Goal: Task Accomplishment & Management: Use online tool/utility

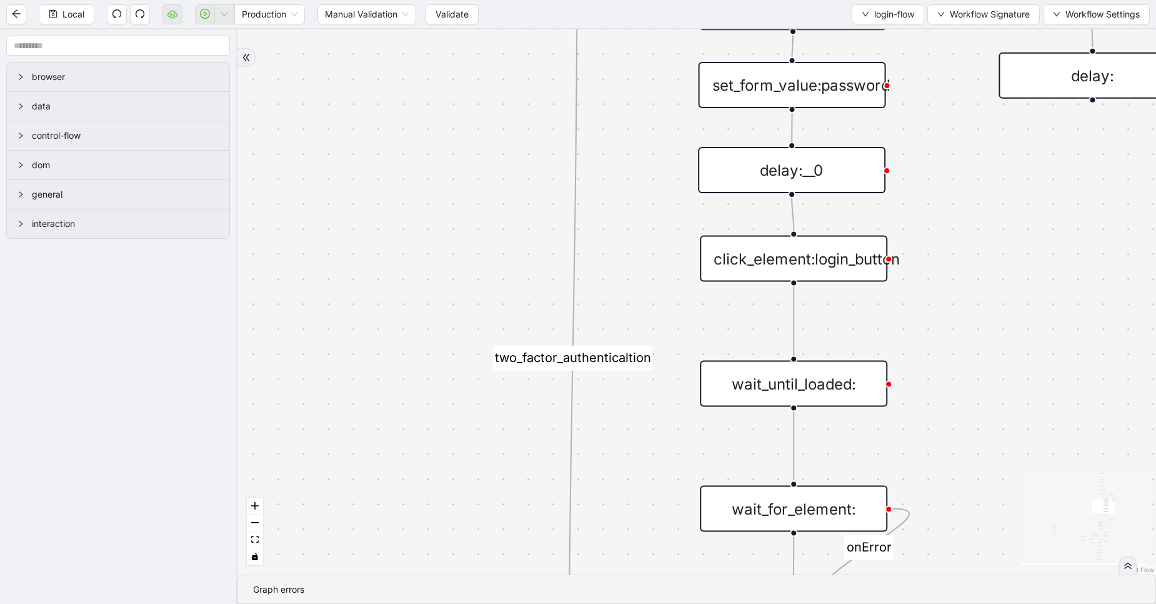
drag, startPoint x: 596, startPoint y: 192, endPoint x: 574, endPoint y: 603, distance: 411.9
click at [574, 603] on section "exitFrom success login_flow fallback fallback two_factor_authenticaltion two_fa…" at bounding box center [697, 316] width 919 height 574
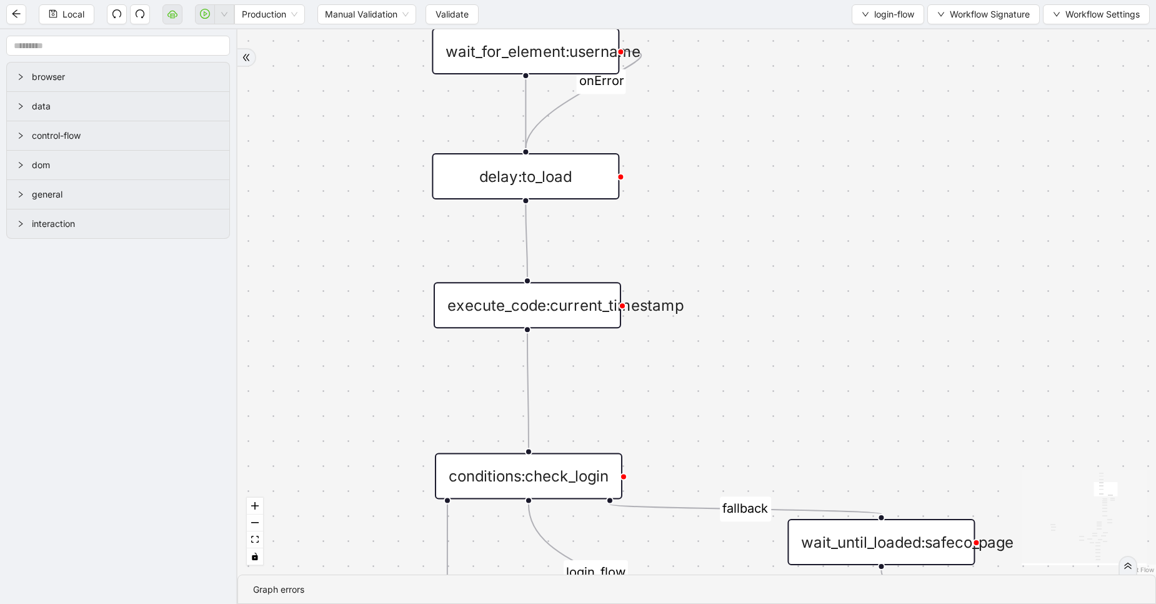
drag, startPoint x: 838, startPoint y: 144, endPoint x: 728, endPoint y: 470, distance: 343.8
click at [728, 470] on div "exitFrom success login_flow fallback fallback two_factor_authenticaltion two_fa…" at bounding box center [697, 301] width 919 height 545
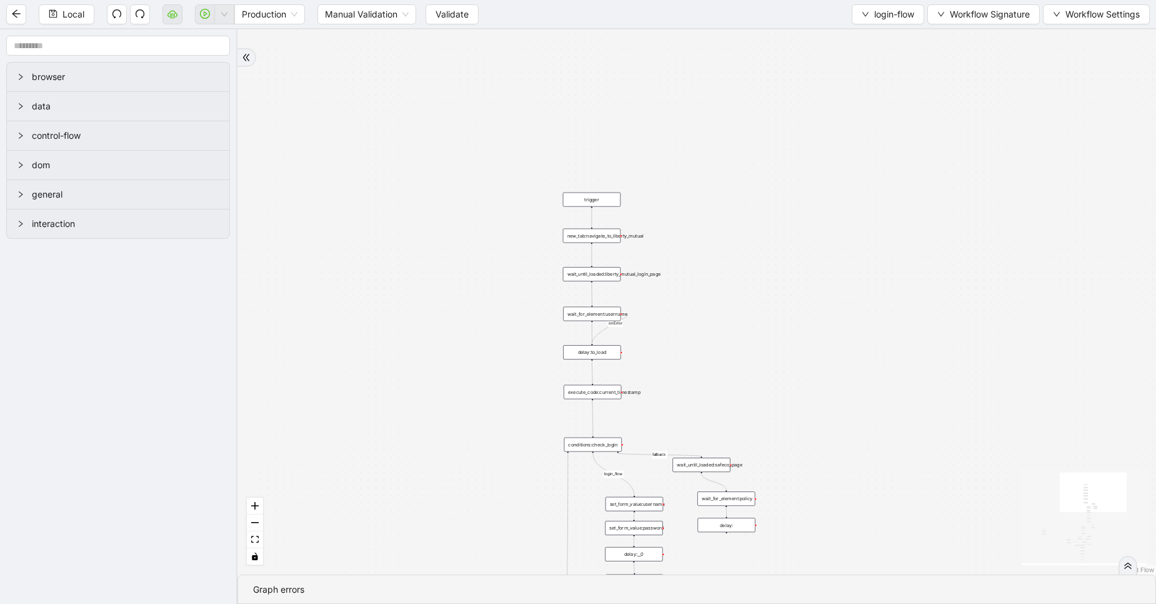
drag, startPoint x: 856, startPoint y: 353, endPoint x: 765, endPoint y: 258, distance: 132.2
click at [765, 258] on div "exitFrom success login_flow fallback fallback two_factor_authenticaltion two_fa…" at bounding box center [697, 301] width 919 height 545
click at [594, 226] on div "new_tab:navigate_to_liberty_mutual" at bounding box center [582, 226] width 58 height 14
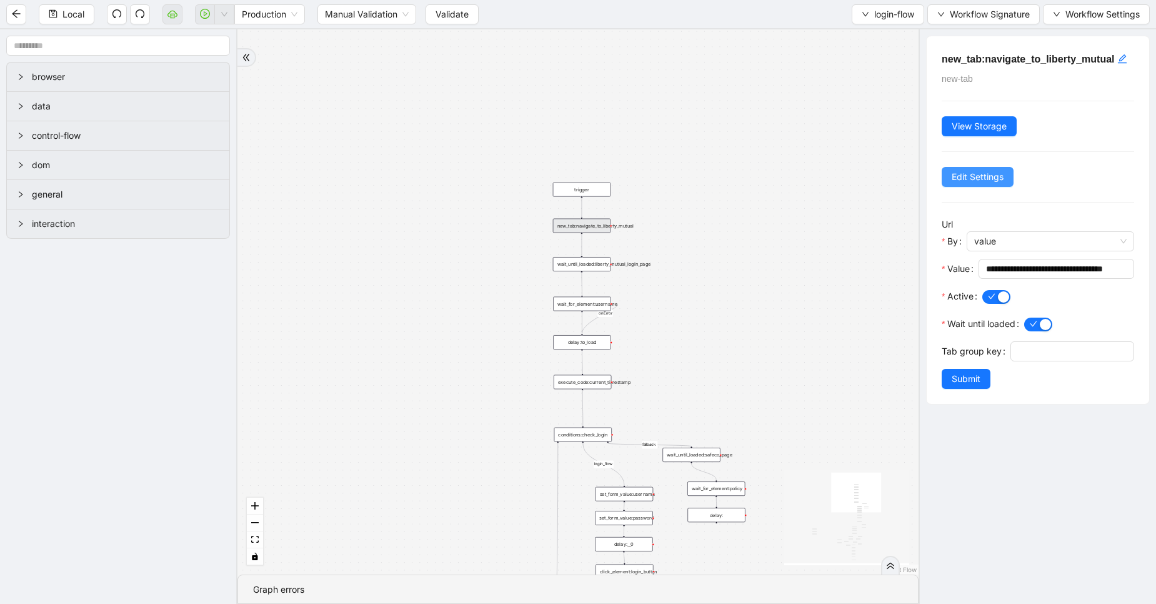
click at [978, 184] on span "Edit Settings" at bounding box center [978, 177] width 52 height 14
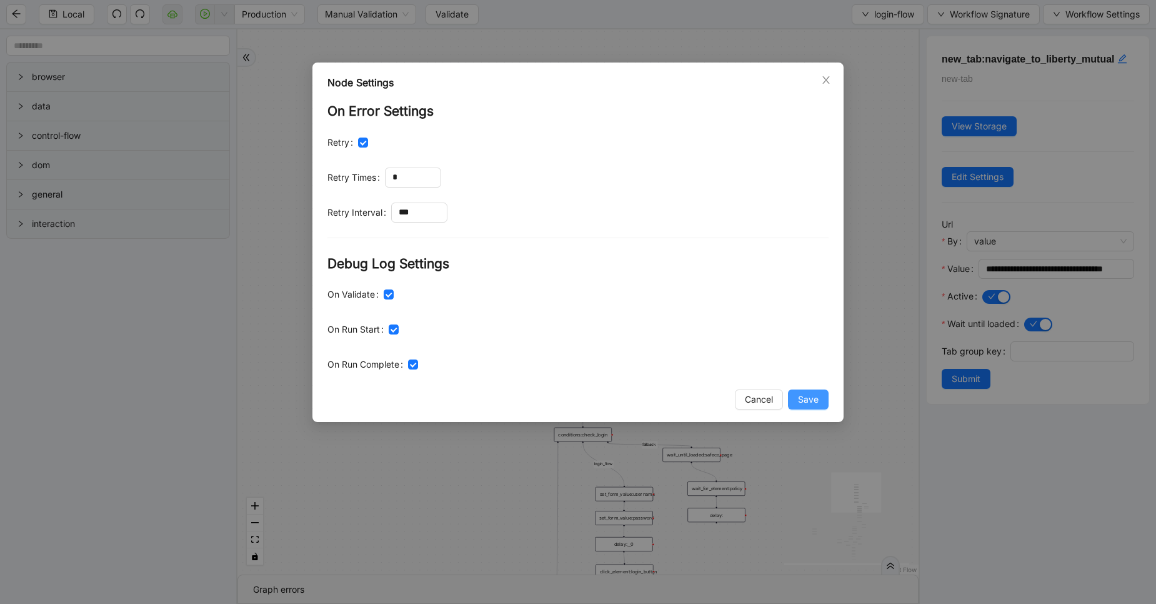
click at [798, 392] on button "Save" at bounding box center [808, 399] width 41 height 20
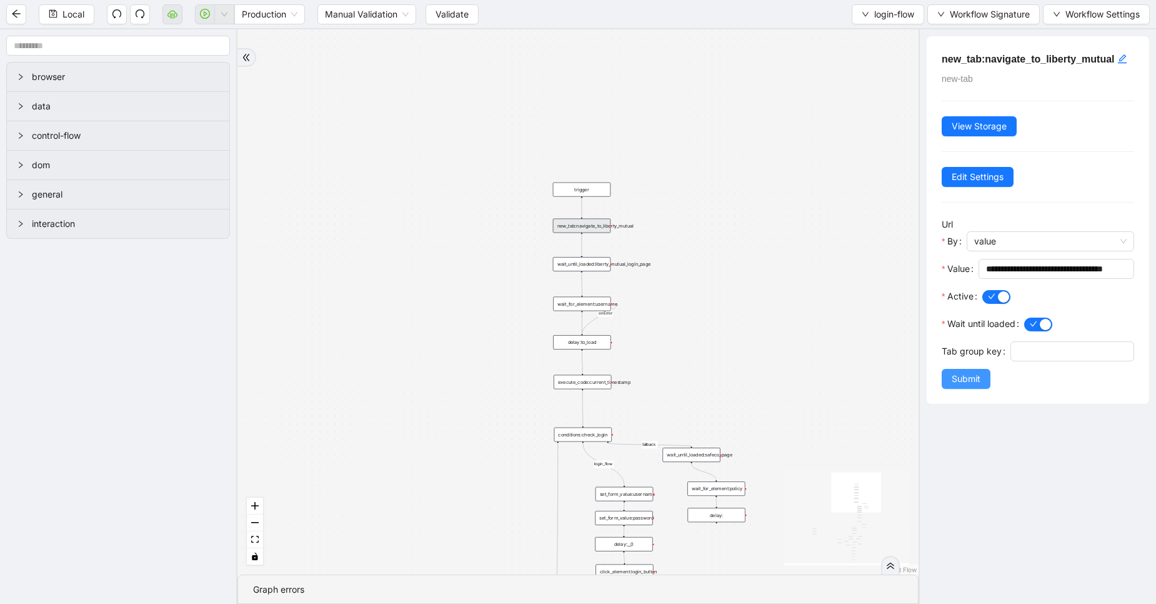
click at [973, 386] on span "Submit" at bounding box center [966, 379] width 29 height 14
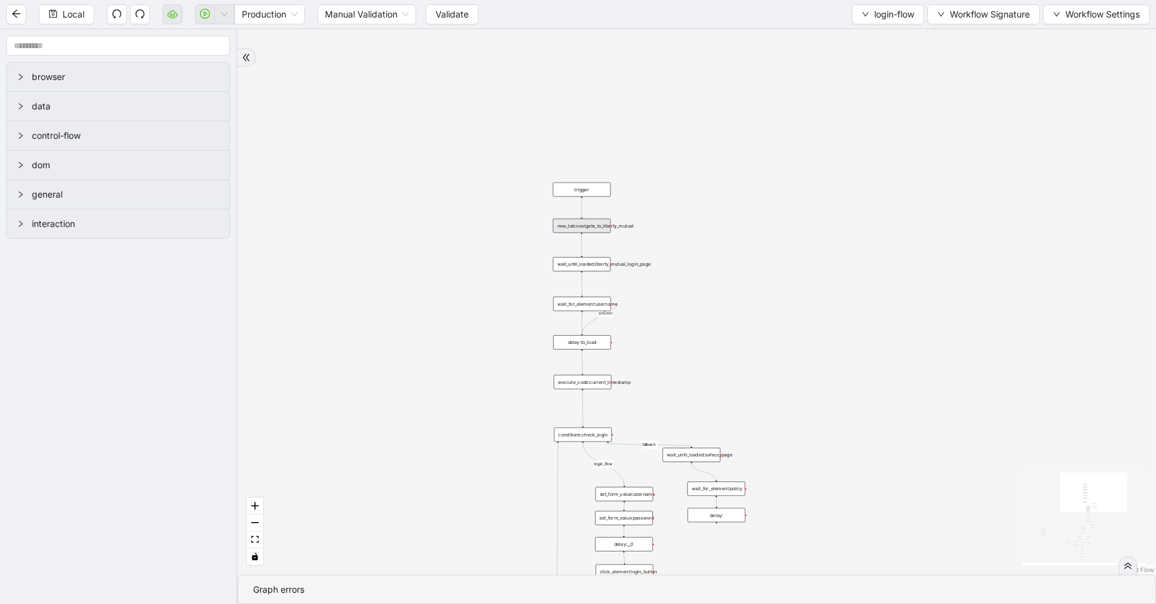
click at [583, 267] on div "wait_until_loaded:liberty_mutual_login_page" at bounding box center [582, 264] width 58 height 14
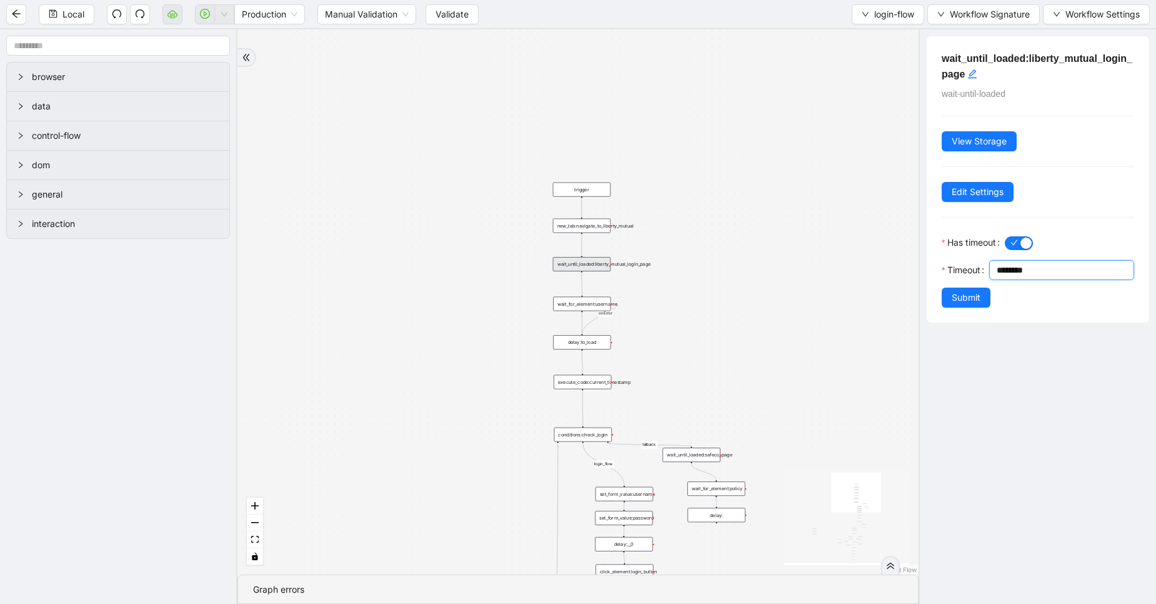
drag, startPoint x: 1001, startPoint y: 291, endPoint x: 912, endPoint y: 292, distance: 89.4
click at [912, 292] on section "browser data control-flow dom general interaction exitFrom success login_flow f…" at bounding box center [578, 316] width 1156 height 574
type input "*"
type input "*******"
click at [977, 193] on span "Edit Settings" at bounding box center [978, 192] width 52 height 14
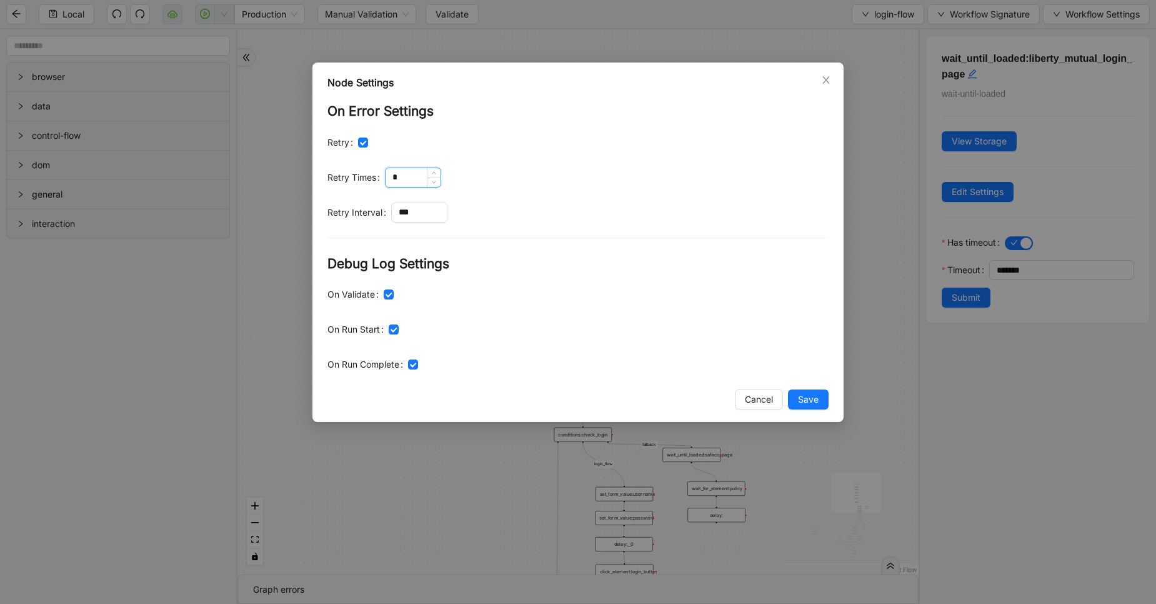
drag, startPoint x: 397, startPoint y: 174, endPoint x: 386, endPoint y: 173, distance: 11.3
click at [386, 173] on div "*" at bounding box center [413, 178] width 56 height 20
type input "*"
click at [427, 208] on input "***" at bounding box center [419, 212] width 55 height 19
type input "****"
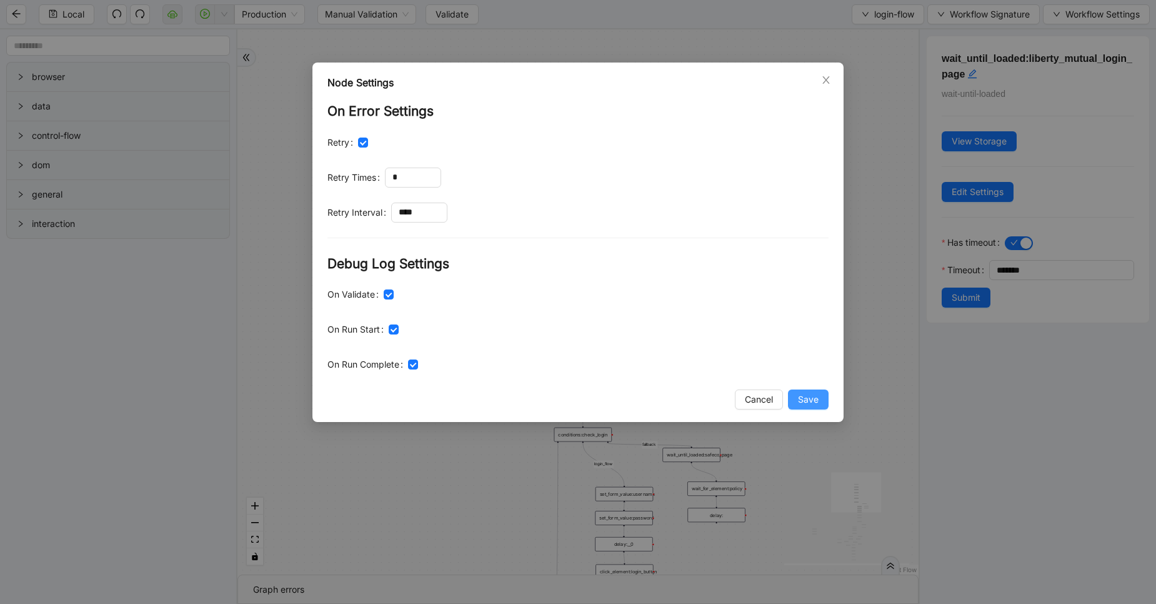
click at [826, 403] on button "Save" at bounding box center [808, 399] width 41 height 20
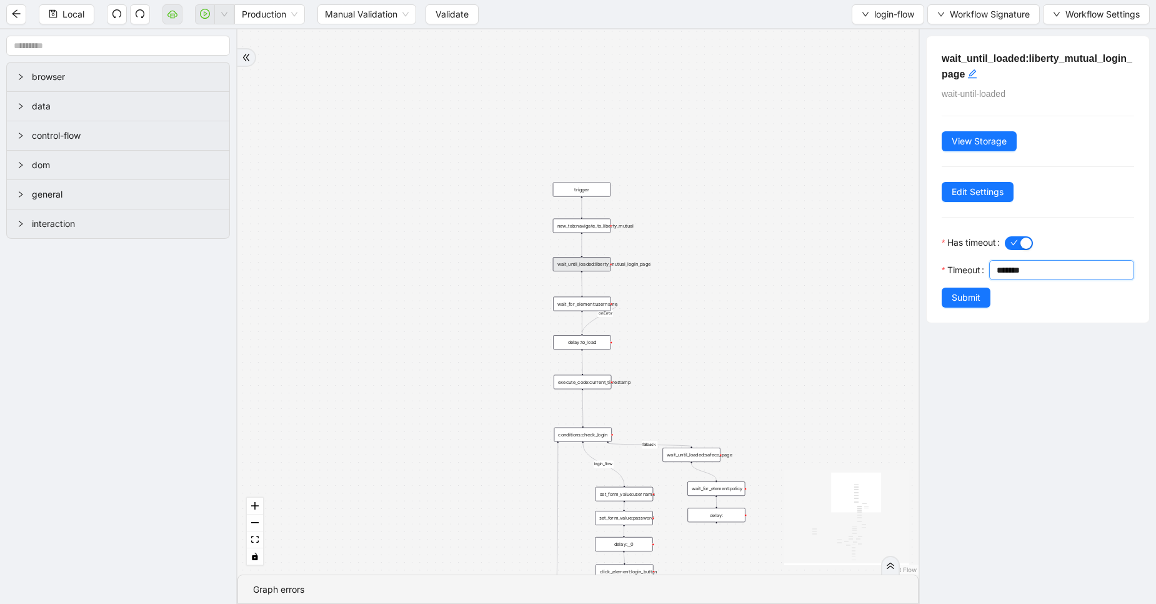
drag, startPoint x: 953, startPoint y: 289, endPoint x: 945, endPoint y: 289, distance: 8.2
click at [990, 280] on div "*******" at bounding box center [1062, 270] width 145 height 20
type input "*******"
click at [961, 304] on span "Submit" at bounding box center [966, 298] width 29 height 14
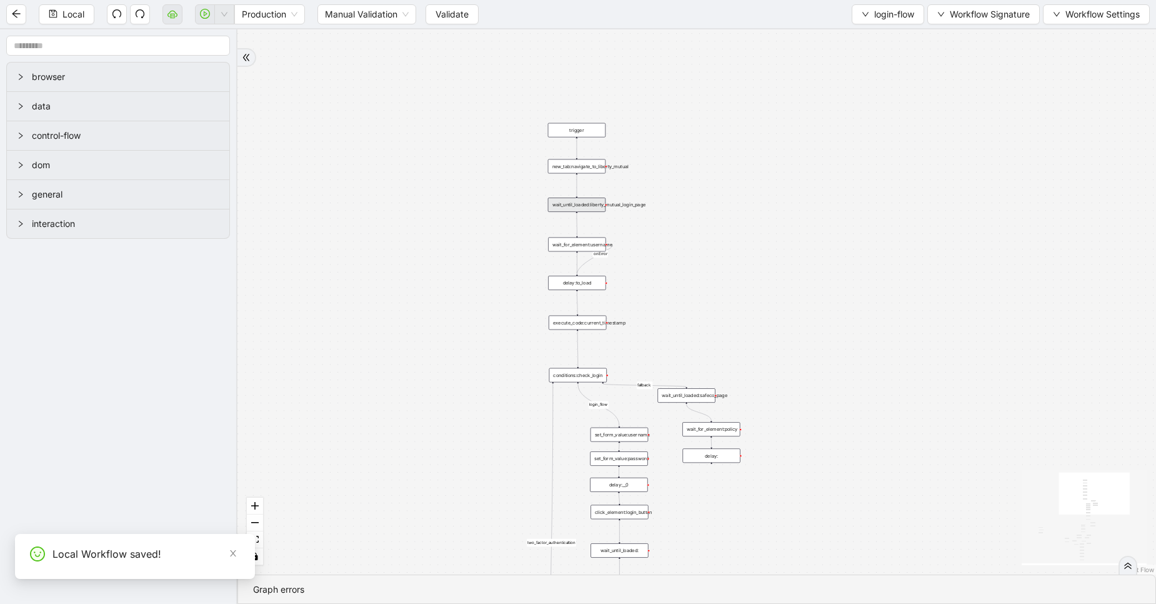
drag, startPoint x: 687, startPoint y: 302, endPoint x: 673, endPoint y: 208, distance: 94.8
click at [673, 208] on div "exitFrom success login_flow fallback fallback two_factor_authenticaltion two_fa…" at bounding box center [697, 301] width 919 height 545
click at [579, 213] on div "wait_for_element:username" at bounding box center [568, 210] width 58 height 14
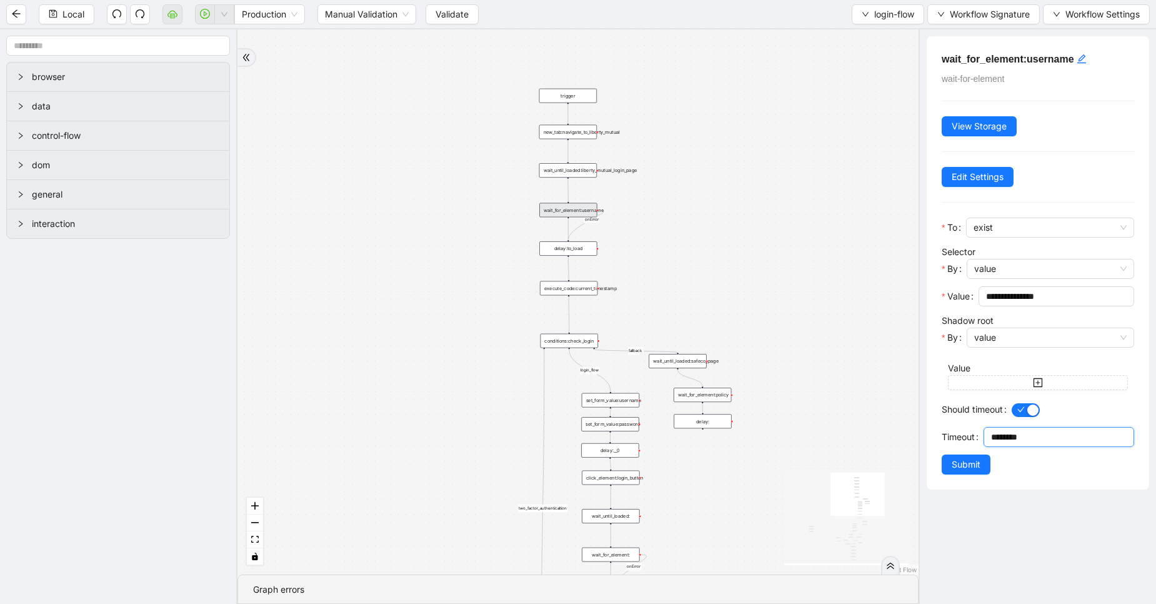
drag, startPoint x: 1003, startPoint y: 438, endPoint x: 988, endPoint y: 438, distance: 15.0
click at [988, 438] on div "********" at bounding box center [1059, 437] width 151 height 20
type input "*******"
click at [960, 181] on span "Edit Settings" at bounding box center [978, 177] width 52 height 14
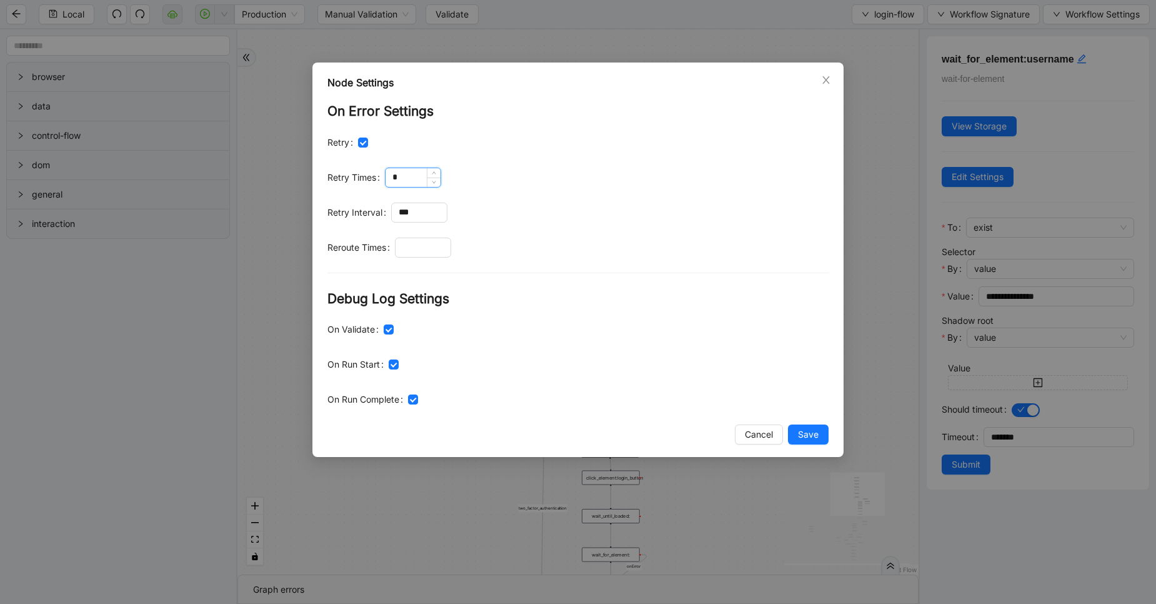
drag, startPoint x: 407, startPoint y: 183, endPoint x: 388, endPoint y: 176, distance: 20.6
click at [388, 176] on input "*" at bounding box center [413, 177] width 55 height 19
type input "*"
click at [816, 434] on span "Save" at bounding box center [808, 435] width 21 height 14
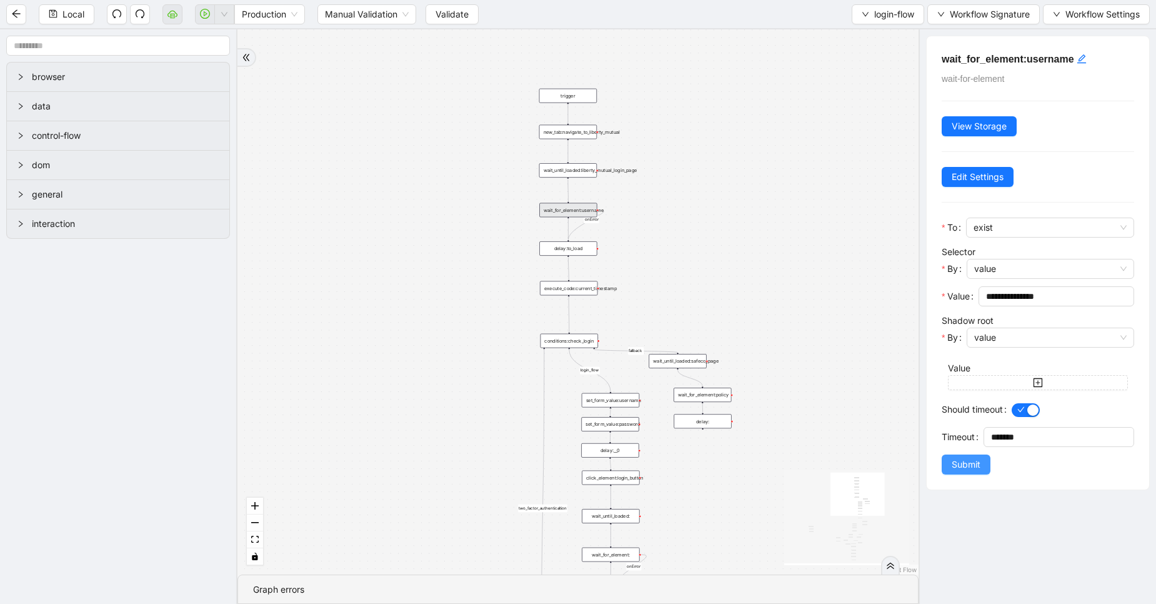
click at [961, 471] on button "Submit" at bounding box center [966, 464] width 49 height 20
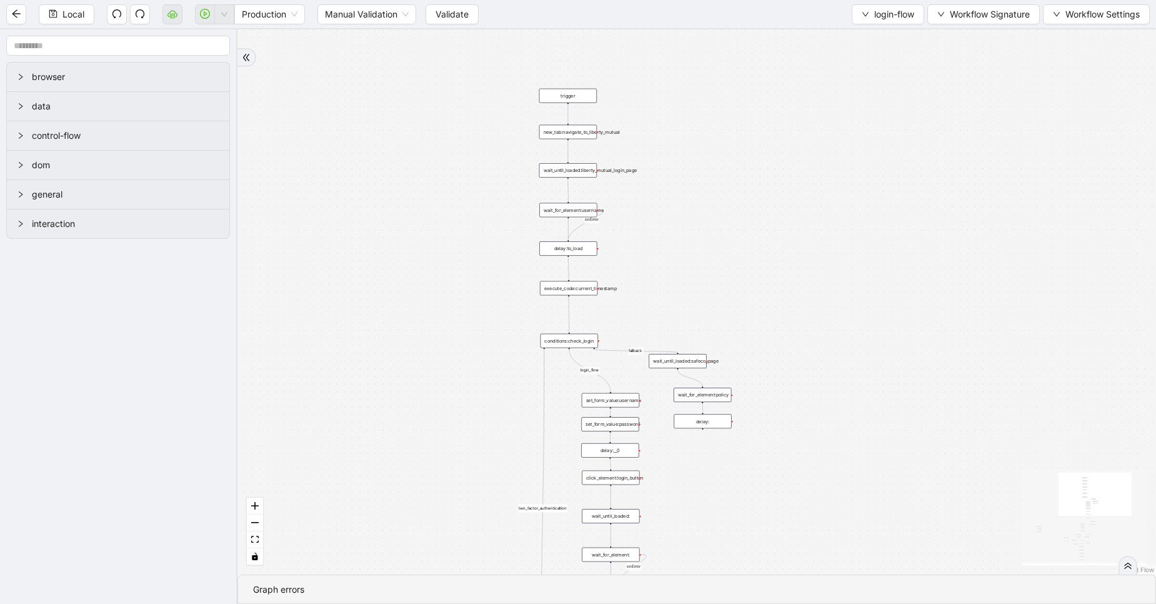
click at [567, 254] on div "delay:to_load" at bounding box center [568, 248] width 58 height 14
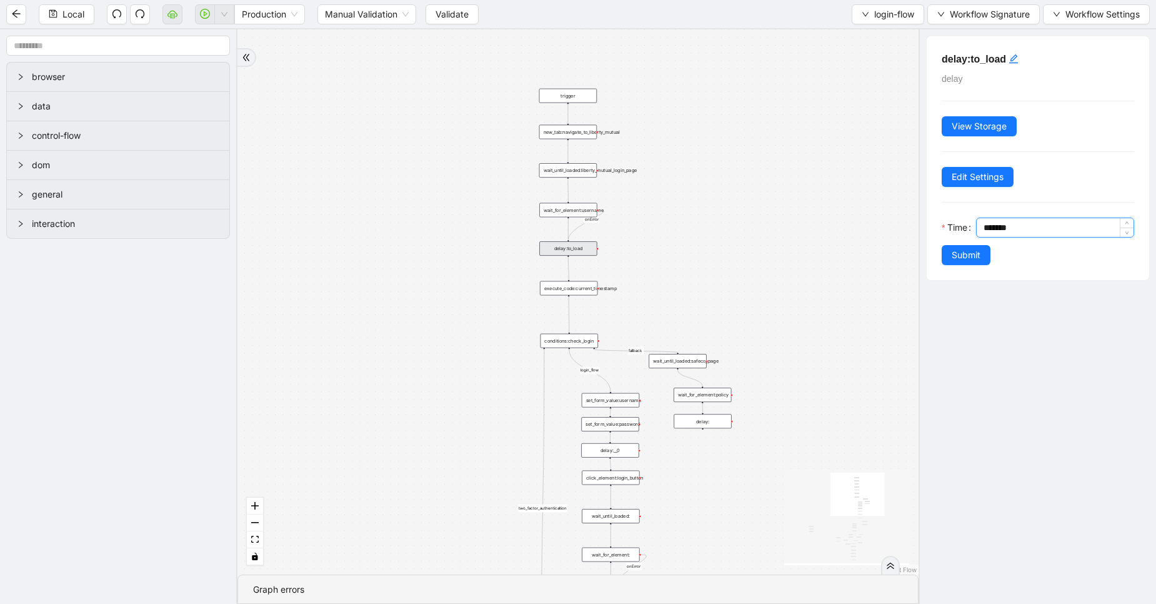
click at [985, 226] on input "*******" at bounding box center [1059, 227] width 150 height 19
type input "*******"
click at [973, 260] on span "Submit" at bounding box center [966, 255] width 29 height 14
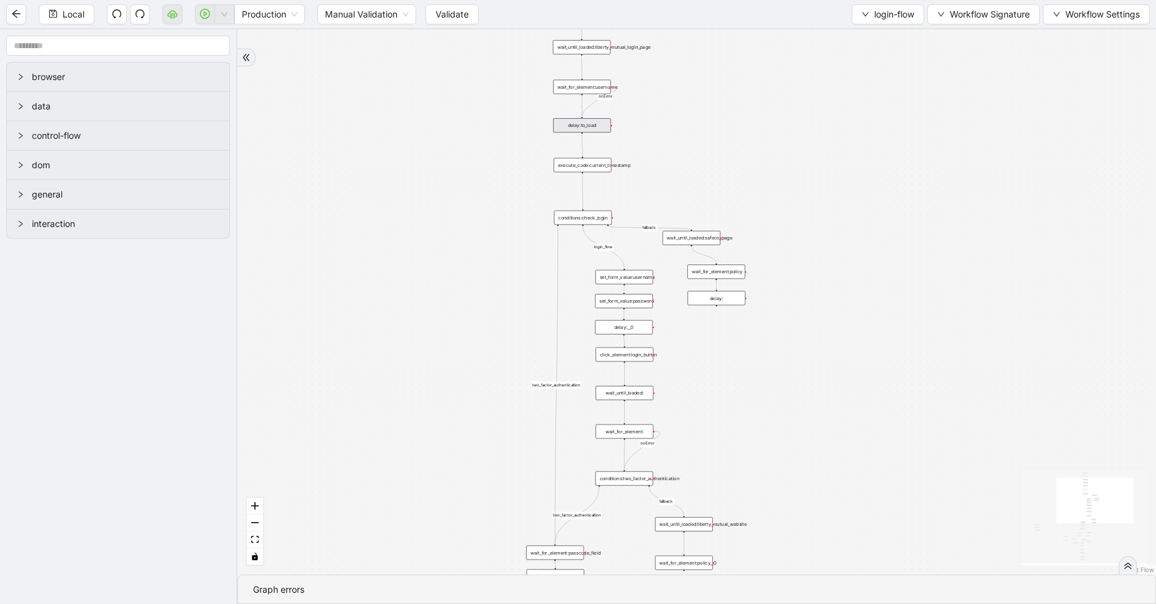
drag, startPoint x: 696, startPoint y: 297, endPoint x: 713, endPoint y: 133, distance: 165.2
click at [713, 133] on div "exitFrom success login_flow fallback fallback two_factor_authenticaltion two_fa…" at bounding box center [697, 301] width 919 height 545
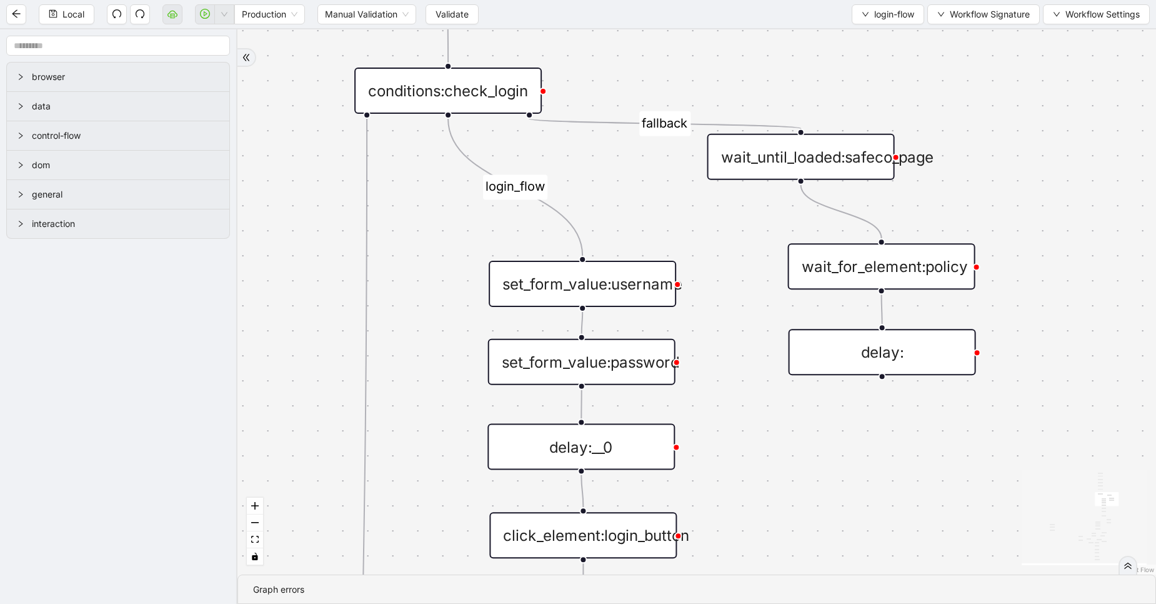
drag, startPoint x: 584, startPoint y: 212, endPoint x: 716, endPoint y: 161, distance: 141.9
click at [716, 161] on div "exitFrom success login_flow fallback fallback two_factor_authenticaltion two_fa…" at bounding box center [697, 301] width 919 height 545
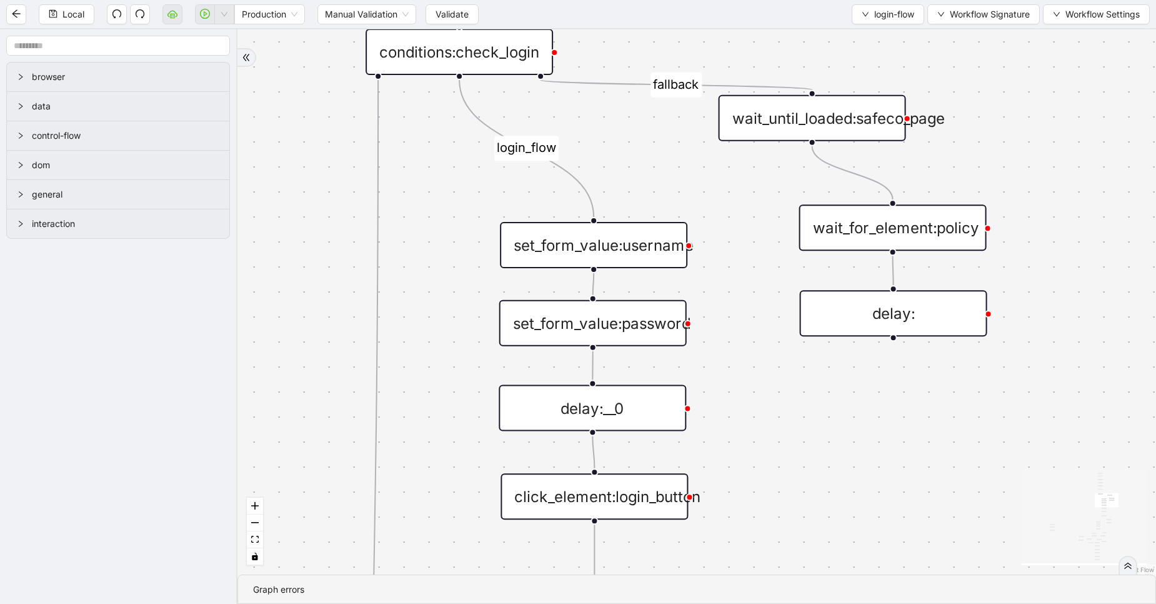
drag, startPoint x: 750, startPoint y: 338, endPoint x: 743, endPoint y: 253, distance: 84.7
click at [743, 253] on div "exitFrom success login_flow fallback fallback two_factor_authenticaltion two_fa…" at bounding box center [697, 301] width 919 height 545
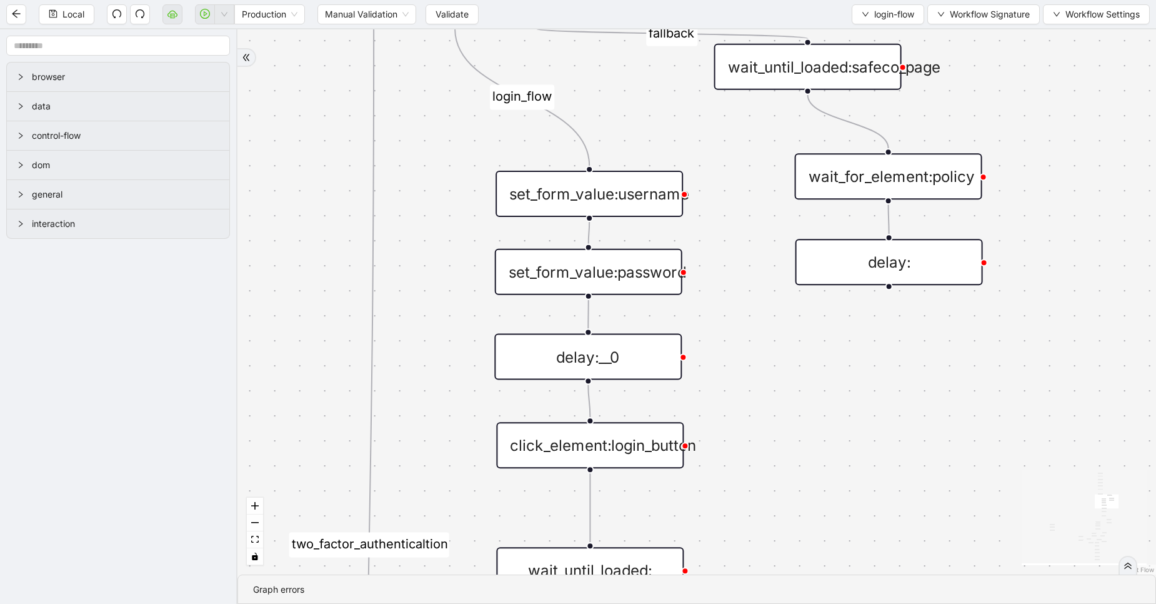
click at [623, 195] on div "set_form_value:username" at bounding box center [590, 194] width 188 height 46
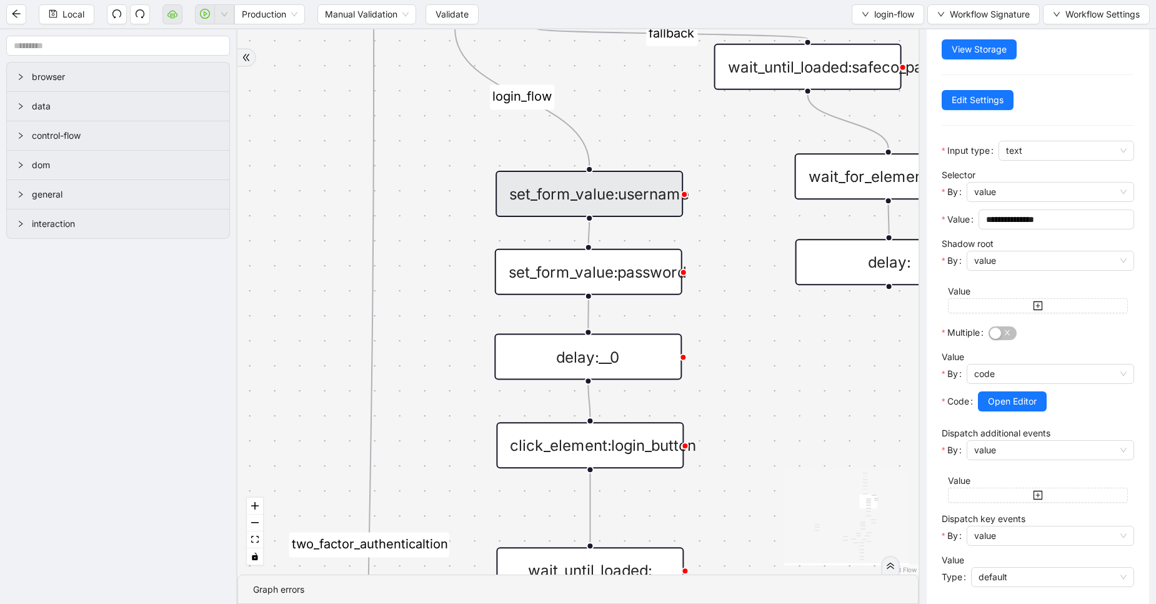
scroll to position [24, 0]
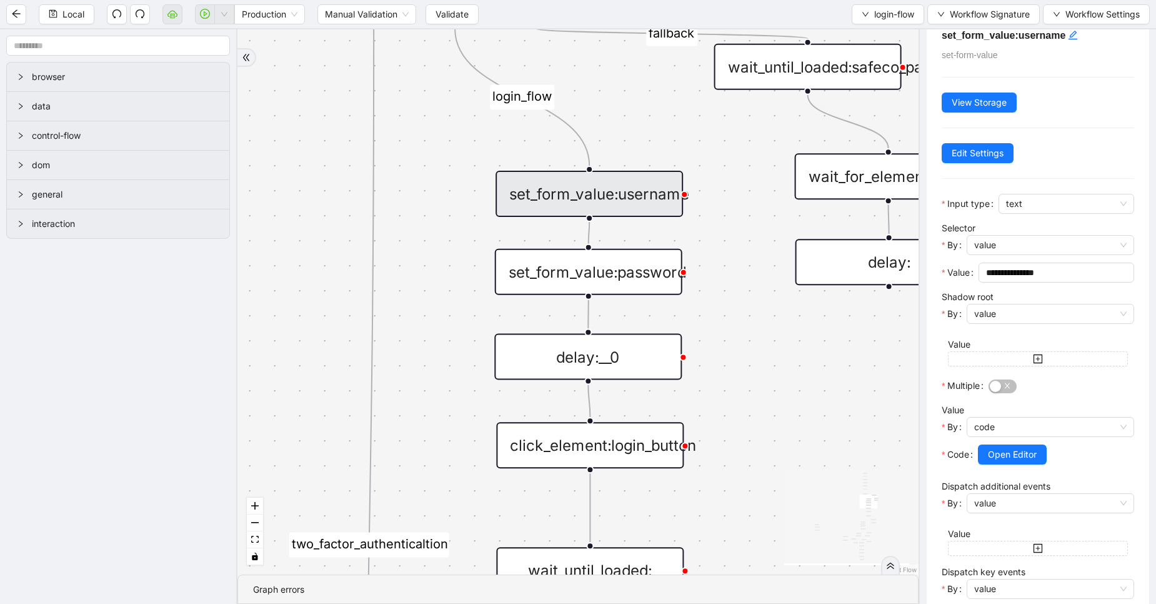
click at [609, 263] on div "set_form_value:password" at bounding box center [589, 272] width 188 height 46
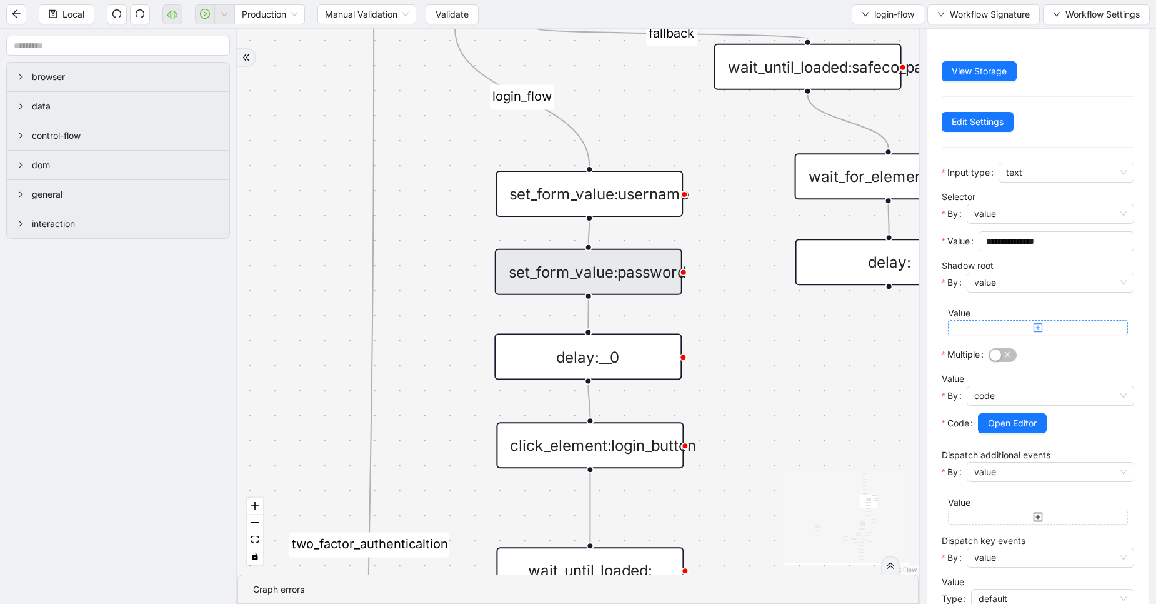
scroll to position [0, 0]
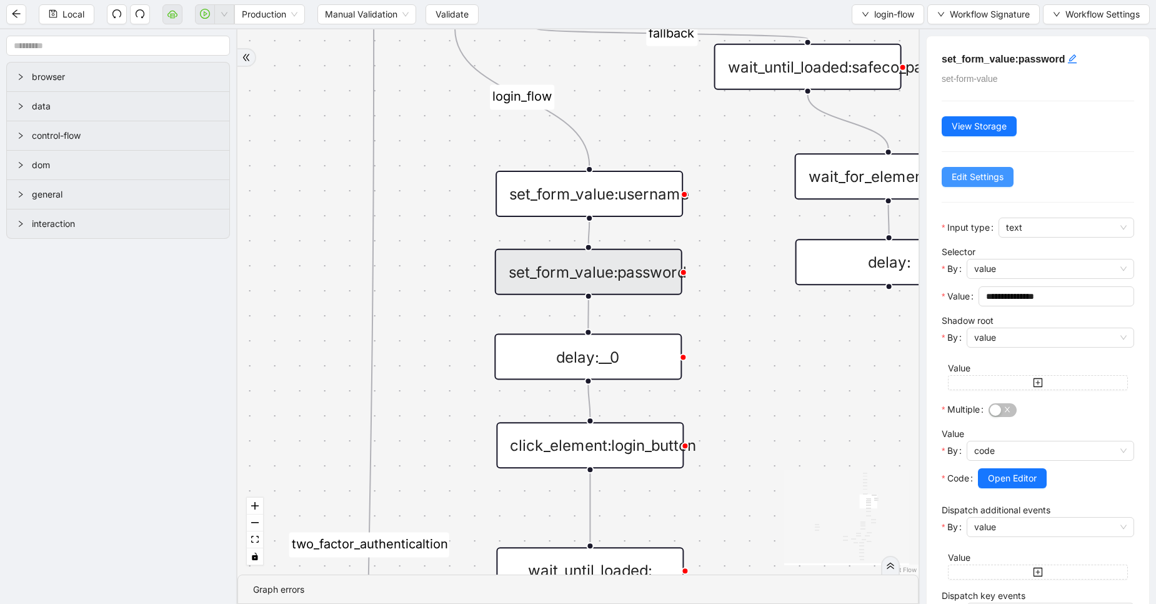
click at [971, 173] on span "Edit Settings" at bounding box center [978, 177] width 52 height 14
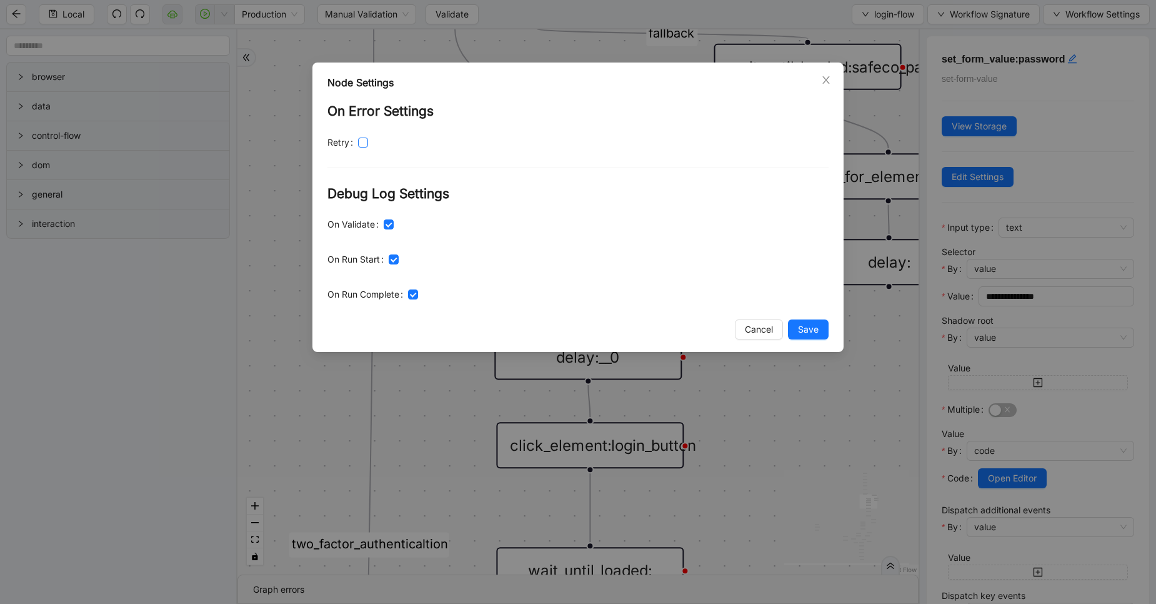
click at [361, 146] on span at bounding box center [363, 143] width 10 height 10
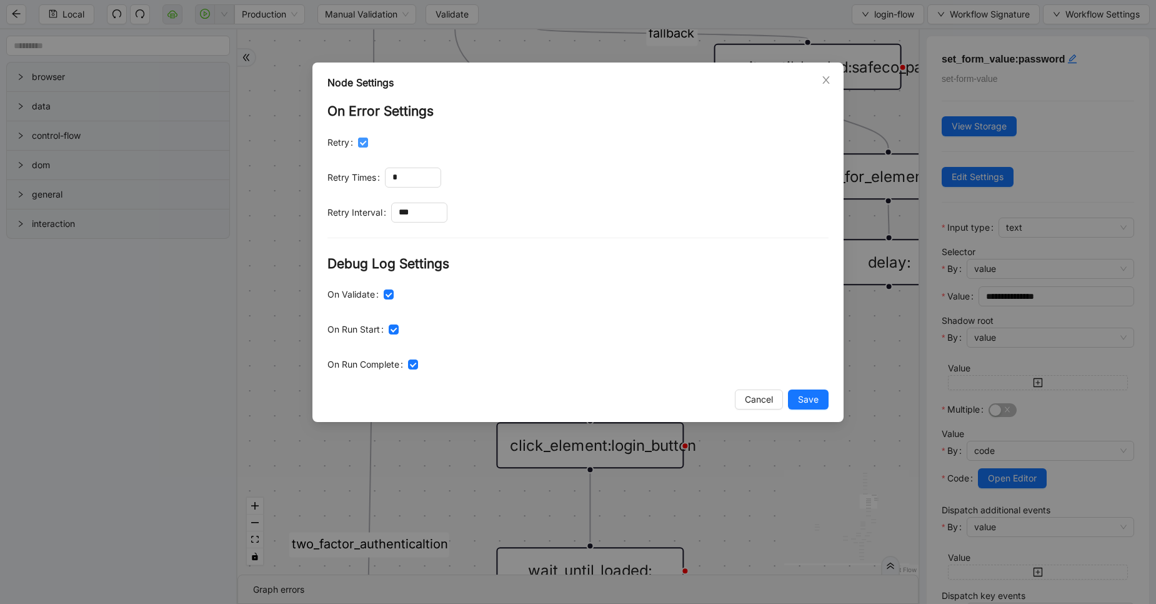
click at [361, 146] on span at bounding box center [363, 143] width 10 height 10
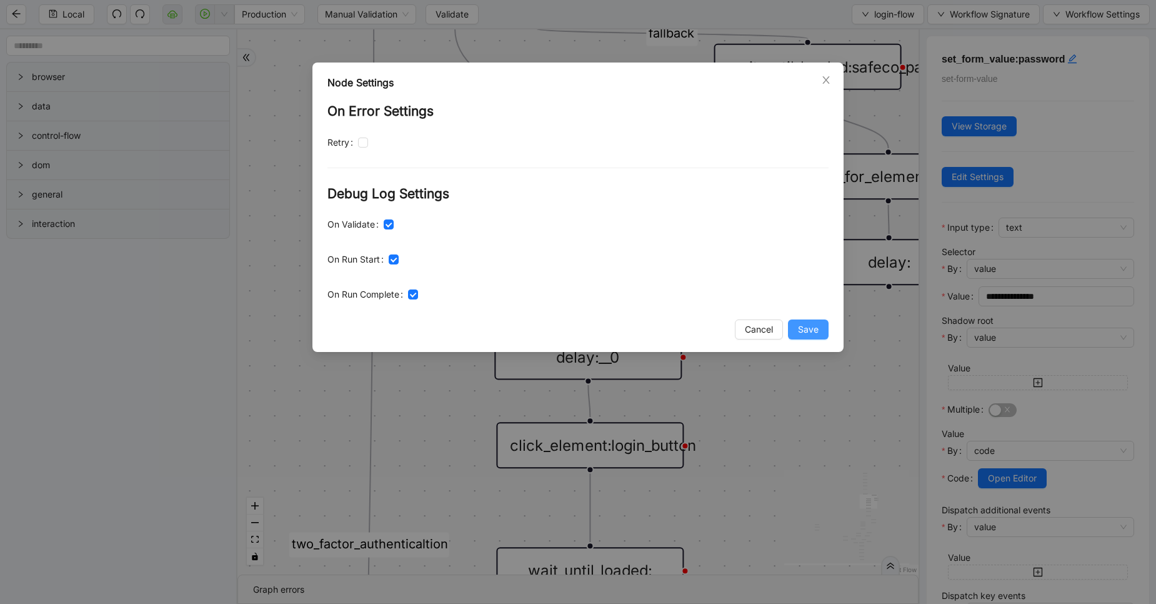
click at [808, 337] on button "Save" at bounding box center [808, 329] width 41 height 20
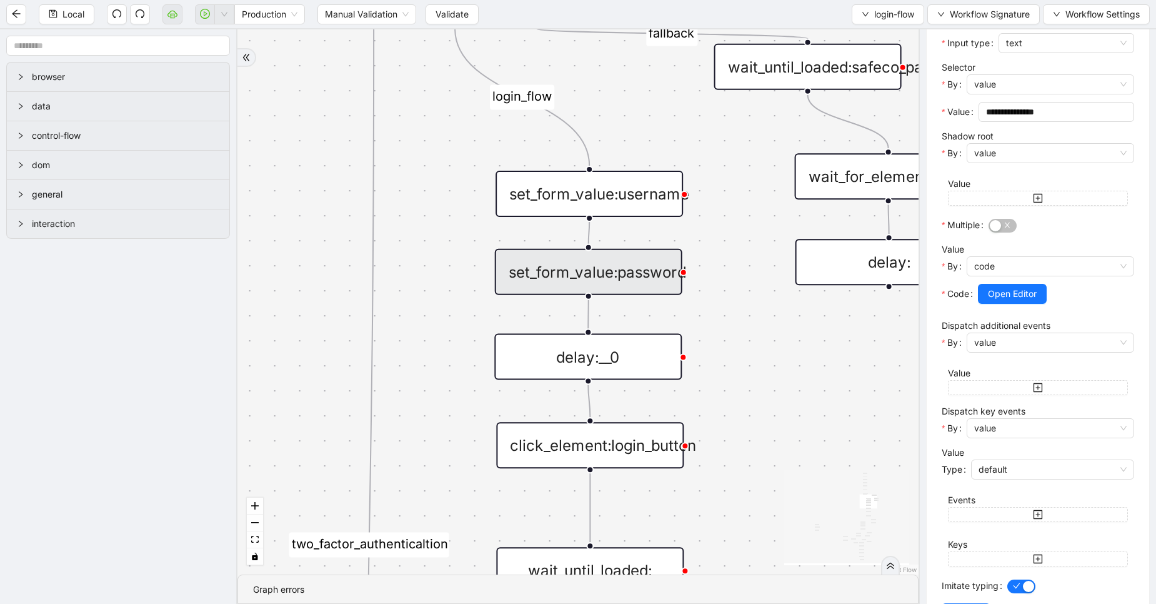
scroll to position [232, 0]
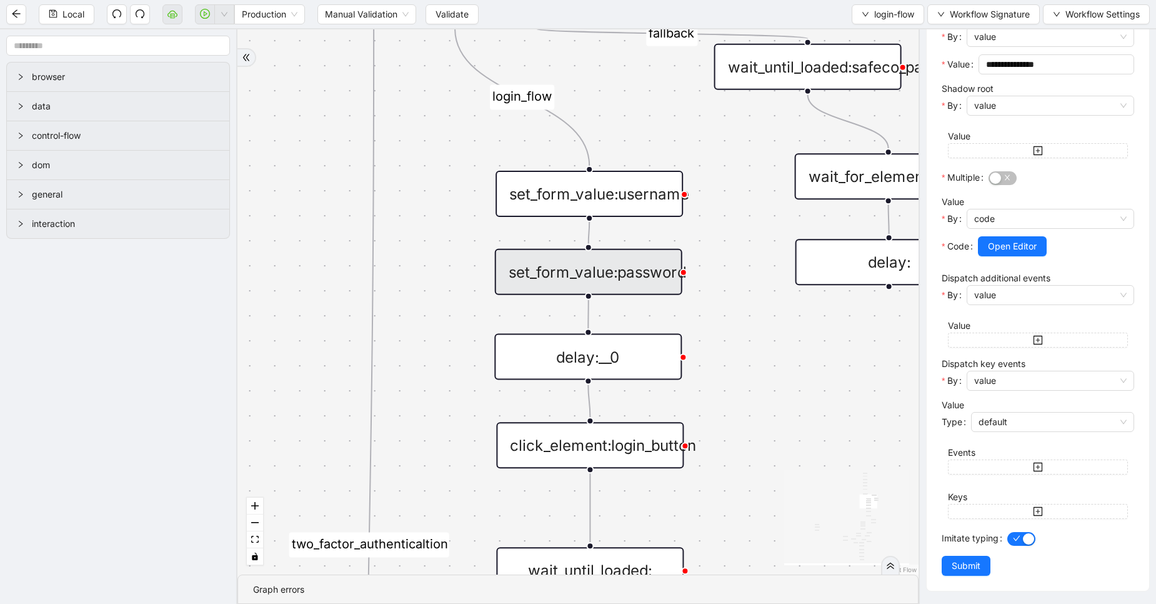
click at [972, 555] on div "Imitate typing" at bounding box center [975, 542] width 66 height 28
click at [972, 564] on span "Submit" at bounding box center [966, 566] width 29 height 14
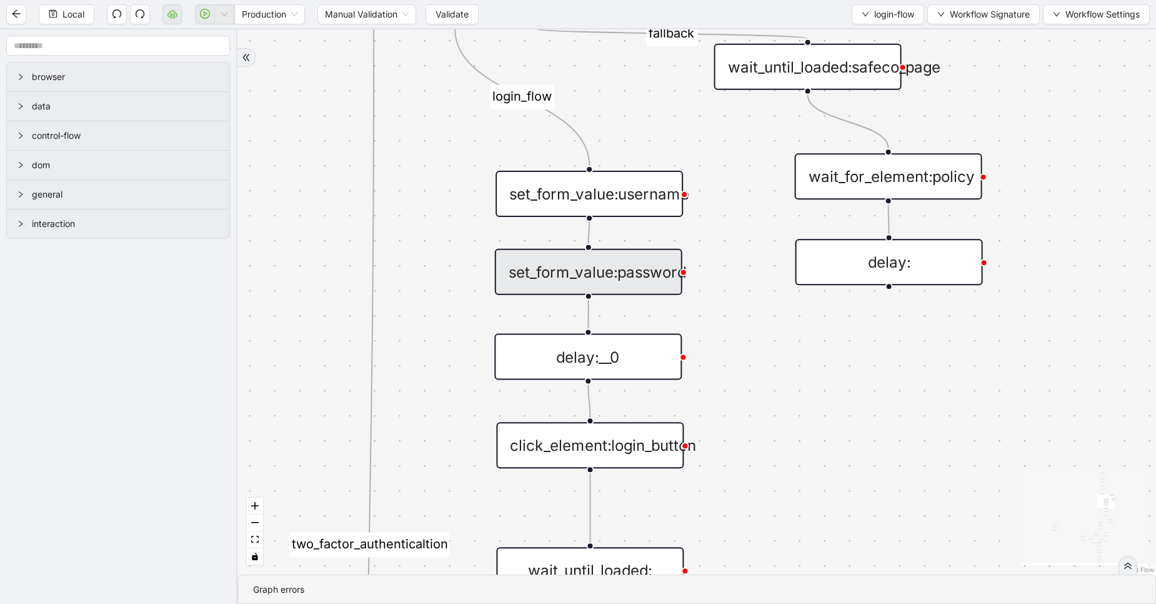
scroll to position [0, 0]
click at [640, 368] on div "delay:__0" at bounding box center [588, 357] width 188 height 46
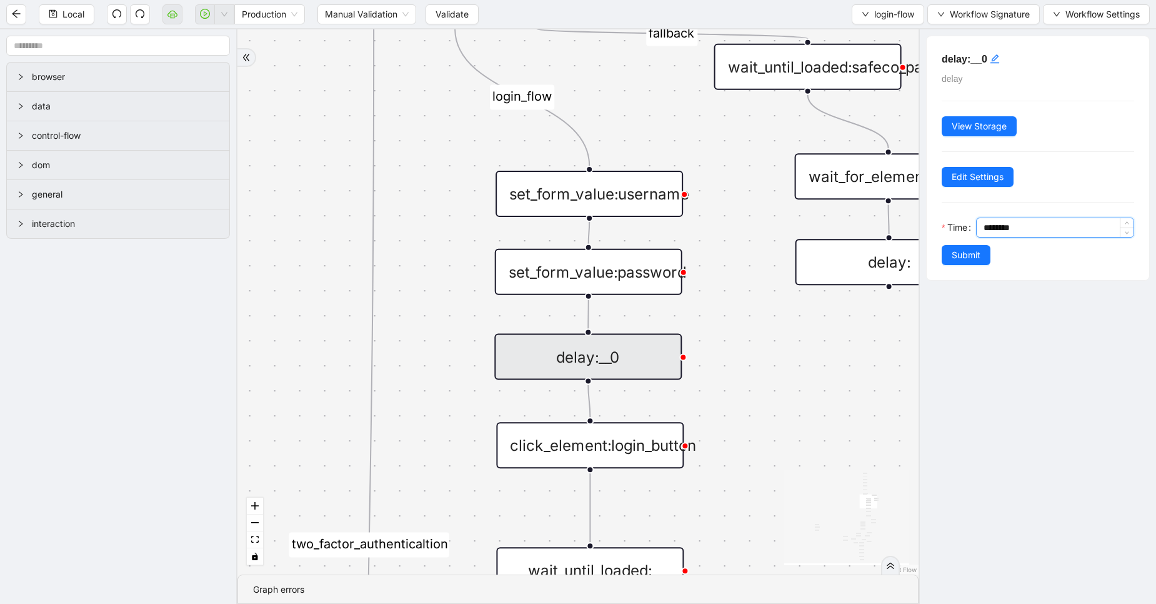
click at [991, 226] on input "********" at bounding box center [1059, 227] width 150 height 19
type input "*******"
click at [965, 256] on span "Submit" at bounding box center [966, 255] width 29 height 14
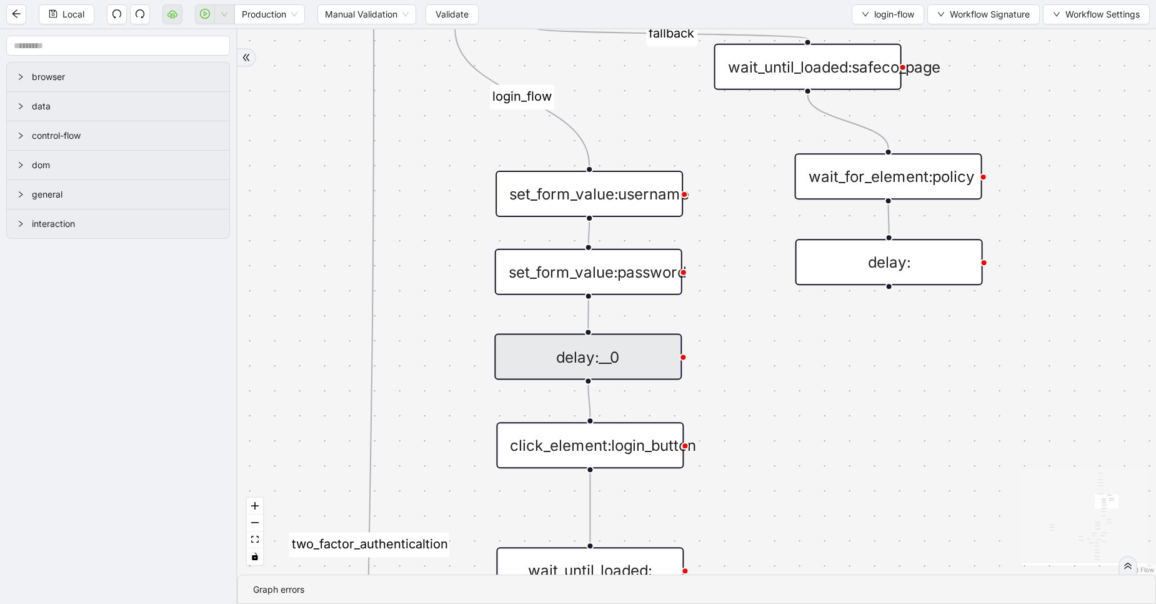
click at [616, 450] on div "click_element:login_button" at bounding box center [590, 445] width 188 height 46
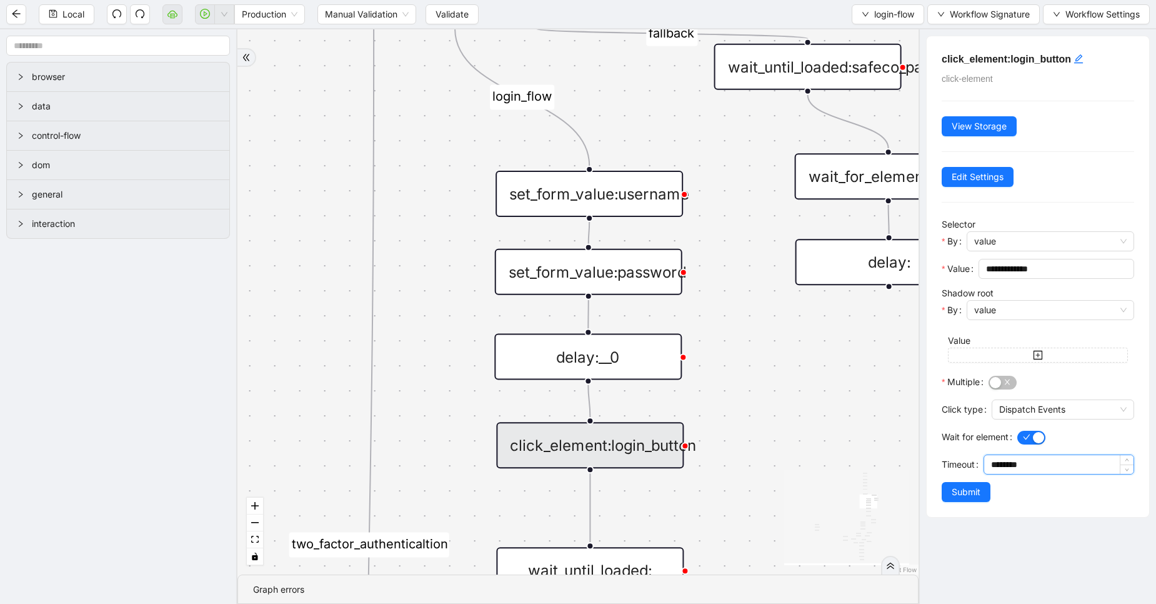
click at [1002, 468] on input "********" at bounding box center [1062, 464] width 143 height 19
type input "********"
click at [973, 176] on span "Edit Settings" at bounding box center [978, 177] width 52 height 14
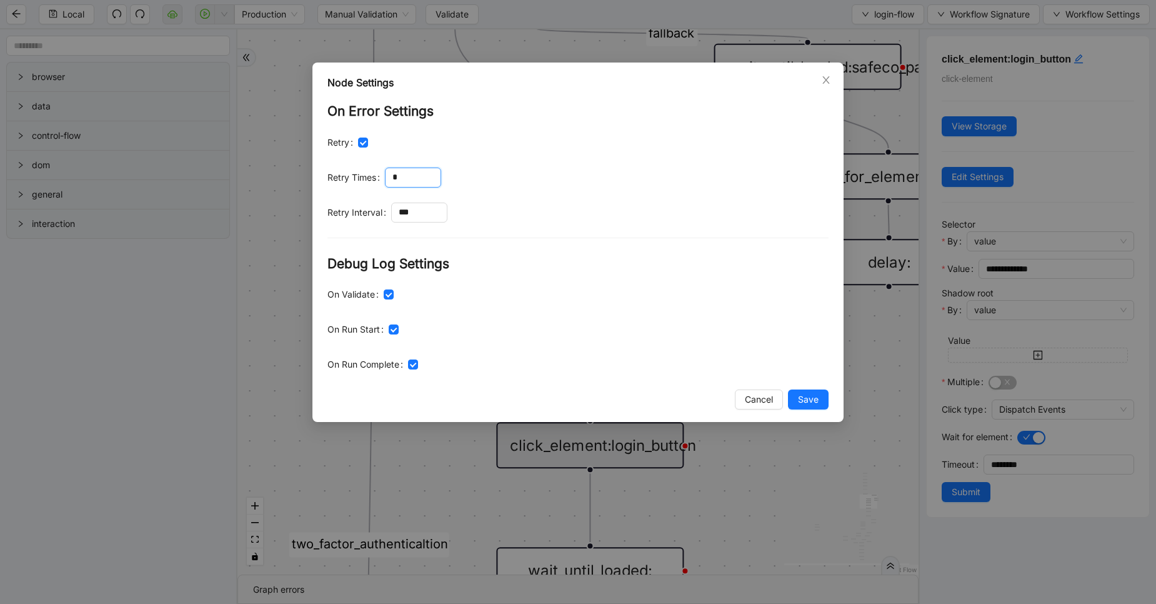
drag, startPoint x: 406, startPoint y: 179, endPoint x: 378, endPoint y: 174, distance: 28.5
click at [378, 174] on div "Retry Times *" at bounding box center [578, 178] width 501 height 20
type input "*"
click at [804, 404] on span "Save" at bounding box center [808, 400] width 21 height 14
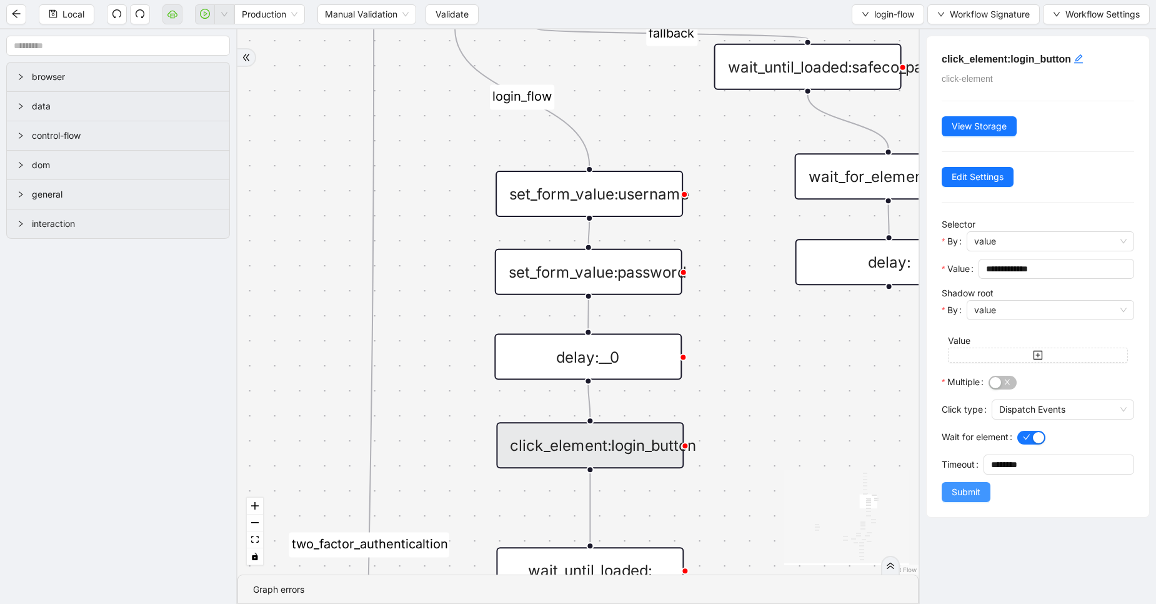
click at [969, 487] on span "Submit" at bounding box center [966, 492] width 29 height 14
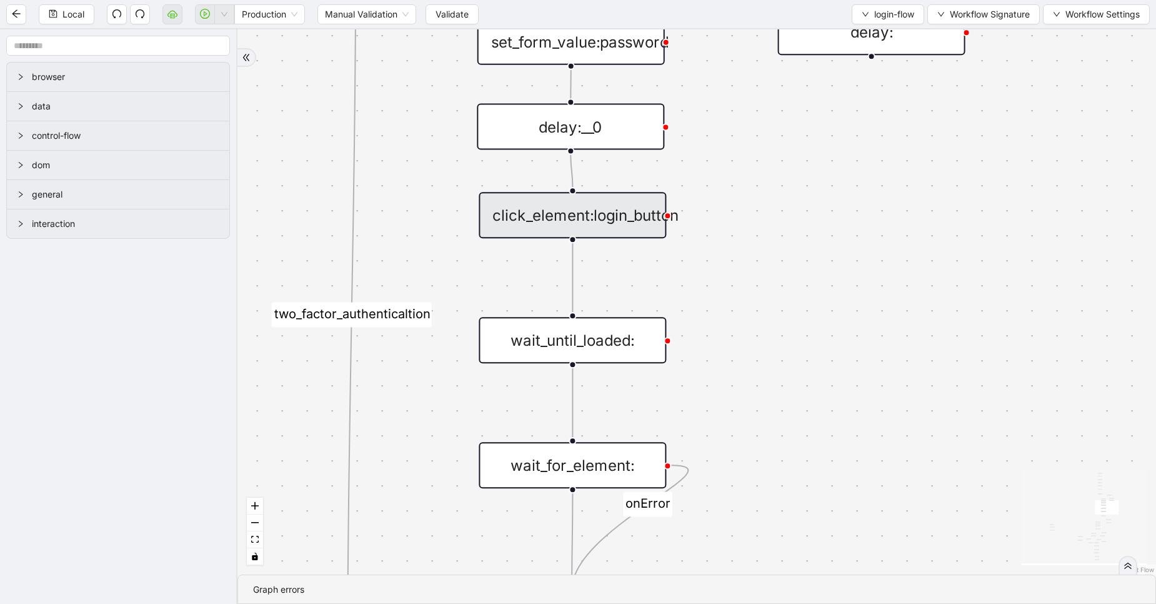
drag, startPoint x: 841, startPoint y: 448, endPoint x: 824, endPoint y: 214, distance: 234.5
click at [824, 214] on div "exitFrom success login_flow fallback fallback two_factor_authenticaltion two_fa…" at bounding box center [697, 301] width 919 height 545
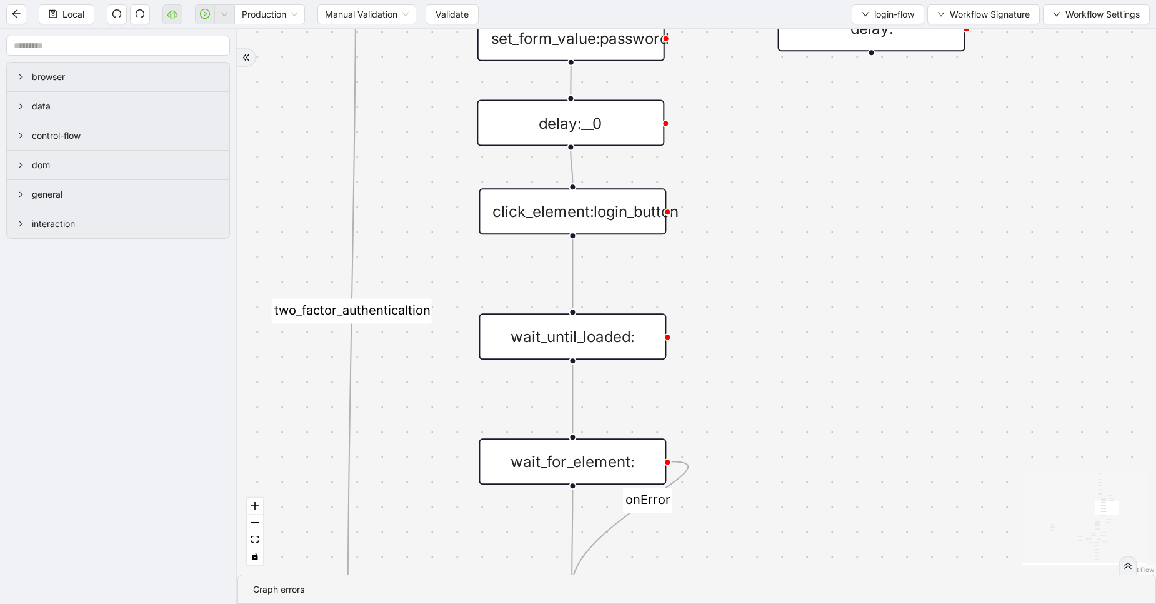
click at [616, 346] on div "wait_until_loaded:" at bounding box center [573, 336] width 188 height 46
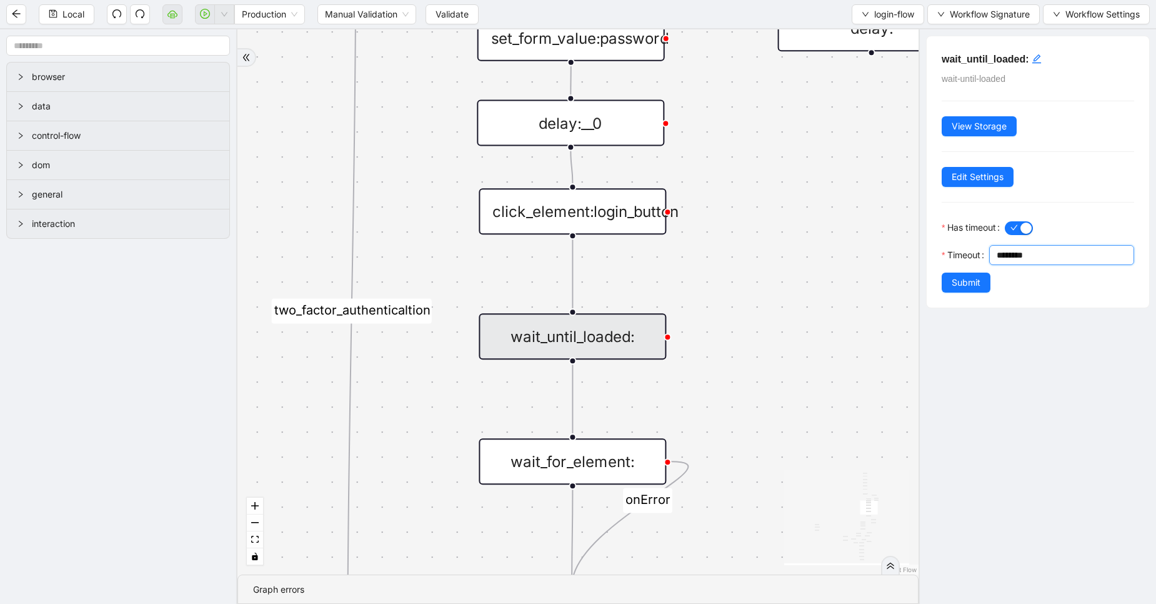
drag, startPoint x: 960, startPoint y: 274, endPoint x: 945, endPoint y: 274, distance: 14.4
click at [990, 265] on div "********" at bounding box center [1062, 255] width 145 height 20
type input "********"
click at [958, 293] on button "Submit" at bounding box center [966, 283] width 49 height 20
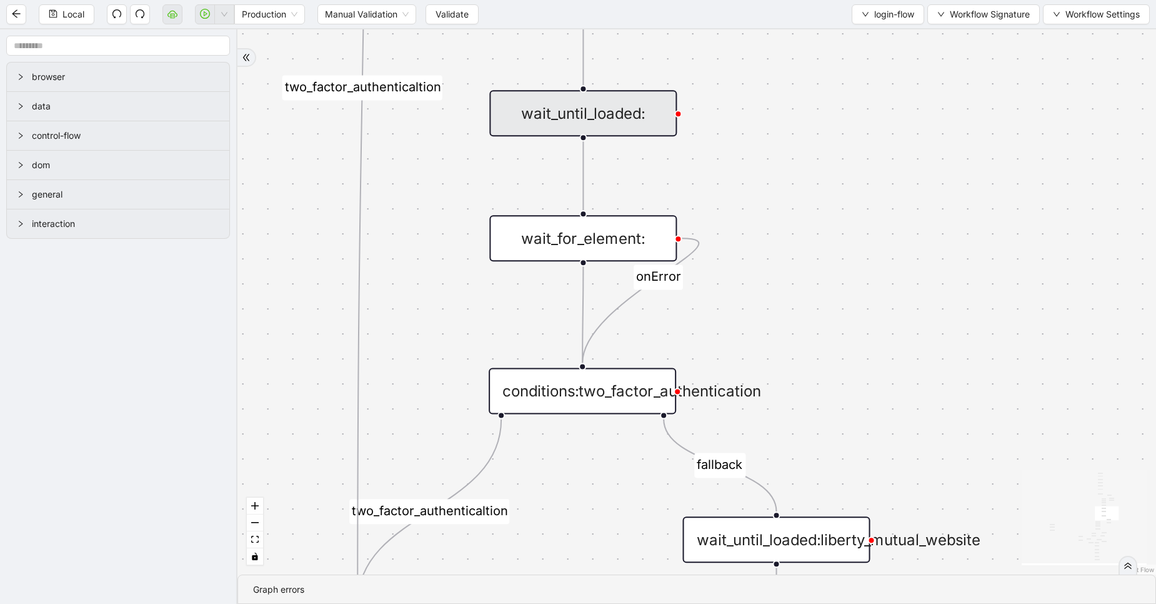
drag, startPoint x: 801, startPoint y: 422, endPoint x: 811, endPoint y: 188, distance: 234.0
click at [811, 188] on div "exitFrom success login_flow fallback fallback two_factor_authenticaltion two_fa…" at bounding box center [697, 301] width 919 height 545
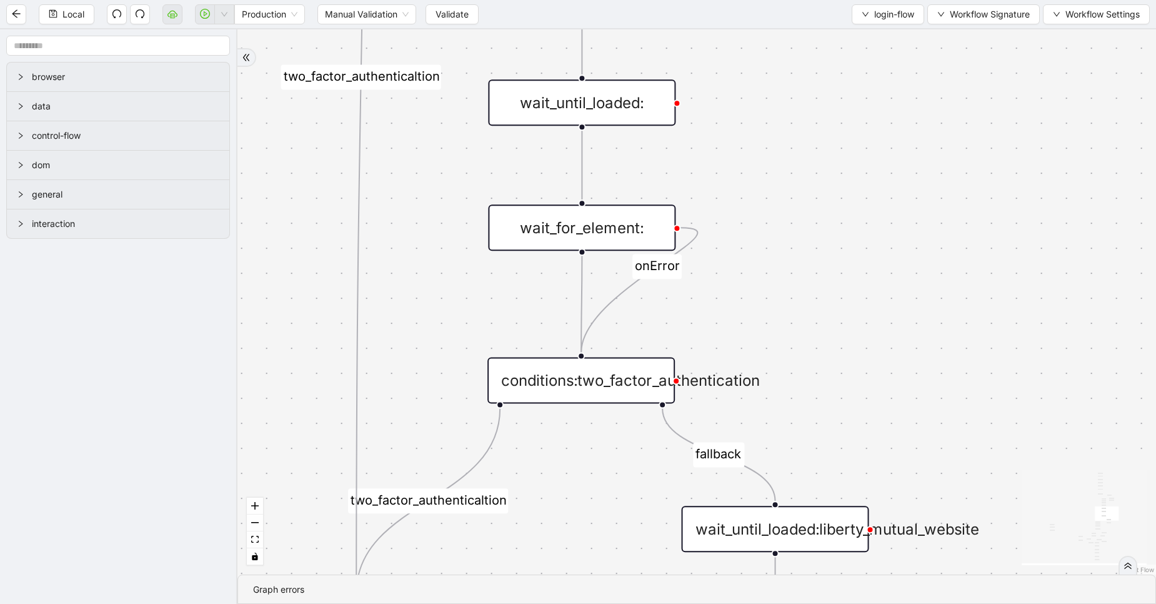
click at [631, 226] on div "wait_for_element:" at bounding box center [582, 227] width 188 height 46
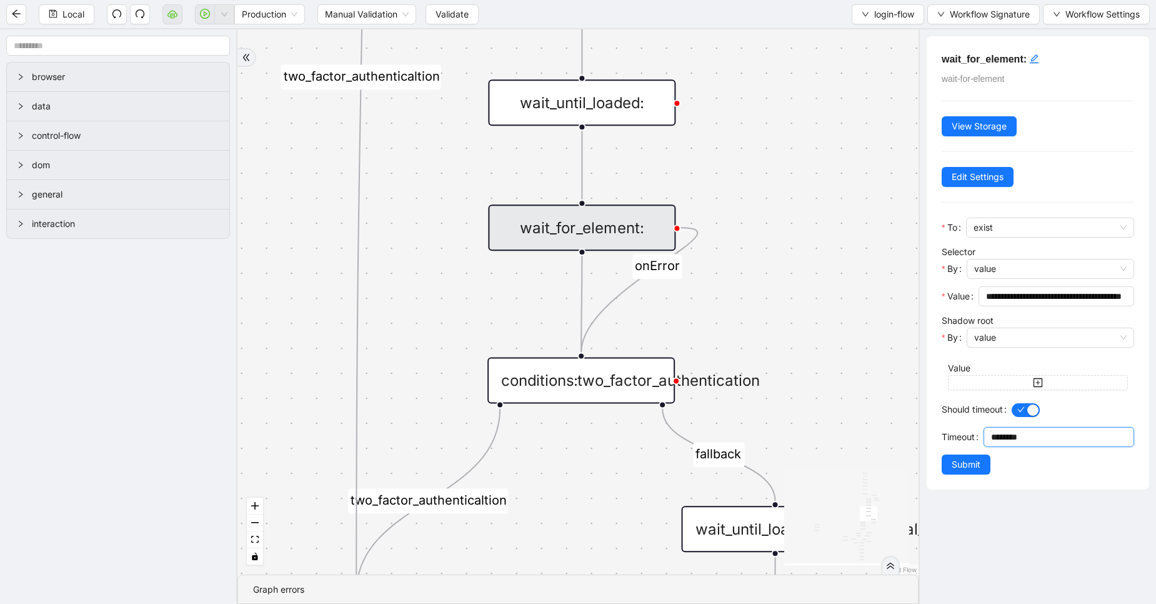
drag, startPoint x: 1002, startPoint y: 438, endPoint x: 976, endPoint y: 433, distance: 26.6
click at [976, 433] on div "Timeout ********" at bounding box center [1038, 441] width 193 height 28
type input "********"
click at [961, 174] on span "Edit Settings" at bounding box center [978, 177] width 52 height 14
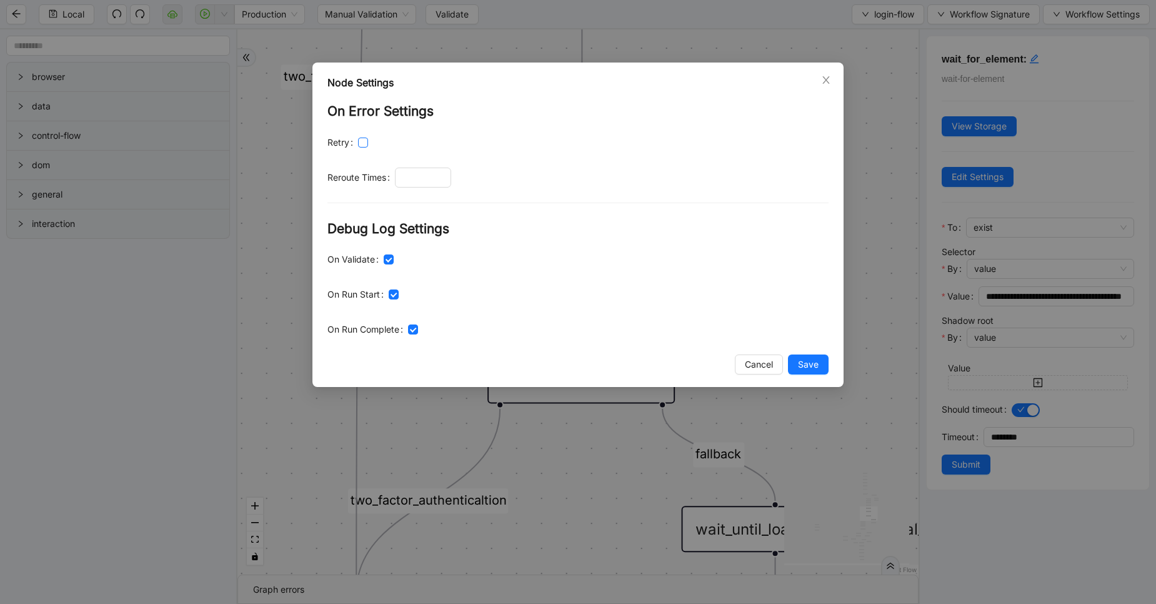
click at [368, 142] on span at bounding box center [363, 143] width 10 height 10
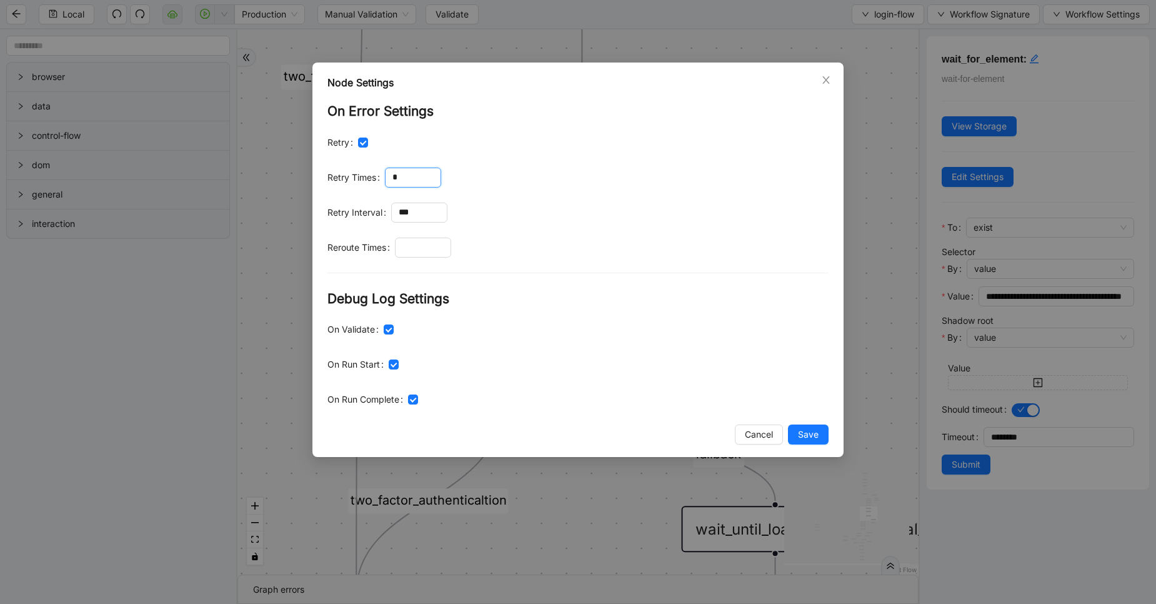
drag, startPoint x: 408, startPoint y: 175, endPoint x: 376, endPoint y: 171, distance: 31.5
click at [376, 171] on div "Retry Times *" at bounding box center [578, 178] width 501 height 20
type input "*"
click at [428, 212] on input "***" at bounding box center [419, 212] width 55 height 19
type input "****"
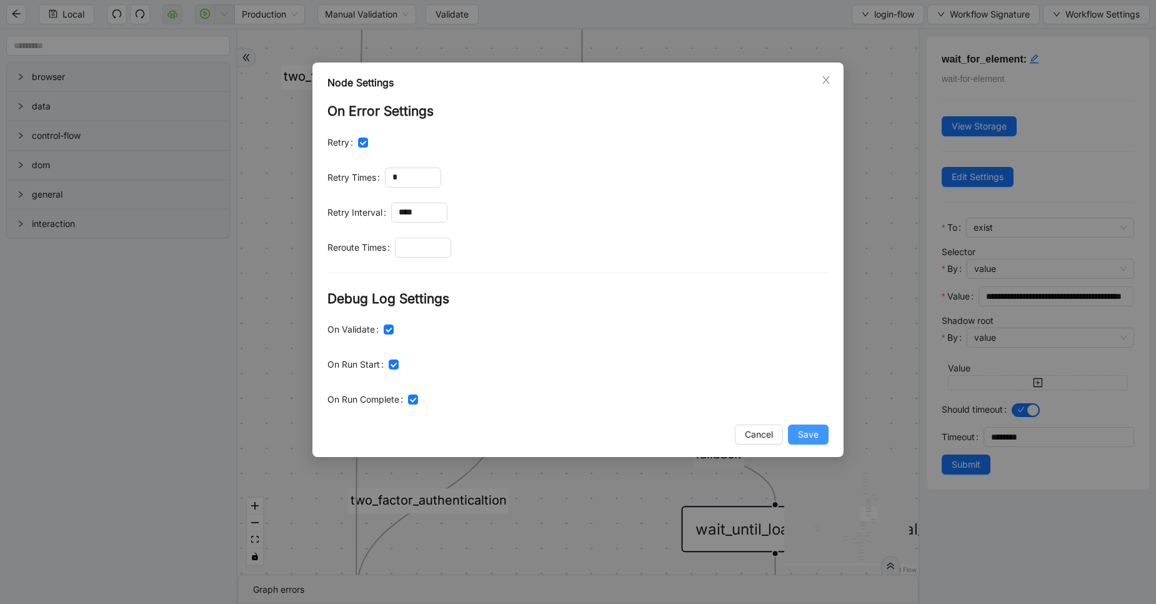
click at [803, 427] on button "Save" at bounding box center [808, 434] width 41 height 20
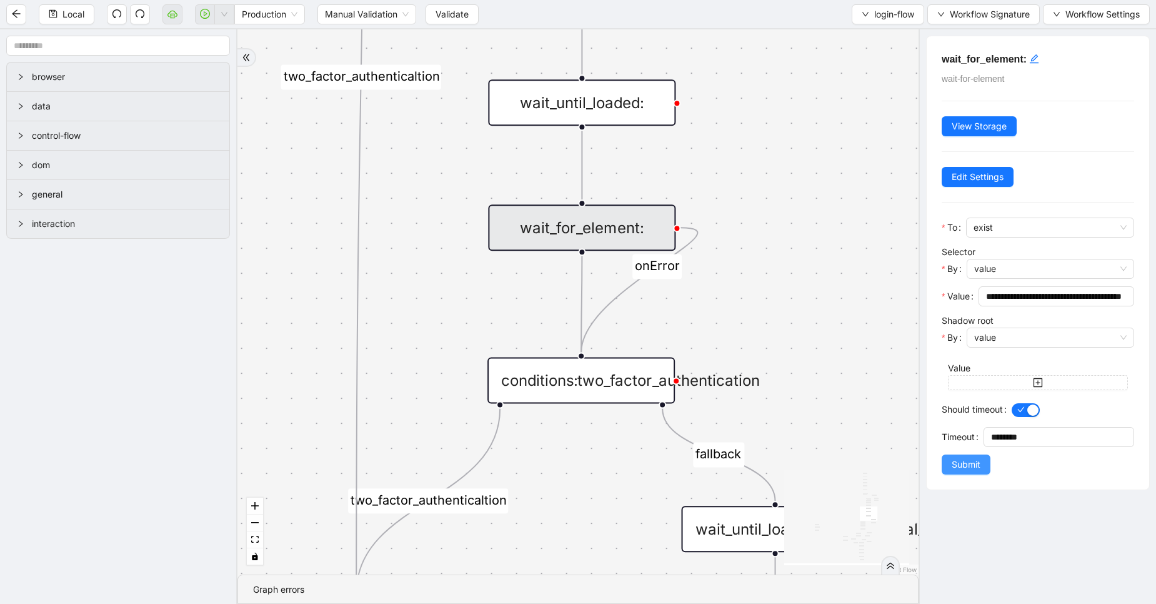
click at [963, 463] on span "Submit" at bounding box center [966, 465] width 29 height 14
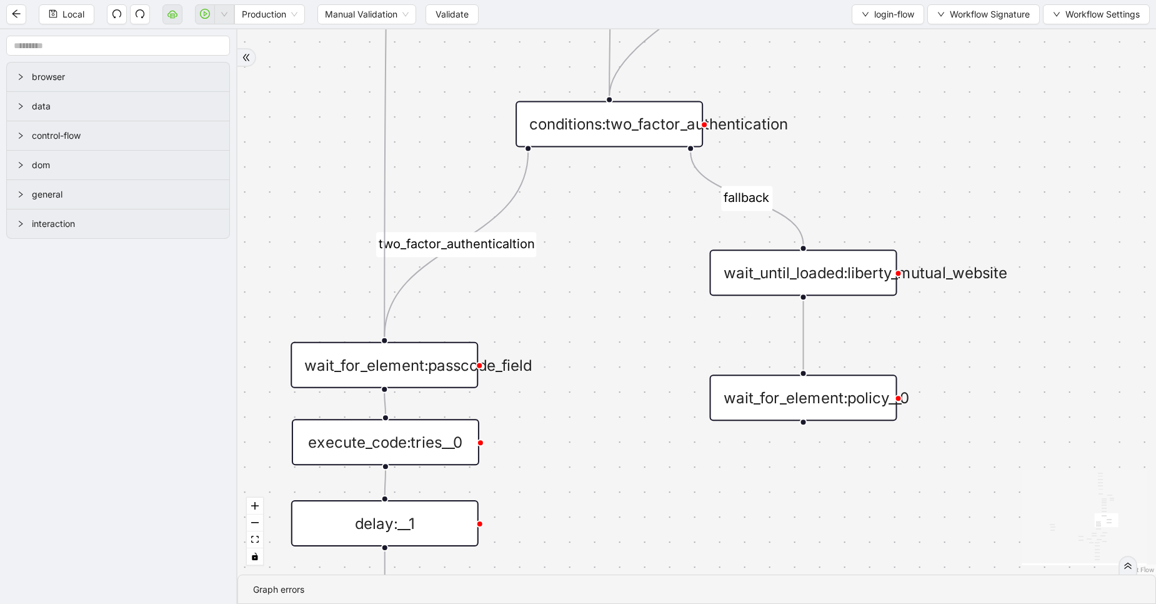
drag, startPoint x: 869, startPoint y: 394, endPoint x: 896, endPoint y: 134, distance: 262.1
click at [896, 134] on div "exitFrom success login_flow fallback fallback two_factor_authenticaltion two_fa…" at bounding box center [697, 301] width 919 height 545
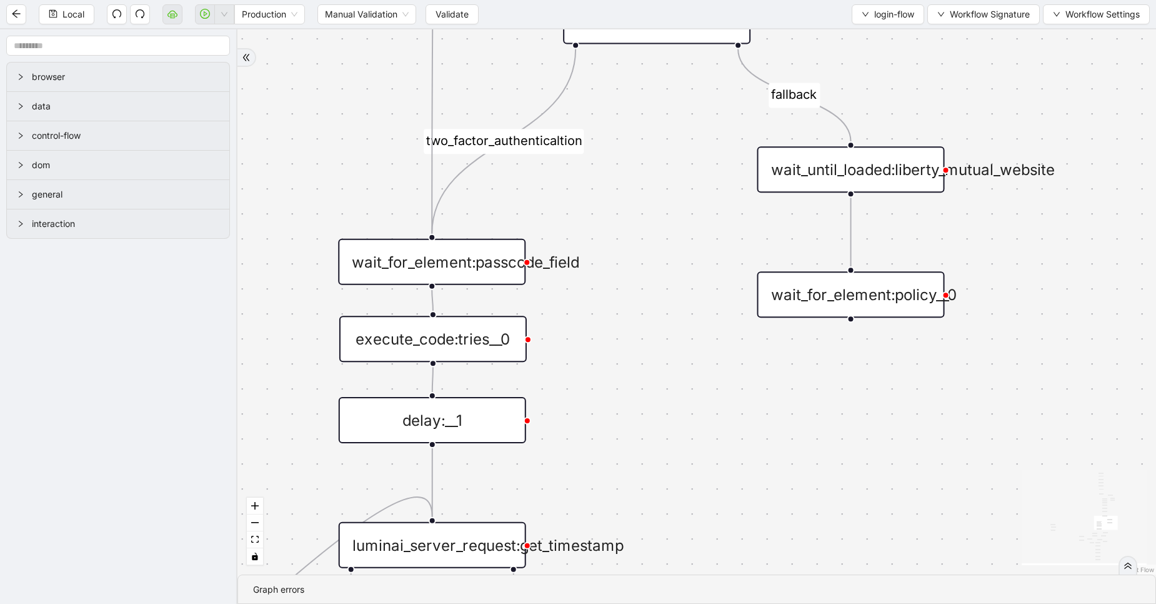
drag, startPoint x: 582, startPoint y: 290, endPoint x: 645, endPoint y: 169, distance: 136.2
click at [645, 169] on div "exitFrom success login_flow fallback fallback two_factor_authenticaltion two_fa…" at bounding box center [697, 301] width 919 height 545
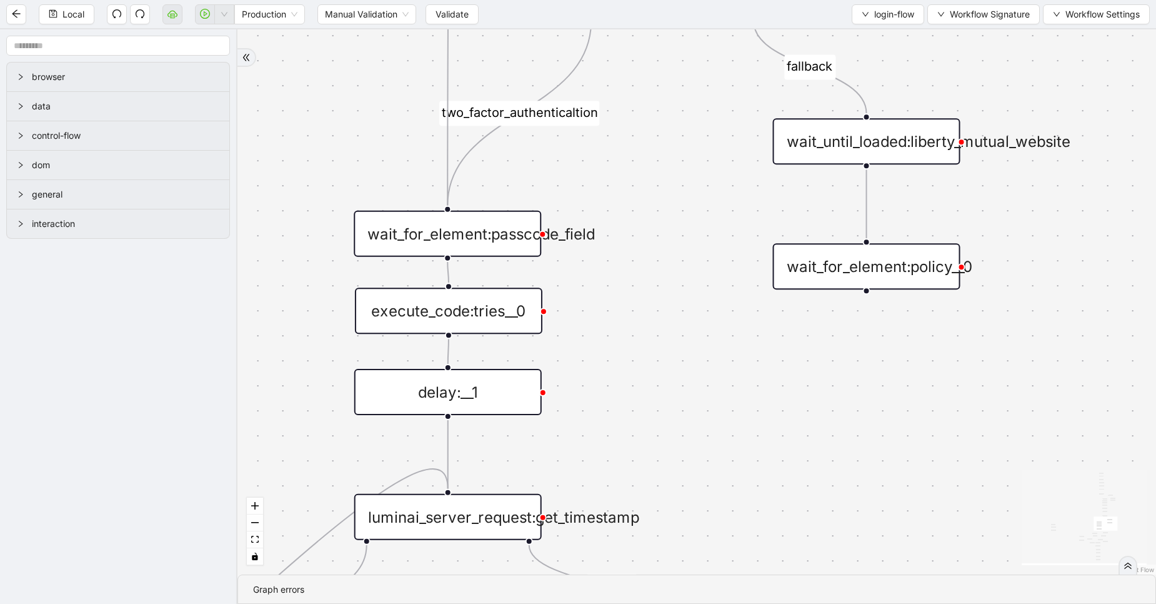
drag, startPoint x: 663, startPoint y: 281, endPoint x: 669, endPoint y: 214, distance: 67.1
click at [669, 214] on div "exitFrom success login_flow fallback fallback two_factor_authenticaltion two_fa…" at bounding box center [697, 301] width 919 height 545
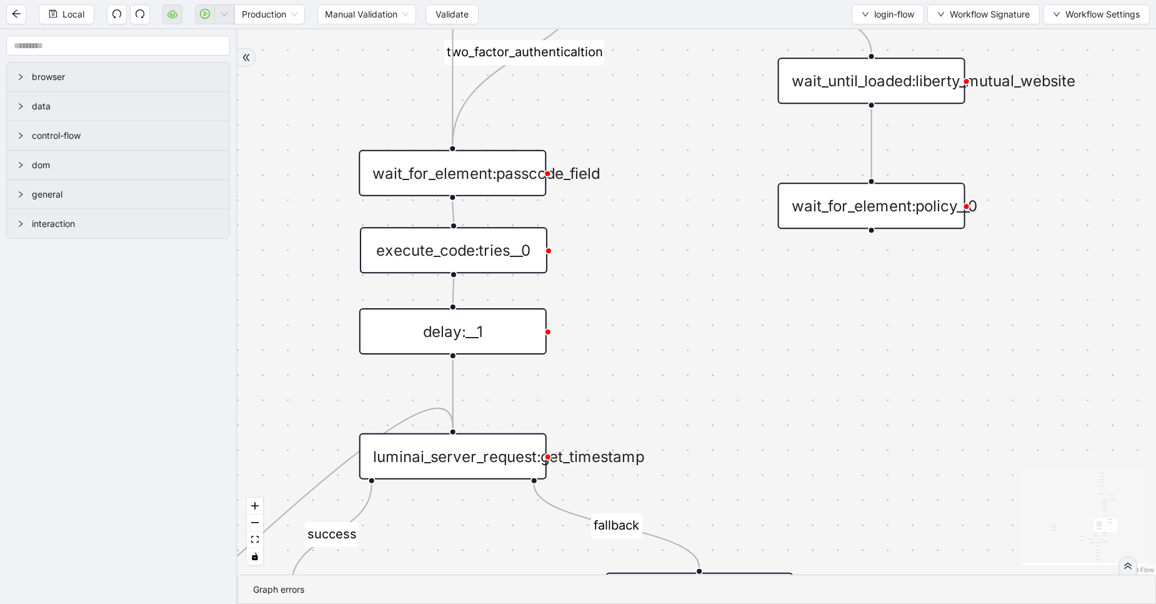
click at [486, 170] on div "wait_for_element:passcode_field" at bounding box center [453, 173] width 188 height 46
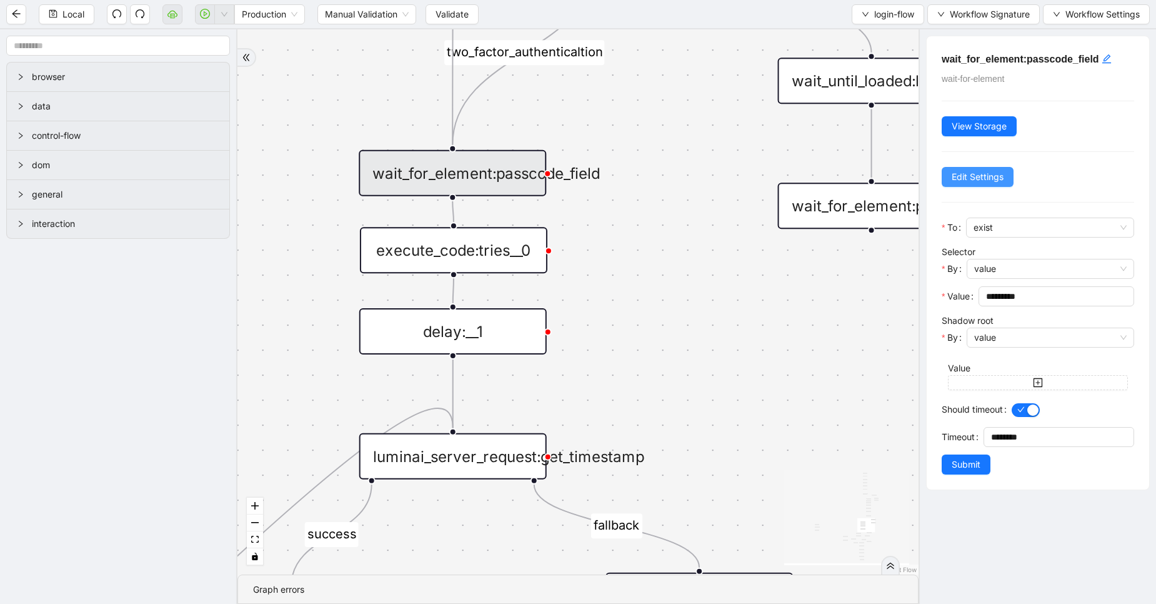
click at [967, 184] on button "Edit Settings" at bounding box center [978, 177] width 72 height 20
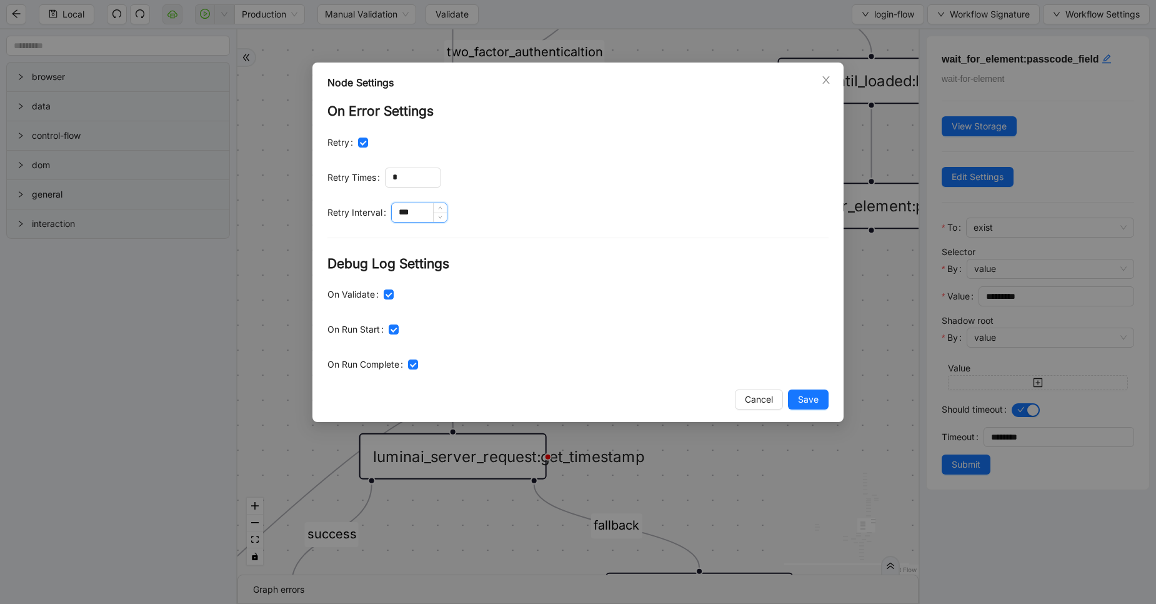
click at [429, 217] on input "***" at bounding box center [419, 212] width 55 height 19
type input "****"
click at [805, 404] on span "Save" at bounding box center [808, 400] width 21 height 14
click at [805, 404] on div "Node Settings On Error Settings Retry Retry Times * Retry Interval **** Debug L…" at bounding box center [578, 302] width 1156 height 604
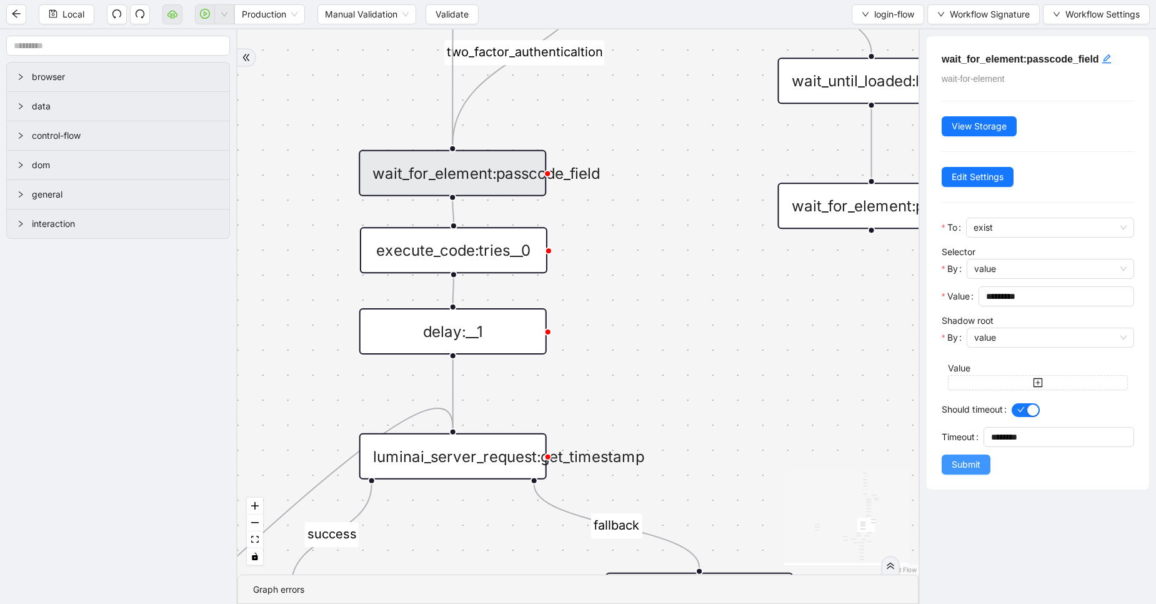
click at [951, 463] on button "Submit" at bounding box center [966, 464] width 49 height 20
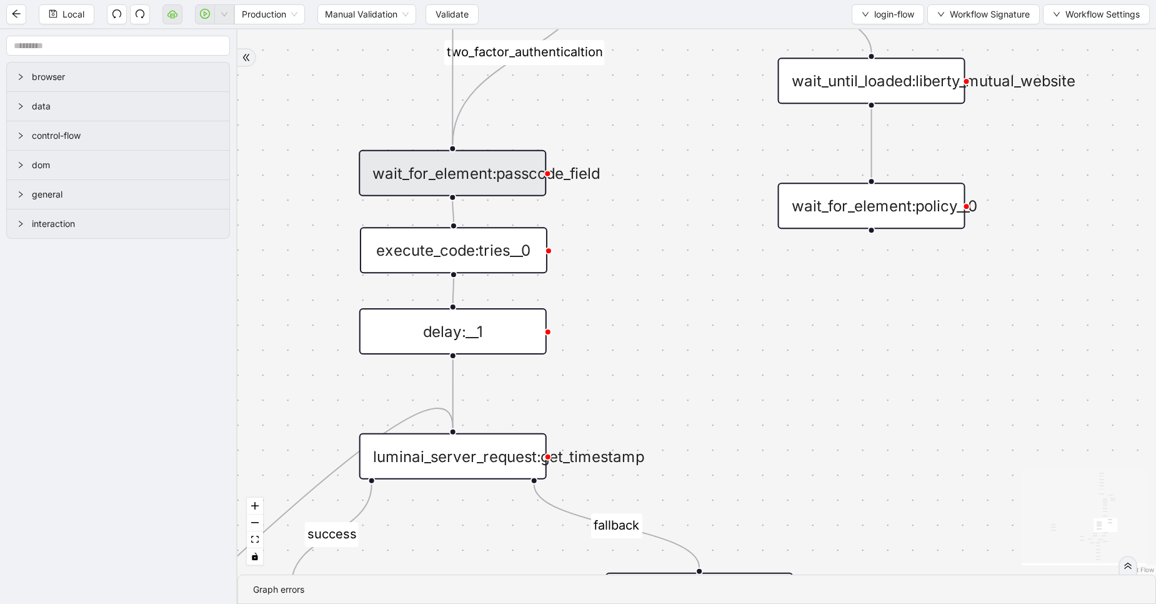
drag, startPoint x: 657, startPoint y: 366, endPoint x: 656, endPoint y: 253, distance: 113.1
click at [656, 253] on div "exitFrom success login_flow fallback fallback two_factor_authenticaltion two_fa…" at bounding box center [697, 301] width 919 height 545
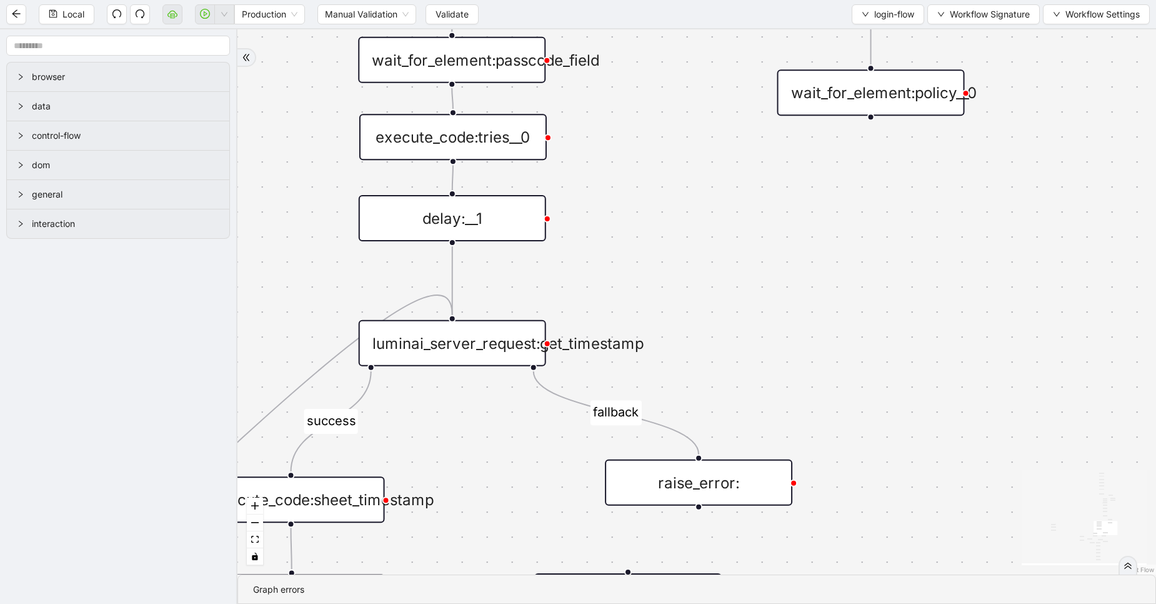
click at [496, 234] on div "delay:__1" at bounding box center [453, 218] width 188 height 46
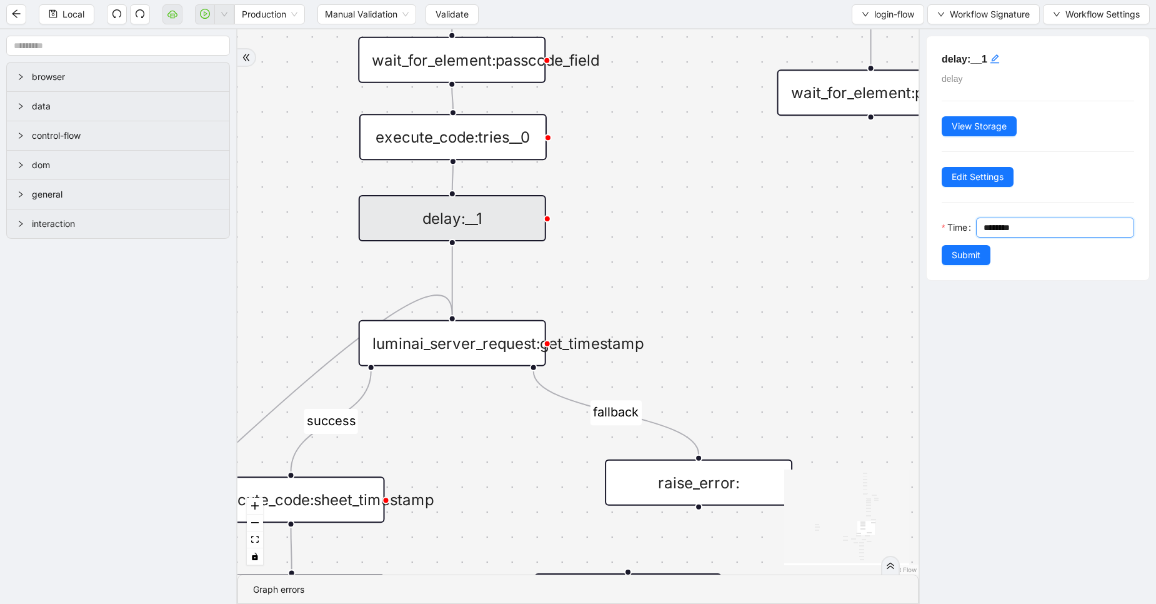
drag, startPoint x: 996, startPoint y: 229, endPoint x: 977, endPoint y: 224, distance: 19.9
click at [977, 224] on div "Time ********" at bounding box center [1038, 232] width 193 height 28
type input "********"
click at [960, 253] on span "Submit" at bounding box center [966, 255] width 29 height 14
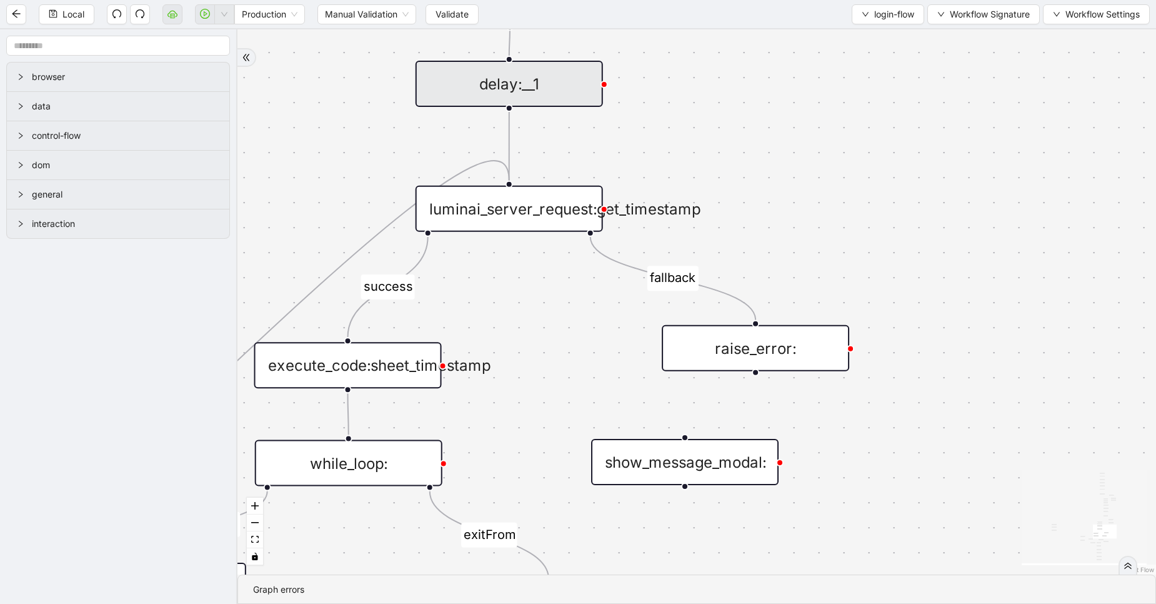
drag, startPoint x: 815, startPoint y: 325, endPoint x: 873, endPoint y: 183, distance: 153.9
click at [873, 183] on div "exitFrom success login_flow fallback fallback two_factor_authenticaltion two_fa…" at bounding box center [697, 301] width 919 height 545
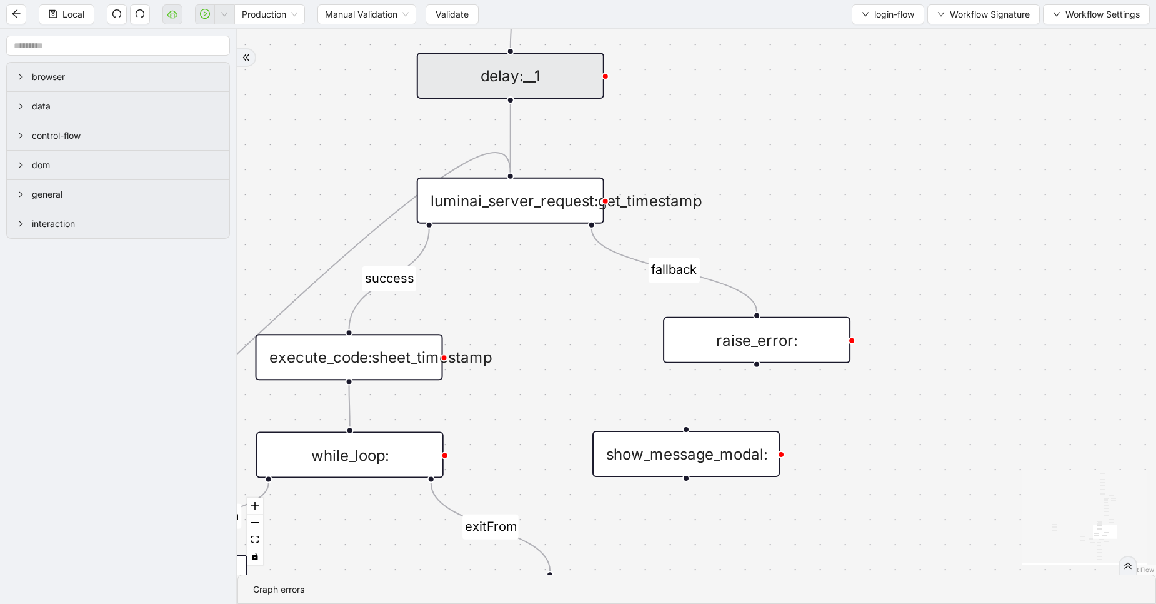
click at [538, 208] on div "luminai_server_request:get_timestamp" at bounding box center [511, 201] width 188 height 46
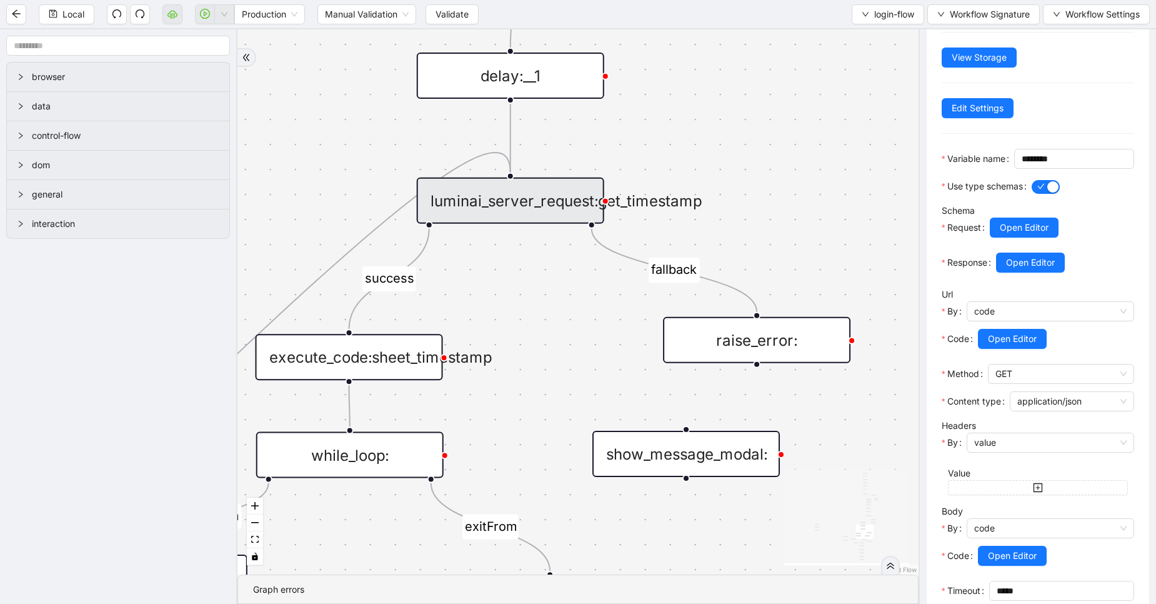
scroll to position [176, 0]
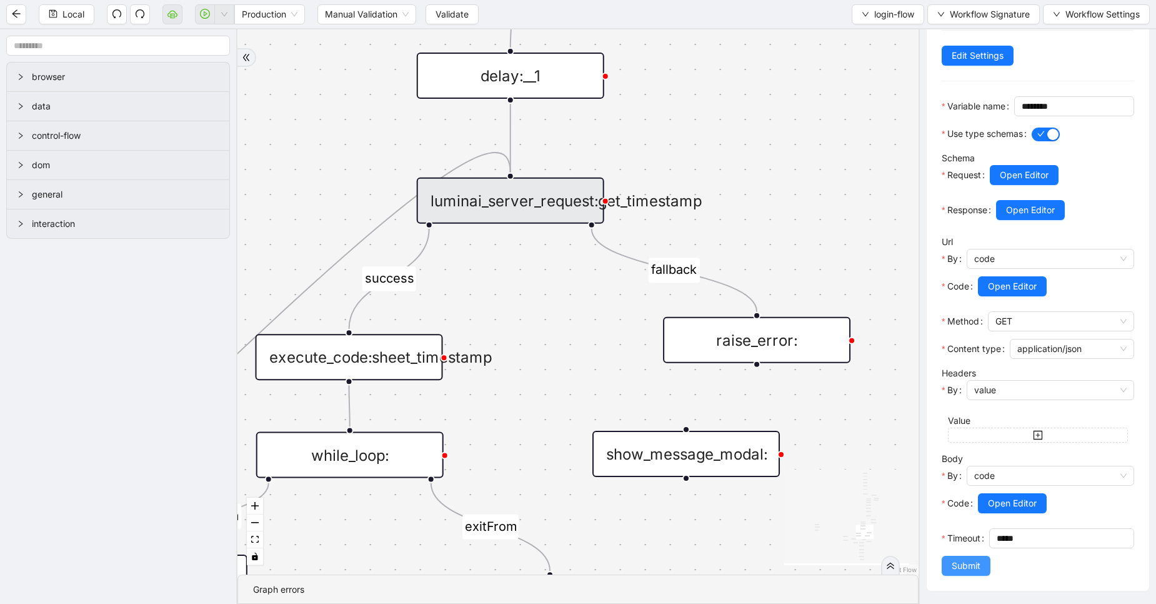
click at [973, 563] on span "Submit" at bounding box center [966, 566] width 29 height 14
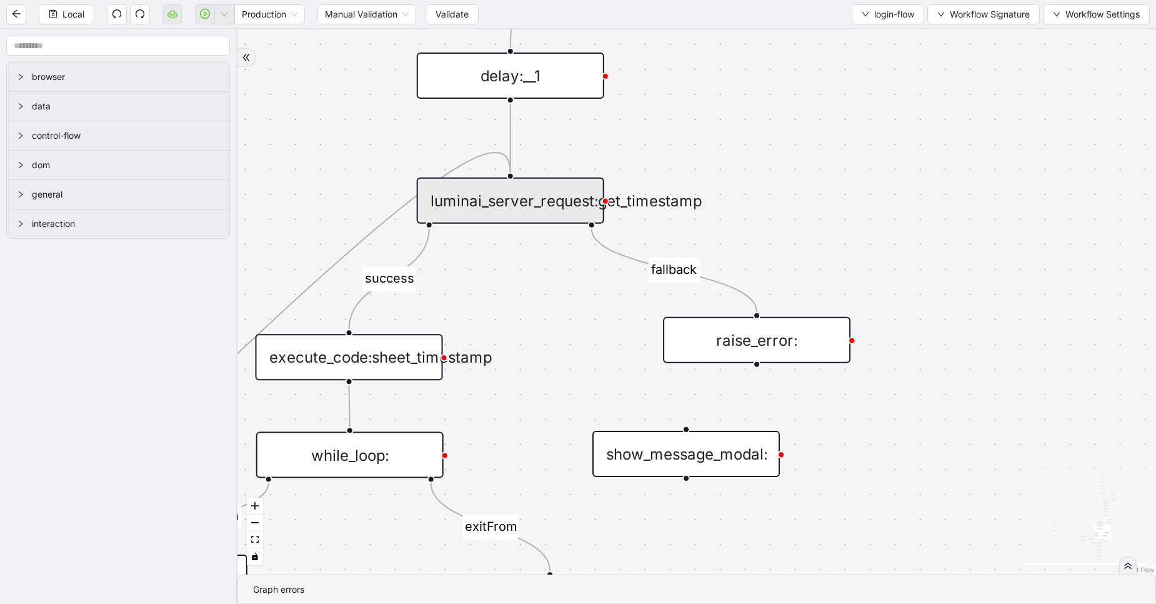
scroll to position [0, 0]
click at [514, 187] on div "luminai_server_request:get_timestamp" at bounding box center [511, 201] width 188 height 46
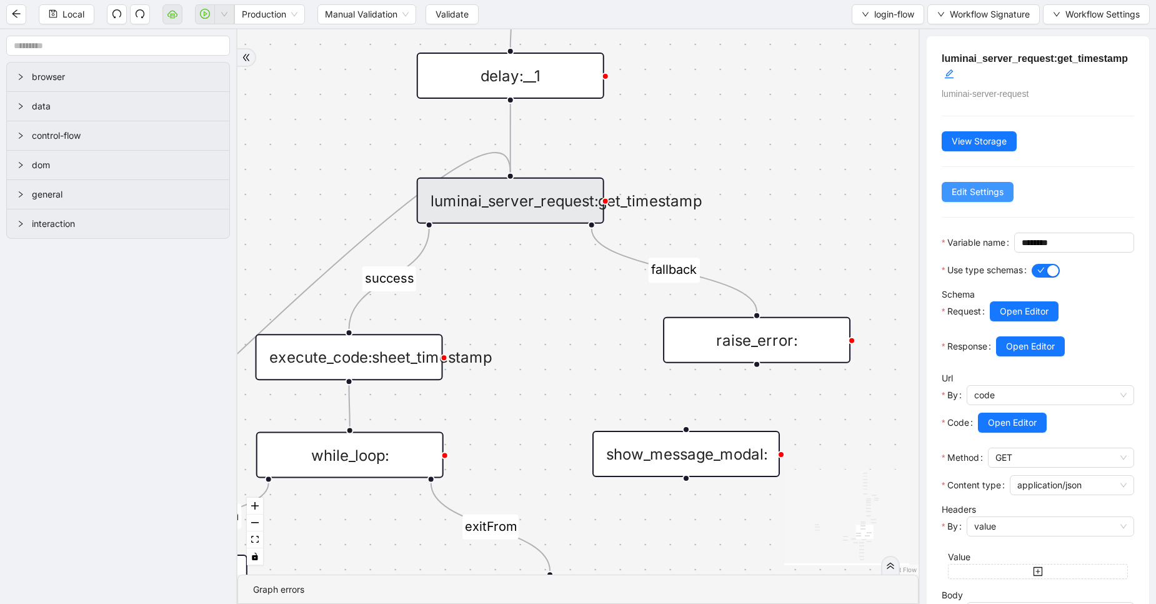
click at [973, 193] on span "Edit Settings" at bounding box center [978, 192] width 52 height 14
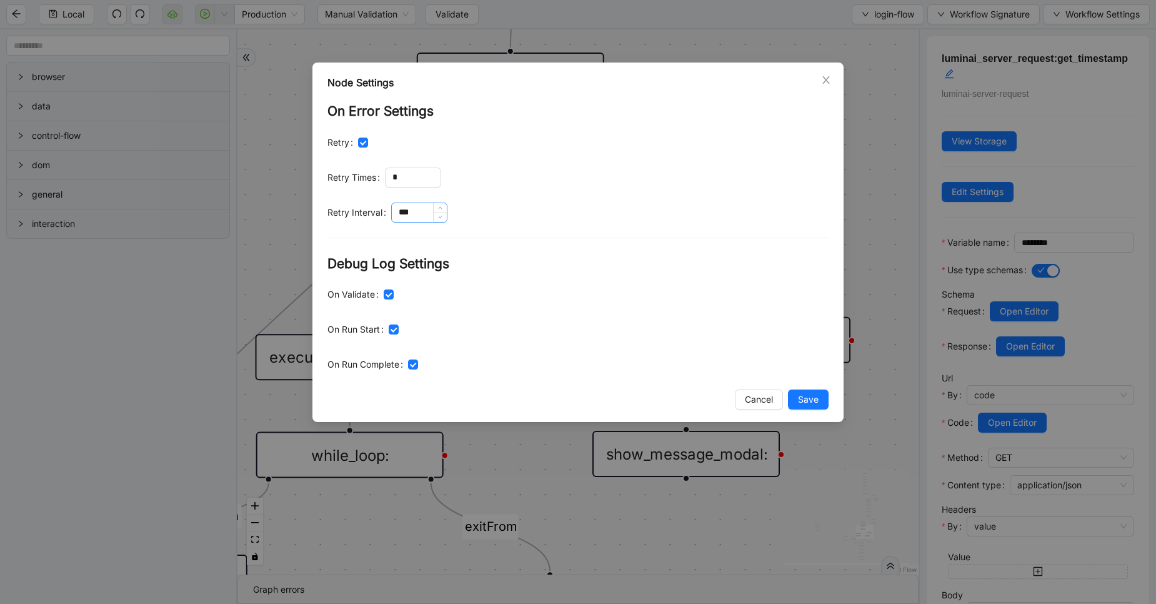
click at [423, 217] on input "***" at bounding box center [419, 212] width 55 height 19
type input "****"
click at [814, 401] on span "Save" at bounding box center [808, 400] width 21 height 14
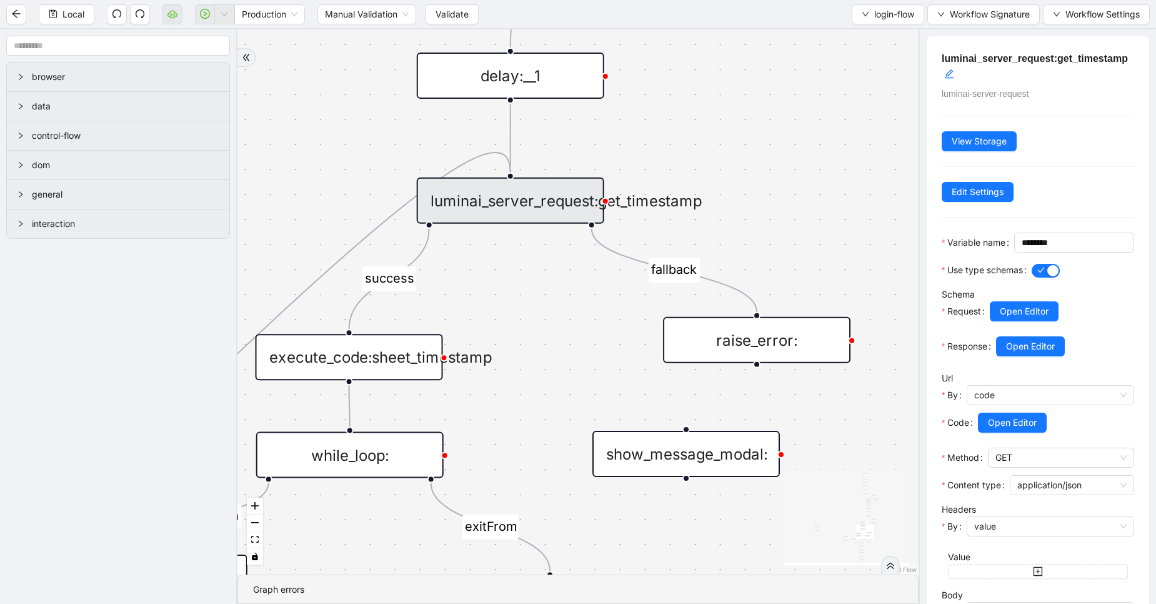
scroll to position [176, 0]
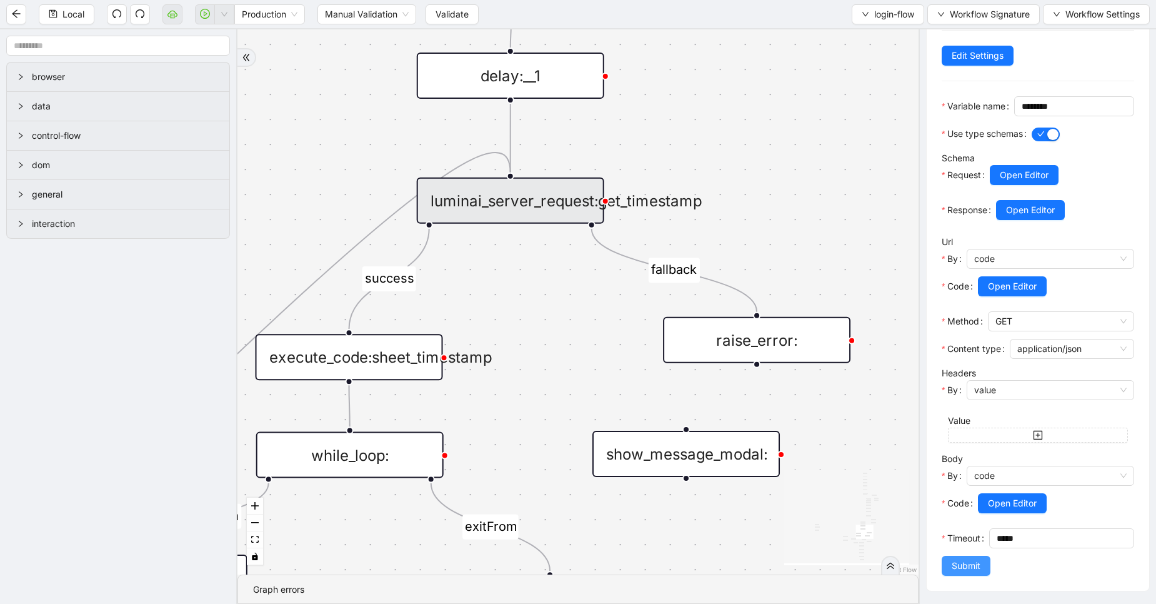
click at [982, 568] on button "Submit" at bounding box center [966, 566] width 49 height 20
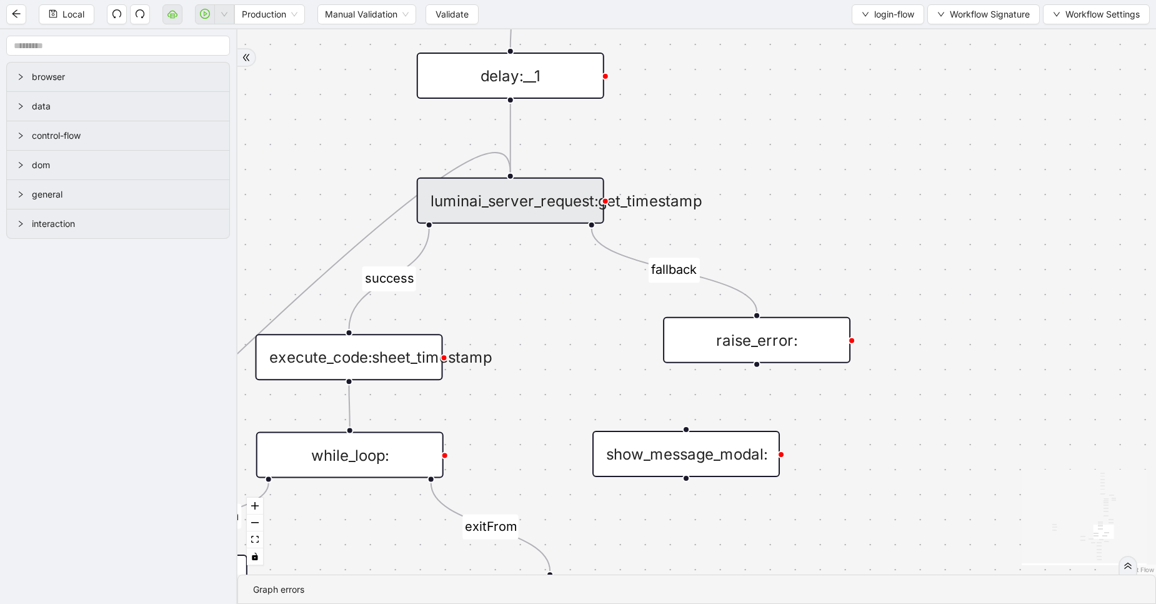
scroll to position [0, 0]
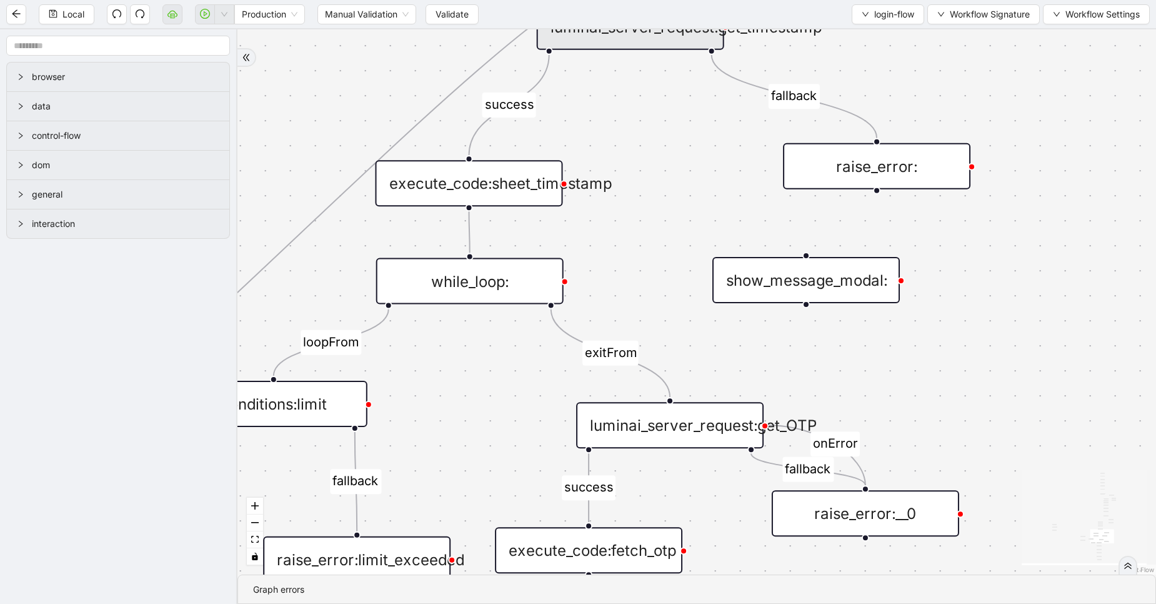
drag, startPoint x: 838, startPoint y: 497, endPoint x: 958, endPoint y: 323, distance: 211.2
click at [958, 323] on div "exitFrom success login_flow fallback fallback two_factor_authenticaltion two_fa…" at bounding box center [697, 301] width 919 height 545
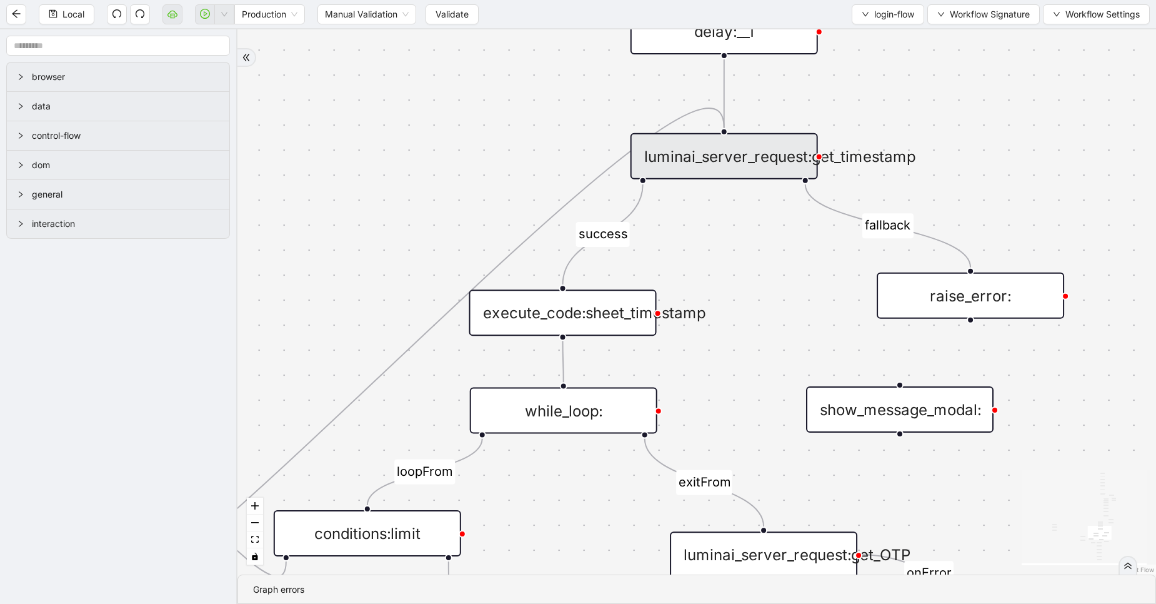
drag, startPoint x: 608, startPoint y: 238, endPoint x: 698, endPoint y: 425, distance: 207.8
click at [698, 425] on div "exitFrom success login_flow fallback fallback two_factor_authenticaltion two_fa…" at bounding box center [697, 301] width 919 height 545
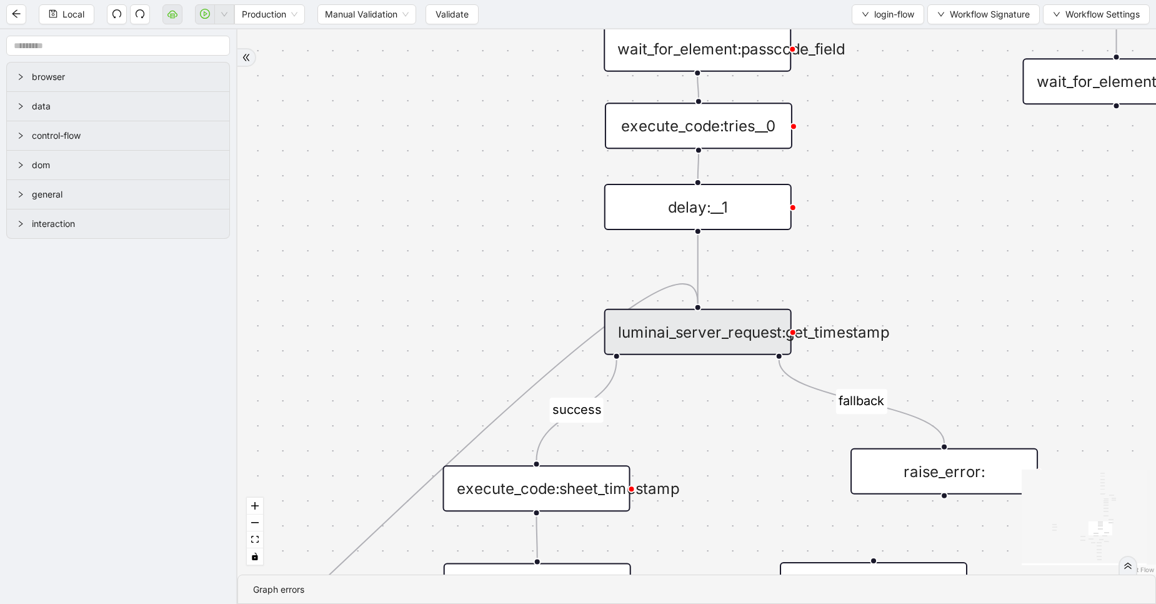
drag, startPoint x: 761, startPoint y: 348, endPoint x: 740, endPoint y: 491, distance: 144.1
click at [740, 491] on div "exitFrom success login_flow fallback fallback two_factor_authenticaltion two_fa…" at bounding box center [697, 301] width 919 height 545
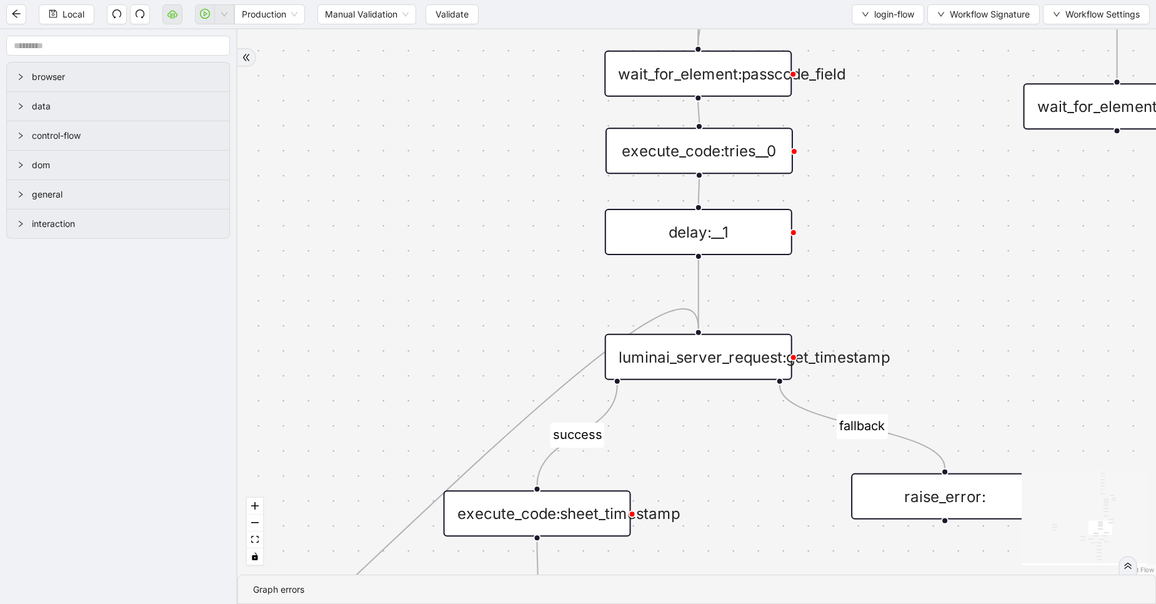
click at [735, 167] on div "execute_code:tries__0" at bounding box center [700, 151] width 188 height 46
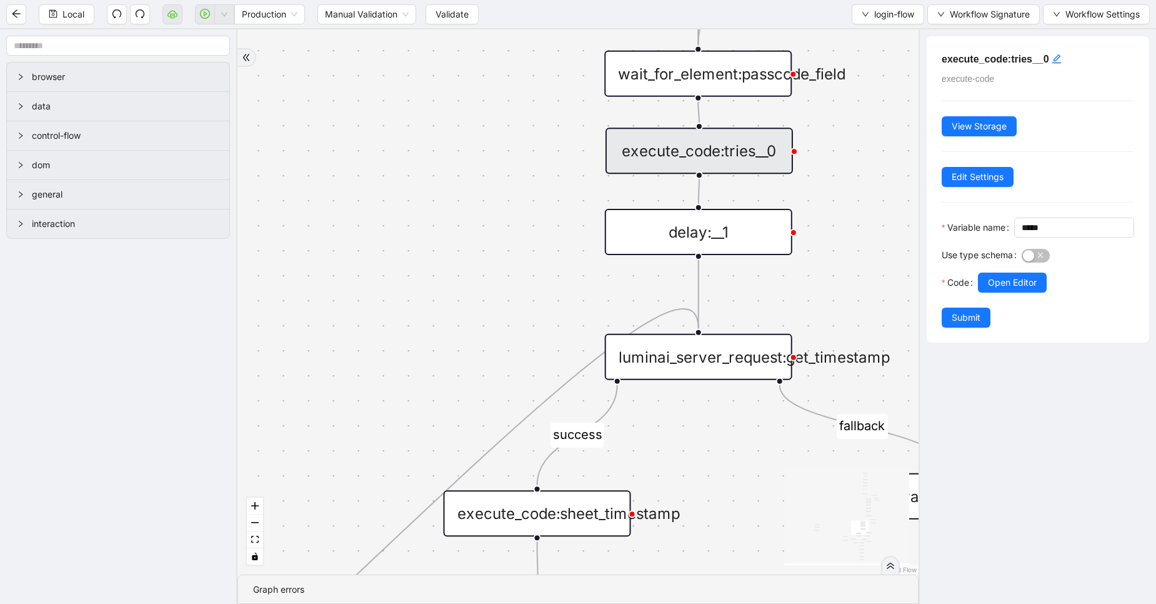
click at [965, 166] on div "execute_code:tries__0 execute-code View Storage Edit Settings Variable name ***…" at bounding box center [1038, 189] width 223 height 306
click at [975, 180] on span "Edit Settings" at bounding box center [978, 177] width 52 height 14
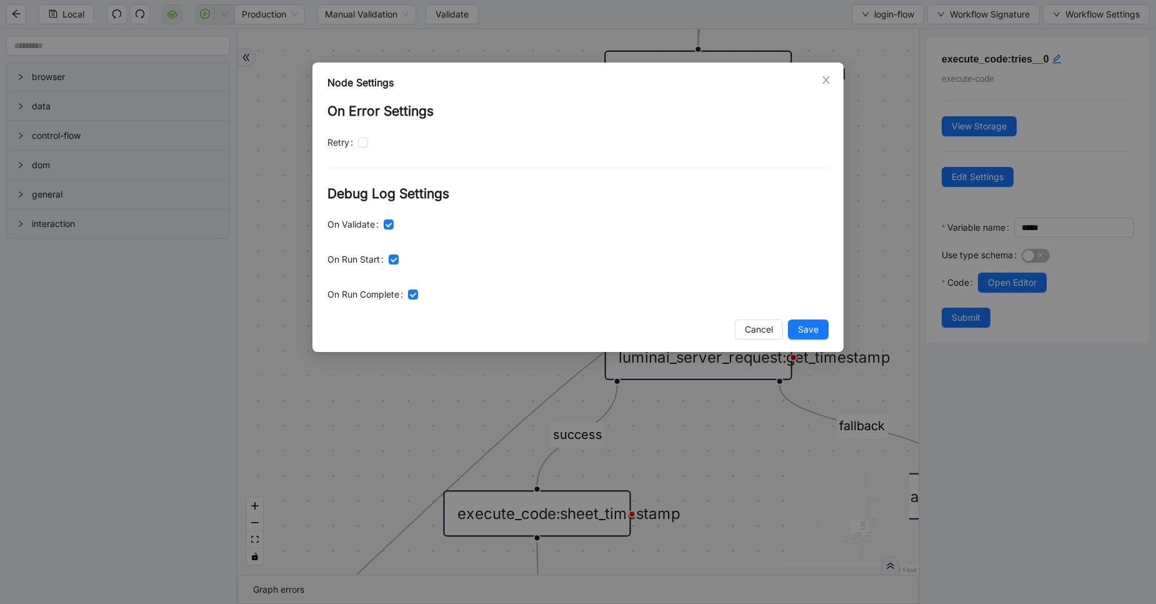
click at [816, 319] on div "Node Settings On Error Settings Retry Debug Log Settings On Validate On Run Sta…" at bounding box center [578, 207] width 531 height 289
click at [818, 334] on span "Save" at bounding box center [808, 330] width 21 height 14
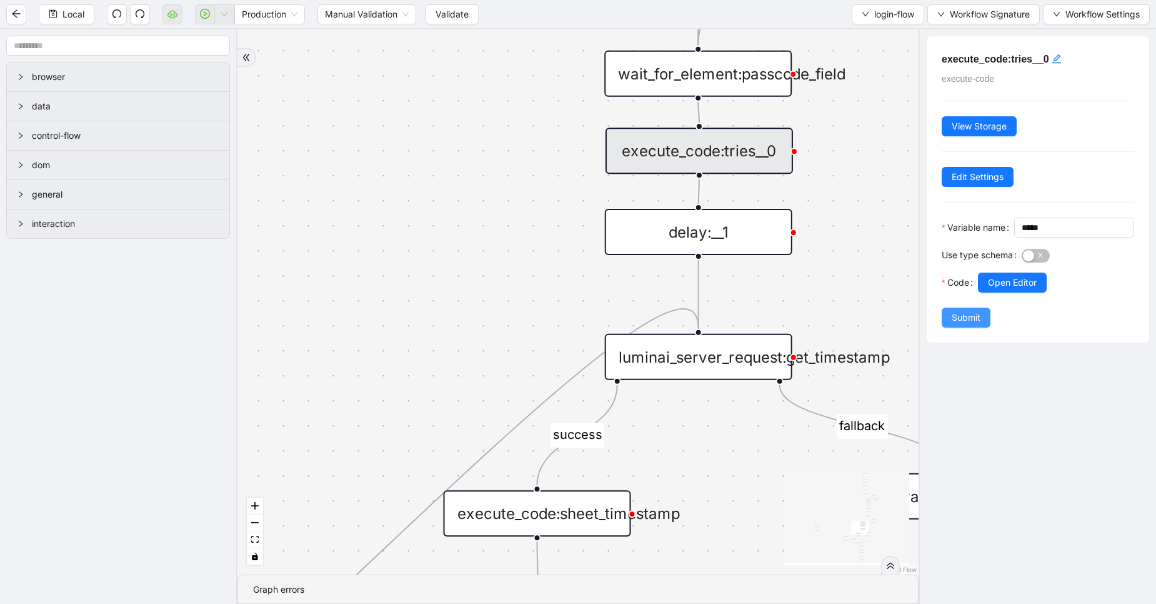
click at [975, 324] on span "Submit" at bounding box center [966, 318] width 29 height 14
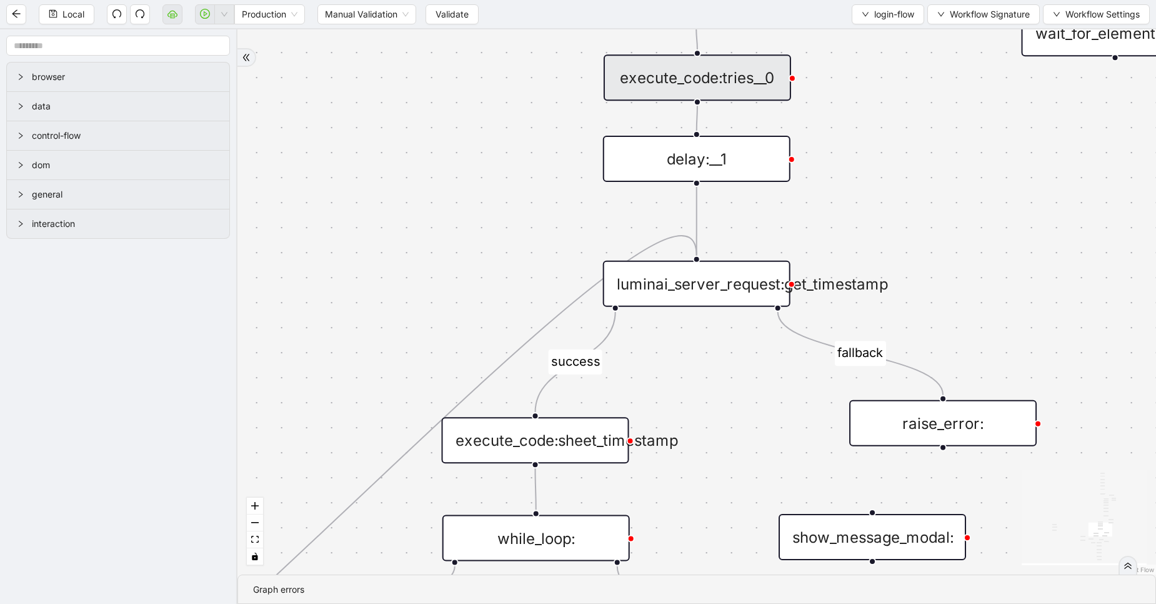
drag, startPoint x: 779, startPoint y: 503, endPoint x: 783, endPoint y: 181, distance: 322.0
click at [783, 181] on div "exitFrom success login_flow fallback fallback two_factor_authenticaltion two_fa…" at bounding box center [697, 301] width 919 height 545
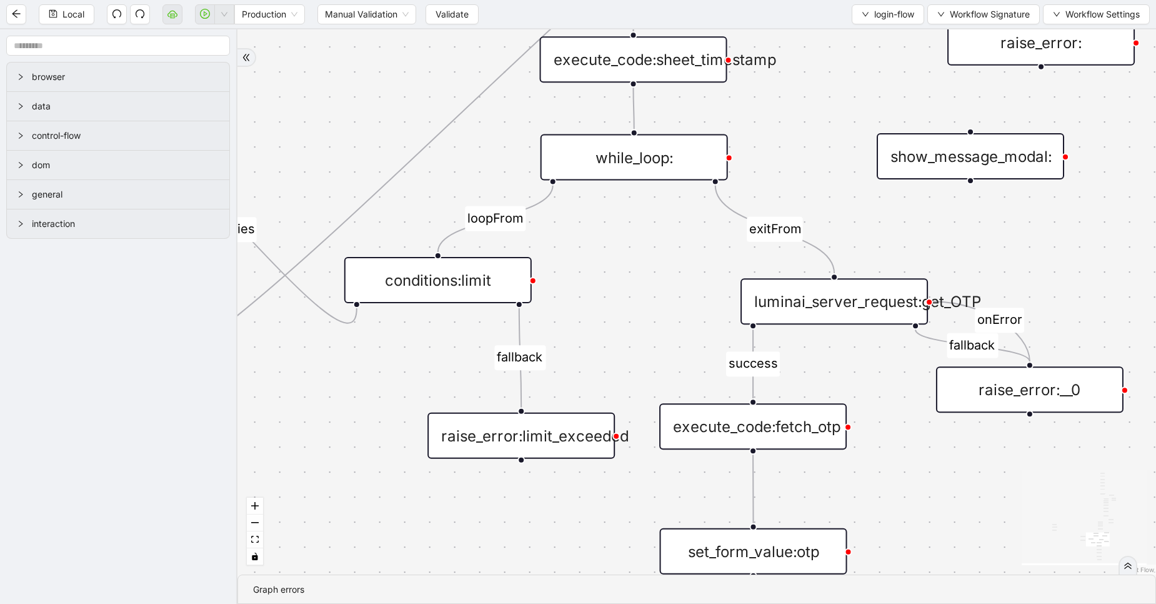
drag, startPoint x: 740, startPoint y: 234, endPoint x: 834, endPoint y: 101, distance: 163.7
click at [834, 101] on div "exitFrom success login_flow fallback fallback two_factor_authenticaltion two_fa…" at bounding box center [697, 301] width 919 height 545
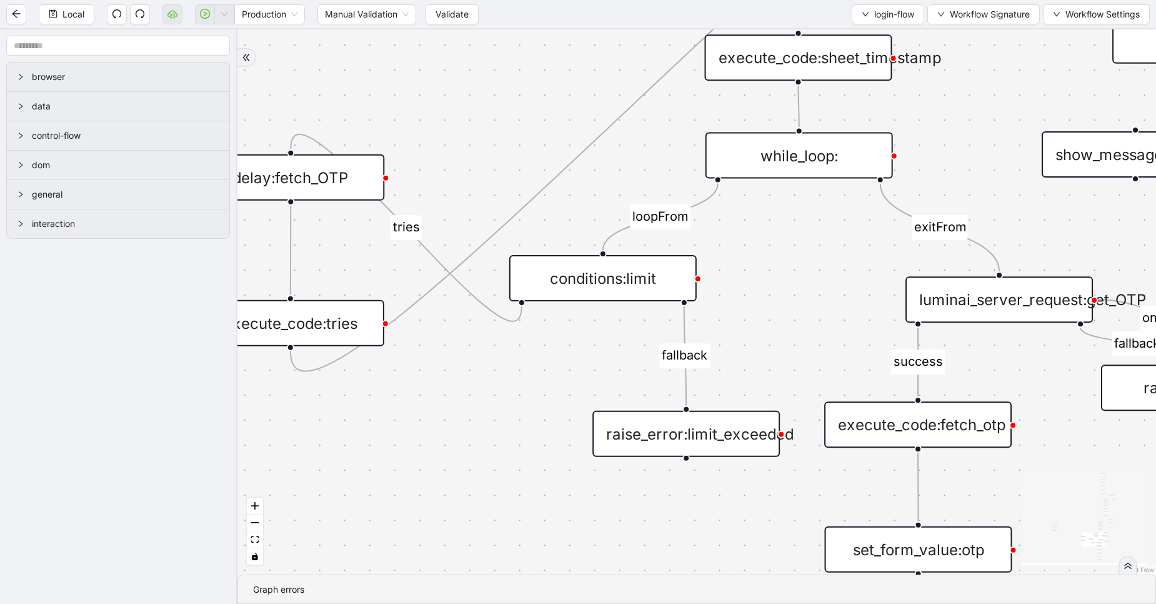
drag, startPoint x: 603, startPoint y: 293, endPoint x: 767, endPoint y: 303, distance: 164.1
click at [767, 303] on div "exitFrom success login_flow fallback fallback two_factor_authenticaltion two_fa…" at bounding box center [697, 301] width 919 height 545
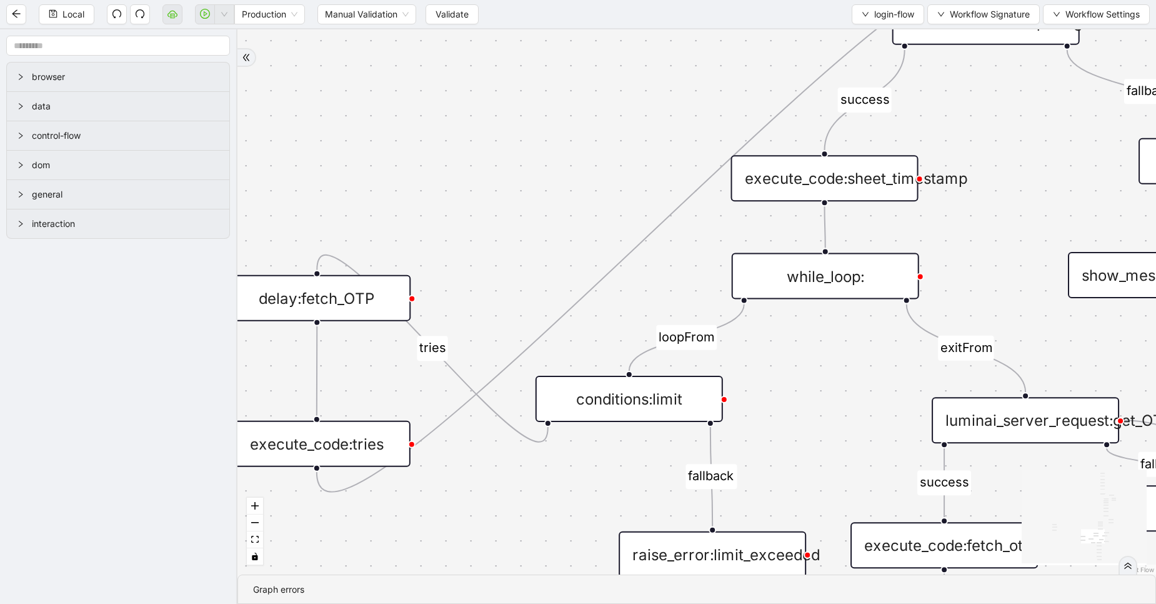
drag, startPoint x: 767, startPoint y: 303, endPoint x: 801, endPoint y: 501, distance: 200.4
click at [801, 501] on div "exitFrom success login_flow fallback fallback two_factor_authenticaltion two_fa…" at bounding box center [697, 301] width 919 height 545
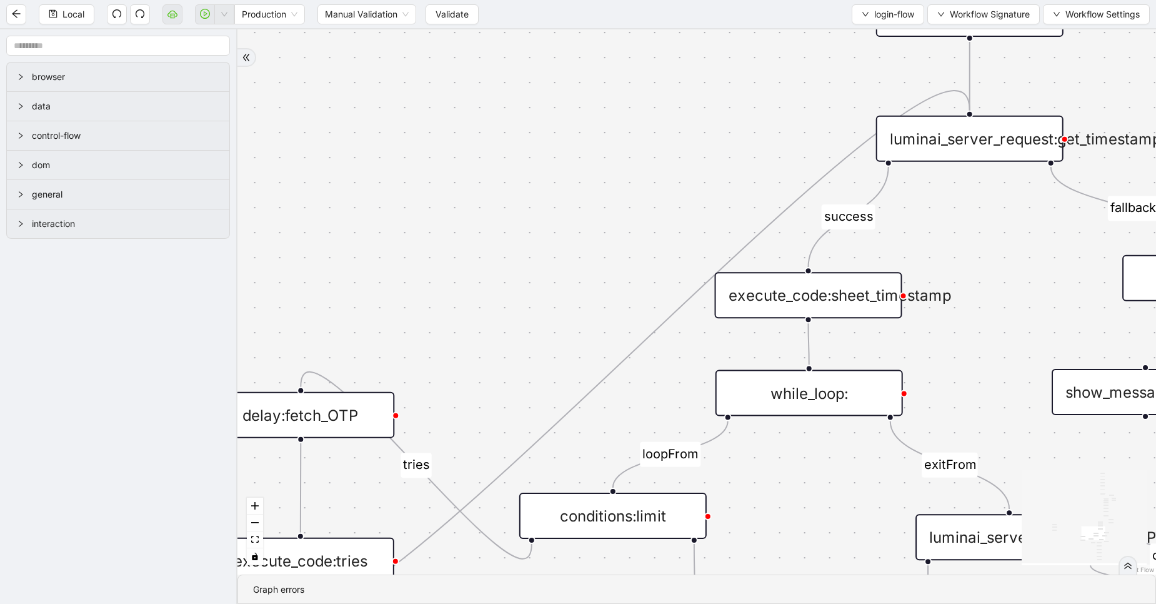
drag, startPoint x: 781, startPoint y: 461, endPoint x: 756, endPoint y: 296, distance: 166.9
click at [756, 296] on div "exitFrom success login_flow fallback fallback two_factor_authenticaltion two_fa…" at bounding box center [697, 301] width 919 height 545
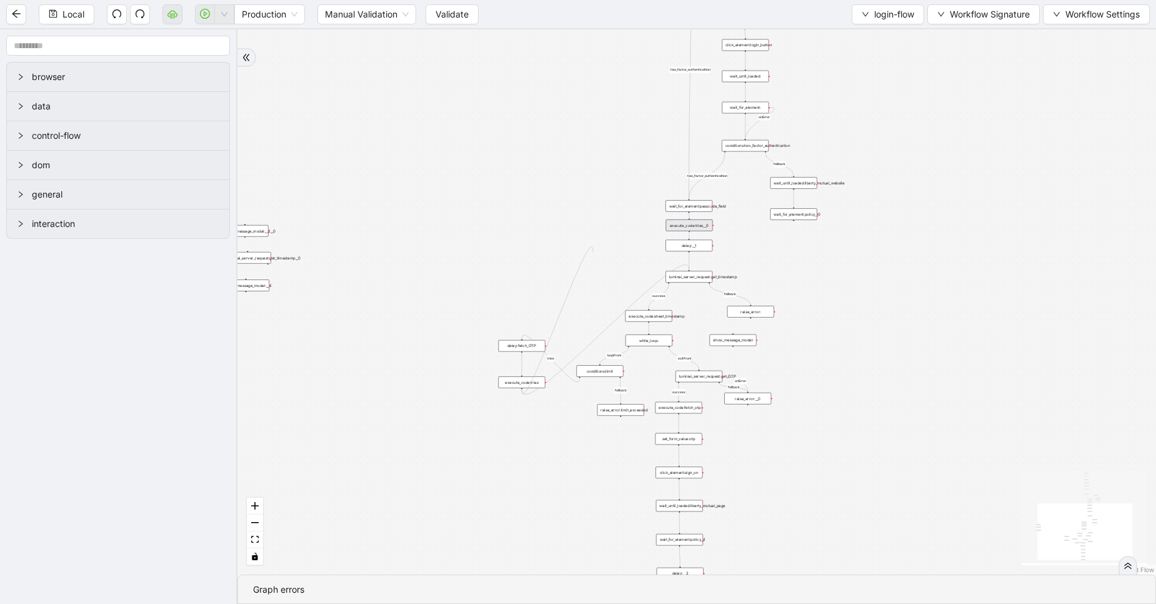
drag, startPoint x: 521, startPoint y: 388, endPoint x: 595, endPoint y: 253, distance: 153.6
click at [595, 253] on div "exitFrom success login_flow fallback fallback two_factor_authenticaltion two_fa…" at bounding box center [697, 301] width 919 height 545
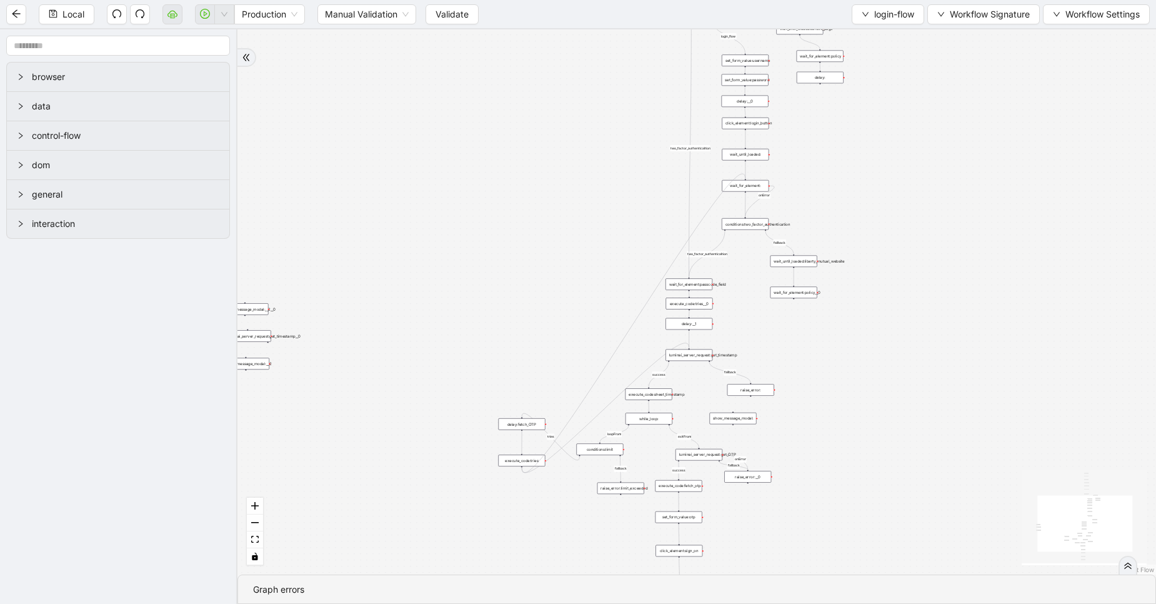
drag, startPoint x: 521, startPoint y: 389, endPoint x: 746, endPoint y: 180, distance: 307.0
click at [746, 180] on div "trigger set_form_value:username set_form_value:password click_element:login_but…" at bounding box center [927, 233] width 459 height 273
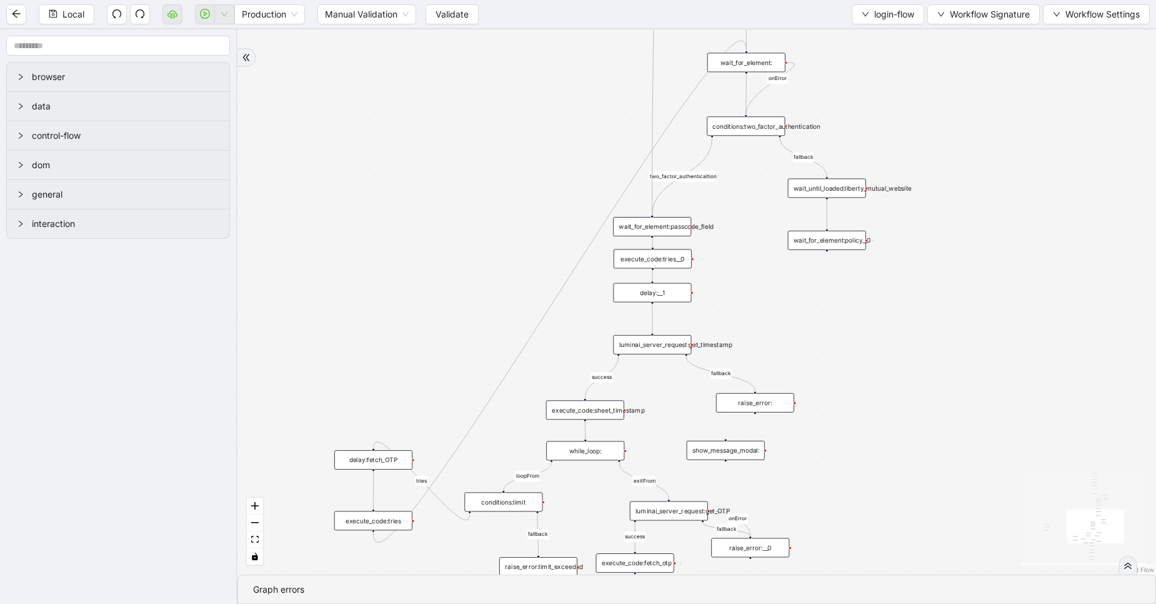
drag, startPoint x: 753, startPoint y: 334, endPoint x: 756, endPoint y: 188, distance: 145.7
click at [756, 188] on div "exitFrom success login_flow fallback fallback two_factor_authenticaltion two_fa…" at bounding box center [697, 301] width 919 height 545
drag, startPoint x: 373, startPoint y: 530, endPoint x: 656, endPoint y: 288, distance: 372.4
click at [667, 288] on div "trigger set_form_value:username set_form_value:password click_element:login_but…" at bounding box center [1050, 141] width 766 height 454
click at [469, 190] on div "exitFrom success login_flow fallback fallback two_factor_authenticaltion two_fa…" at bounding box center [697, 301] width 919 height 545
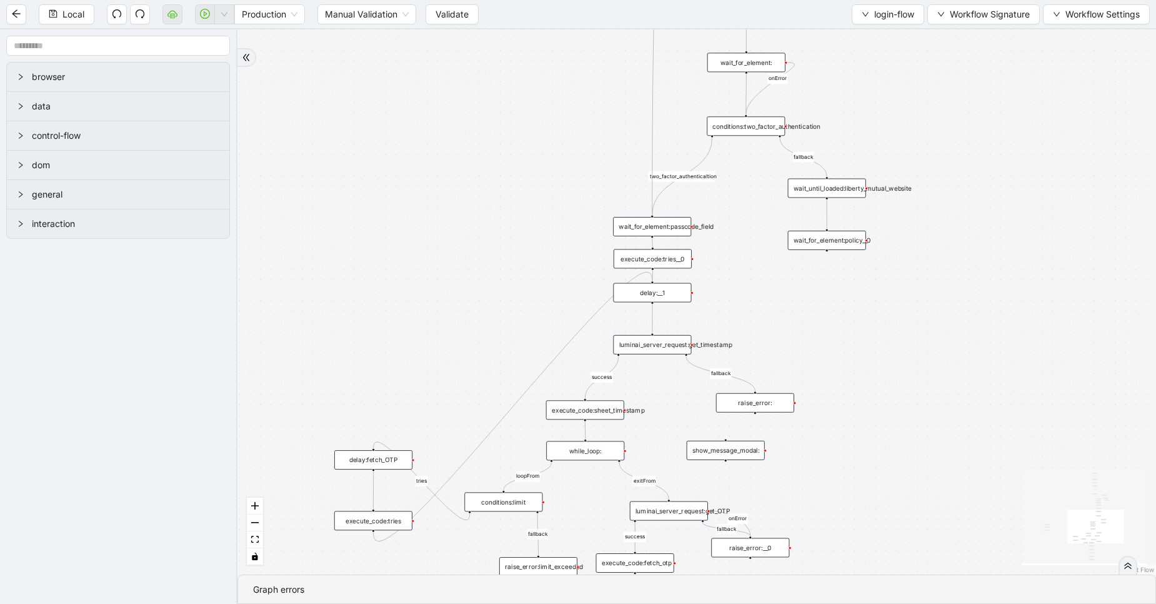
drag, startPoint x: 458, startPoint y: 201, endPoint x: 468, endPoint y: 125, distance: 76.9
click at [468, 125] on div "exitFrom success login_flow fallback fallback two_factor_authenticaltion two_fa…" at bounding box center [697, 301] width 919 height 545
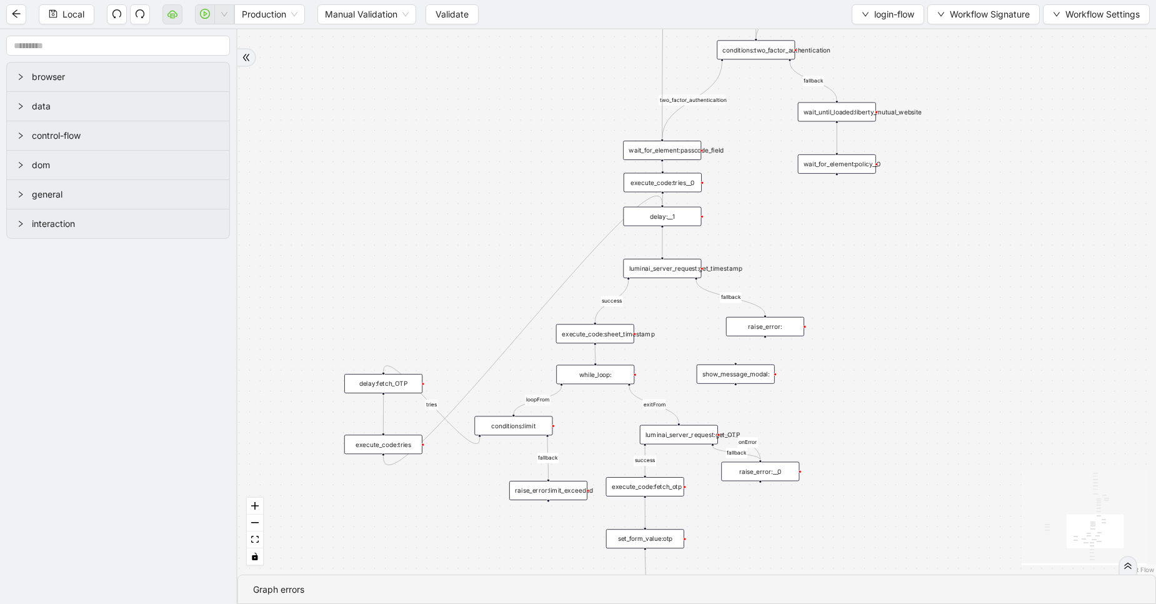
click at [394, 378] on div "delay:fetch_OTP" at bounding box center [383, 383] width 78 height 19
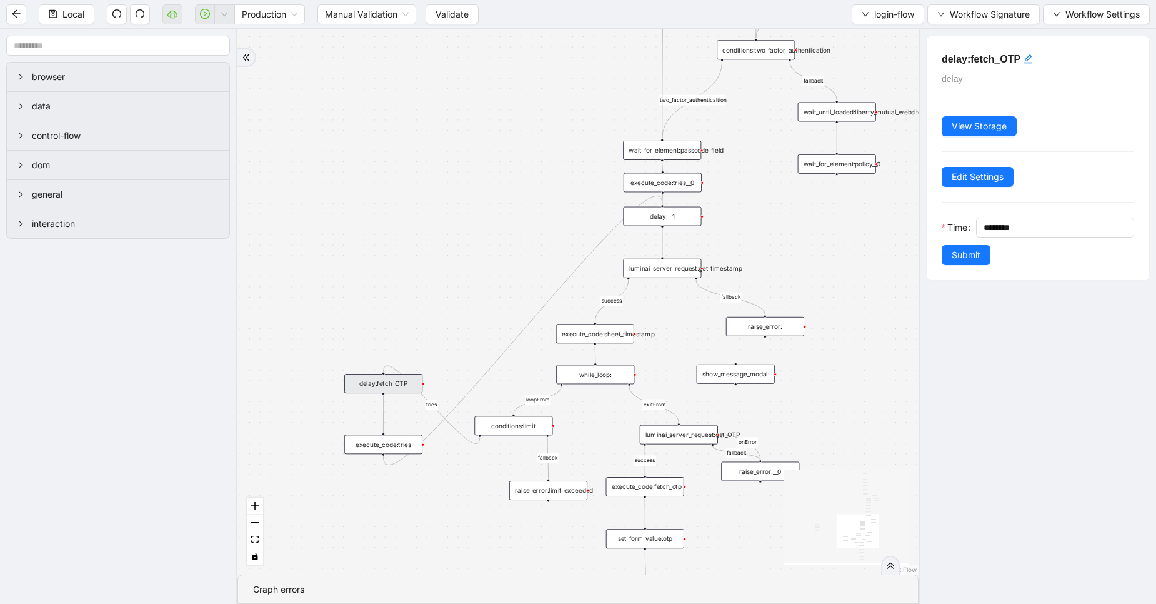
click at [674, 224] on div "delay:__1" at bounding box center [662, 216] width 78 height 19
click at [675, 225] on div "delay:__1" at bounding box center [663, 217] width 78 height 19
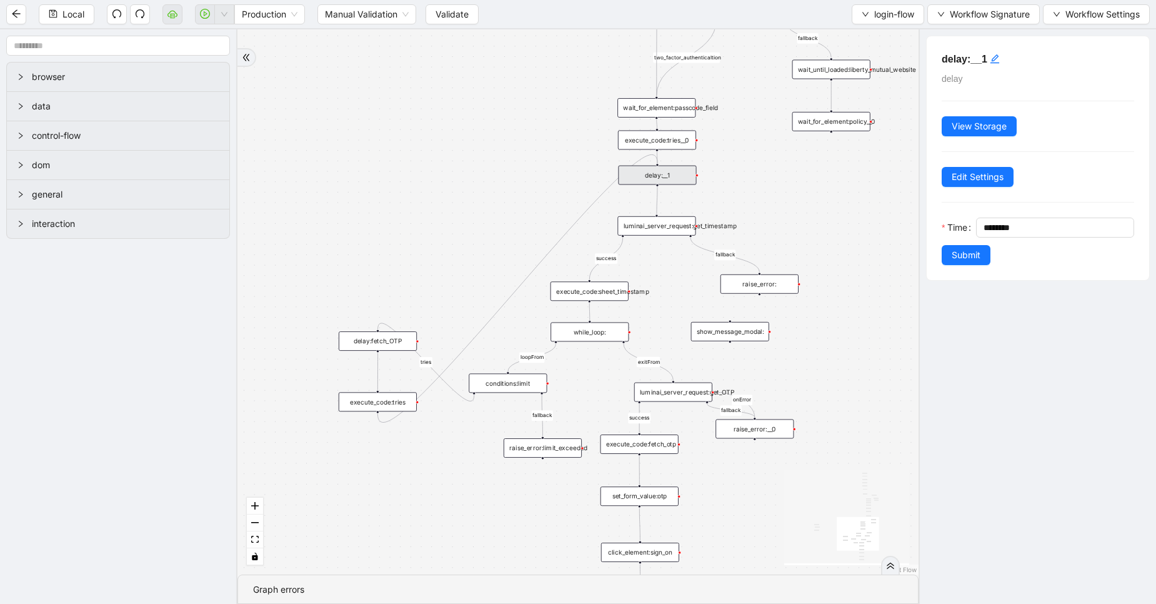
drag, startPoint x: 492, startPoint y: 309, endPoint x: 483, endPoint y: 253, distance: 57.6
click at [483, 253] on div "exitFrom success login_flow fallback fallback two_factor_authenticaltion two_fa…" at bounding box center [578, 301] width 681 height 545
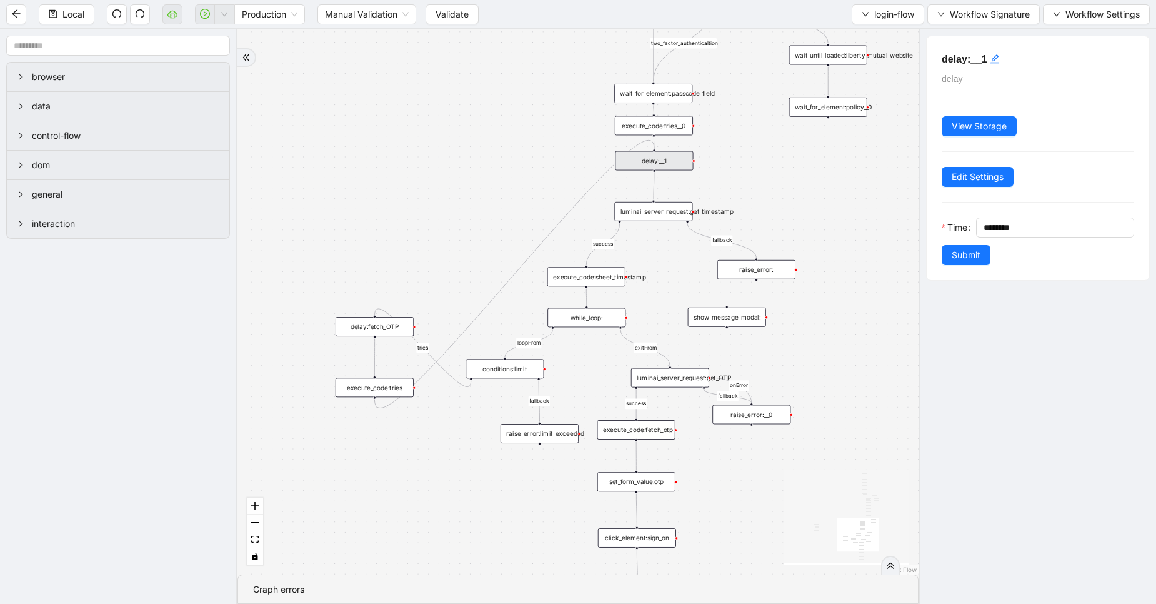
click at [590, 273] on div "execute_code:sheet_timestamp" at bounding box center [587, 276] width 78 height 19
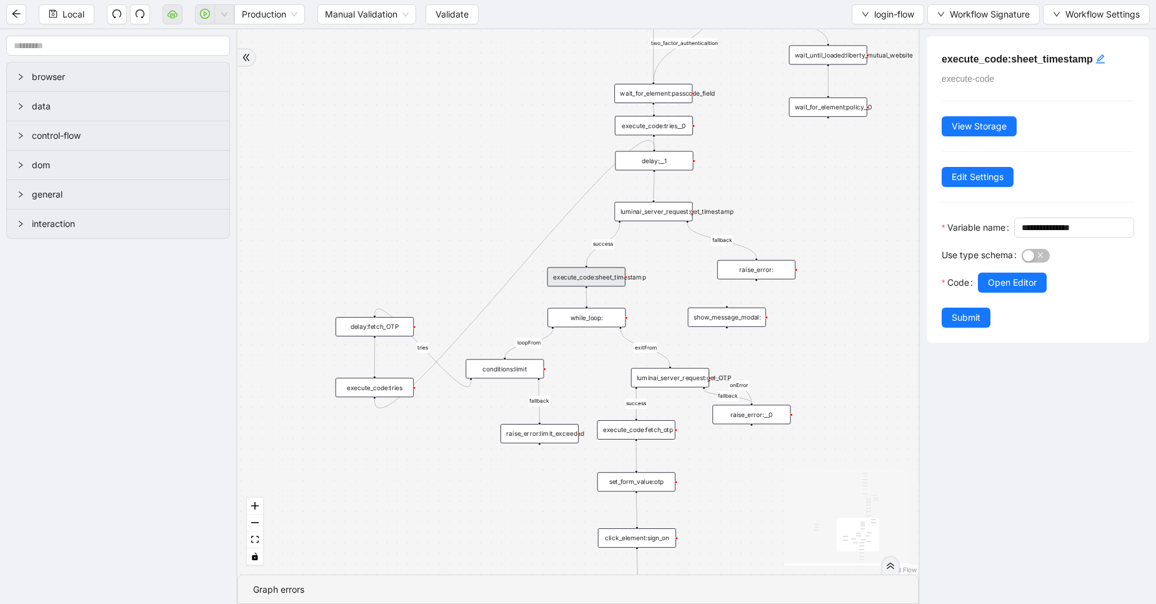
click at [590, 273] on div "execute_code:sheet_timestamp" at bounding box center [587, 276] width 78 height 19
click at [661, 211] on div "luminai_server_request:get_timestamp" at bounding box center [653, 211] width 78 height 19
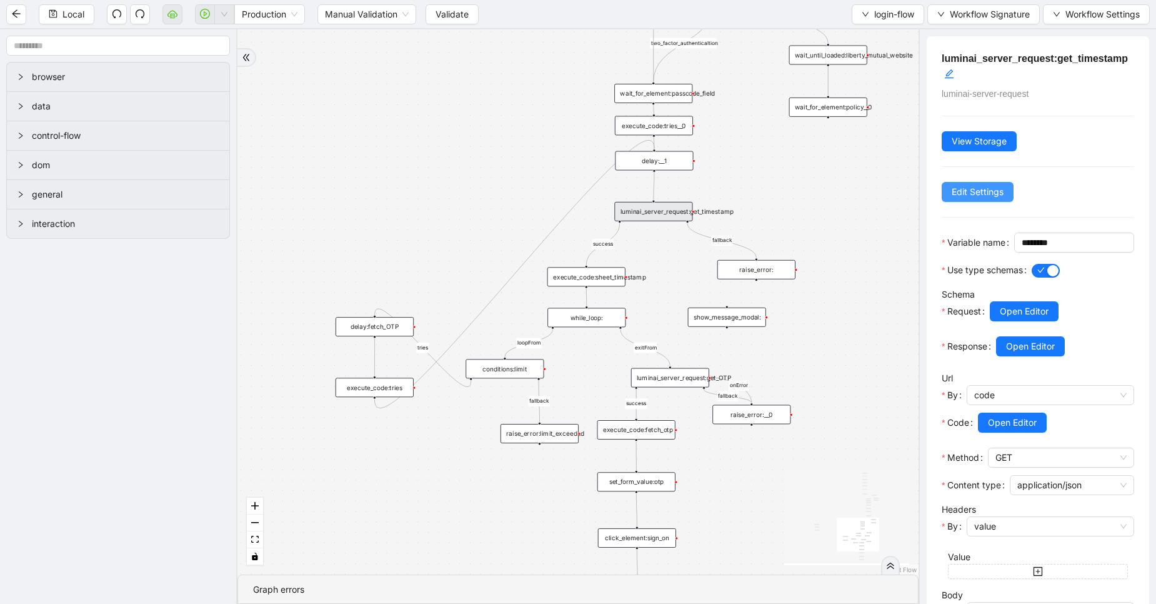
click at [975, 194] on span "Edit Settings" at bounding box center [978, 192] width 52 height 14
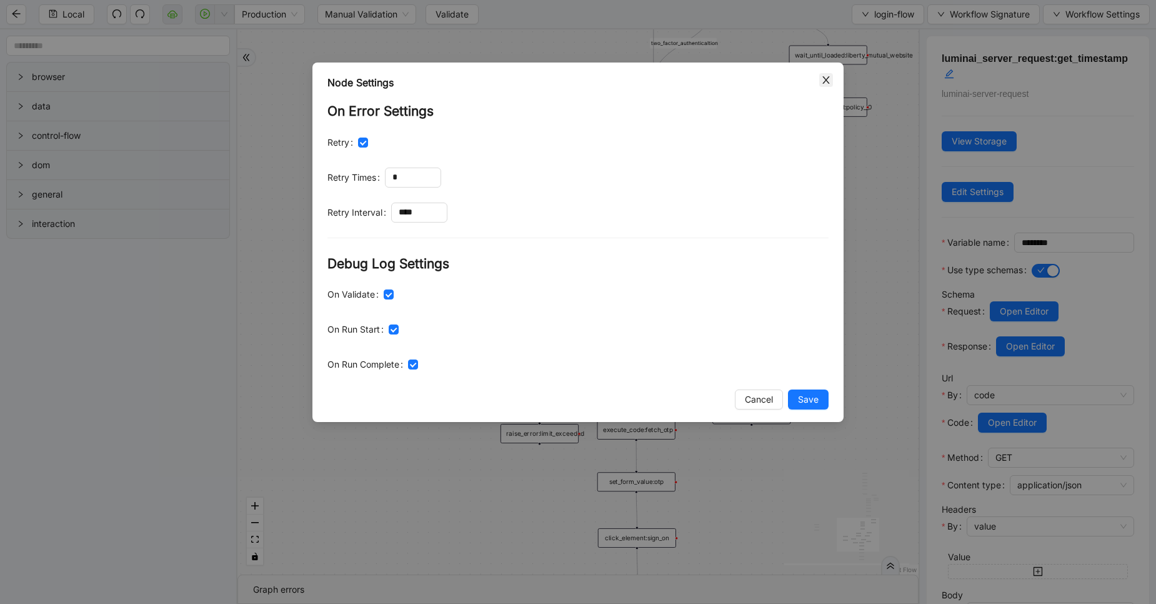
click at [825, 82] on icon "close" at bounding box center [826, 80] width 7 height 8
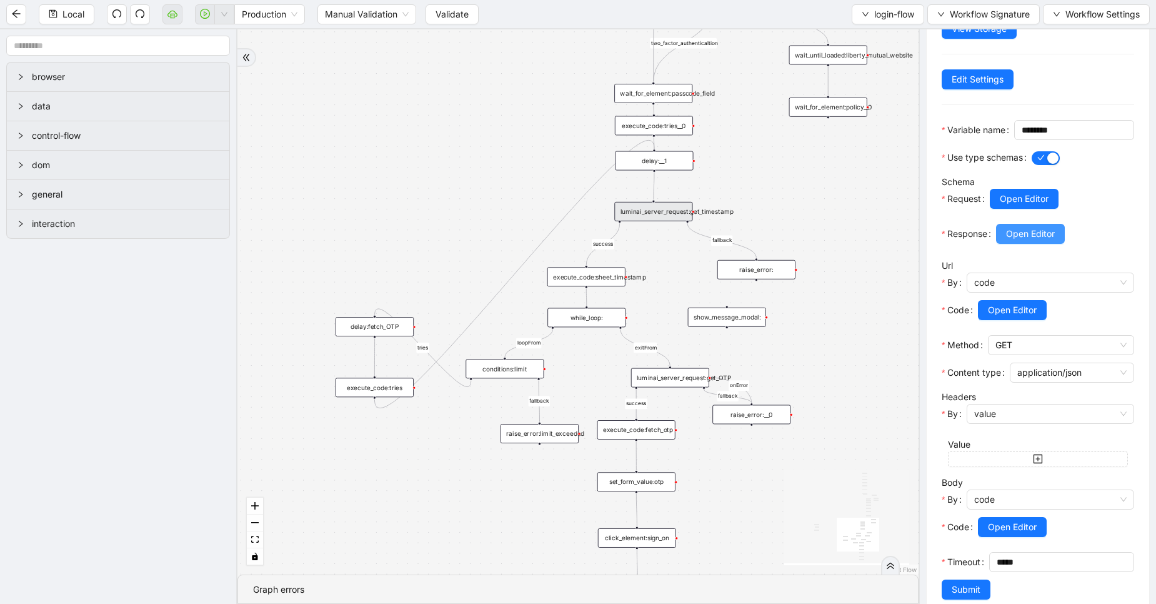
scroll to position [176, 0]
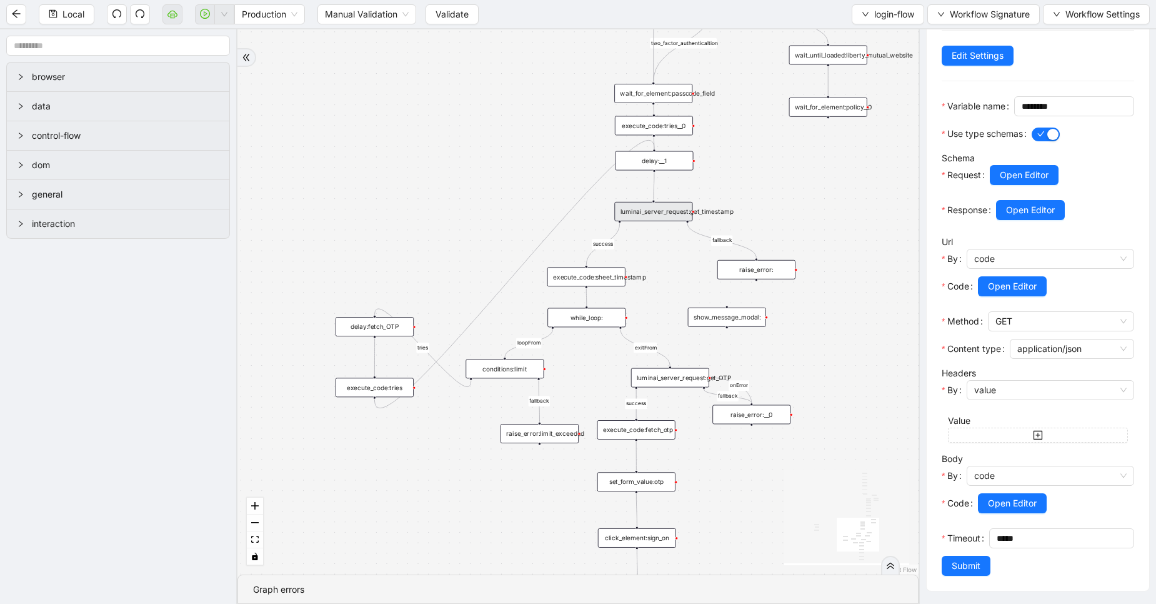
click at [858, 369] on div "exitFrom success login_flow fallback fallback two_factor_authenticaltion two_fa…" at bounding box center [578, 301] width 681 height 545
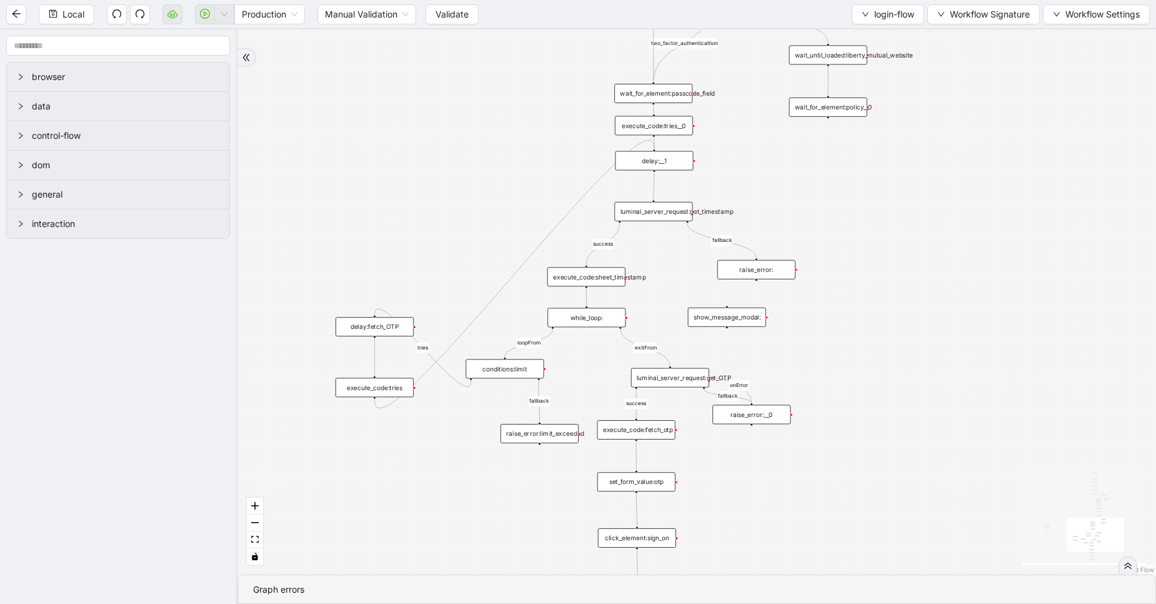
drag, startPoint x: 744, startPoint y: 476, endPoint x: 734, endPoint y: 362, distance: 114.2
click at [734, 362] on div "exitFrom success login_flow fallback fallback two_factor_authenticaltion two_fa…" at bounding box center [697, 301] width 919 height 545
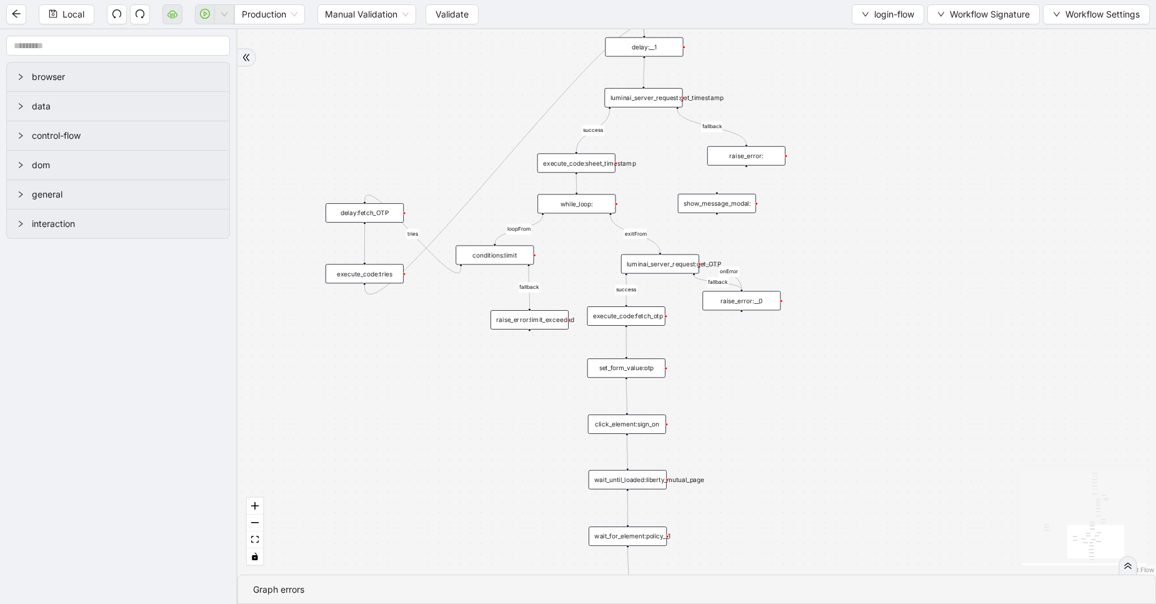
click at [669, 270] on div "luminai_server_request:get_OTP" at bounding box center [660, 263] width 78 height 19
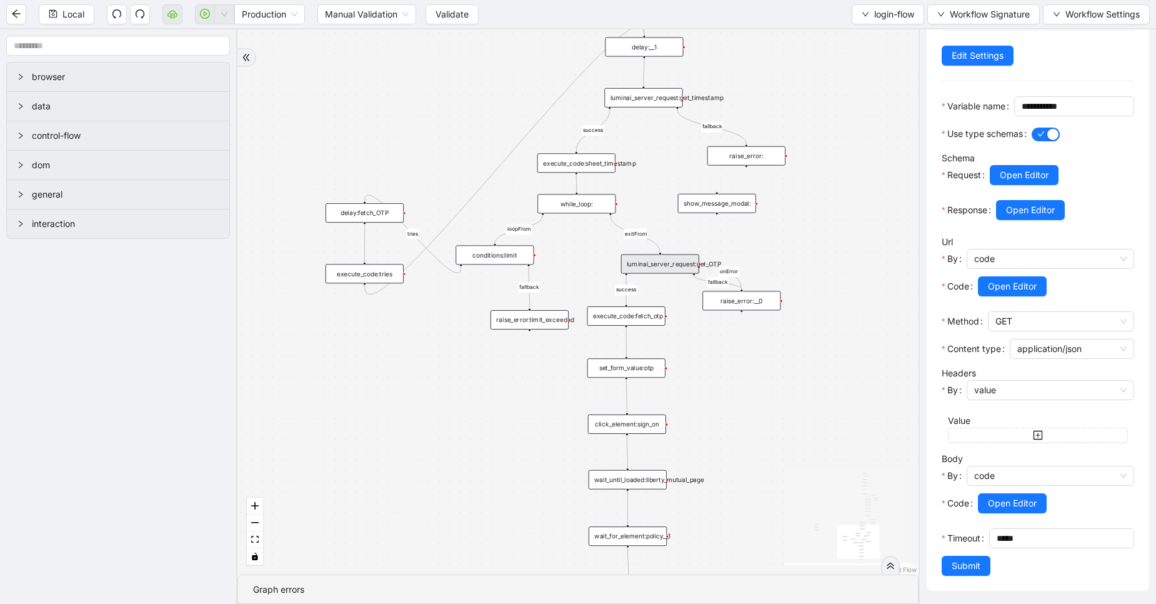
scroll to position [161, 0]
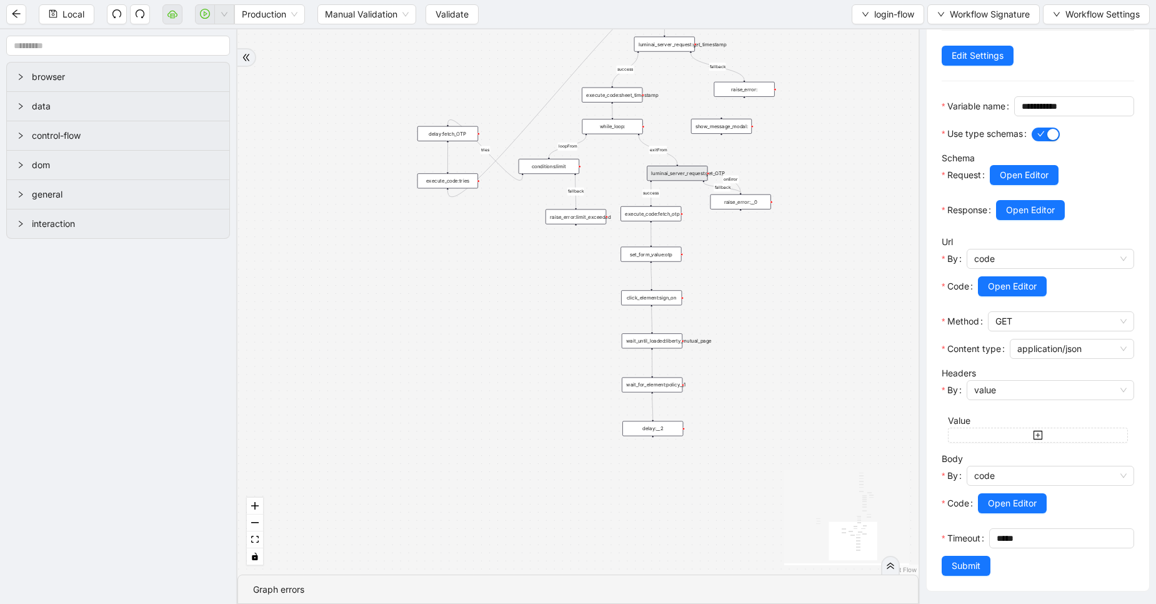
drag, startPoint x: 844, startPoint y: 367, endPoint x: 832, endPoint y: 247, distance: 120.6
click at [832, 247] on div "exitFrom success login_flow fallback fallback two_factor_authenticaltion two_fa…" at bounding box center [578, 301] width 681 height 545
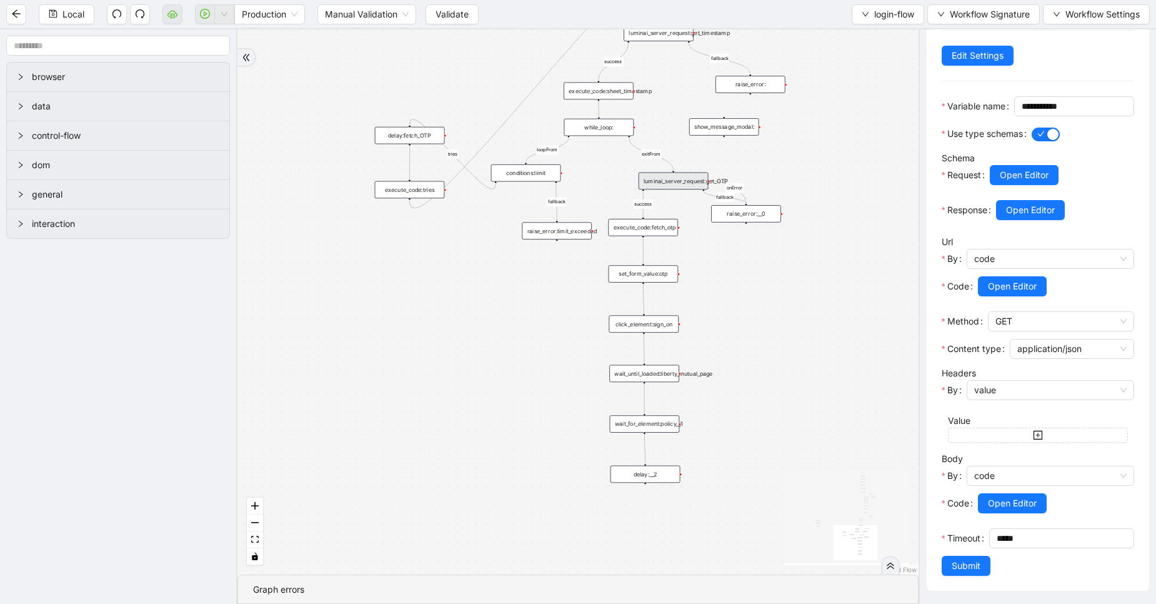
drag, startPoint x: 788, startPoint y: 271, endPoint x: 762, endPoint y: 283, distance: 28.2
click at [762, 283] on div "exitFrom success login_flow fallback fallback two_factor_authenticaltion two_fa…" at bounding box center [578, 301] width 681 height 545
click at [648, 322] on div "click_element:sign_on" at bounding box center [643, 324] width 70 height 18
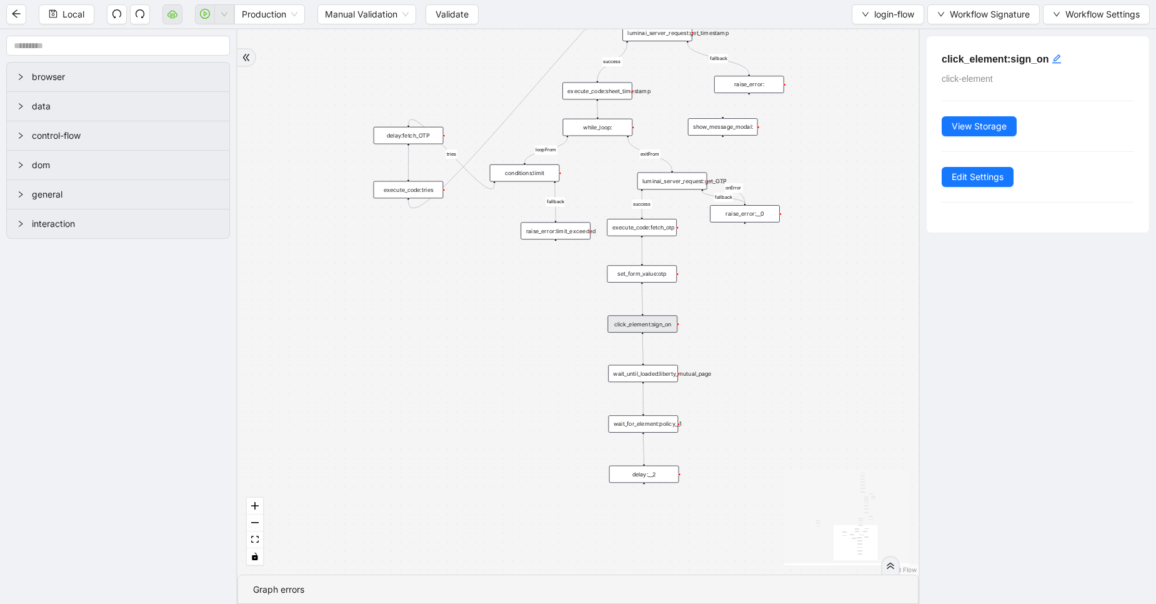
scroll to position [0, 0]
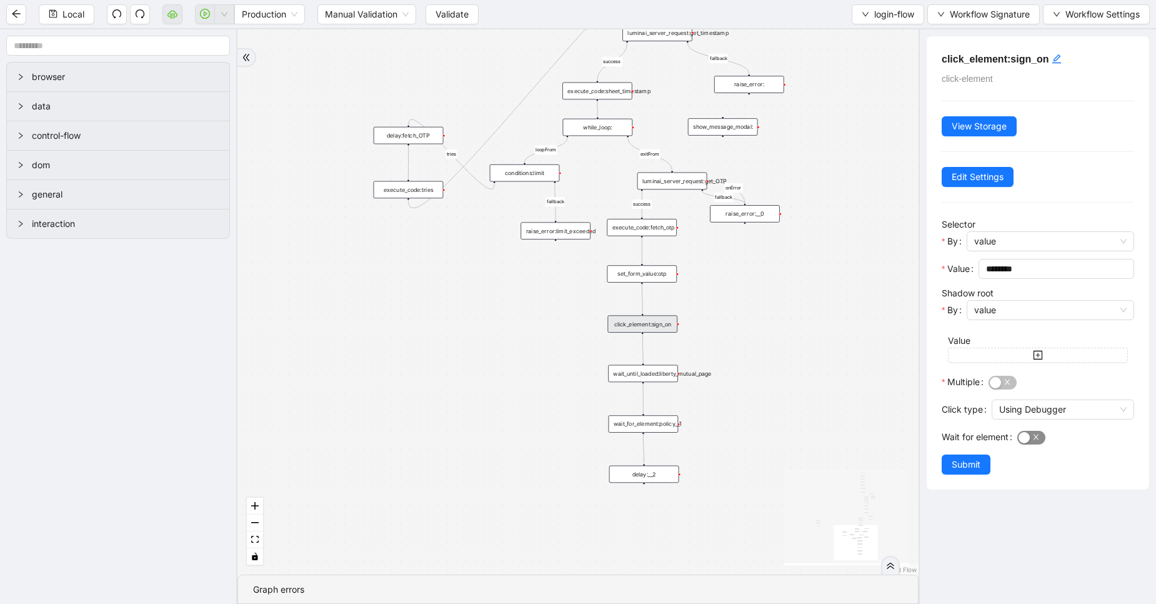
click at [1028, 439] on div "button" at bounding box center [1024, 437] width 11 height 11
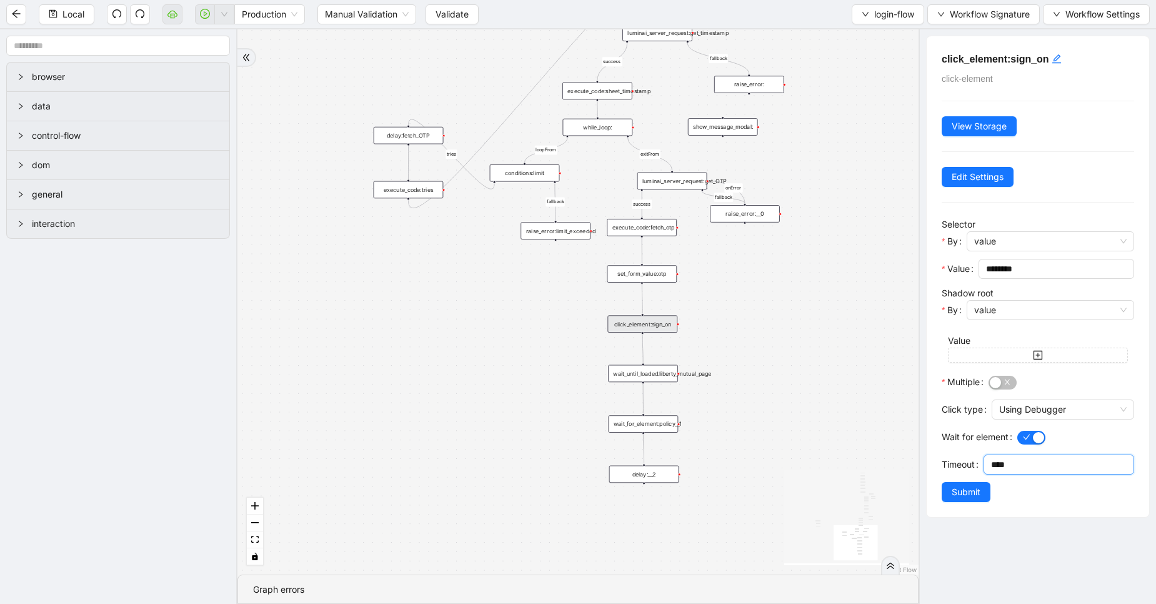
drag, startPoint x: 1015, startPoint y: 465, endPoint x: 982, endPoint y: 464, distance: 33.2
click at [982, 464] on div "Timeout ****" at bounding box center [1038, 468] width 193 height 28
click at [997, 466] on input "****" at bounding box center [1062, 464] width 143 height 19
click at [1021, 464] on input "***" at bounding box center [1062, 464] width 143 height 19
type input "*******"
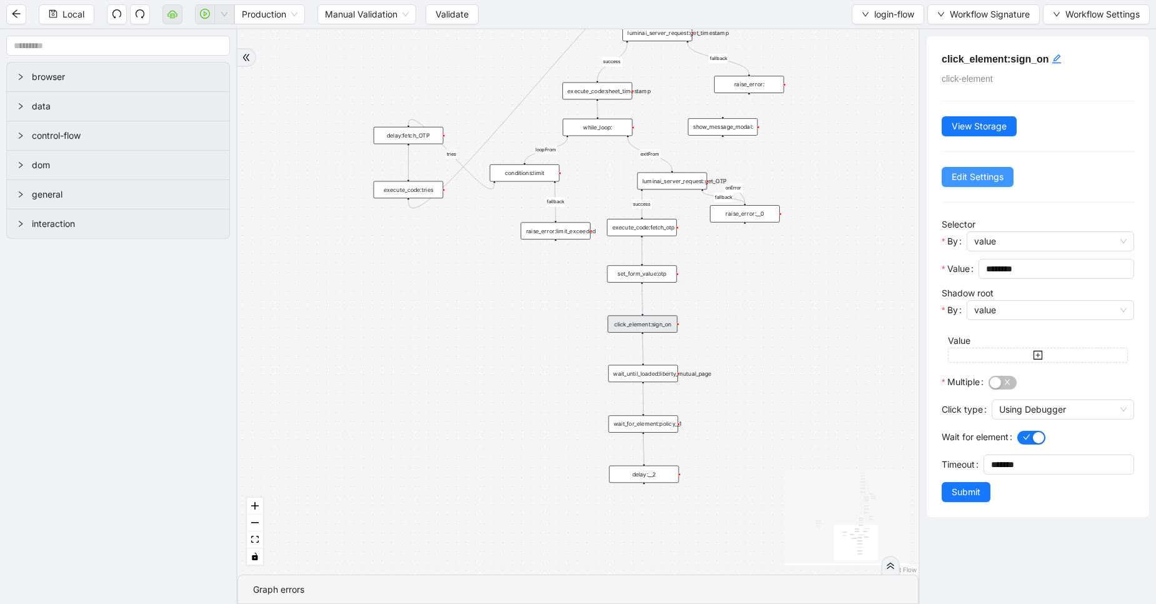
click at [975, 181] on span "Edit Settings" at bounding box center [978, 177] width 52 height 14
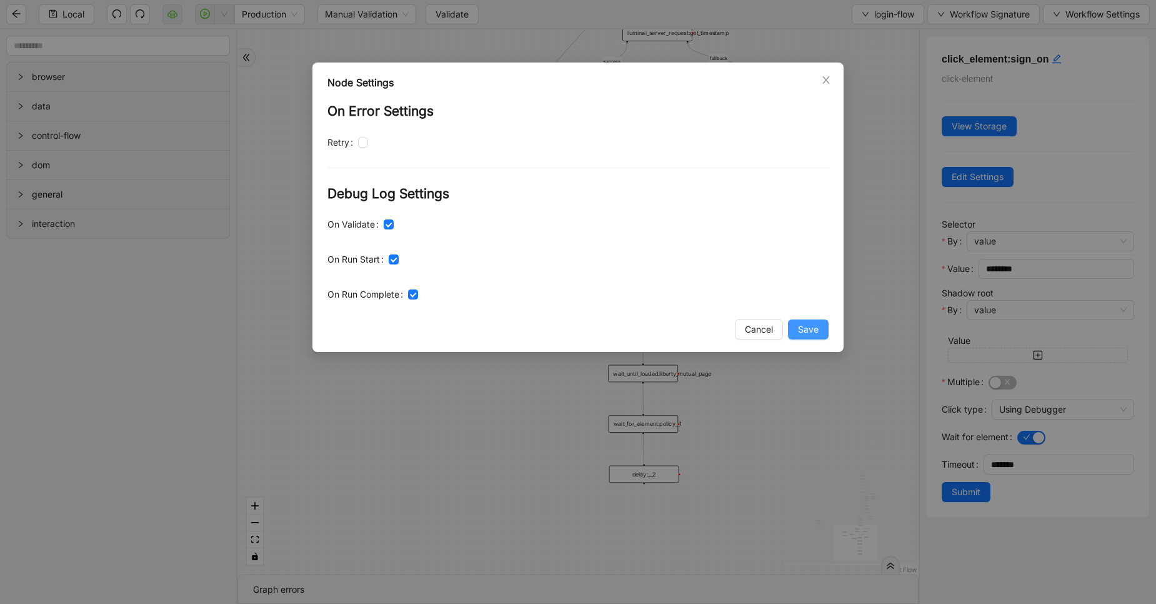
click at [808, 323] on span "Save" at bounding box center [808, 330] width 21 height 14
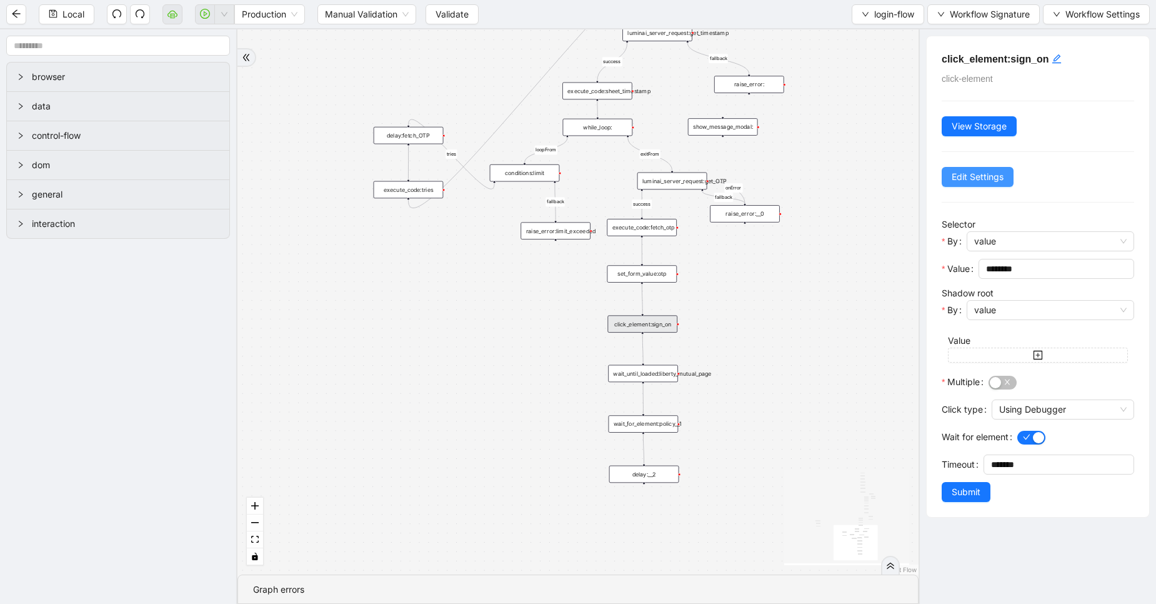
click at [960, 173] on span "Edit Settings" at bounding box center [978, 177] width 52 height 14
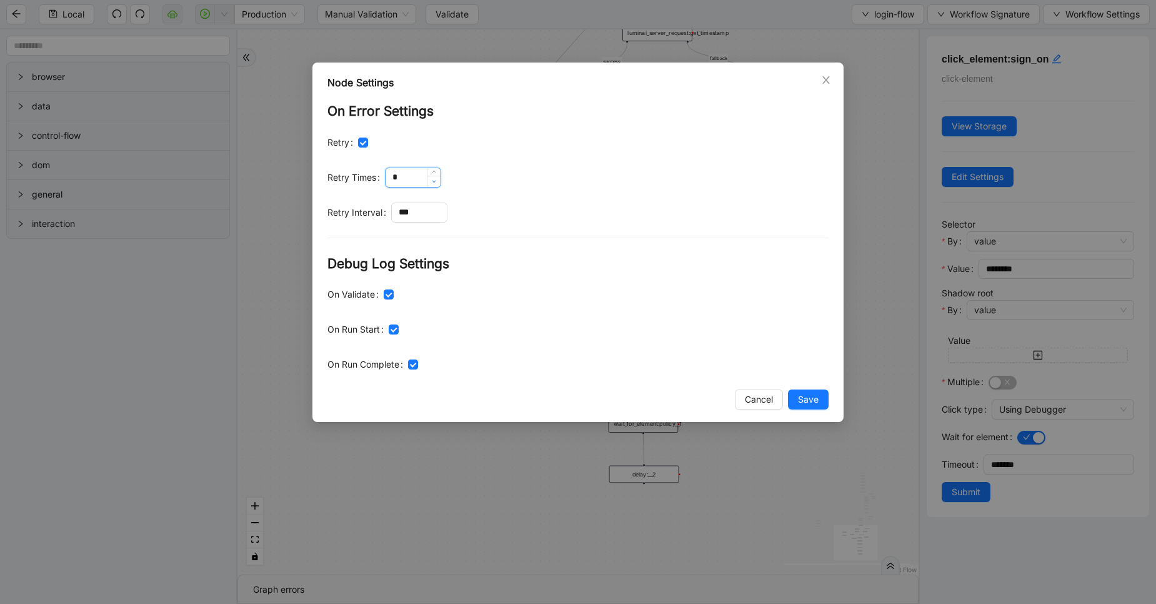
drag, startPoint x: 401, startPoint y: 170, endPoint x: 434, endPoint y: 179, distance: 34.3
click at [434, 179] on div "*" at bounding box center [413, 178] width 56 height 20
type input "*"
click at [422, 216] on input "***" at bounding box center [419, 212] width 55 height 19
type input "****"
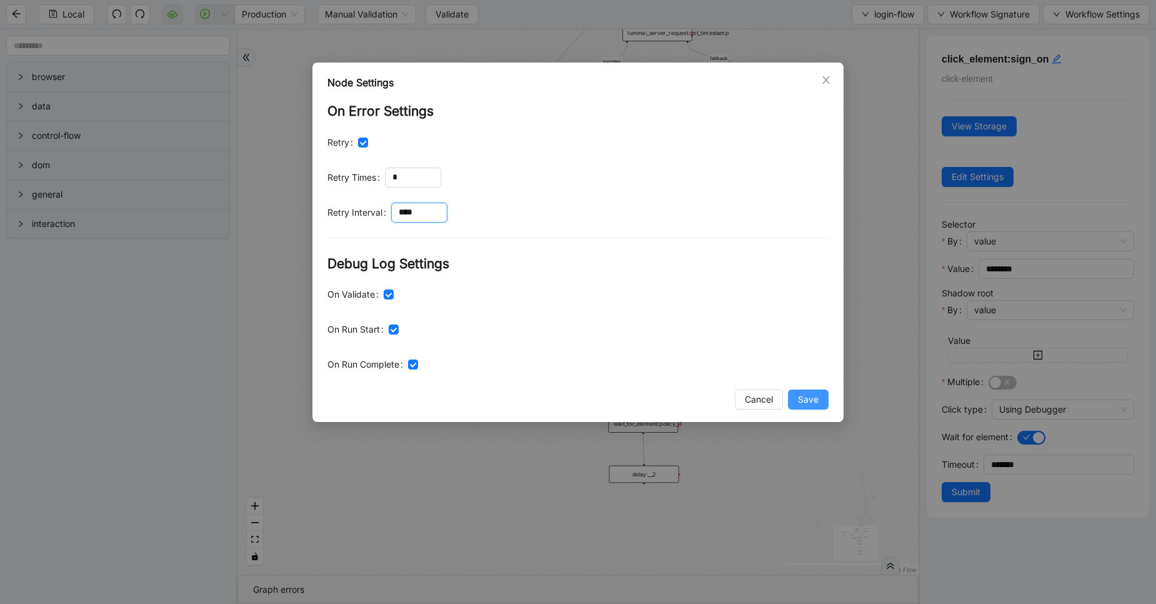
click at [819, 398] on button "Save" at bounding box center [808, 399] width 41 height 20
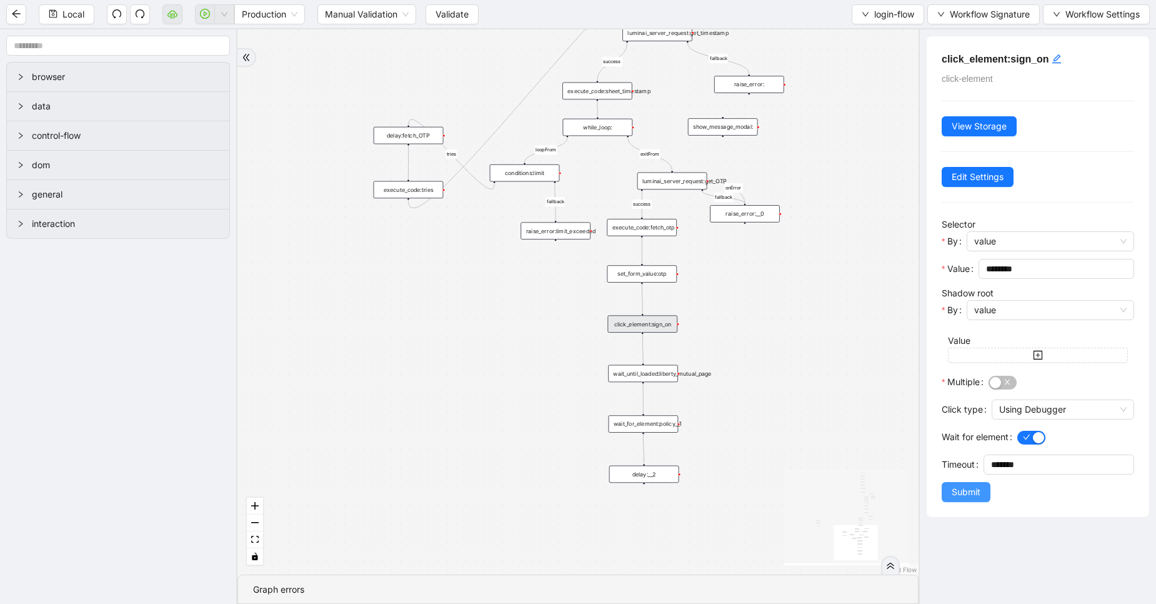
click at [964, 490] on span "Submit" at bounding box center [966, 492] width 29 height 14
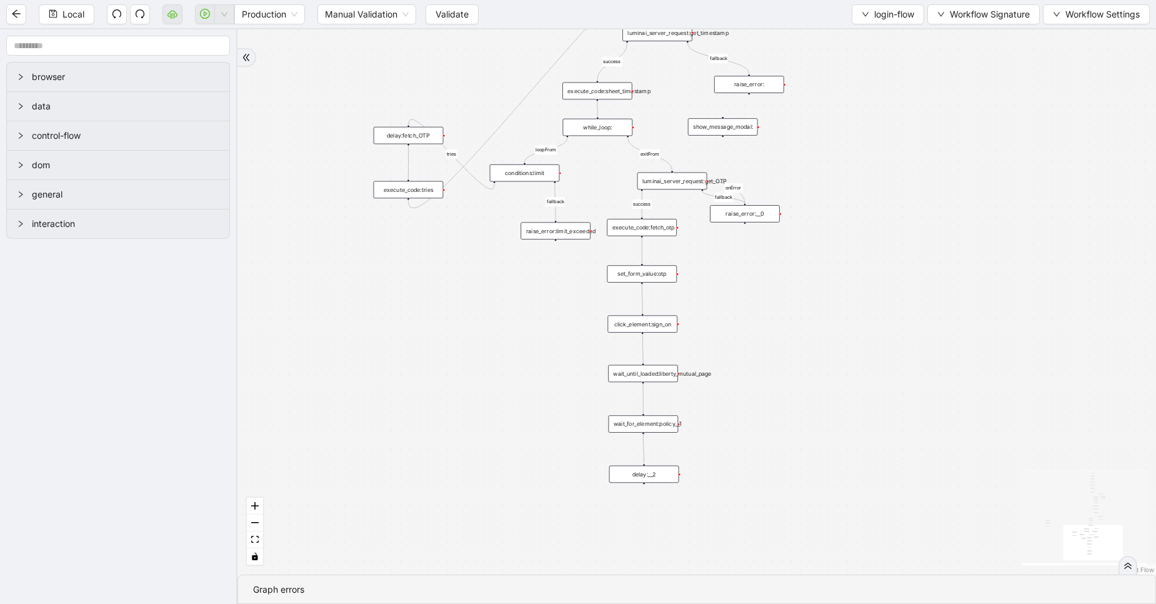
click at [633, 429] on div "wait_for_element:policy__1" at bounding box center [644, 424] width 70 height 18
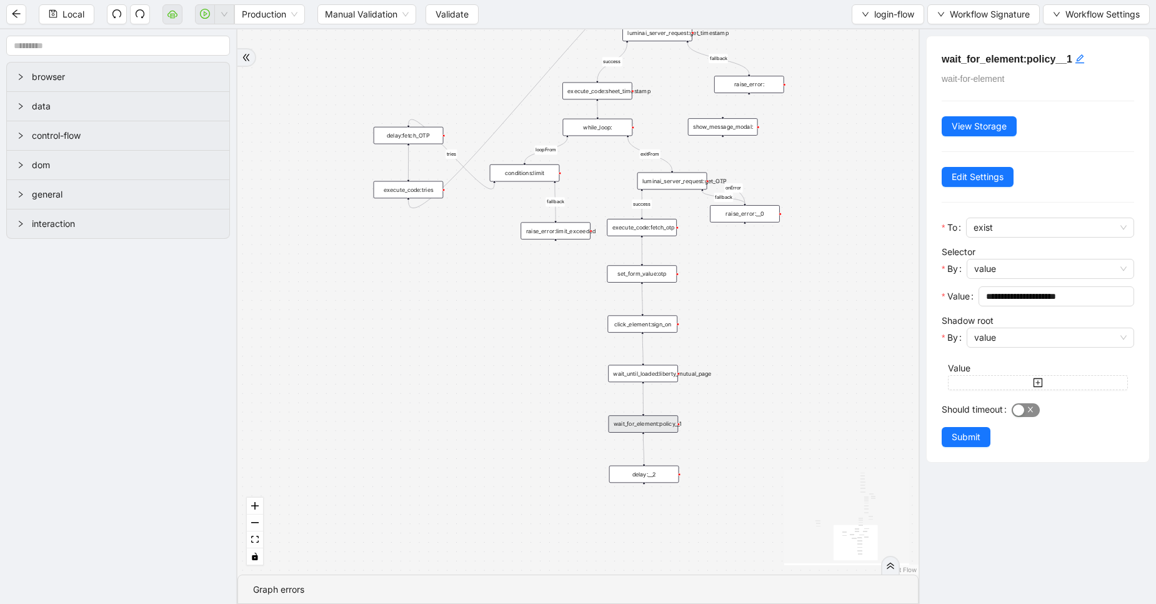
click at [1036, 414] on span "button" at bounding box center [1026, 410] width 28 height 14
drag, startPoint x: 1025, startPoint y: 444, endPoint x: 975, endPoint y: 438, distance: 50.9
click at [975, 438] on div "Timeout ****" at bounding box center [1038, 441] width 193 height 28
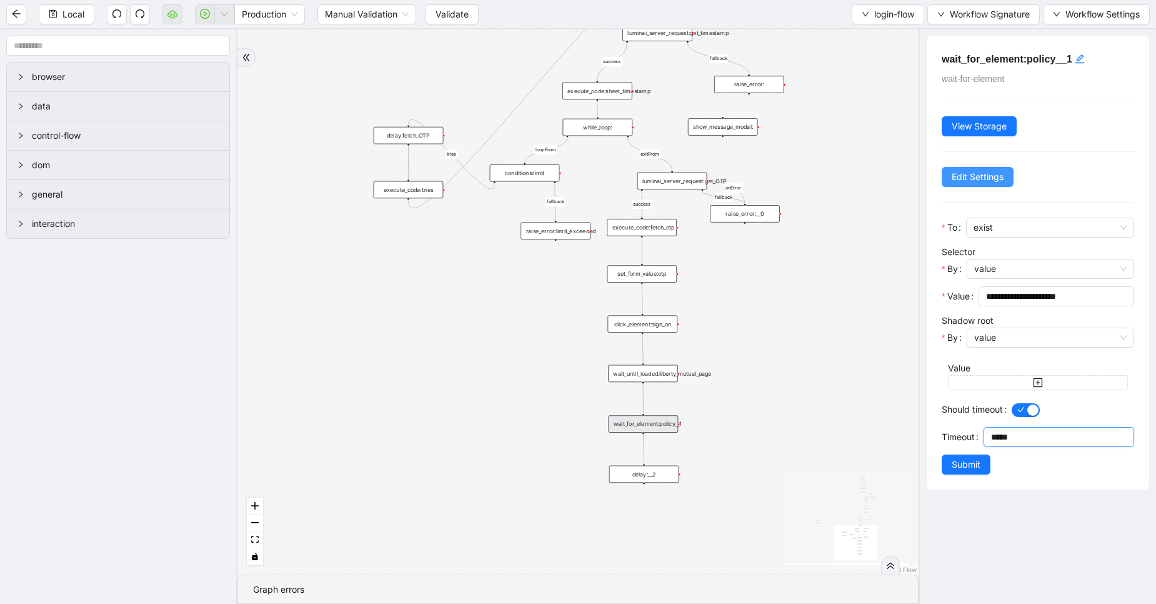
type input "********"
click at [955, 184] on button "Edit Settings" at bounding box center [978, 177] width 72 height 20
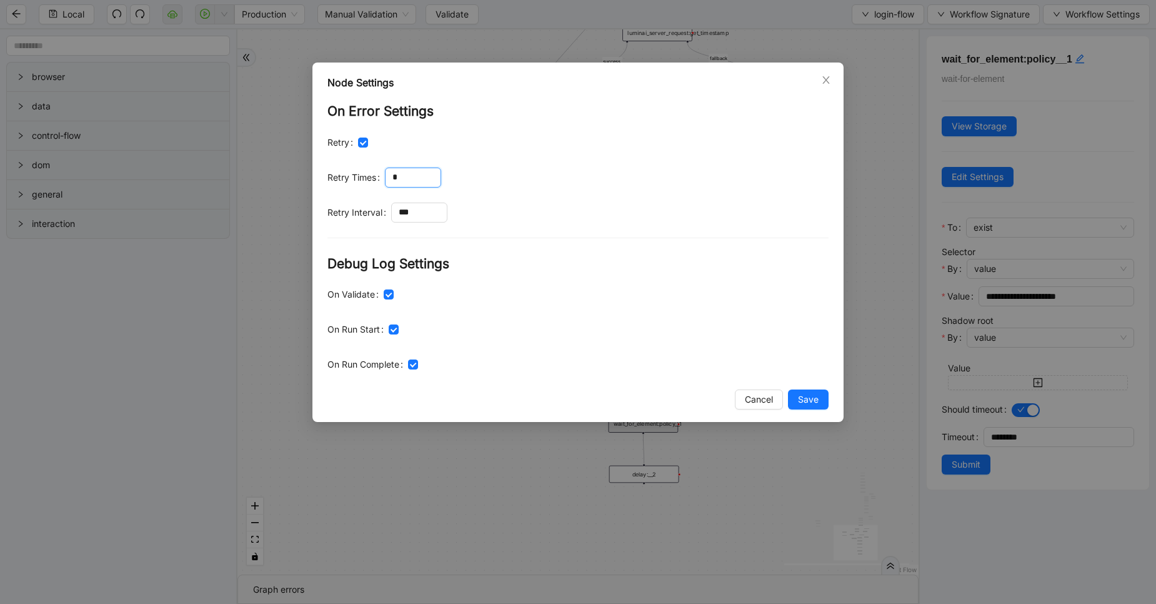
drag, startPoint x: 402, startPoint y: 176, endPoint x: 375, endPoint y: 166, distance: 28.7
click at [375, 166] on form "On Error Settings Retry Retry Times * Retry Interval *** Debug Log Settings On …" at bounding box center [578, 238] width 501 height 274
type input "*"
click at [434, 208] on span "Increase Value" at bounding box center [440, 208] width 14 height 11
click at [419, 211] on input "***" at bounding box center [419, 212] width 55 height 19
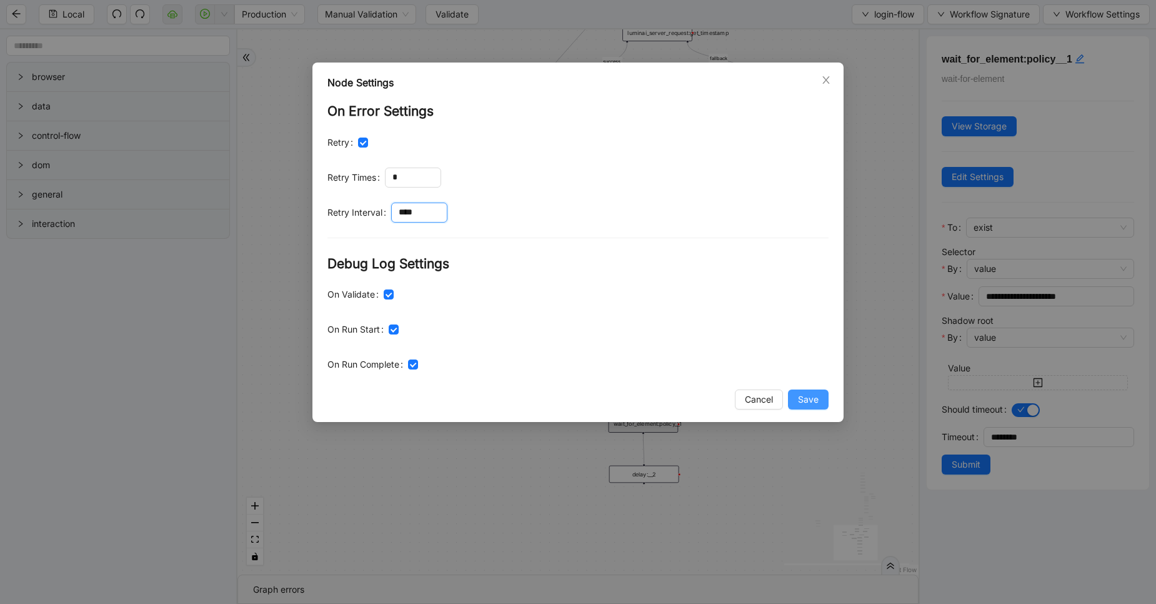
type input "****"
click at [804, 398] on span "Save" at bounding box center [808, 400] width 21 height 14
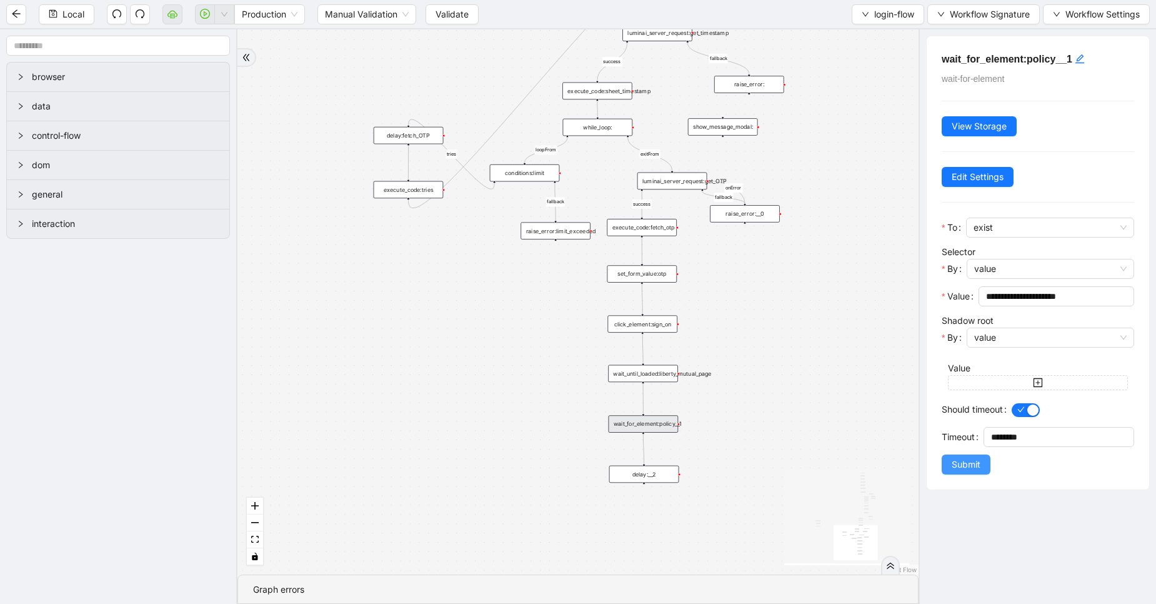
click at [968, 468] on span "Submit" at bounding box center [966, 465] width 29 height 14
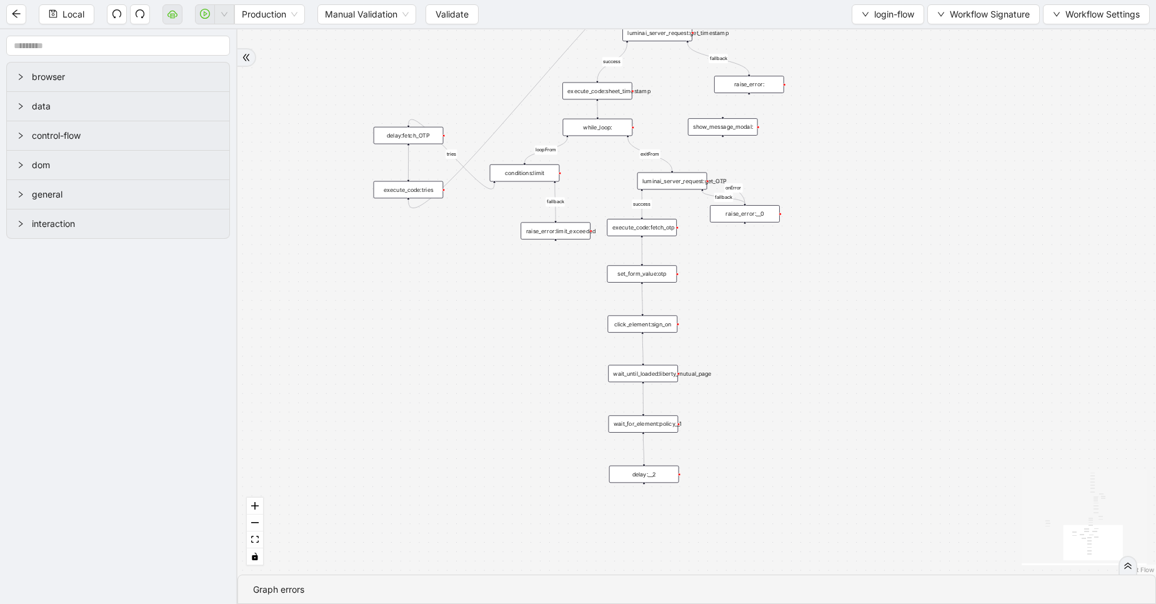
click at [648, 476] on div "delay:__2" at bounding box center [644, 475] width 70 height 18
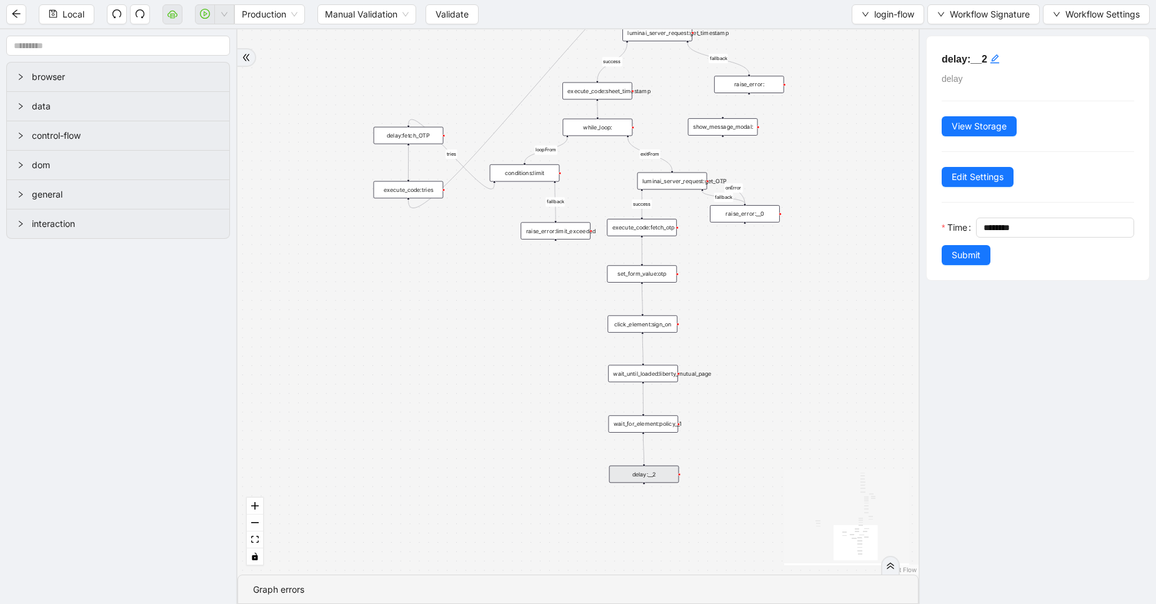
click at [779, 299] on div "exitFrom success login_flow fallback fallback two_factor_authenticaltion two_fa…" at bounding box center [578, 301] width 681 height 545
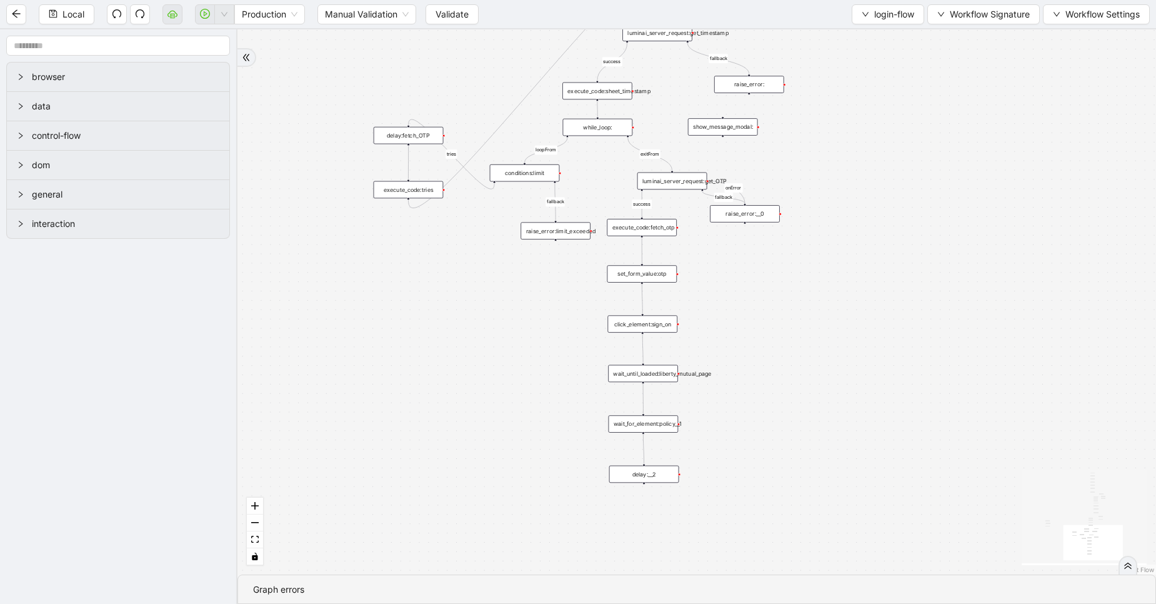
drag, startPoint x: 771, startPoint y: 294, endPoint x: 745, endPoint y: 351, distance: 62.1
click at [745, 351] on div "exitFrom success login_flow fallback fallback two_factor_authenticaltion two_fa…" at bounding box center [697, 301] width 919 height 545
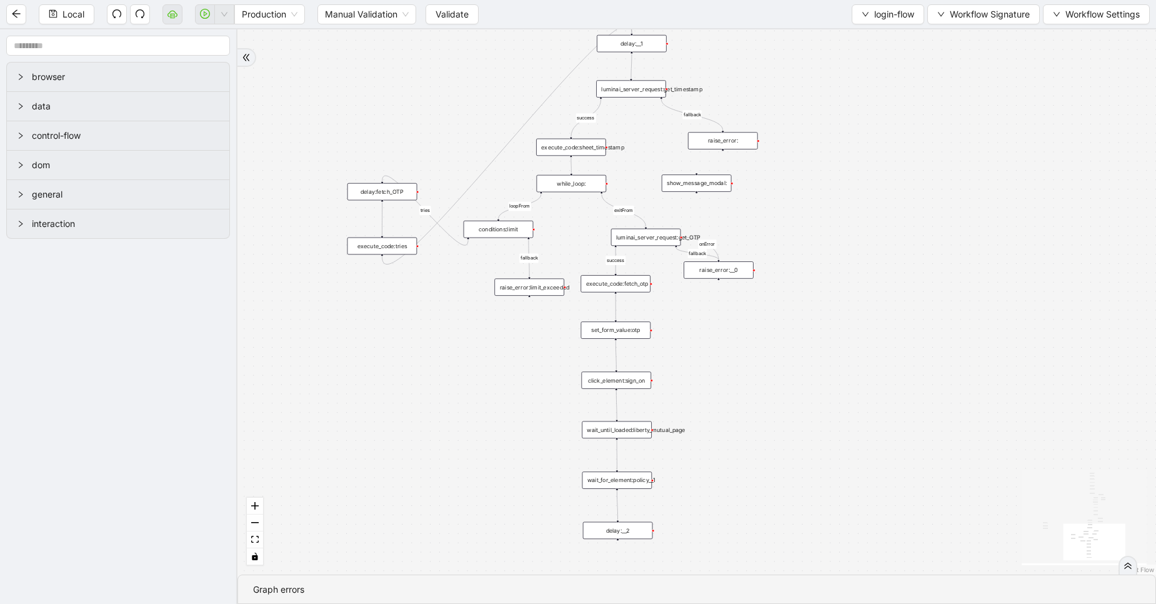
click at [629, 331] on div "set_form_value:otp" at bounding box center [616, 330] width 70 height 18
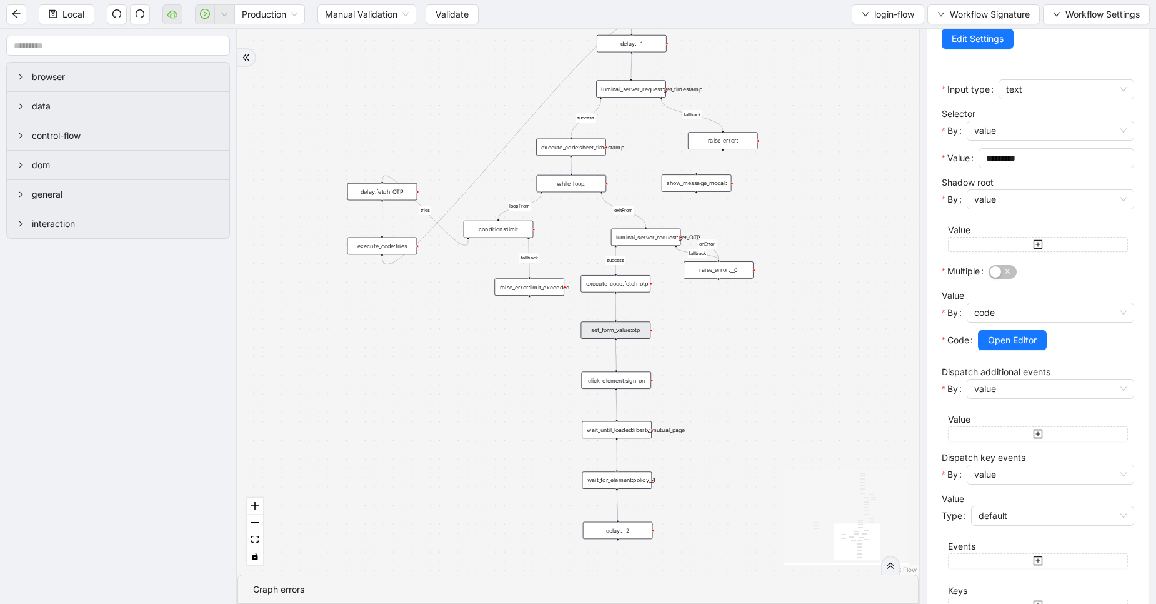
scroll to position [232, 0]
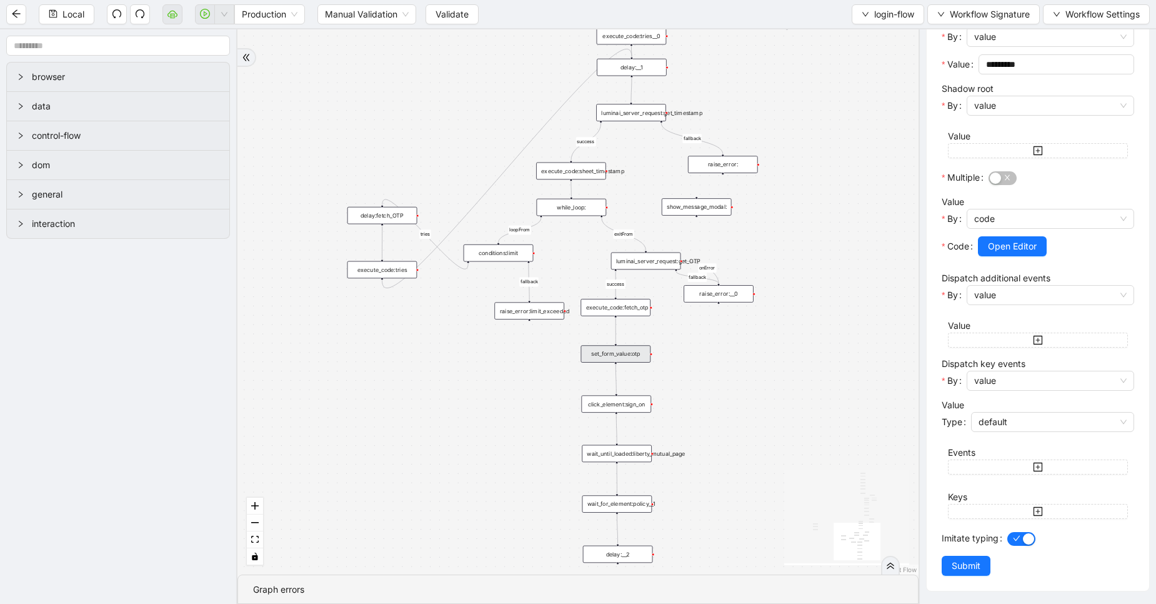
drag, startPoint x: 883, startPoint y: 405, endPoint x: 884, endPoint y: 495, distance: 90.0
click at [884, 495] on div "exitFrom success login_flow fallback fallback two_factor_authenticaltion two_fa…" at bounding box center [578, 301] width 681 height 545
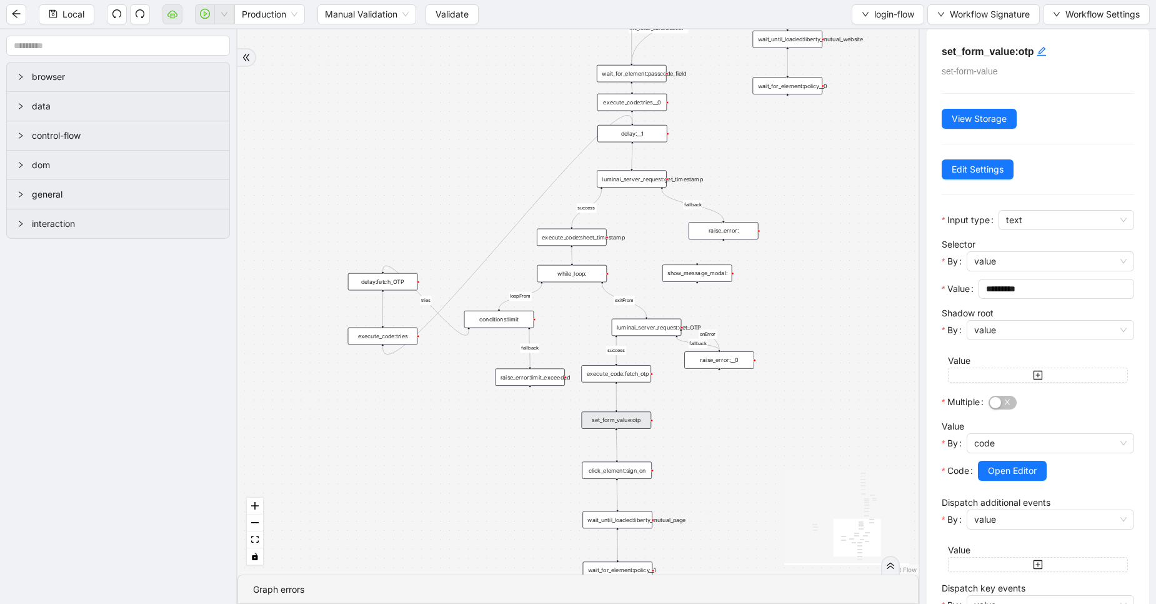
scroll to position [0, 0]
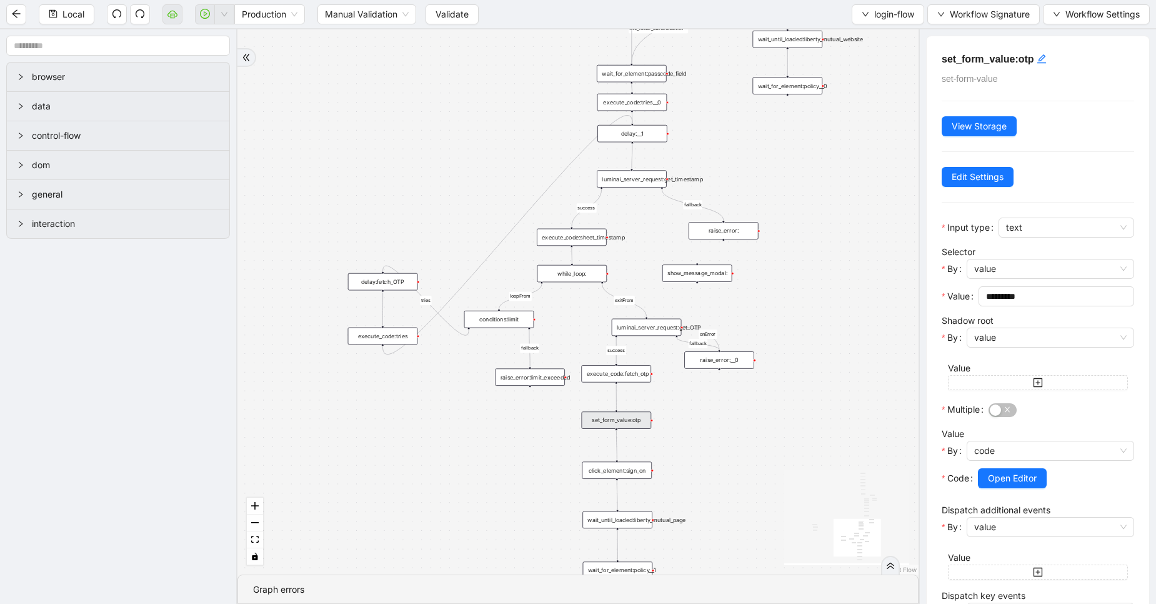
drag, startPoint x: 810, startPoint y: 477, endPoint x: 801, endPoint y: 384, distance: 93.6
click at [801, 384] on div "exitFrom success login_flow fallback fallback two_factor_authenticaltion two_fa…" at bounding box center [578, 301] width 681 height 545
click at [664, 325] on div "luminai_server_request:get_OTP" at bounding box center [647, 328] width 70 height 18
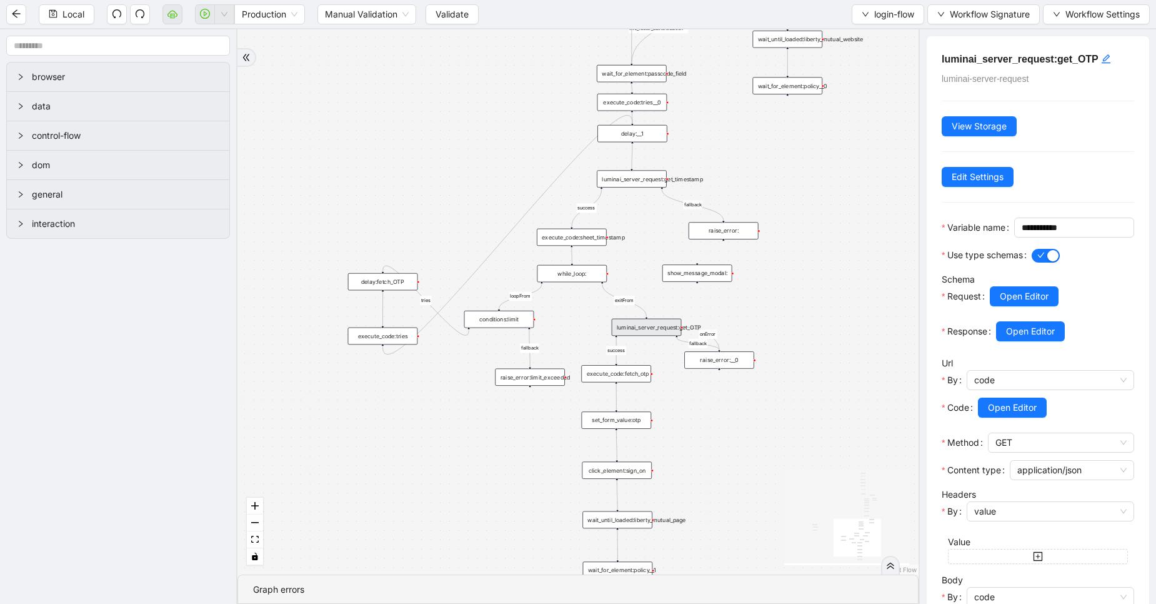
click at [766, 359] on div "exitFrom success login_flow fallback fallback two_factor_authenticaltion two_fa…" at bounding box center [578, 301] width 681 height 545
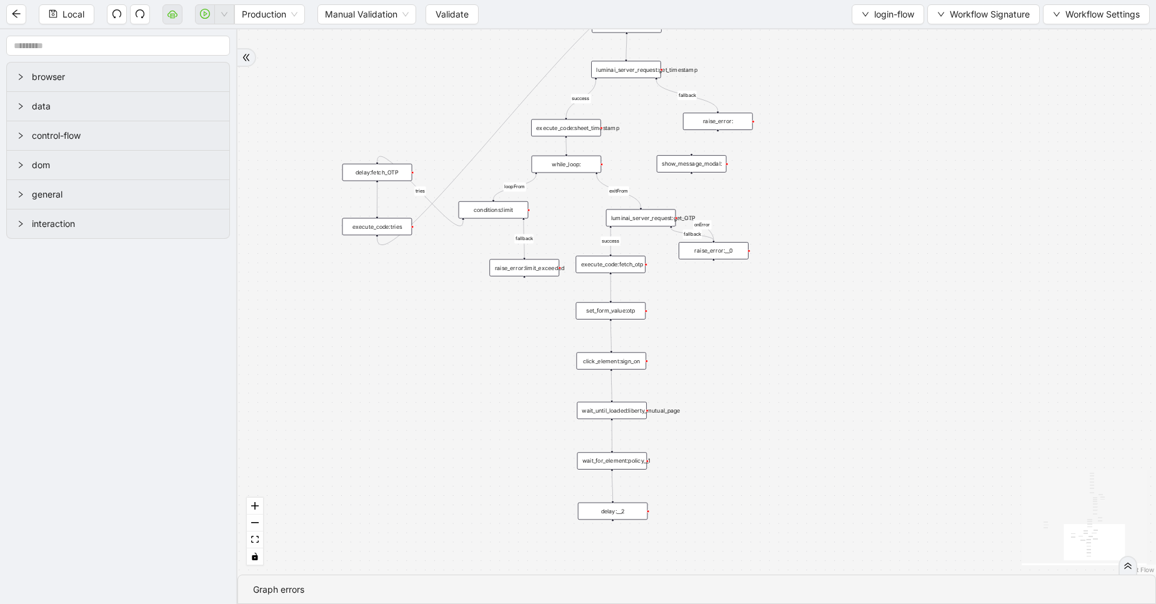
drag, startPoint x: 766, startPoint y: 359, endPoint x: 758, endPoint y: 240, distance: 119.0
click at [758, 240] on div "exitFrom success login_flow fallback fallback two_factor_authenticaltion two_fa…" at bounding box center [697, 301] width 919 height 545
drag, startPoint x: 682, startPoint y: 154, endPoint x: 911, endPoint y: 159, distance: 228.8
click at [911, 159] on div "show_message_modal:" at bounding box center [919, 159] width 70 height 18
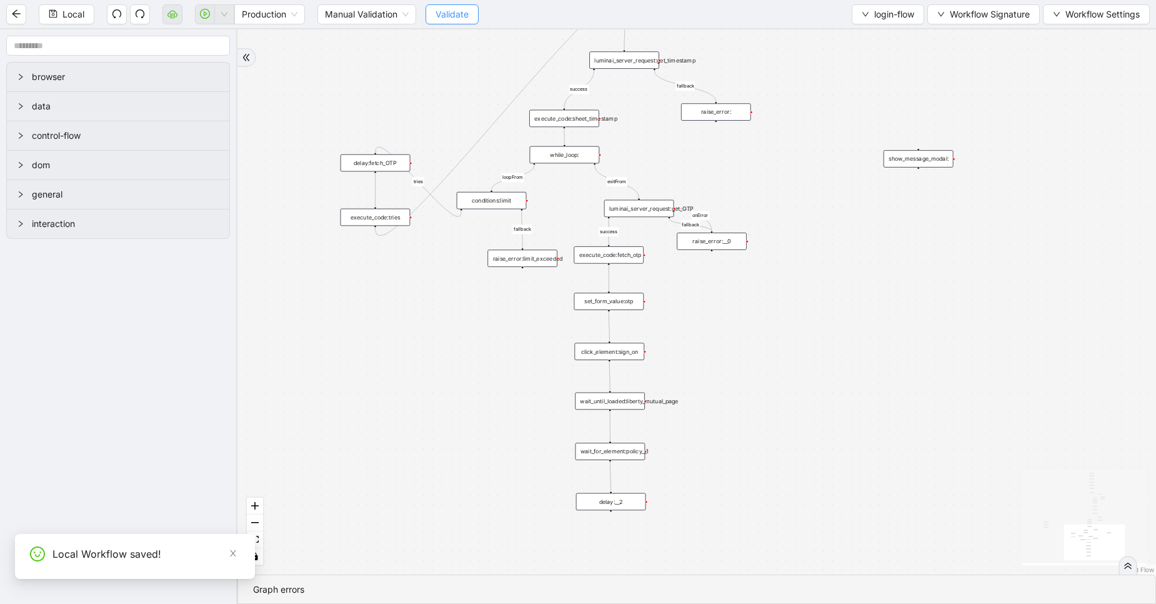
click at [449, 19] on span "Validate" at bounding box center [452, 15] width 33 height 14
click at [454, 16] on span "Validate" at bounding box center [452, 15] width 33 height 14
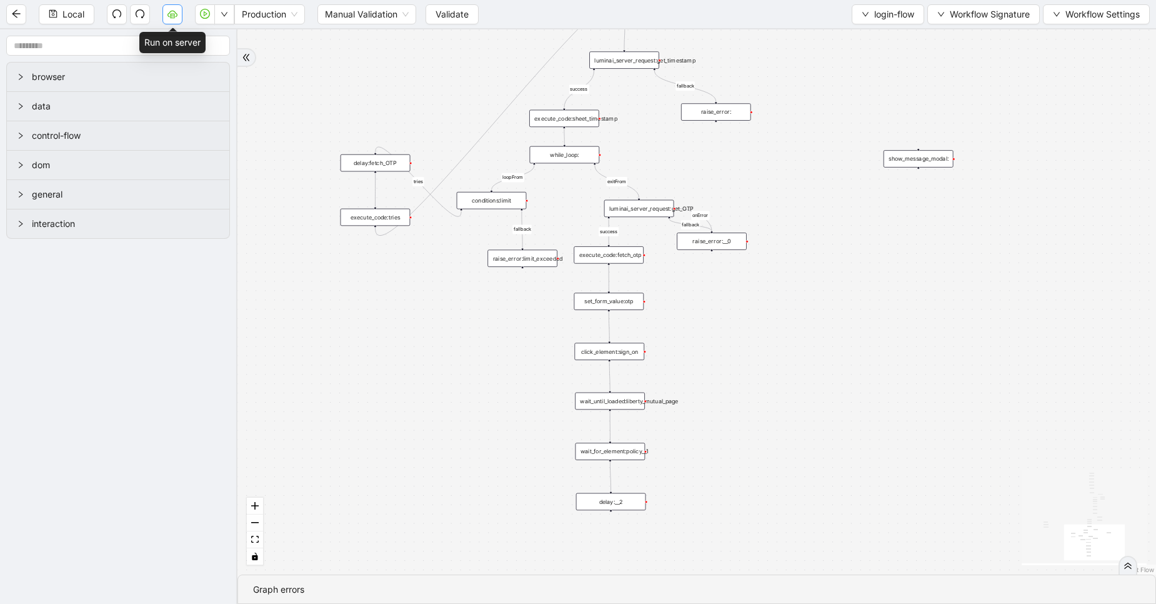
click at [168, 14] on icon "cloud-server" at bounding box center [173, 14] width 10 height 10
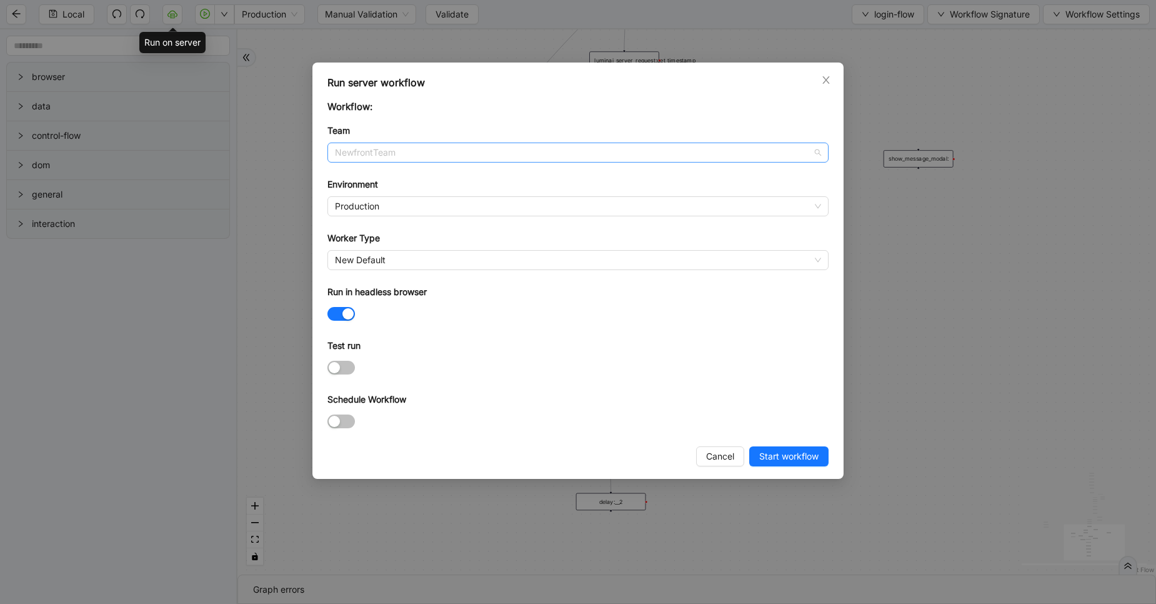
click at [386, 151] on span "NewfrontTeam" at bounding box center [578, 152] width 486 height 19
click at [435, 129] on div "Team" at bounding box center [578, 133] width 501 height 19
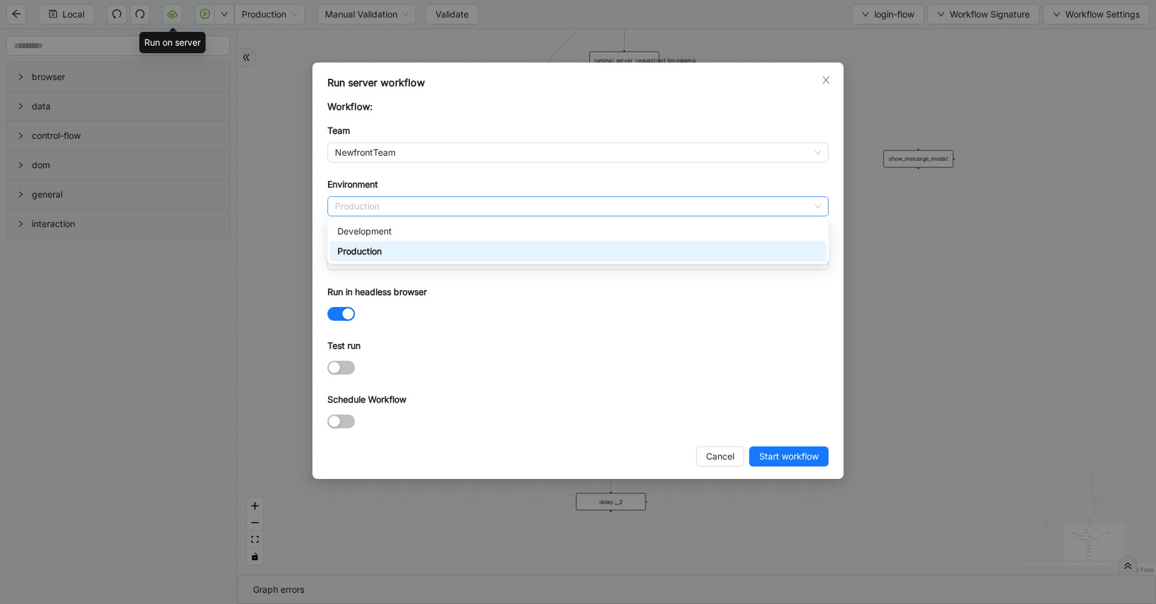
click at [399, 210] on span "Production" at bounding box center [578, 206] width 486 height 19
click at [386, 252] on div "Production" at bounding box center [578, 251] width 481 height 14
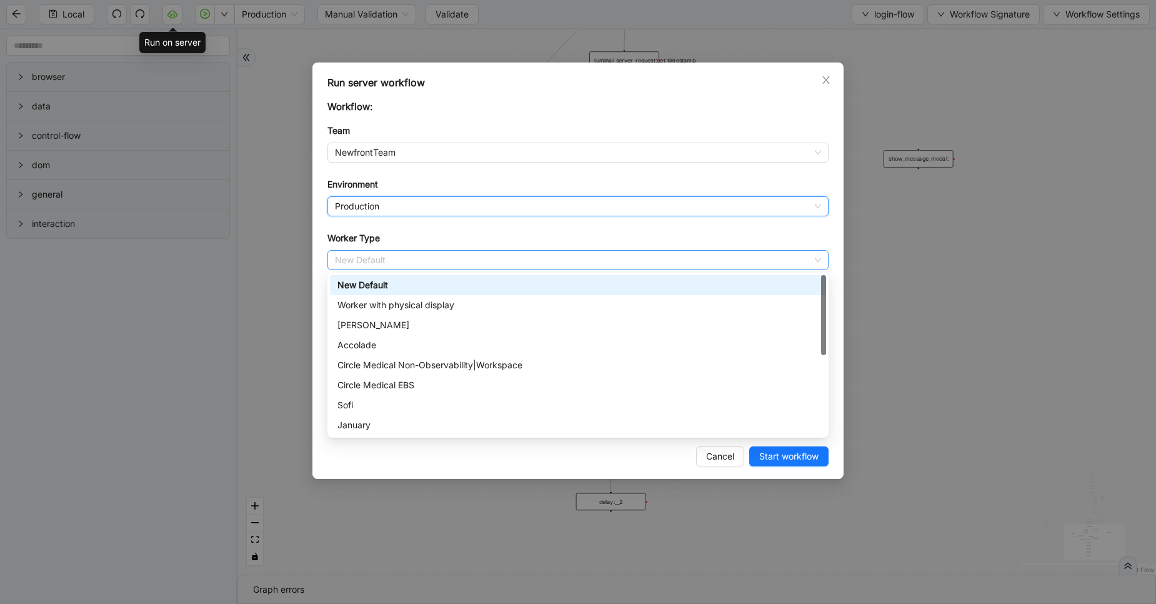
click at [383, 253] on span "New Default" at bounding box center [578, 260] width 486 height 19
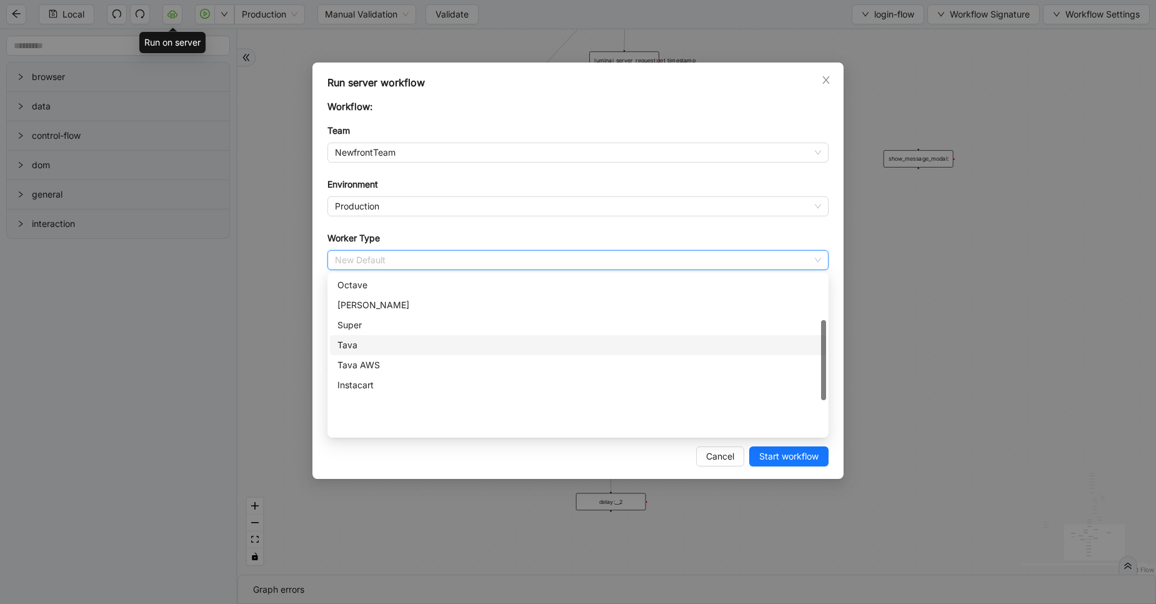
scroll to position [0, 0]
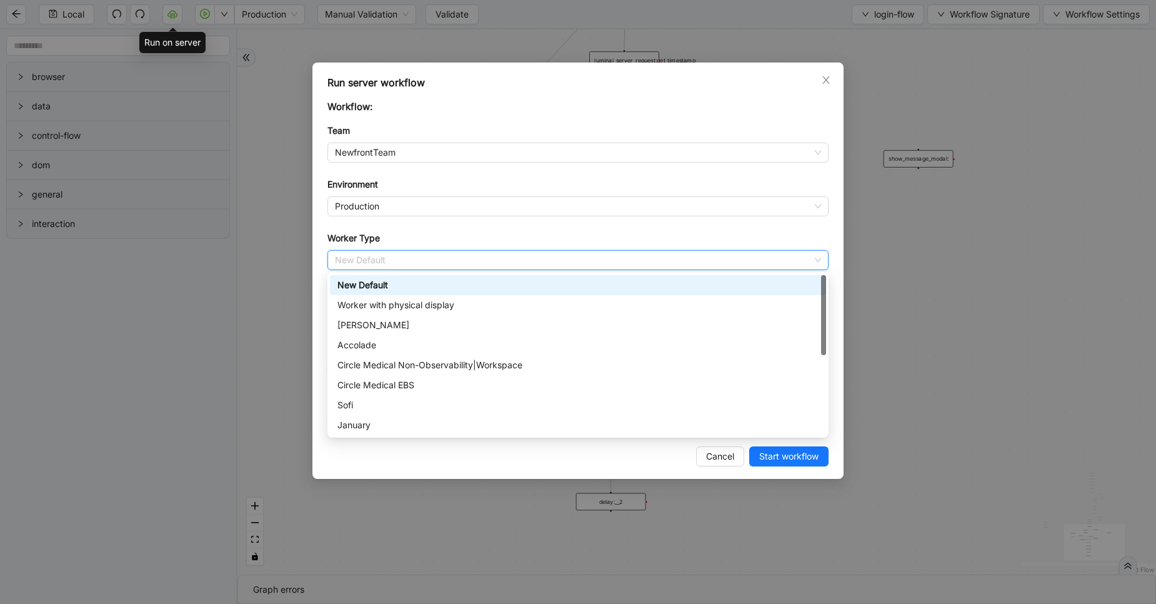
click at [368, 283] on div "New Default" at bounding box center [578, 285] width 481 height 14
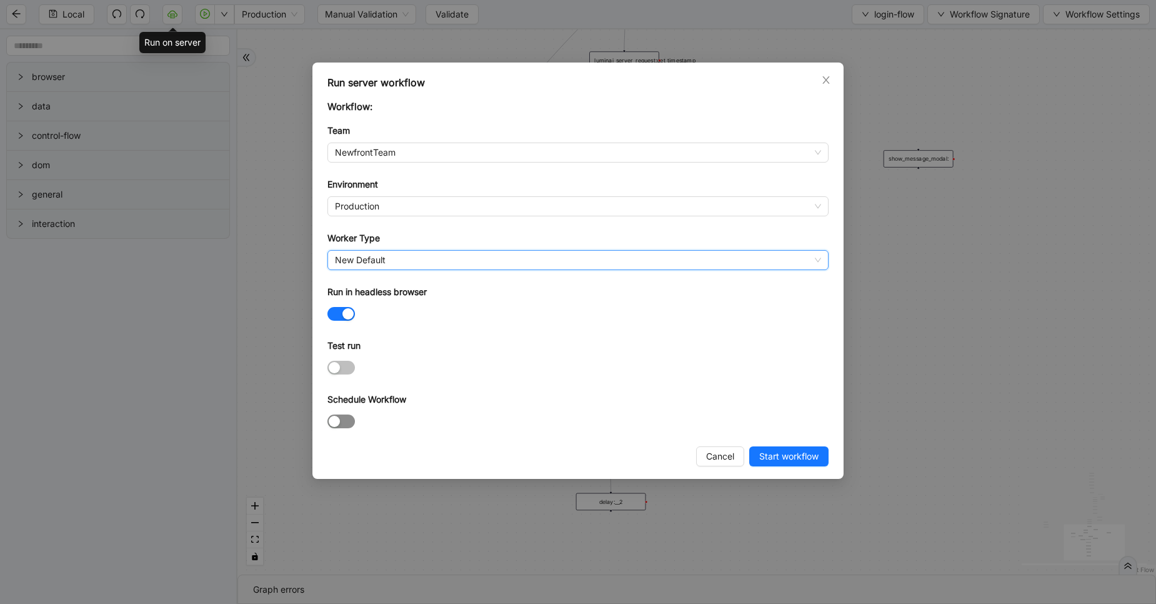
click at [338, 421] on div "button" at bounding box center [334, 421] width 11 height 11
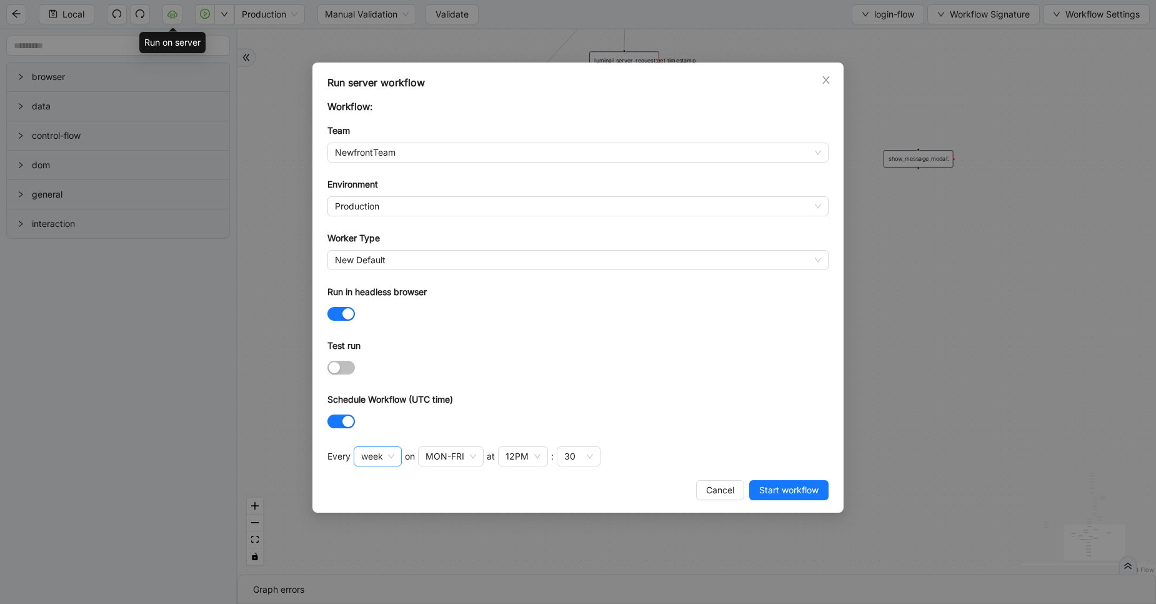
click at [391, 452] on span "week" at bounding box center [377, 456] width 33 height 19
click at [379, 516] on div "day" at bounding box center [377, 521] width 26 height 14
click at [441, 460] on input "search" at bounding box center [442, 456] width 3 height 15
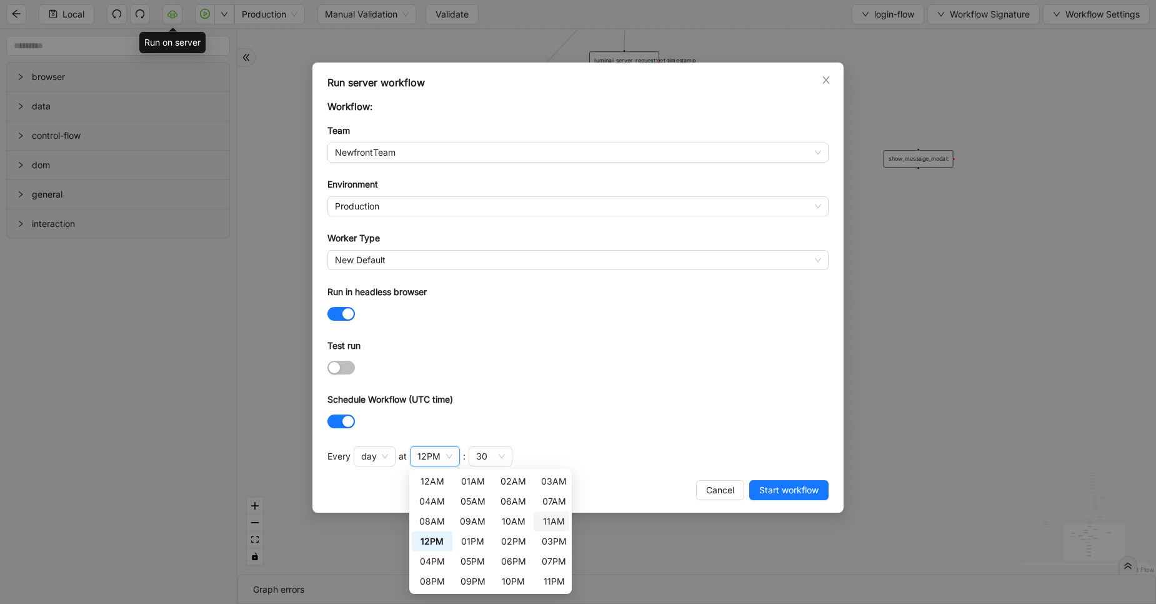
click at [553, 520] on div "11AM" at bounding box center [554, 521] width 26 height 14
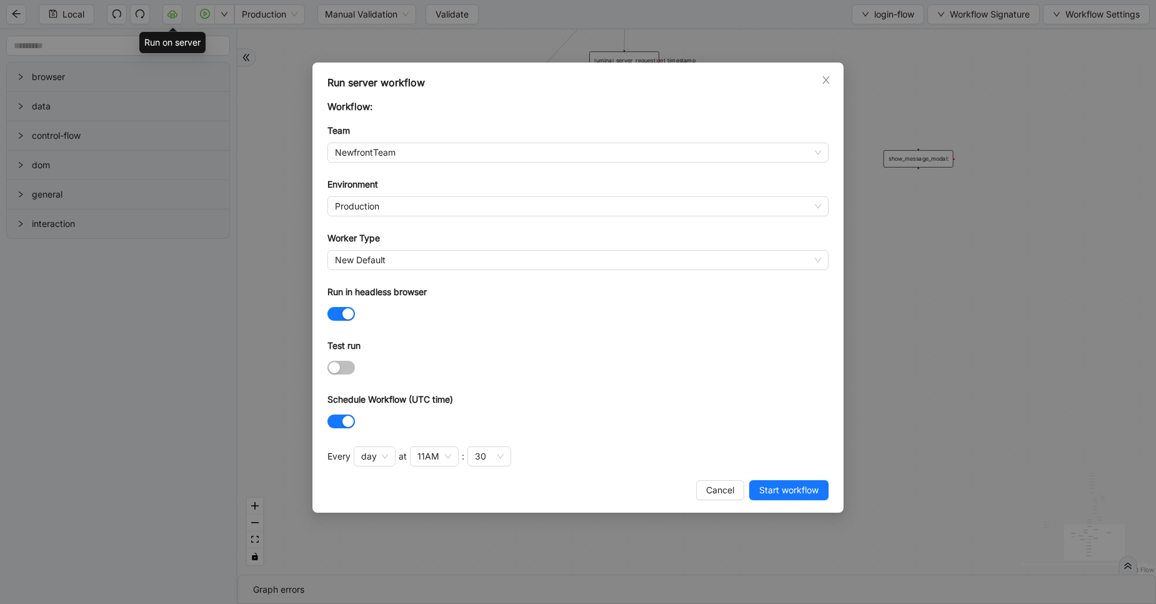
click at [566, 335] on form "Workflow: Team NewfrontTeam Environment Production Worker Type New Default Run …" at bounding box center [578, 265] width 501 height 332
click at [801, 491] on span "Start workflow" at bounding box center [789, 490] width 59 height 14
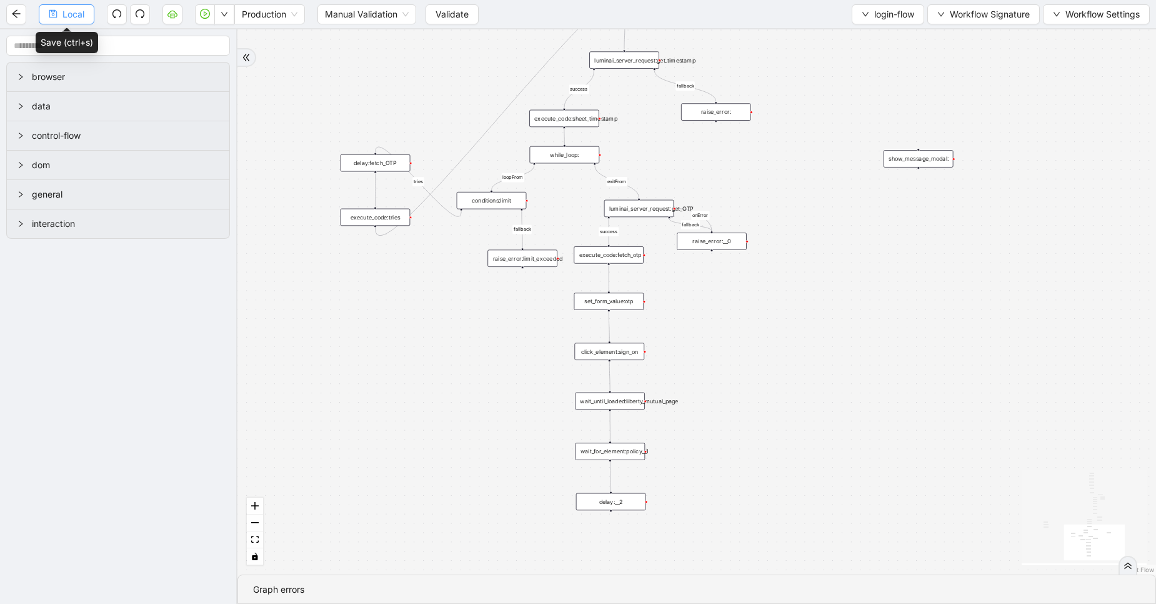
click at [94, 15] on button "Local" at bounding box center [67, 14] width 56 height 20
click at [882, 27] on div "Local Production Manual Validation Validate login-flow Workflow Signature Workf…" at bounding box center [578, 14] width 1156 height 28
click at [898, 15] on span "login-flow" at bounding box center [895, 15] width 40 height 14
click at [861, 28] on ul "Select Create Remove" at bounding box center [885, 58] width 74 height 65
click at [865, 34] on span "Select" at bounding box center [885, 39] width 54 height 14
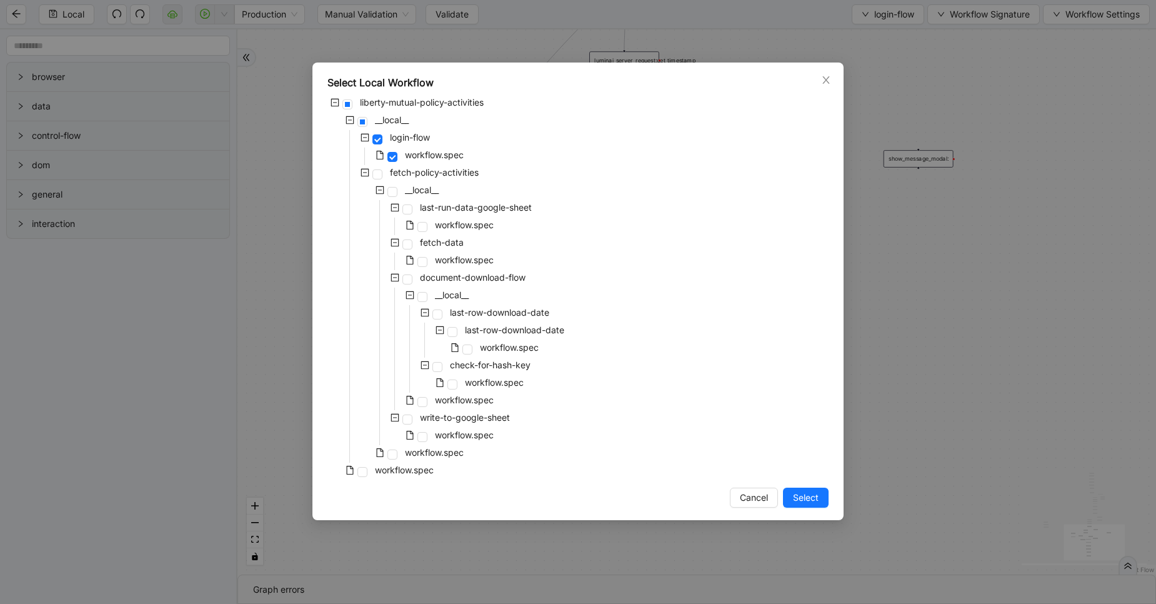
click at [389, 449] on div "workflow.spec" at bounding box center [397, 454] width 139 height 18
click at [397, 456] on span at bounding box center [393, 454] width 10 height 10
click at [423, 398] on span at bounding box center [423, 402] width 10 height 10
click at [810, 495] on span "Select" at bounding box center [806, 498] width 26 height 14
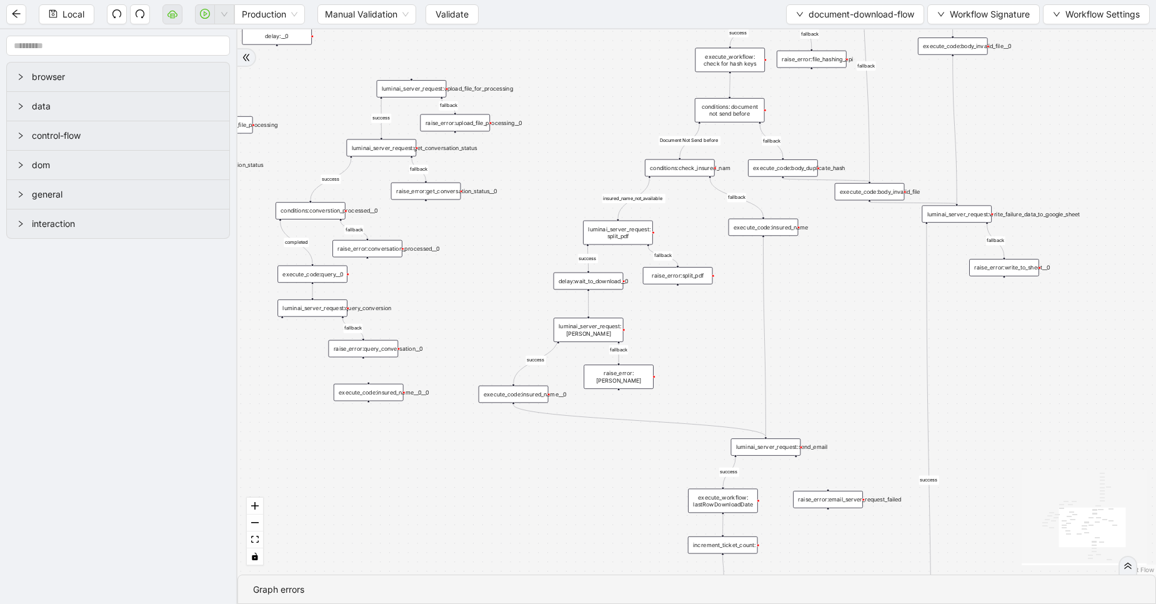
drag, startPoint x: 831, startPoint y: 358, endPoint x: 938, endPoint y: 313, distance: 116.6
click at [938, 313] on div "fallback success fallback fallback success success fallback fallback fallback f…" at bounding box center [697, 301] width 919 height 545
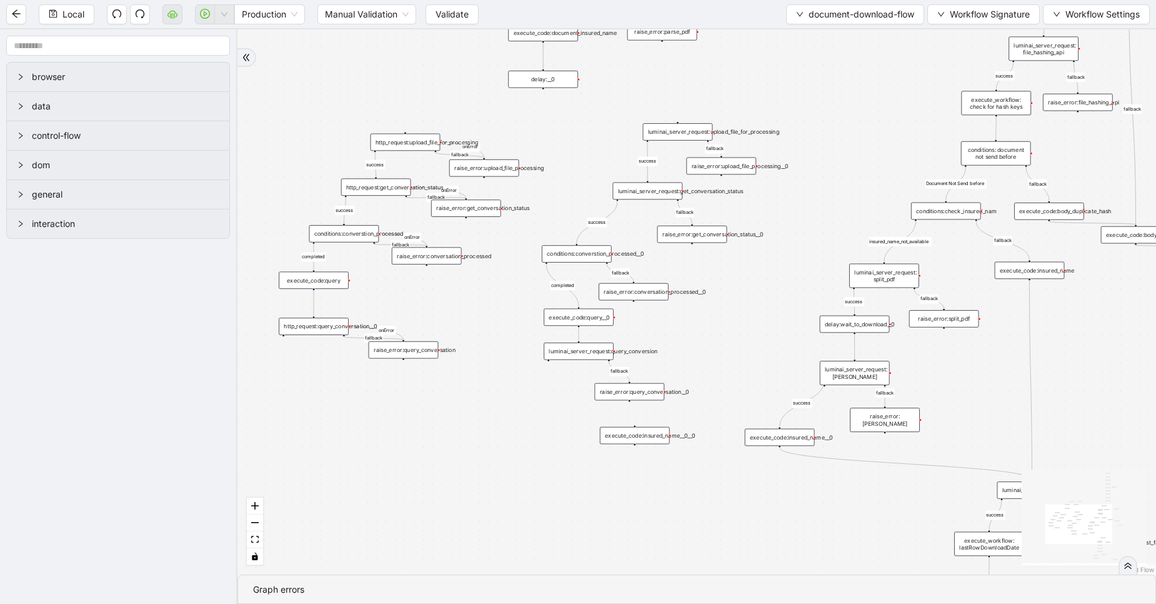
drag, startPoint x: 577, startPoint y: 263, endPoint x: 776, endPoint y: 278, distance: 200.0
click at [776, 278] on div "fallback success fallback fallback success success fallback fallback fallback f…" at bounding box center [697, 301] width 919 height 545
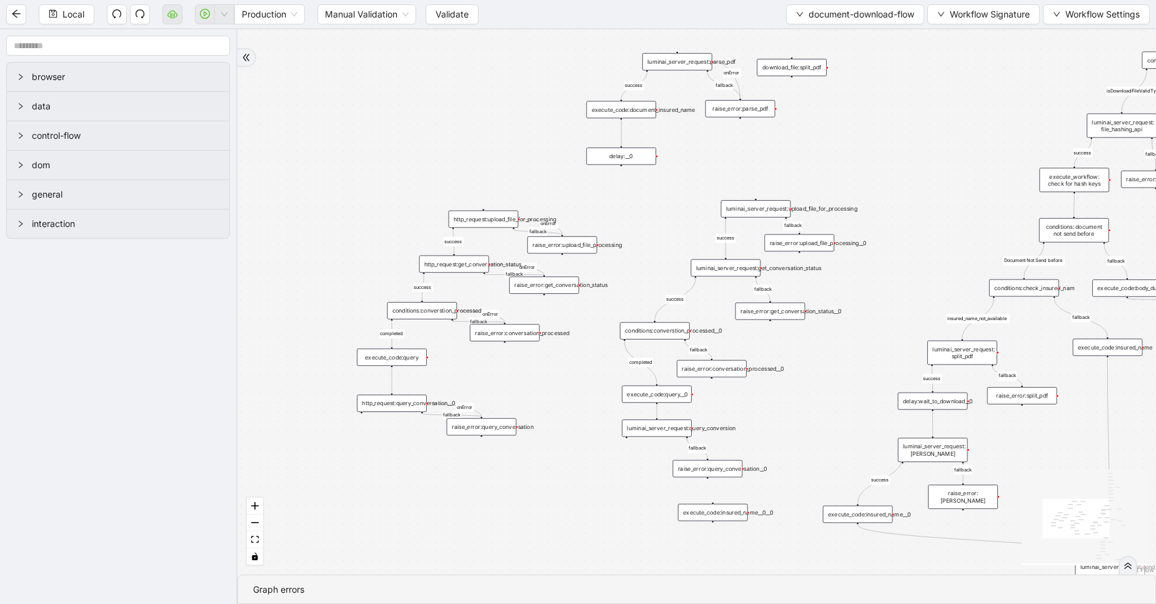
drag, startPoint x: 486, startPoint y: 370, endPoint x: 564, endPoint y: 447, distance: 109.6
click at [564, 447] on div "fallback success fallback fallback success success fallback fallback fallback f…" at bounding box center [697, 301] width 919 height 545
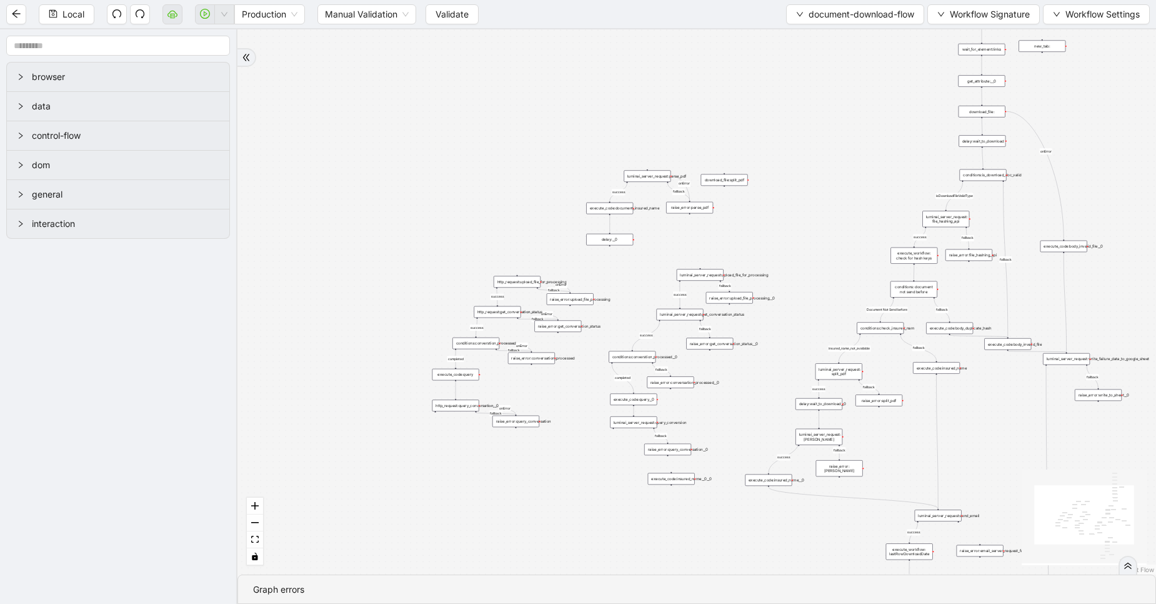
drag, startPoint x: 381, startPoint y: 78, endPoint x: 640, endPoint y: 485, distance: 483.1
click at [640, 485] on div "fallback success fallback fallback success success fallback fallback fallback f…" at bounding box center [697, 301] width 919 height 545
drag, startPoint x: 373, startPoint y: 118, endPoint x: 424, endPoint y: 218, distance: 112.7
click at [424, 218] on div "fallback success fallback fallback success success fallback fallback fallback f…" at bounding box center [697, 301] width 919 height 545
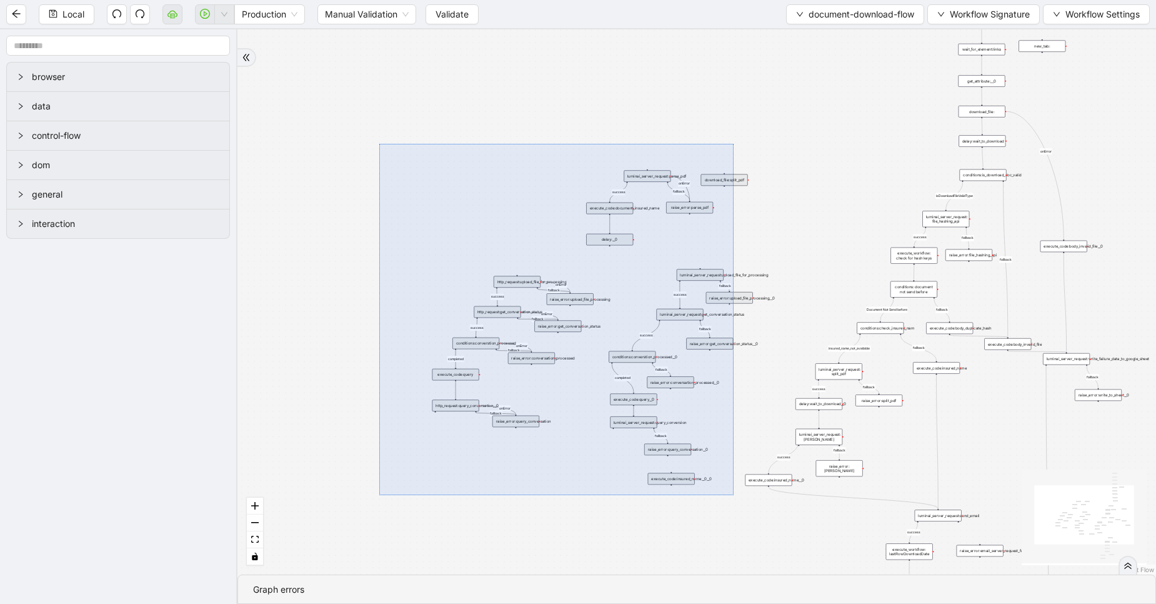
drag, startPoint x: 379, startPoint y: 144, endPoint x: 731, endPoint y: 495, distance: 496.8
click at [731, 495] on div "fallback success fallback fallback success success fallback fallback fallback f…" at bounding box center [697, 301] width 919 height 545
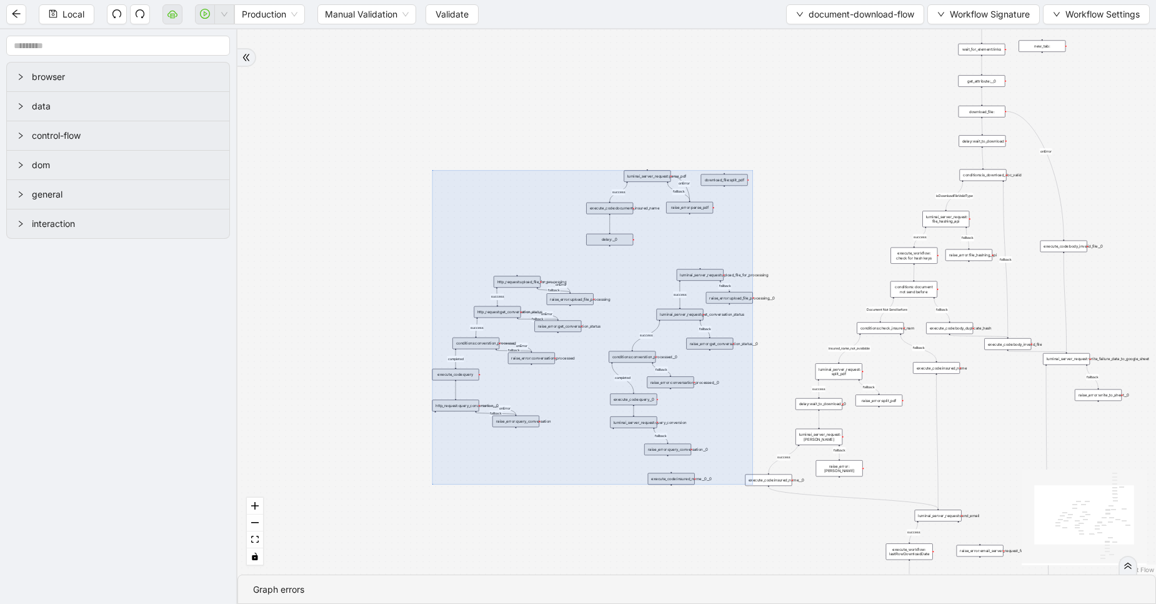
click at [733, 248] on div "fallback success fallback fallback success success fallback fallback fallback f…" at bounding box center [697, 301] width 919 height 545
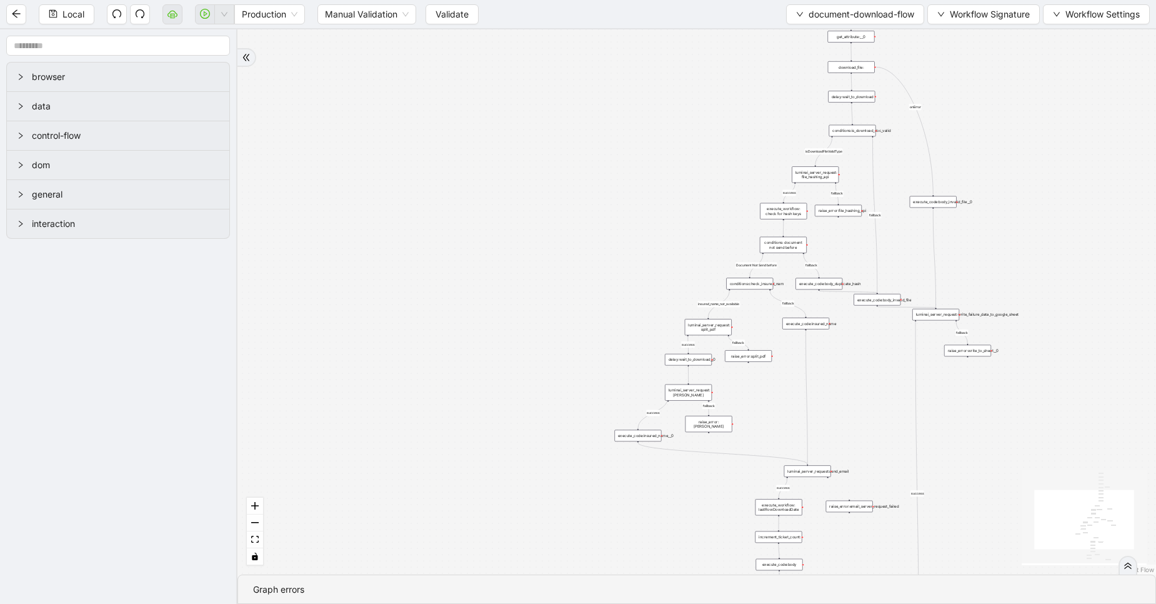
drag, startPoint x: 657, startPoint y: 284, endPoint x: 538, endPoint y: 231, distance: 130.9
click at [538, 231] on div "fallback fallback success insured_name_not_available success fallback fallback …" at bounding box center [697, 301] width 919 height 545
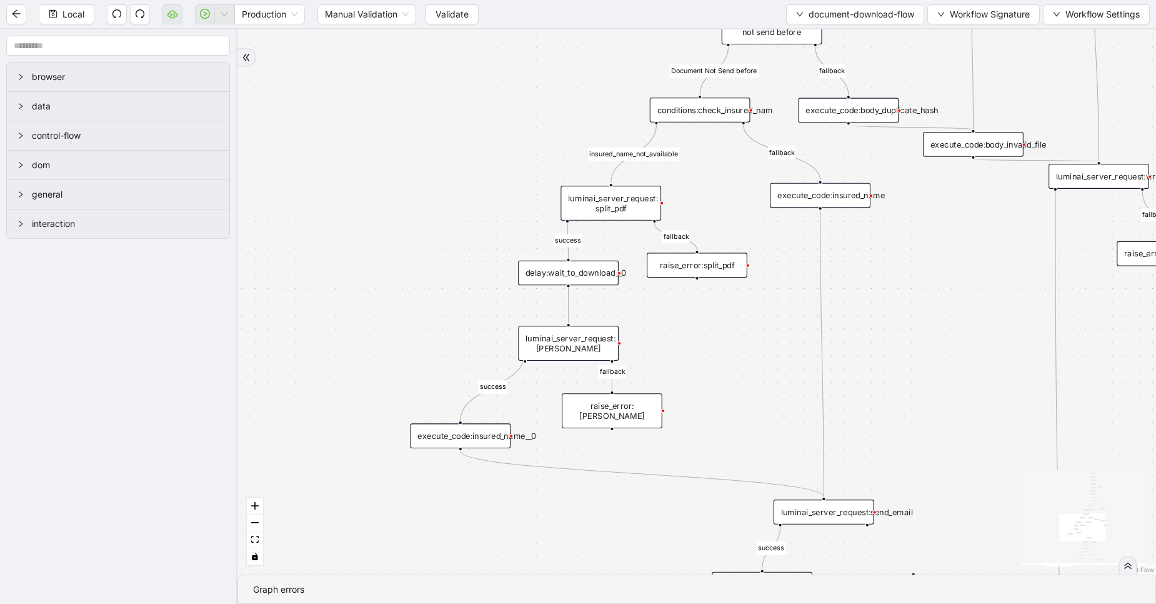
drag, startPoint x: 742, startPoint y: 444, endPoint x: 701, endPoint y: 362, distance: 91.4
click at [701, 362] on div "fallback fallback success insured_name_not_available success fallback fallback …" at bounding box center [697, 301] width 919 height 545
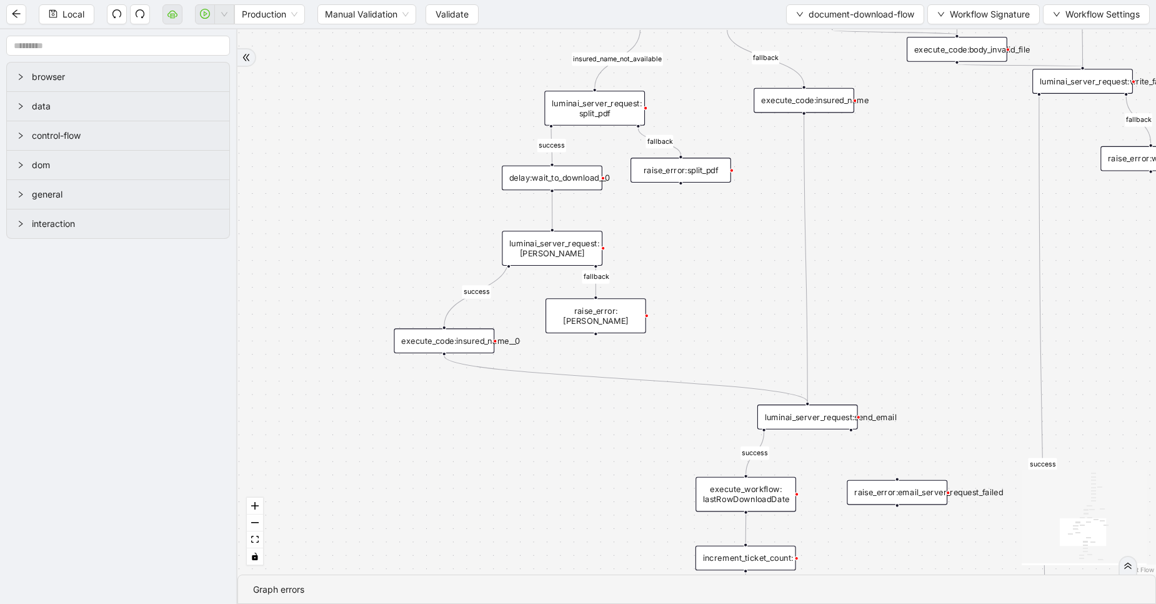
drag, startPoint x: 740, startPoint y: 393, endPoint x: 725, endPoint y: 299, distance: 95.0
click at [725, 299] on div "fallback fallback success insured_name_not_available success fallback fallback …" at bounding box center [697, 301] width 919 height 545
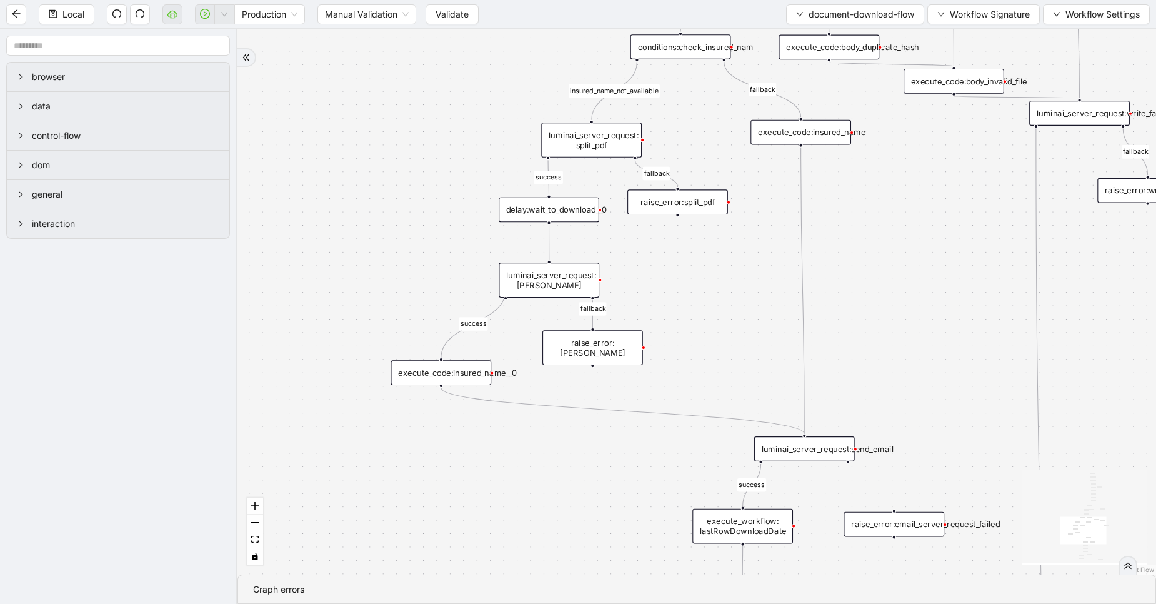
drag, startPoint x: 706, startPoint y: 236, endPoint x: 707, endPoint y: 303, distance: 66.9
click at [707, 303] on div "fallback fallback success insured_name_not_available success fallback fallback …" at bounding box center [697, 301] width 919 height 545
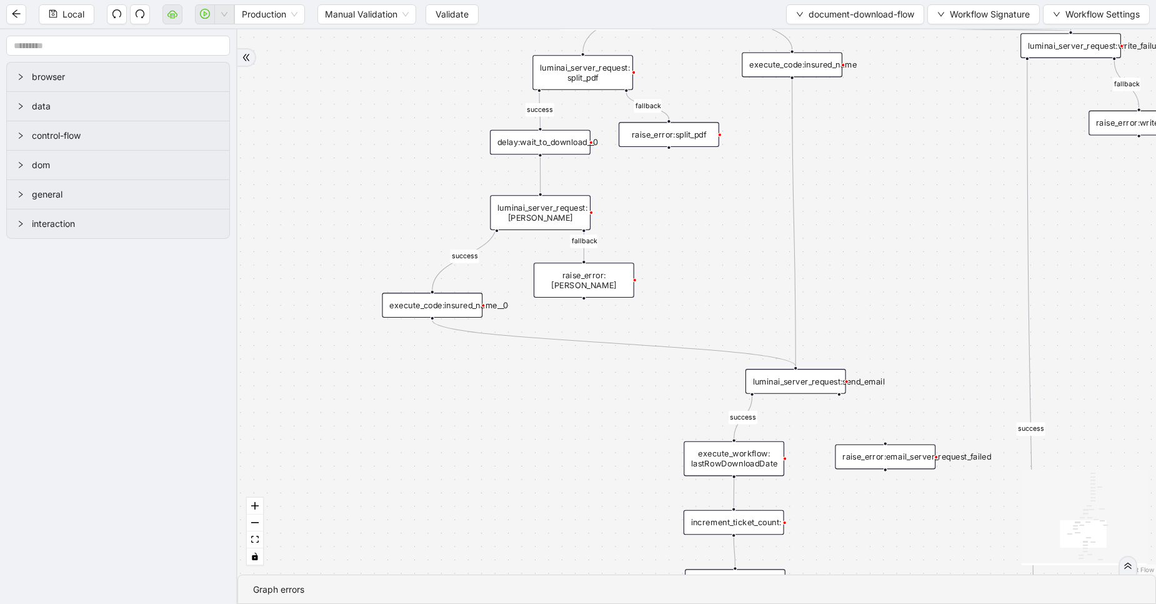
drag, startPoint x: 740, startPoint y: 297, endPoint x: 726, endPoint y: 191, distance: 107.2
click at [726, 191] on div "fallback fallback success insured_name_not_available success fallback fallback …" at bounding box center [697, 301] width 919 height 545
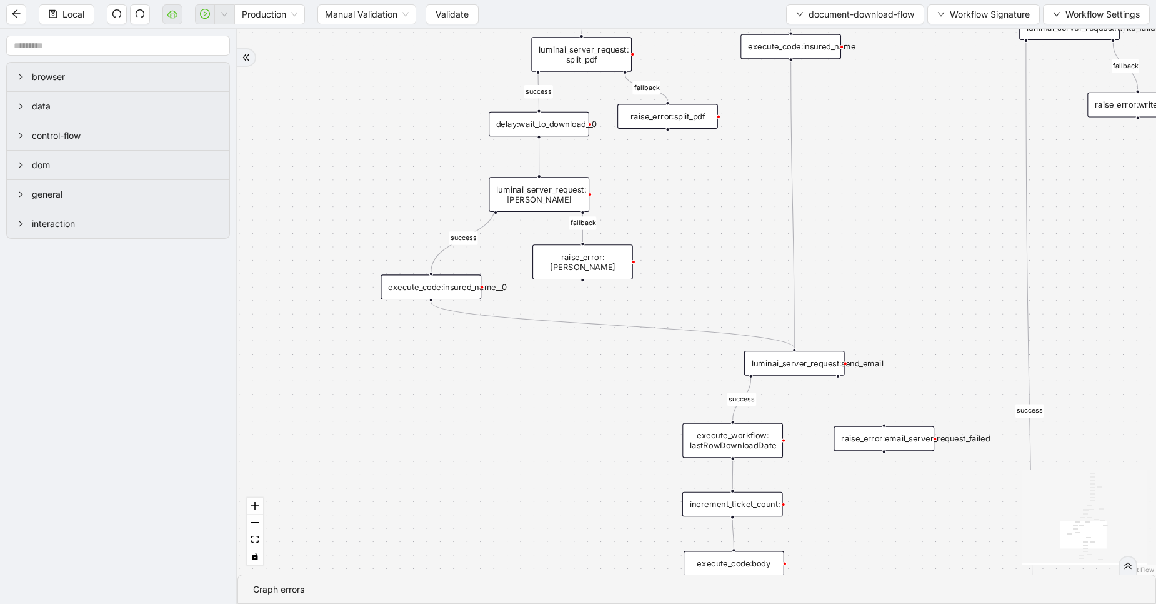
drag, startPoint x: 730, startPoint y: 246, endPoint x: 730, endPoint y: 231, distance: 15.0
click at [730, 231] on div "fallback fallback success insured_name_not_available success fallback fallback …" at bounding box center [697, 301] width 919 height 545
click at [561, 121] on div "delay:wait_to_download__0" at bounding box center [539, 123] width 101 height 25
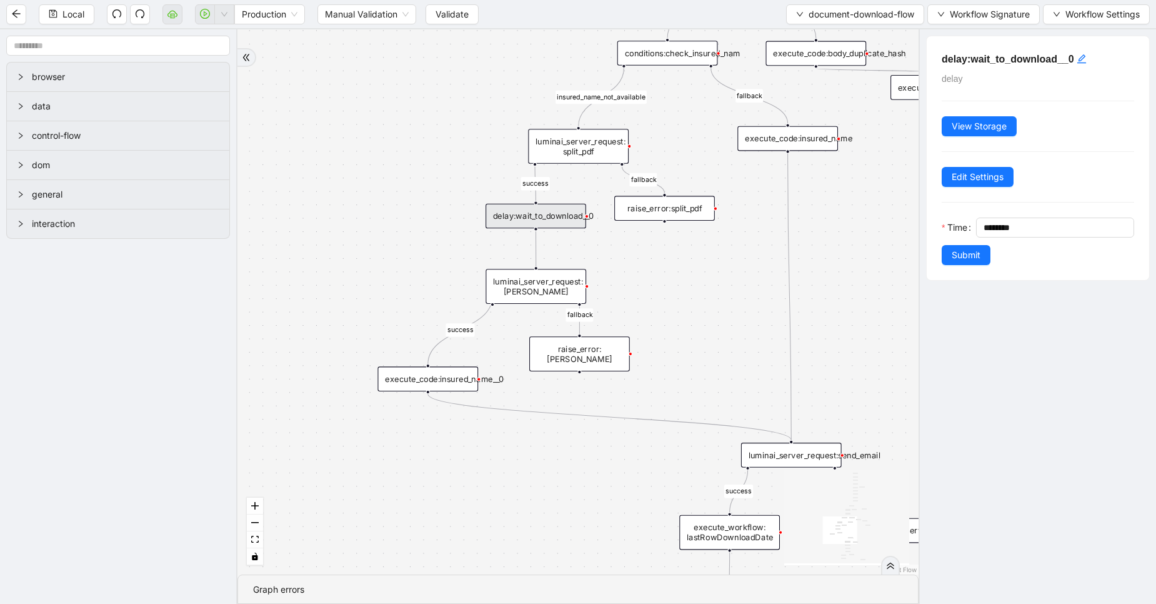
drag, startPoint x: 761, startPoint y: 219, endPoint x: 761, endPoint y: 326, distance: 107.5
click at [761, 326] on div "fallback fallback success insured_name_not_available success fallback fallback …" at bounding box center [578, 301] width 681 height 545
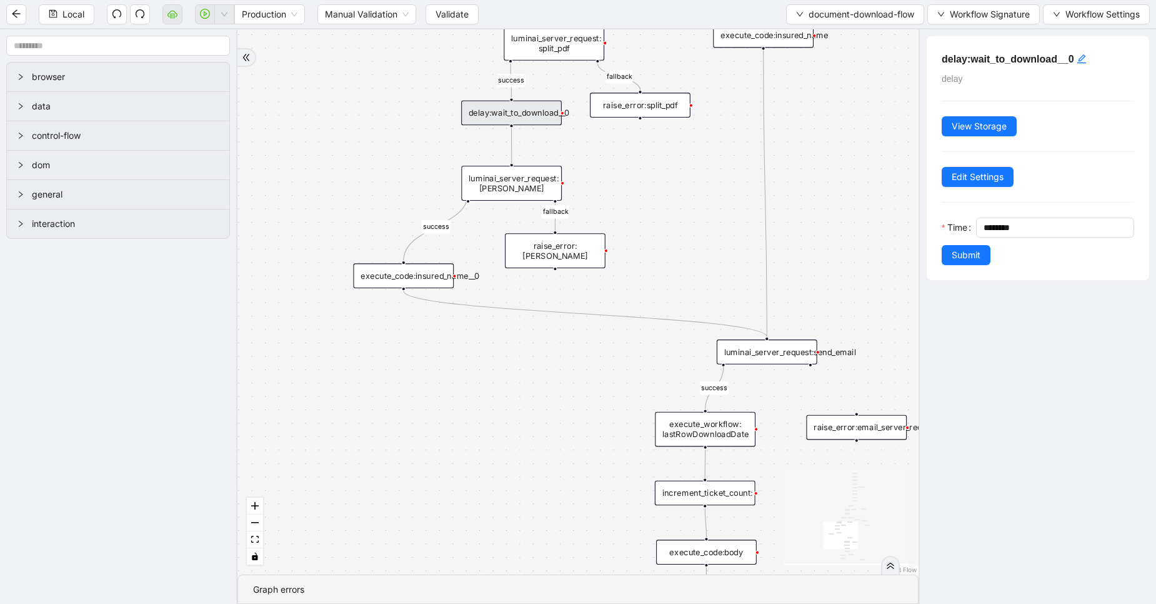
drag, startPoint x: 770, startPoint y: 346, endPoint x: 741, endPoint y: 228, distance: 121.5
click at [741, 228] on div "fallback fallback success insured_name_not_available success fallback fallback …" at bounding box center [578, 301] width 681 height 545
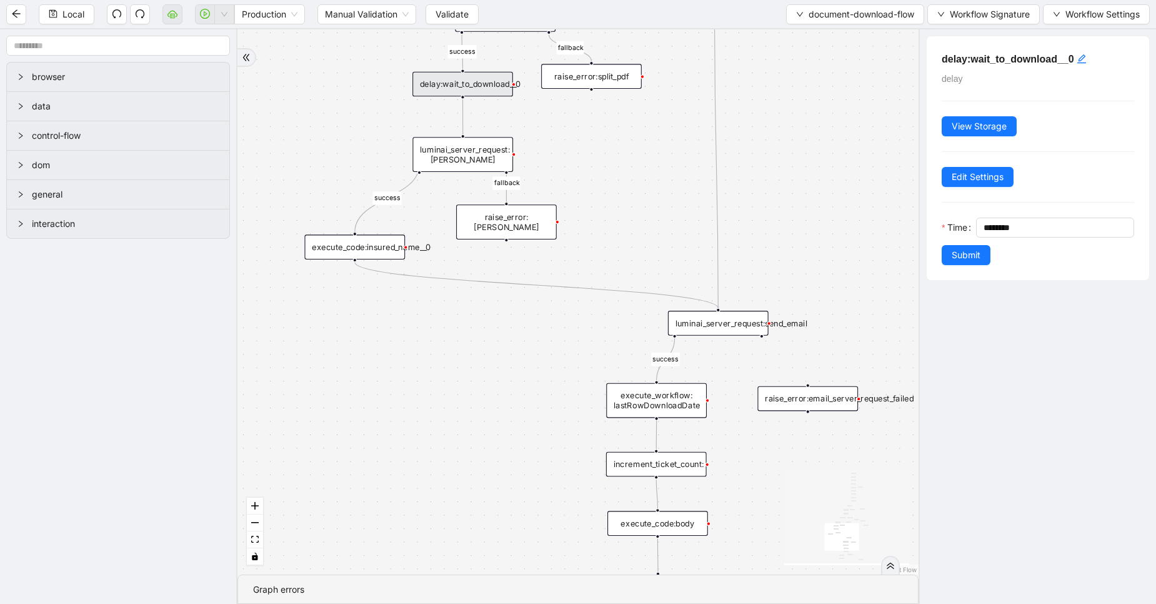
drag, startPoint x: 571, startPoint y: 338, endPoint x: 523, endPoint y: 309, distance: 56.6
click at [523, 309] on div "fallback fallback success insured_name_not_available success fallback fallback …" at bounding box center [578, 301] width 681 height 545
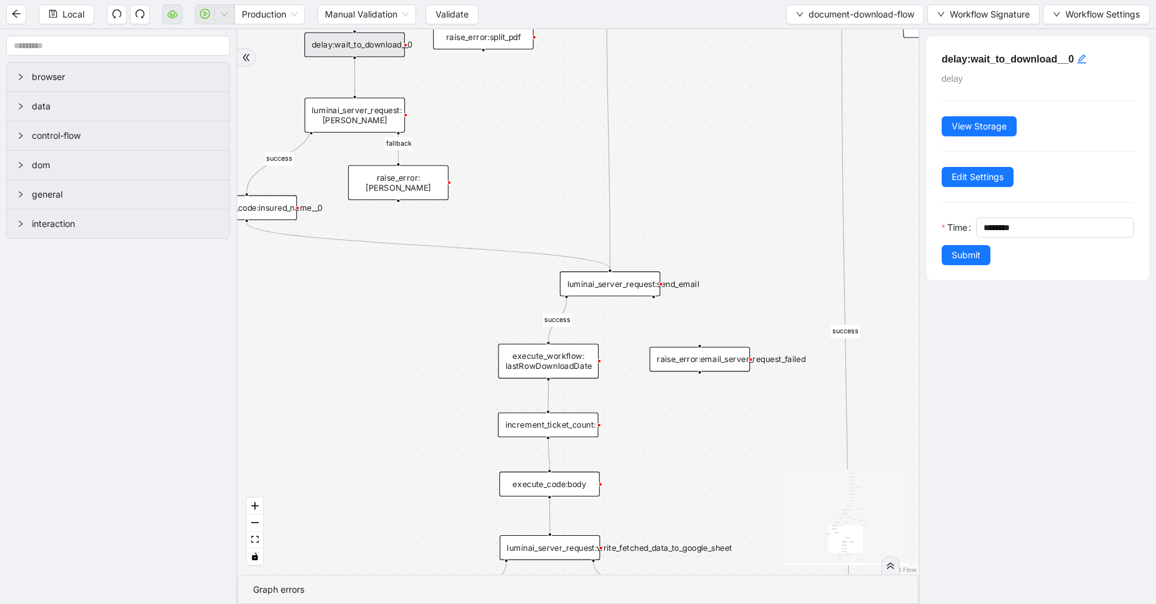
drag, startPoint x: 524, startPoint y: 359, endPoint x: 389, endPoint y: 311, distance: 142.6
click at [389, 311] on div "fallback fallback success insured_name_not_available success fallback fallback …" at bounding box center [578, 301] width 681 height 545
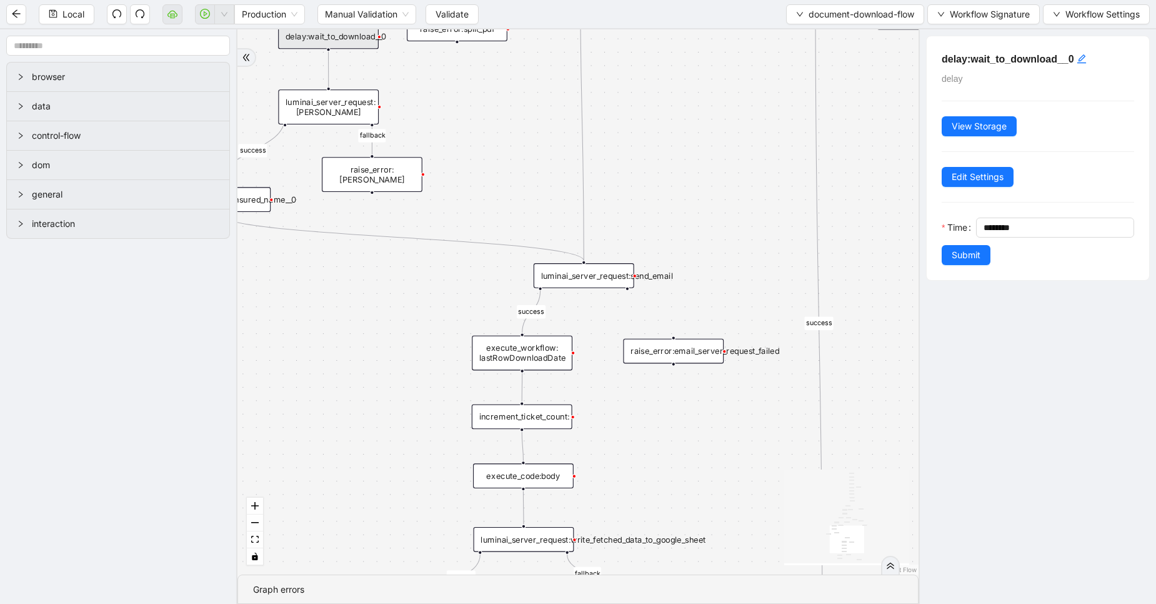
click at [586, 288] on div "fallback fallback success insured_name_not_available success fallback fallback …" at bounding box center [578, 301] width 681 height 545
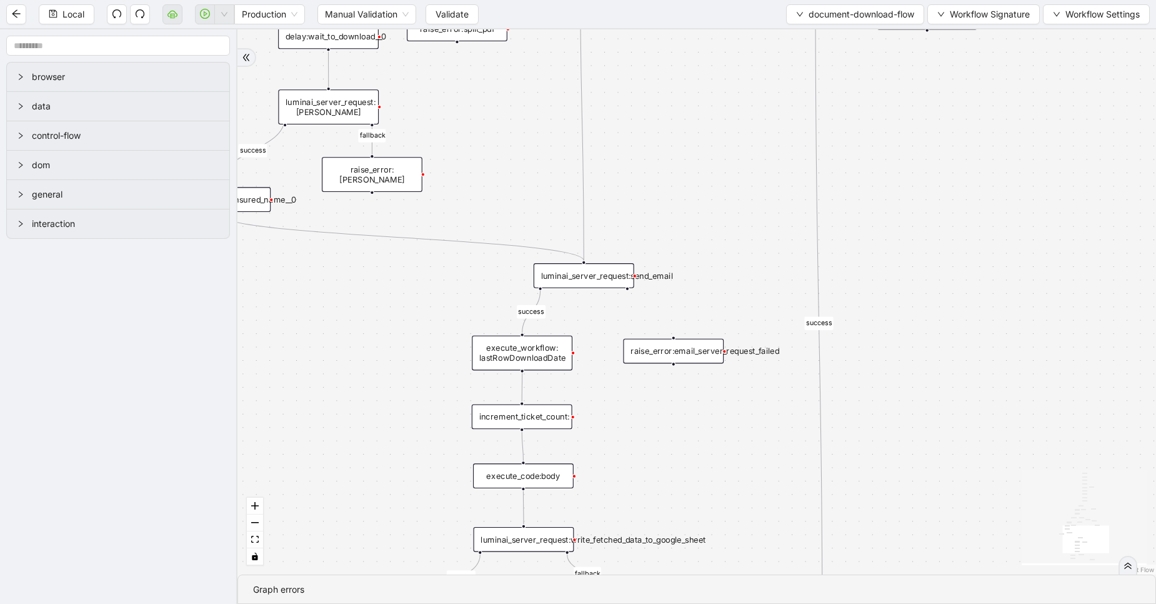
click at [609, 278] on div "luminai_server_request:send_email" at bounding box center [584, 275] width 101 height 25
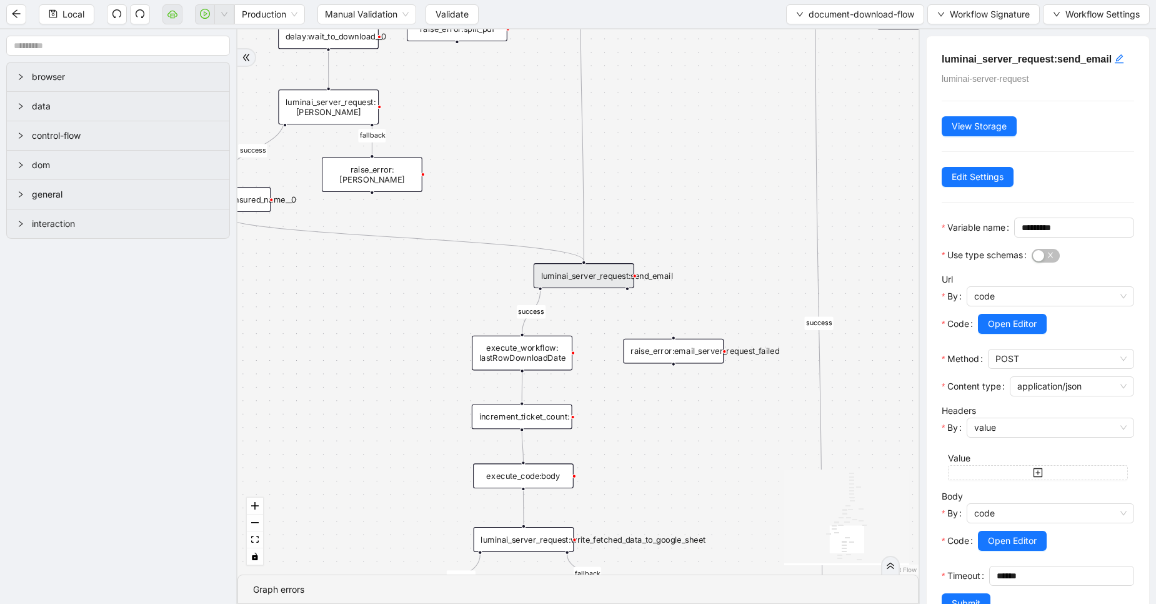
scroll to position [78, 0]
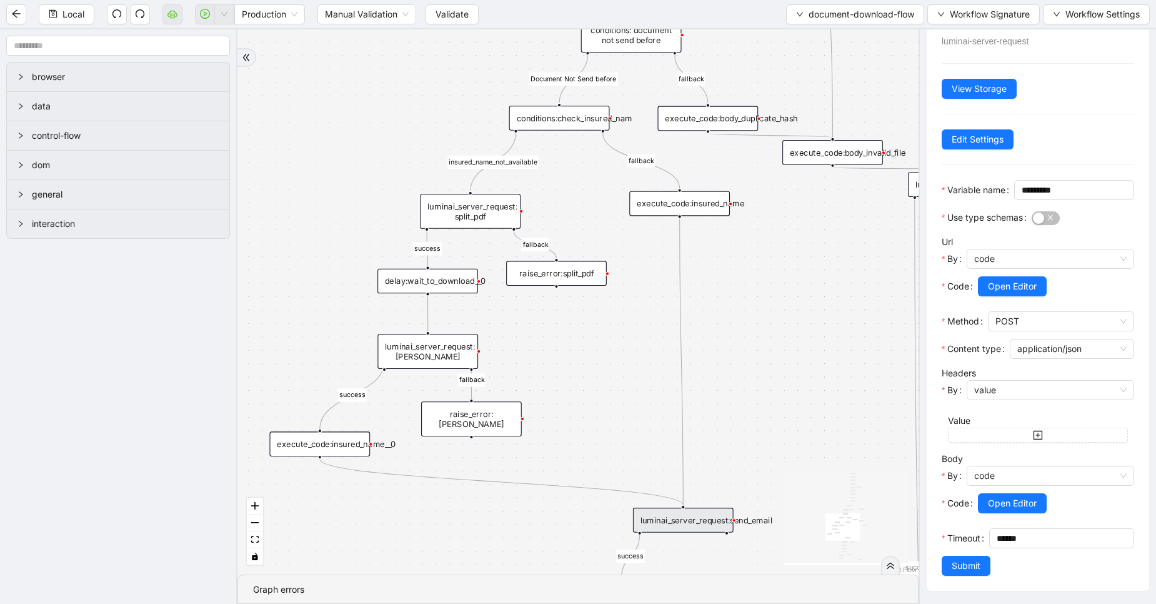
drag, startPoint x: 716, startPoint y: 156, endPoint x: 814, endPoint y: 401, distance: 264.3
click at [814, 401] on div "fallback fallback success insured_name_not_available success fallback fallback …" at bounding box center [578, 301] width 681 height 545
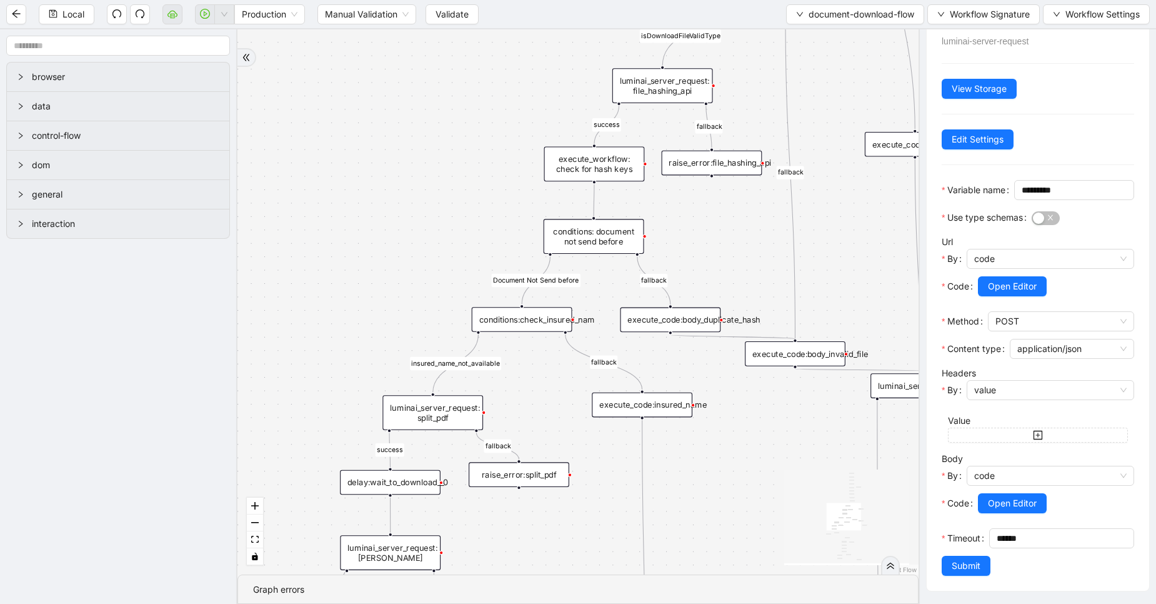
drag, startPoint x: 814, startPoint y: 401, endPoint x: 778, endPoint y: 601, distance: 203.2
click at [778, 601] on section "fallback fallback success insured_name_not_available success fallback fallback …" at bounding box center [578, 316] width 681 height 574
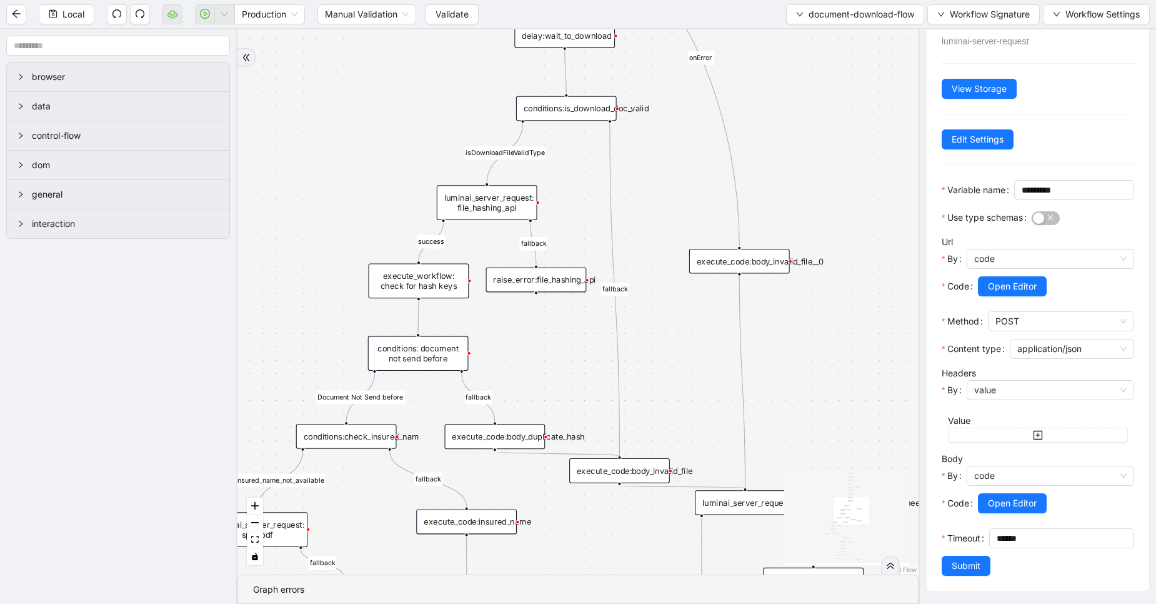
drag, startPoint x: 840, startPoint y: 276, endPoint x: 665, endPoint y: 393, distance: 211.0
click at [665, 393] on div "fallback fallback success insured_name_not_available success fallback fallback …" at bounding box center [578, 301] width 681 height 545
drag, startPoint x: 525, startPoint y: 278, endPoint x: 558, endPoint y: 317, distance: 50.6
click at [558, 317] on div "raise_error:file_hashing_api" at bounding box center [569, 318] width 101 height 25
click at [535, 241] on icon "Edge from luminai_server_request: file_hashing_api to raise_error:file_hashing_…" at bounding box center [550, 263] width 38 height 81
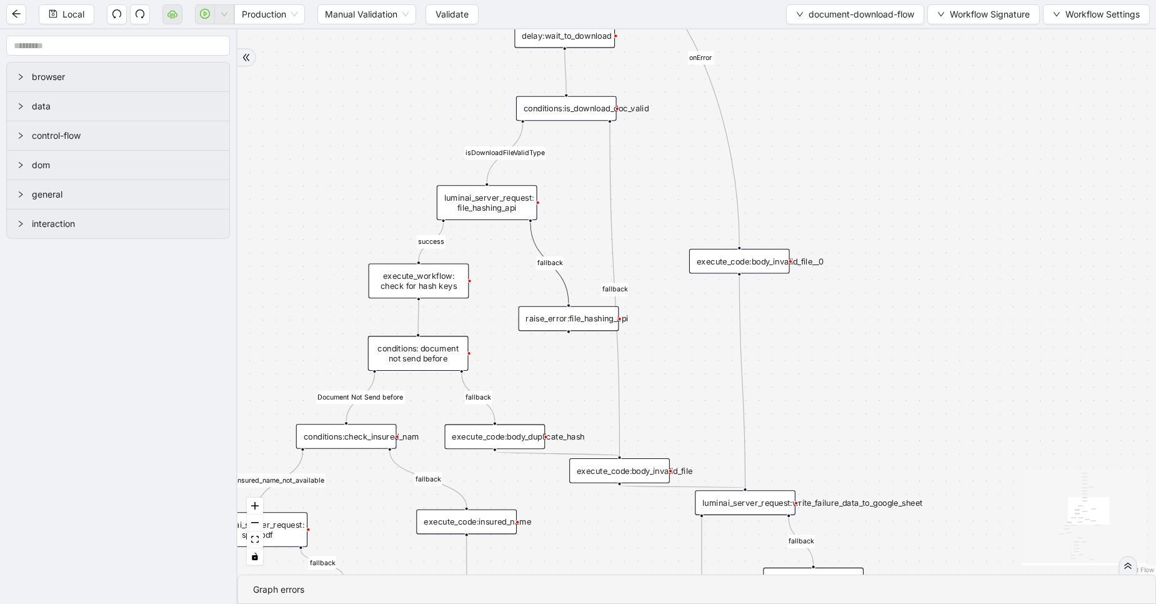
scroll to position [0, 0]
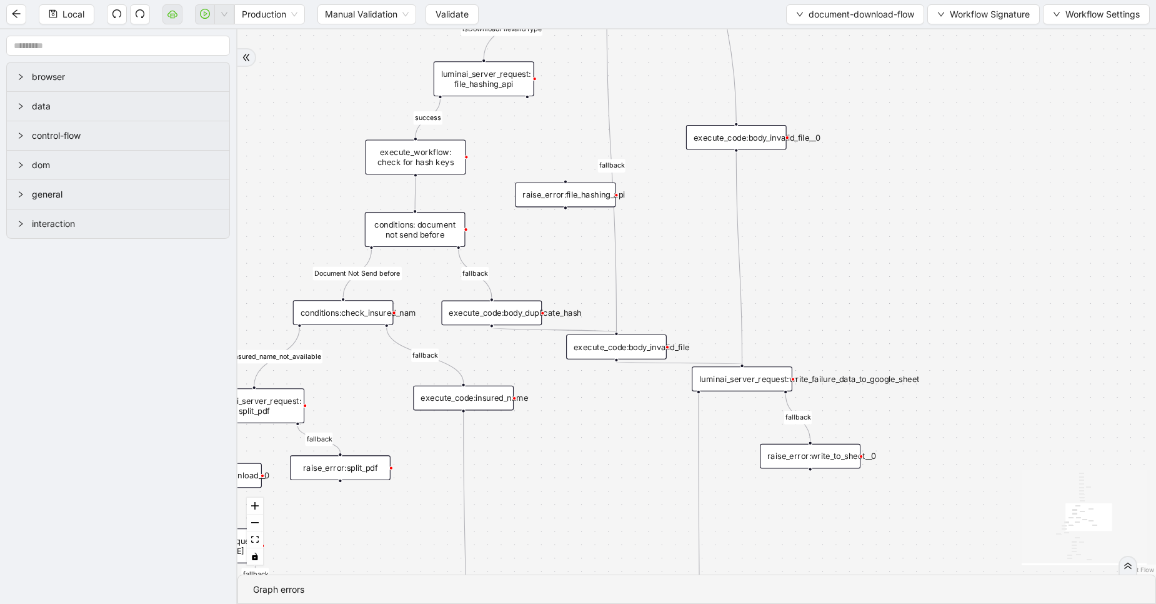
drag, startPoint x: 598, startPoint y: 246, endPoint x: 594, endPoint y: 122, distance: 123.8
click at [594, 122] on div "fallback fallback success insured_name_not_available success fallback fallback …" at bounding box center [697, 301] width 919 height 545
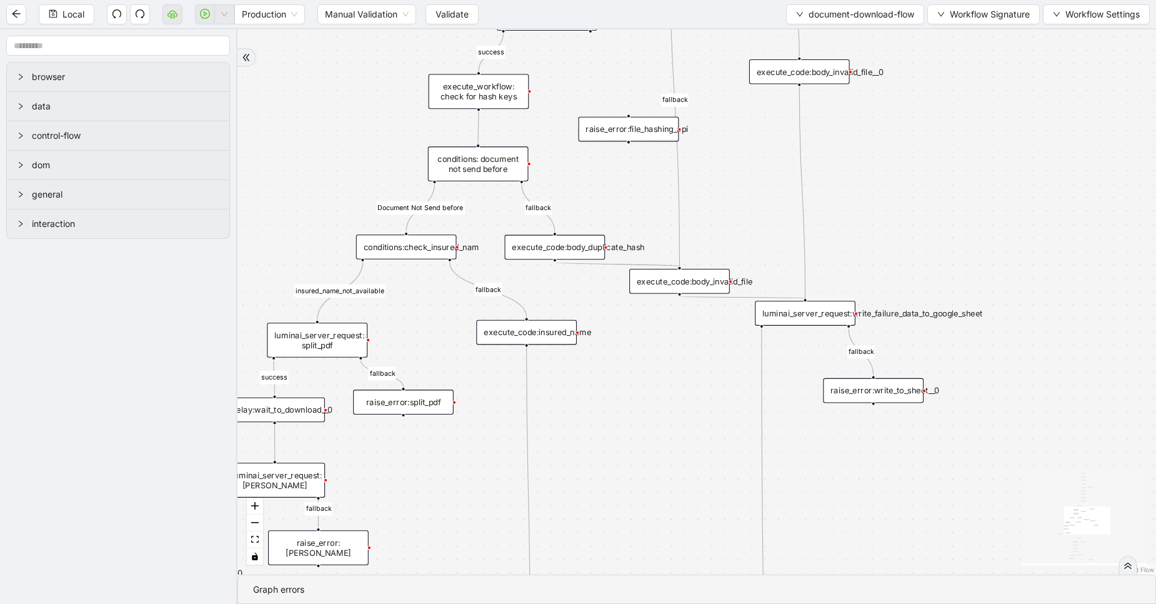
drag, startPoint x: 572, startPoint y: 236, endPoint x: 638, endPoint y: 166, distance: 95.5
click at [638, 166] on div "fallback fallback success insured_name_not_available success fallback fallback …" at bounding box center [697, 301] width 919 height 545
drag, startPoint x: 561, startPoint y: 239, endPoint x: 599, endPoint y: 217, distance: 44.8
click at [599, 217] on div "execute_code:body_duplicate_hash" at bounding box center [596, 221] width 101 height 25
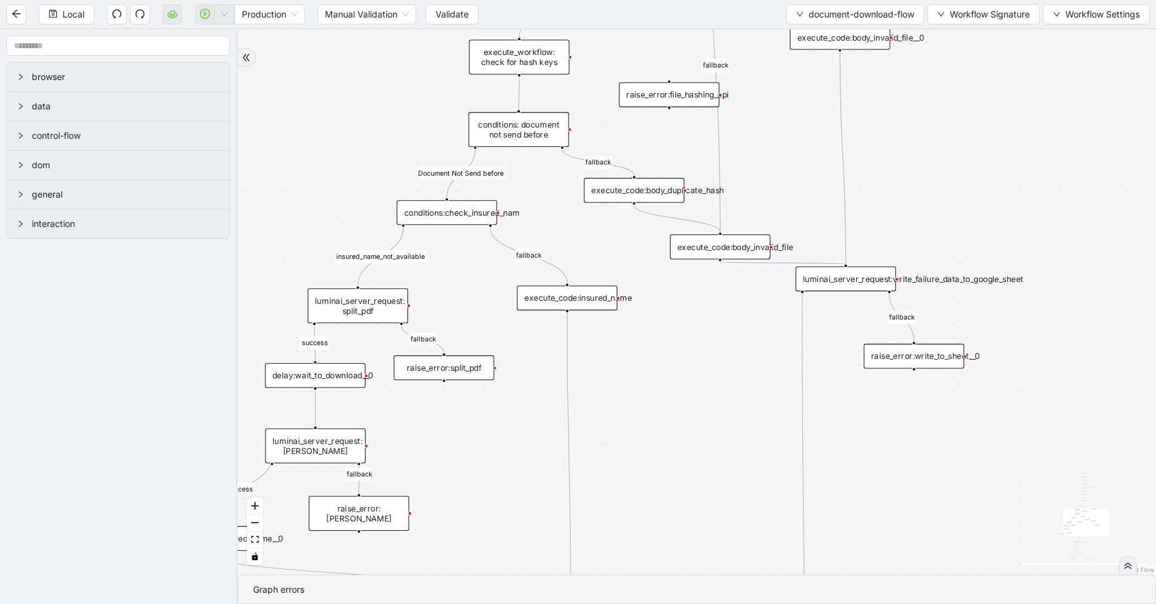
drag, startPoint x: 621, startPoint y: 312, endPoint x: 659, endPoint y: 281, distance: 48.9
click at [659, 281] on div "fallback fallback success insured_name_not_available success fallback fallback …" at bounding box center [697, 301] width 919 height 545
drag, startPoint x: 821, startPoint y: 282, endPoint x: 782, endPoint y: 325, distance: 58.0
click at [782, 325] on div "luminai_server_request:write_failure_data_to_google_sheet" at bounding box center [810, 317] width 101 height 25
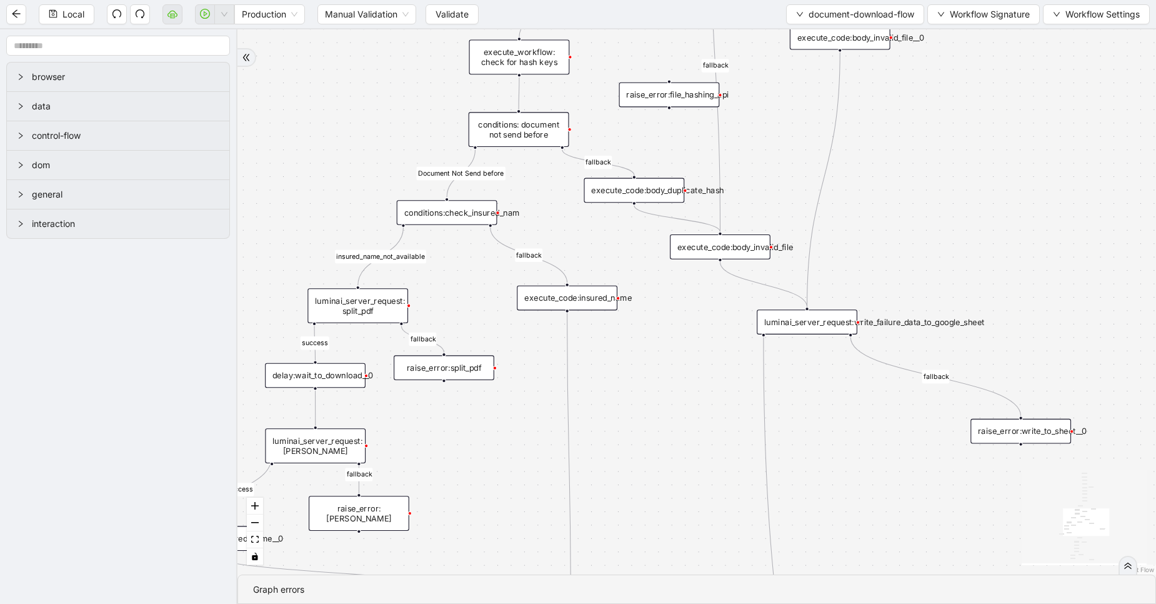
drag, startPoint x: 909, startPoint y: 355, endPoint x: 1016, endPoint y: 431, distance: 131.0
click at [1016, 431] on div "raise_error:write_to_sheet__0" at bounding box center [1021, 431] width 101 height 25
drag, startPoint x: 819, startPoint y: 328, endPoint x: 854, endPoint y: 371, distance: 55.1
click at [854, 371] on div "luminai_server_request:write_failure_data_to_google_sheet" at bounding box center [843, 364] width 101 height 25
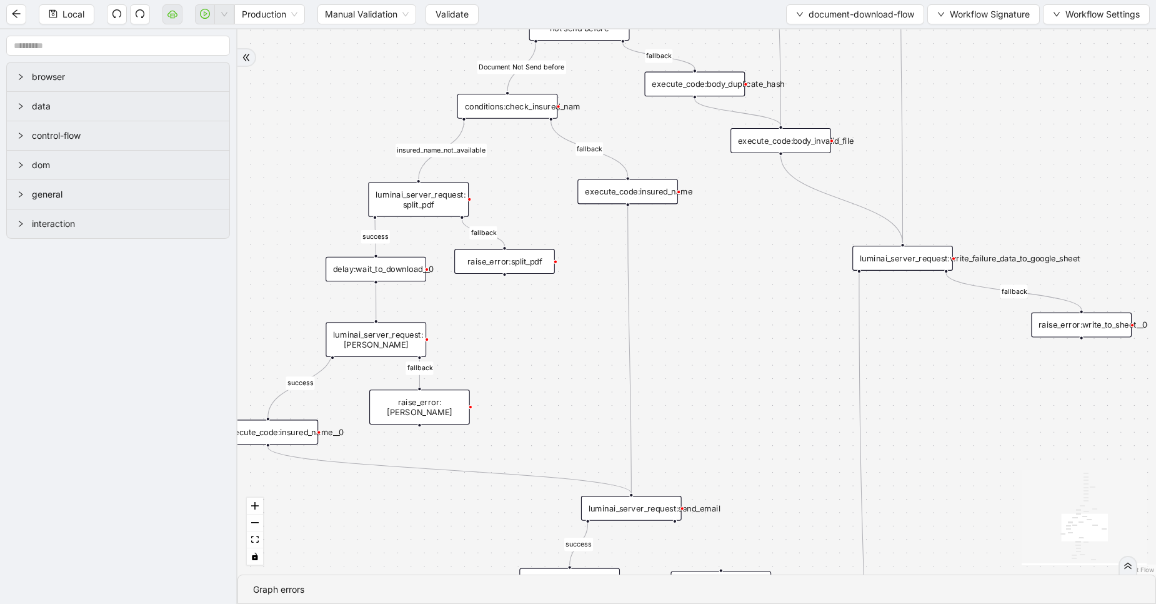
drag, startPoint x: 713, startPoint y: 443, endPoint x: 774, endPoint y: 336, distance: 122.4
click at [774, 336] on div "fallback fallback success insured_name_not_available success fallback fallback …" at bounding box center [697, 301] width 919 height 545
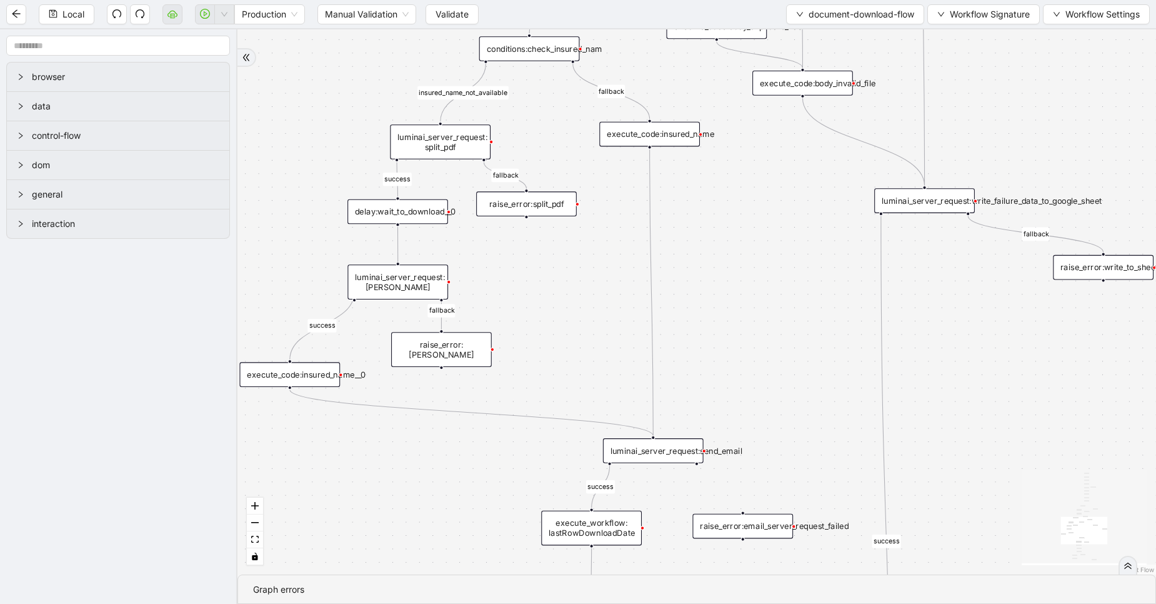
drag, startPoint x: 723, startPoint y: 273, endPoint x: 745, endPoint y: 215, distance: 61.5
click at [745, 215] on div "fallback fallback success insured_name_not_available success fallback fallback …" at bounding box center [697, 301] width 919 height 545
click at [464, 146] on div "luminai_server_request: split_pdf" at bounding box center [440, 141] width 101 height 35
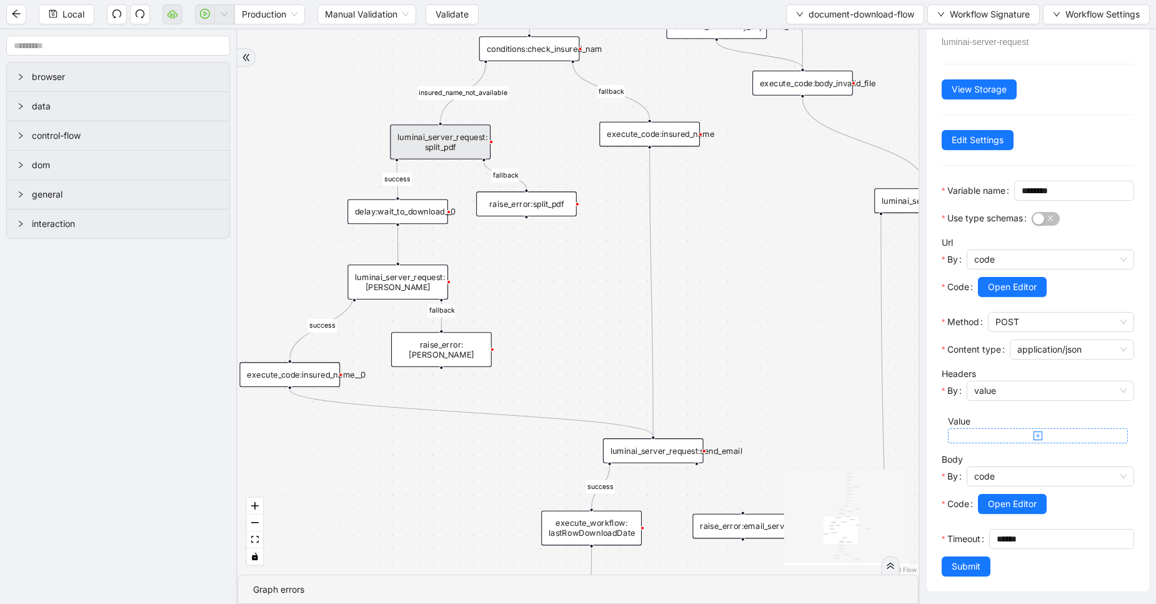
scroll to position [78, 0]
click at [408, 212] on div "delay:wait_to_download__0" at bounding box center [398, 211] width 101 height 25
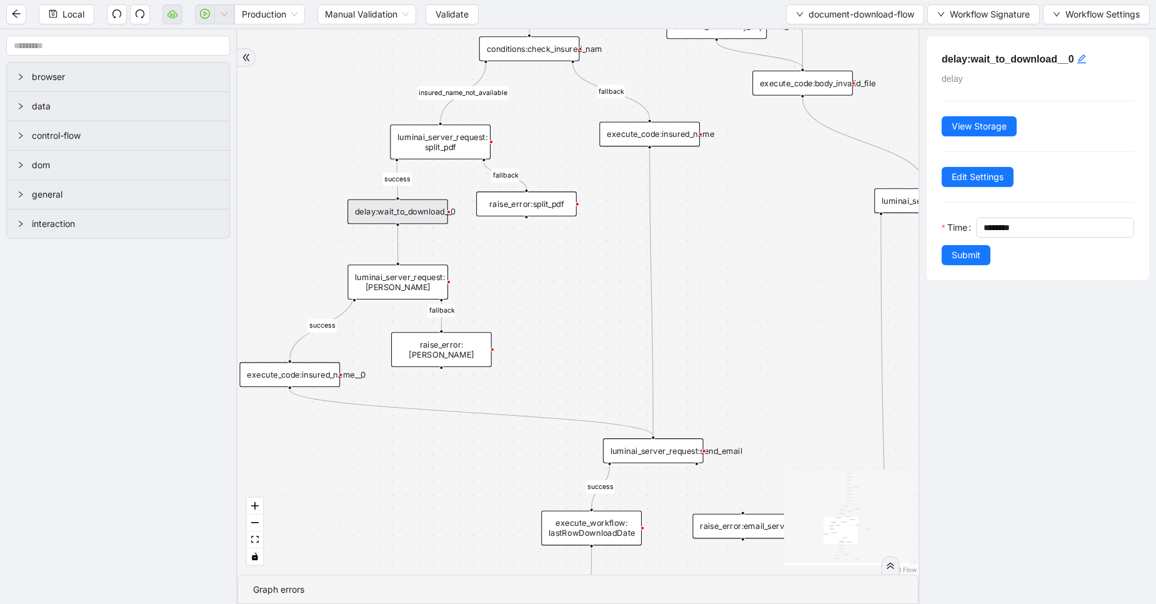
scroll to position [0, 0]
drag, startPoint x: 994, startPoint y: 228, endPoint x: 981, endPoint y: 226, distance: 12.6
click at [981, 226] on div "********" at bounding box center [1055, 228] width 158 height 20
type input "********"
click at [960, 253] on span "Submit" at bounding box center [966, 255] width 29 height 14
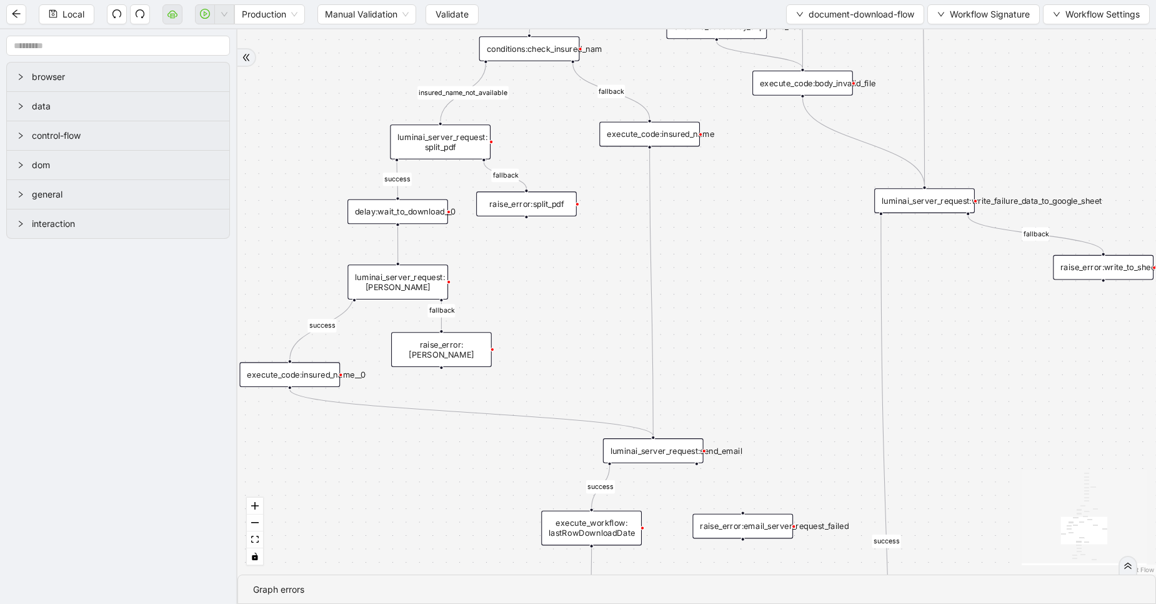
click at [418, 273] on div "luminai_server_request:[PERSON_NAME]" at bounding box center [398, 281] width 101 height 35
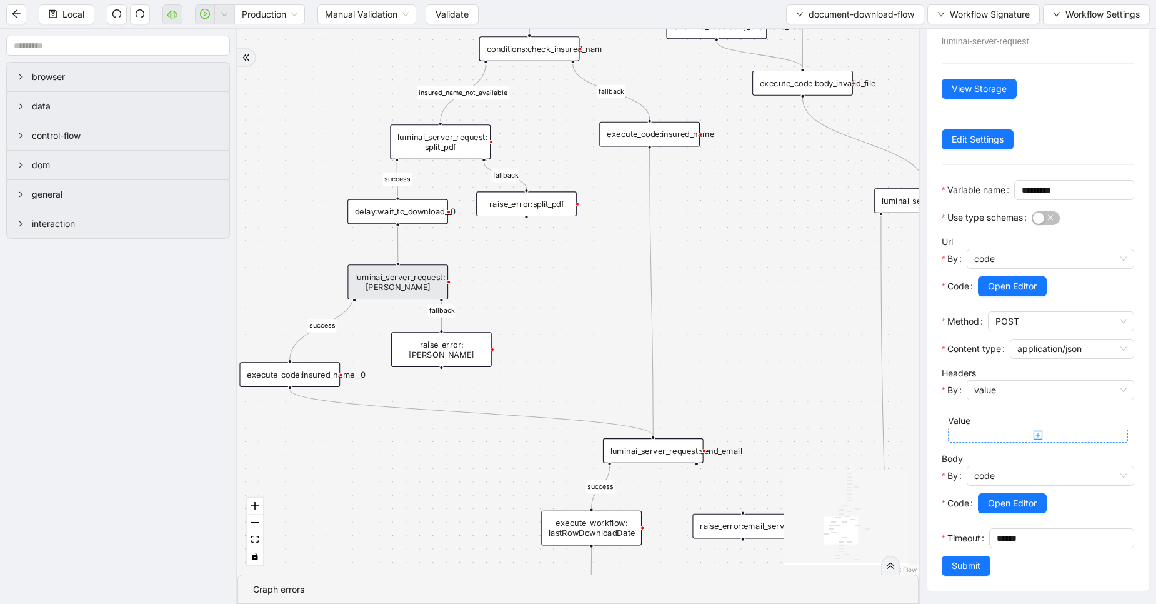
scroll to position [78, 0]
click at [966, 133] on span "Edit Settings" at bounding box center [978, 140] width 52 height 14
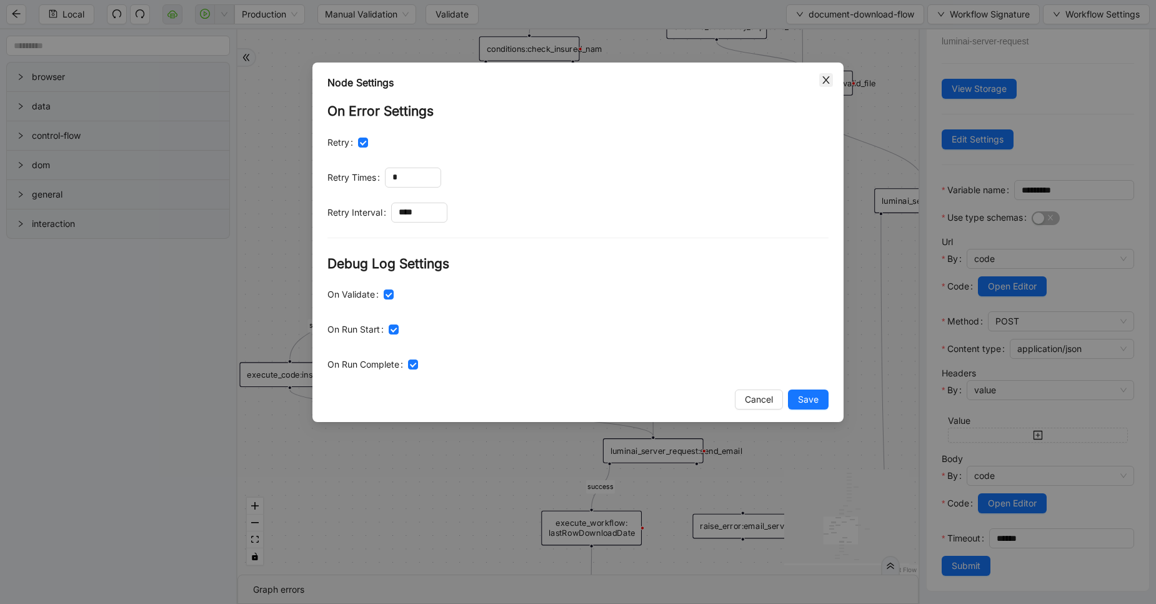
click at [826, 79] on icon "close" at bounding box center [826, 80] width 7 height 8
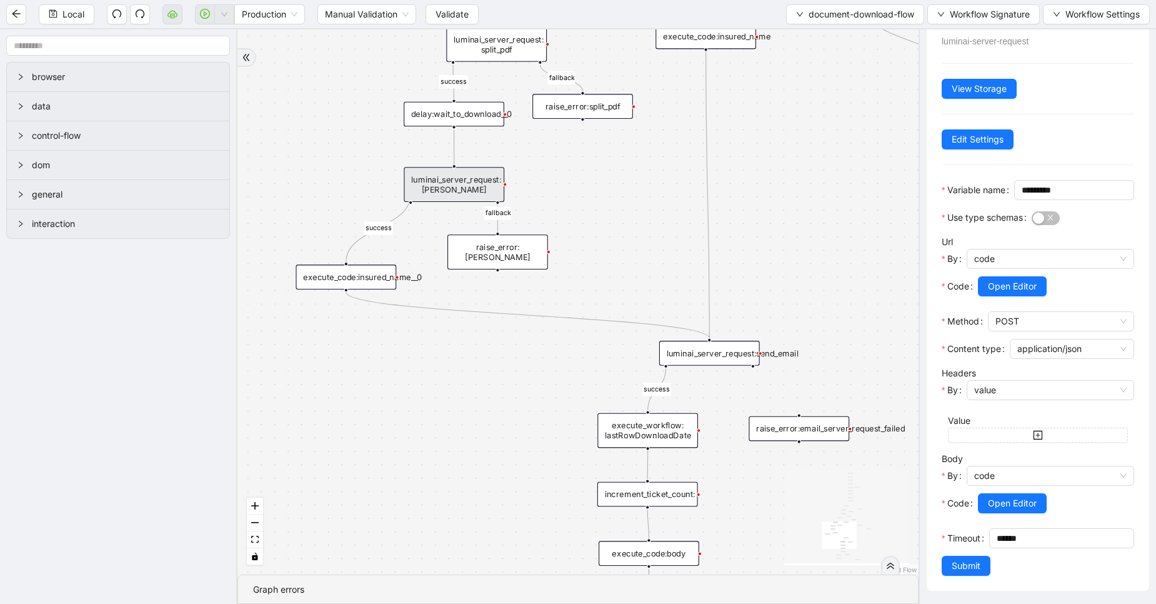
drag, startPoint x: 545, startPoint y: 269, endPoint x: 602, endPoint y: 171, distance: 112.9
click at [602, 171] on div "fallback fallback success insured_name_not_available success fallback fallback …" at bounding box center [578, 301] width 681 height 545
click at [398, 305] on icon "Edge from execute_code:insured_name__0 to luminai_server_request:send_email" at bounding box center [528, 315] width 363 height 46
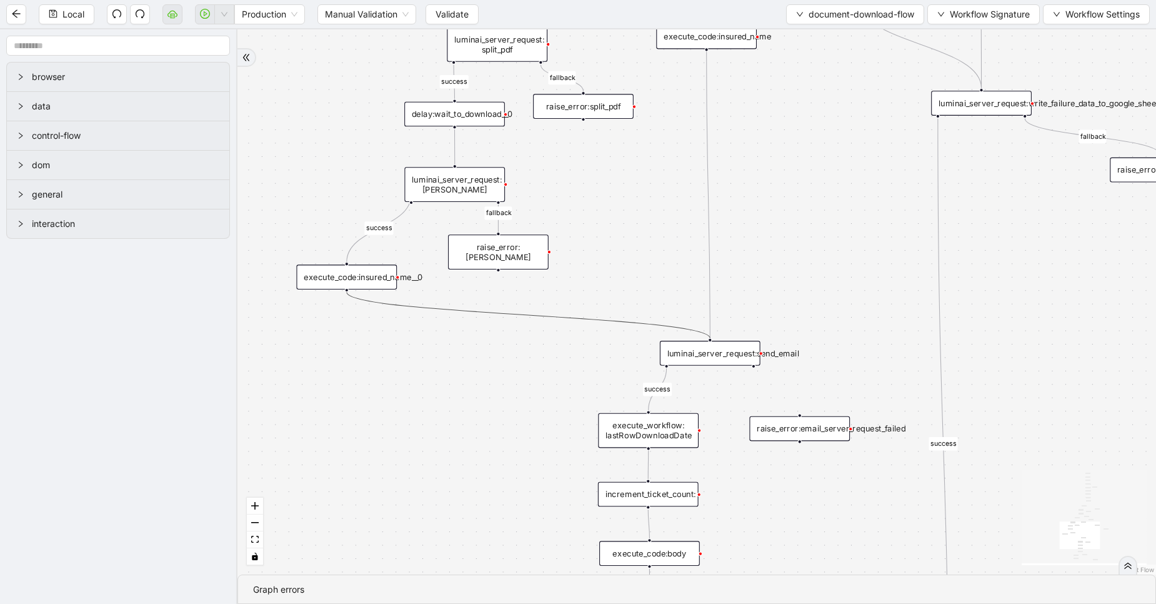
scroll to position [0, 0]
drag, startPoint x: 345, startPoint y: 291, endPoint x: 346, endPoint y: 328, distance: 36.9
click at [346, 328] on div "fallback fallback success insured_name_not_available success fallback fallback …" at bounding box center [697, 301] width 919 height 545
click at [97, 53] on input "text" at bounding box center [118, 46] width 224 height 20
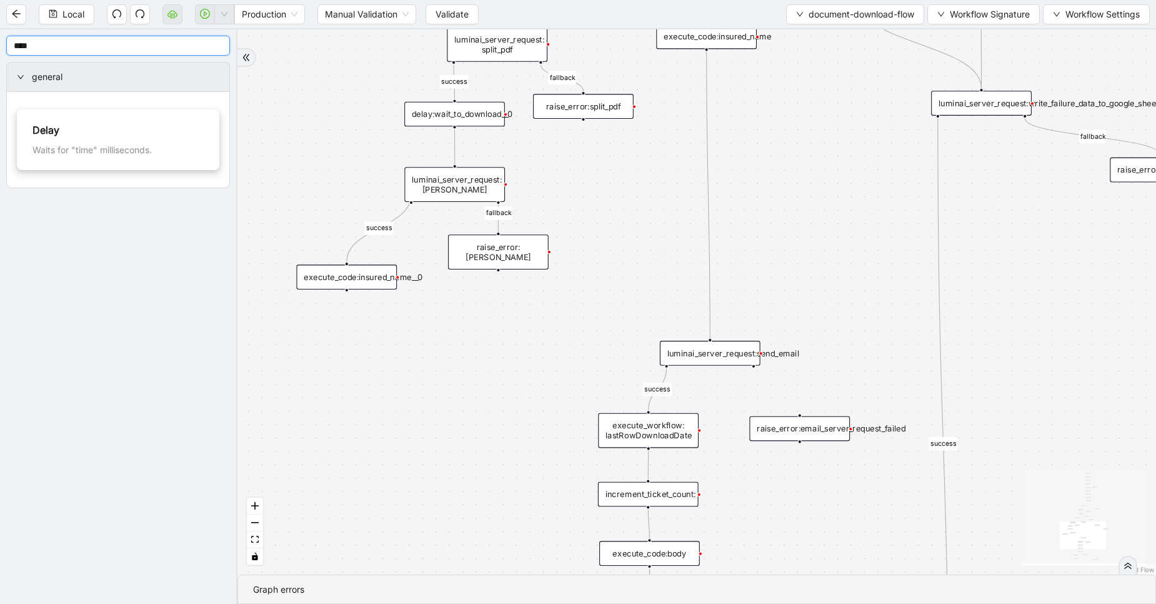
type input "****"
drag, startPoint x: 346, startPoint y: 290, endPoint x: 404, endPoint y: 377, distance: 104.5
drag, startPoint x: 400, startPoint y: 374, endPoint x: 711, endPoint y: 344, distance: 312.2
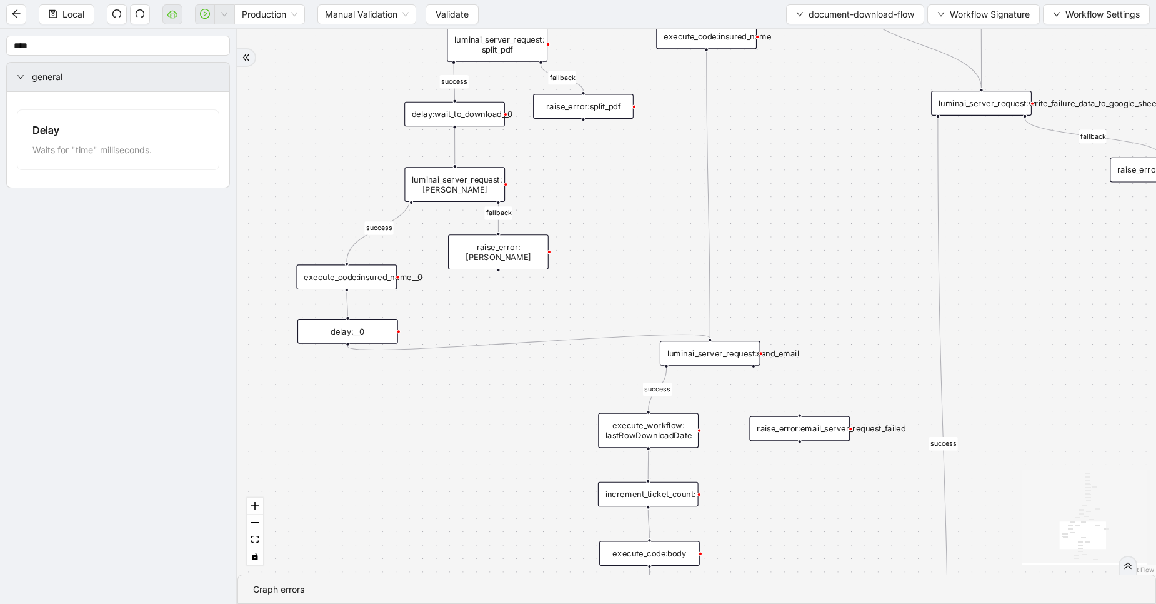
drag, startPoint x: 400, startPoint y: 366, endPoint x: 349, endPoint y: 336, distance: 58.9
click at [349, 336] on div "delay:__0" at bounding box center [348, 331] width 101 height 25
click at [376, 334] on div "delay:__0" at bounding box center [348, 330] width 101 height 25
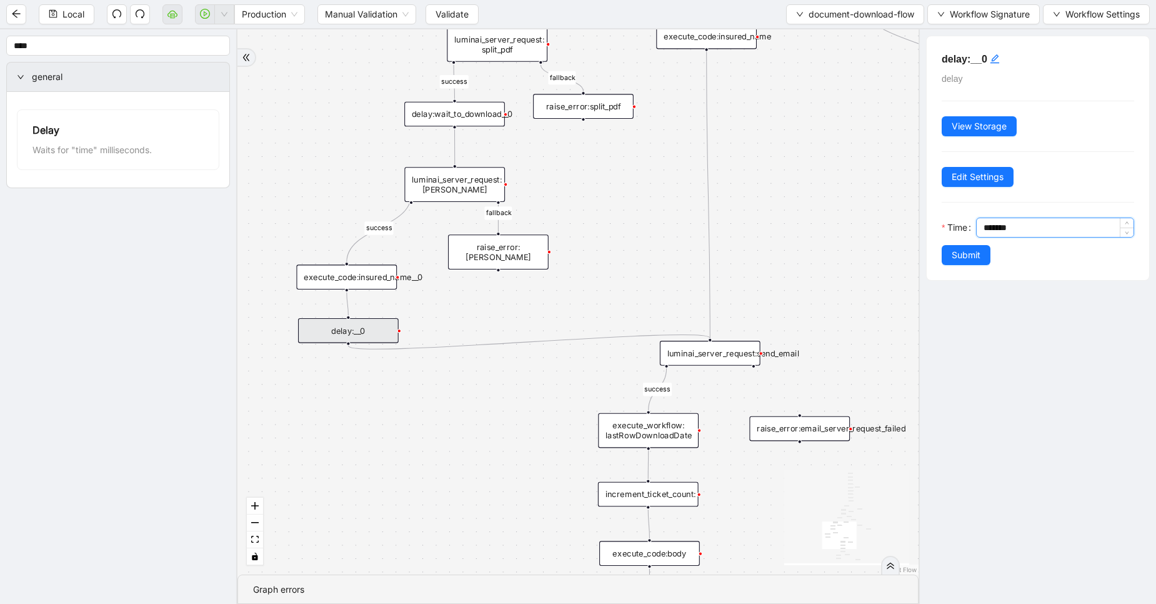
click at [985, 229] on input "*******" at bounding box center [1059, 227] width 150 height 19
type input "*******"
click at [993, 59] on icon "edit" at bounding box center [995, 58] width 9 height 9
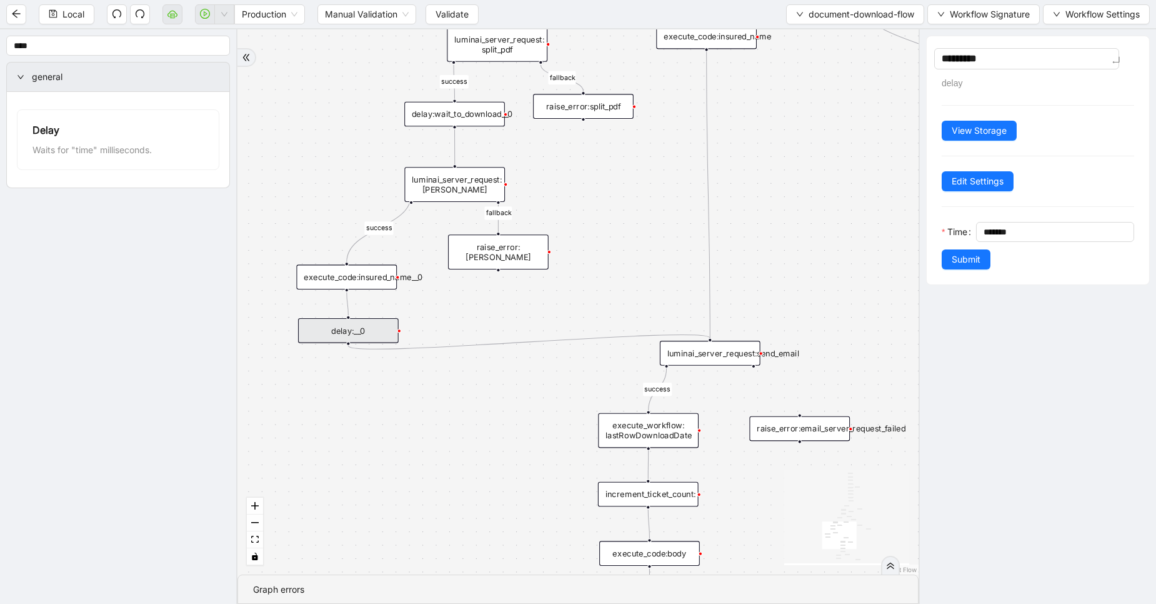
type textarea "********"
type textarea "*********"
type textarea "**********"
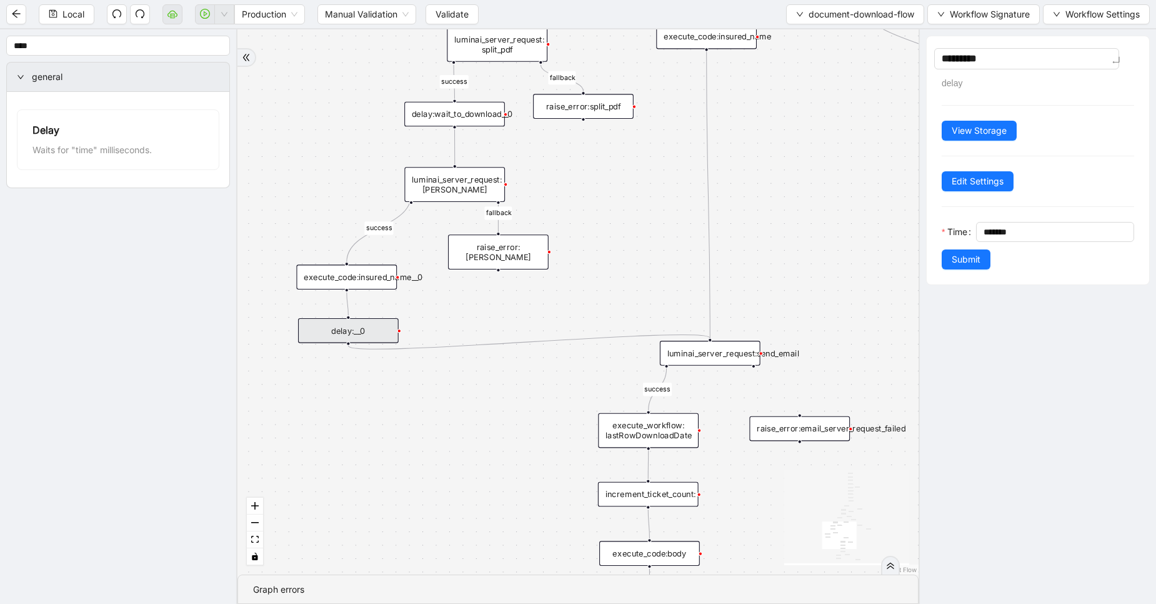
type textarea "**********"
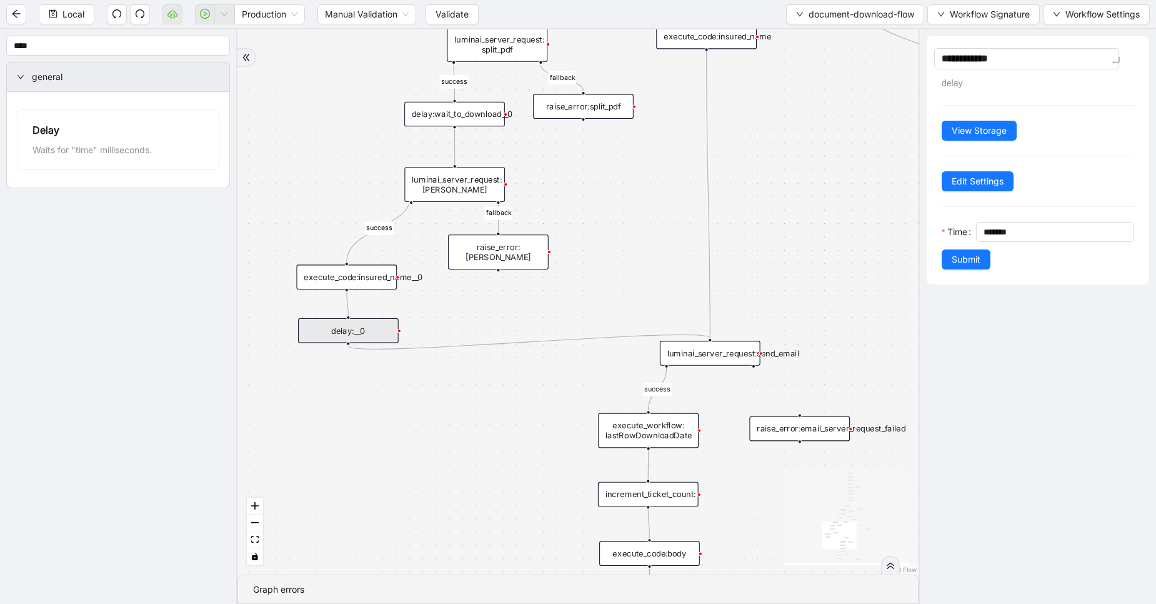
type textarea "**********"
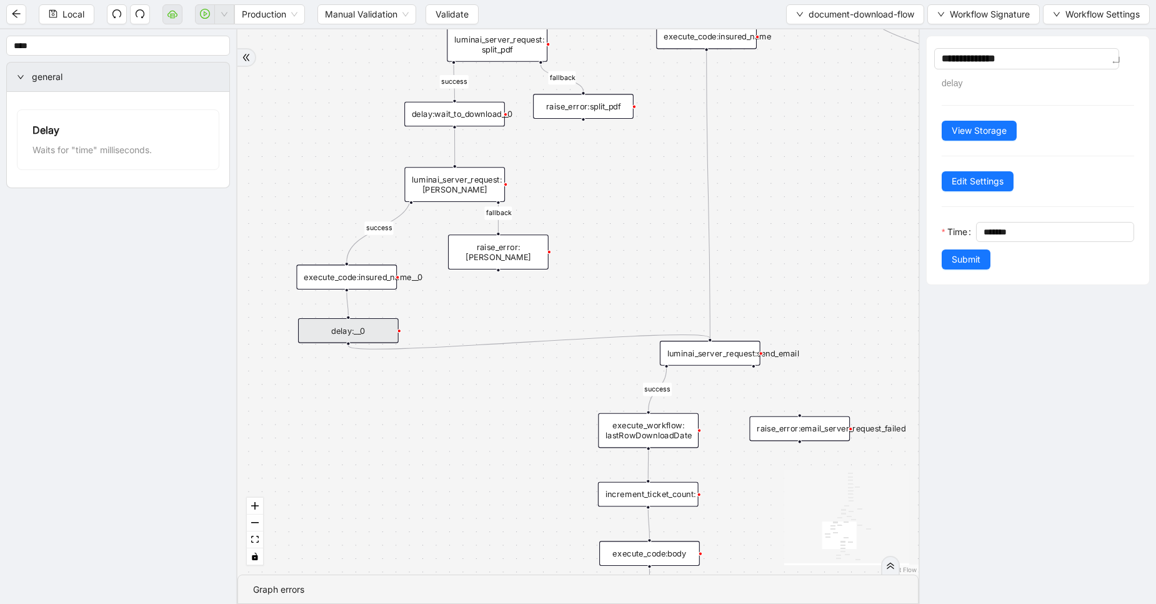
type textarea "**********"
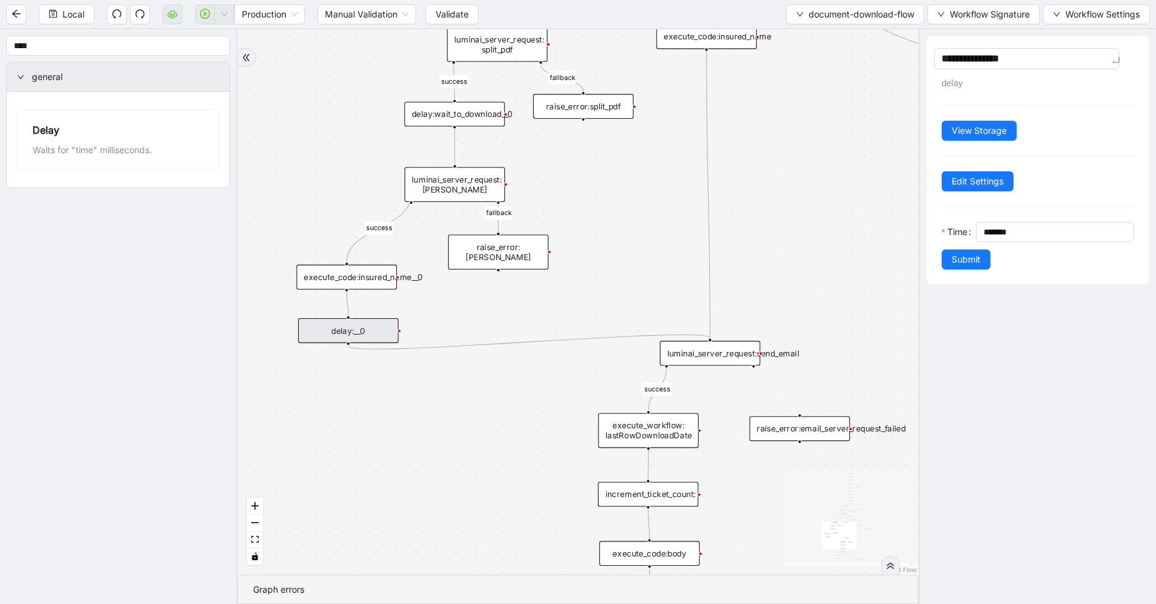
type textarea "**********"
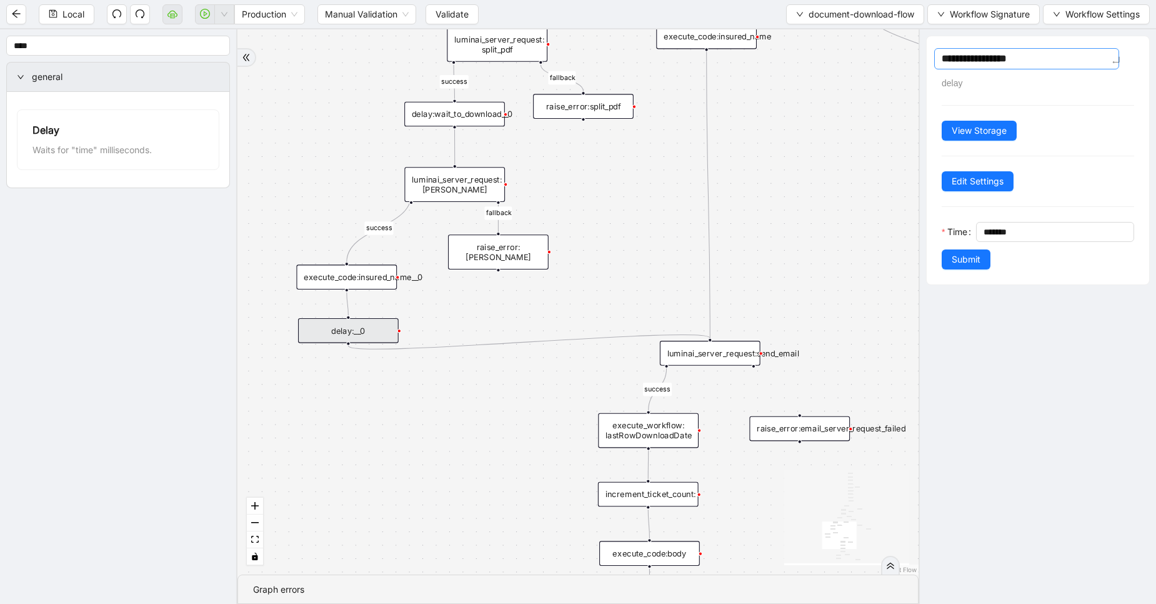
type textarea "**********"
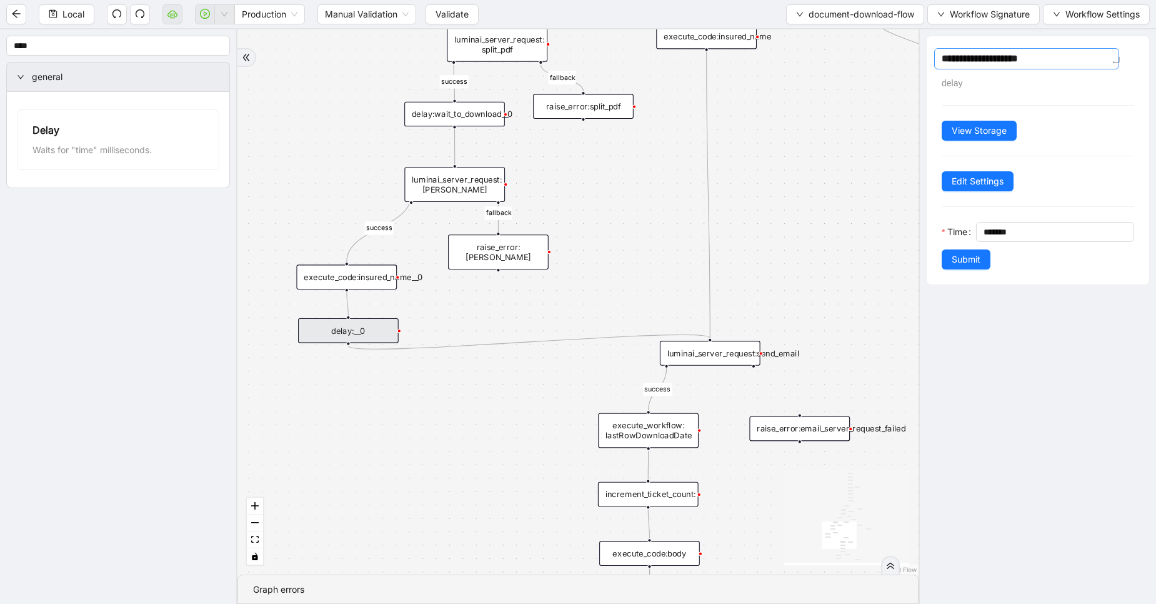
type textarea "**********"
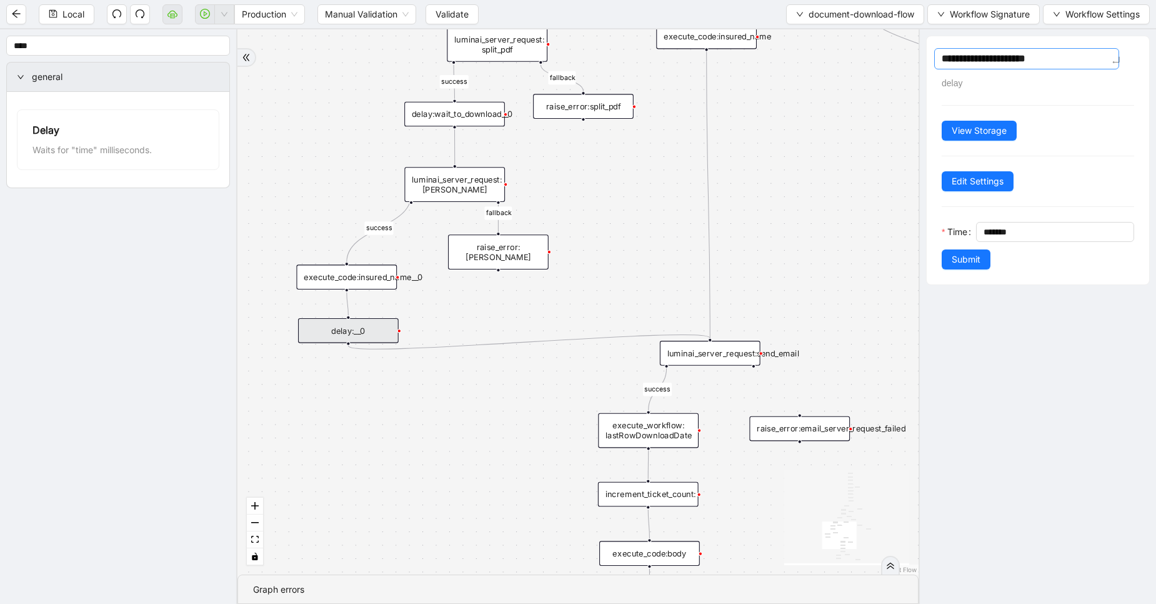
type textarea "**********"
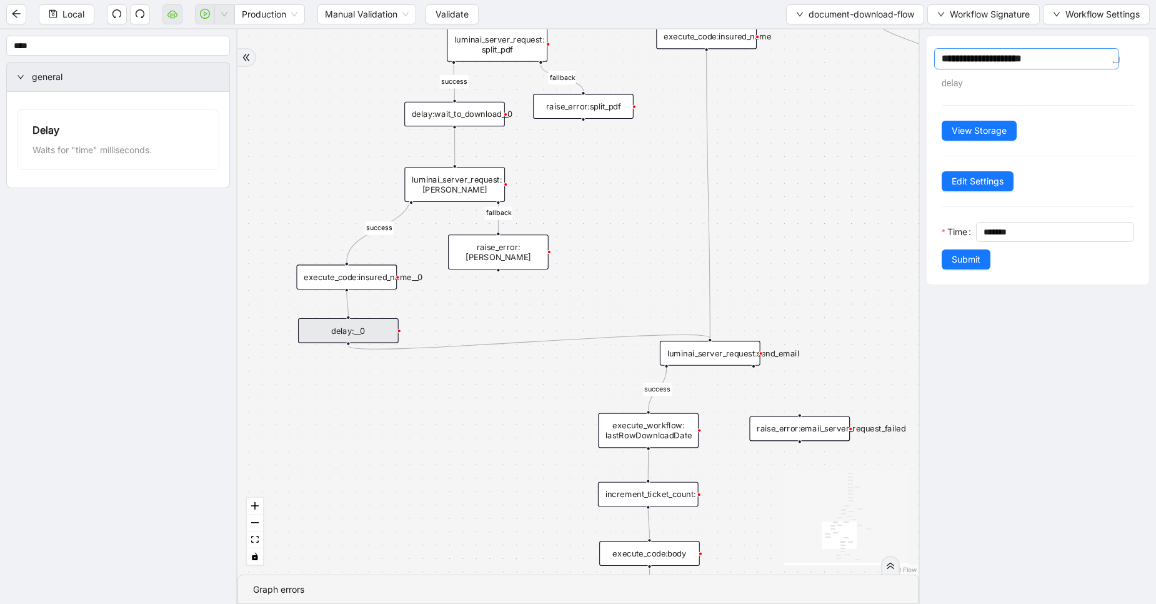
type textarea "**********"
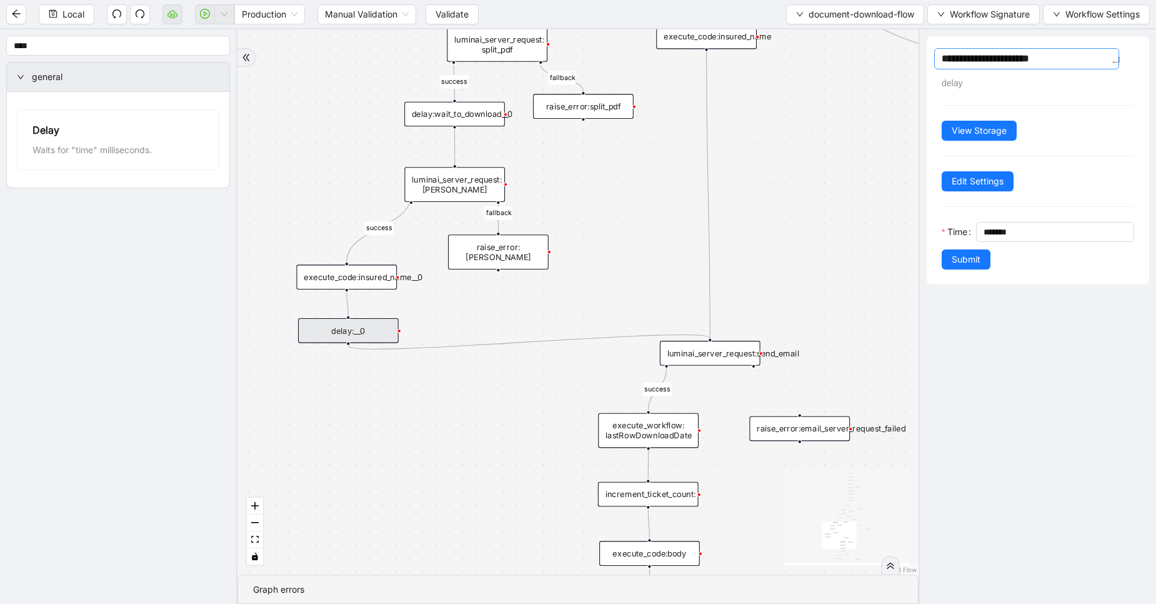
type textarea "**********"
click at [963, 258] on span "Submit" at bounding box center [966, 260] width 29 height 14
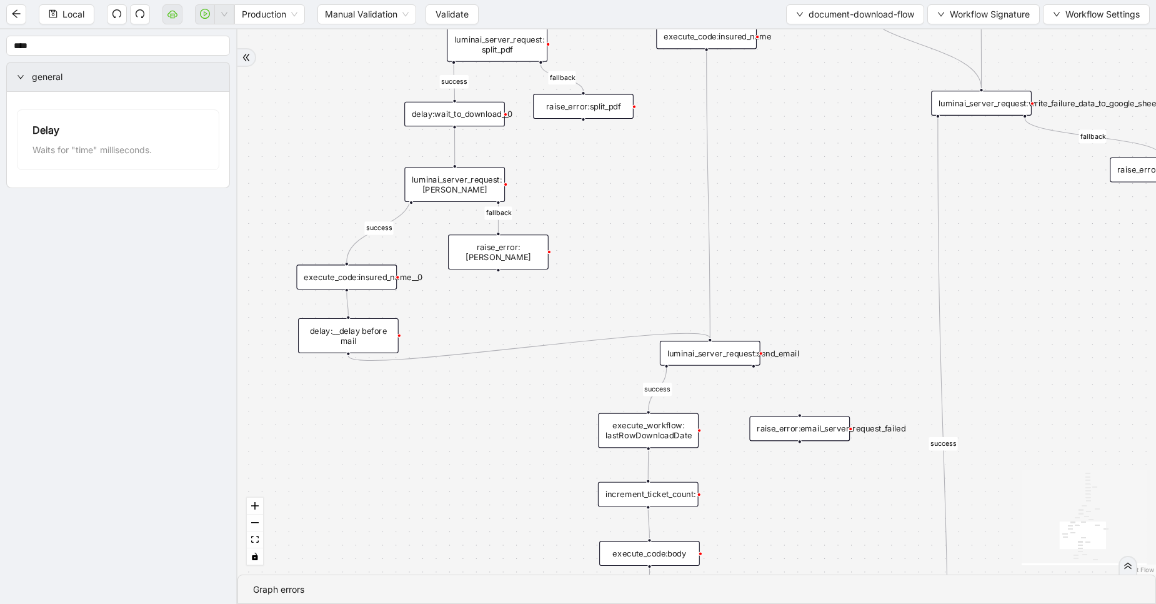
click at [723, 348] on div "luminai_server_request:send_email" at bounding box center [710, 353] width 101 height 25
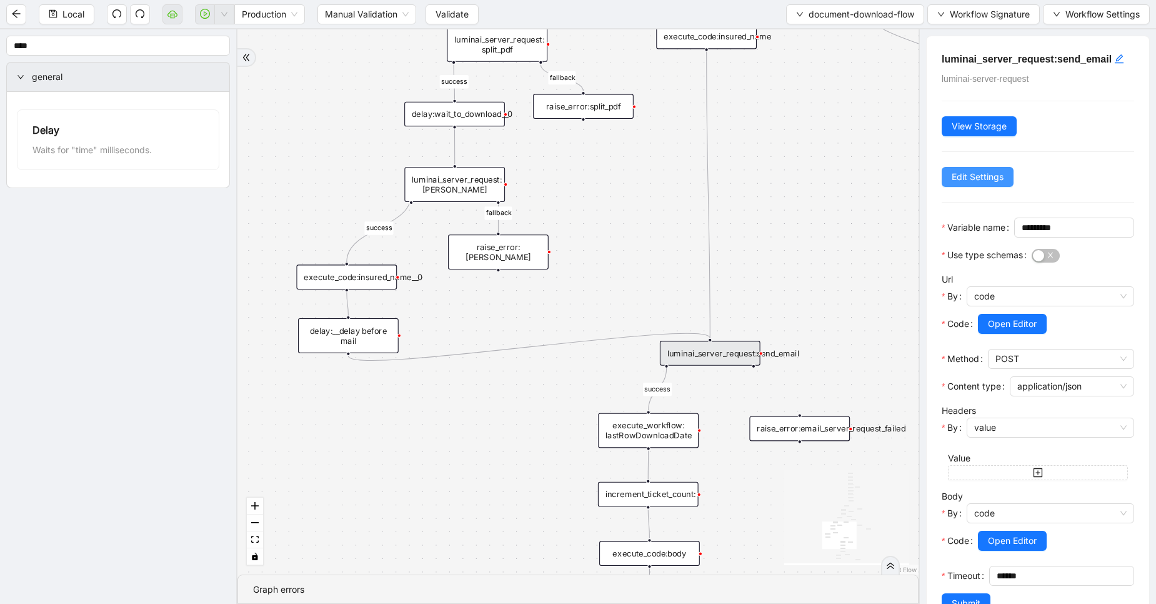
click at [973, 174] on span "Edit Settings" at bounding box center [978, 177] width 52 height 14
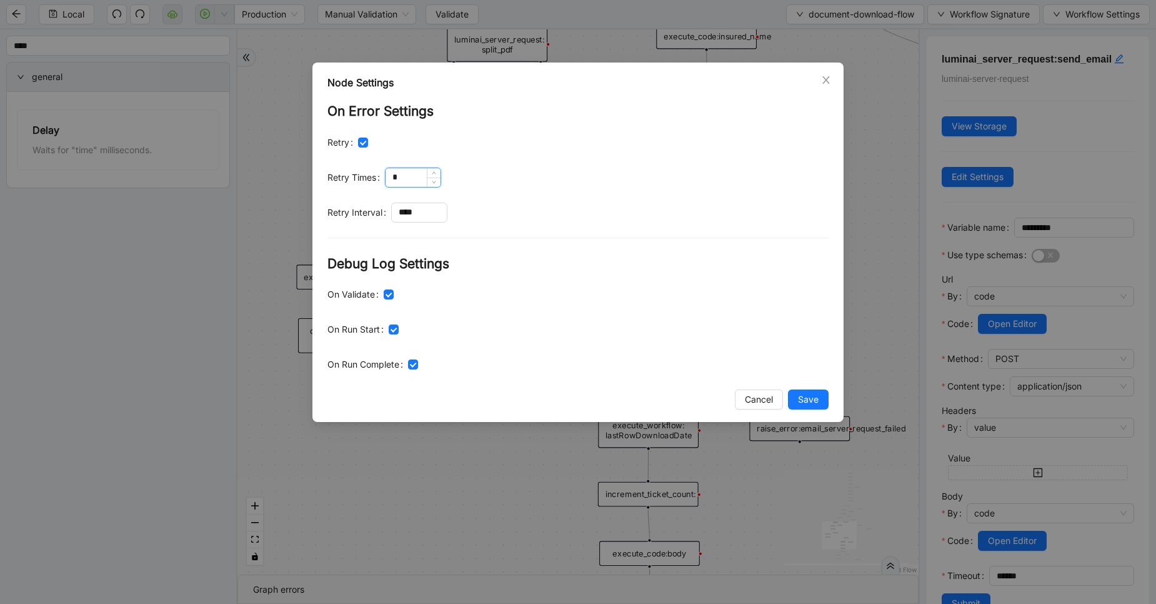
click at [406, 172] on input "*" at bounding box center [413, 177] width 55 height 19
drag, startPoint x: 404, startPoint y: 211, endPoint x: 393, endPoint y: 210, distance: 11.3
click at [393, 210] on input "****" at bounding box center [419, 212] width 55 height 19
type input "****"
click at [799, 396] on span "Save" at bounding box center [808, 400] width 21 height 14
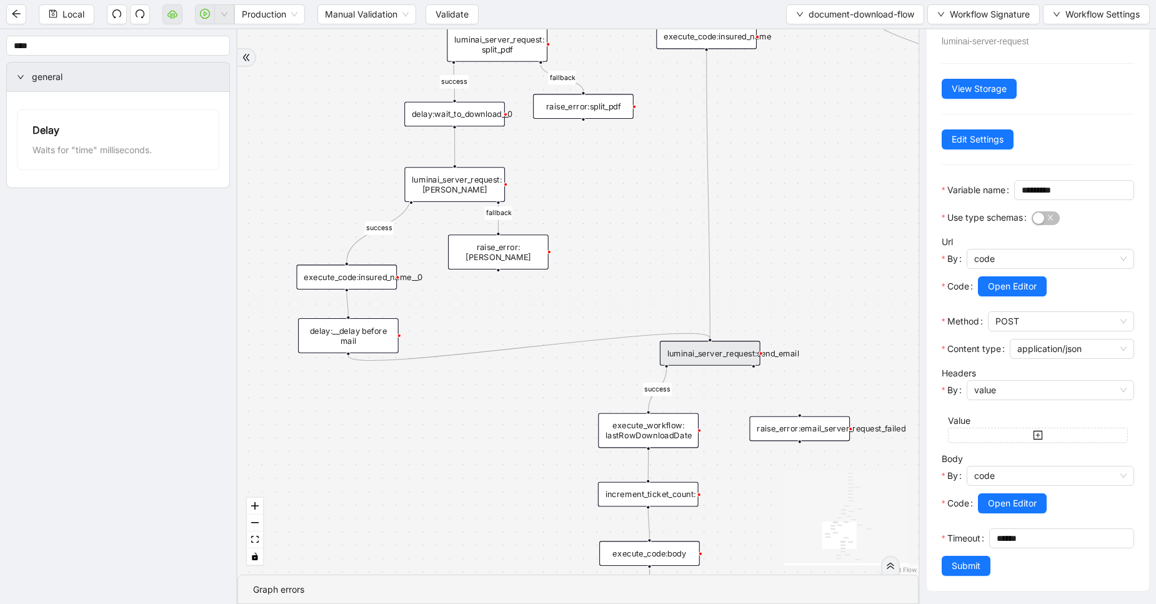
scroll to position [78, 0]
click at [978, 566] on span "Submit" at bounding box center [966, 566] width 29 height 14
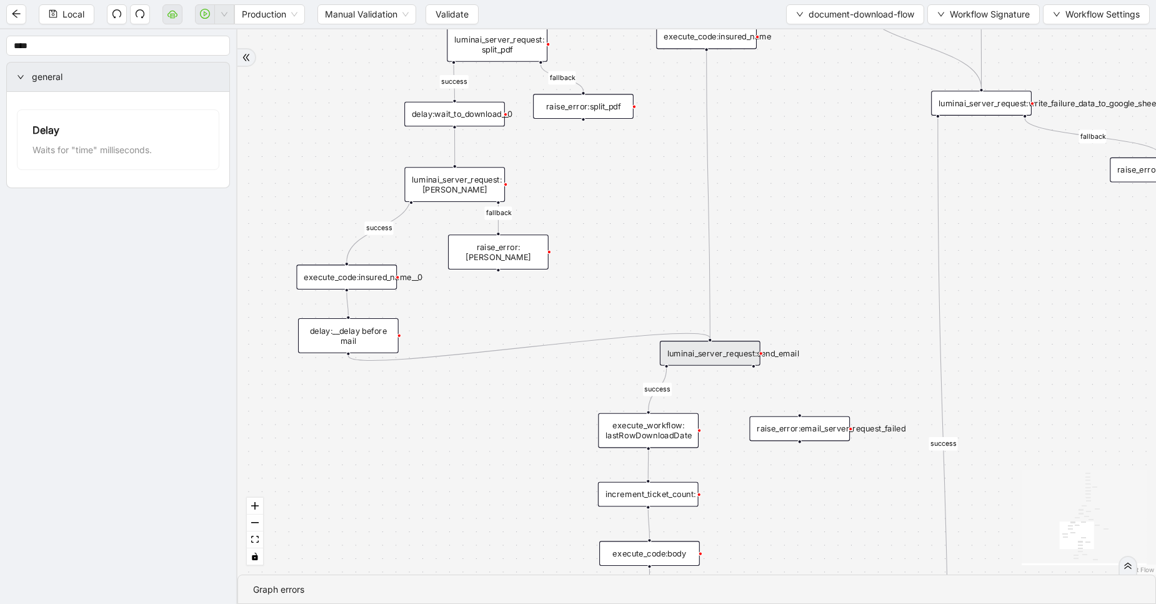
scroll to position [0, 0]
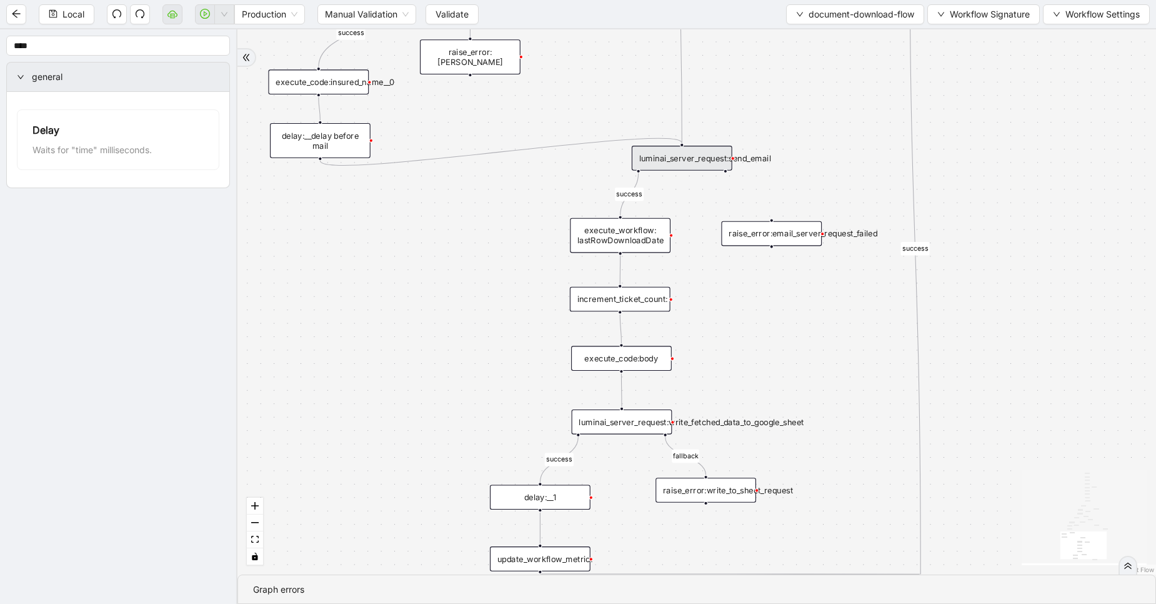
drag, startPoint x: 891, startPoint y: 342, endPoint x: 863, endPoint y: 147, distance: 197.1
click at [863, 147] on div "fallback fallback success insured_name_not_available success fallback fallback …" at bounding box center [697, 301] width 919 height 545
drag, startPoint x: 891, startPoint y: 344, endPoint x: 890, endPoint y: 300, distance: 44.4
click at [890, 300] on div "fallback fallback success insured_name_not_available success fallback fallback …" at bounding box center [697, 301] width 919 height 545
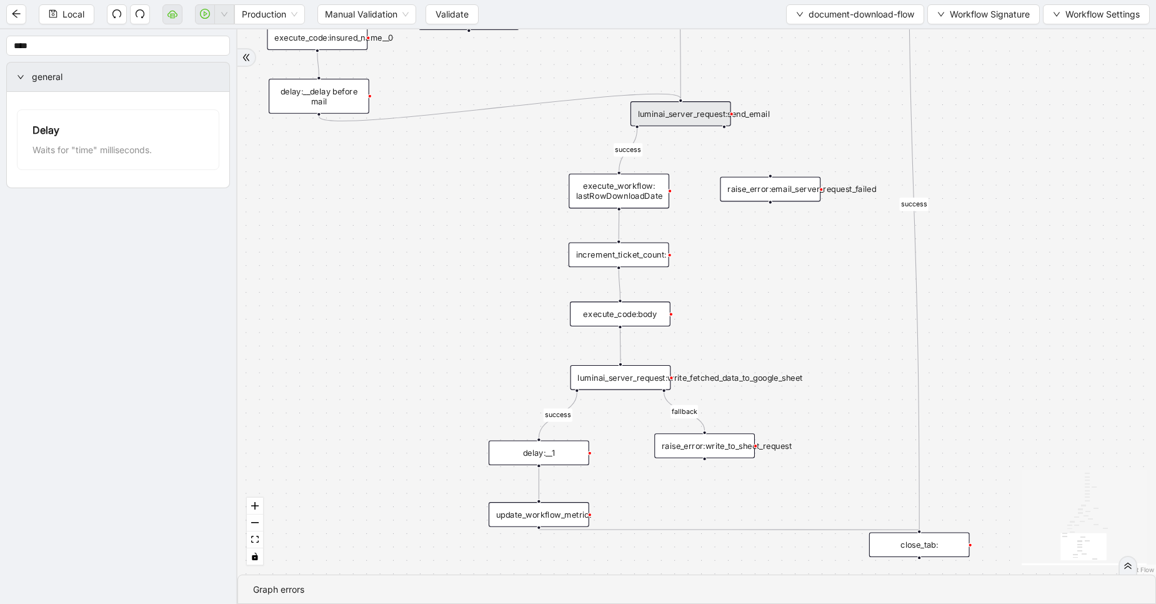
click at [658, 306] on div "execute_code:body" at bounding box center [620, 313] width 101 height 25
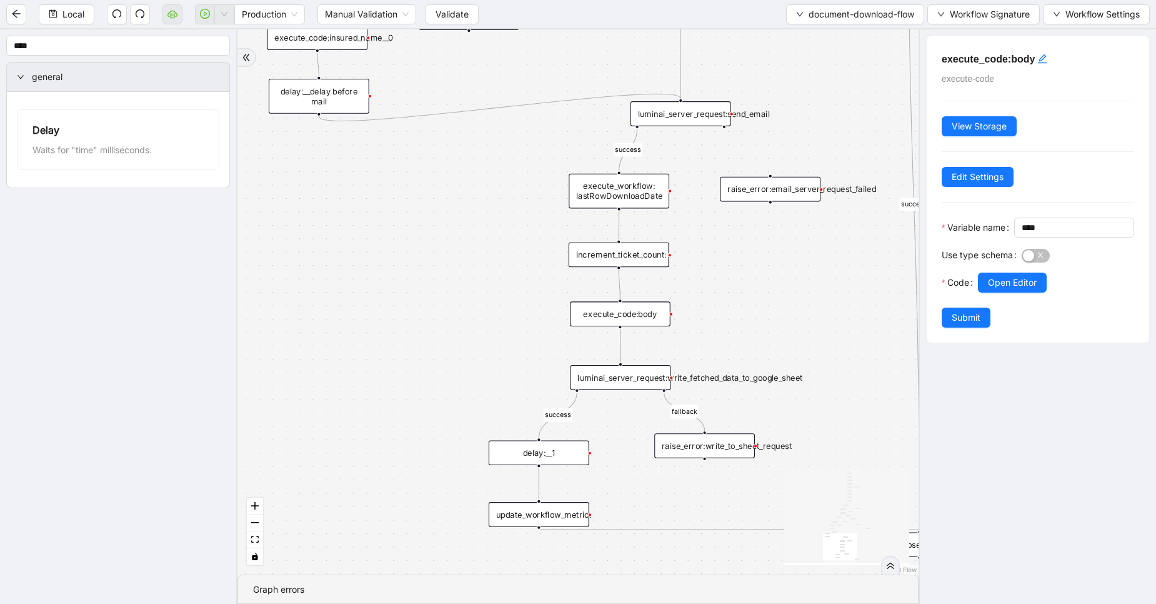
click at [696, 124] on div "luminai_server_request:send_email" at bounding box center [681, 113] width 101 height 25
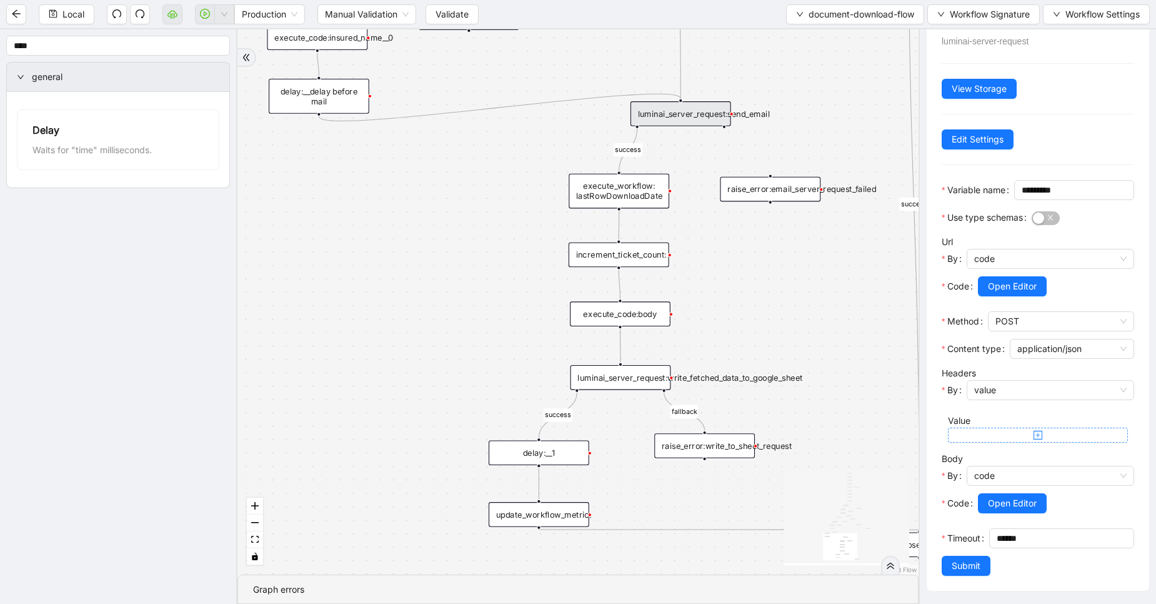
scroll to position [78, 0]
click at [1025, 276] on button "Open Editor" at bounding box center [1012, 286] width 69 height 20
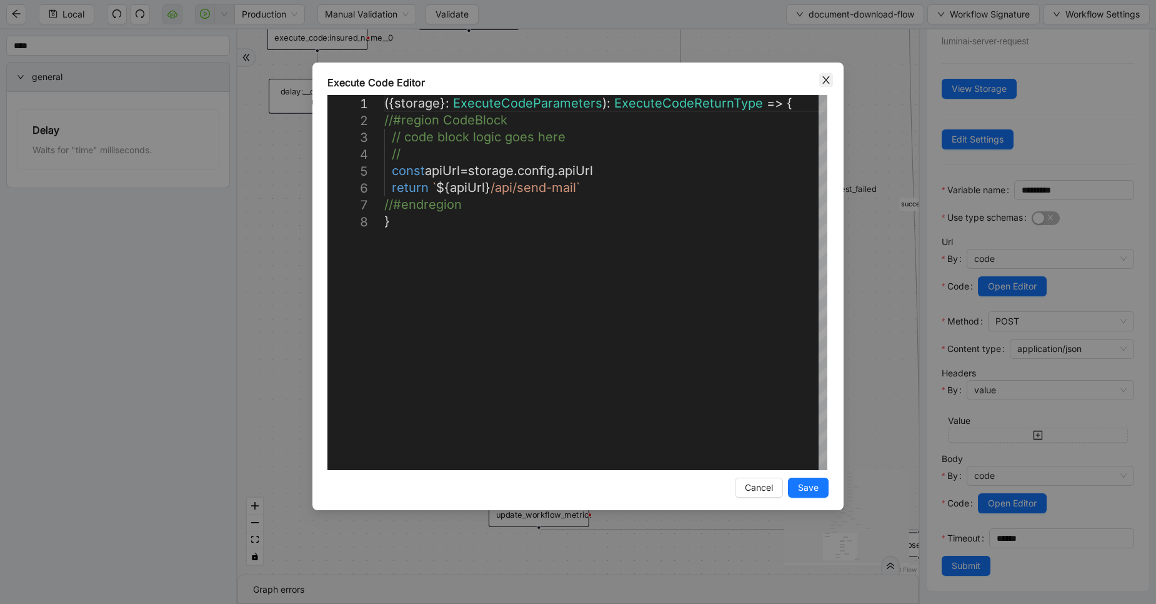
click at [828, 76] on icon "close" at bounding box center [826, 80] width 10 height 10
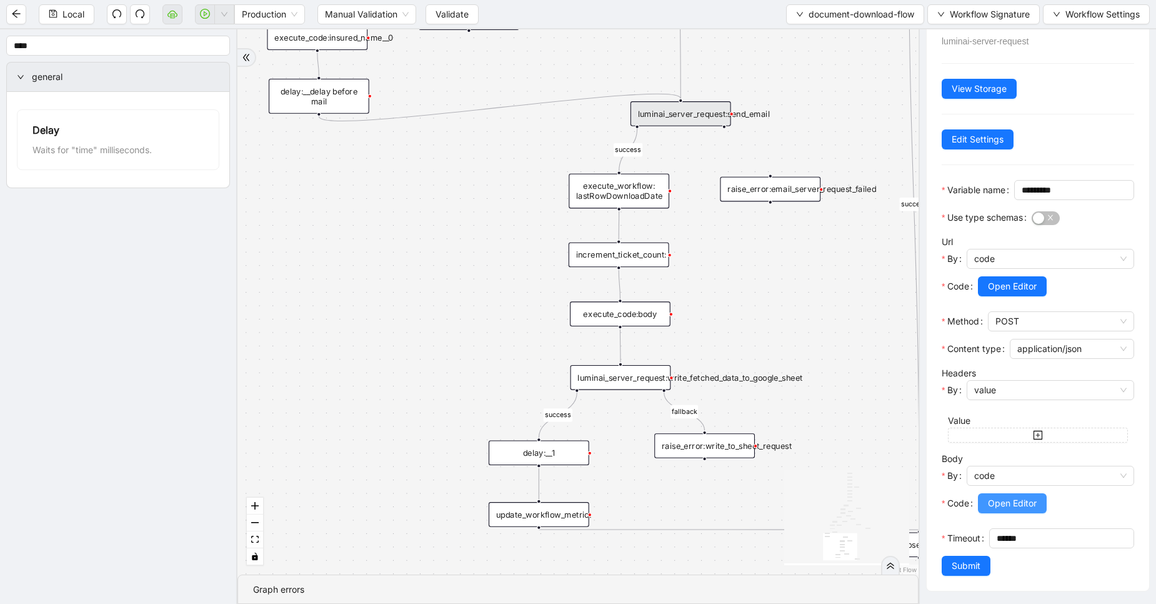
click at [1011, 496] on span "Open Editor" at bounding box center [1012, 503] width 49 height 14
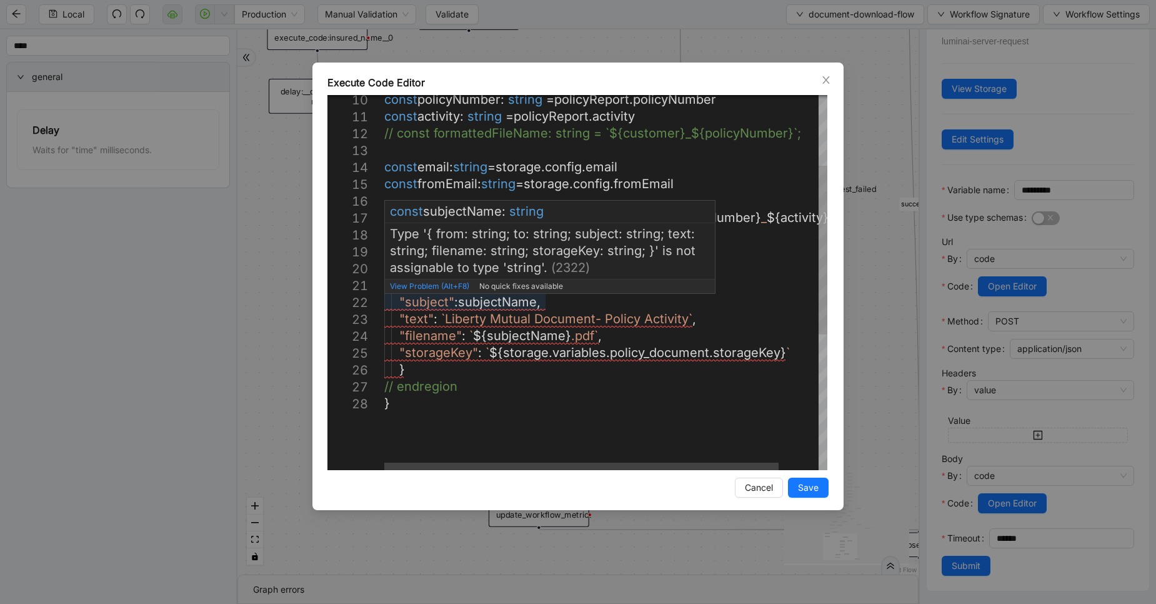
type textarea "**********"
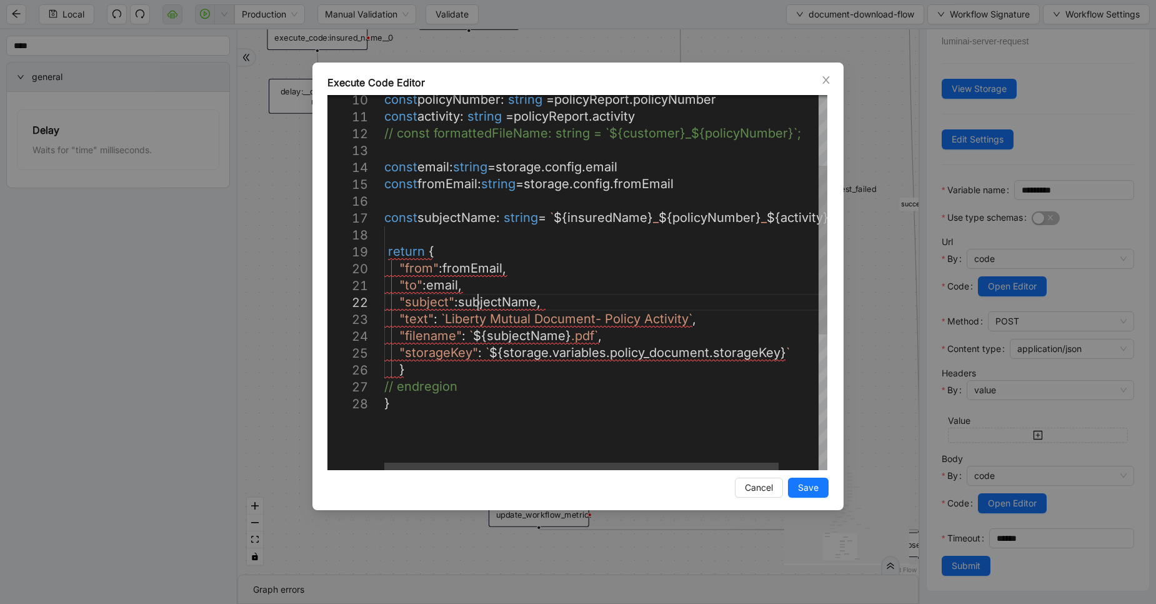
scroll to position [0, 0]
click at [479, 302] on div "const activity : string = policyReport . activity // const formattedFileName: s…" at bounding box center [628, 354] width 488 height 831
click at [711, 419] on div "const activity : string = policyReport . activity // const formattedFileName: s…" at bounding box center [628, 354] width 488 height 831
click at [806, 476] on div "Execute Code Editor 11 12 13 14 15 16 17 18 19 20 21 22 23 10 24 25 26 27 28 co…" at bounding box center [578, 287] width 531 height 448
click at [810, 480] on button "Save" at bounding box center [808, 488] width 41 height 20
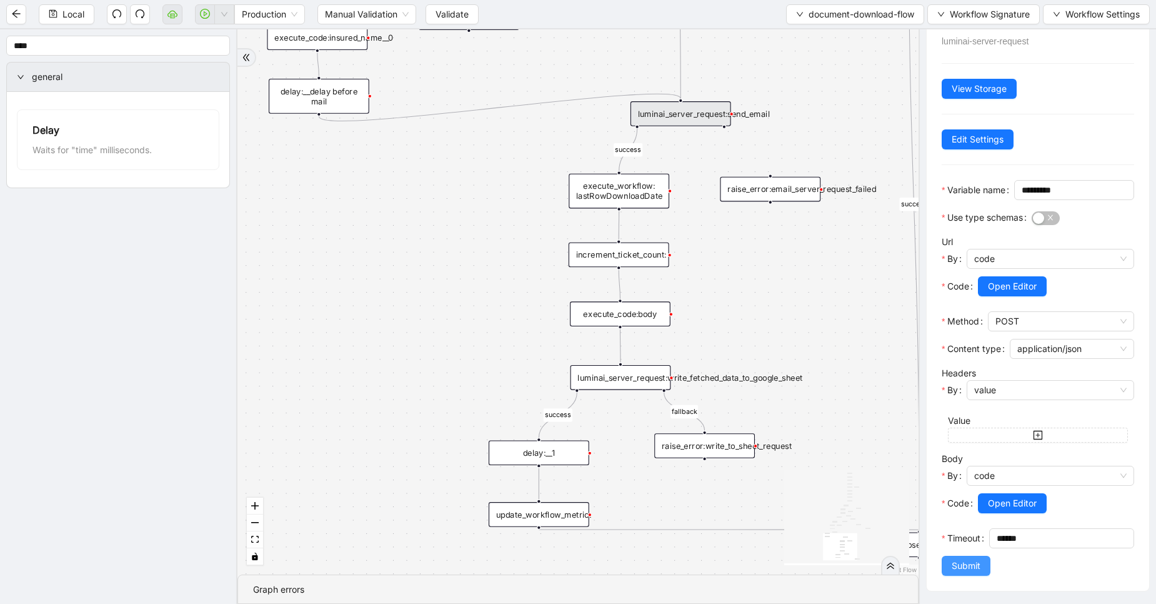
click at [963, 566] on span "Submit" at bounding box center [966, 566] width 29 height 14
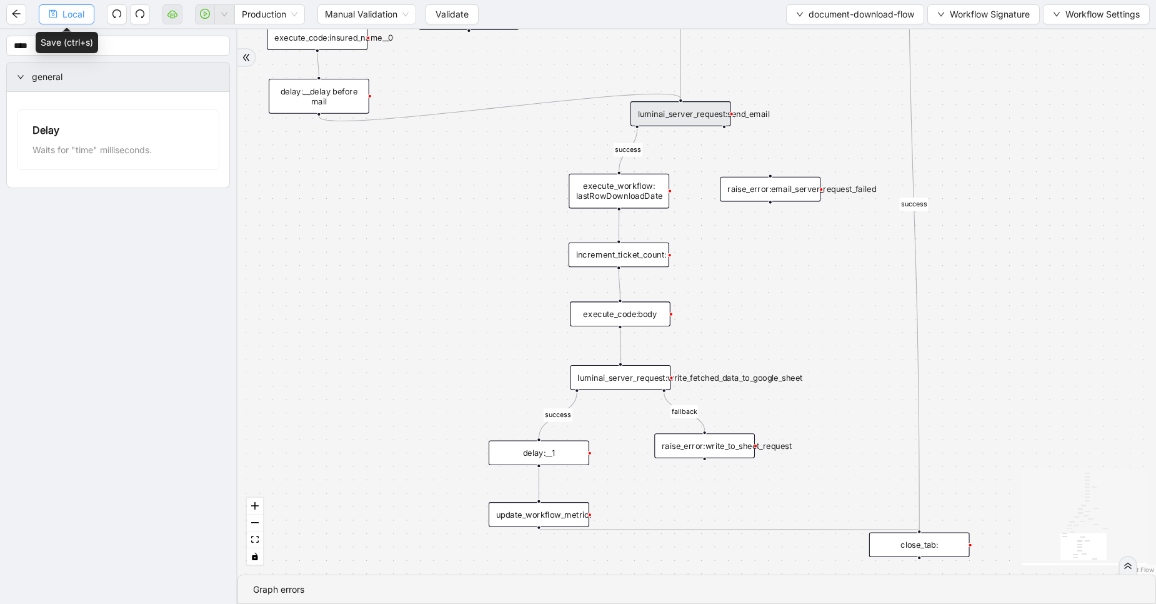
click at [51, 11] on icon "save" at bounding box center [53, 14] width 8 height 8
click at [51, 11] on div "Local Production Manual Validation Validate document-download-flow Workflow Sig…" at bounding box center [578, 302] width 1156 height 604
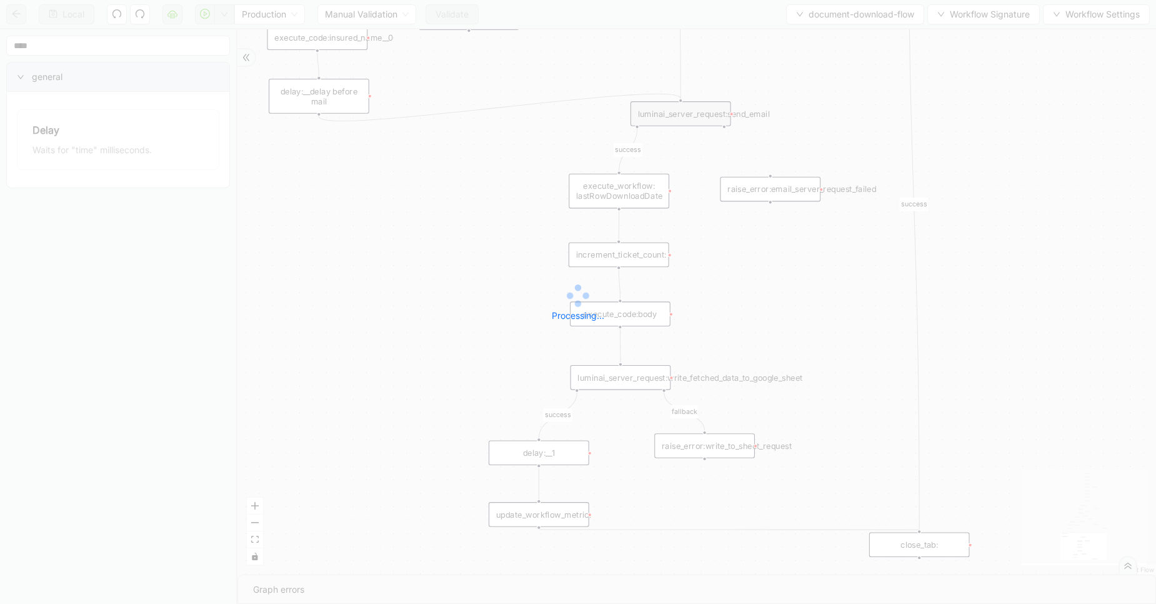
click at [51, 11] on div "Local Production Manual Validation Validate document-download-flow Workflow Sig…" at bounding box center [578, 302] width 1156 height 604
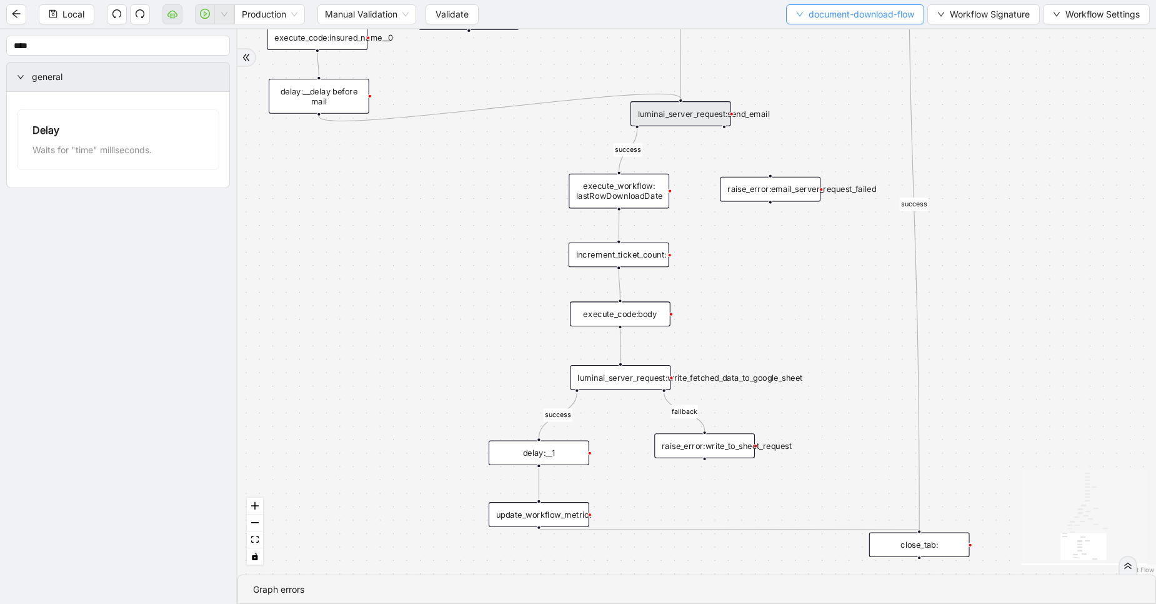
click at [844, 9] on span "document-download-flow" at bounding box center [862, 15] width 106 height 14
click at [836, 33] on span "Select" at bounding box center [852, 39] width 120 height 14
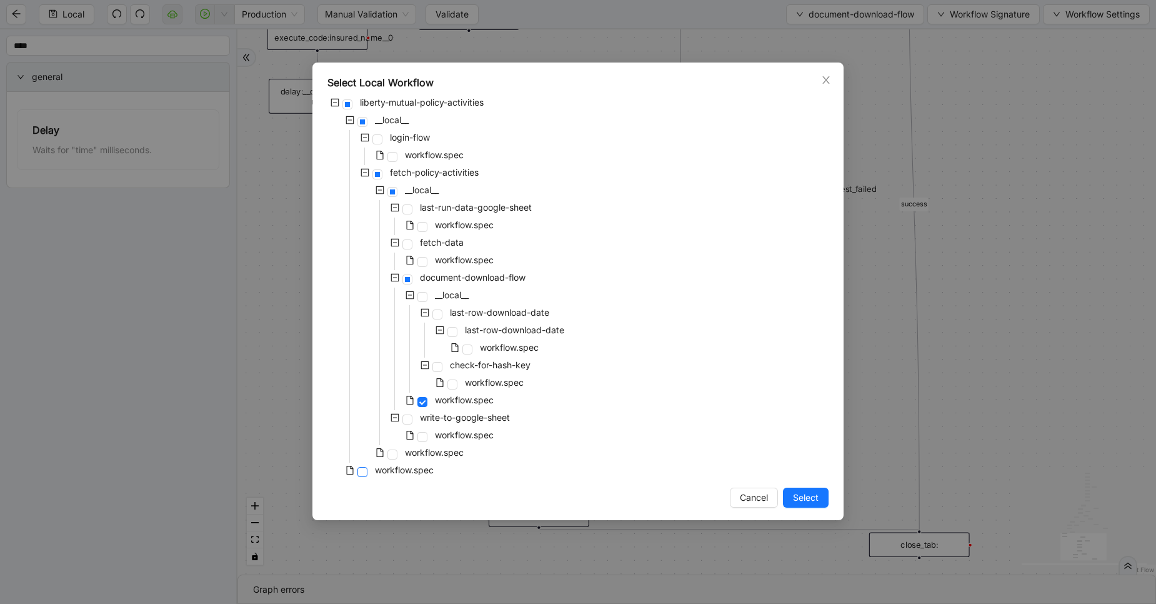
click at [359, 472] on span at bounding box center [363, 472] width 10 height 10
click at [803, 505] on button "Select" at bounding box center [806, 498] width 46 height 20
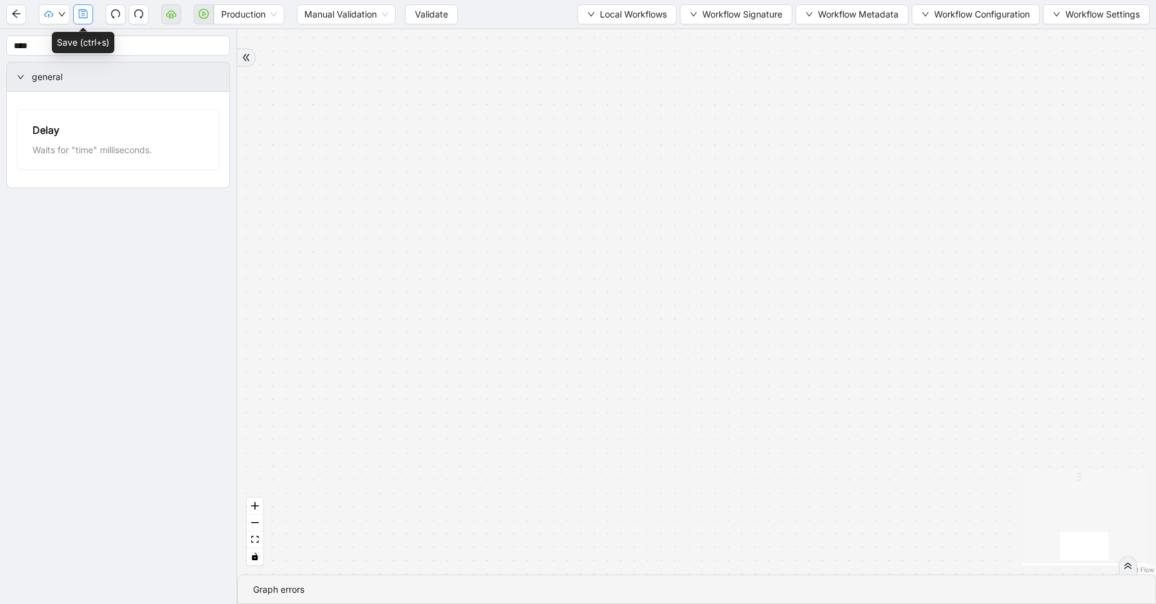
click at [81, 13] on icon "save" at bounding box center [83, 14] width 10 height 10
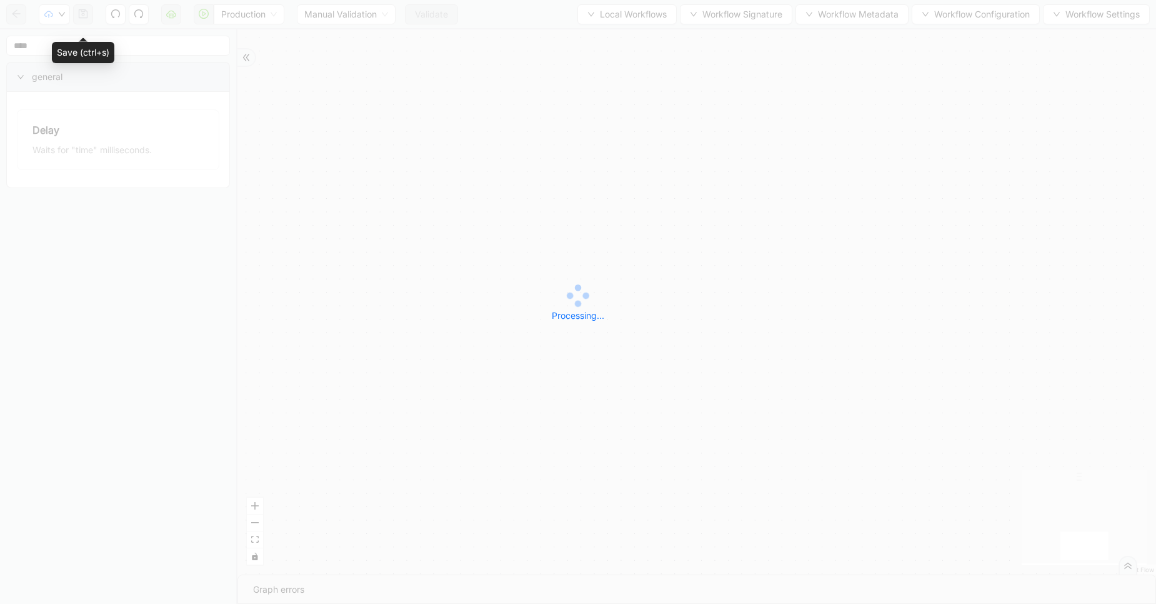
click at [81, 13] on div "Production Manual Validation Validate Local Workflows Workflow Signature Workfl…" at bounding box center [578, 302] width 1156 height 604
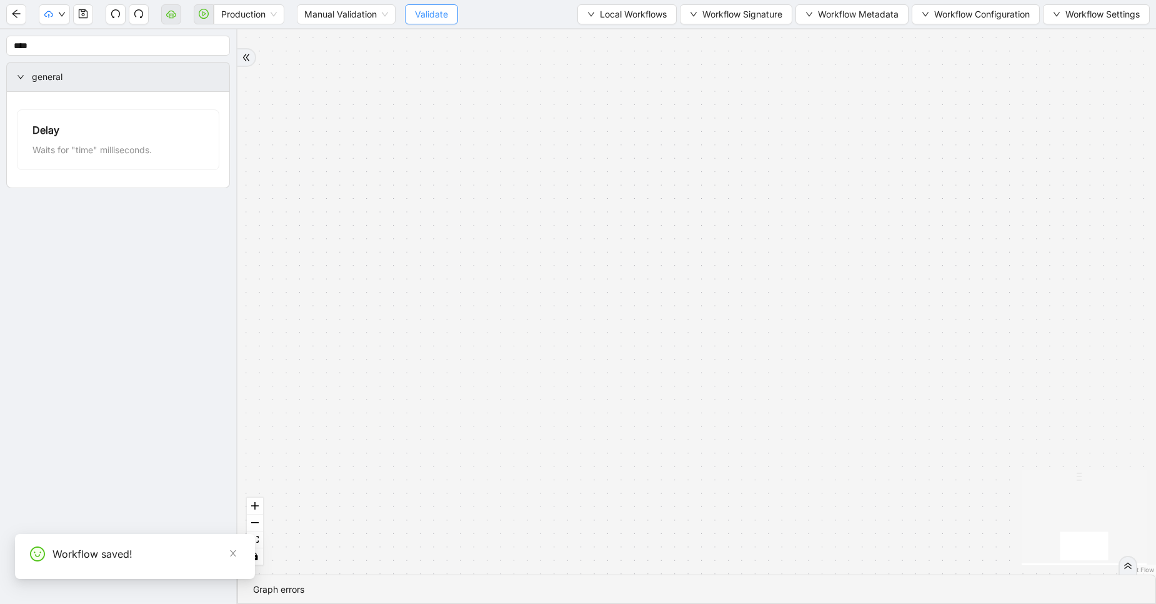
click at [439, 24] on button "Validate" at bounding box center [431, 14] width 53 height 20
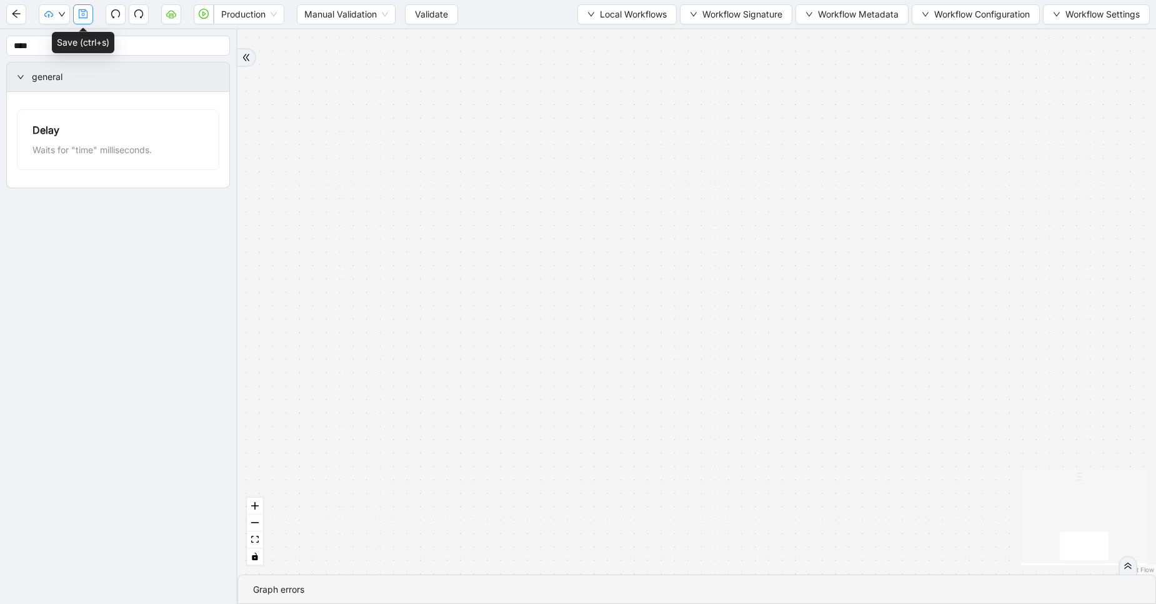
click at [86, 20] on button "button" at bounding box center [83, 14] width 20 height 20
click at [86, 20] on div "Production Manual Validation Validate Local Workflows Workflow Signature Workfl…" at bounding box center [578, 302] width 1156 height 604
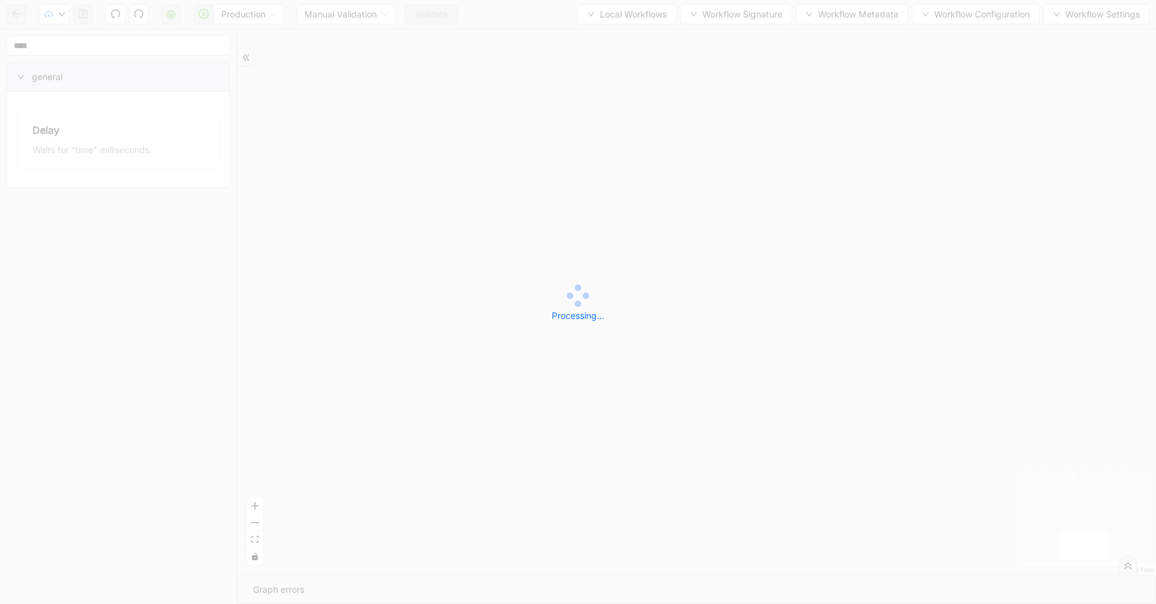
click at [86, 20] on div "Production Manual Validation Validate Local Workflows Workflow Signature Workfl…" at bounding box center [578, 302] width 1156 height 604
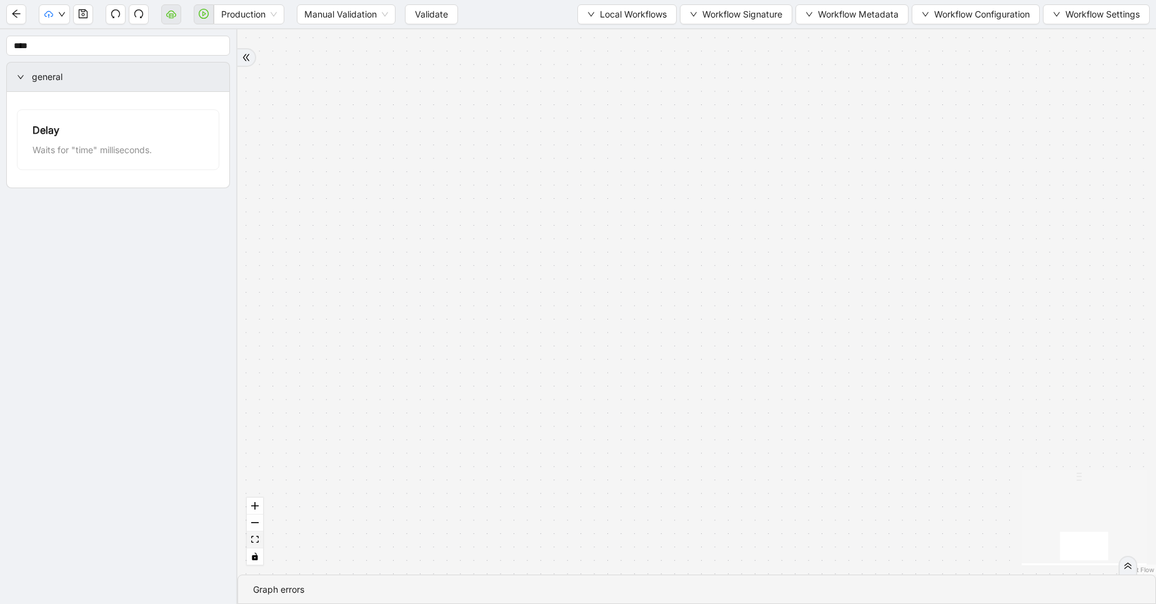
click at [259, 541] on button "fit view" at bounding box center [255, 539] width 16 height 17
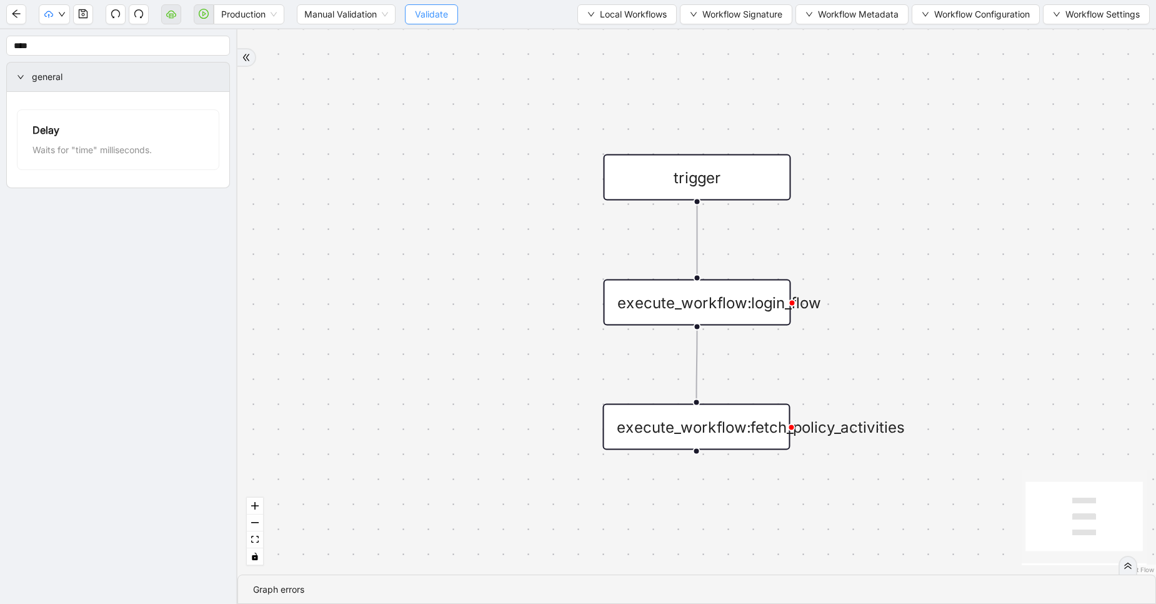
click at [439, 21] on span "Validate" at bounding box center [431, 15] width 33 height 14
click at [606, 18] on span "Local Workflows" at bounding box center [633, 15] width 67 height 14
click at [600, 14] on span "Local Workflows" at bounding box center [633, 15] width 67 height 14
click at [594, 22] on button "Local Workflows" at bounding box center [627, 14] width 99 height 20
click at [594, 41] on span "Select" at bounding box center [621, 39] width 81 height 14
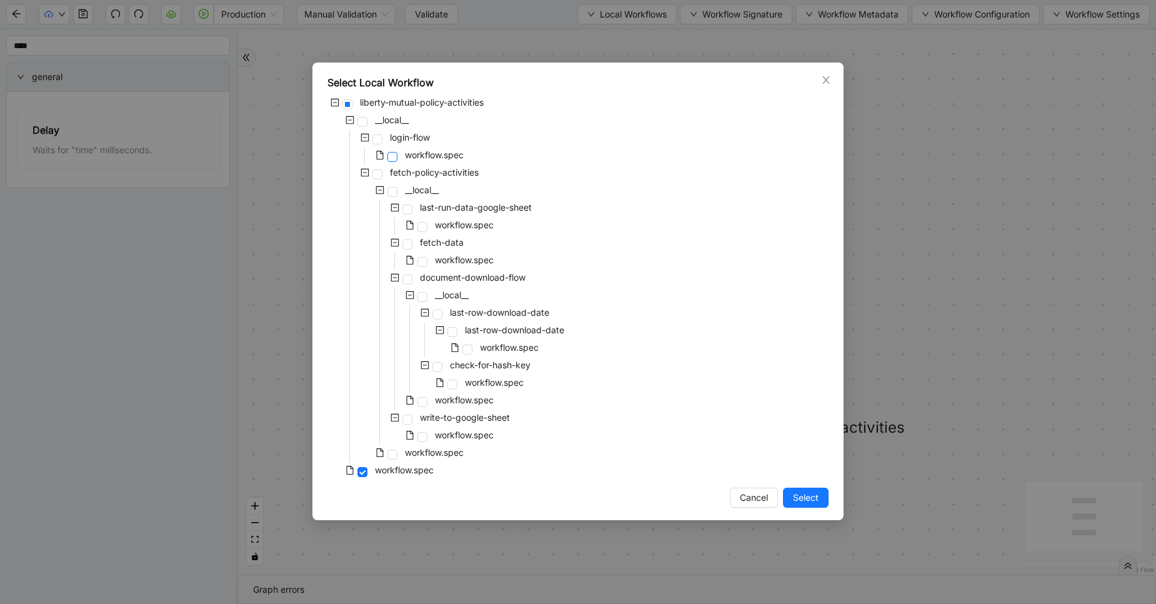
click at [393, 158] on span at bounding box center [393, 157] width 10 height 10
click at [806, 506] on button "Select" at bounding box center [806, 498] width 46 height 20
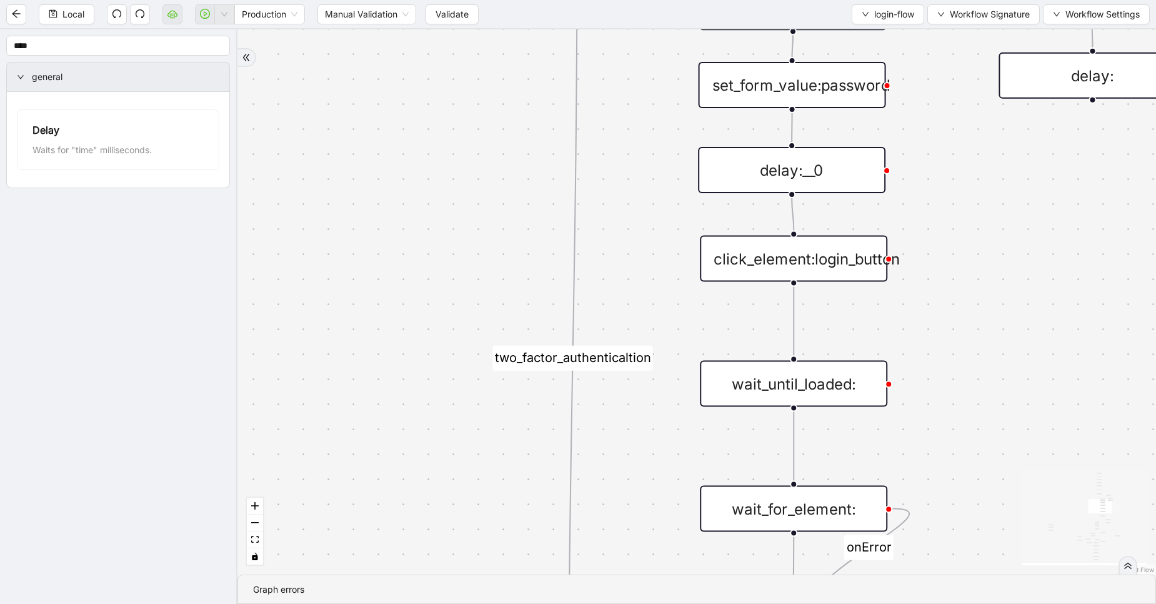
click at [830, 393] on div "wait_until_loaded:" at bounding box center [794, 384] width 188 height 46
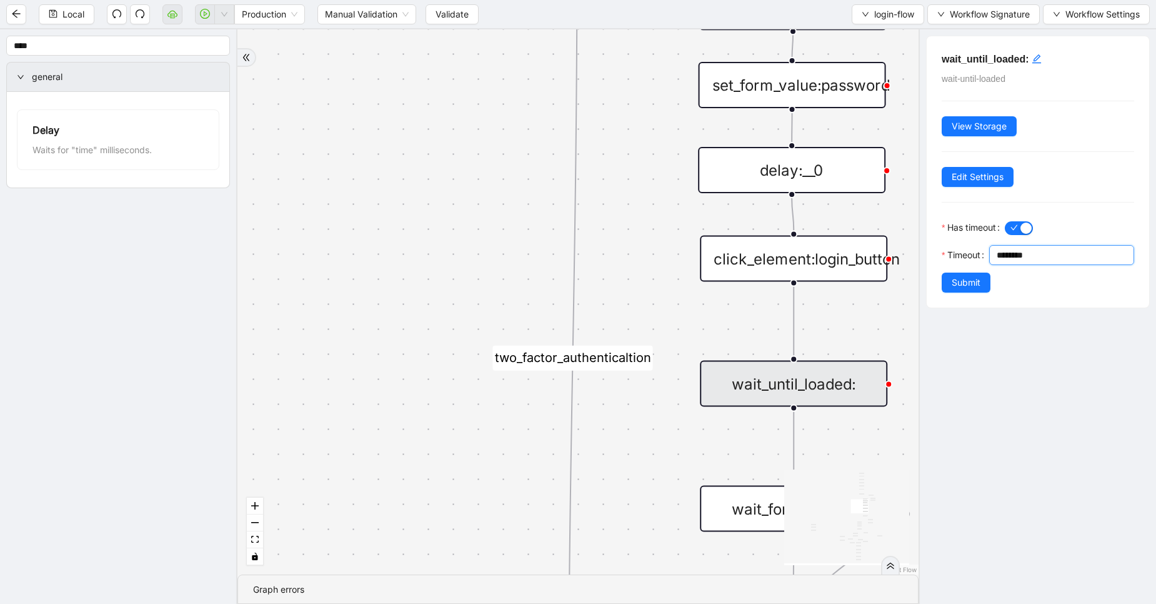
drag, startPoint x: 959, startPoint y: 273, endPoint x: 945, endPoint y: 272, distance: 13.8
click at [990, 265] on div "********" at bounding box center [1062, 255] width 145 height 20
type input "********"
click at [967, 177] on span "Edit Settings" at bounding box center [978, 177] width 52 height 14
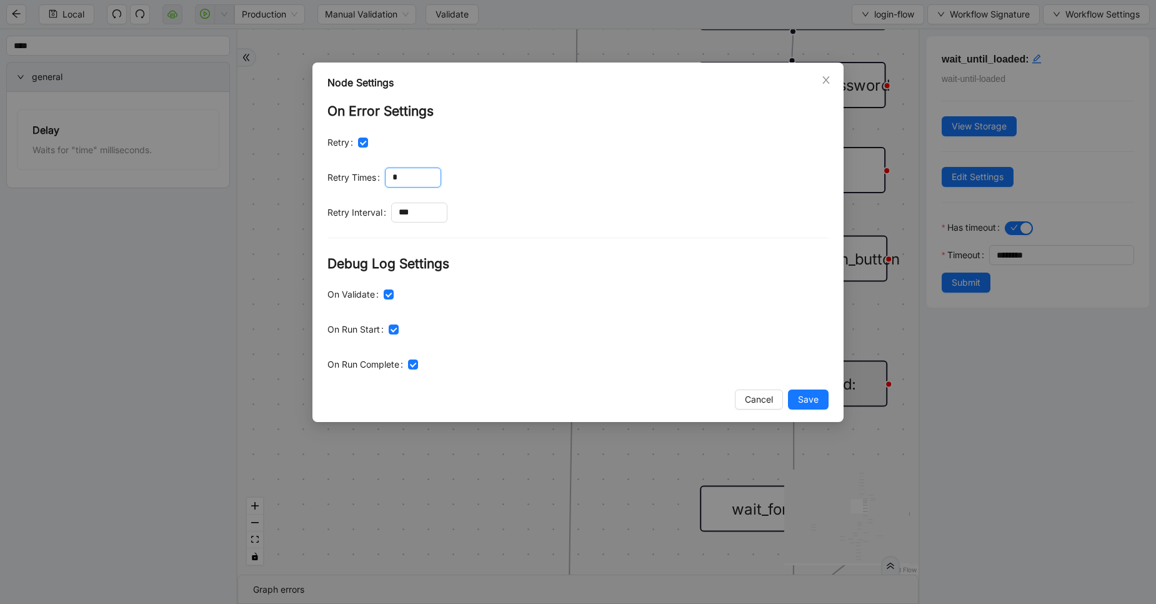
drag, startPoint x: 404, startPoint y: 184, endPoint x: 381, endPoint y: 173, distance: 25.5
click at [381, 173] on div "Retry Times *" at bounding box center [578, 178] width 501 height 20
type input "*"
click at [426, 209] on input "***" at bounding box center [419, 212] width 55 height 19
type input "****"
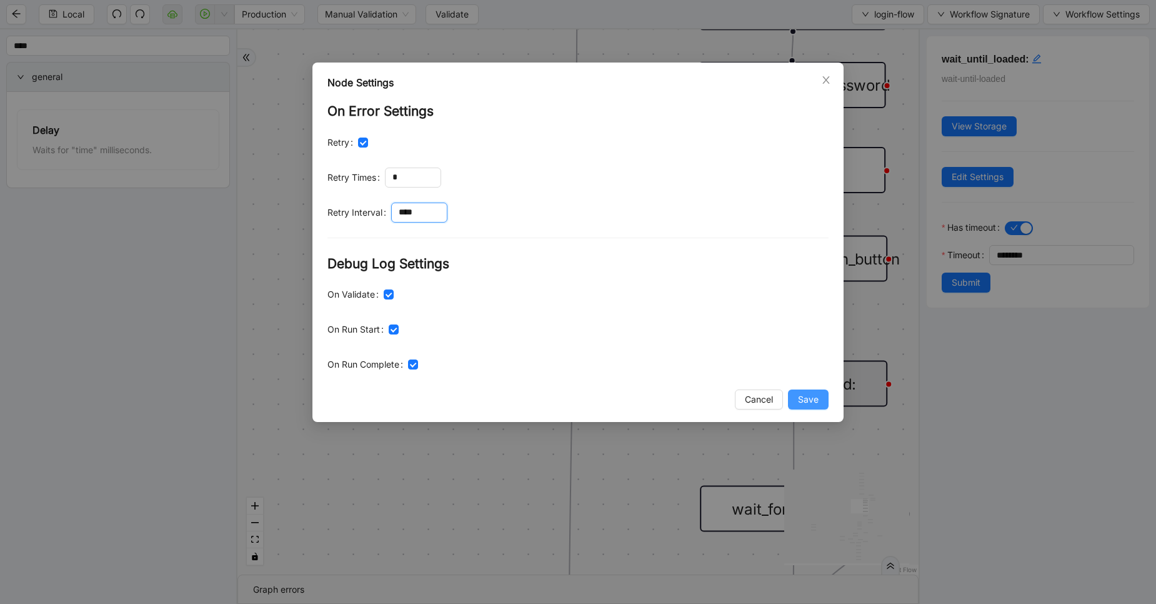
click at [812, 403] on span "Save" at bounding box center [808, 400] width 21 height 14
click at [805, 403] on div "Node Settings On Error Settings Retry Retry Times * Retry Interval **** Debug L…" at bounding box center [578, 302] width 1156 height 604
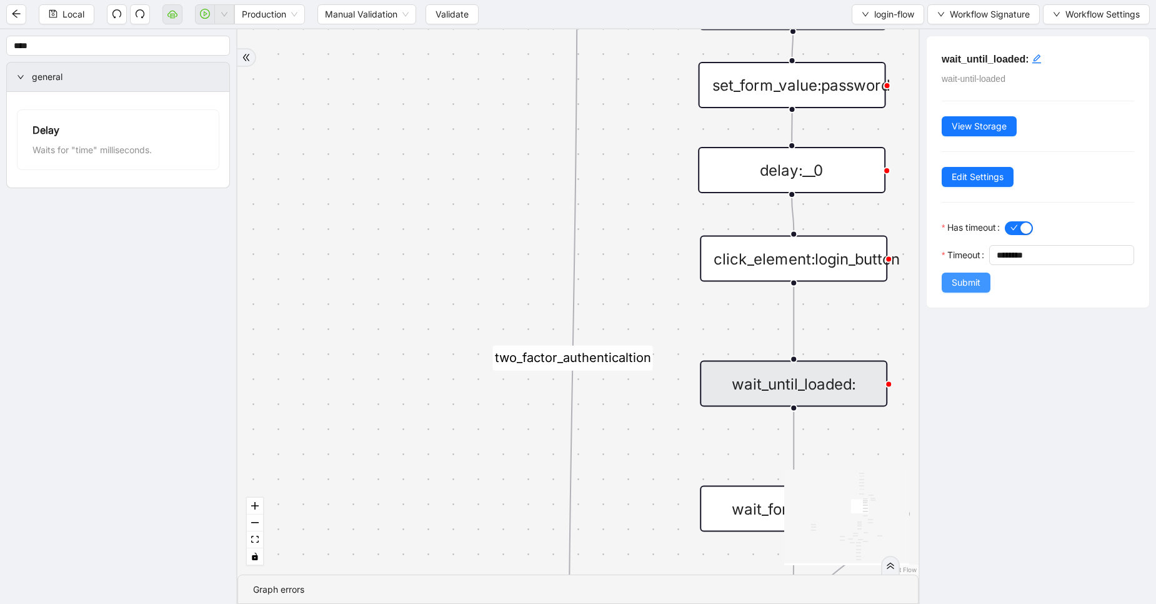
click at [967, 289] on span "Submit" at bounding box center [966, 283] width 29 height 14
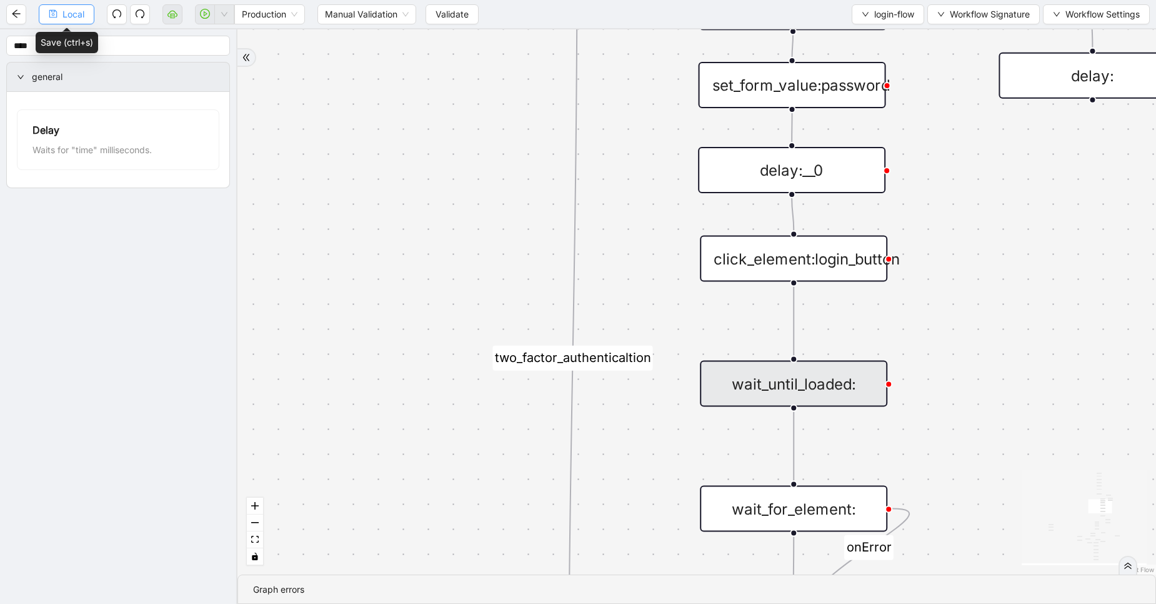
click at [76, 9] on span "Local" at bounding box center [74, 15] width 22 height 14
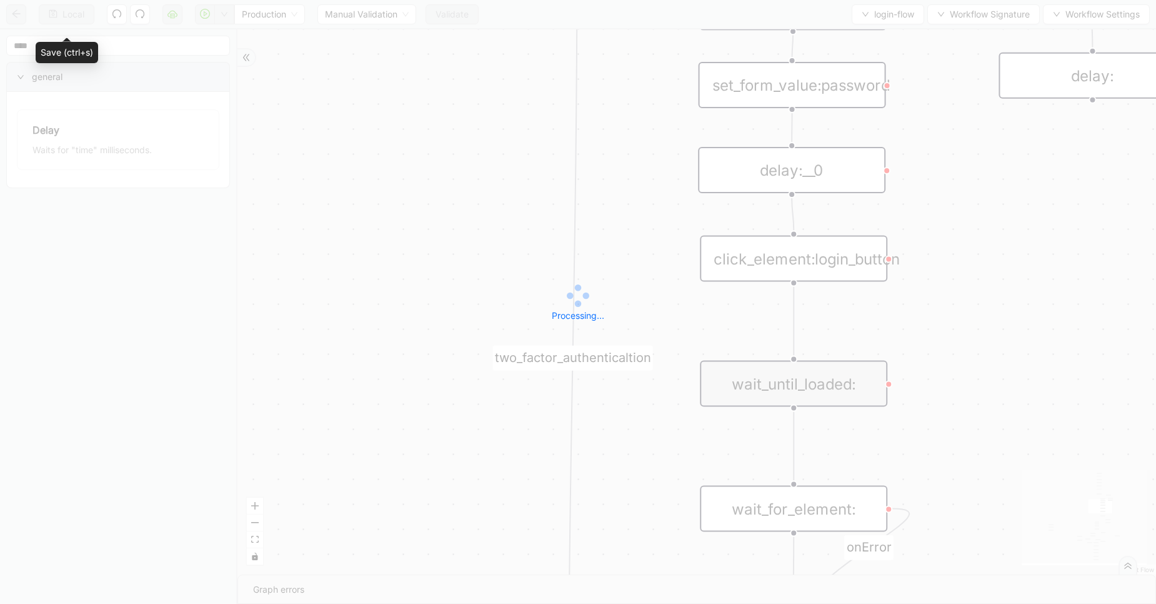
click at [76, 9] on div "Local Production Manual Validation Validate login-flow Workflow Signature Workf…" at bounding box center [578, 302] width 1156 height 604
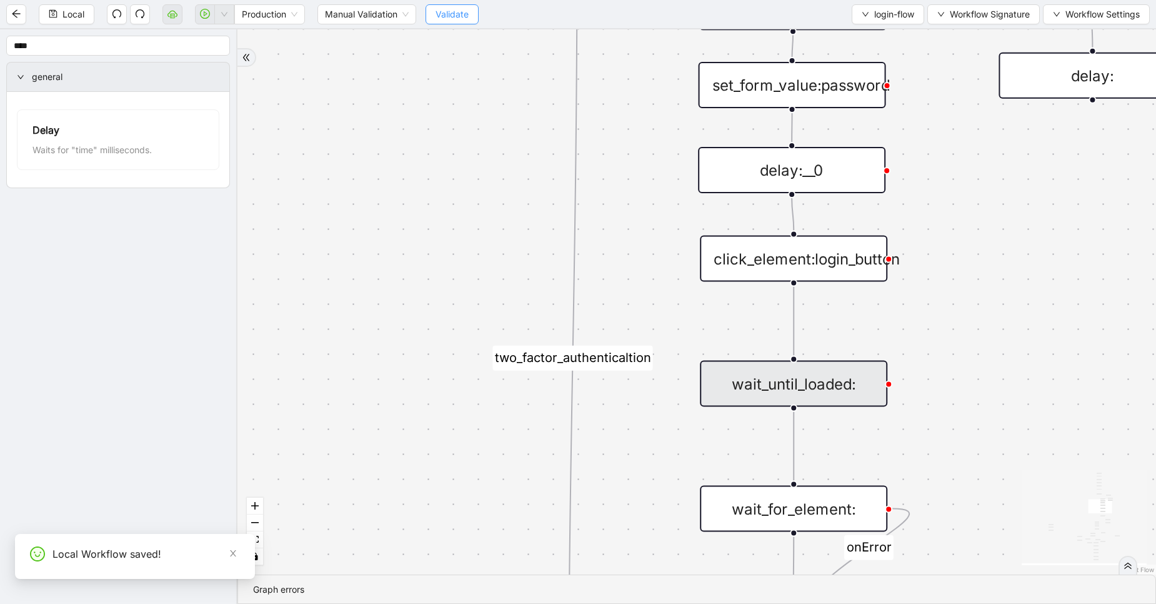
click at [445, 10] on span "Validate" at bounding box center [452, 15] width 33 height 14
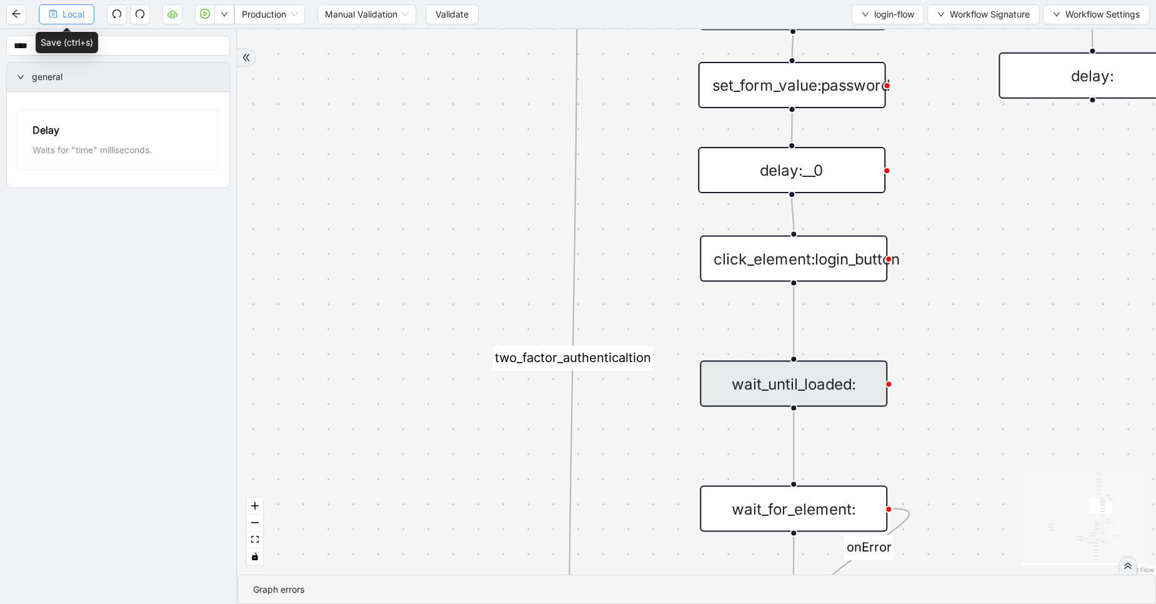
click at [69, 14] on span "Local" at bounding box center [74, 15] width 22 height 14
click at [69, 14] on div "Local Production Manual Validation Validate login-flow Workflow Signature Workf…" at bounding box center [578, 302] width 1156 height 604
click at [438, 14] on span "Validate" at bounding box center [452, 15] width 33 height 14
click at [174, 14] on icon "cloud-server" at bounding box center [172, 15] width 4 height 4
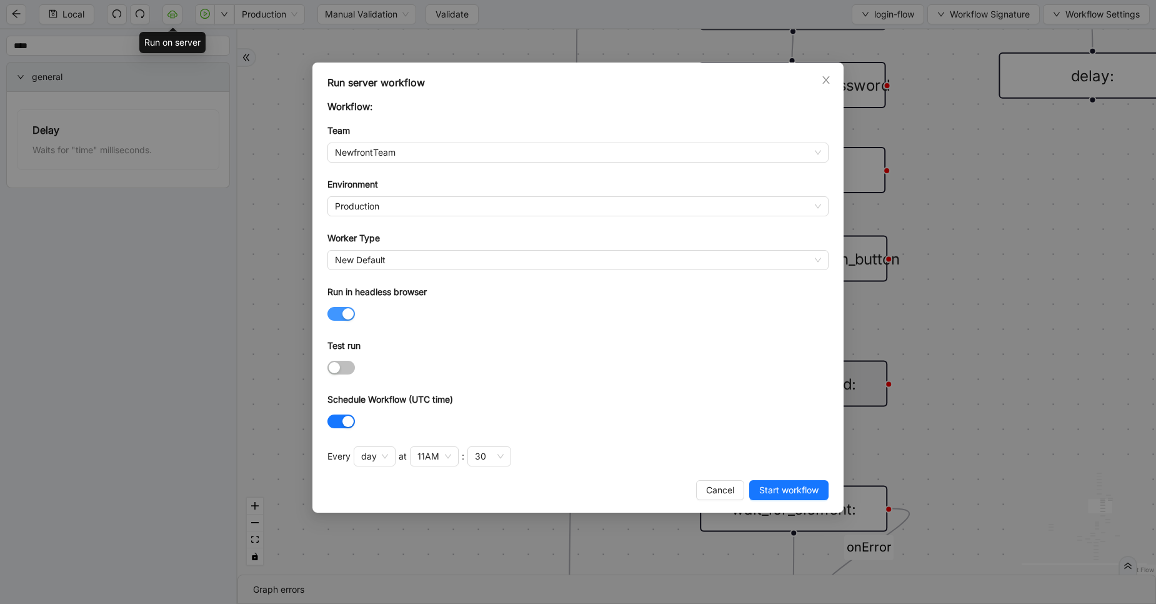
click at [335, 309] on span "button" at bounding box center [342, 314] width 28 height 14
click at [345, 414] on span "button" at bounding box center [342, 421] width 28 height 14
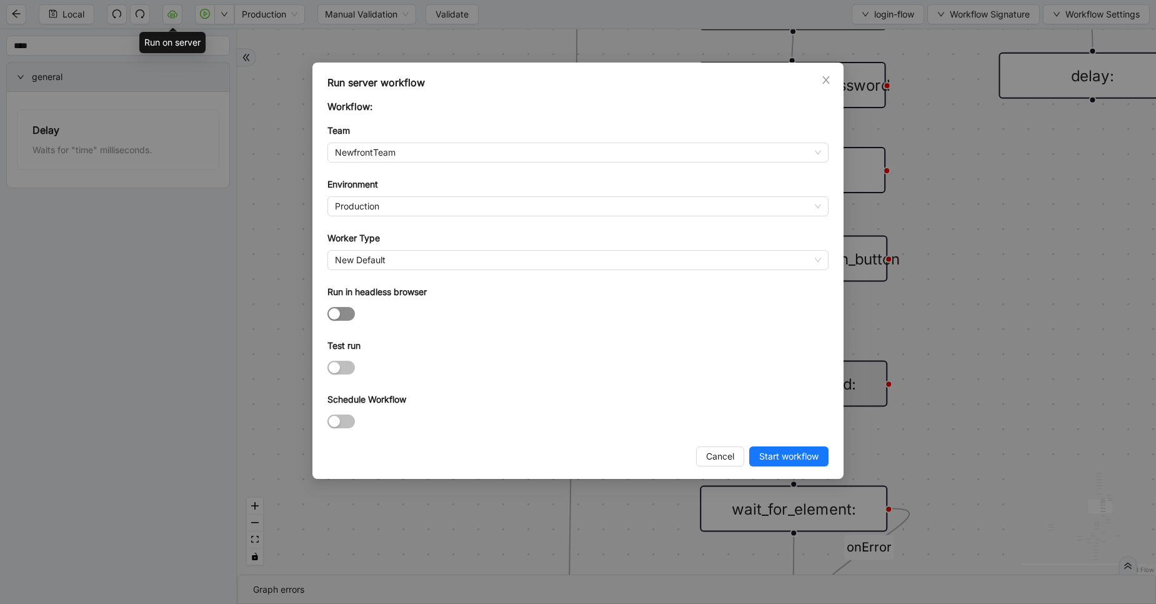
click at [340, 317] on button "Run in headless browser" at bounding box center [342, 314] width 28 height 14
click at [781, 454] on span "Start workflow" at bounding box center [789, 456] width 59 height 14
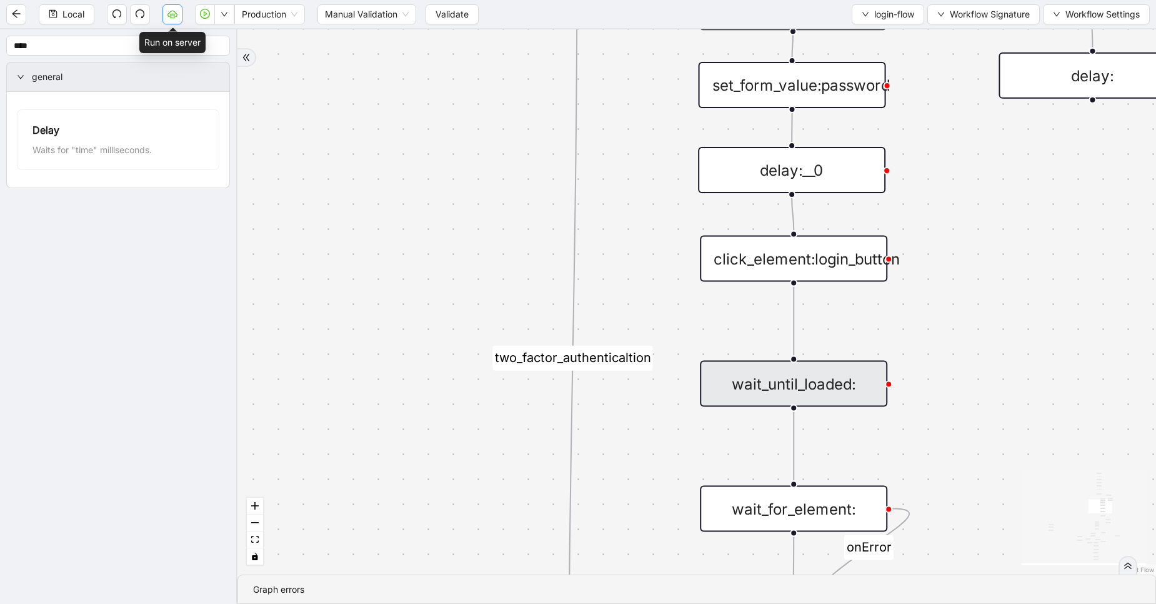
click at [172, 18] on icon "cloud-server" at bounding box center [173, 14] width 10 height 10
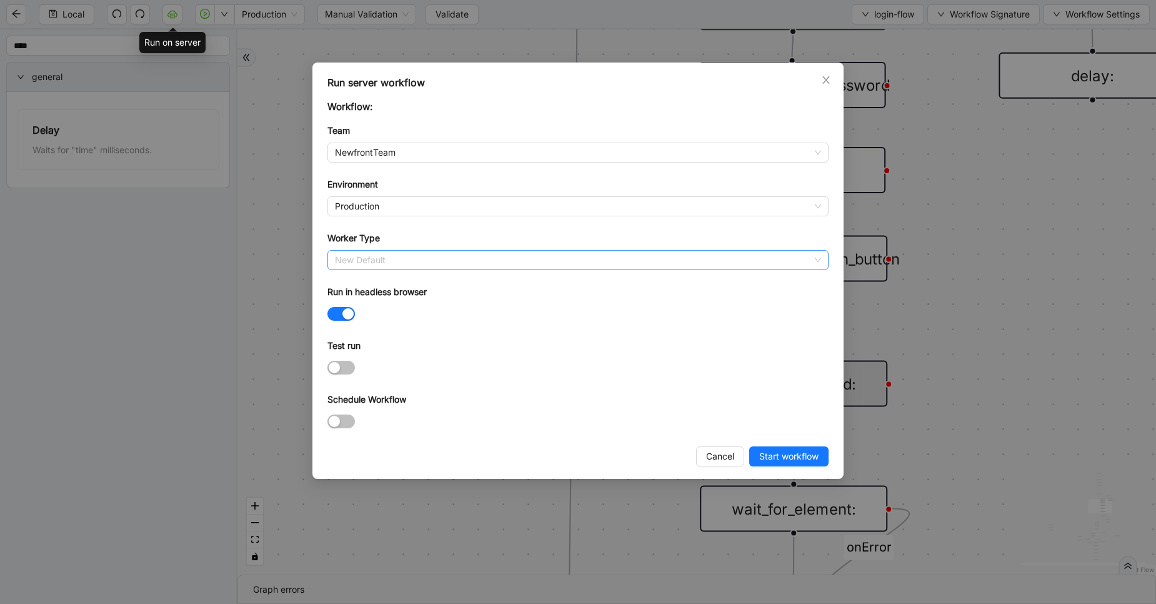
click at [388, 261] on span "New Default" at bounding box center [578, 260] width 486 height 19
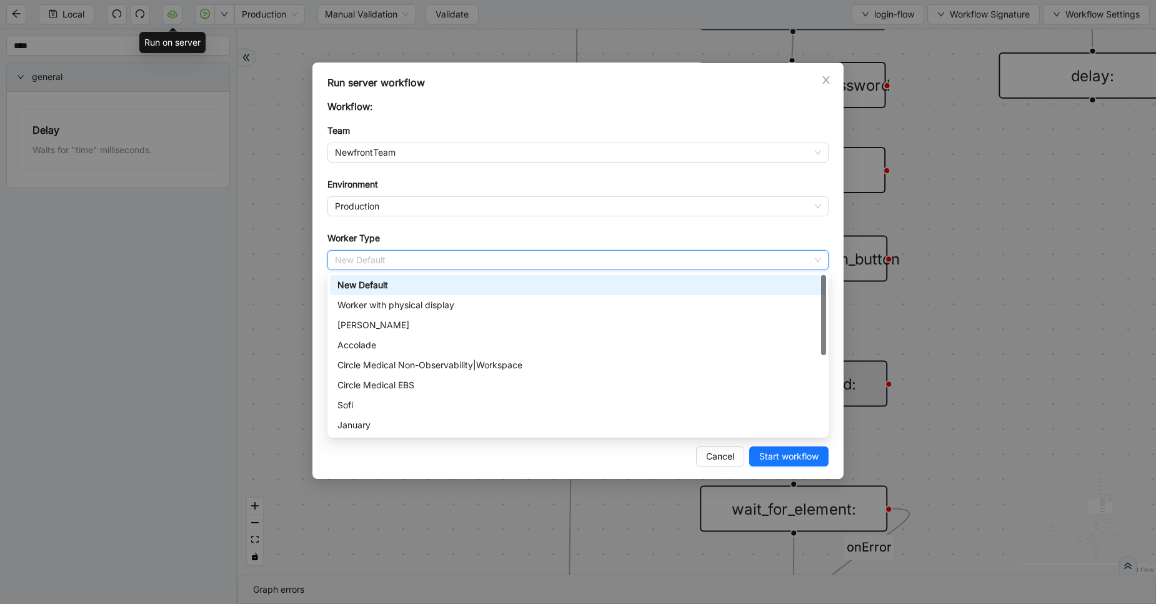
click at [396, 261] on span "New Default" at bounding box center [578, 260] width 486 height 19
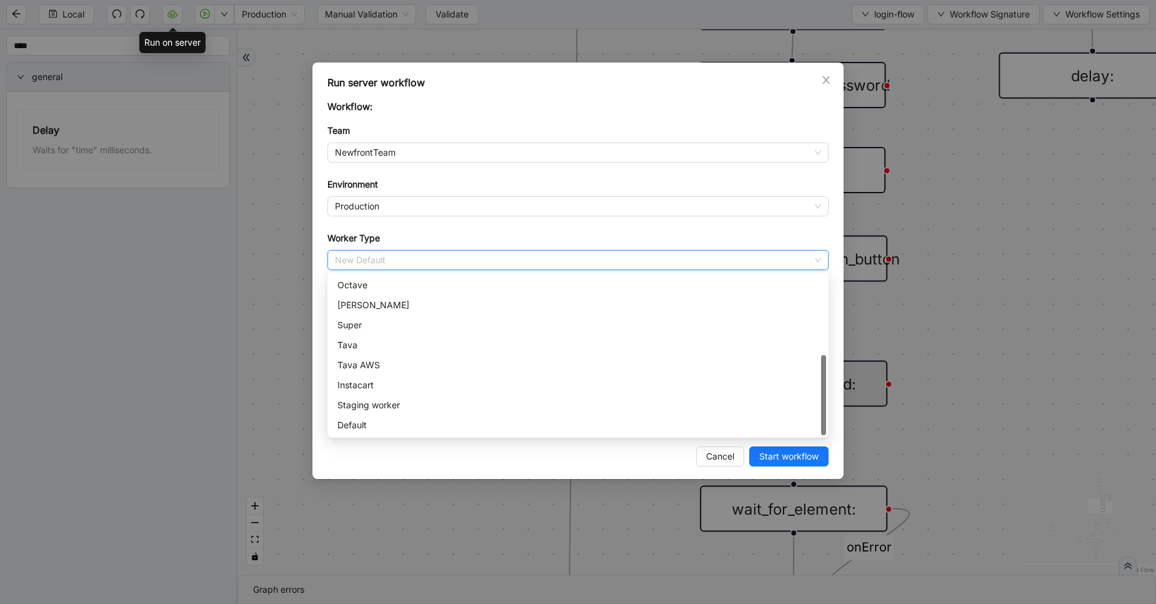
scroll to position [180, 0]
click at [356, 418] on div "Default" at bounding box center [578, 425] width 481 height 14
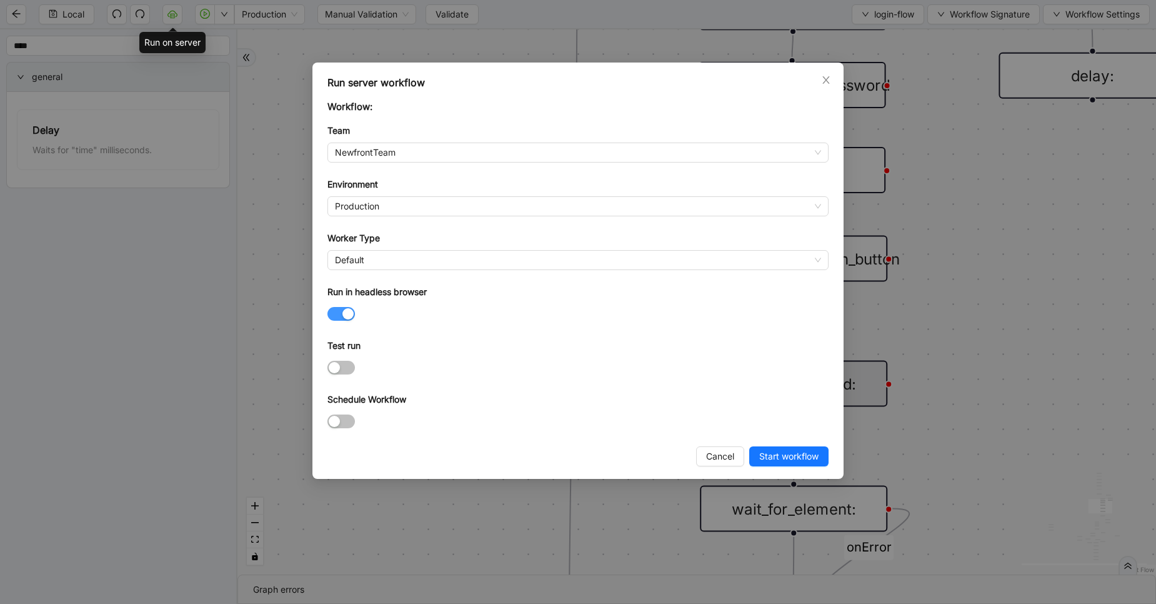
click at [340, 313] on button "Run in headless browser" at bounding box center [342, 314] width 28 height 14
click at [483, 154] on span "NewfrontTeam" at bounding box center [578, 152] width 486 height 19
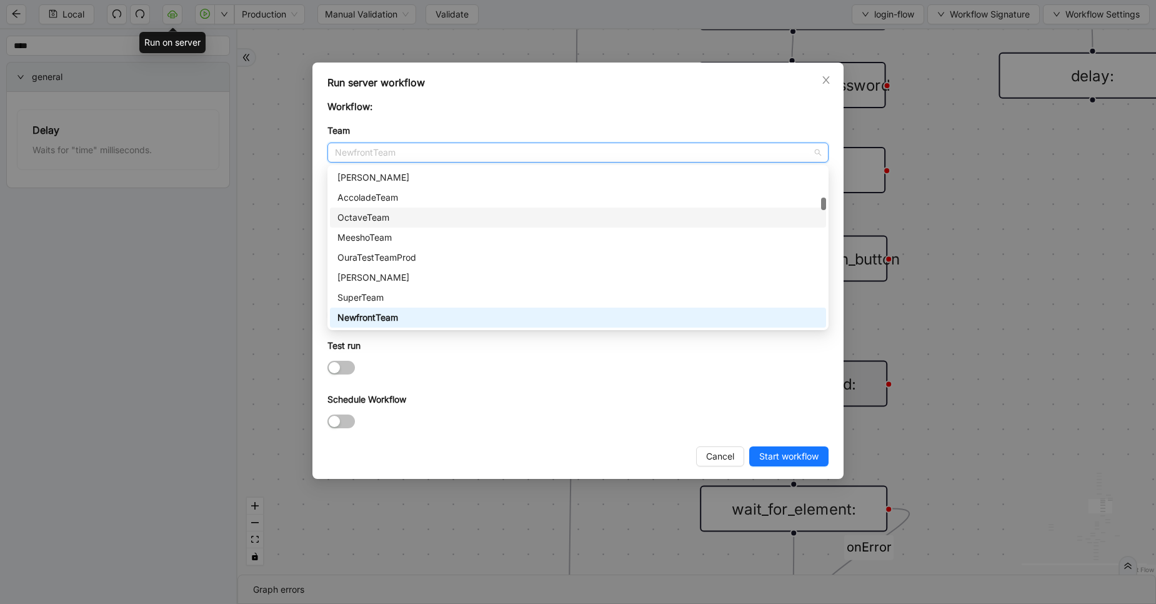
scroll to position [0, 0]
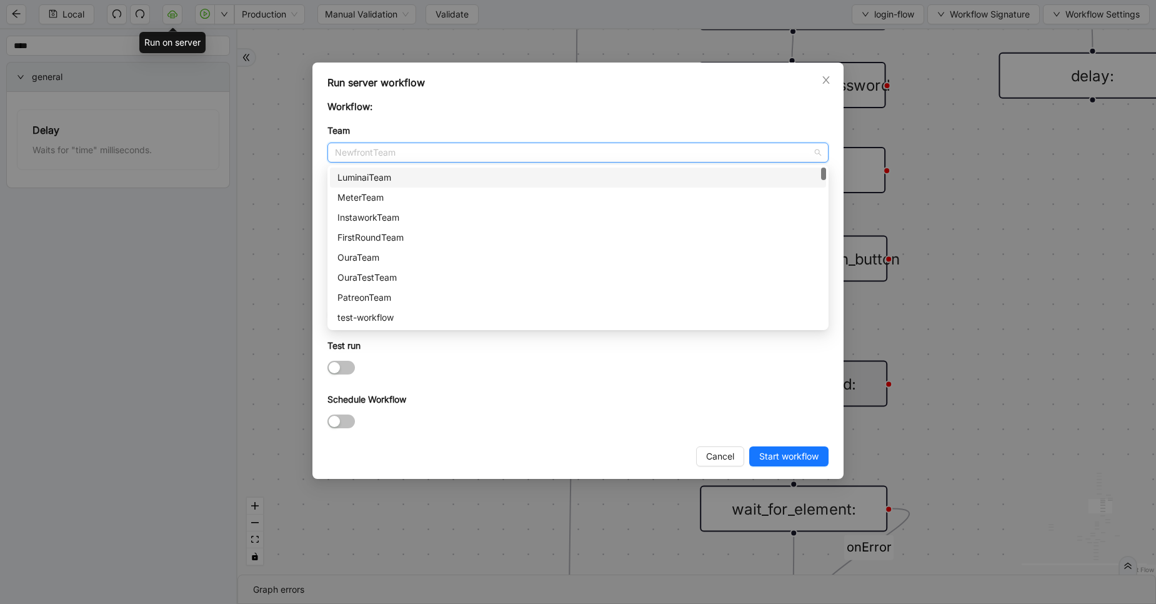
click at [403, 178] on div "LuminaiTeam" at bounding box center [578, 178] width 481 height 14
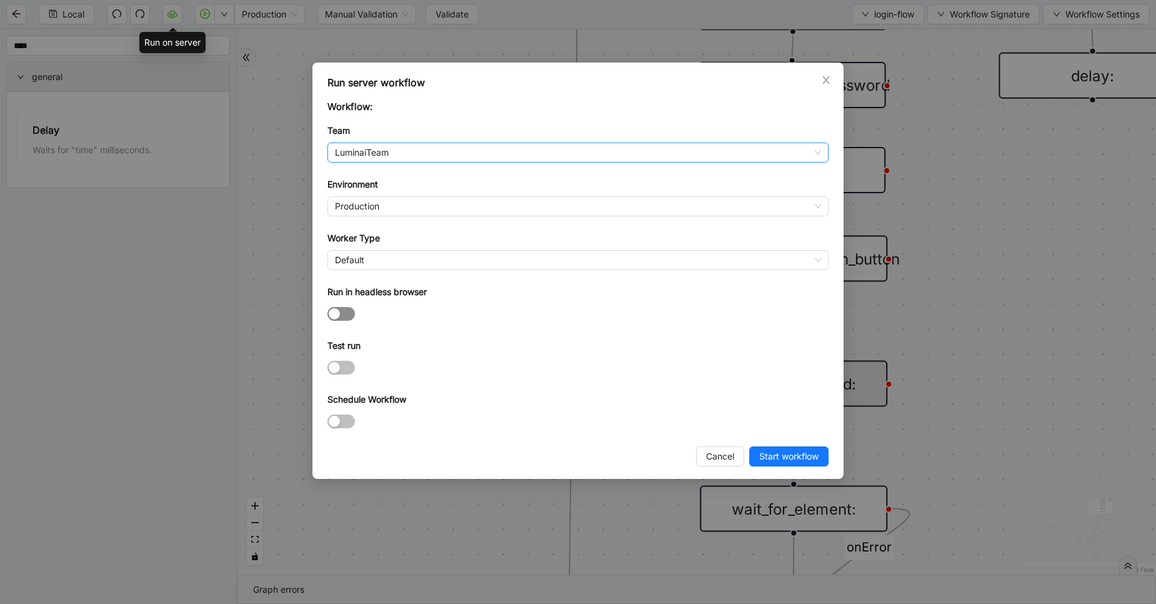
click at [339, 311] on div "button" at bounding box center [334, 313] width 11 height 11
click at [385, 266] on span "Default" at bounding box center [578, 260] width 486 height 19
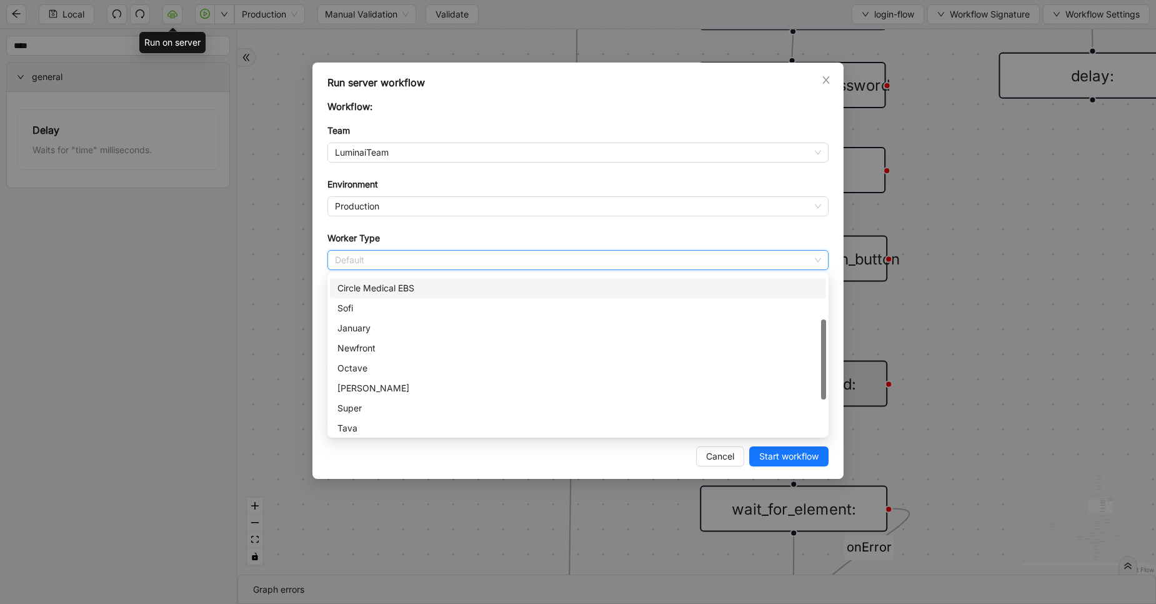
scroll to position [103, 0]
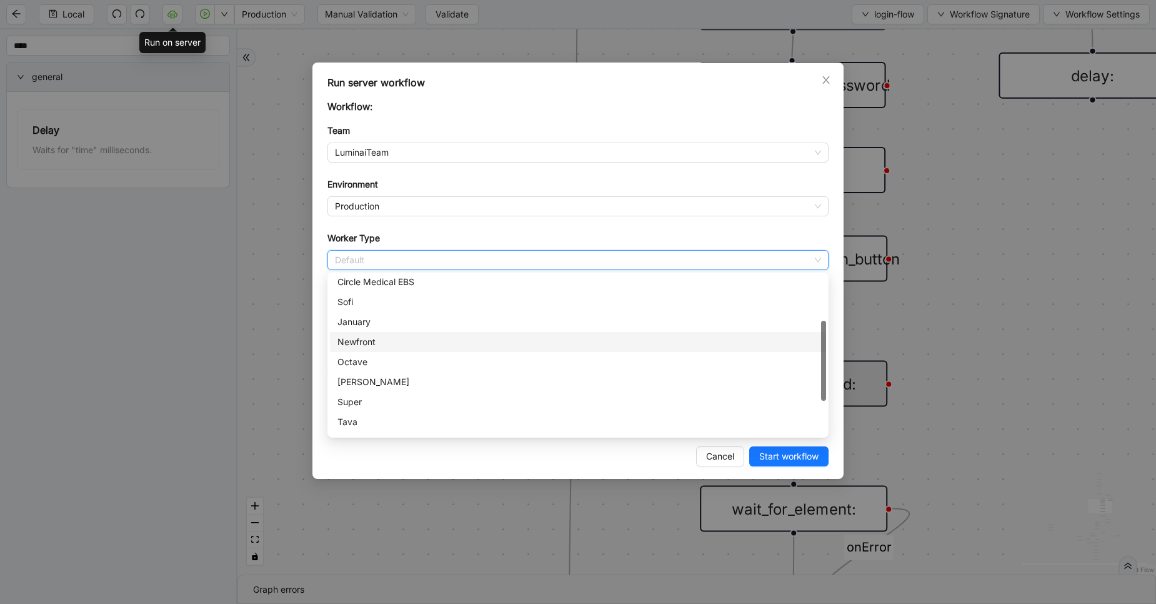
click at [359, 334] on div "Newfront" at bounding box center [578, 342] width 496 height 20
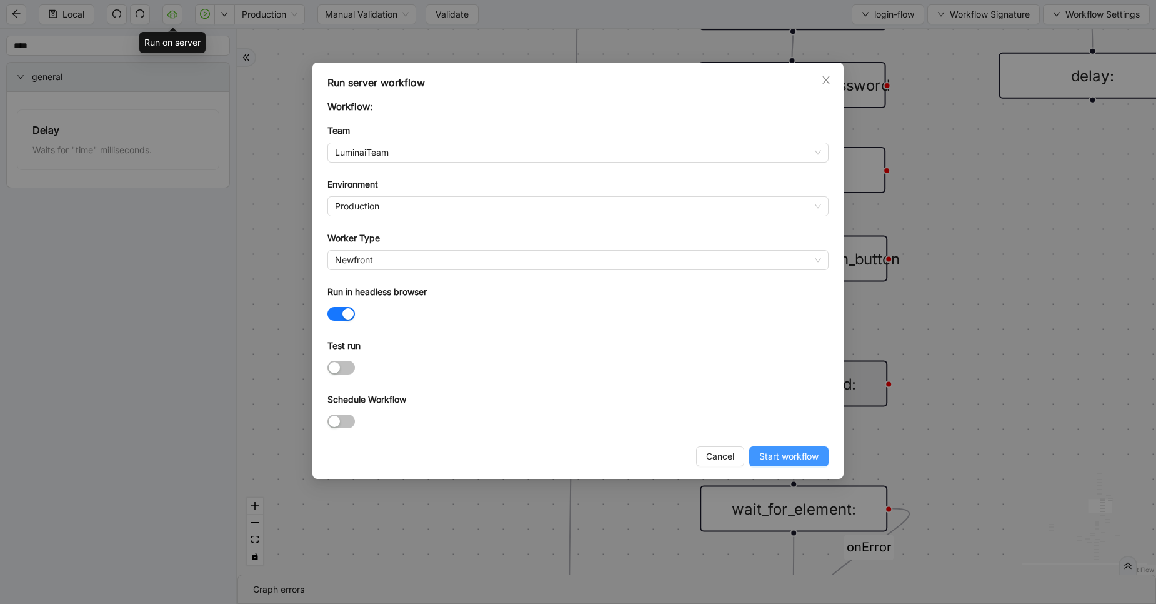
click at [802, 458] on span "Start workflow" at bounding box center [789, 456] width 59 height 14
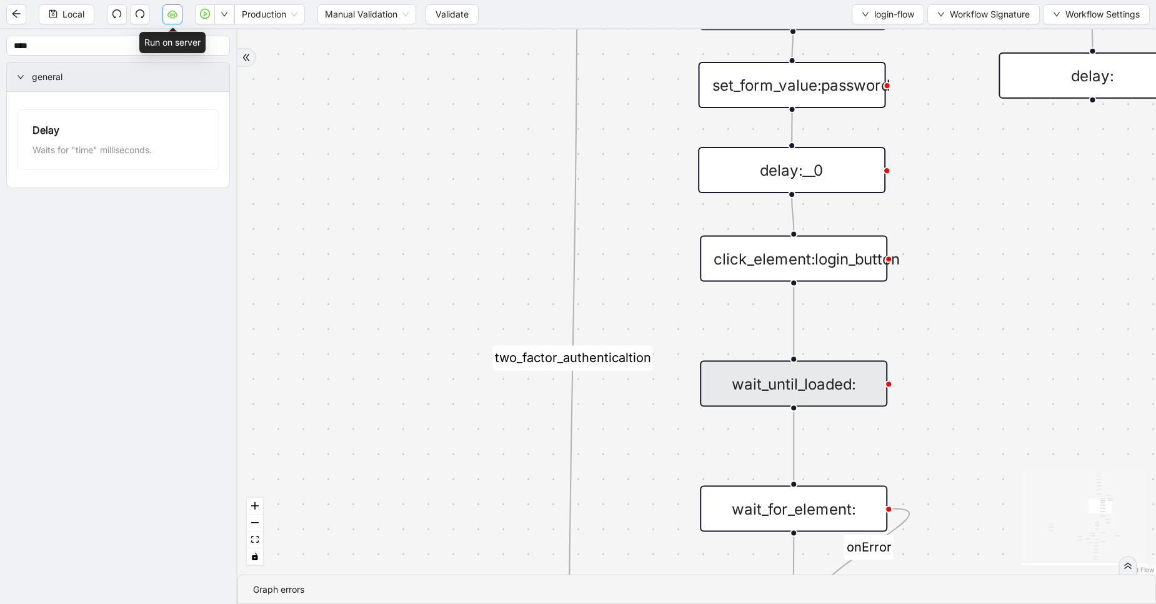
click at [168, 19] on icon "cloud-server" at bounding box center [173, 14] width 10 height 10
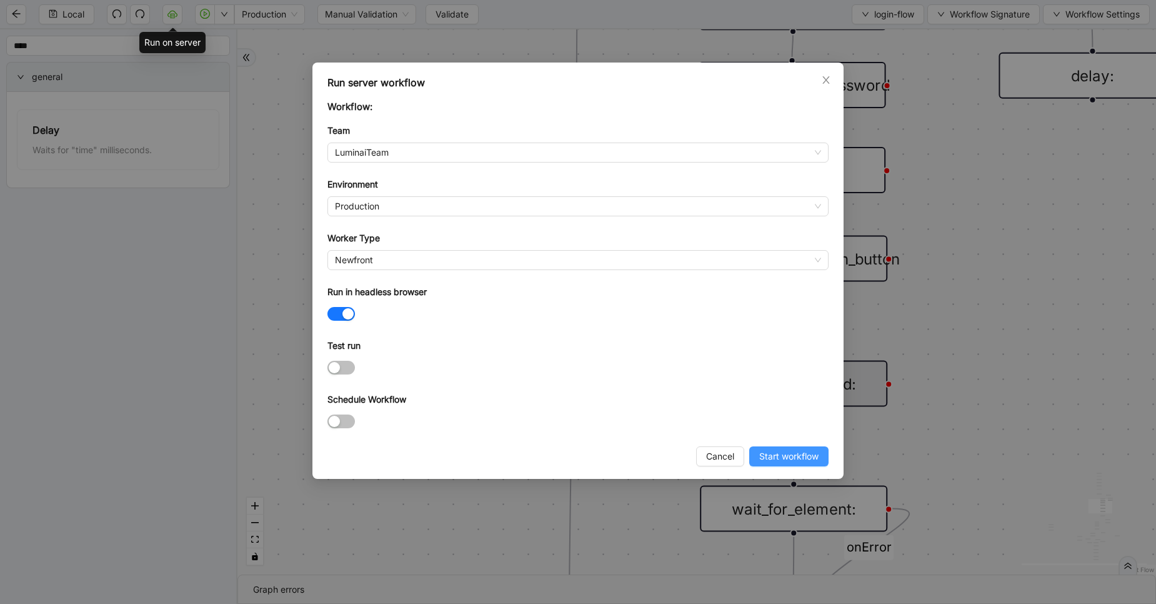
click at [808, 457] on span "Start workflow" at bounding box center [789, 456] width 59 height 14
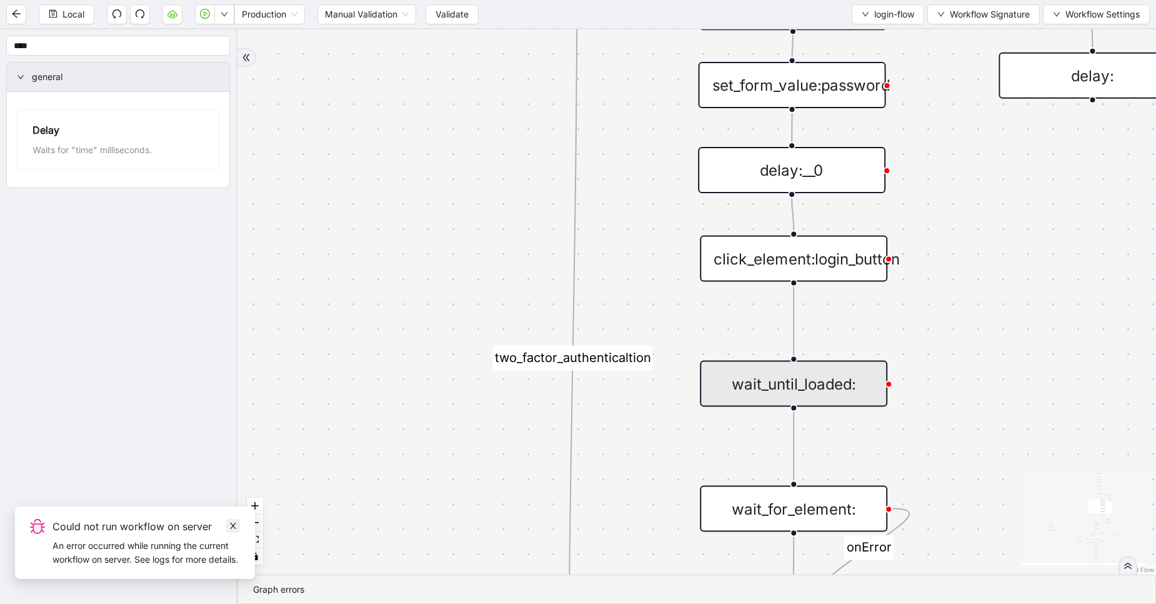
click at [233, 521] on icon "close" at bounding box center [233, 525] width 9 height 9
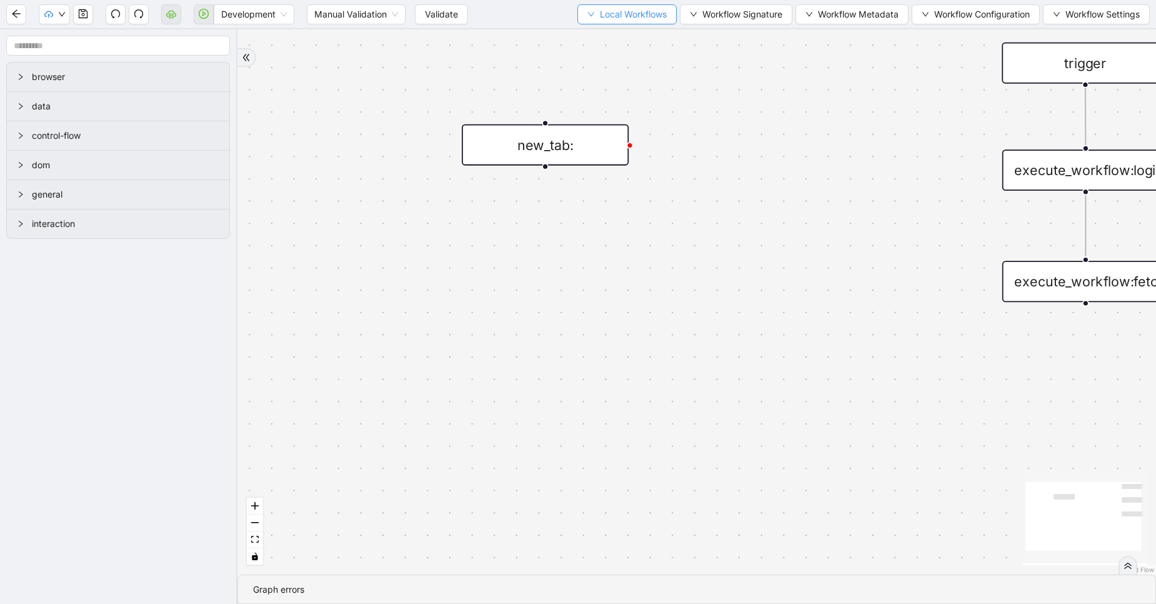
click at [642, 23] on button "Local Workflows" at bounding box center [627, 14] width 99 height 20
click at [624, 44] on span "Select" at bounding box center [621, 39] width 81 height 14
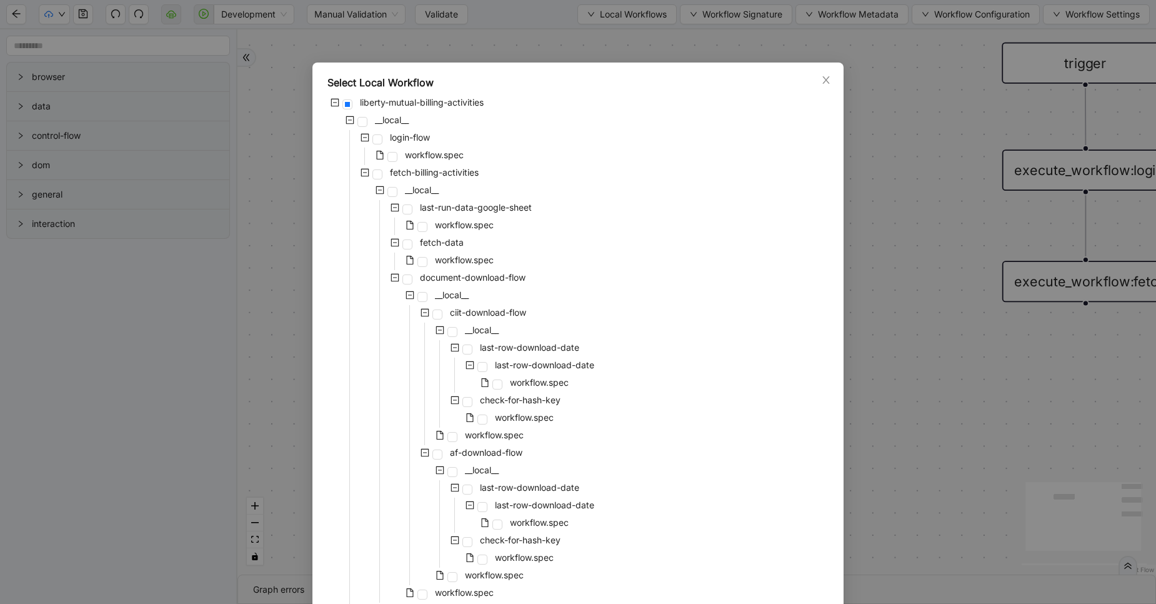
click at [394, 161] on div "workflow.spec" at bounding box center [397, 157] width 139 height 18
click at [391, 160] on div "workflow.spec" at bounding box center [397, 157] width 139 height 18
click at [391, 160] on span at bounding box center [393, 157] width 10 height 10
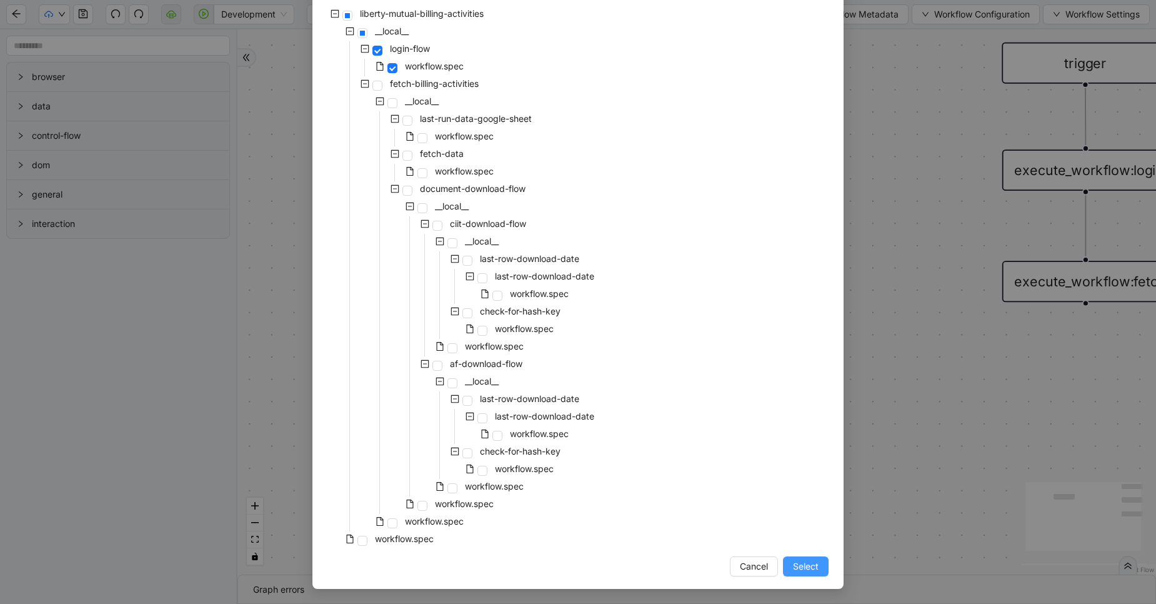
click at [813, 569] on span "Select" at bounding box center [806, 566] width 26 height 14
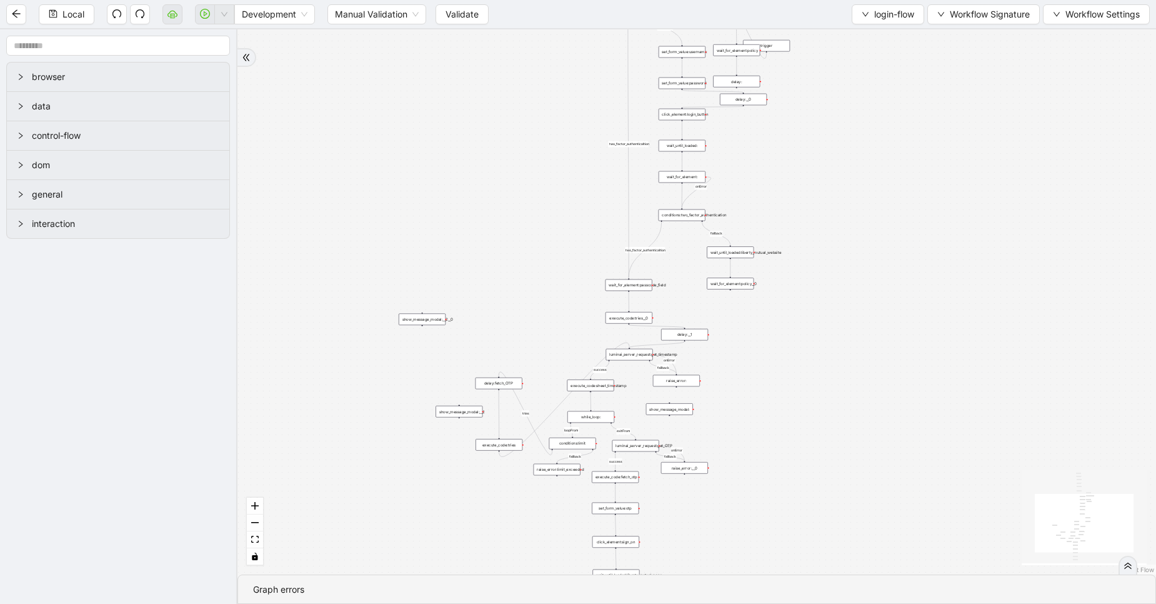
drag, startPoint x: 541, startPoint y: 430, endPoint x: 553, endPoint y: 160, distance: 270.3
click at [553, 160] on div "exitFrom success success login_flow fallback fallback two_factor_authenticaltio…" at bounding box center [697, 301] width 919 height 545
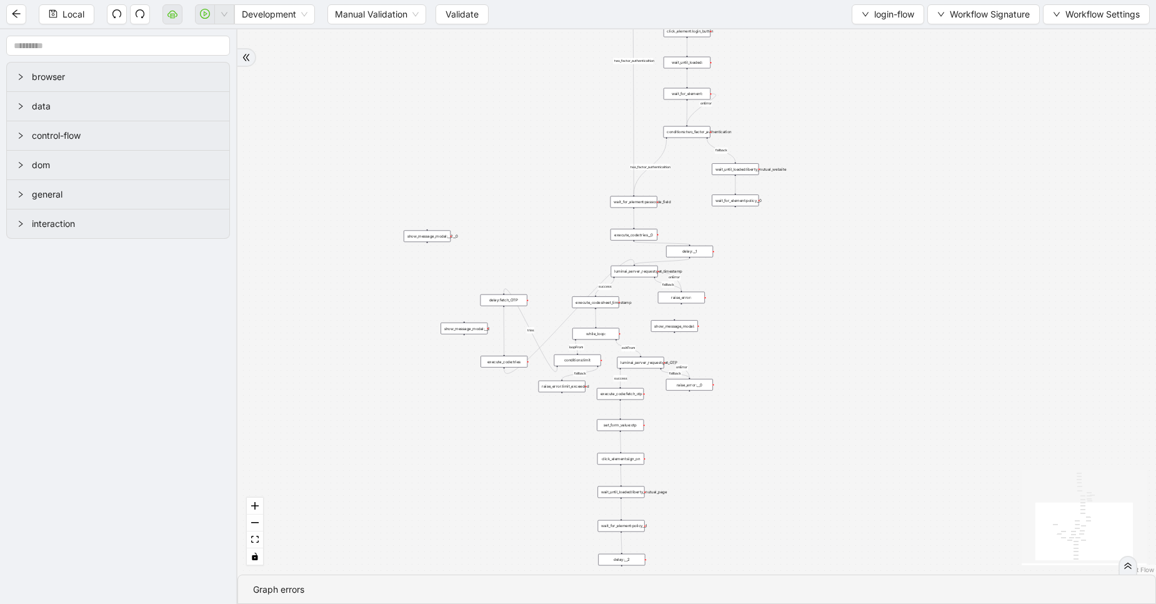
drag, startPoint x: 556, startPoint y: 260, endPoint x: 559, endPoint y: 164, distance: 95.7
click at [559, 164] on div "exitFrom success success login_flow fallback fallback two_factor_authenticaltio…" at bounding box center [697, 301] width 919 height 545
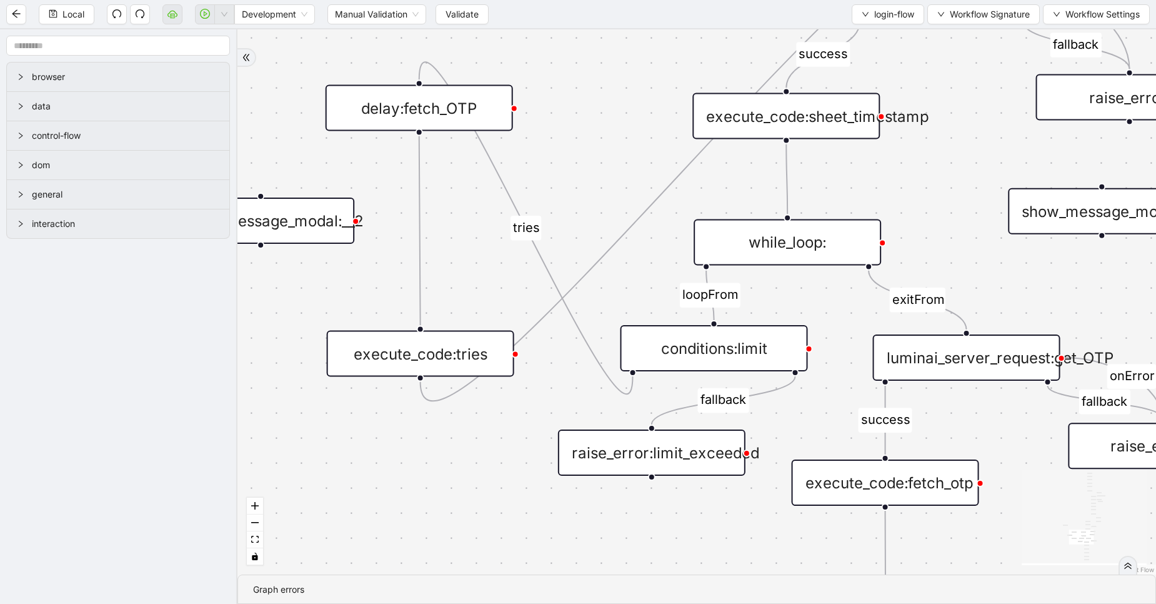
drag, startPoint x: 581, startPoint y: 262, endPoint x: 595, endPoint y: 201, distance: 62.9
click at [595, 201] on div "exitFrom success success login_flow fallback fallback two_factor_authenticaltio…" at bounding box center [697, 301] width 919 height 545
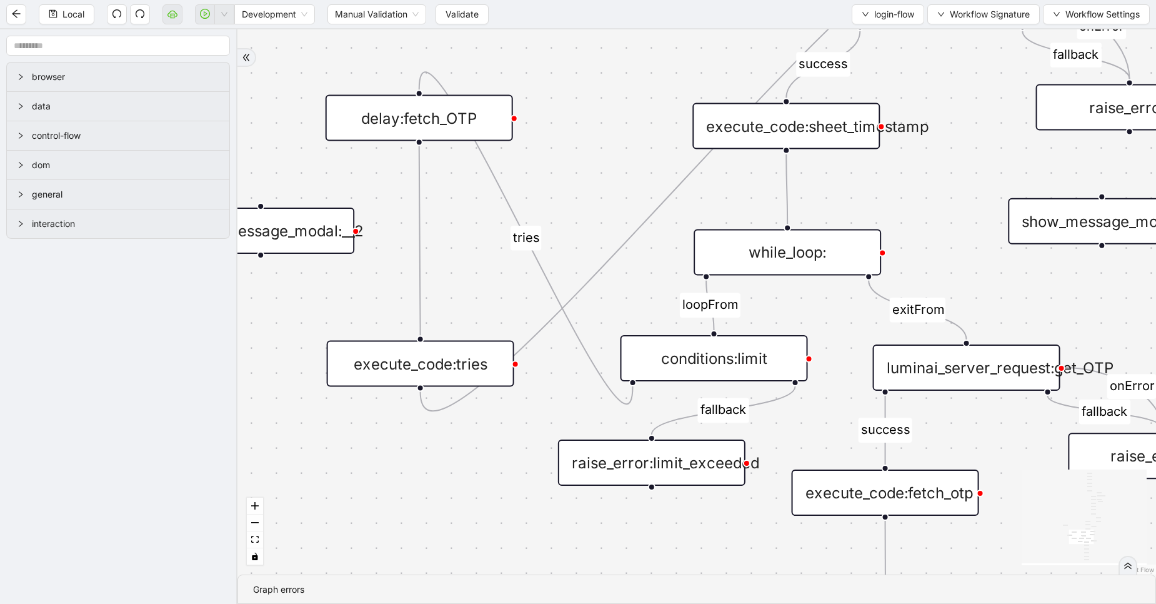
click at [508, 102] on div "delay:fetch_OTP" at bounding box center [420, 118] width 188 height 46
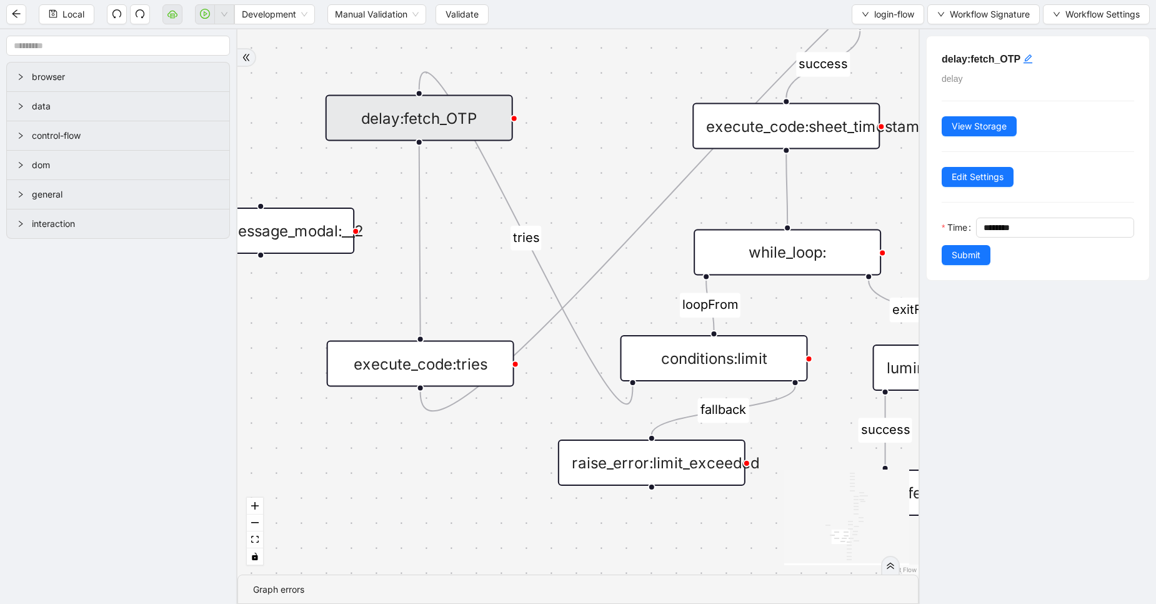
click at [671, 88] on div "exitFrom success success login_flow fallback fallback two_factor_authenticaltio…" at bounding box center [578, 301] width 681 height 545
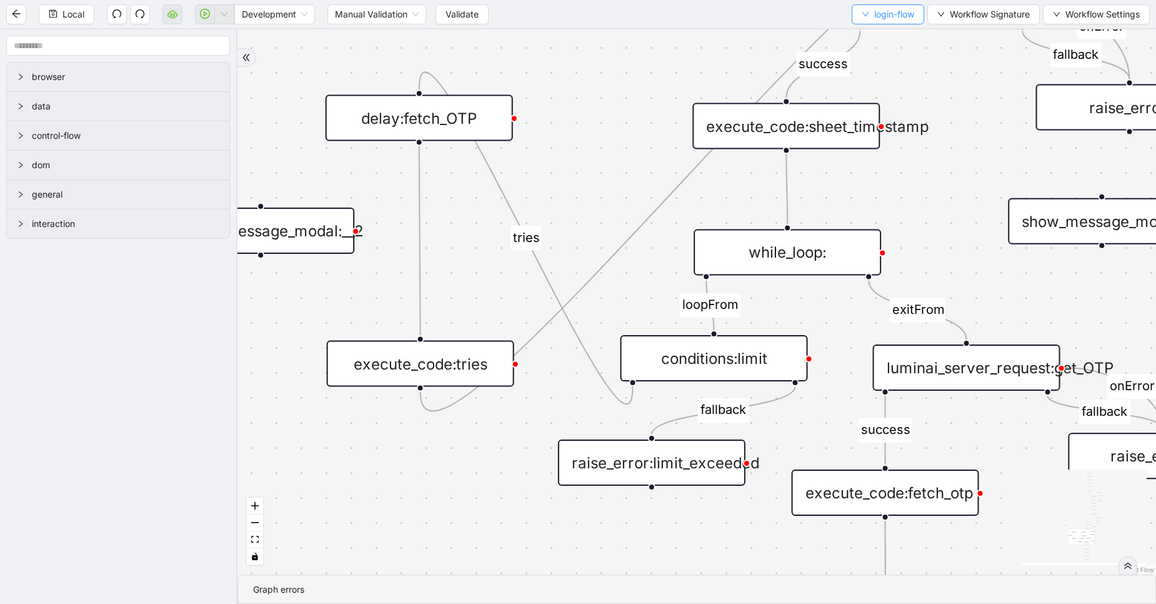
click at [868, 11] on button "login-flow" at bounding box center [888, 14] width 73 height 20
click at [871, 32] on span "Select" at bounding box center [885, 39] width 54 height 14
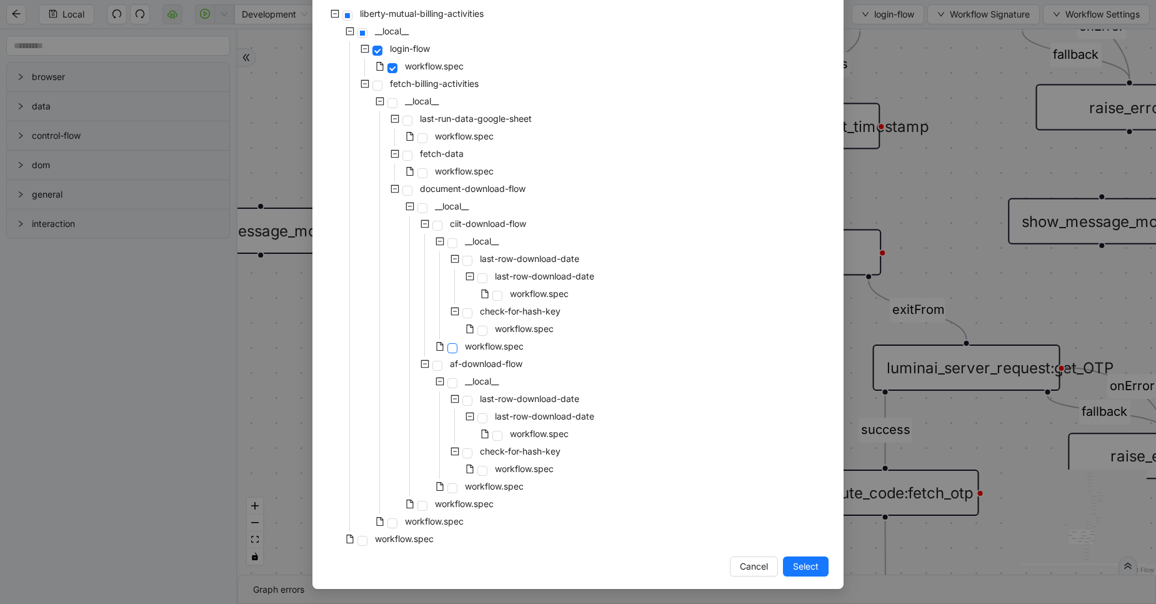
click at [448, 348] on span at bounding box center [453, 348] width 10 height 10
click at [785, 563] on button "Select" at bounding box center [806, 566] width 46 height 20
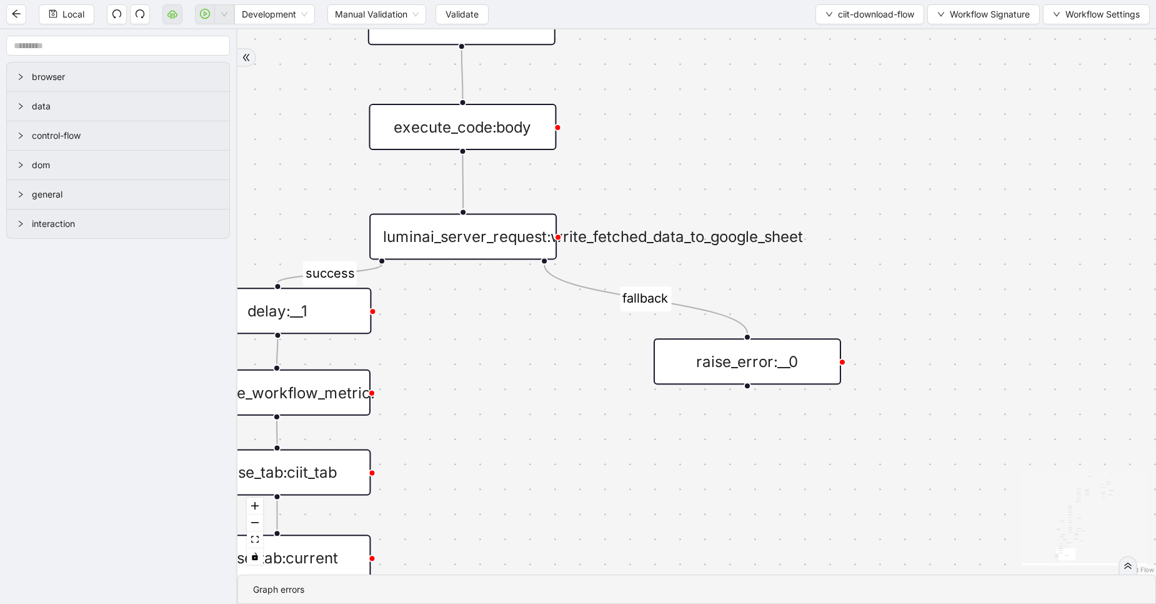
drag, startPoint x: 727, startPoint y: 196, endPoint x: 840, endPoint y: 96, distance: 151.0
click at [840, 96] on div "fallback fallback fallback success download-button-present fallback success fal…" at bounding box center [697, 301] width 919 height 545
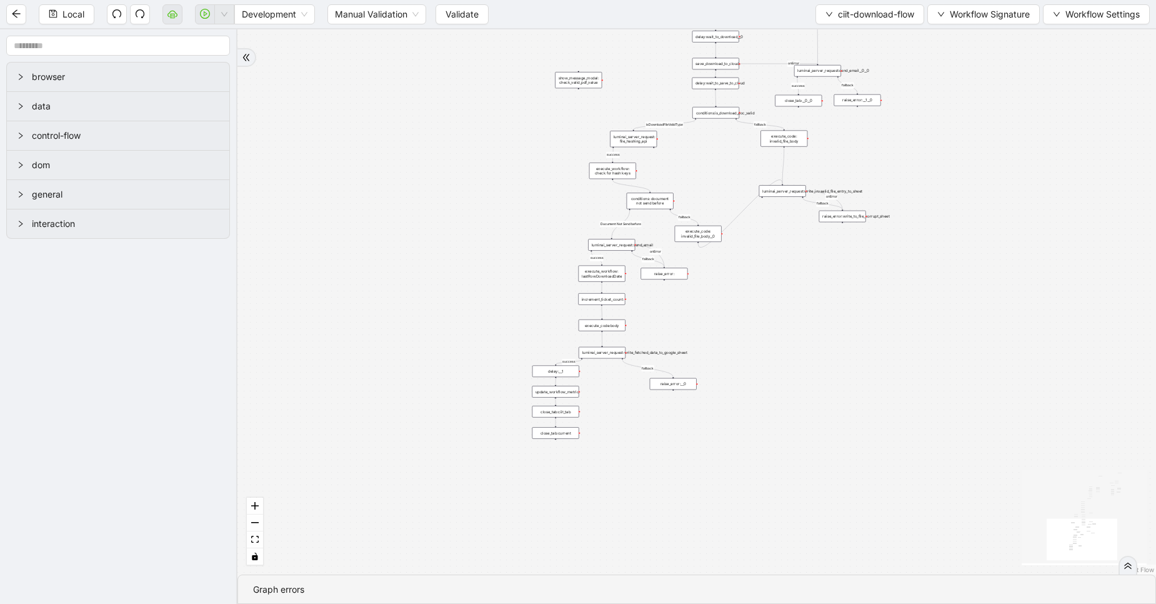
drag, startPoint x: 744, startPoint y: 411, endPoint x: 652, endPoint y: 491, distance: 122.3
click at [652, 491] on div "fallback fallback fallback success download-button-present fallback success fal…" at bounding box center [697, 301] width 919 height 545
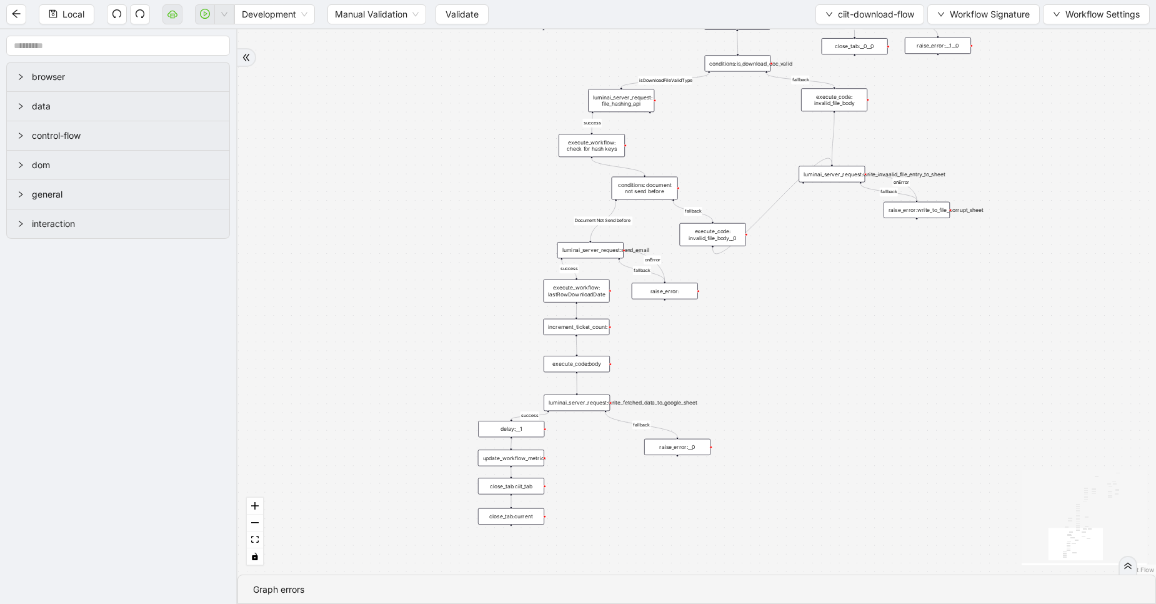
drag, startPoint x: 674, startPoint y: 333, endPoint x: 663, endPoint y: 394, distance: 62.8
click at [663, 394] on div "fallback fallback fallback success download-button-present fallback success fal…" at bounding box center [697, 301] width 919 height 545
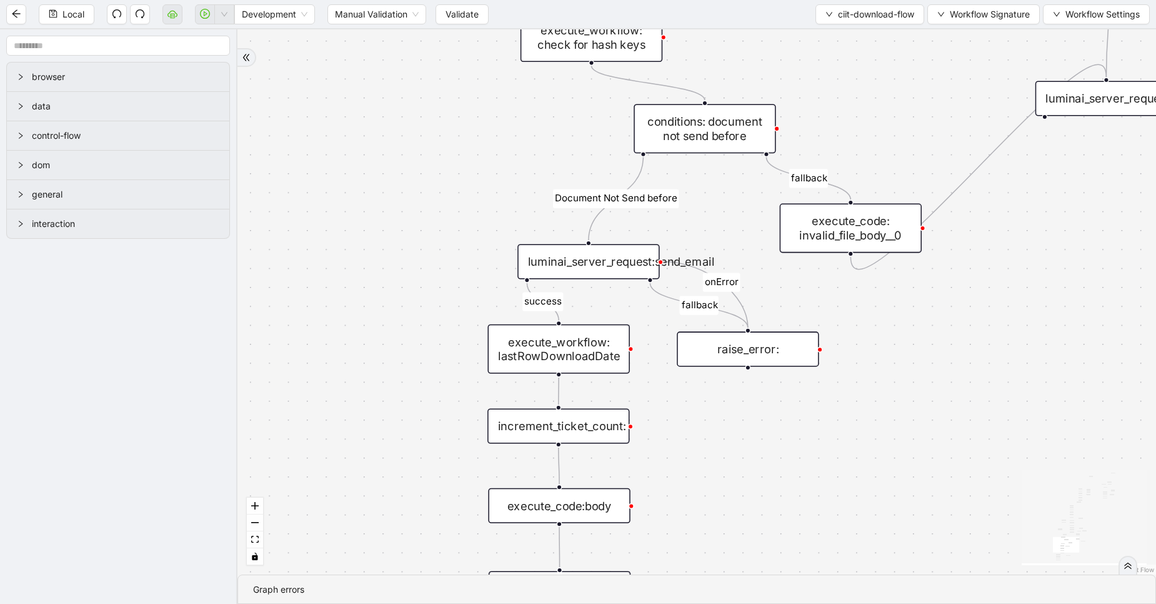
click at [627, 265] on div "luminai_server_request:send_email" at bounding box center [589, 261] width 142 height 35
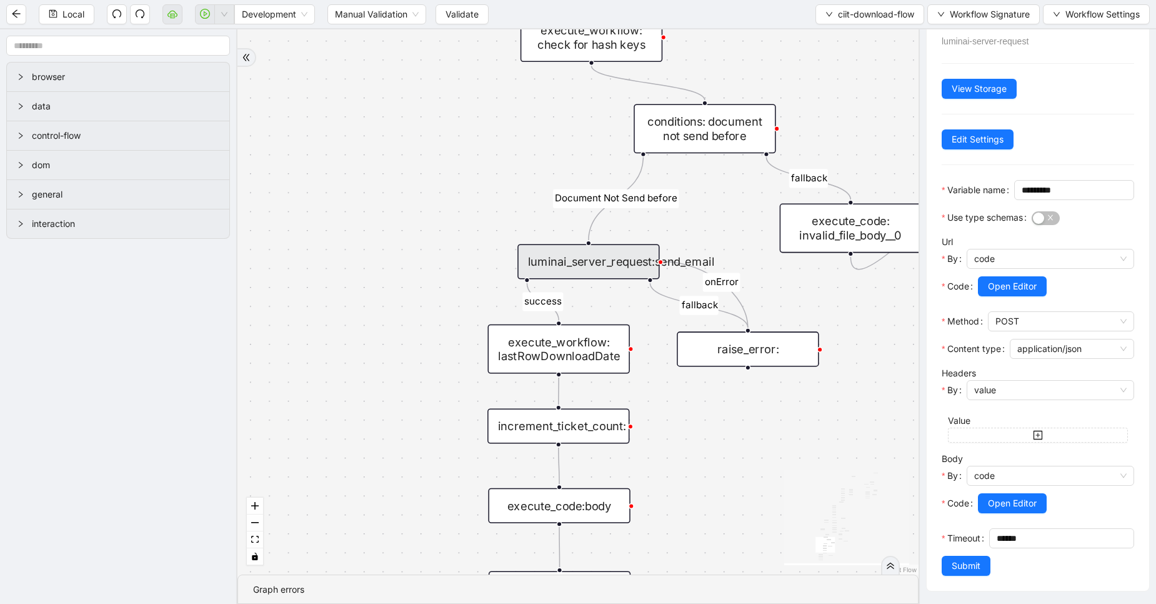
scroll to position [78, 0]
drag, startPoint x: 986, startPoint y: 538, endPoint x: 933, endPoint y: 532, distance: 53.5
click at [933, 532] on div "luminai_server_request:send_email luminai-server-request View Storage Edit Sett…" at bounding box center [1038, 295] width 223 height 592
click at [1019, 276] on button "Open Editor" at bounding box center [1012, 286] width 69 height 20
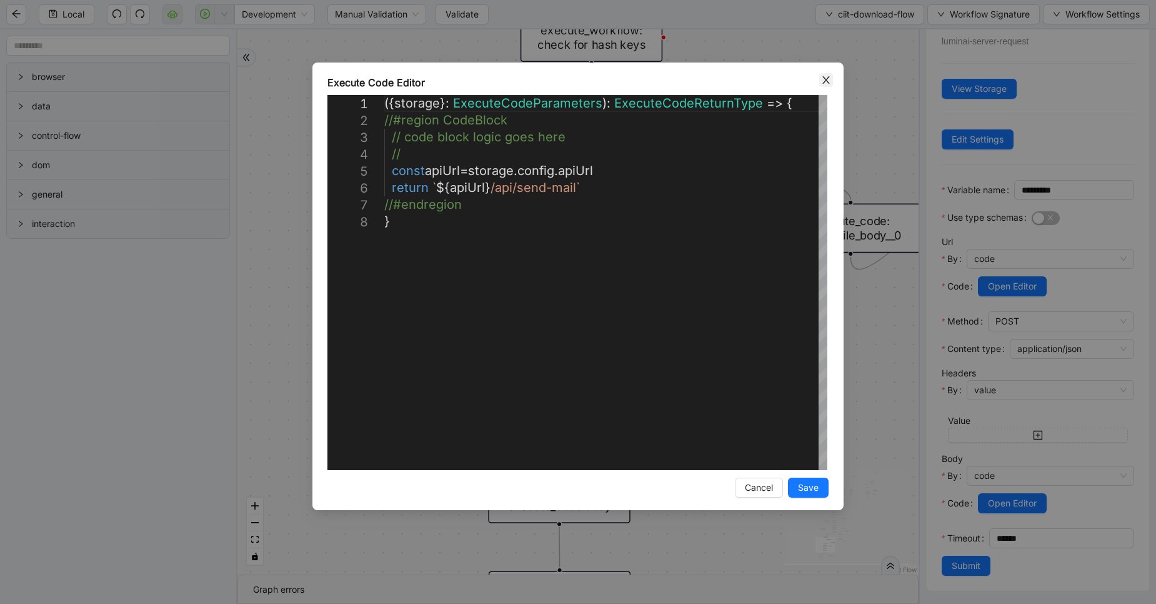
click at [829, 86] on span "Close" at bounding box center [827, 80] width 14 height 14
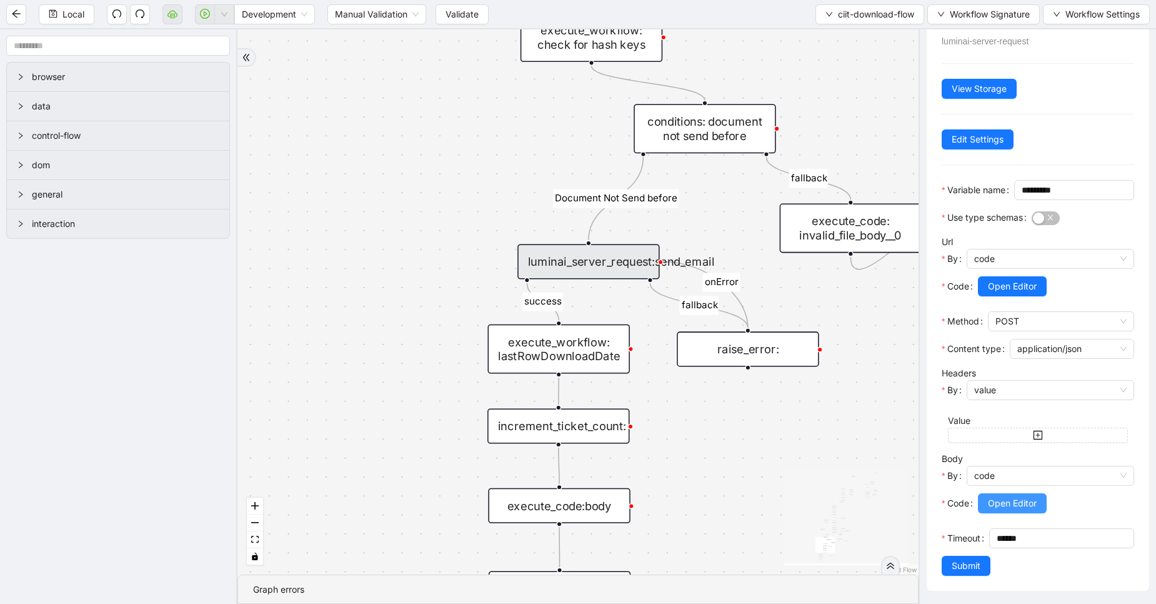
click at [1016, 496] on span "Open Editor" at bounding box center [1012, 503] width 49 height 14
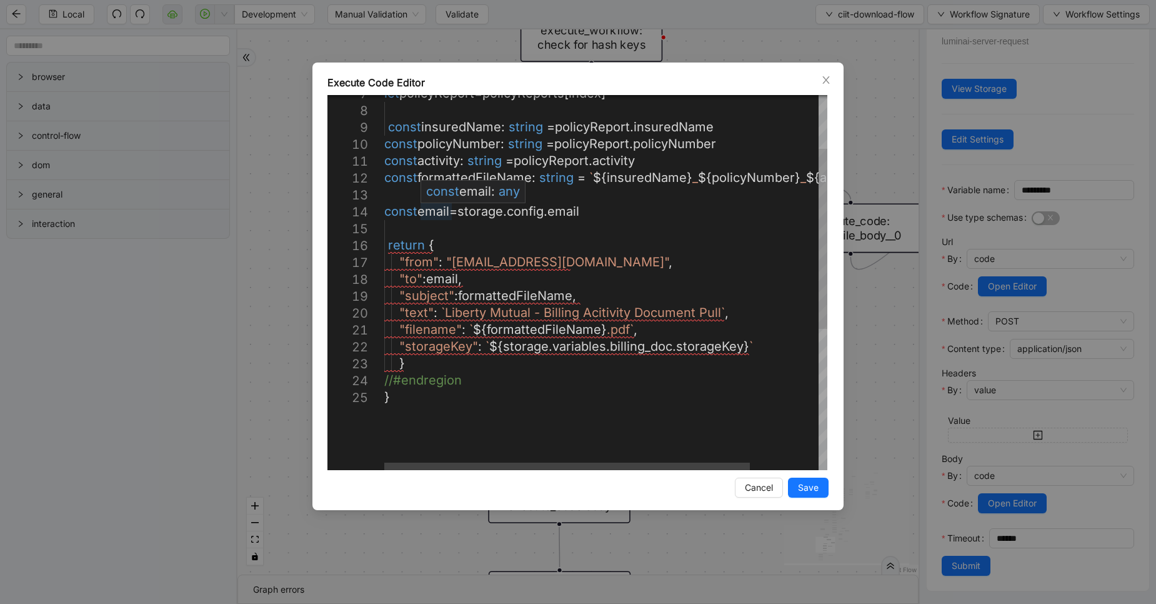
scroll to position [0, 0]
click at [450, 214] on div "let policyReport = policyReports [ index ] const insuredName : string = policyR…" at bounding box center [647, 374] width 526 height 780
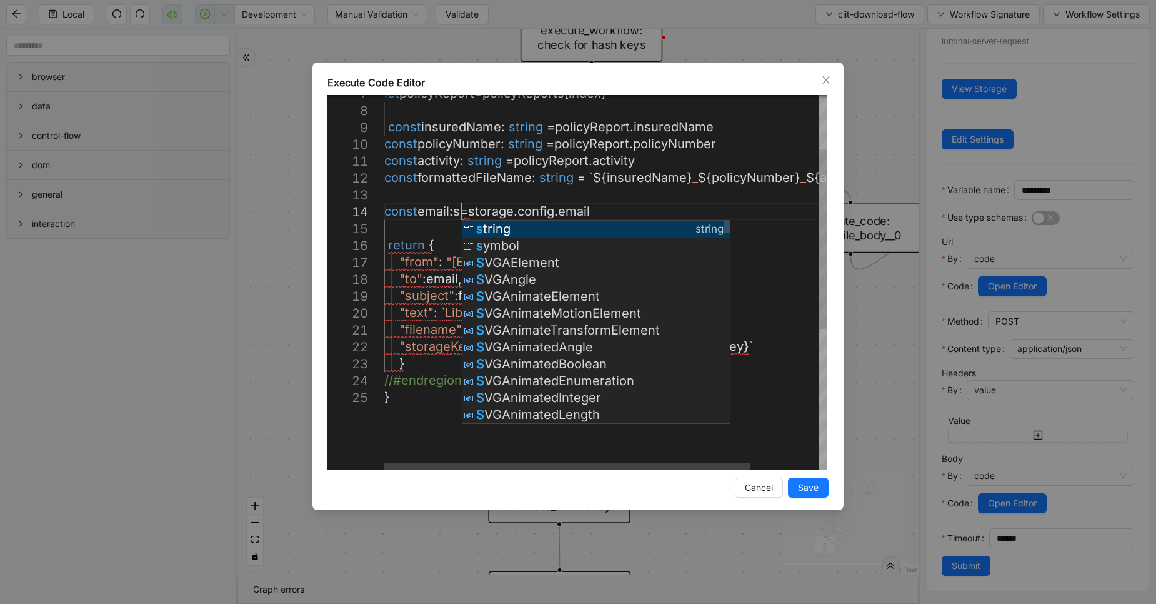
scroll to position [51, 113]
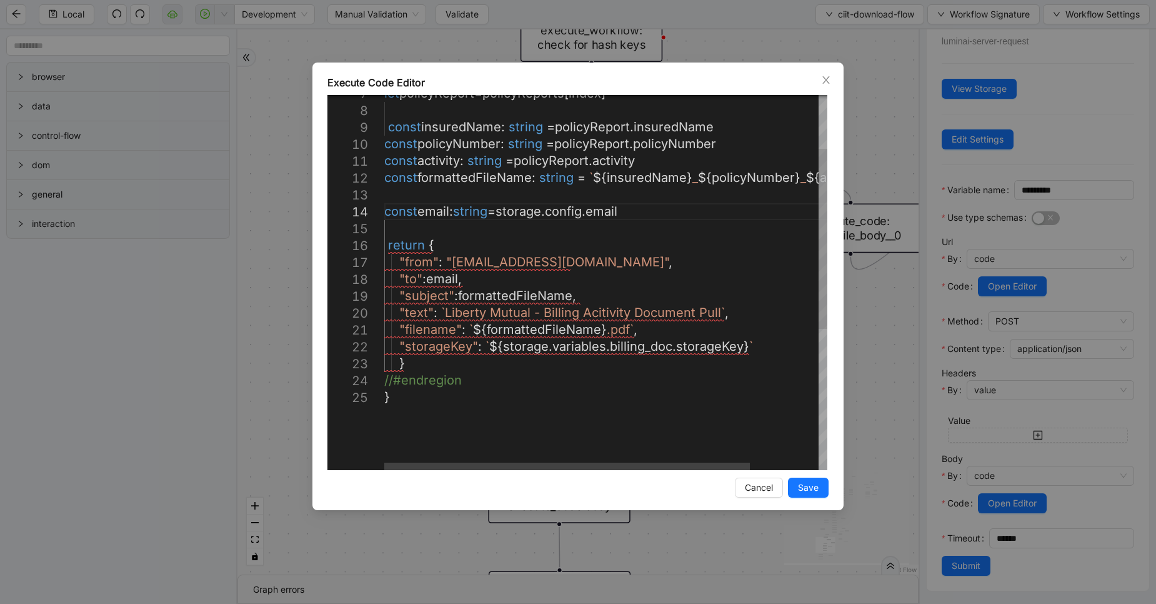
click at [574, 396] on div "let policyReport = policyReports [ index ] const insuredName : string = policyR…" at bounding box center [647, 374] width 526 height 780
type textarea "**********"
click at [808, 480] on button "Save" at bounding box center [808, 488] width 41 height 20
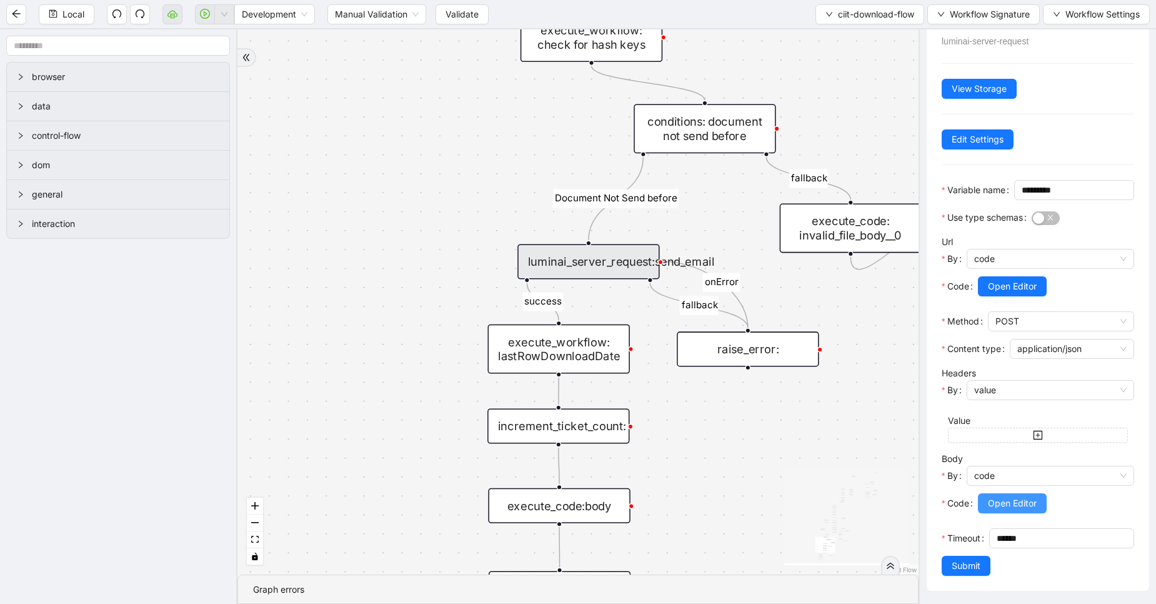
click at [990, 496] on span "Open Editor" at bounding box center [1012, 503] width 49 height 14
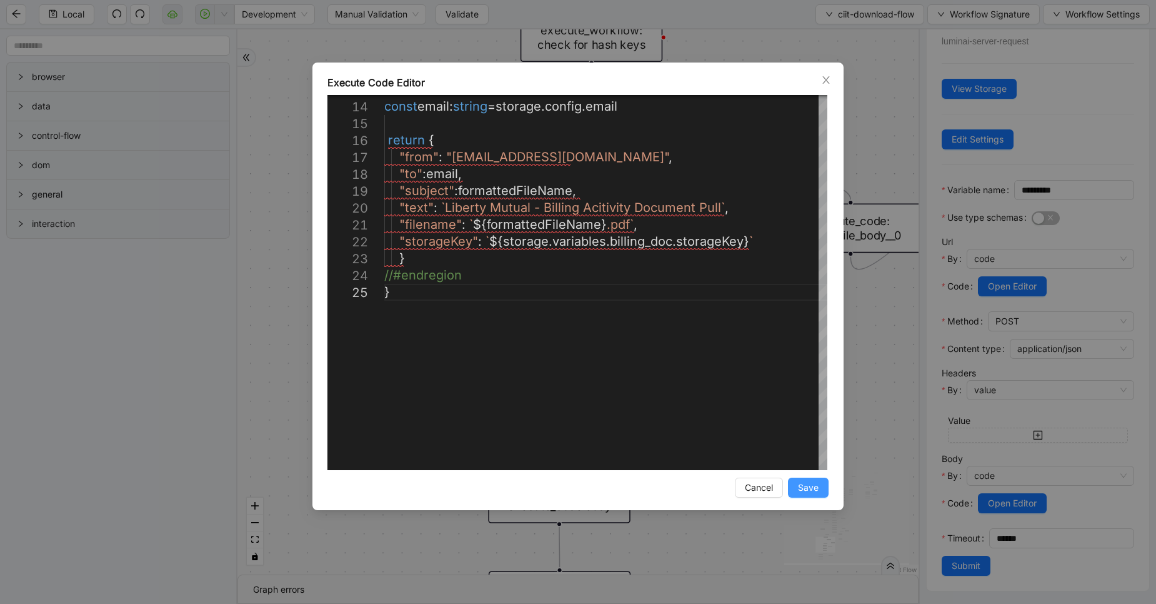
click at [815, 489] on span "Save" at bounding box center [808, 488] width 21 height 14
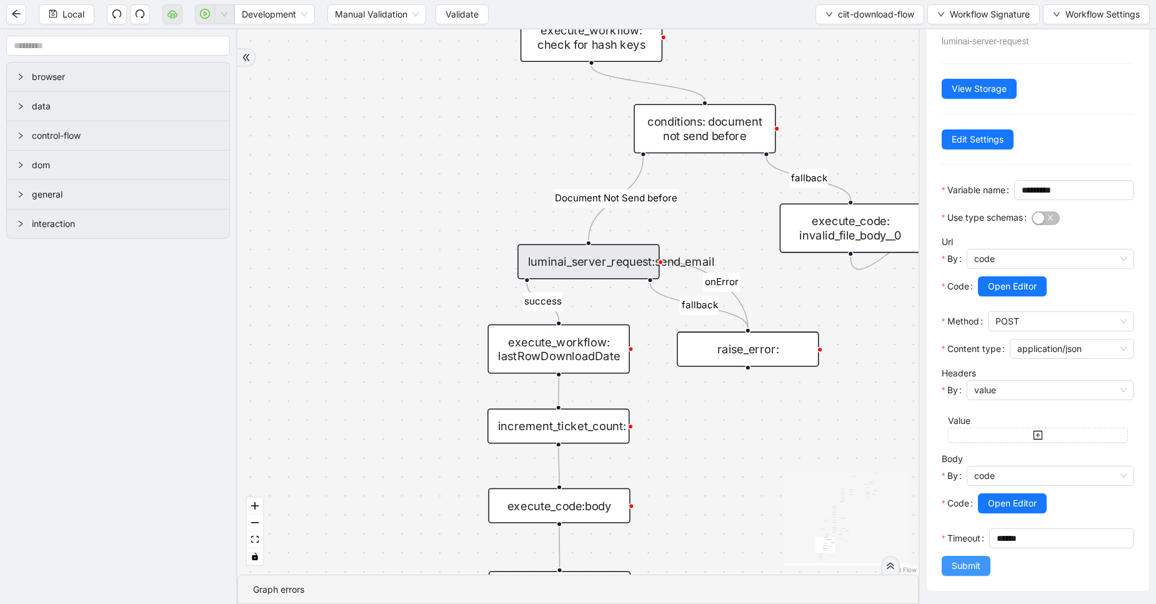
click at [972, 561] on span "Submit" at bounding box center [966, 566] width 29 height 14
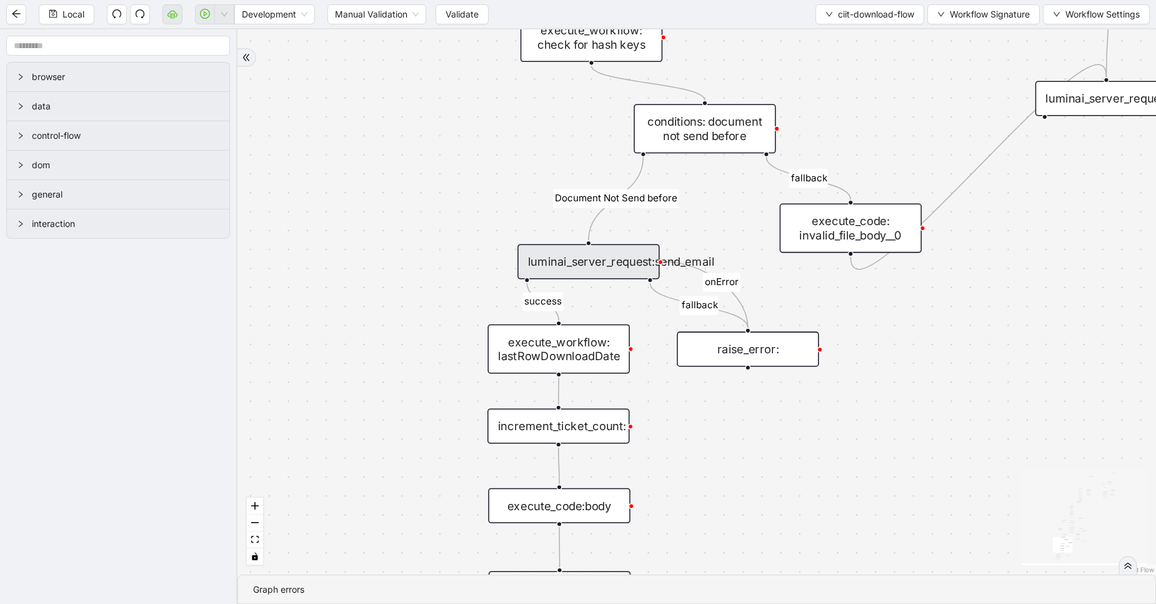
scroll to position [0, 0]
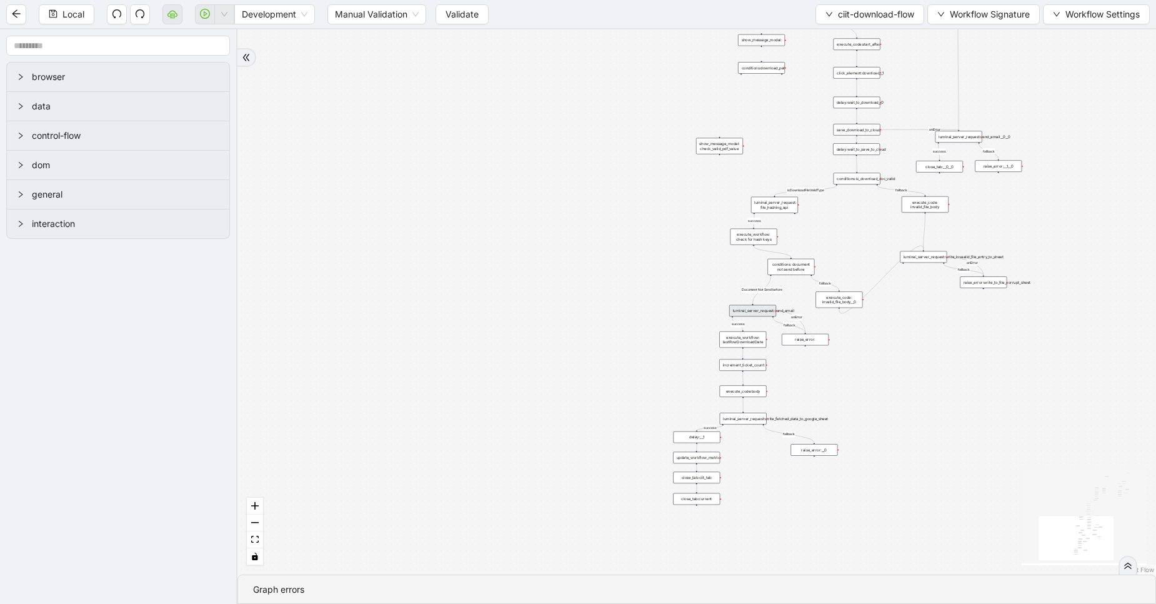
drag, startPoint x: 928, startPoint y: 356, endPoint x: 853, endPoint y: 309, distance: 88.8
click at [853, 309] on div "fallback fallback fallback success download-button-present fallback success fal…" at bounding box center [697, 301] width 919 height 545
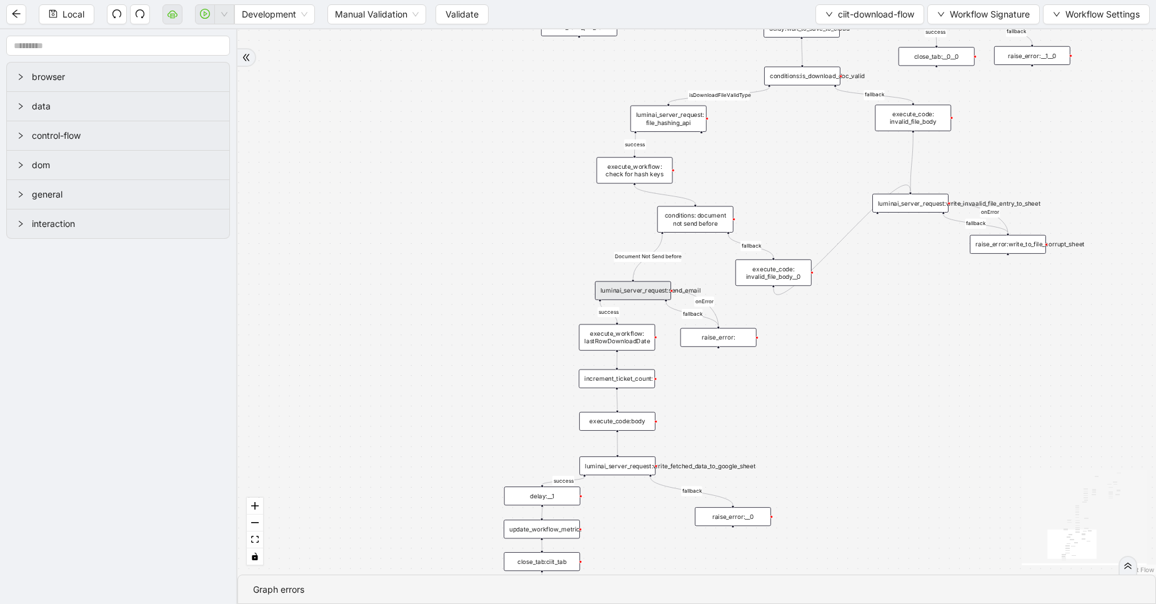
drag, startPoint x: 822, startPoint y: 202, endPoint x: 782, endPoint y: 196, distance: 40.4
click at [782, 196] on div "fallback fallback fallback success download-button-present fallback success fal…" at bounding box center [697, 301] width 919 height 545
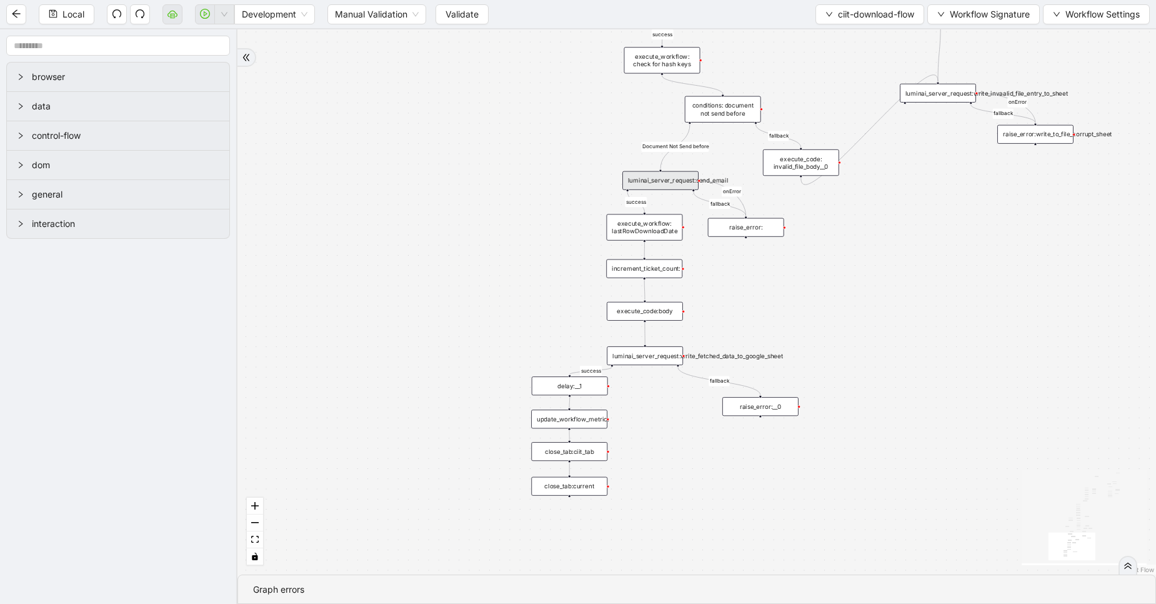
drag, startPoint x: 853, startPoint y: 375, endPoint x: 881, endPoint y: 260, distance: 118.4
click at [881, 260] on div "fallback fallback fallback success download-button-present fallback success fal…" at bounding box center [697, 301] width 919 height 545
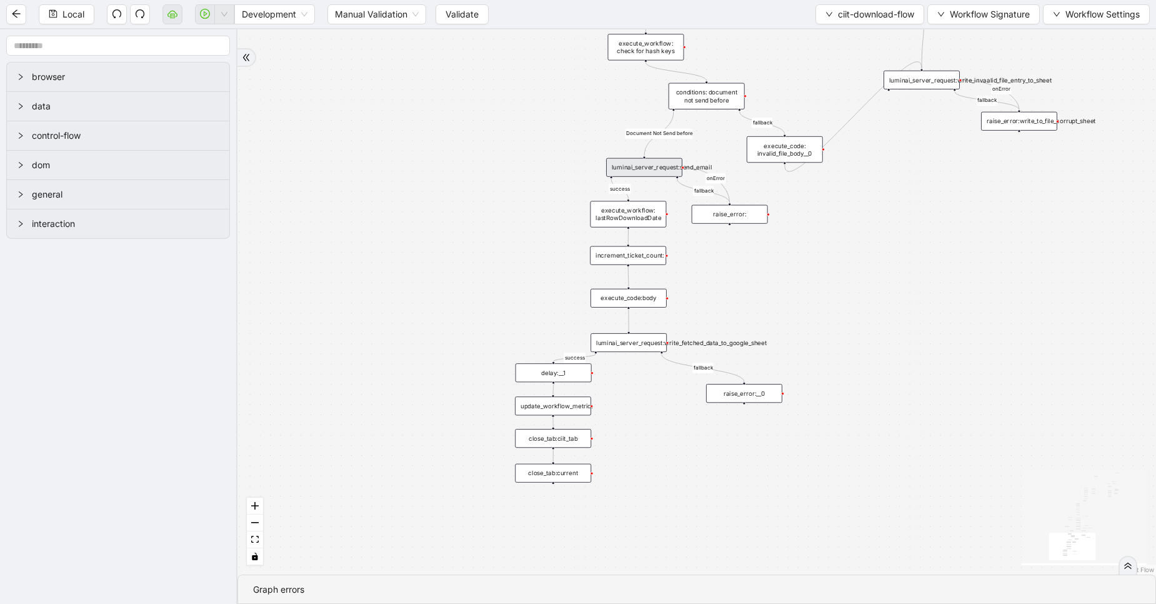
drag, startPoint x: 879, startPoint y: 324, endPoint x: 862, endPoint y: 316, distance: 18.7
click at [862, 316] on div "fallback fallback fallback success download-button-present fallback success fal…" at bounding box center [697, 301] width 919 height 545
click at [861, 316] on div "fallback fallback fallback success download-button-present fallback success fal…" at bounding box center [697, 301] width 919 height 545
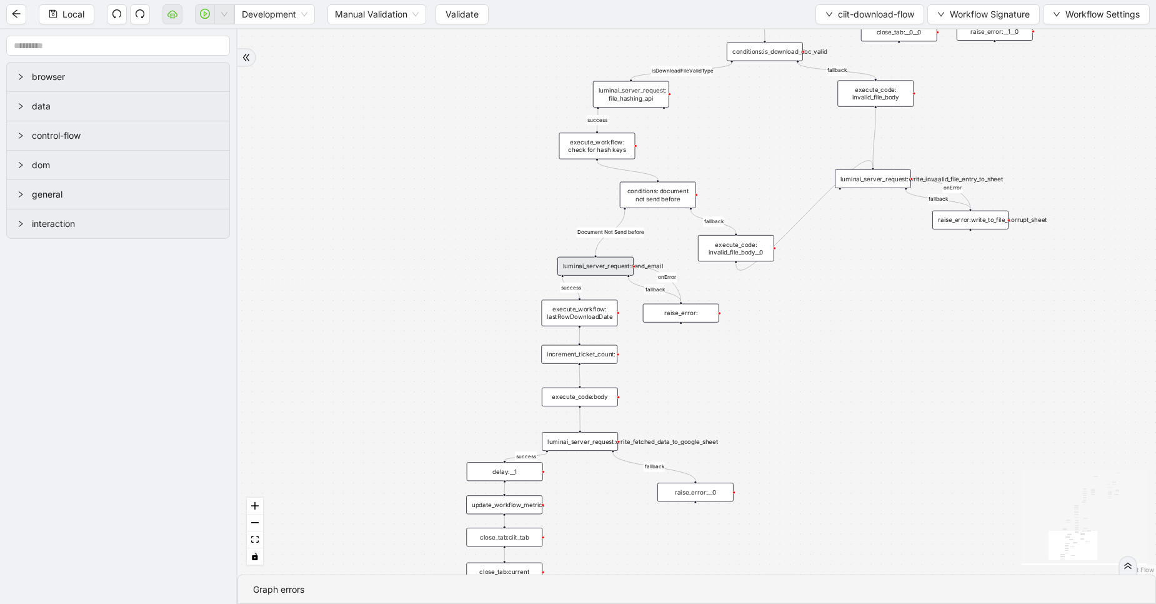
drag, startPoint x: 861, startPoint y: 316, endPoint x: 813, endPoint y: 414, distance: 109.6
click at [813, 414] on div "fallback fallback fallback success download-button-present fallback success fal…" at bounding box center [697, 301] width 919 height 545
click at [598, 268] on div "luminai_server_request:send_email" at bounding box center [596, 266] width 76 height 19
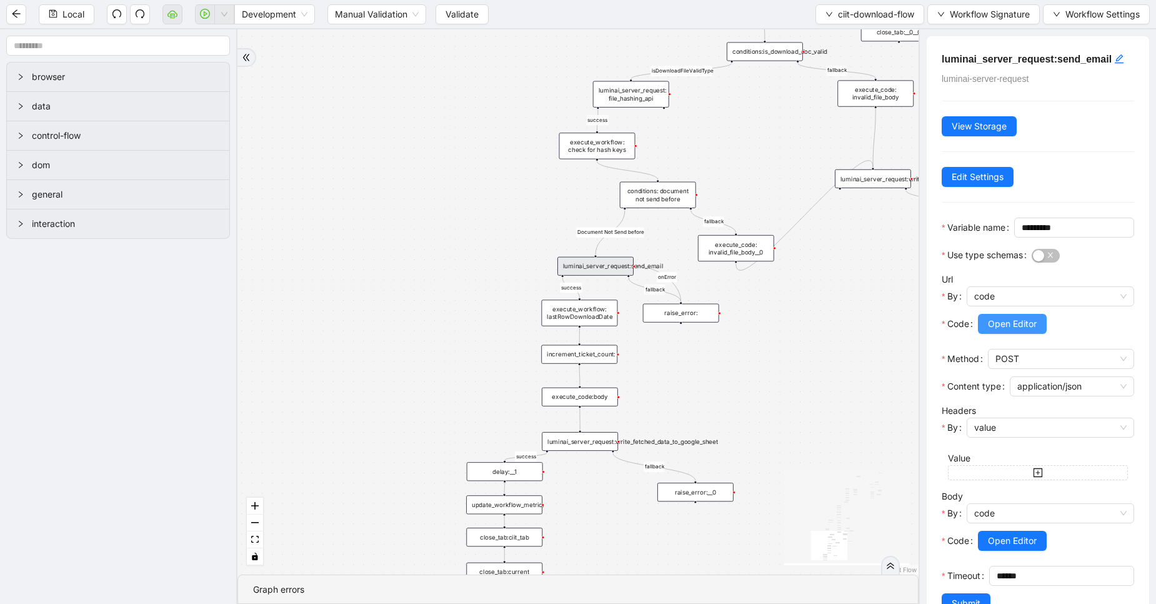
click at [988, 334] on button "Open Editor" at bounding box center [1012, 324] width 69 height 20
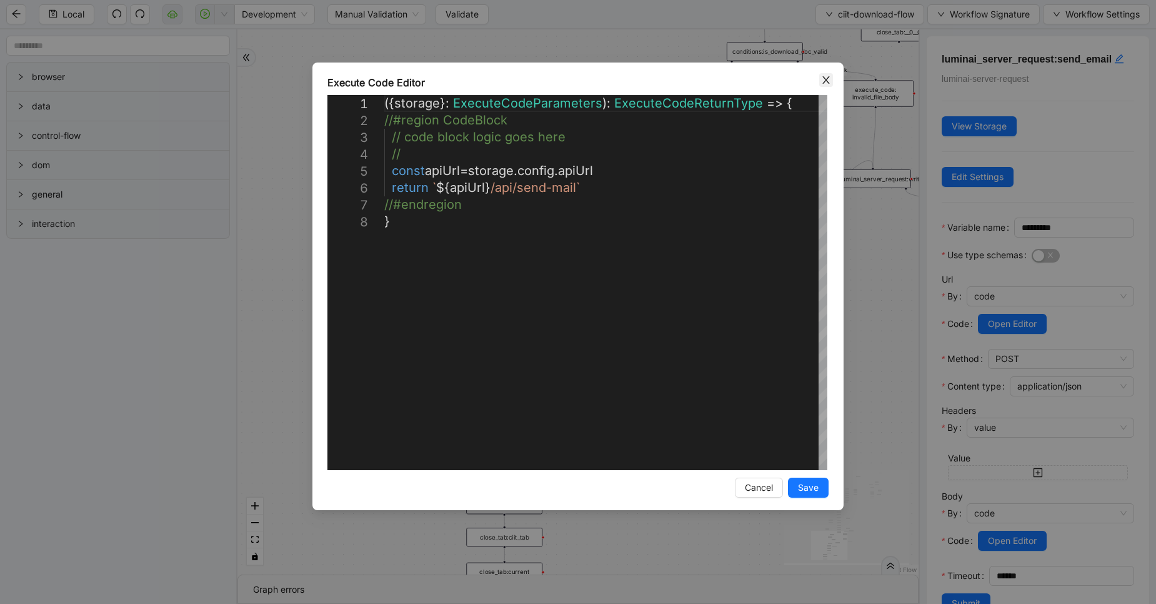
click at [824, 83] on icon "close" at bounding box center [826, 80] width 7 height 8
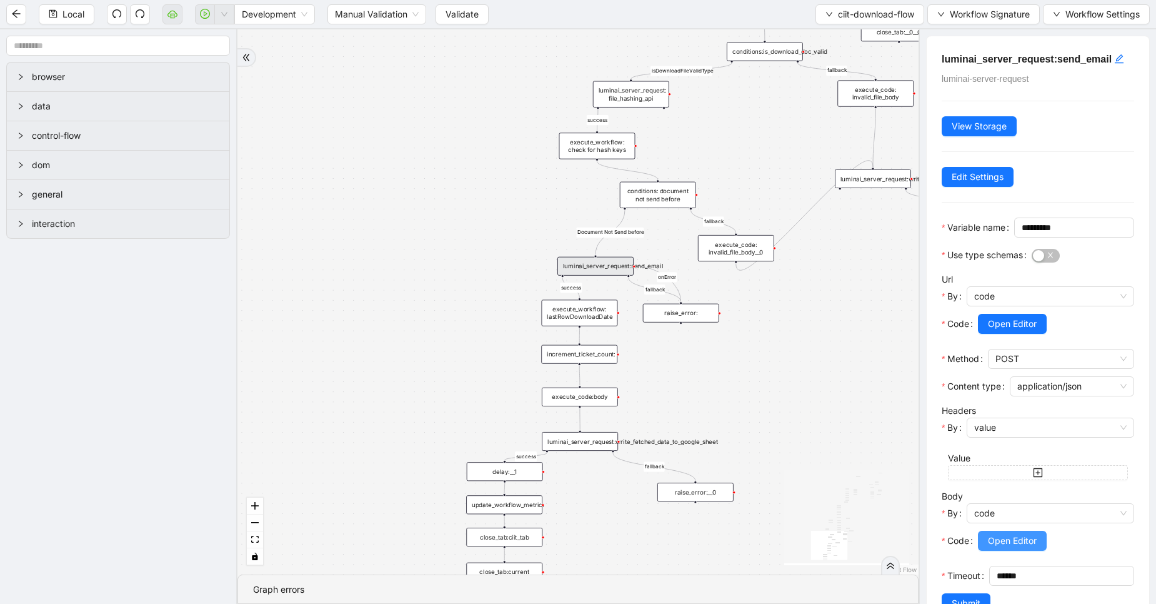
click at [998, 548] on span "Open Editor" at bounding box center [1012, 541] width 49 height 14
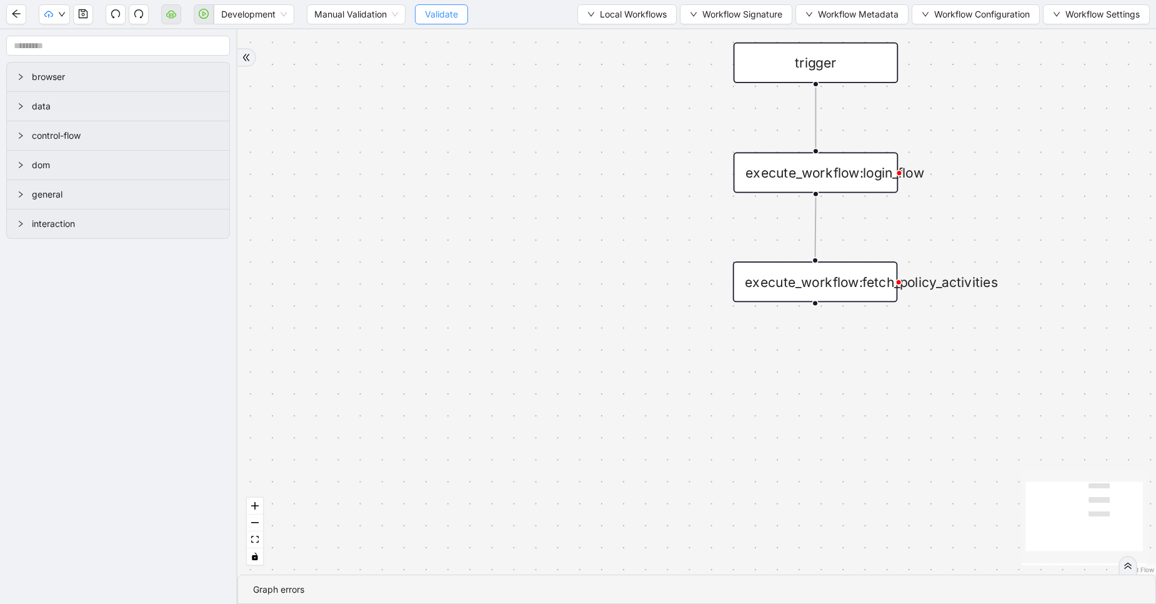
click at [429, 11] on span "Validate" at bounding box center [441, 15] width 33 height 14
click at [228, 14] on span "Development" at bounding box center [254, 14] width 66 height 19
click at [254, 60] on div "Production" at bounding box center [254, 60] width 61 height 14
click at [176, 13] on icon "cloud-server" at bounding box center [171, 14] width 10 height 10
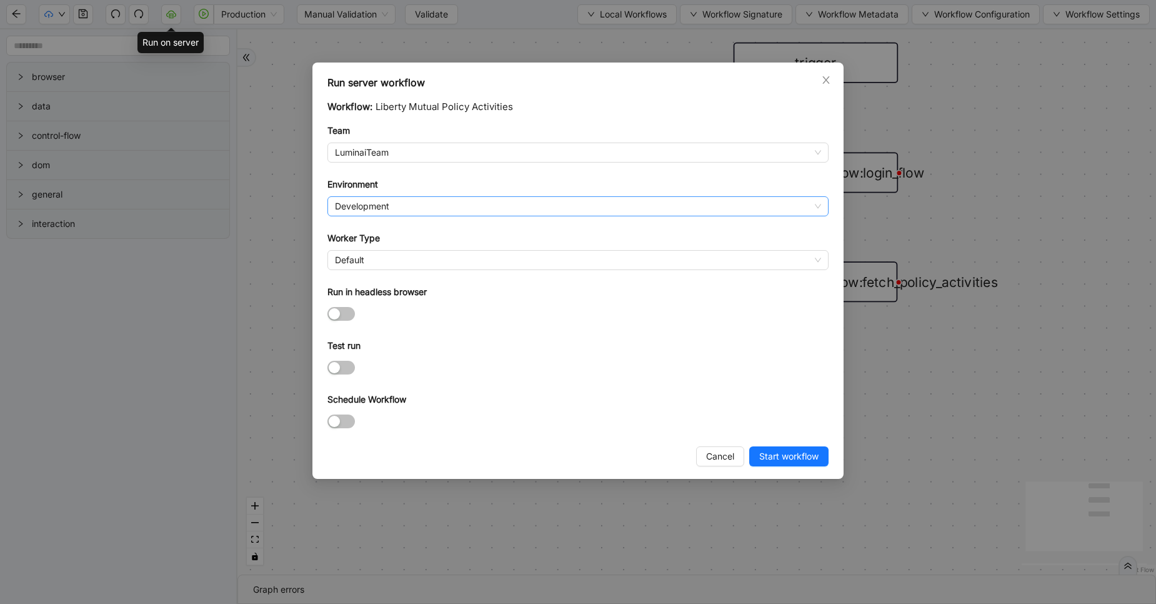
click at [383, 208] on span "Development" at bounding box center [578, 206] width 486 height 19
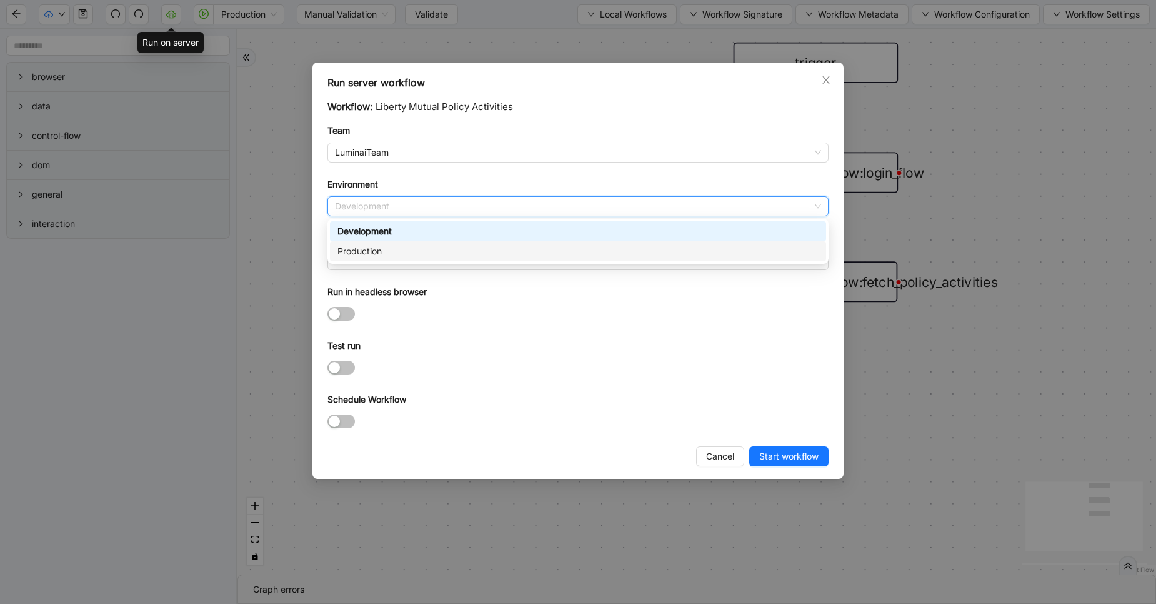
click at [409, 253] on div "Production" at bounding box center [578, 251] width 481 height 14
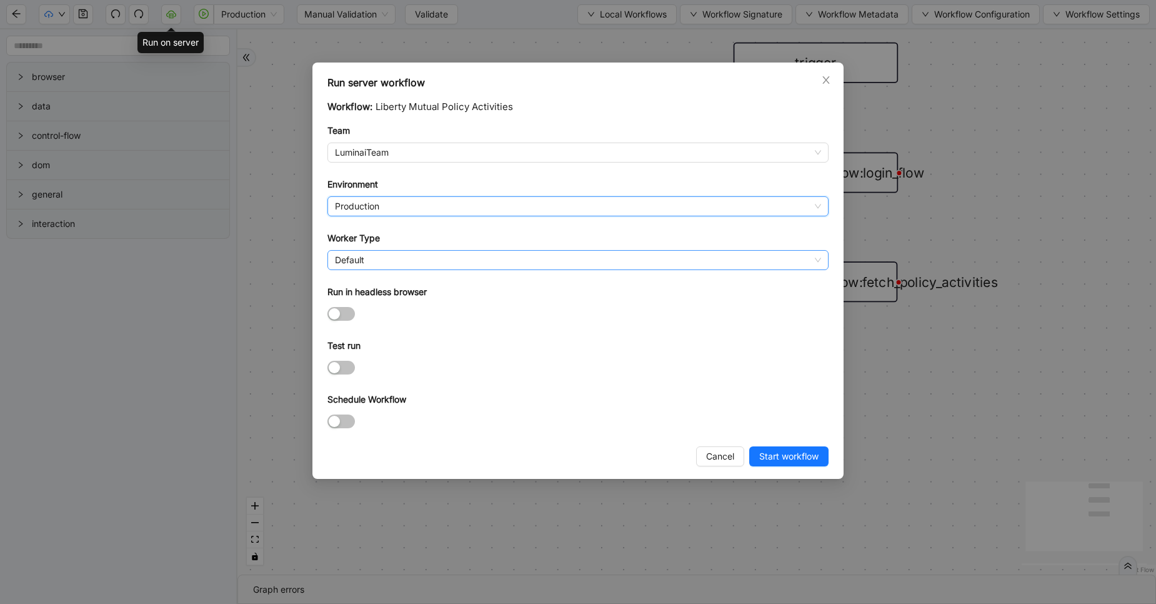
click at [392, 258] on span "Default" at bounding box center [578, 260] width 486 height 19
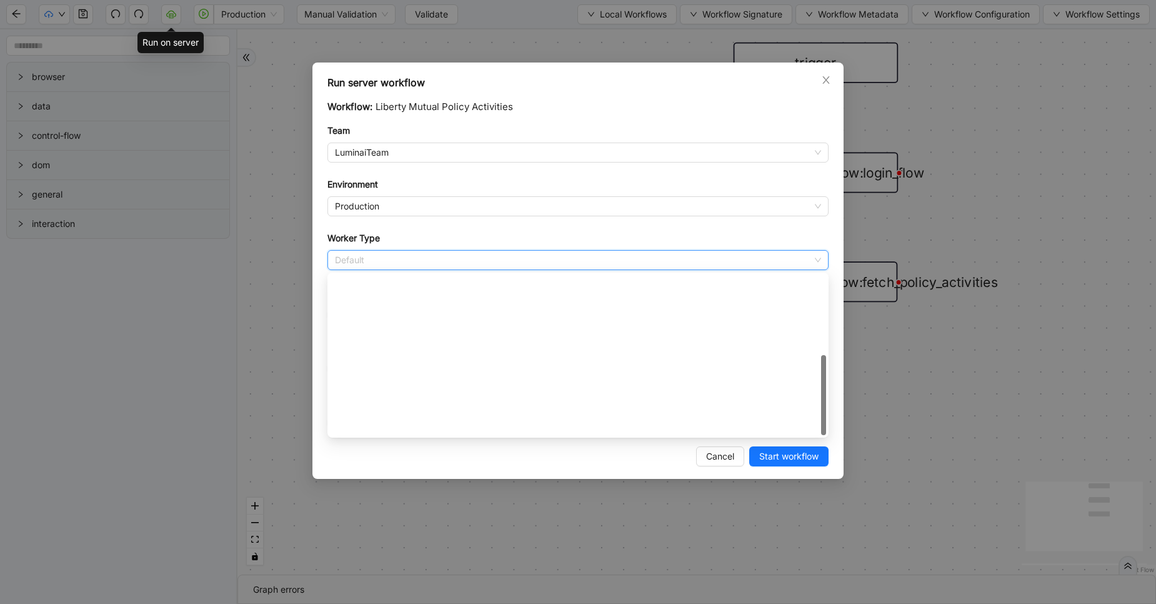
scroll to position [180, 0]
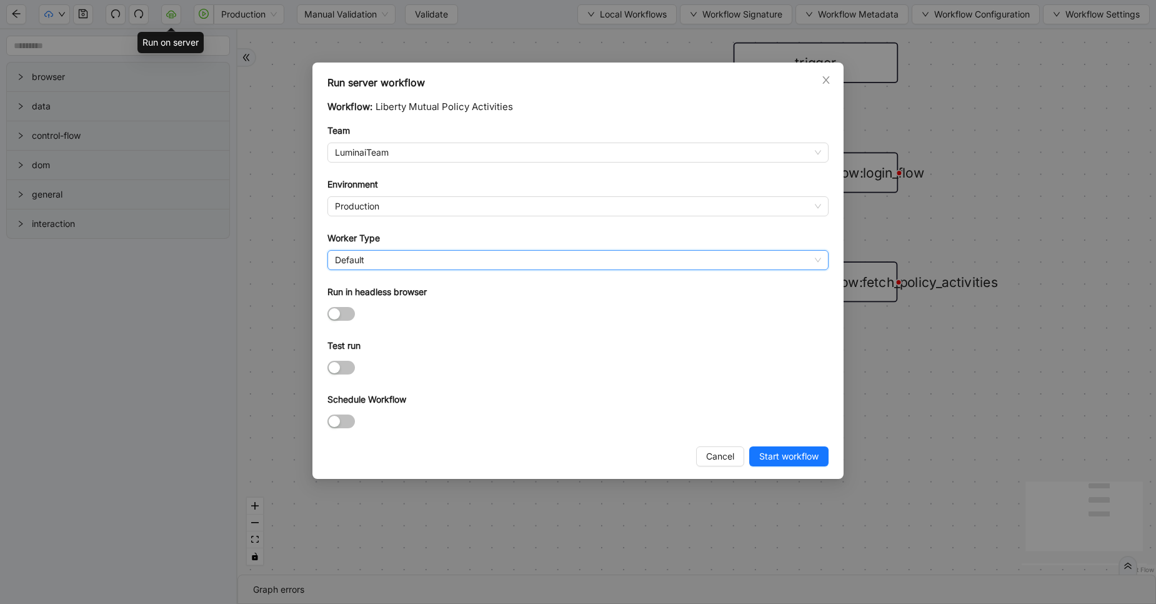
click at [392, 258] on span "Default" at bounding box center [578, 260] width 486 height 19
click at [771, 457] on span "Start workflow" at bounding box center [789, 456] width 59 height 14
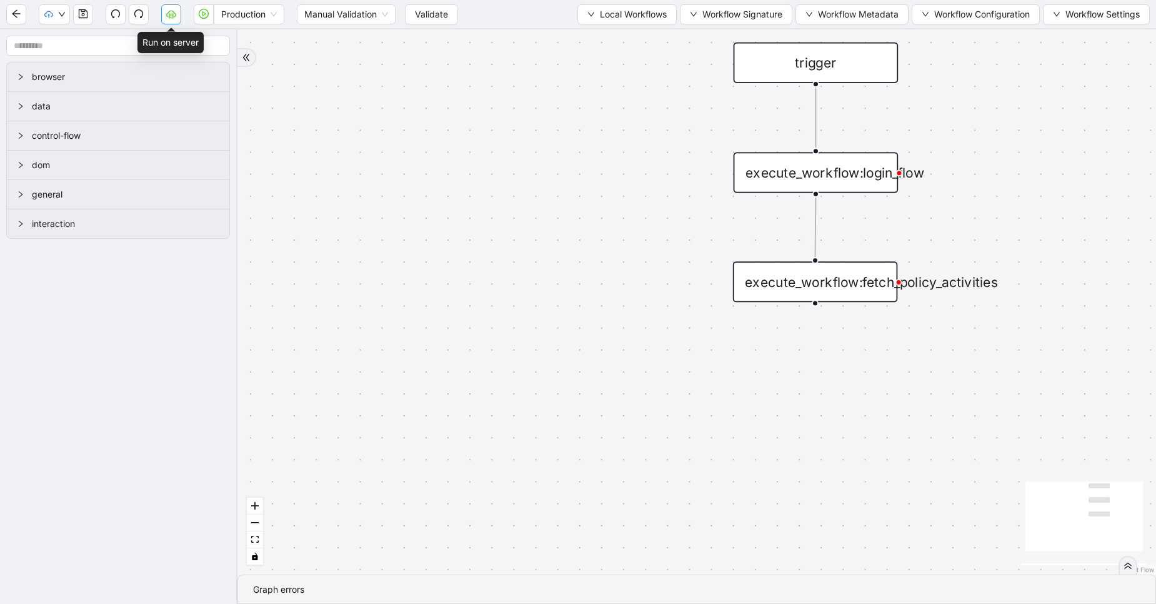
click at [176, 14] on icon "cloud-server" at bounding box center [171, 13] width 10 height 7
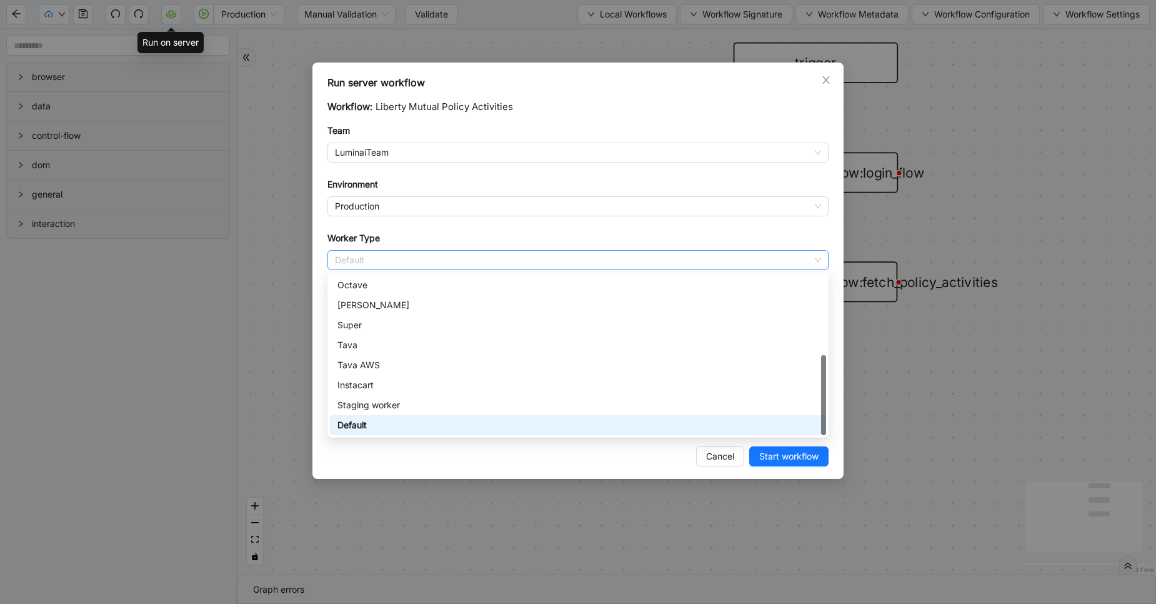
click at [386, 264] on span "Default" at bounding box center [578, 260] width 486 height 19
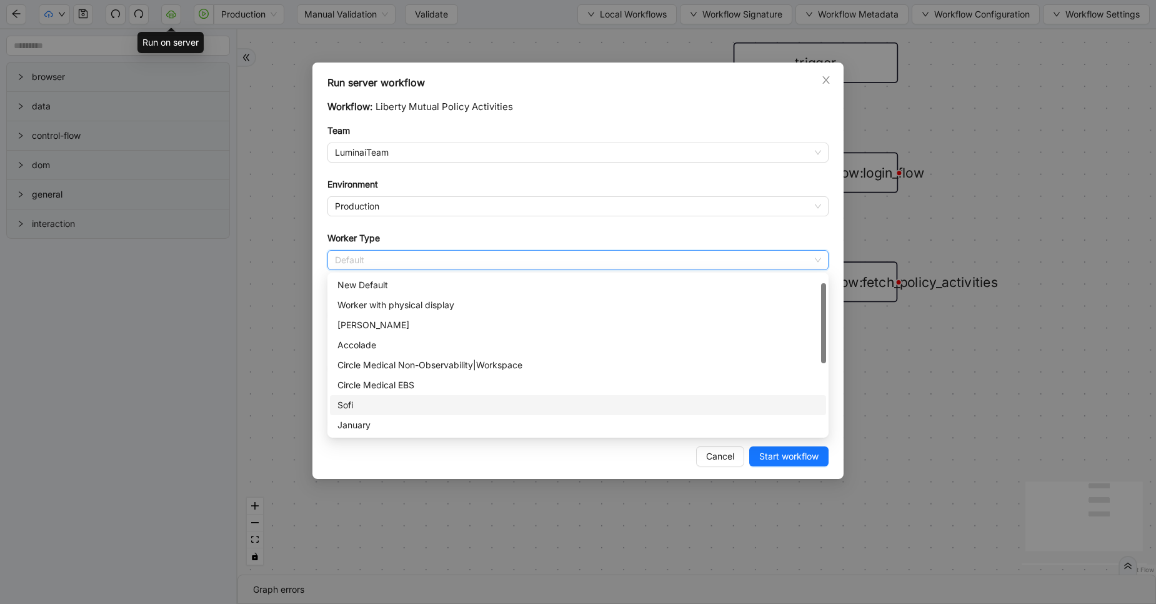
scroll to position [47, 0]
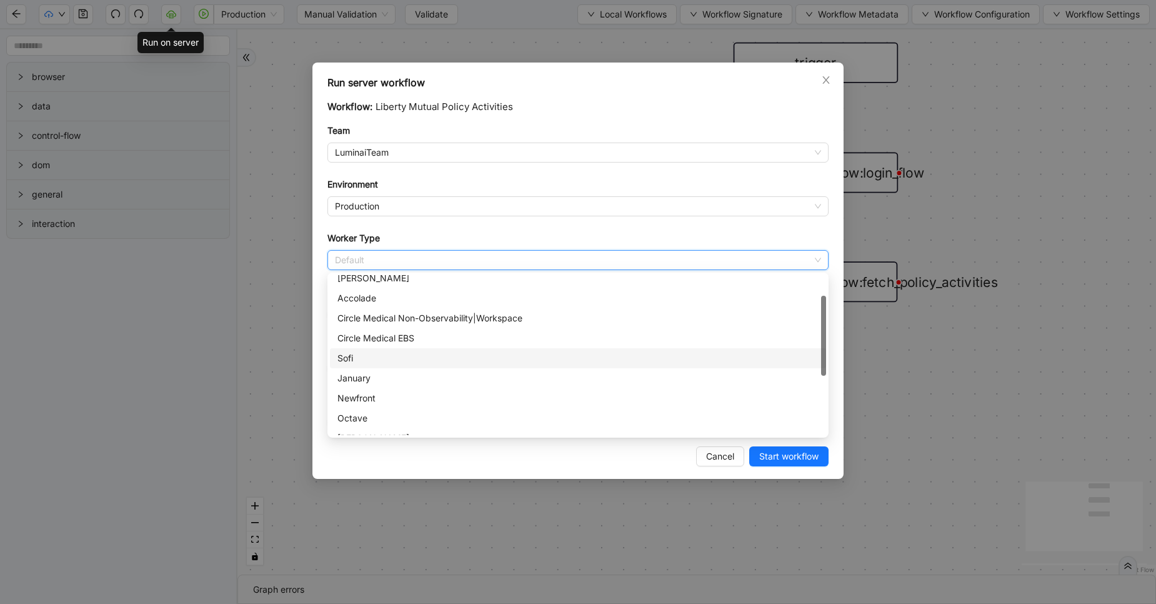
click at [378, 399] on div "Newfront" at bounding box center [578, 398] width 481 height 14
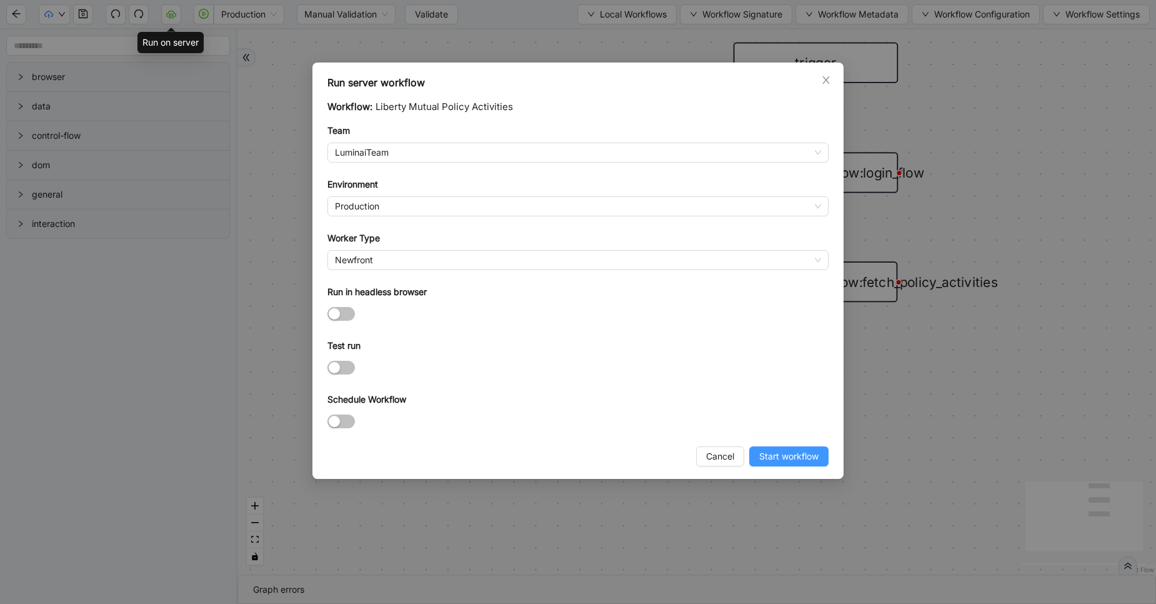
click at [790, 460] on span "Start workflow" at bounding box center [789, 456] width 59 height 14
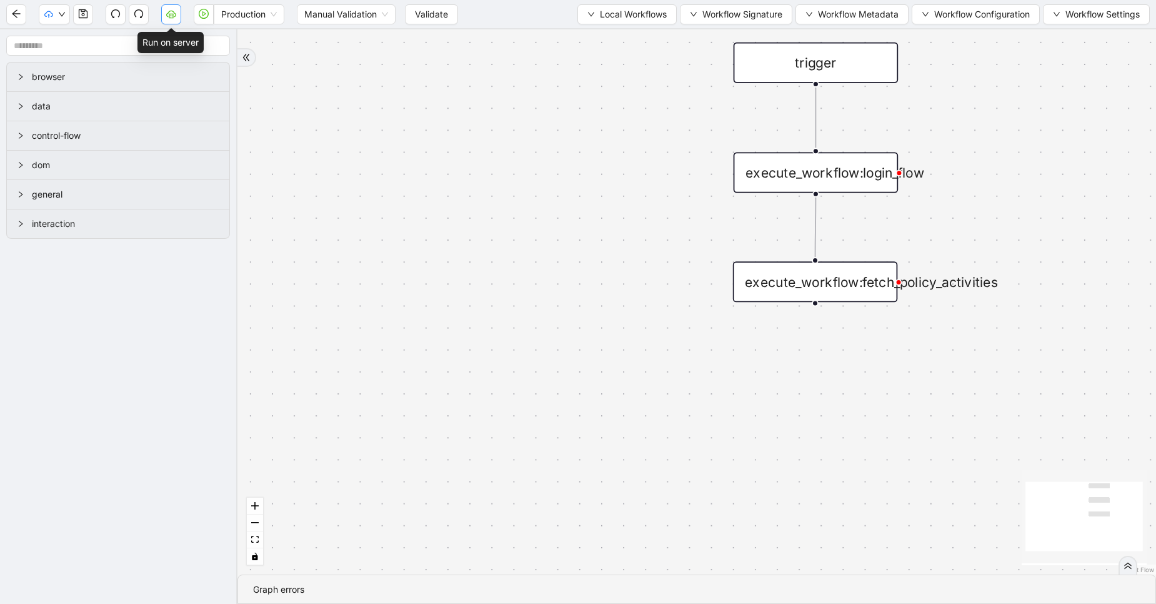
click at [169, 14] on icon "cloud-server" at bounding box center [171, 14] width 10 height 10
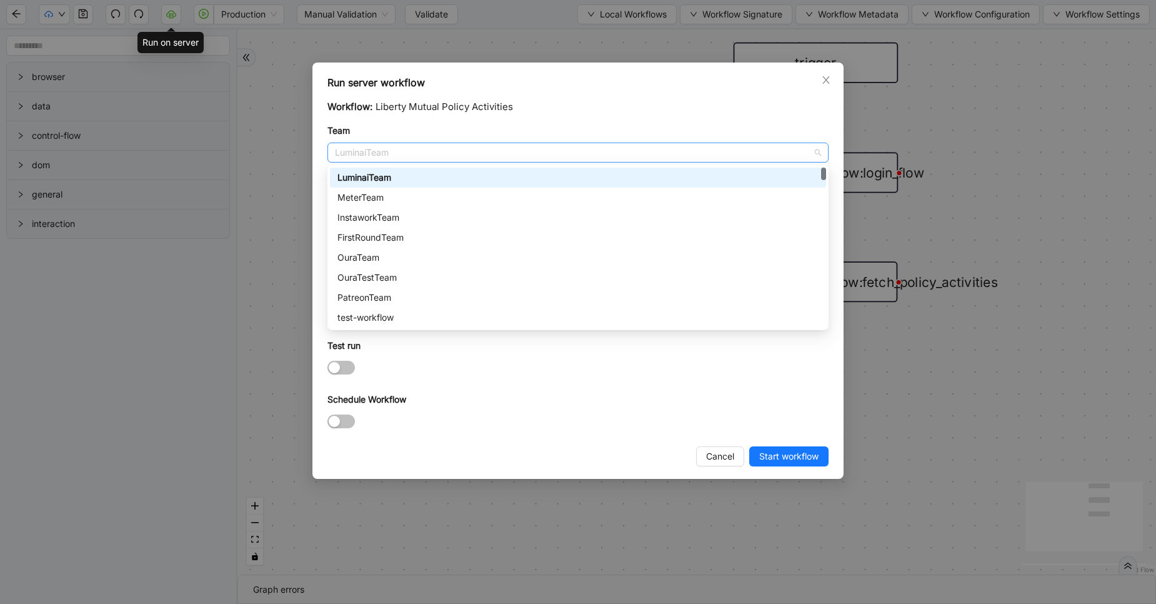
click at [389, 161] on span "LuminaiTeam" at bounding box center [578, 152] width 486 height 19
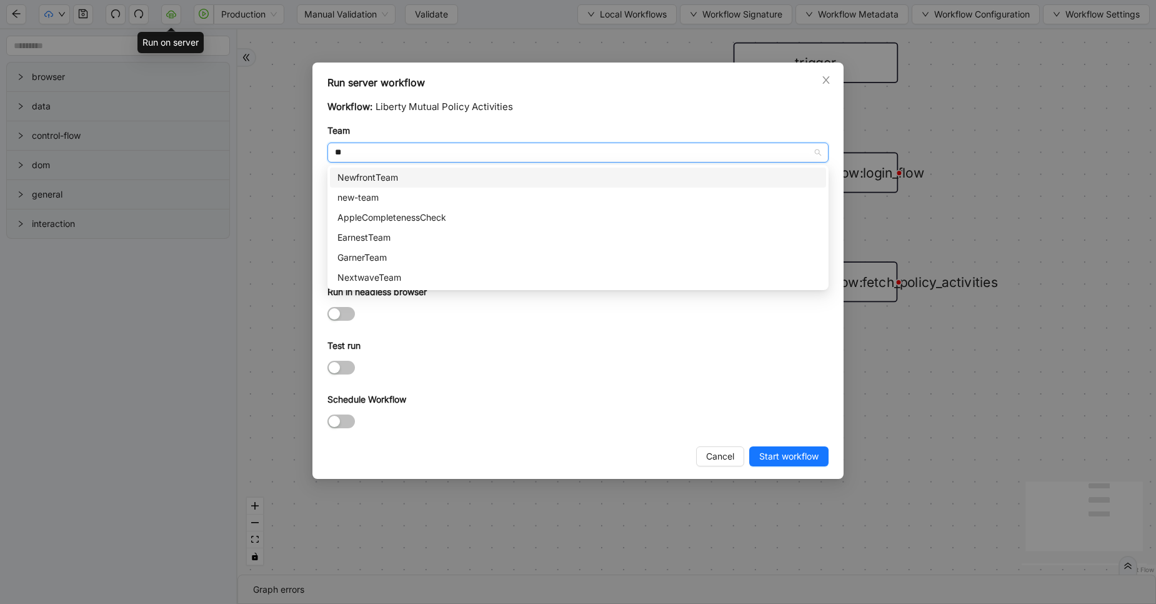
type input "***"
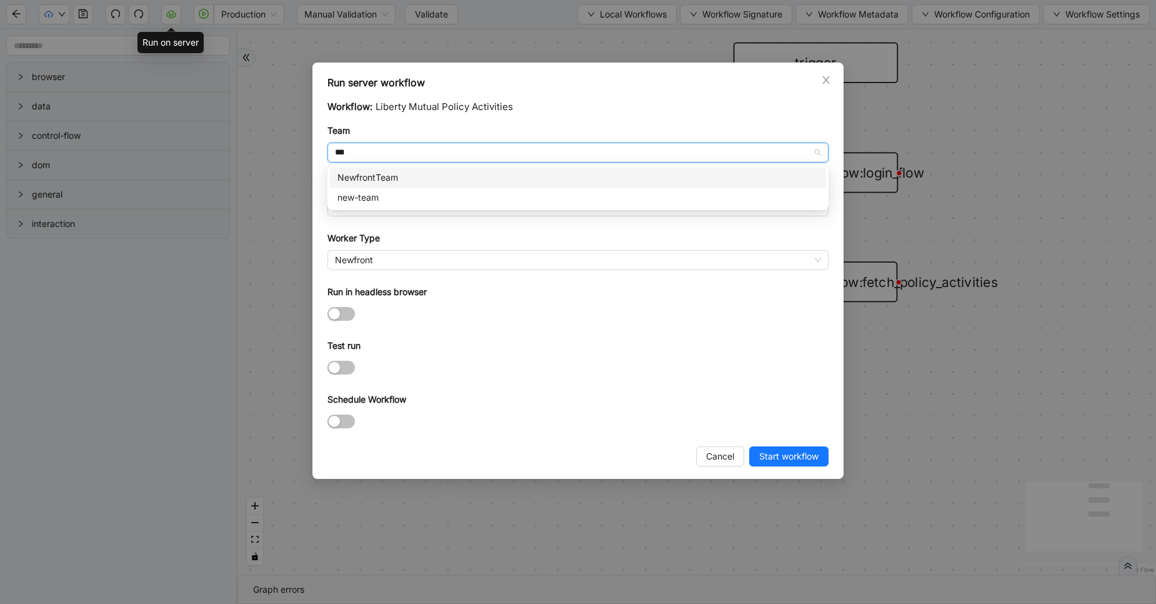
click at [389, 168] on div "NewfrontTeam" at bounding box center [578, 178] width 496 height 20
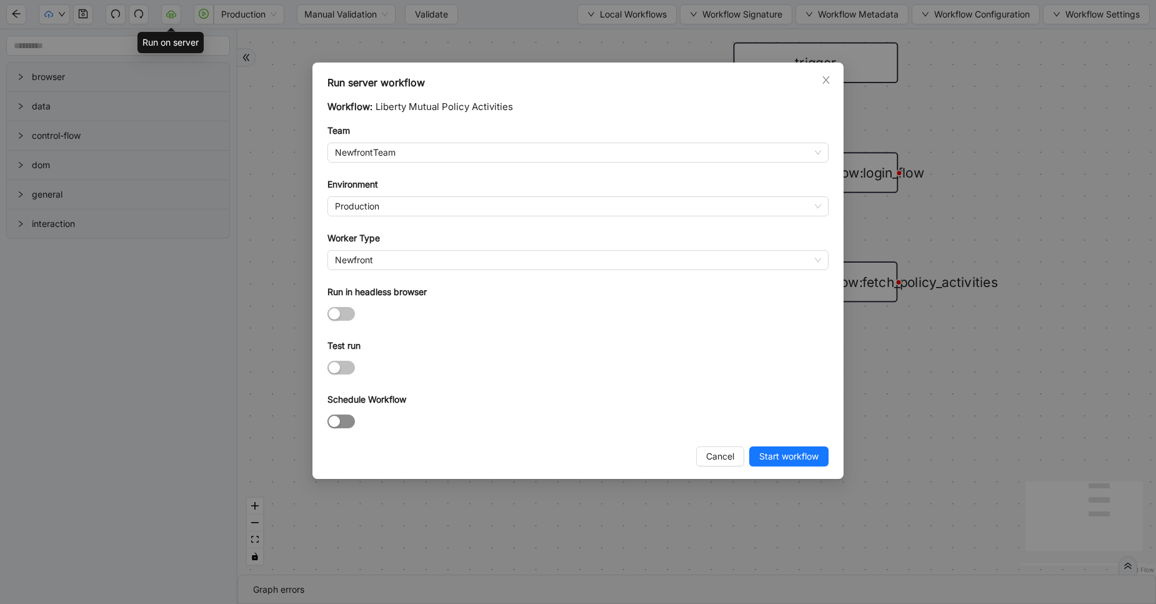
click at [349, 419] on span "button" at bounding box center [342, 421] width 28 height 14
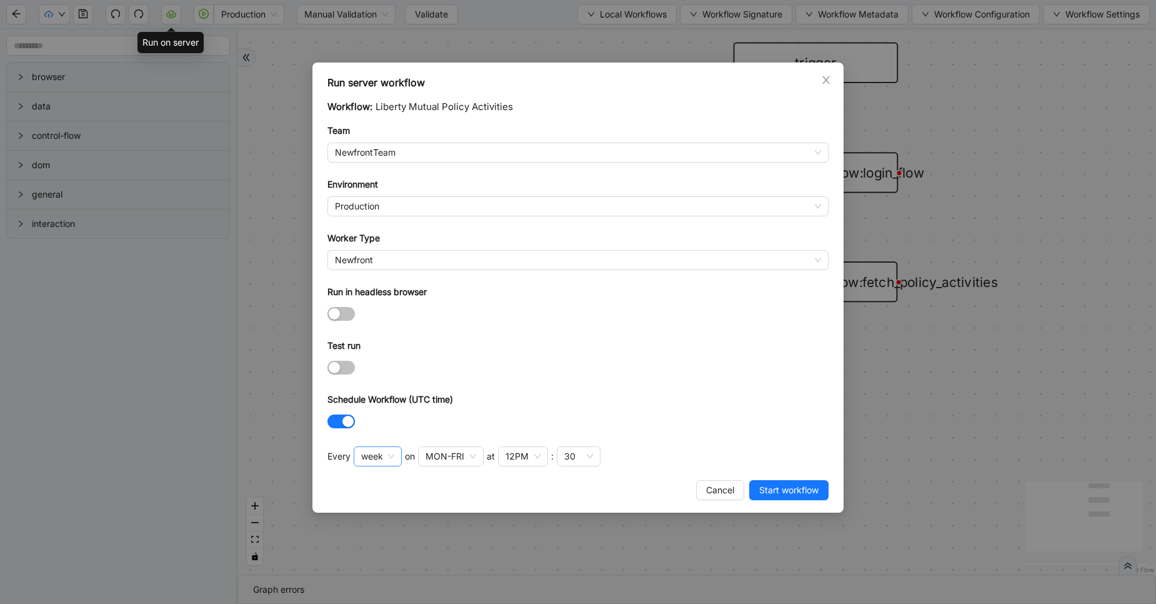
click at [390, 456] on span "week" at bounding box center [377, 456] width 33 height 19
click at [374, 517] on div "day" at bounding box center [377, 521] width 26 height 14
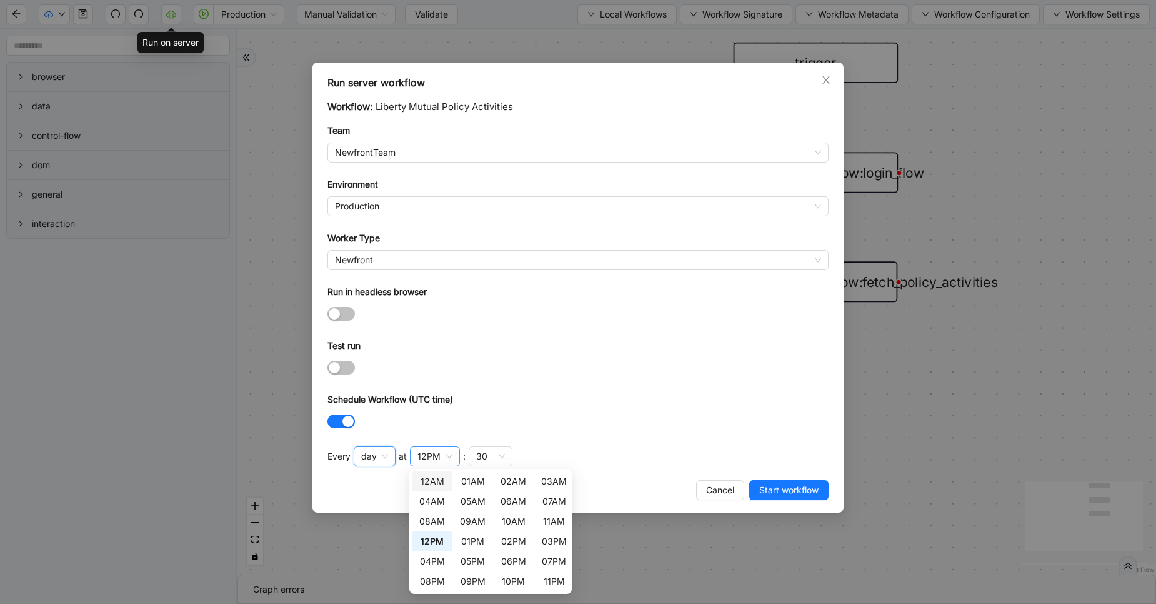
click at [443, 449] on div "12PM" at bounding box center [435, 456] width 50 height 20
click at [510, 543] on div "02PM" at bounding box center [514, 541] width 26 height 14
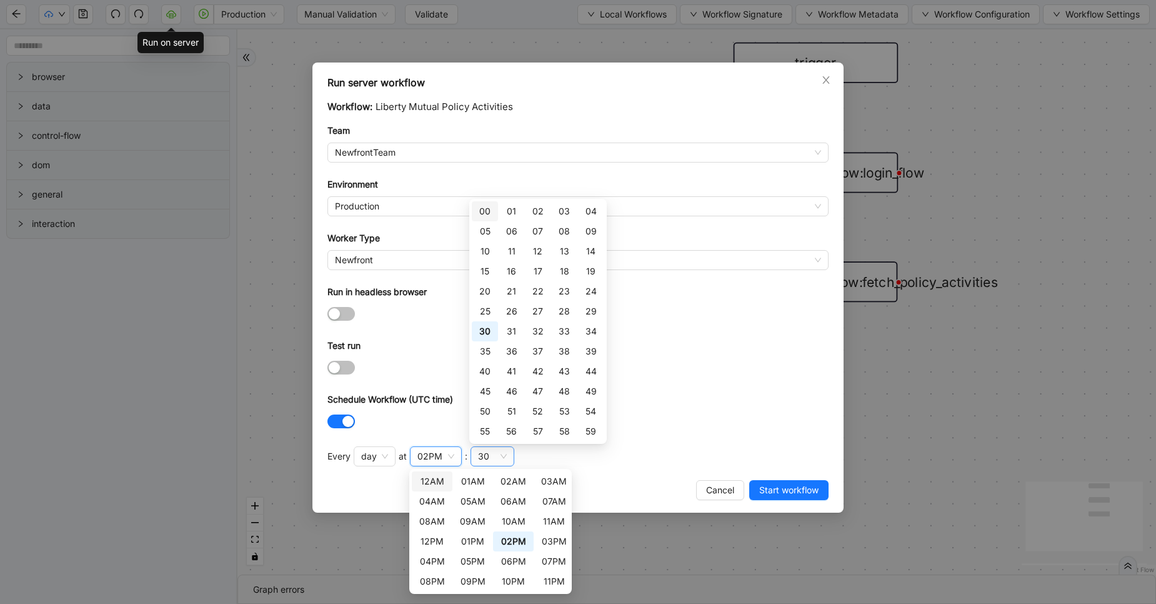
click at [481, 462] on div "30" at bounding box center [483, 456] width 11 height 14
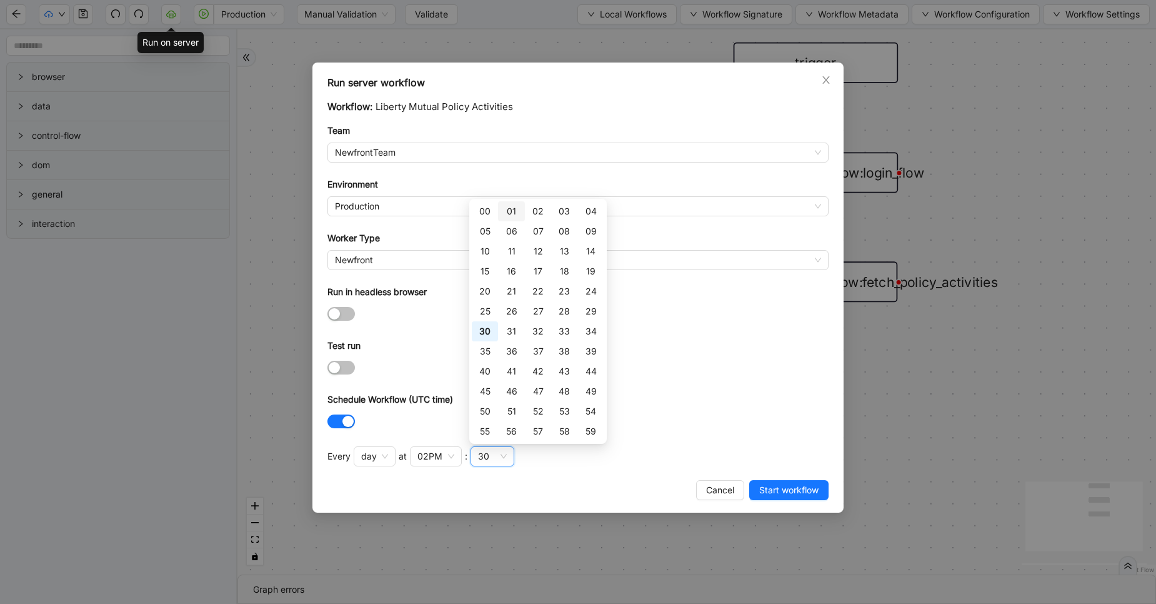
click at [505, 210] on div "01" at bounding box center [511, 211] width 26 height 20
click at [489, 210] on div "00" at bounding box center [484, 211] width 11 height 14
click at [718, 411] on div at bounding box center [578, 421] width 501 height 20
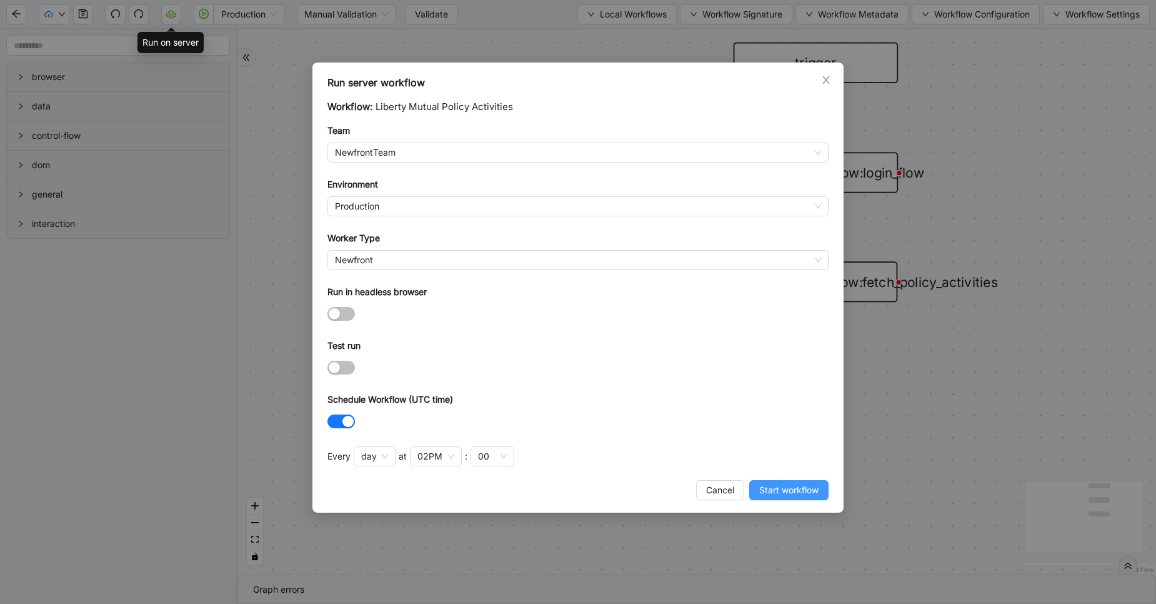
click at [779, 489] on span "Start workflow" at bounding box center [789, 490] width 59 height 14
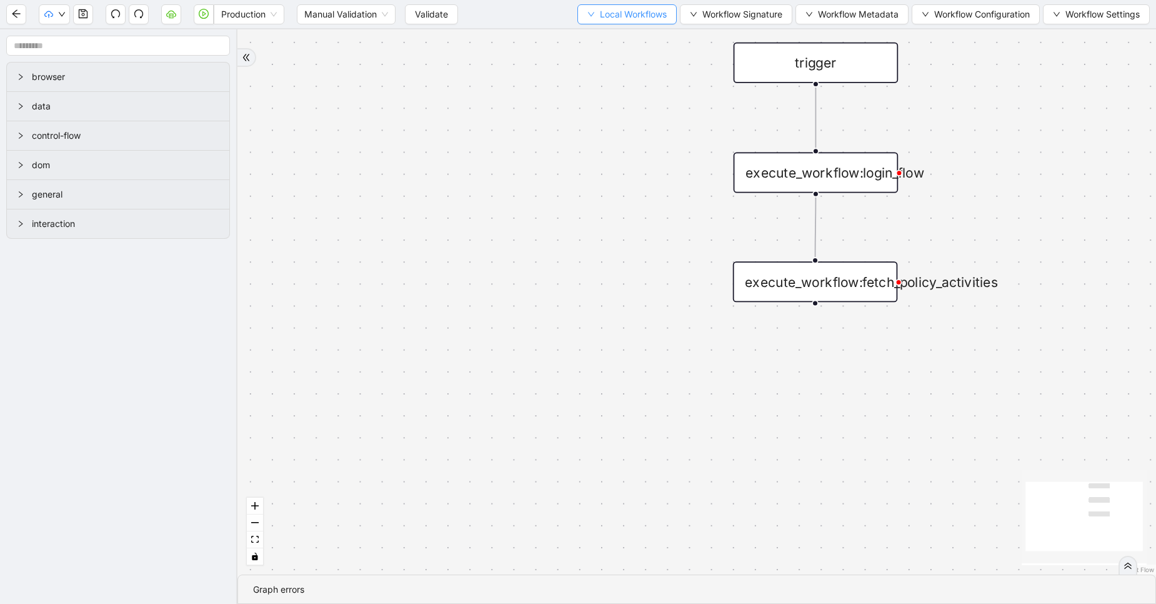
click at [636, 21] on span "Local Workflows" at bounding box center [633, 15] width 67 height 14
click at [616, 33] on span "Select" at bounding box center [621, 39] width 81 height 14
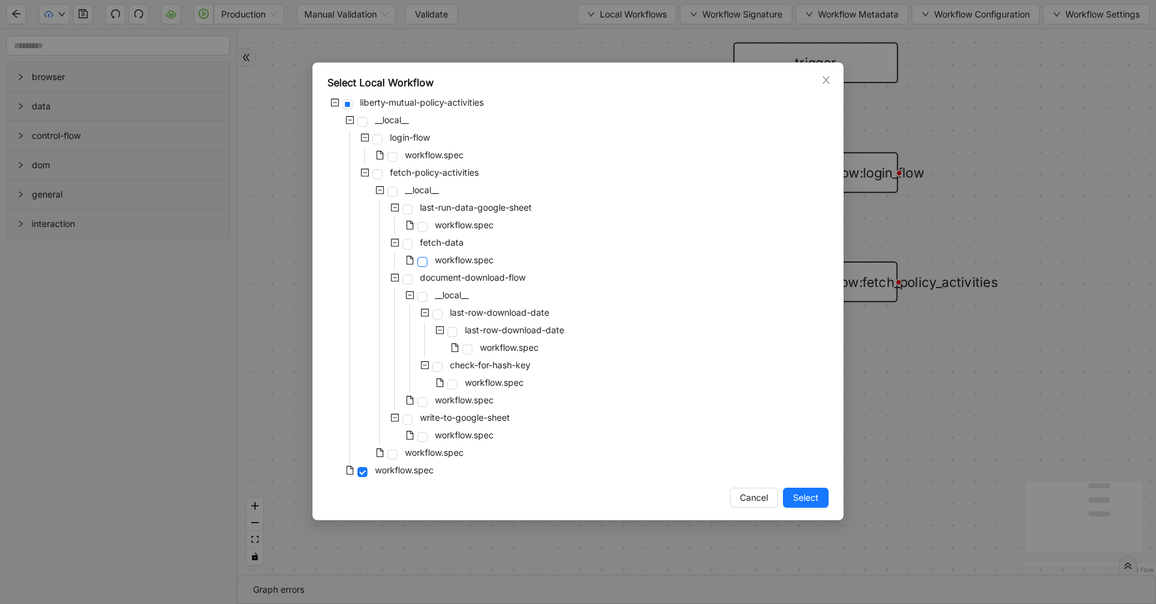
click at [424, 262] on span at bounding box center [423, 262] width 10 height 10
click at [419, 228] on span at bounding box center [423, 227] width 10 height 10
click at [805, 504] on span "Select" at bounding box center [806, 498] width 26 height 14
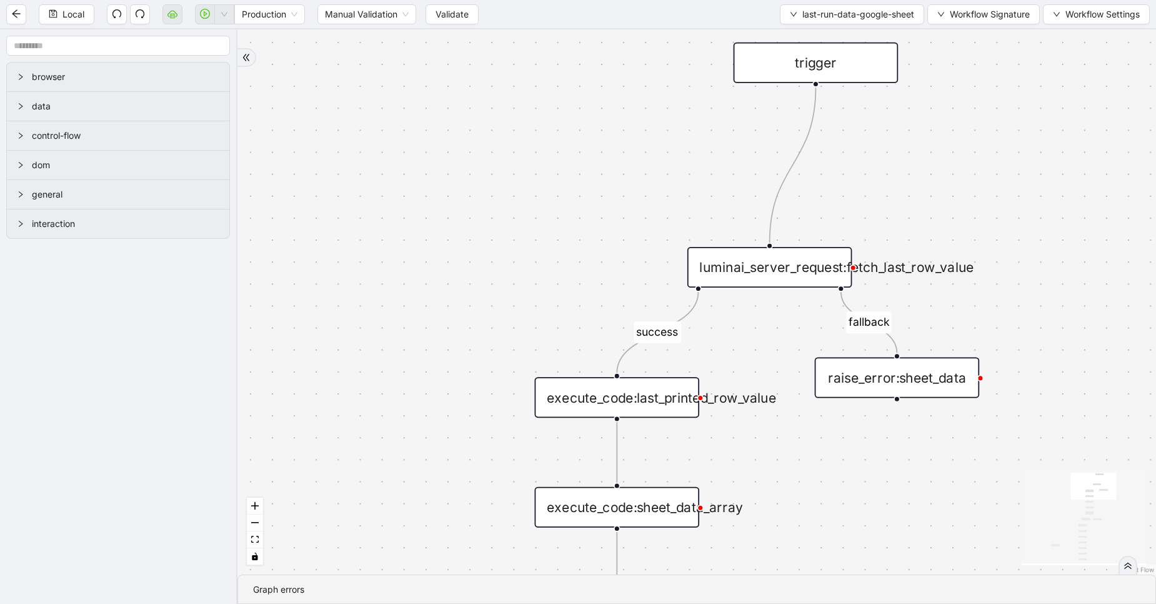
drag, startPoint x: 614, startPoint y: 349, endPoint x: 606, endPoint y: 129, distance: 220.2
click at [606, 129] on div "success loopFrom exitFrom exitFrom loopFrom fallback trigger luminai_server_req…" at bounding box center [697, 301] width 919 height 545
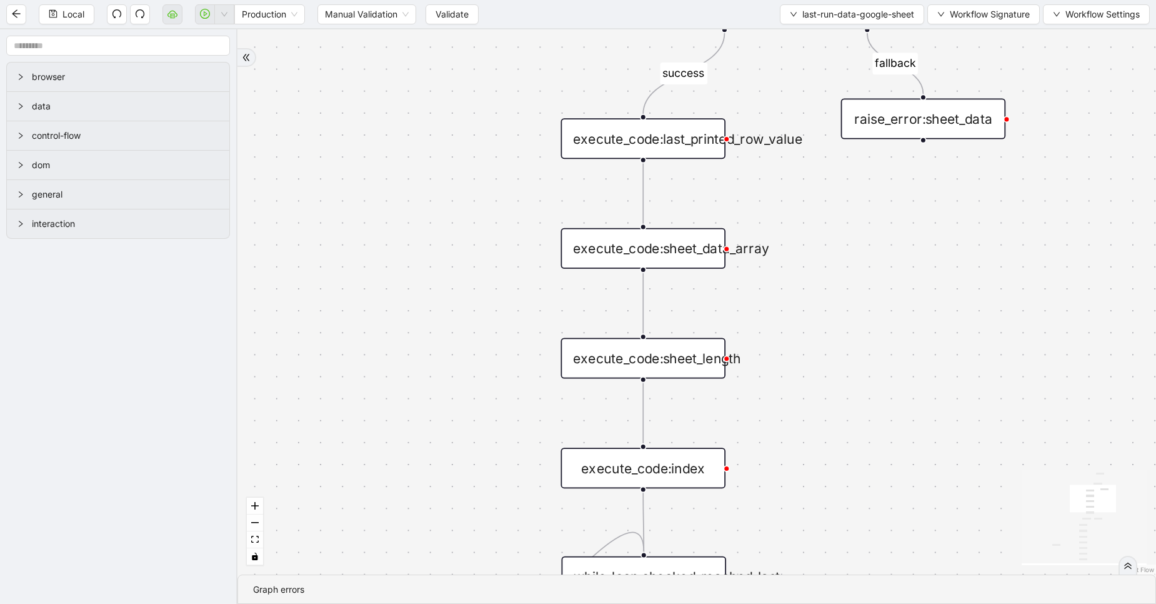
drag, startPoint x: 521, startPoint y: 268, endPoint x: 550, endPoint y: -2, distance: 271.0
click at [550, 0] on html "Local Production Manual Validation Validate last-run-data-google-sheet Workflow…" at bounding box center [578, 302] width 1156 height 604
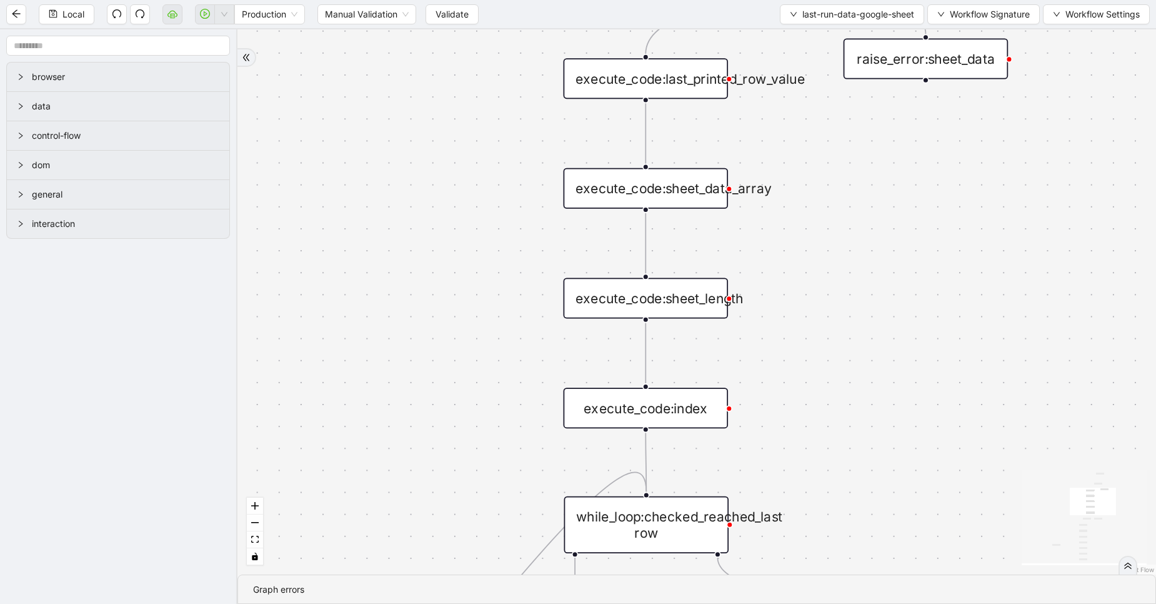
drag, startPoint x: 434, startPoint y: 334, endPoint x: 454, endPoint y: 74, distance: 261.4
click at [454, 74] on div "success loopFrom exitFrom exitFrom loopFrom fallback trigger luminai_server_req…" at bounding box center [697, 301] width 919 height 545
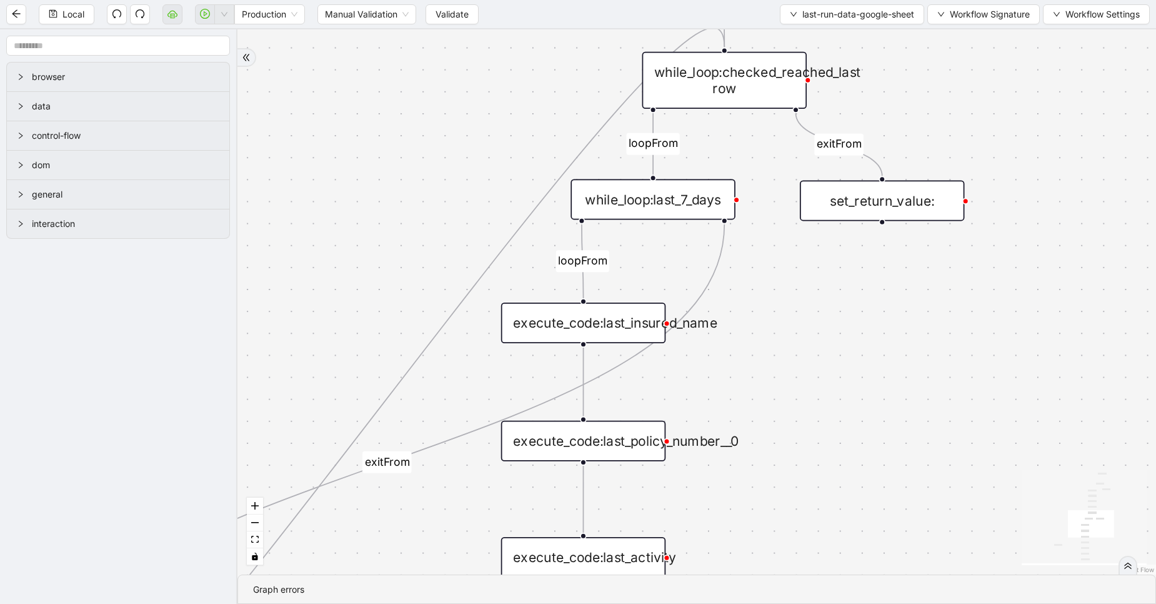
drag, startPoint x: 425, startPoint y: 283, endPoint x: 483, endPoint y: 49, distance: 240.2
click at [483, 49] on div "success loopFrom exitFrom exitFrom loopFrom fallback trigger luminai_server_req…" at bounding box center [697, 301] width 919 height 545
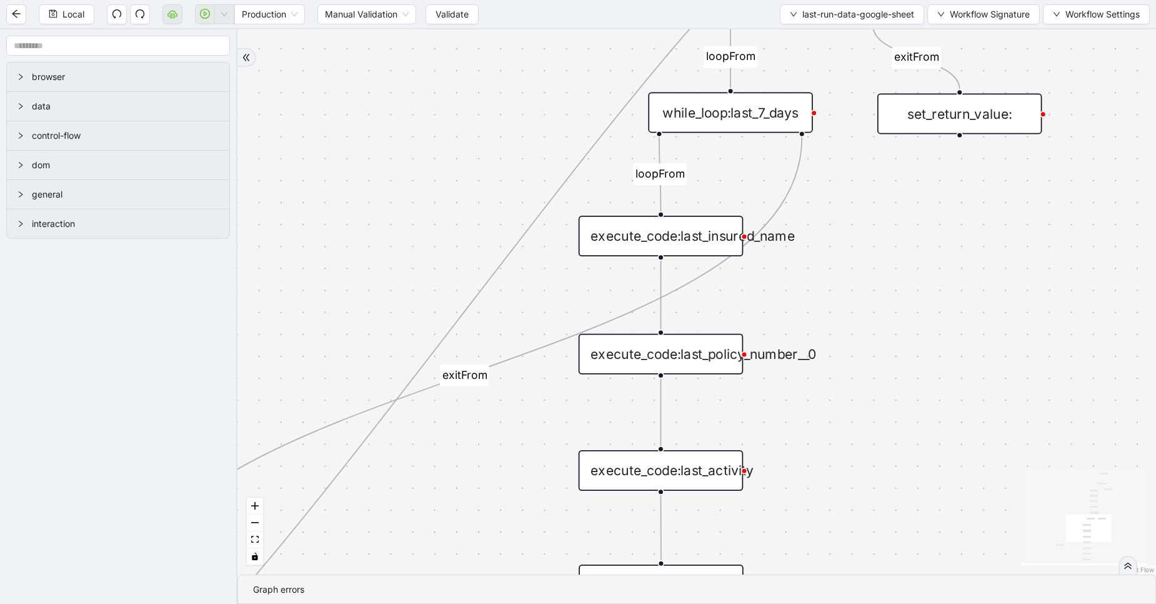
drag, startPoint x: 381, startPoint y: 249, endPoint x: 459, endPoint y: 161, distance: 117.8
click at [459, 161] on div "success loopFrom exitFrom exitFrom loopFrom fallback trigger luminai_server_req…" at bounding box center [697, 301] width 919 height 545
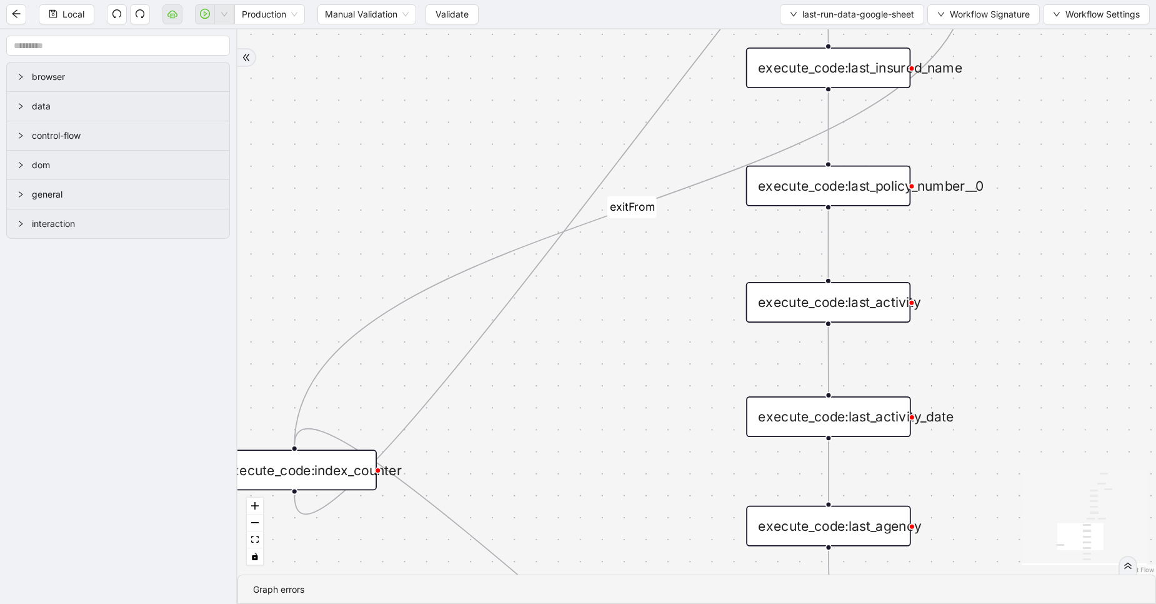
drag, startPoint x: 387, startPoint y: 293, endPoint x: 559, endPoint y: 123, distance: 241.4
click at [559, 123] on div "success loopFrom exitFrom exitFrom loopFrom fallback trigger luminai_server_req…" at bounding box center [697, 301] width 919 height 545
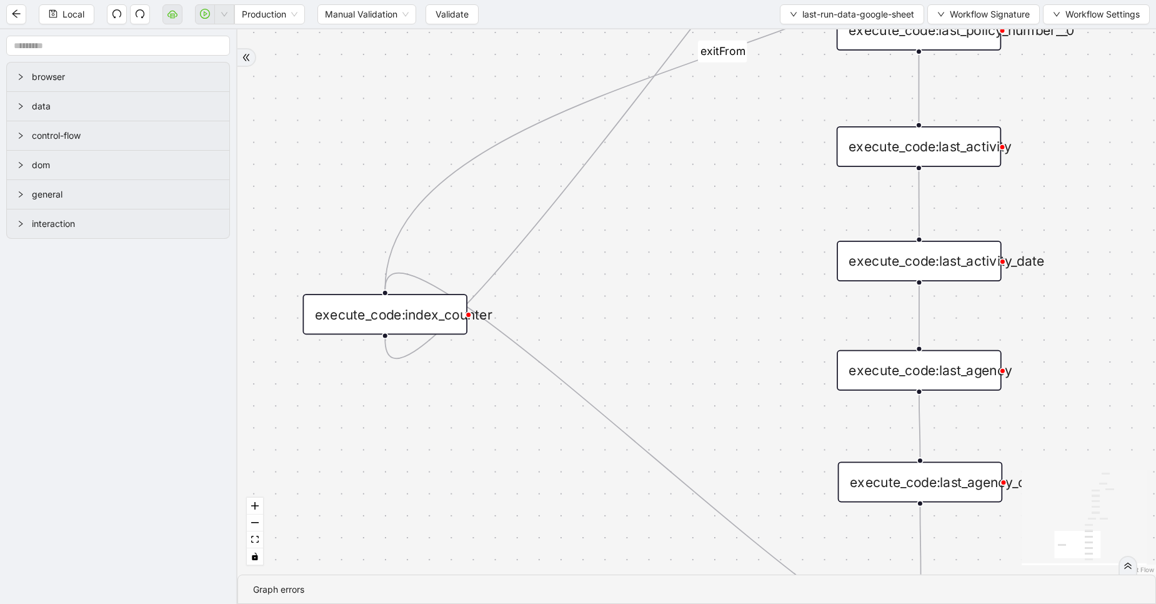
drag, startPoint x: 466, startPoint y: 204, endPoint x: 553, endPoint y: 45, distance: 181.3
click at [553, 45] on div "success loopFrom exitFrom exitFrom loopFrom fallback trigger luminai_server_req…" at bounding box center [697, 301] width 919 height 545
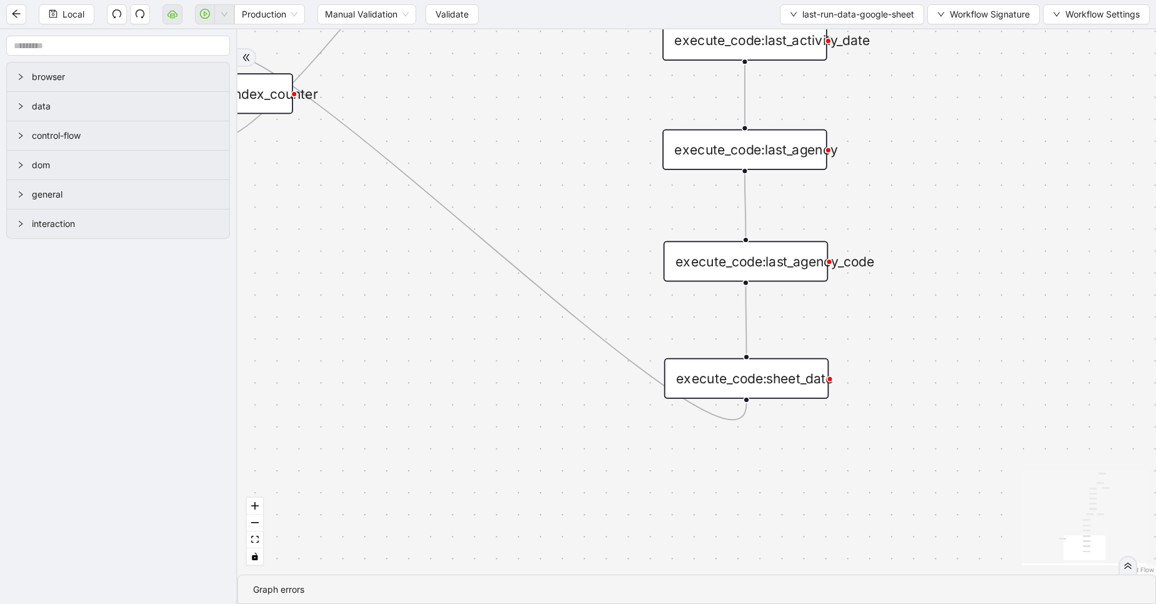
drag, startPoint x: 645, startPoint y: 325, endPoint x: 470, endPoint y: 111, distance: 276.8
click at [470, 111] on div "success loopFrom exitFrom exitFrom loopFrom fallback trigger luminai_server_req…" at bounding box center [697, 301] width 919 height 545
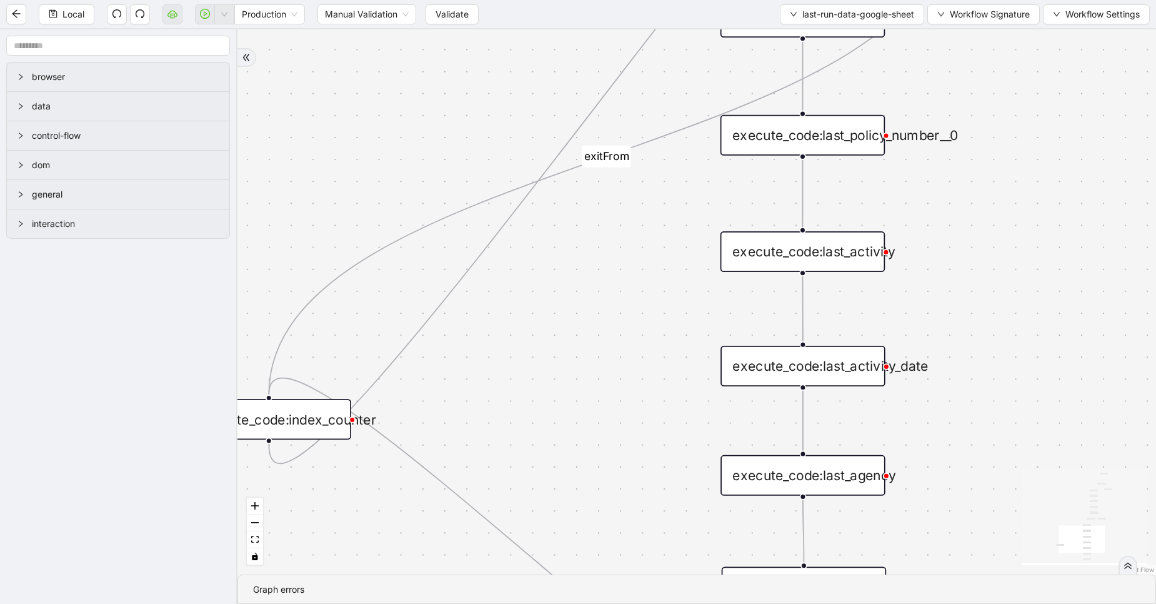
drag, startPoint x: 621, startPoint y: 149, endPoint x: 679, endPoint y: 476, distance: 332.7
click at [679, 476] on div "success loopFrom exitFrom exitFrom loopFrom fallback trigger luminai_server_req…" at bounding box center [697, 301] width 919 height 545
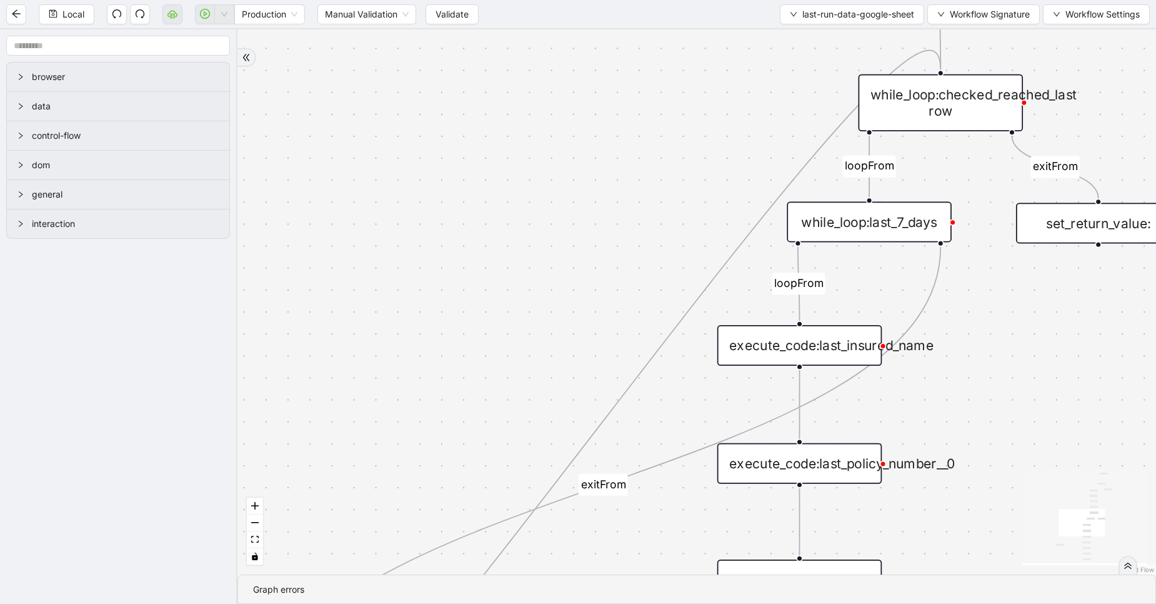
drag, startPoint x: 650, startPoint y: 267, endPoint x: 646, endPoint y: 593, distance: 326.3
click at [646, 593] on section "success loopFrom exitFrom exitFrom loopFrom fallback trigger luminai_server_req…" at bounding box center [697, 316] width 919 height 574
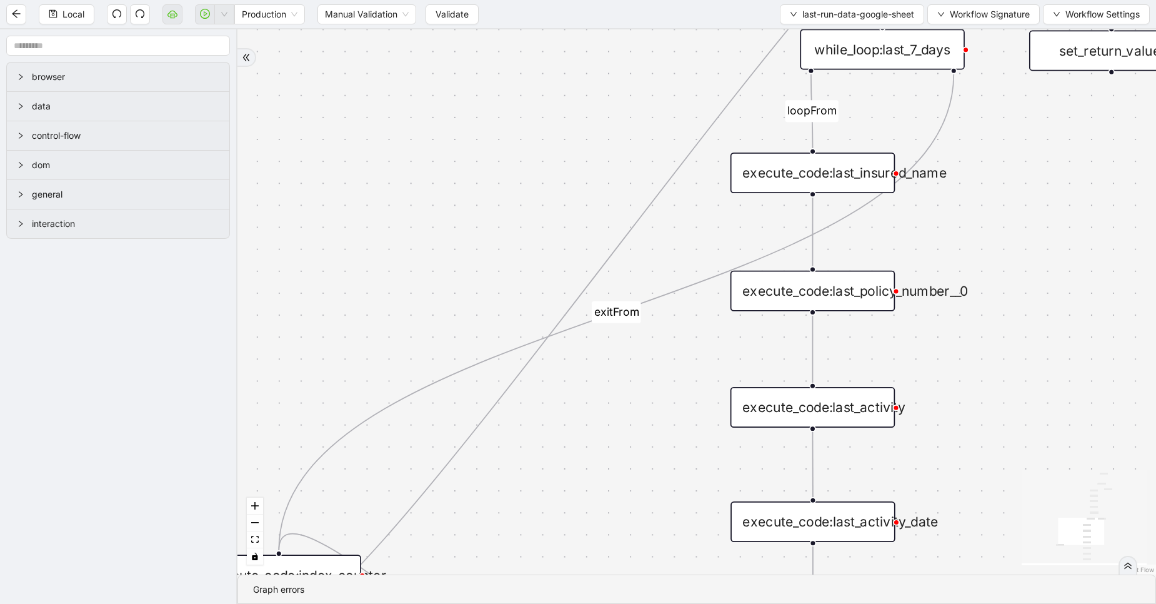
drag, startPoint x: 562, startPoint y: 230, endPoint x: 576, endPoint y: 53, distance: 177.4
click at [576, 53] on div "success loopFrom exitFrom exitFrom loopFrom fallback trigger luminai_server_req…" at bounding box center [697, 301] width 919 height 545
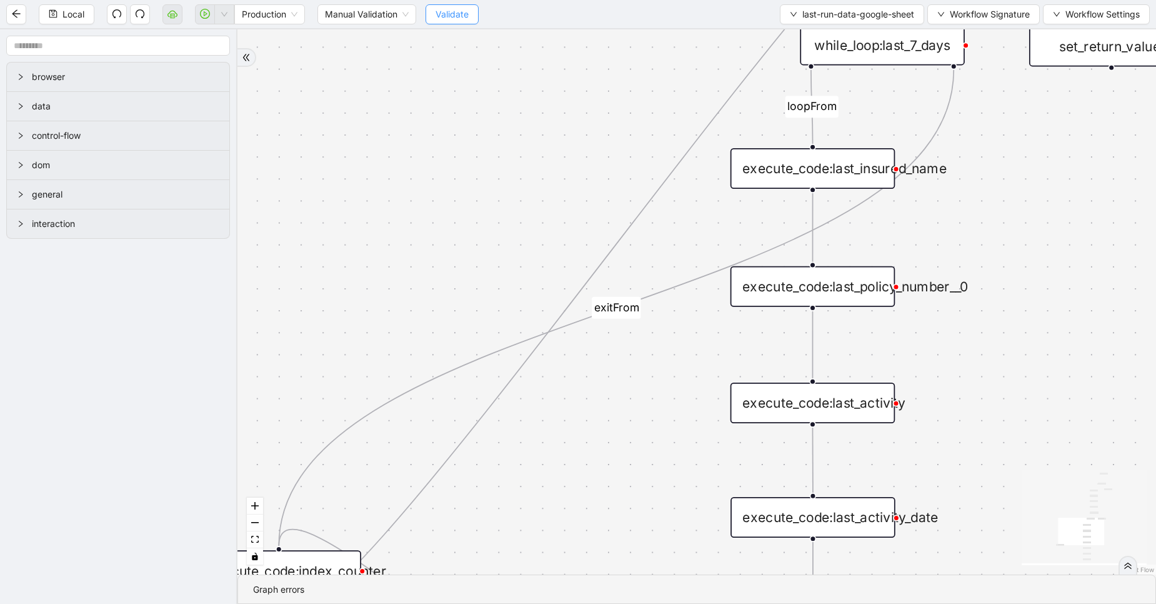
click at [456, 14] on span "Validate" at bounding box center [452, 15] width 33 height 14
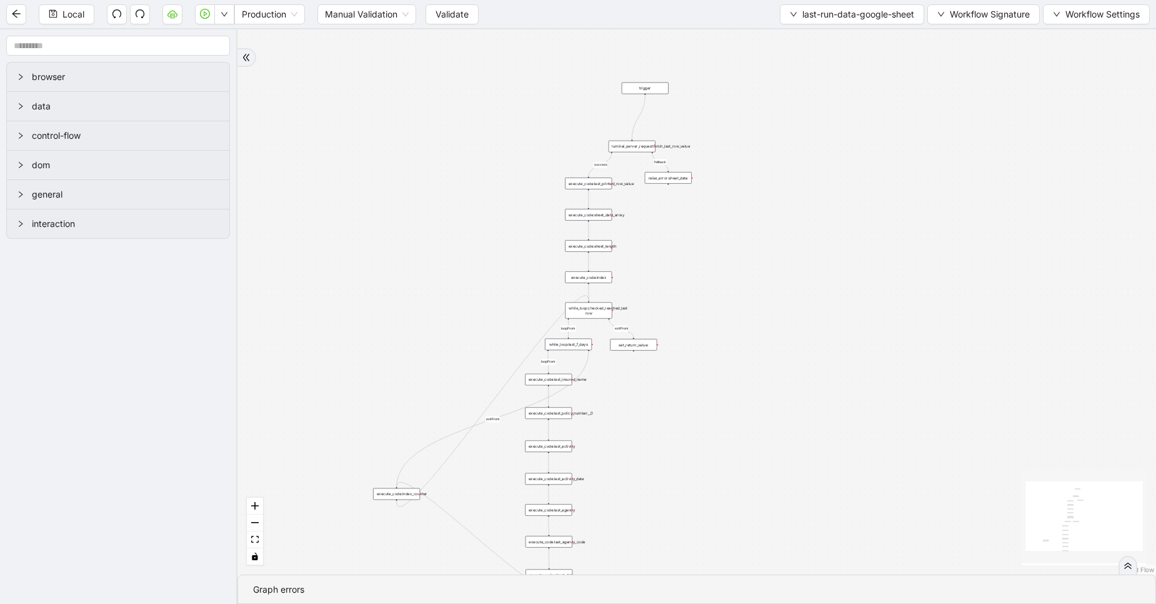
drag, startPoint x: 801, startPoint y: 171, endPoint x: 677, endPoint y: 374, distance: 237.9
click at [677, 374] on div "success loopFrom exitFrom exitFrom loopFrom fallback trigger luminai_server_req…" at bounding box center [697, 301] width 919 height 545
click at [841, 21] on span "last-run-data-google-sheet" at bounding box center [859, 15] width 112 height 14
click at [820, 39] on span "Select" at bounding box center [849, 39] width 126 height 14
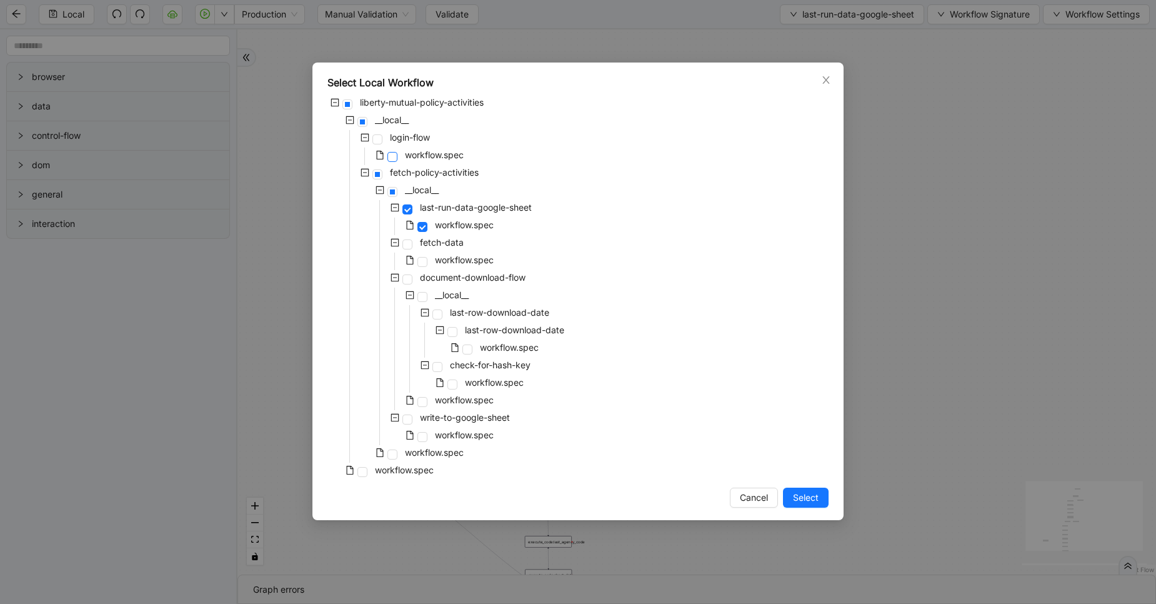
click at [392, 156] on span at bounding box center [393, 157] width 10 height 10
click at [823, 494] on button "Select" at bounding box center [806, 498] width 46 height 20
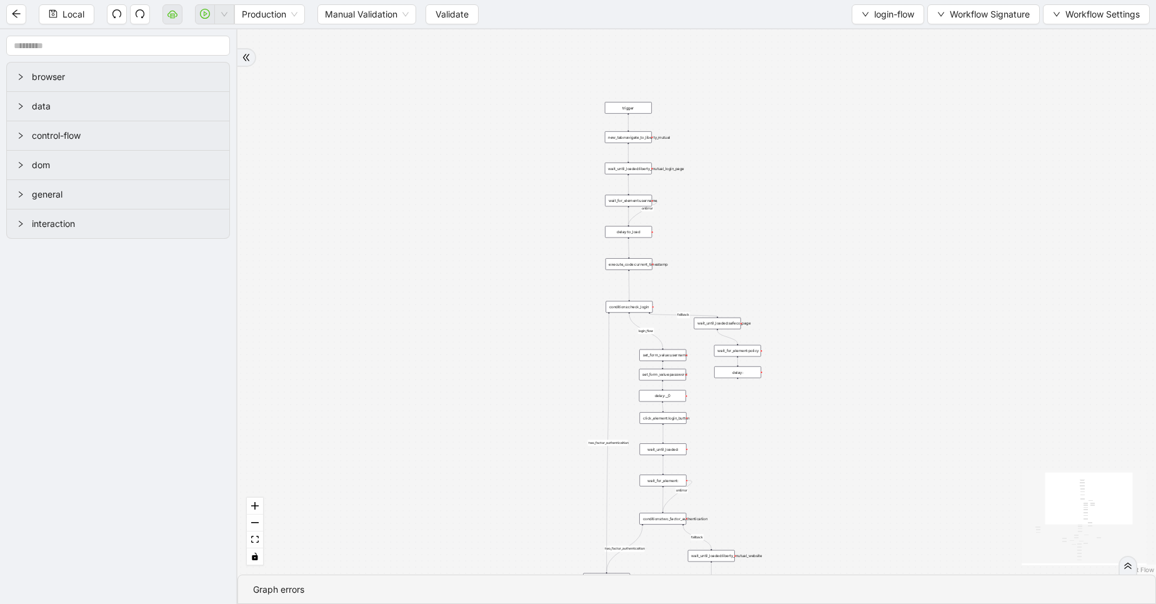
drag, startPoint x: 823, startPoint y: 193, endPoint x: 820, endPoint y: 533, distance: 340.7
click at [820, 533] on div "exitFrom success login_flow fallback fallback two_factor_authenticaltion two_fa…" at bounding box center [697, 301] width 919 height 545
drag, startPoint x: 780, startPoint y: 163, endPoint x: 767, endPoint y: 198, distance: 37.4
click at [767, 198] on div "exitFrom success login_flow fallback fallback two_factor_authenticaltion two_fa…" at bounding box center [697, 301] width 919 height 545
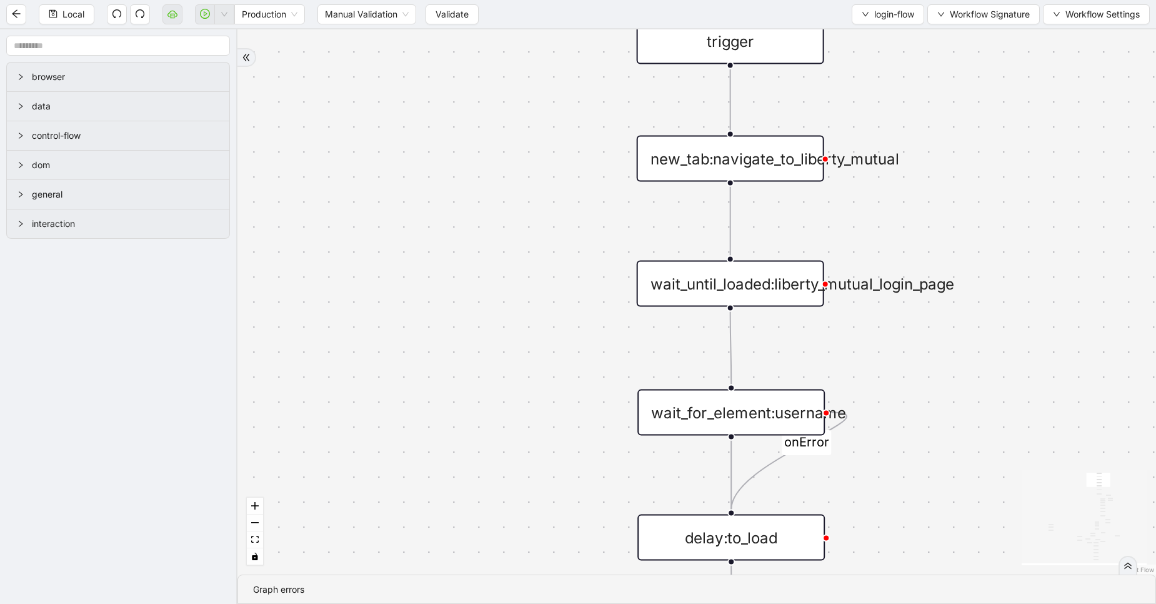
drag, startPoint x: 832, startPoint y: 253, endPoint x: 741, endPoint y: 136, distance: 147.4
click at [741, 136] on div "exitFrom success login_flow fallback fallback two_factor_authenticaltion two_fa…" at bounding box center [697, 301] width 919 height 545
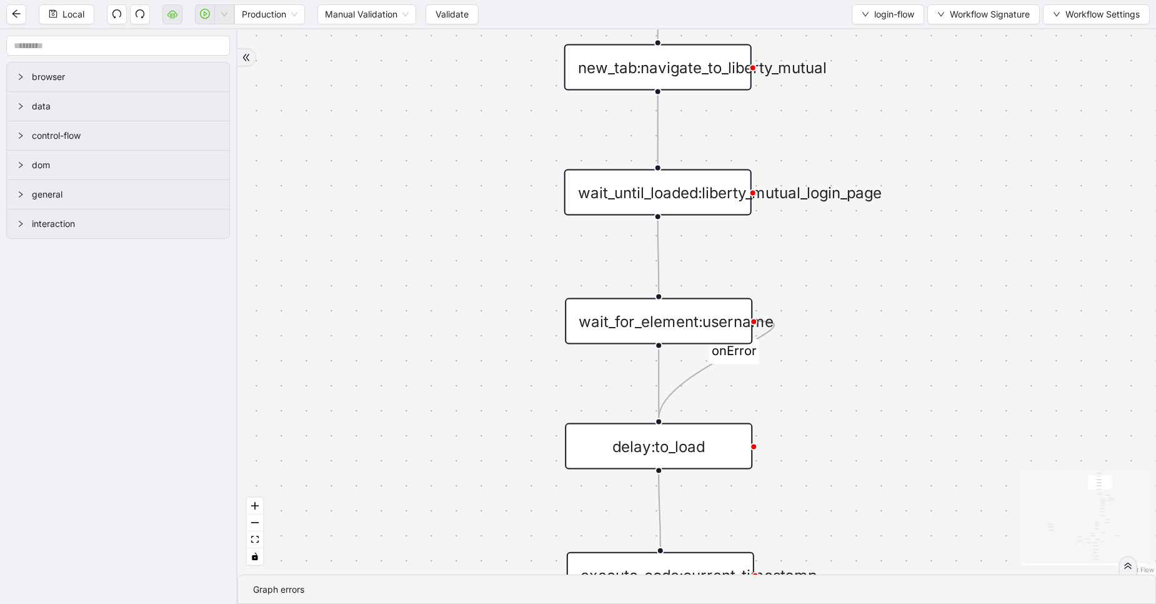
click at [693, 192] on div "wait_until_loaded:liberty_mutual_login_page" at bounding box center [658, 192] width 188 height 46
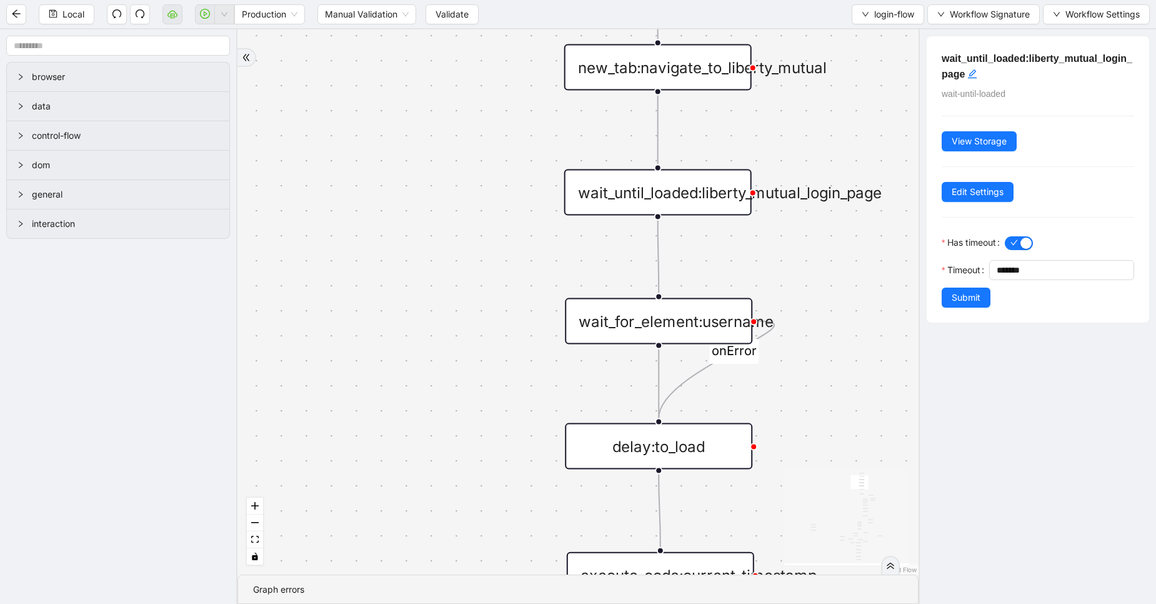
click at [710, 311] on div "wait_for_element:username" at bounding box center [659, 321] width 188 height 46
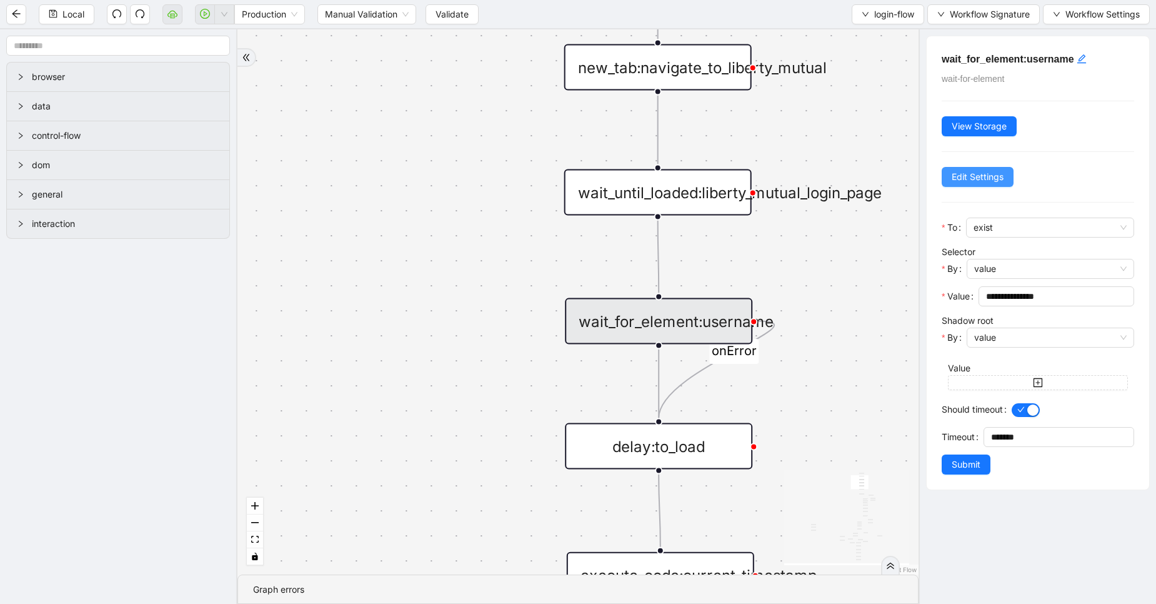
click at [981, 185] on button "Edit Settings" at bounding box center [978, 177] width 72 height 20
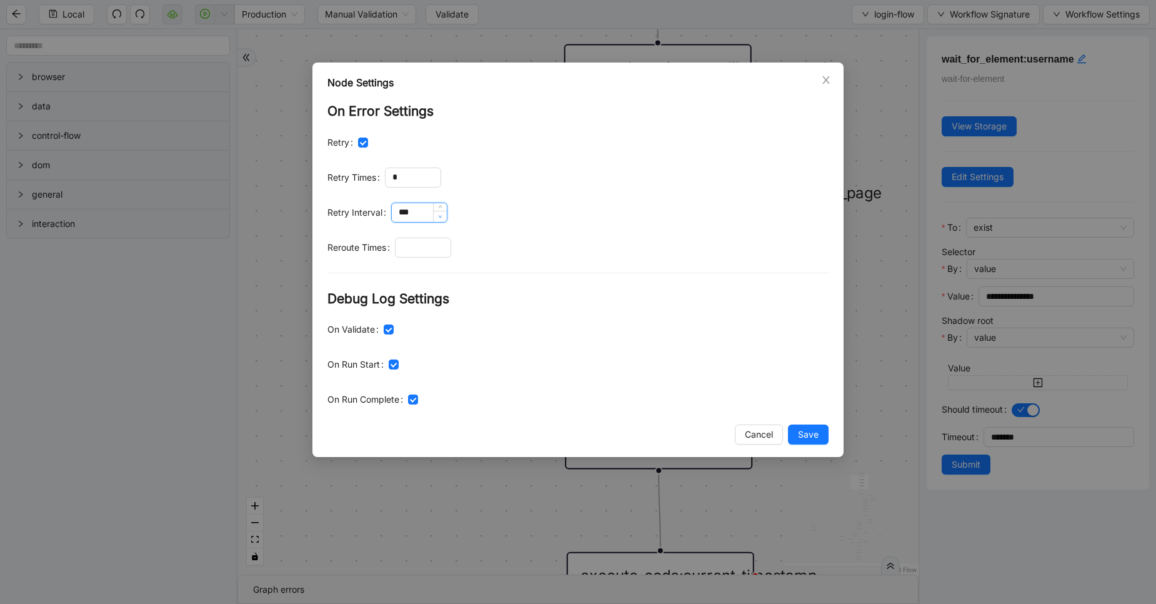
click at [436, 219] on span "Decrease Value" at bounding box center [440, 216] width 14 height 11
click at [421, 212] on input "***" at bounding box center [419, 212] width 55 height 19
type input "****"
click at [809, 429] on span "Save" at bounding box center [808, 435] width 21 height 14
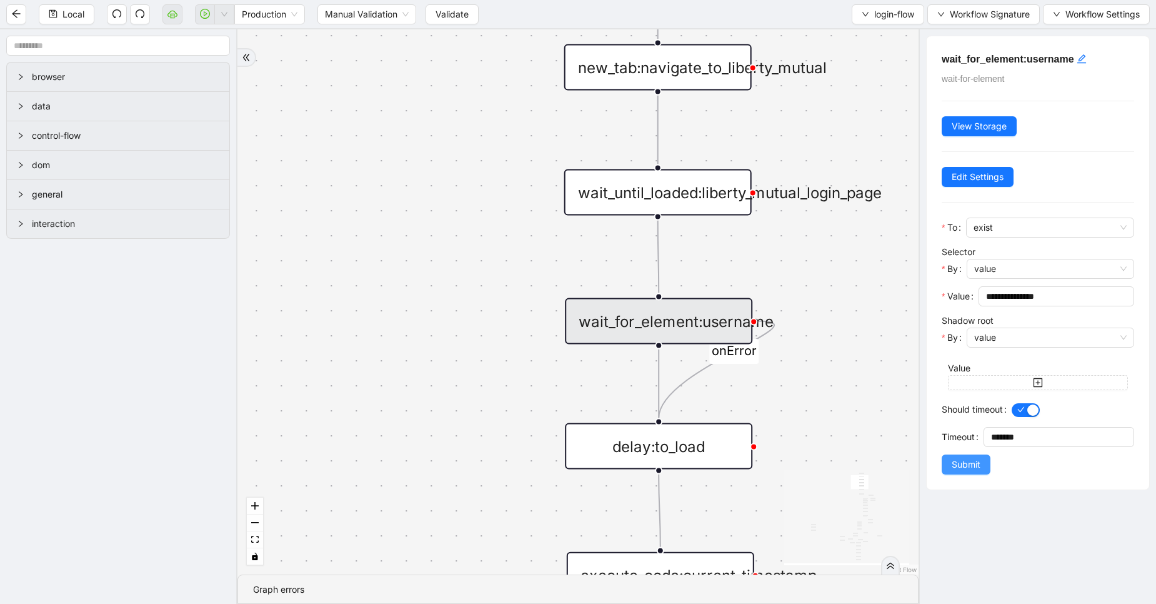
click at [951, 461] on button "Submit" at bounding box center [966, 464] width 49 height 20
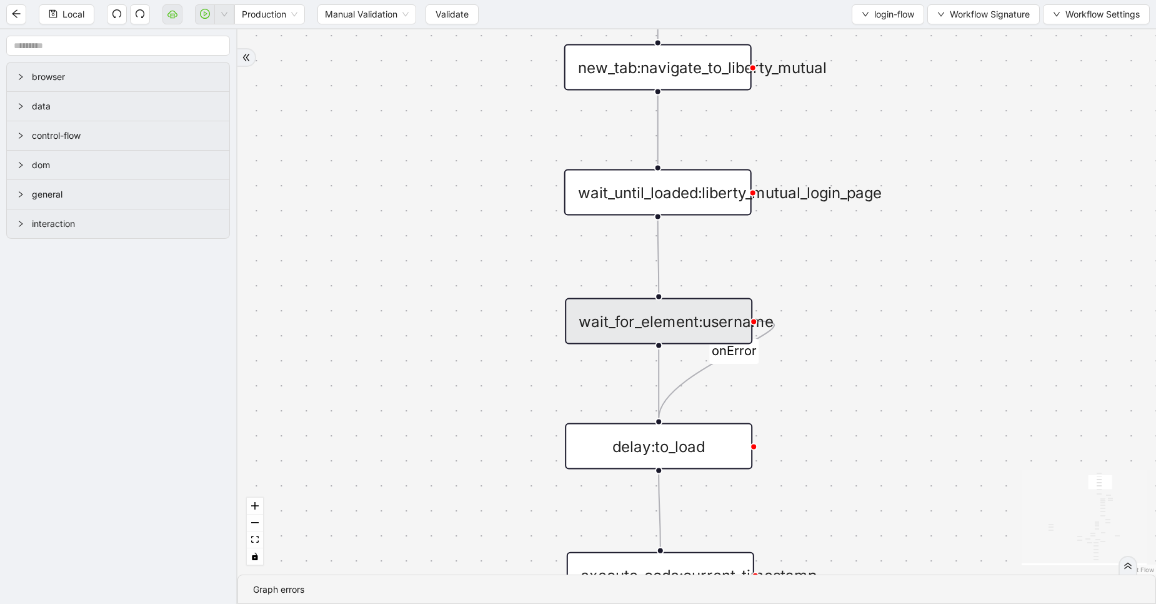
drag, startPoint x: 825, startPoint y: 436, endPoint x: 816, endPoint y: 194, distance: 242.1
click at [816, 194] on div "exitFrom success login_flow fallback fallback two_factor_authenticaltion two_fa…" at bounding box center [697, 301] width 919 height 545
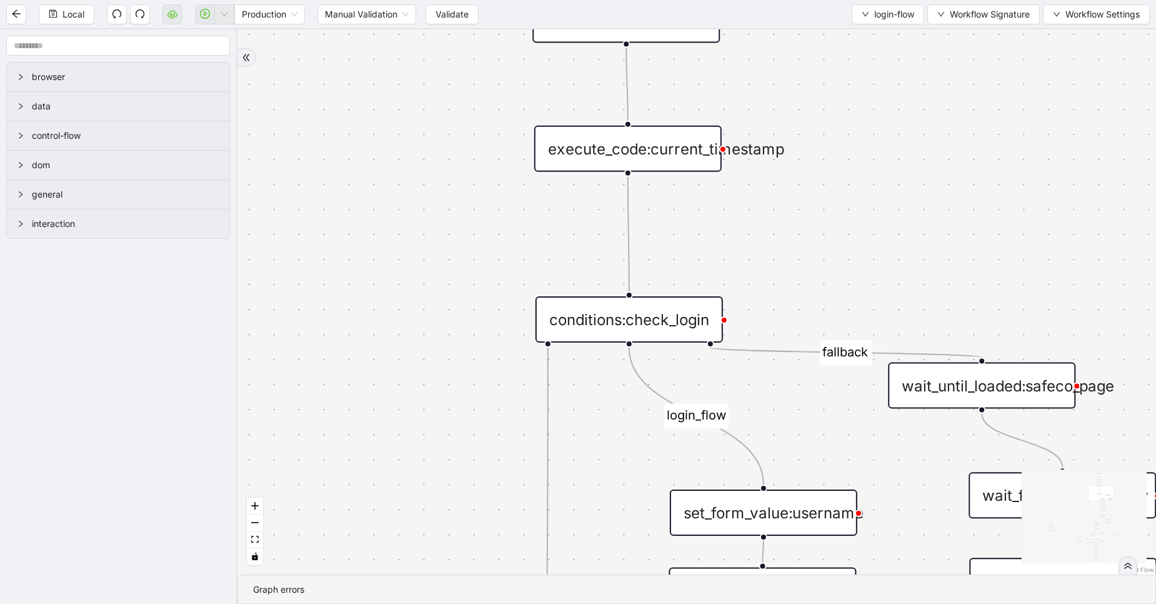
drag, startPoint x: 828, startPoint y: 282, endPoint x: 803, endPoint y: 94, distance: 189.1
click at [803, 94] on div "exitFrom success login_flow fallback fallback two_factor_authenticaltion two_fa…" at bounding box center [697, 301] width 919 height 545
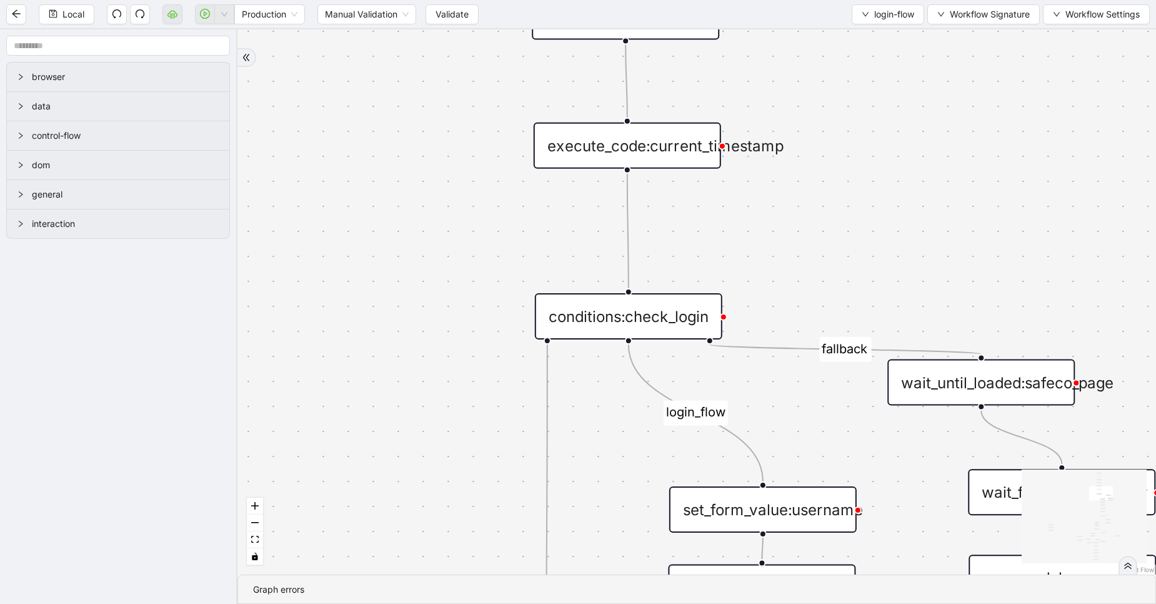
drag, startPoint x: 828, startPoint y: 168, endPoint x: 806, endPoint y: 73, distance: 97.6
click at [806, 73] on div "exitFrom success login_flow fallback fallback two_factor_authenticaltion two_fa…" at bounding box center [697, 301] width 919 height 545
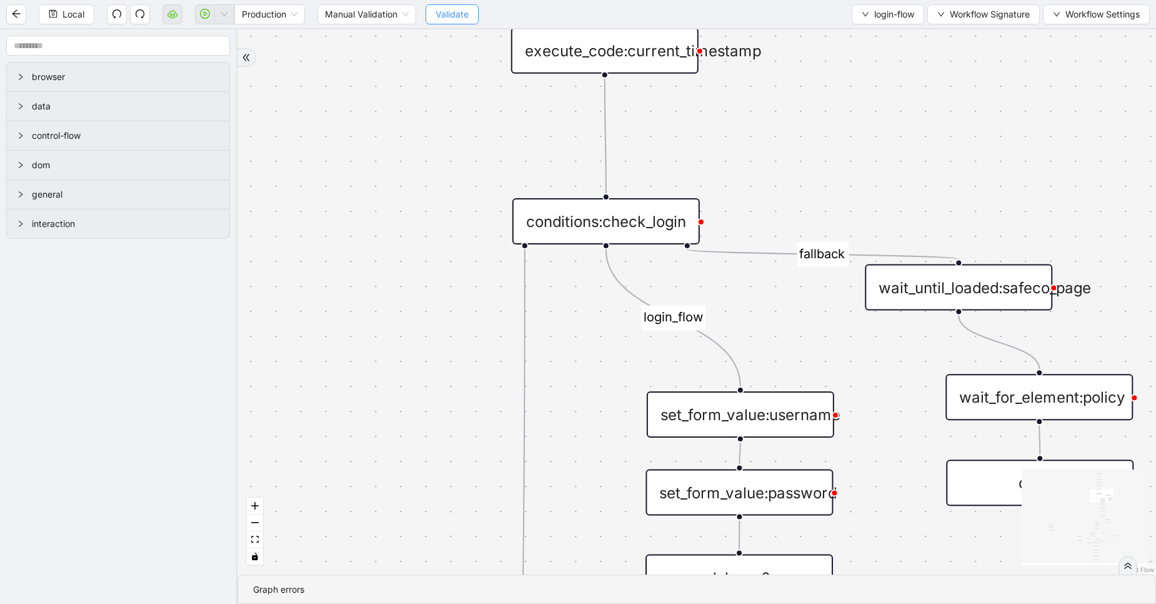
click at [443, 13] on span "Validate" at bounding box center [452, 15] width 33 height 14
click at [176, 19] on icon "cloud-server" at bounding box center [173, 14] width 10 height 10
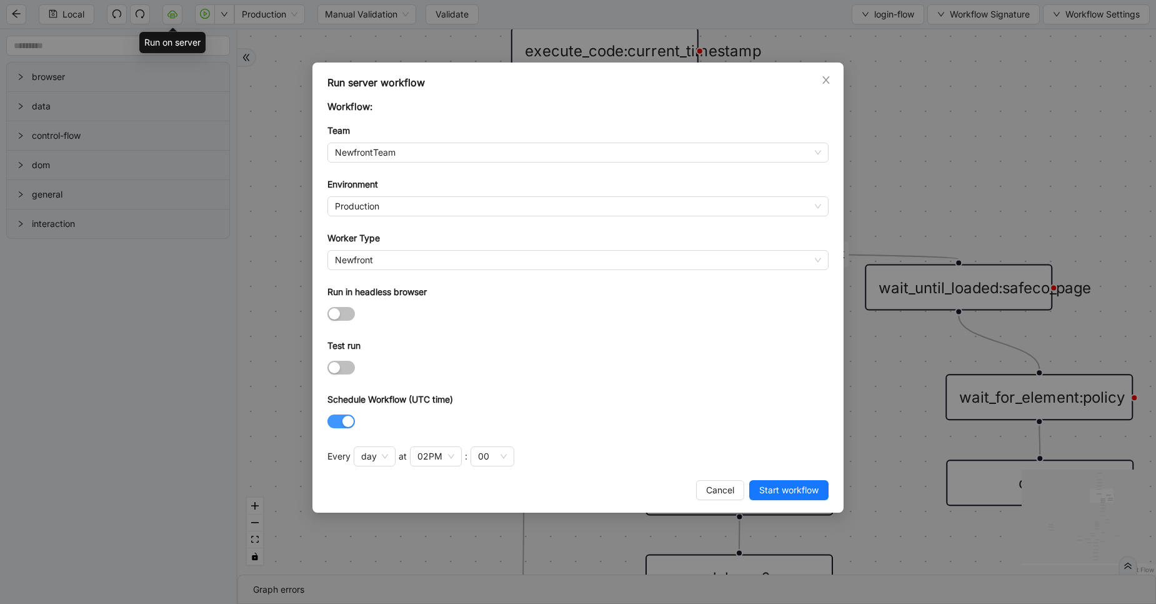
click at [339, 424] on span "button" at bounding box center [342, 421] width 28 height 14
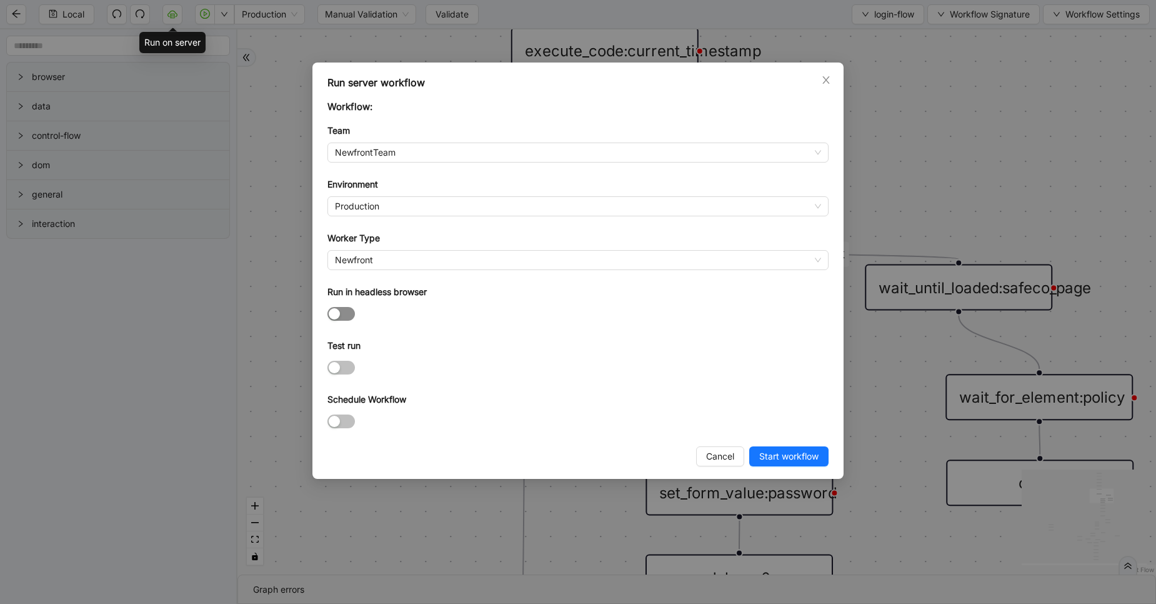
click at [341, 311] on button "Run in headless browser" at bounding box center [342, 314] width 28 height 14
click at [795, 460] on span "Start workflow" at bounding box center [789, 456] width 59 height 14
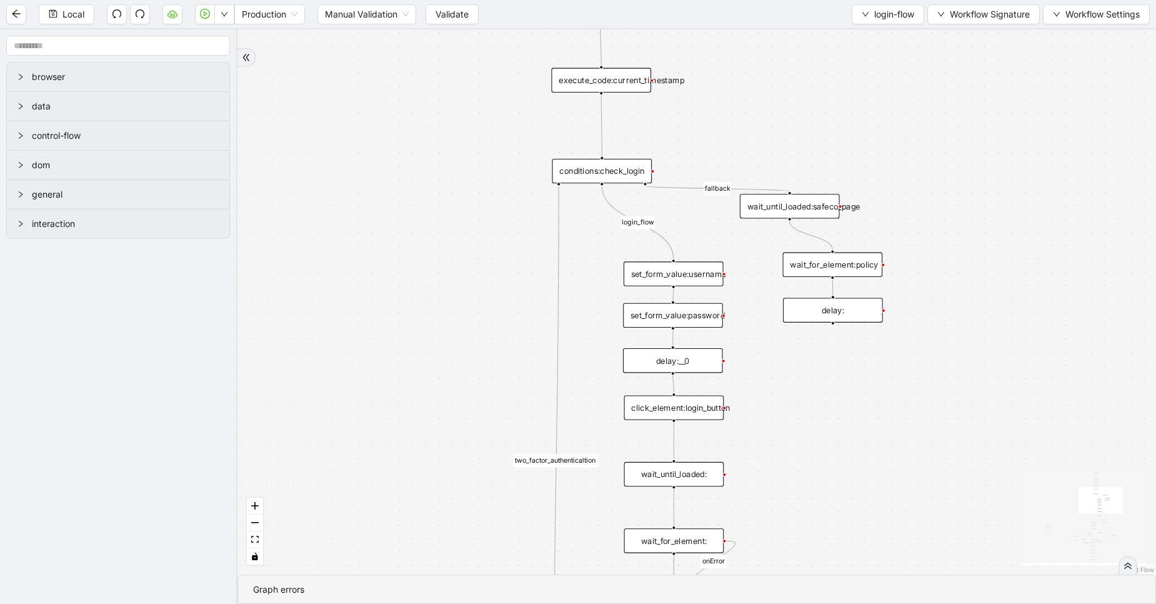
drag, startPoint x: 846, startPoint y: 101, endPoint x: 733, endPoint y: 107, distance: 113.9
click at [733, 107] on div "exitFrom success login_flow fallback fallback two_factor_authenticaltion two_fa…" at bounding box center [697, 301] width 919 height 545
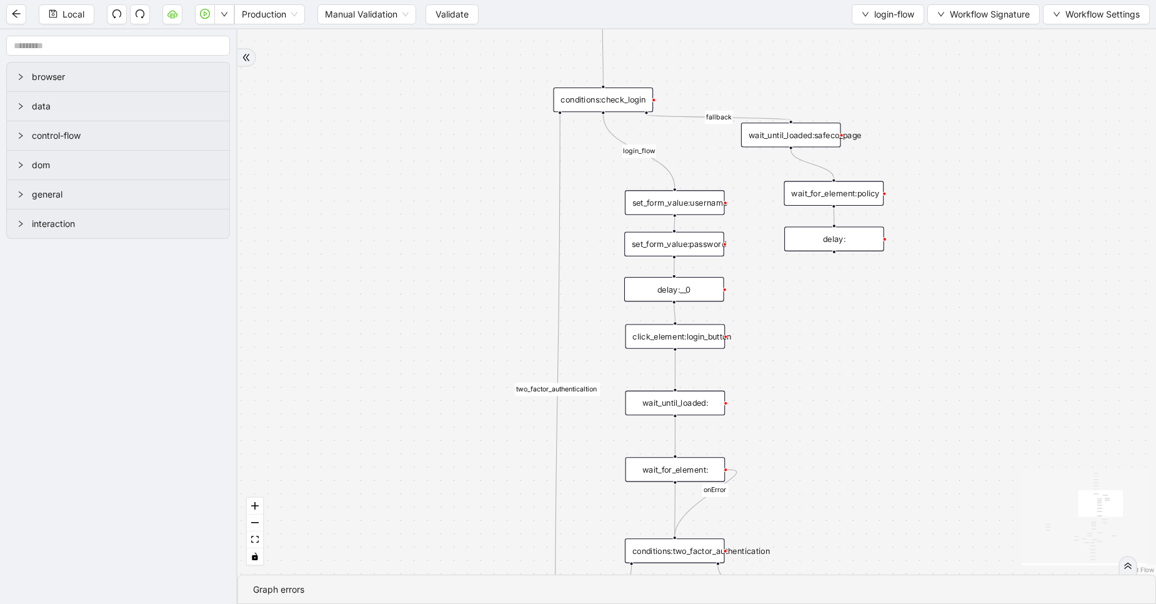
drag, startPoint x: 733, startPoint y: 107, endPoint x: 734, endPoint y: 31, distance: 75.7
click at [734, 31] on div "exitFrom success login_flow fallback fallback two_factor_authenticaltion two_fa…" at bounding box center [697, 301] width 919 height 545
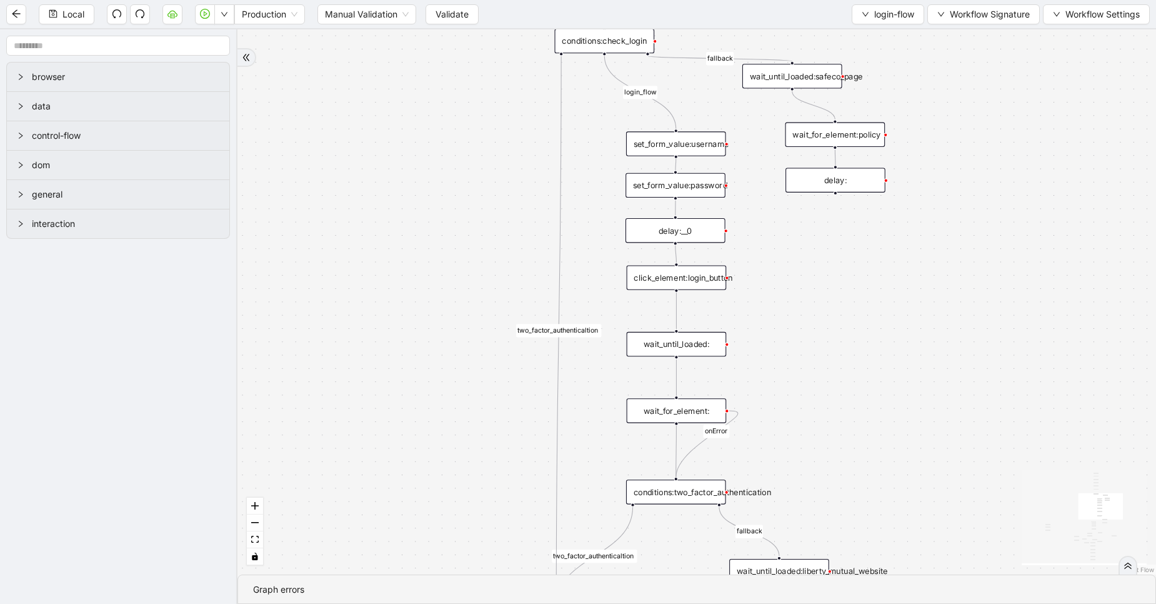
drag, startPoint x: 788, startPoint y: 303, endPoint x: 789, endPoint y: 248, distance: 54.4
click at [789, 248] on div "exitFrom success login_flow fallback fallback two_factor_authenticaltion two_fa…" at bounding box center [697, 301] width 919 height 545
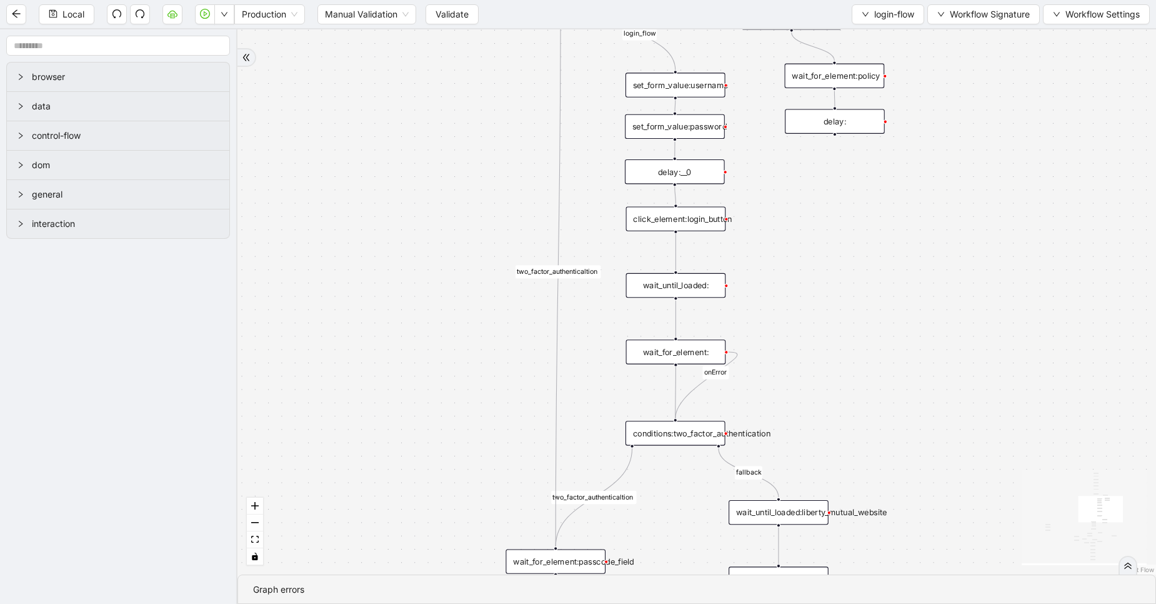
drag, startPoint x: 820, startPoint y: 271, endPoint x: 804, endPoint y: 197, distance: 76.0
click at [804, 197] on div "exitFrom success login_flow fallback fallback two_factor_authenticaltion two_fa…" at bounding box center [697, 301] width 919 height 545
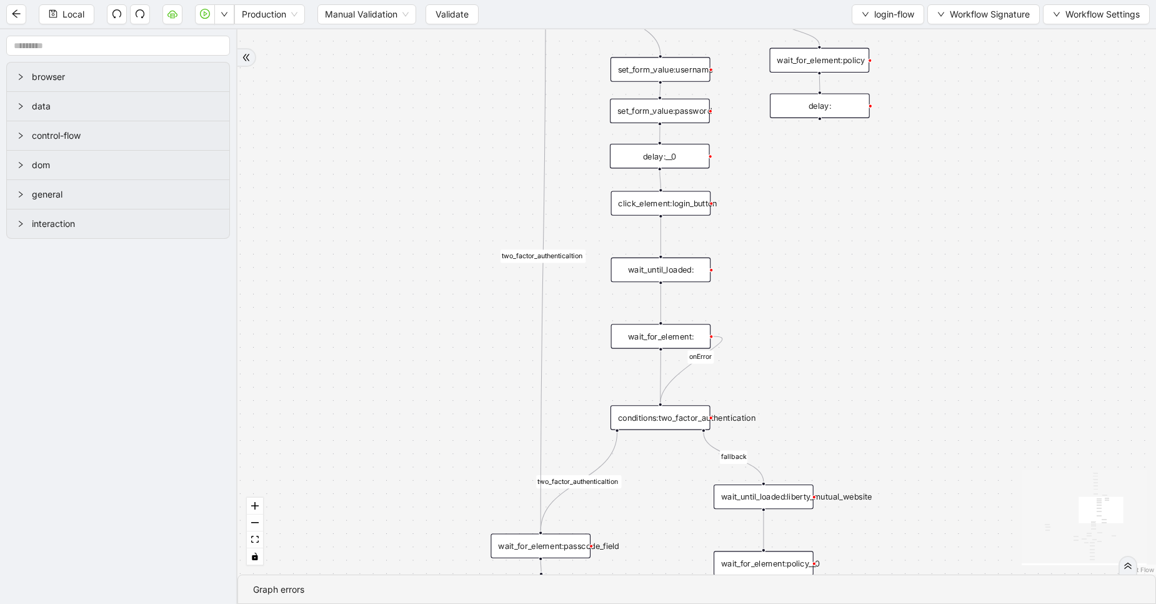
click at [681, 264] on div "wait_until_loaded:" at bounding box center [661, 270] width 100 height 24
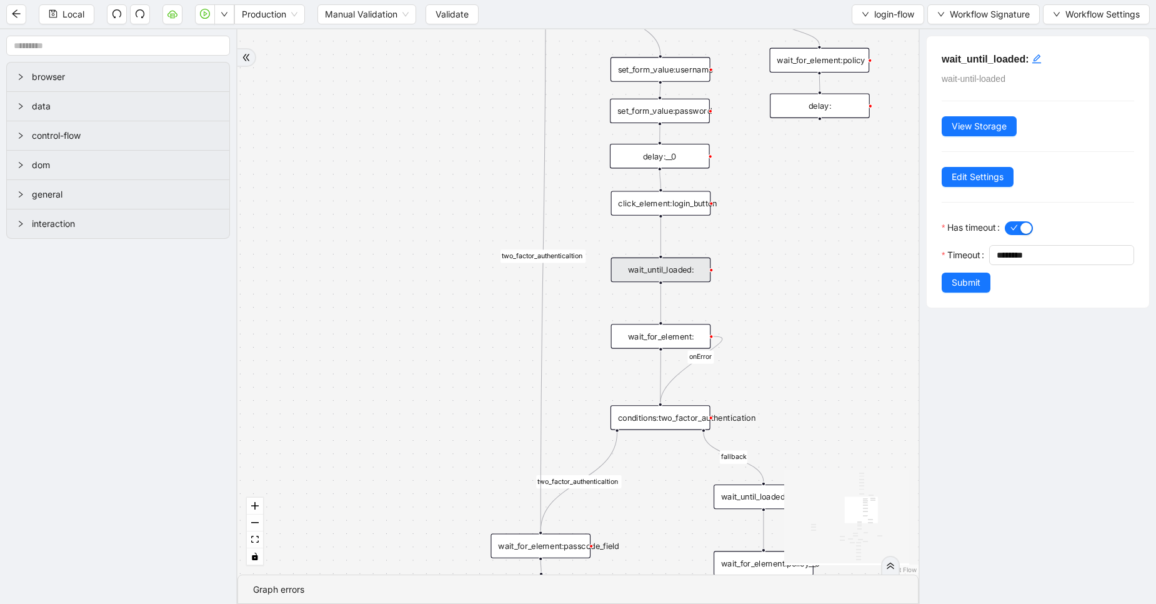
click at [803, 283] on div "exitFrom success login_flow fallback fallback two_factor_authenticaltion two_fa…" at bounding box center [578, 301] width 681 height 545
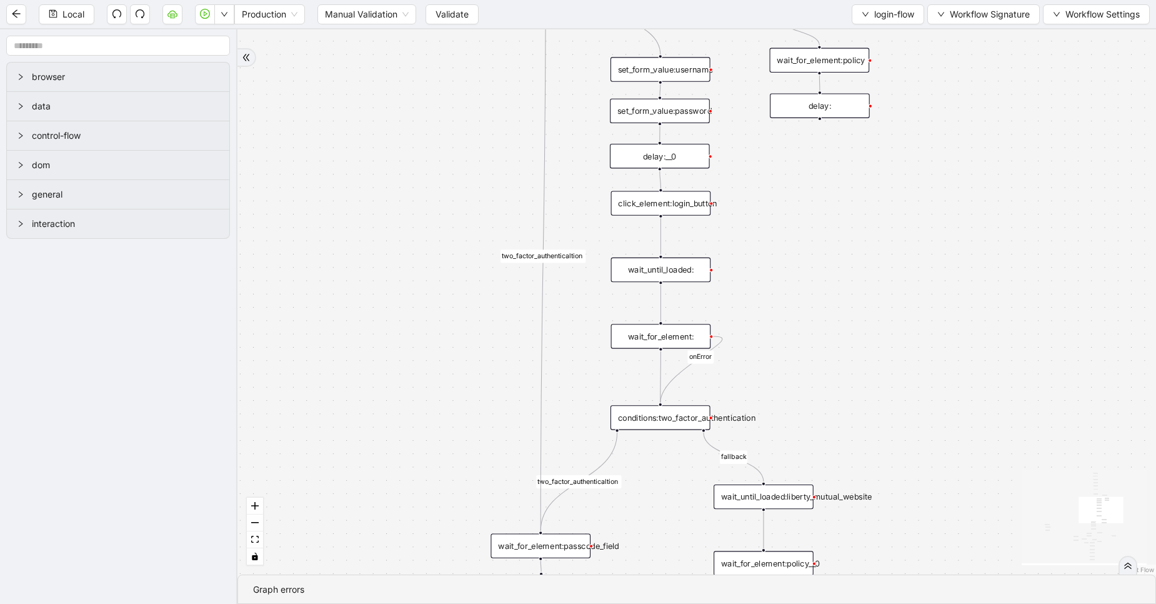
click at [695, 334] on div "wait_for_element:" at bounding box center [661, 336] width 100 height 24
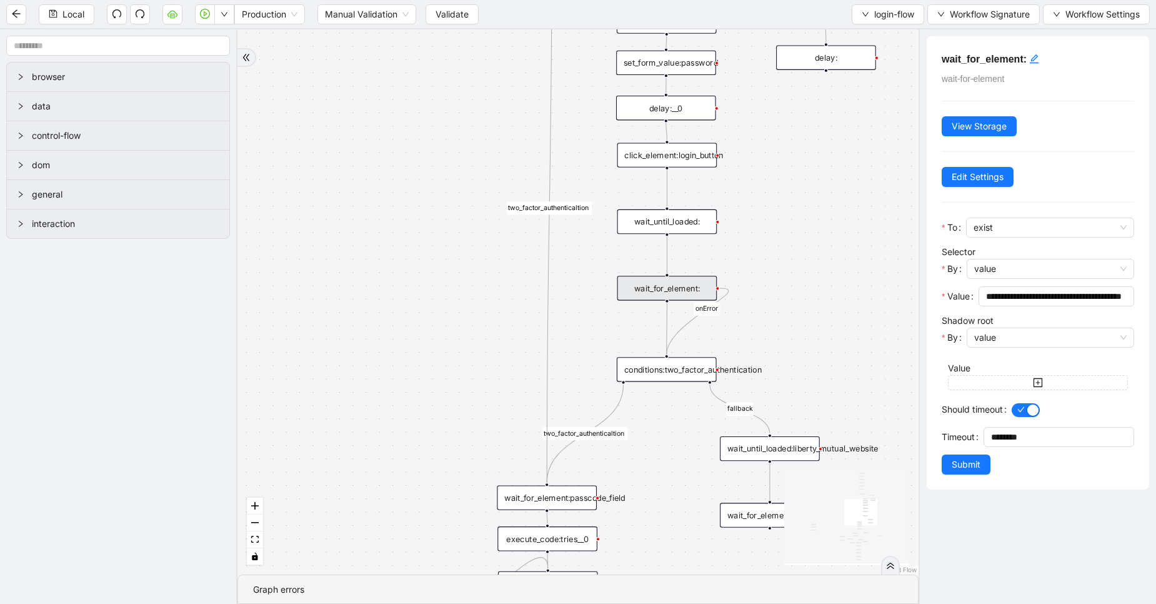
drag, startPoint x: 831, startPoint y: 359, endPoint x: 841, endPoint y: 297, distance: 63.3
click at [841, 297] on div "exitFrom success login_flow fallback fallback two_factor_authenticaltion two_fa…" at bounding box center [578, 301] width 681 height 545
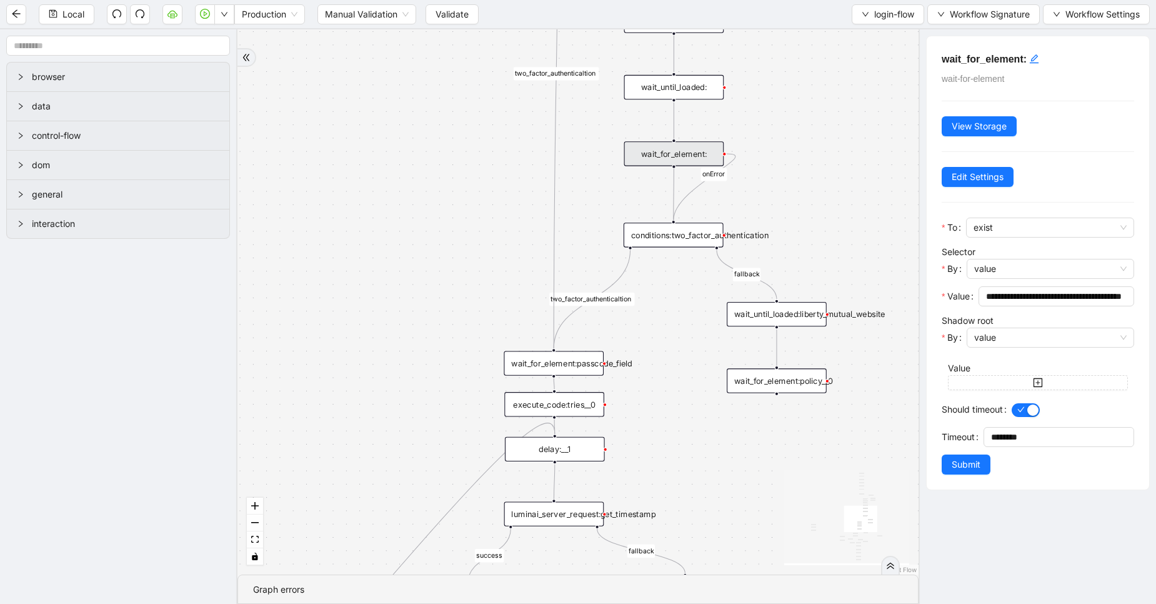
drag, startPoint x: 841, startPoint y: 297, endPoint x: 845, endPoint y: 164, distance: 133.2
click at [845, 164] on div "exitFrom success login_flow fallback fallback two_factor_authenticaltion two_fa…" at bounding box center [578, 301] width 681 height 545
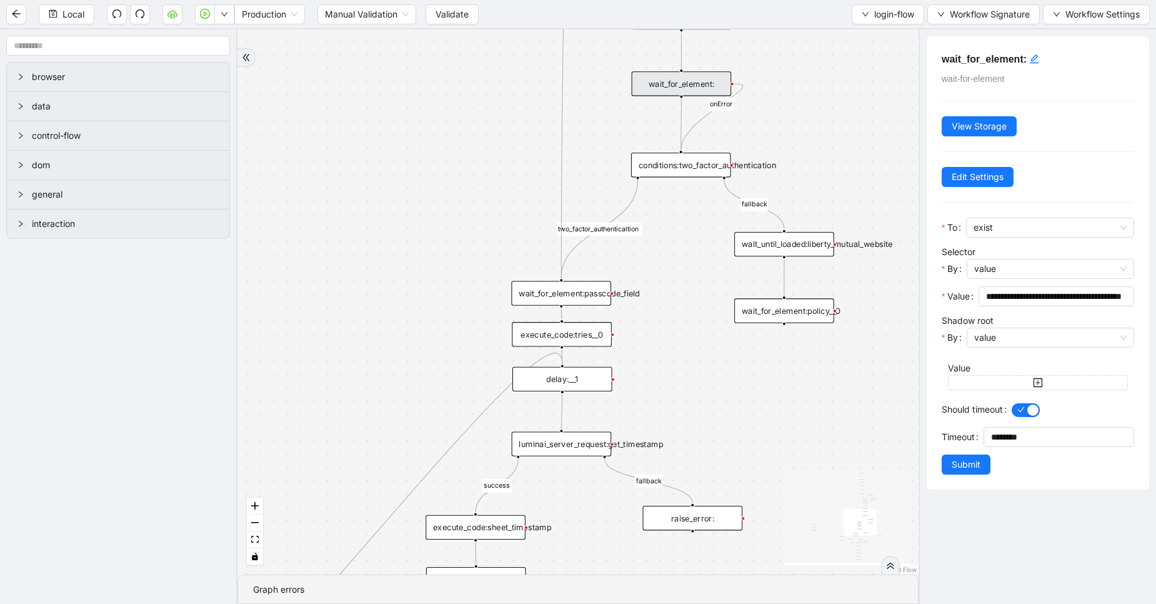
drag, startPoint x: 698, startPoint y: 345, endPoint x: 706, endPoint y: 287, distance: 58.6
click at [706, 287] on div "exitFrom success login_flow fallback fallback two_factor_authenticaltion two_fa…" at bounding box center [578, 301] width 681 height 545
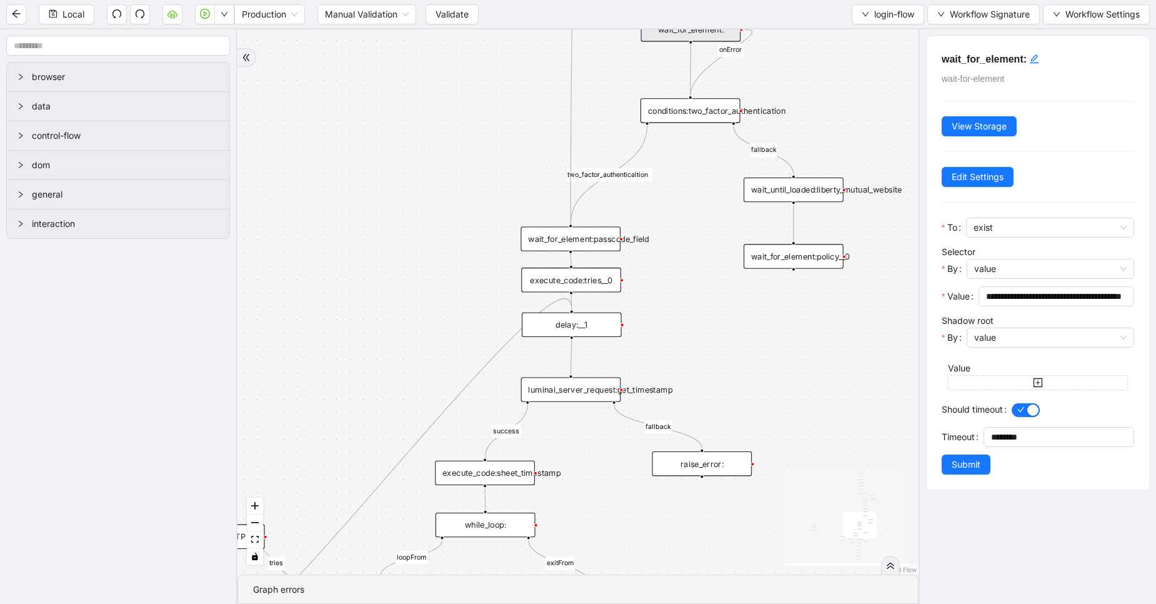
drag, startPoint x: 646, startPoint y: 342, endPoint x: 656, endPoint y: 288, distance: 55.2
click at [656, 288] on div "exitFrom success login_flow fallback fallback two_factor_authenticaltion two_fa…" at bounding box center [578, 301] width 681 height 545
click at [570, 239] on div "wait_for_element:passcode_field" at bounding box center [571, 237] width 100 height 24
click at [604, 322] on div "delay:__1" at bounding box center [572, 323] width 100 height 24
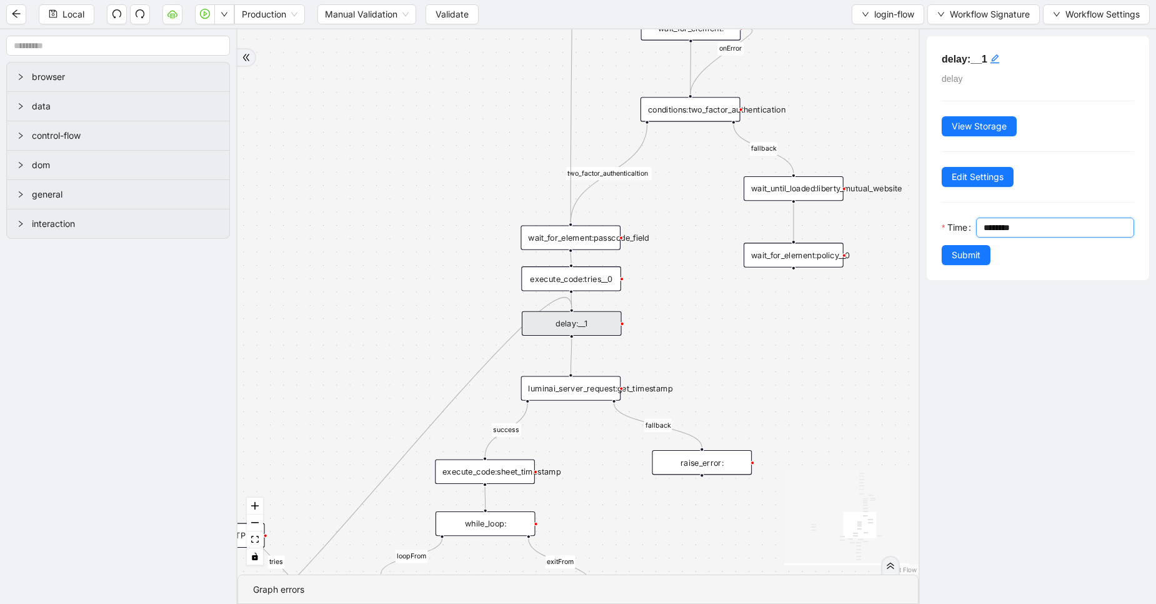
drag, startPoint x: 996, startPoint y: 228, endPoint x: 980, endPoint y: 222, distance: 17.4
click at [980, 222] on div "********" at bounding box center [1055, 228] width 158 height 20
type input "********"
click at [973, 253] on span "Submit" at bounding box center [966, 255] width 29 height 14
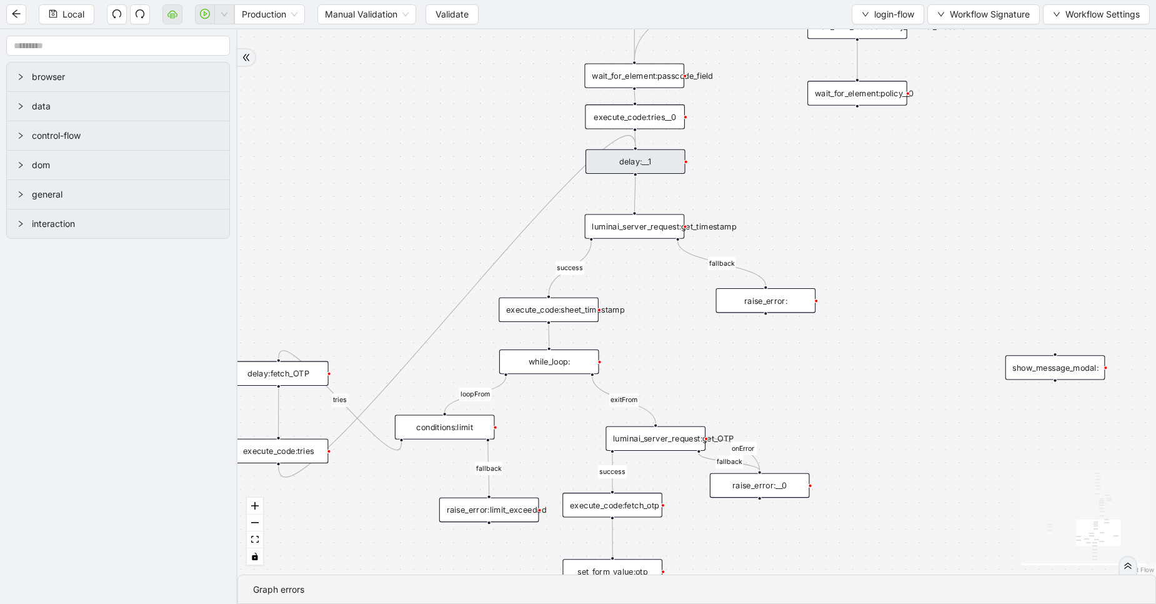
drag, startPoint x: 389, startPoint y: 330, endPoint x: 463, endPoint y: 149, distance: 195.1
click at [463, 149] on div "exitFrom success login_flow fallback fallback two_factor_authenticaltion two_fa…" at bounding box center [697, 301] width 919 height 545
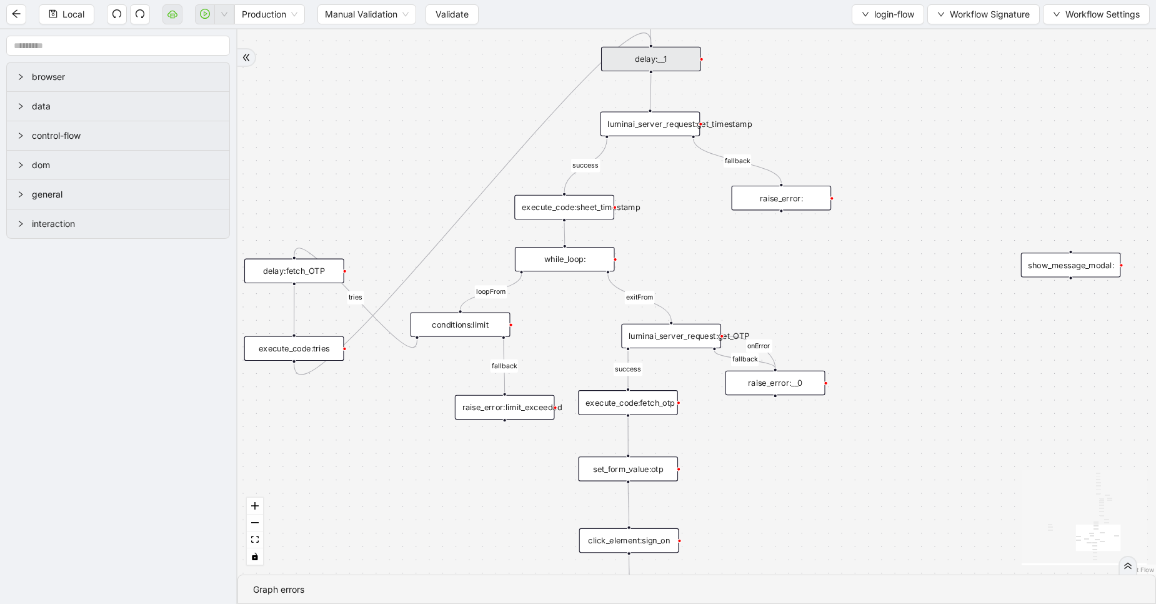
drag, startPoint x: 728, startPoint y: 324, endPoint x: 733, endPoint y: 241, distance: 84.0
click at [733, 241] on div "exitFrom success login_flow fallback fallback two_factor_authenticaltion two_fa…" at bounding box center [697, 301] width 919 height 545
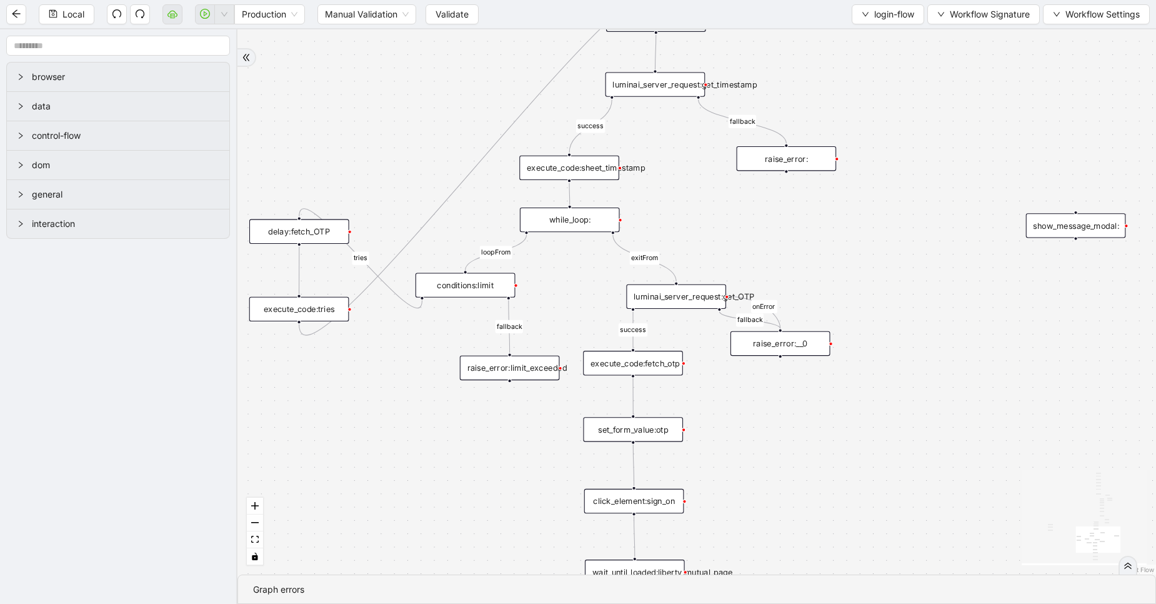
drag, startPoint x: 668, startPoint y: 251, endPoint x: 673, endPoint y: 212, distance: 39.7
click at [673, 212] on div "exitFrom success login_flow fallback fallback two_factor_authenticaltion two_fa…" at bounding box center [697, 301] width 919 height 545
click at [444, 6] on button "Validate" at bounding box center [452, 14] width 53 height 20
click at [66, 18] on span "Local" at bounding box center [74, 15] width 22 height 14
click at [66, 20] on span "Local" at bounding box center [74, 15] width 22 height 14
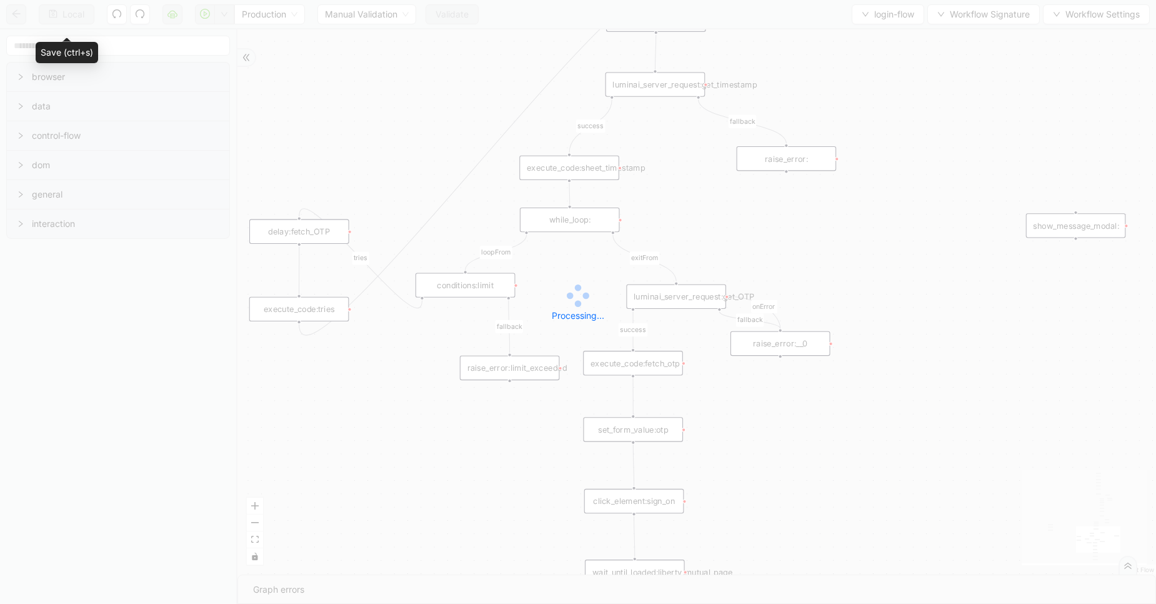
click at [66, 20] on div "Local Production Manual Validation Validate login-flow Workflow Signature Workf…" at bounding box center [578, 302] width 1156 height 604
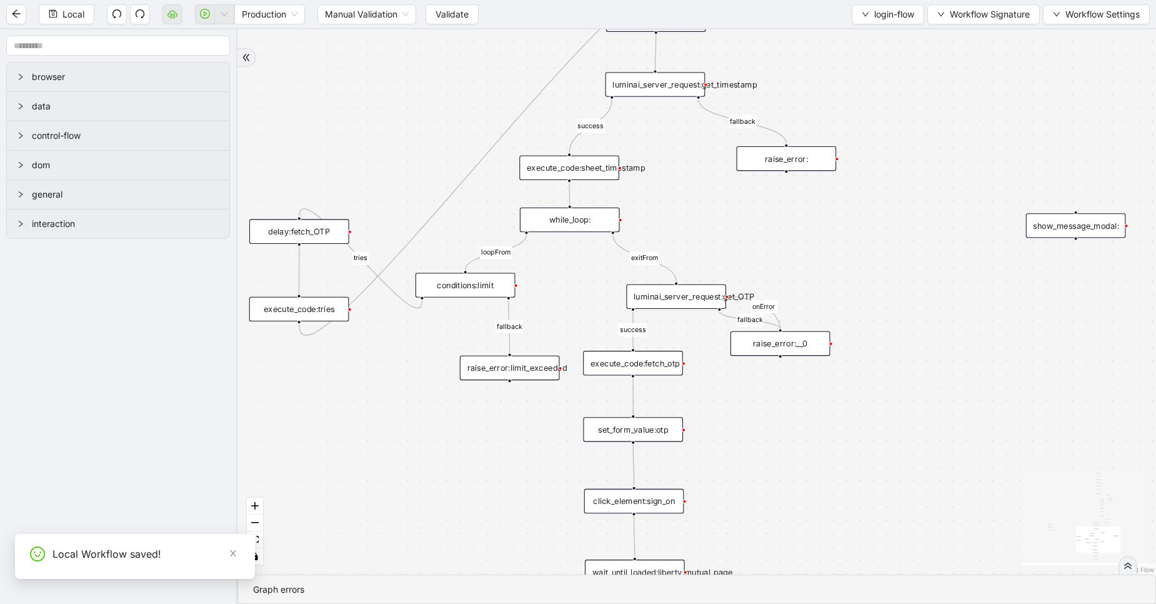
drag, startPoint x: 752, startPoint y: 405, endPoint x: 765, endPoint y: 194, distance: 211.1
click at [765, 194] on div "exitFrom success login_flow fallback fallback two_factor_authenticaltion two_fa…" at bounding box center [697, 301] width 919 height 545
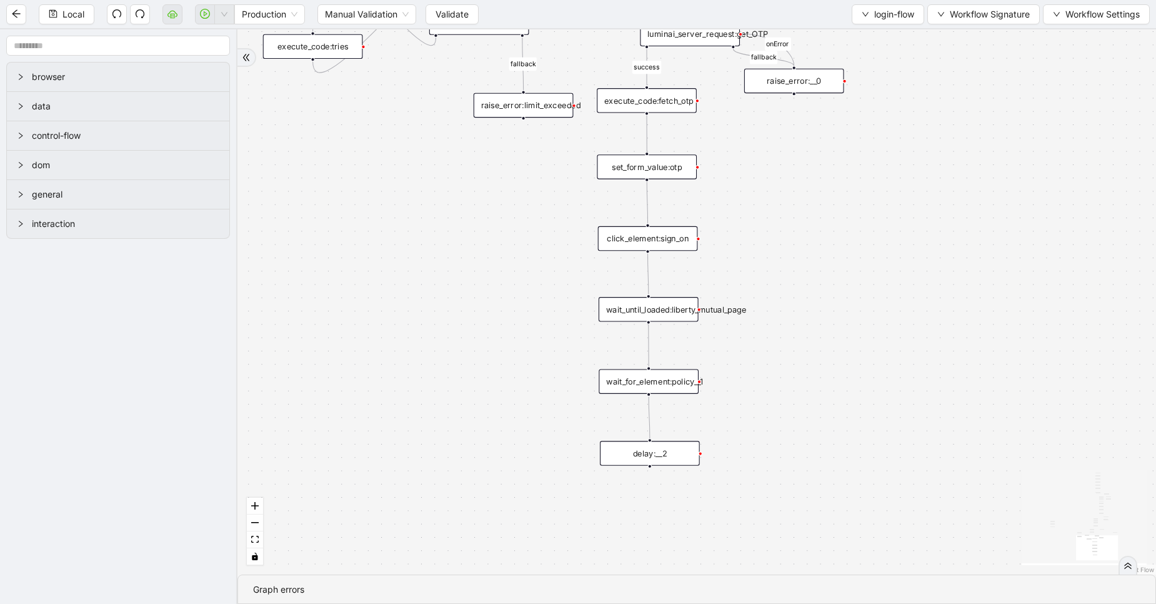
drag, startPoint x: 791, startPoint y: 321, endPoint x: 791, endPoint y: 269, distance: 52.5
click at [791, 269] on div "exitFrom success login_flow fallback fallback two_factor_authenticaltion two_fa…" at bounding box center [697, 301] width 919 height 545
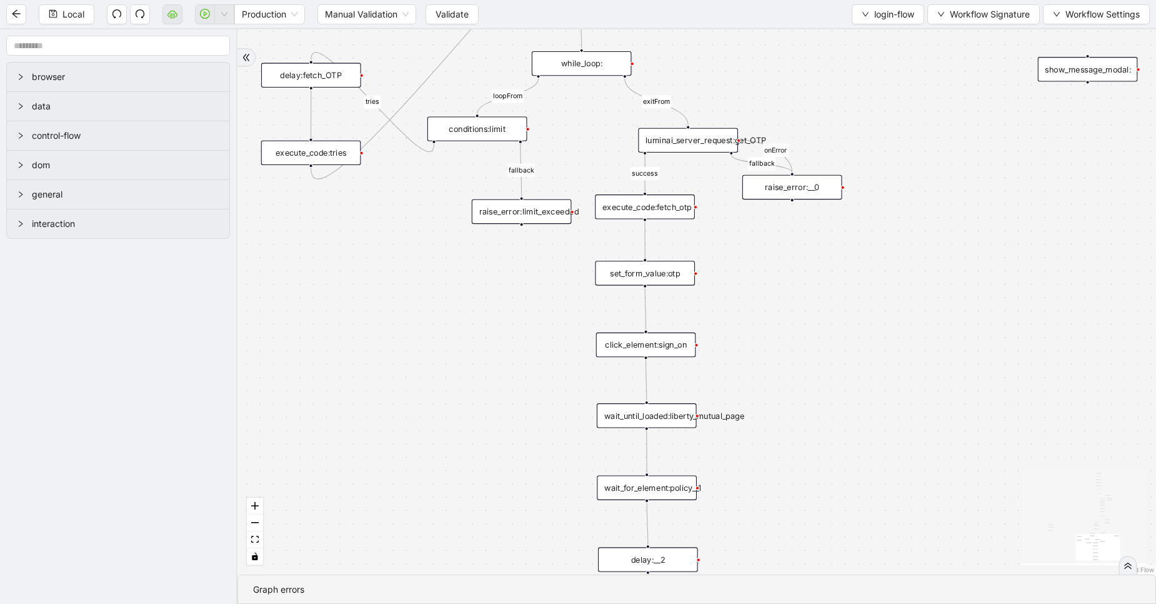
drag, startPoint x: 791, startPoint y: 269, endPoint x: 790, endPoint y: 376, distance: 106.9
click at [790, 376] on div "exitFrom success login_flow fallback fallback two_factor_authenticaltion two_fa…" at bounding box center [697, 301] width 919 height 545
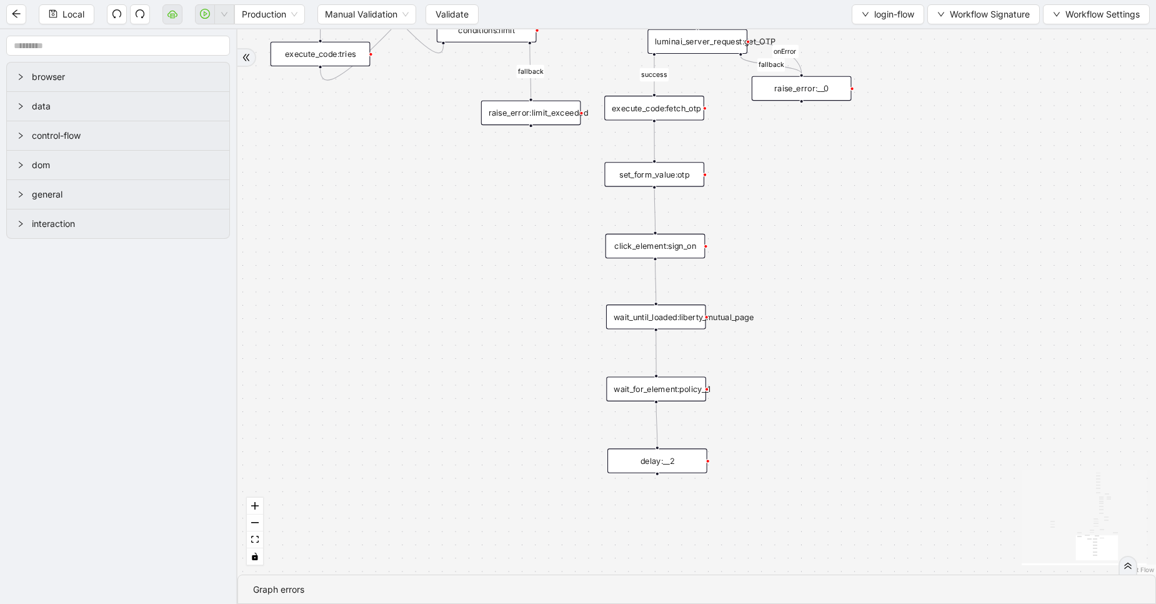
drag, startPoint x: 788, startPoint y: 308, endPoint x: 797, endPoint y: 208, distance: 99.8
click at [797, 208] on div "exitFrom success login_flow fallback fallback two_factor_authenticaltion two_fa…" at bounding box center [697, 301] width 919 height 545
click at [465, 20] on span "Validate" at bounding box center [452, 15] width 33 height 14
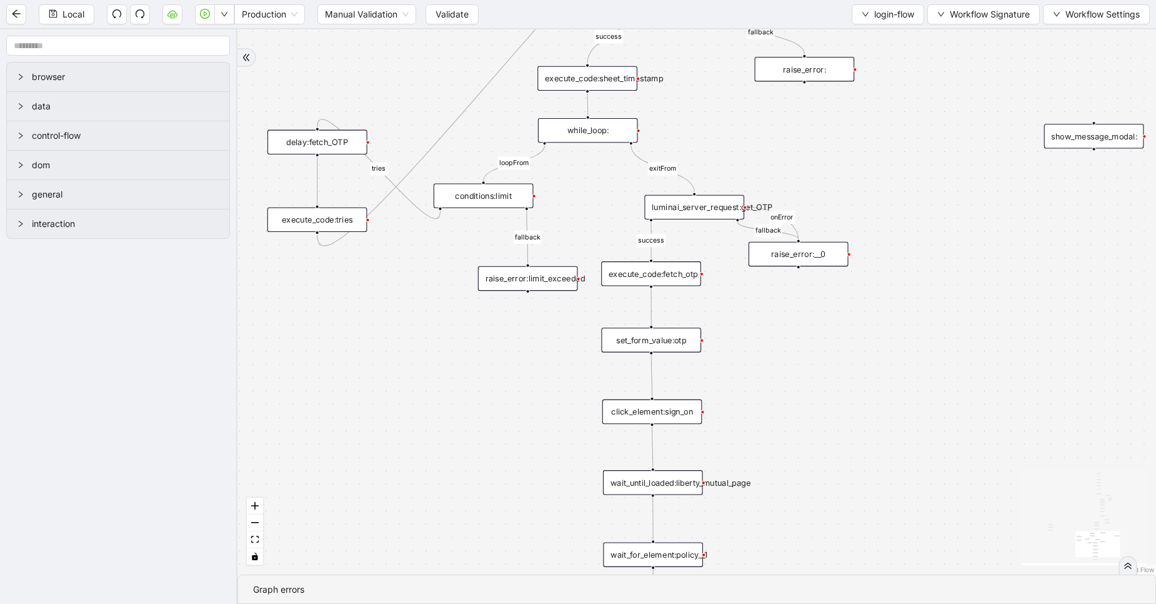
drag, startPoint x: 433, startPoint y: 155, endPoint x: 429, endPoint y: 325, distance: 170.1
click at [429, 325] on div "exitFrom success login_flow fallback fallback two_factor_authenticaltion two_fa…" at bounding box center [697, 301] width 919 height 545
click at [587, 131] on div "while_loop:" at bounding box center [588, 134] width 100 height 24
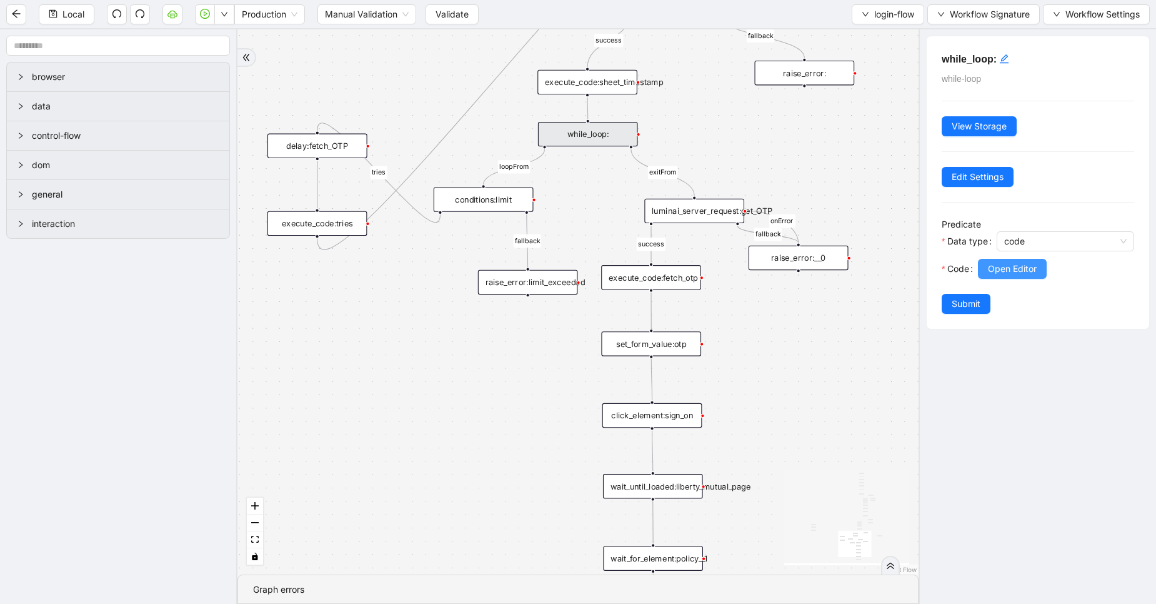
click at [1009, 263] on span "Open Editor" at bounding box center [1012, 269] width 49 height 14
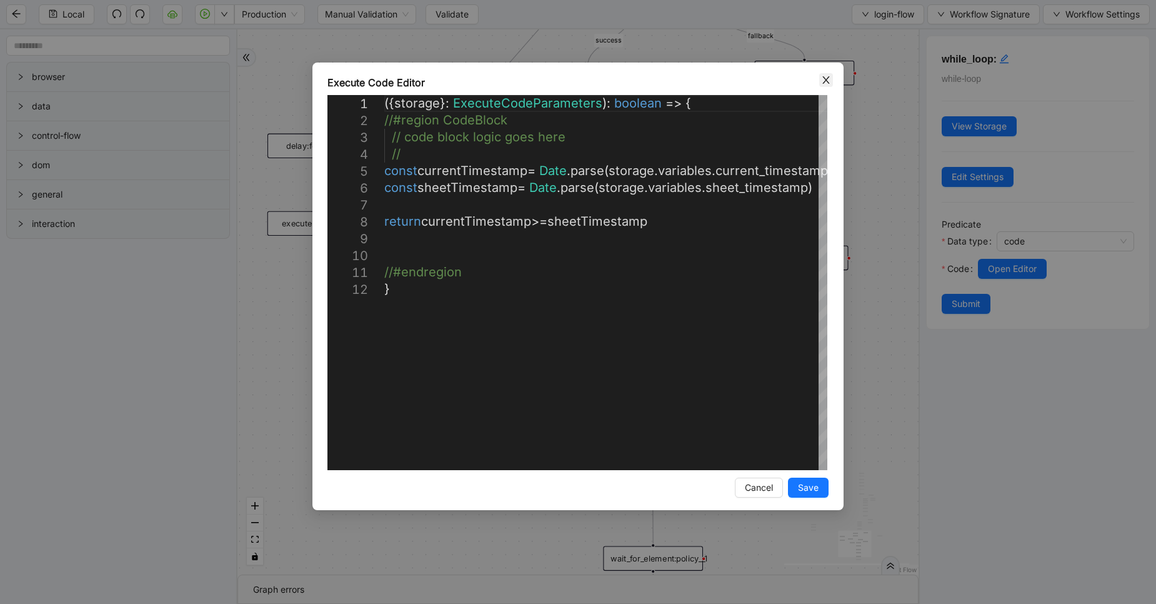
click at [828, 84] on icon "close" at bounding box center [826, 80] width 10 height 10
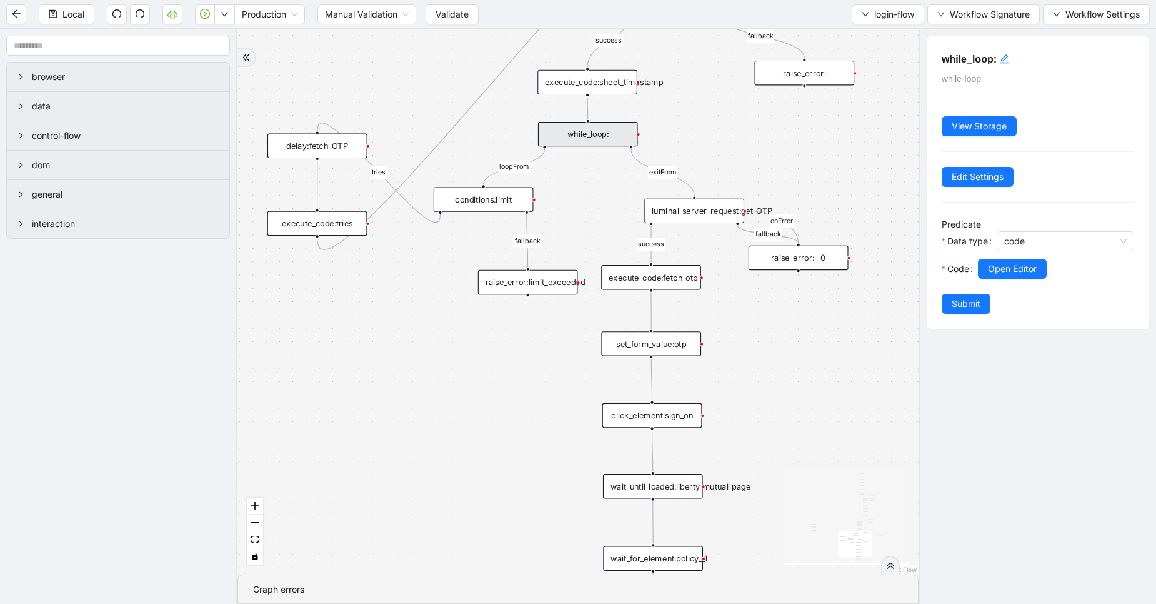
click at [416, 264] on div "exitFrom success login_flow fallback fallback two_factor_authenticaltion two_fa…" at bounding box center [578, 301] width 681 height 545
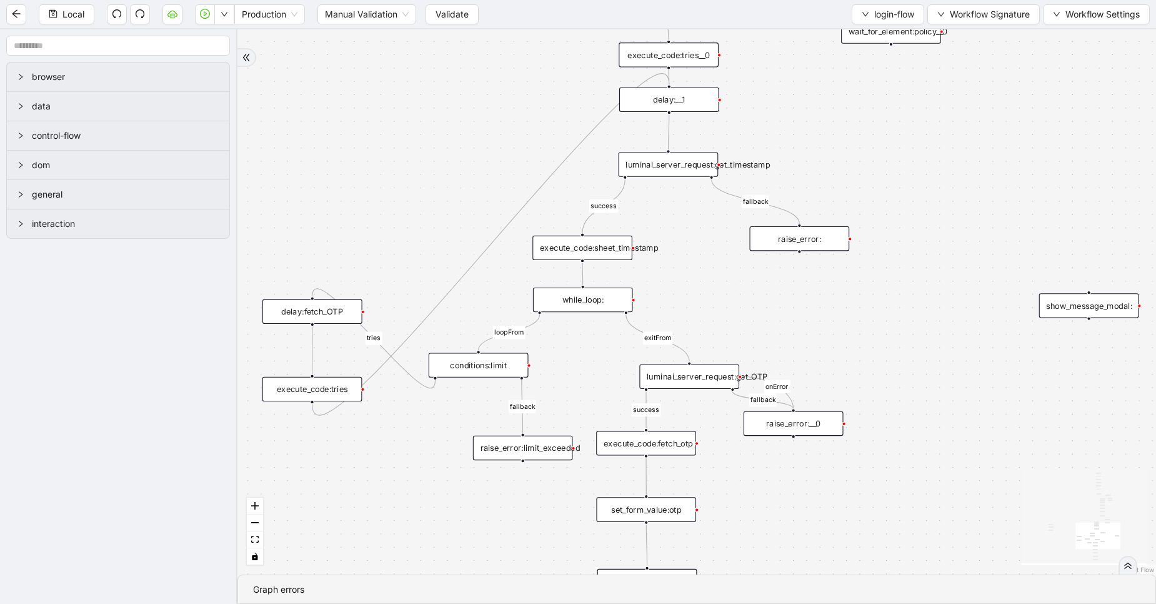
drag, startPoint x: 416, startPoint y: 264, endPoint x: 413, endPoint y: 461, distance: 197.6
click at [413, 461] on div "exitFrom success login_flow fallback fallback two_factor_authenticaltion two_fa…" at bounding box center [697, 301] width 919 height 545
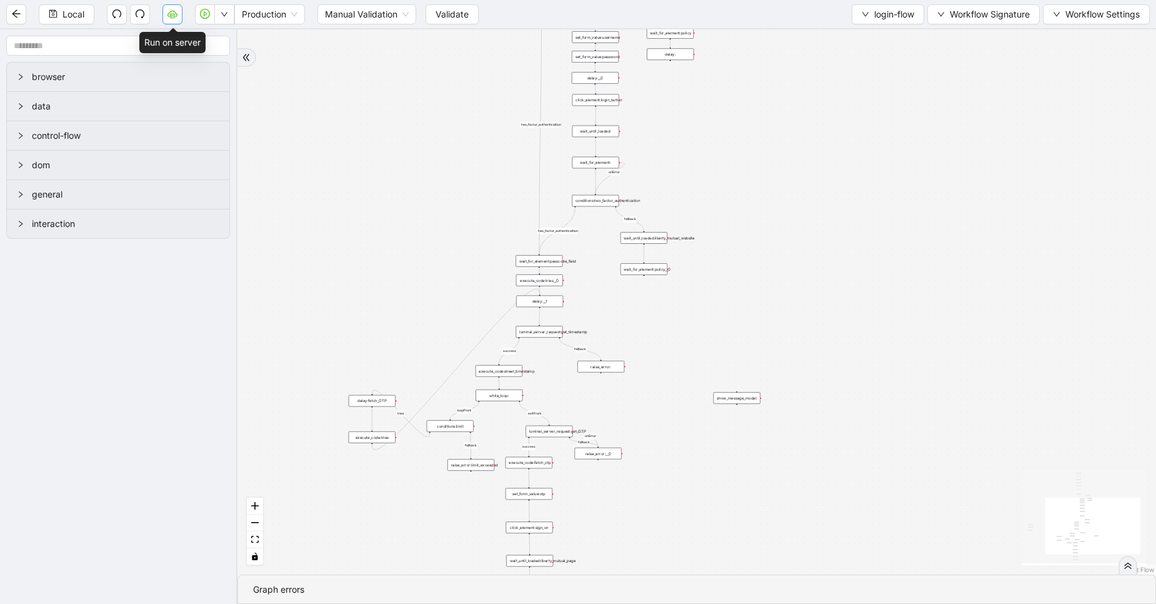
click at [172, 19] on icon "cloud-server" at bounding box center [173, 14] width 10 height 10
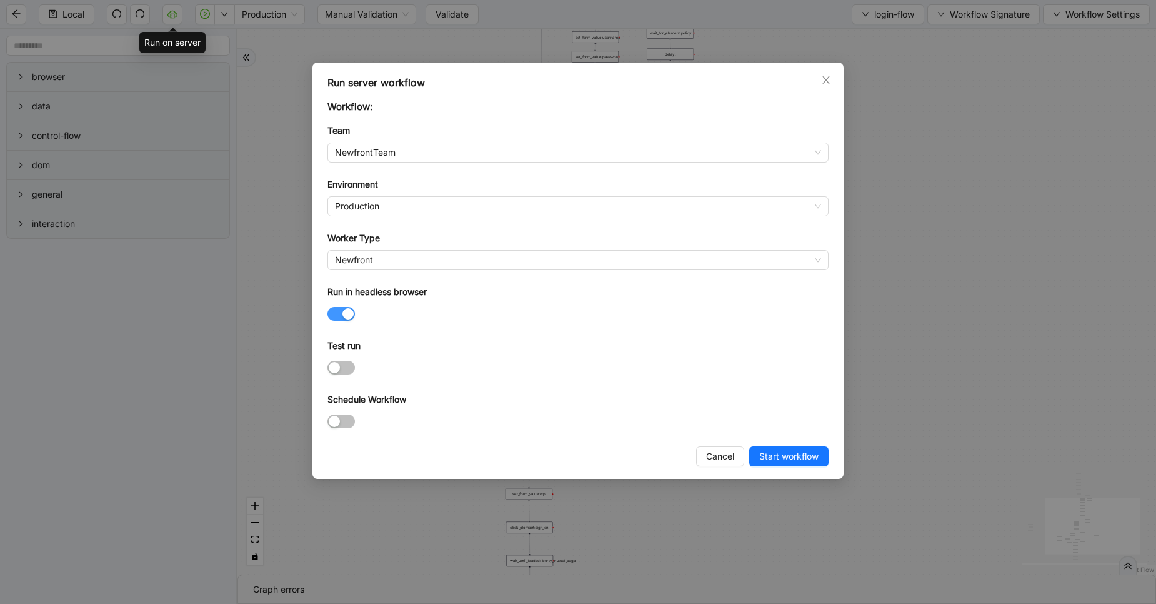
click at [341, 318] on span "button" at bounding box center [342, 314] width 28 height 14
click at [766, 454] on span "Start workflow" at bounding box center [789, 456] width 59 height 14
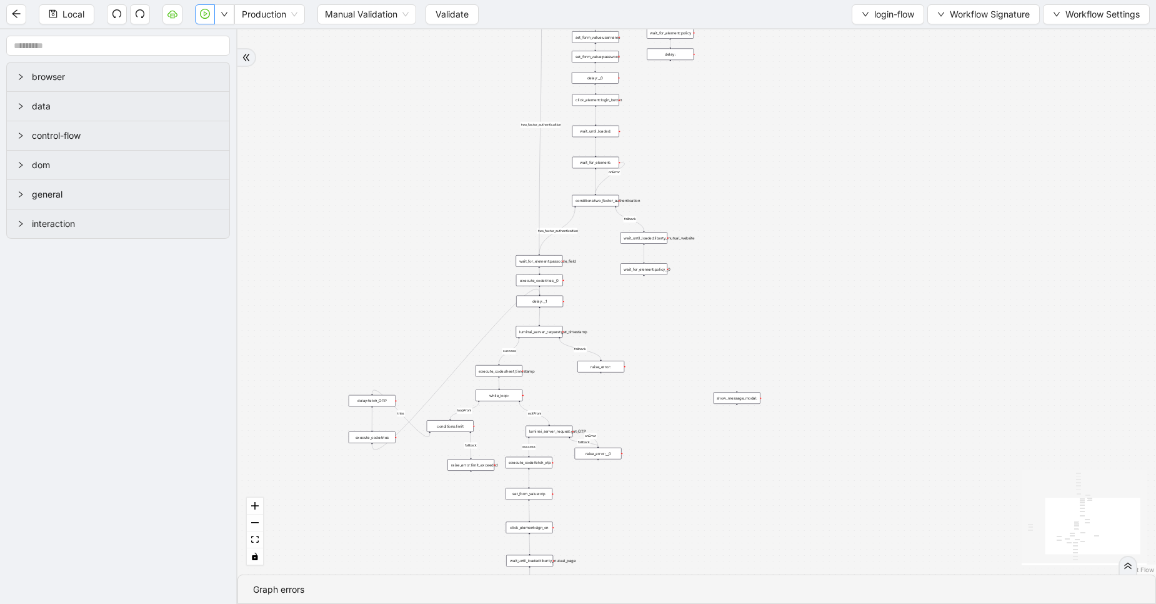
click at [203, 14] on icon "play-circle" at bounding box center [205, 14] width 10 height 10
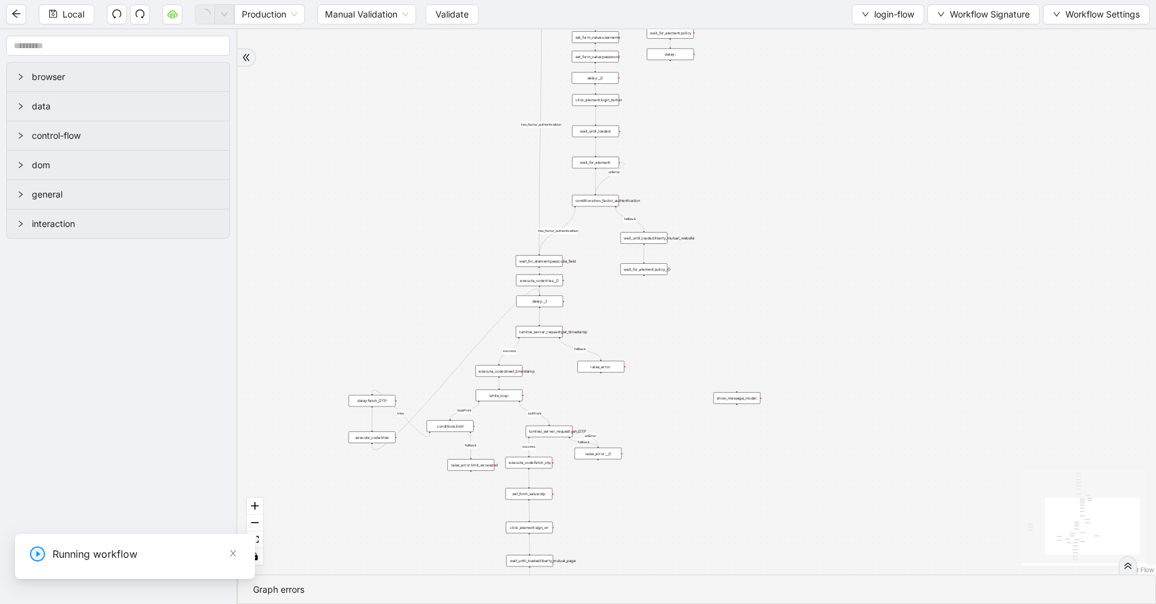
scroll to position [0, 0]
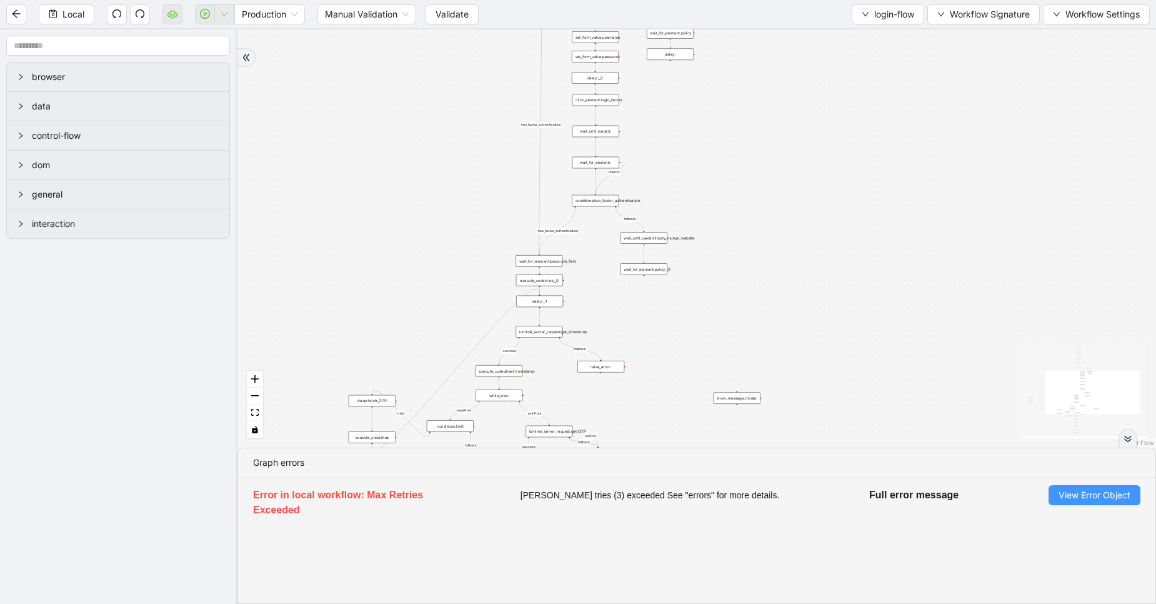
click at [1078, 497] on span "View Error Object" at bounding box center [1095, 495] width 72 height 14
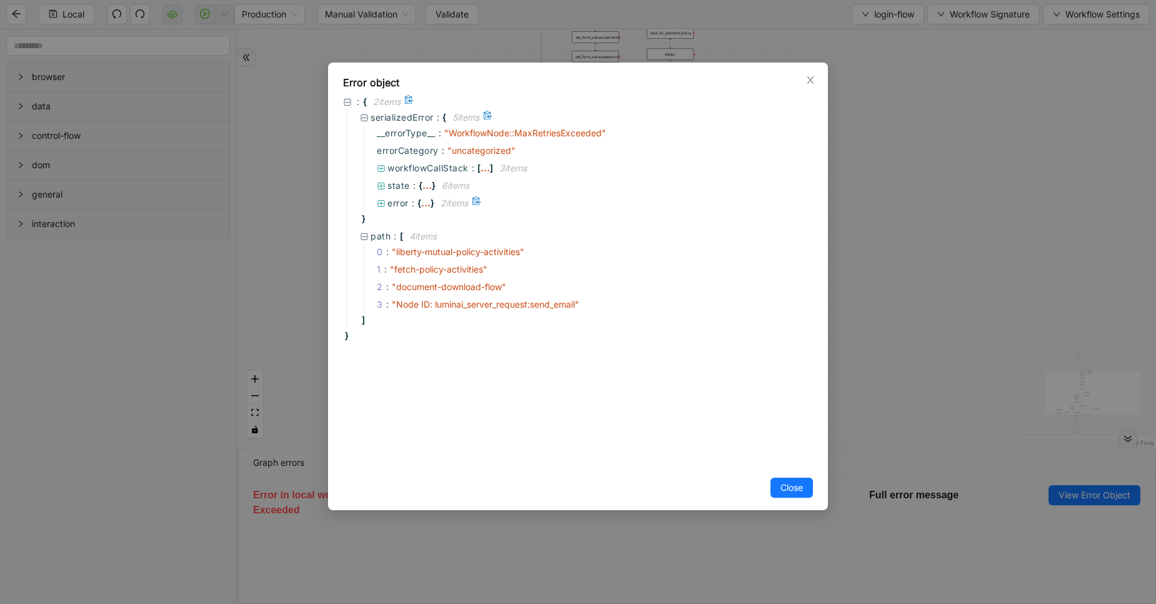
click at [431, 203] on span "}" at bounding box center [433, 203] width 4 height 14
click at [418, 204] on span "error :" at bounding box center [403, 203] width 30 height 14
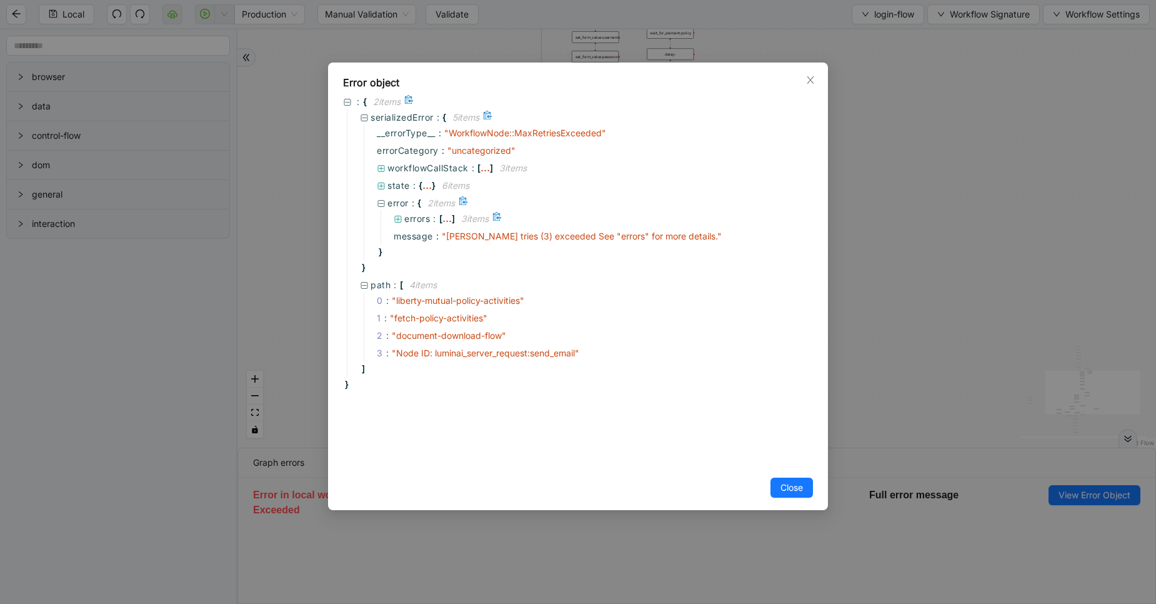
click at [439, 221] on span "errors :" at bounding box center [421, 219] width 35 height 14
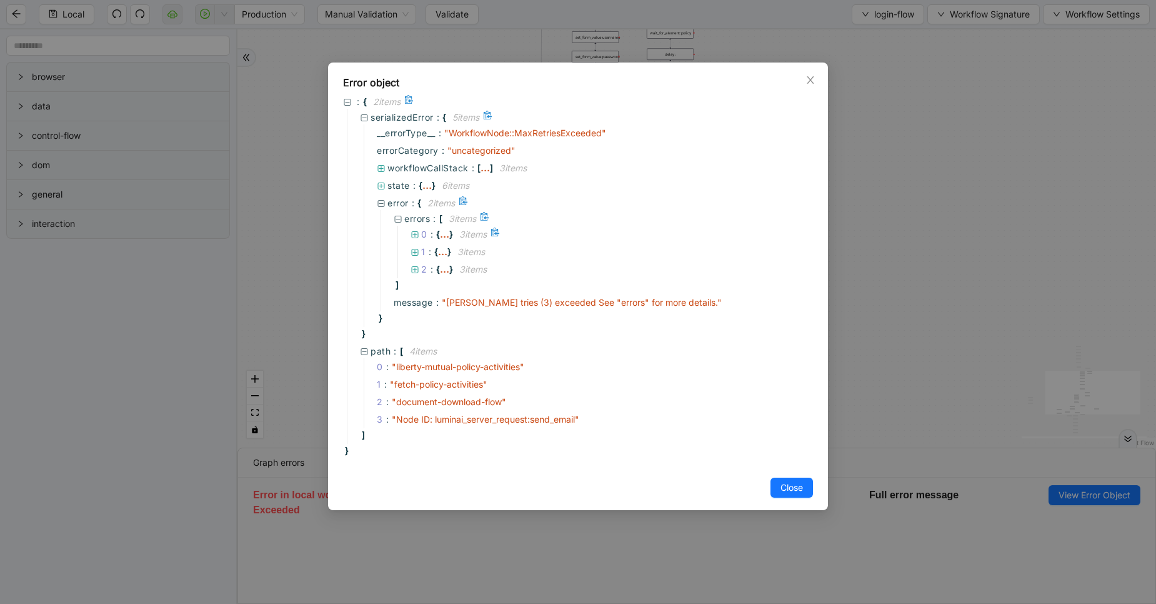
click at [439, 236] on span "{" at bounding box center [438, 235] width 4 height 14
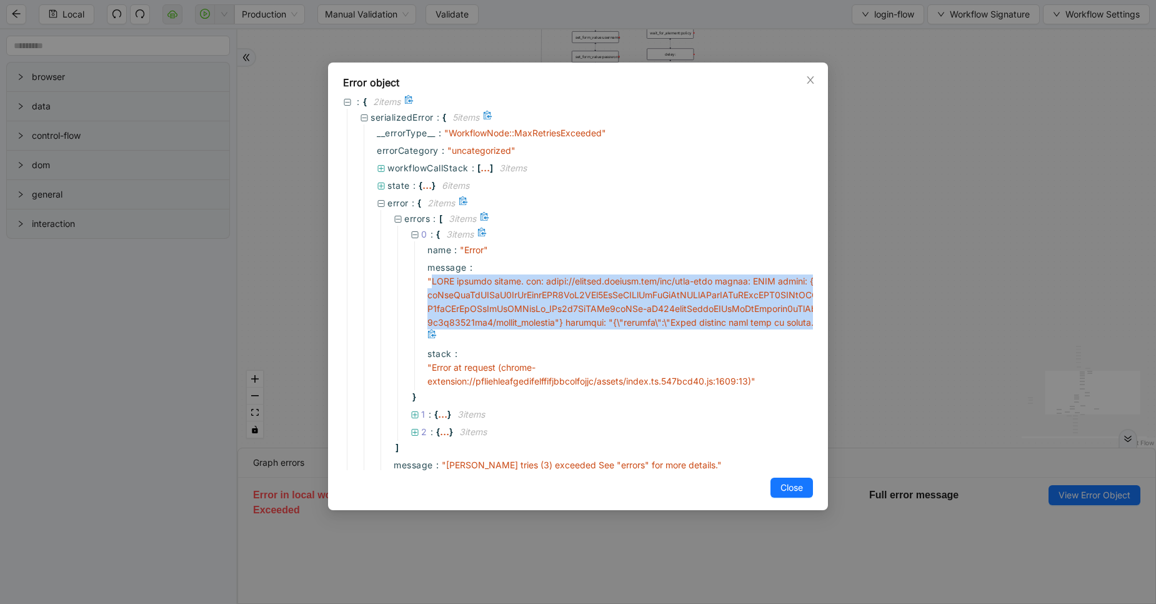
drag, startPoint x: 430, startPoint y: 281, endPoint x: 439, endPoint y: 329, distance: 49.7
click at [439, 329] on div "message : " "" at bounding box center [607, 302] width 386 height 86
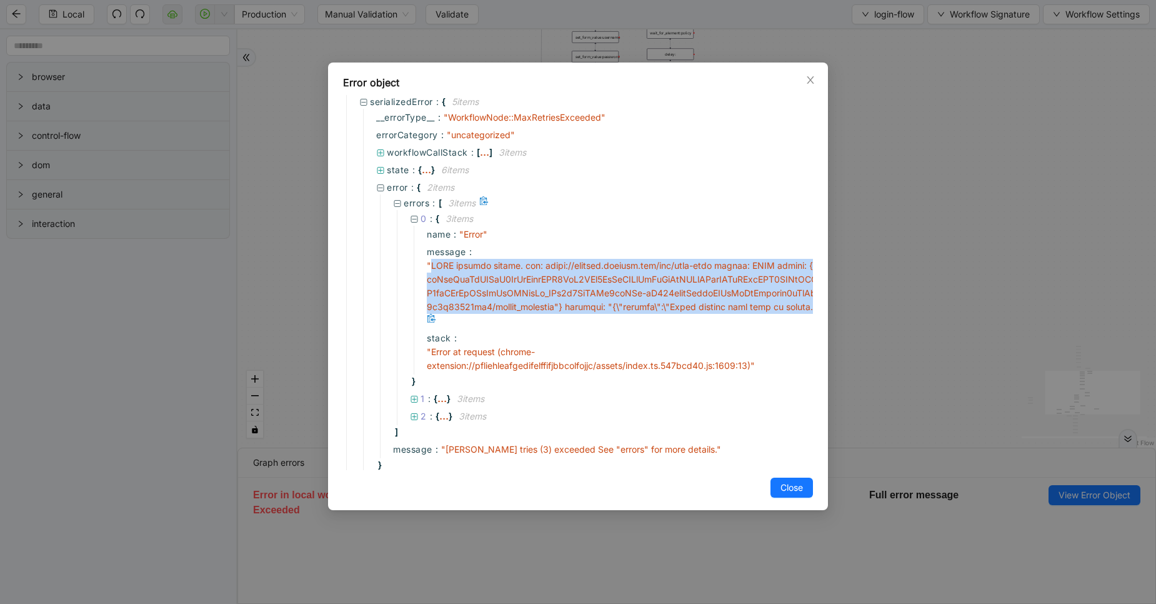
scroll to position [16, 0]
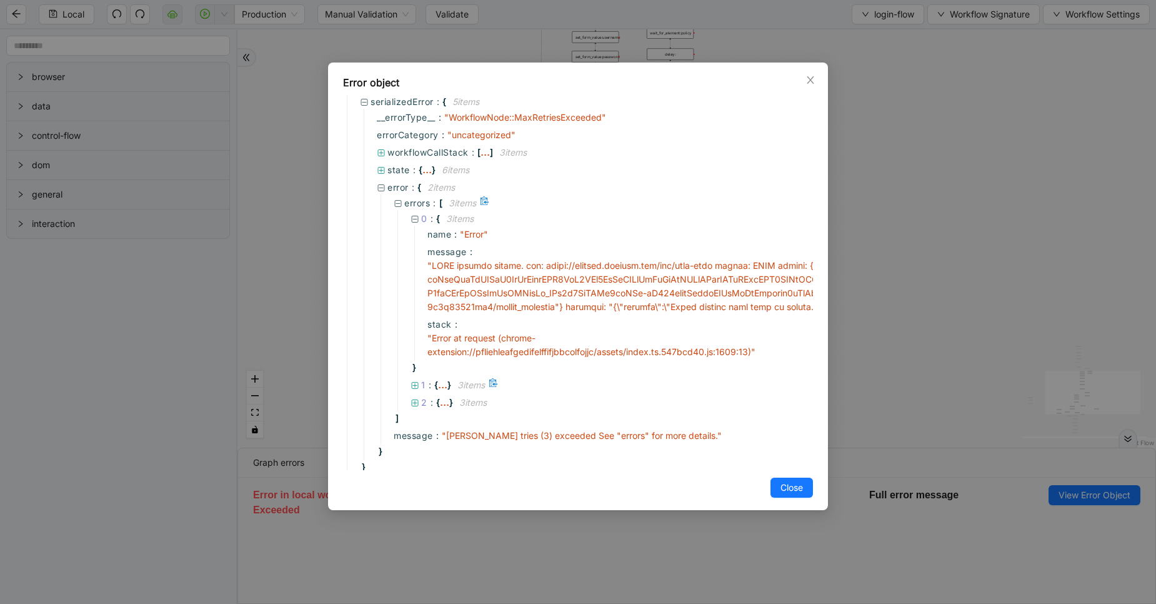
click at [451, 384] on span "}" at bounding box center [450, 385] width 4 height 14
click at [438, 384] on div "..." at bounding box center [442, 384] width 9 height 6
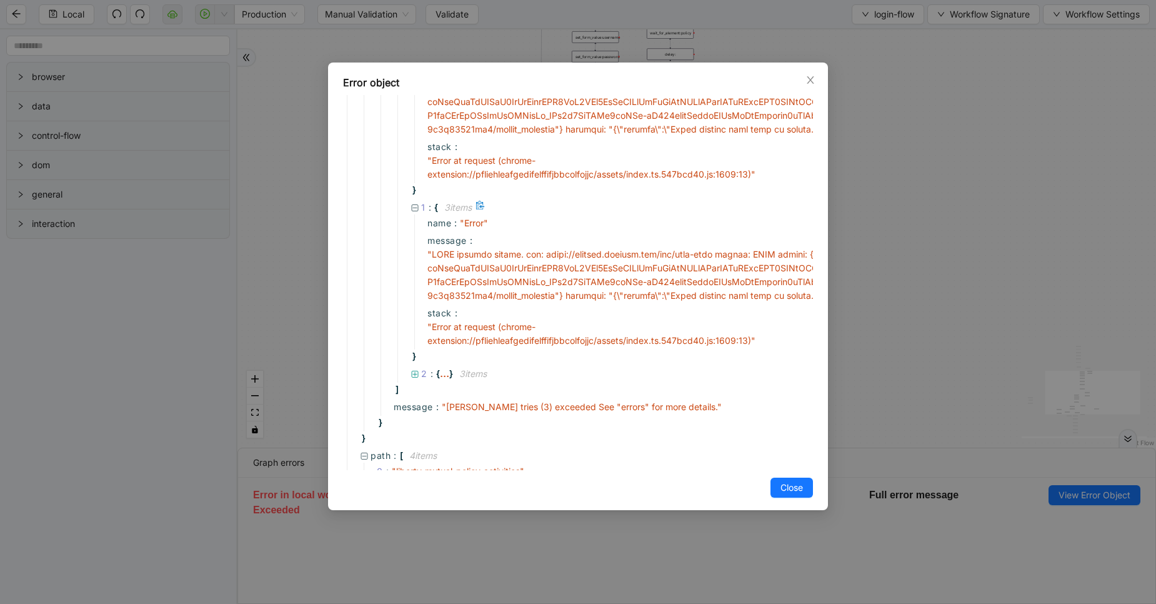
scroll to position [239, 0]
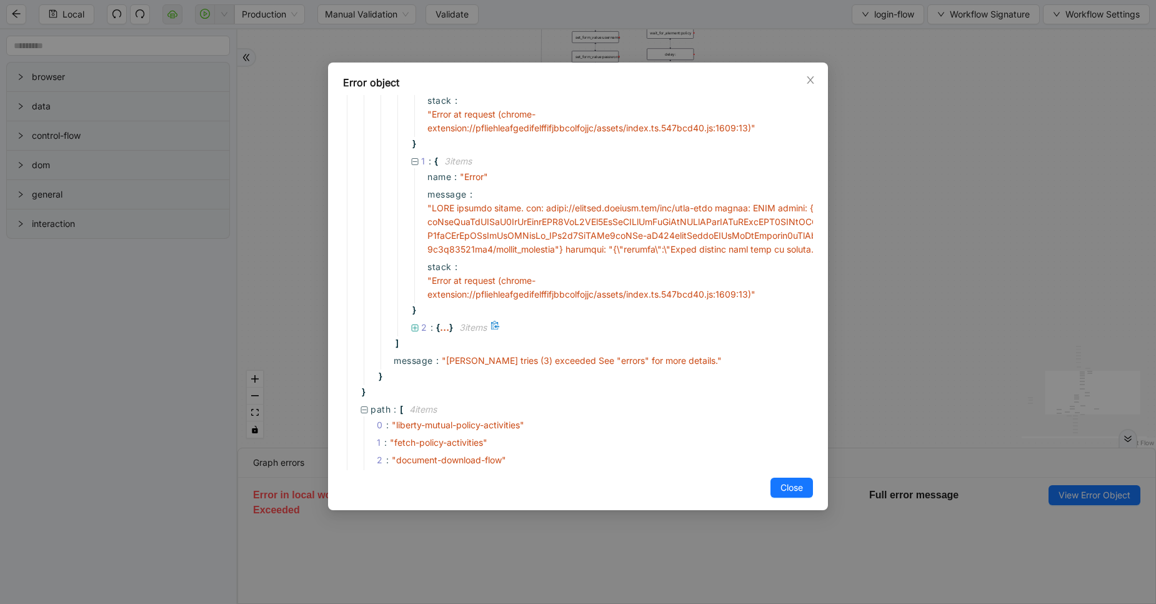
click at [441, 326] on div "..." at bounding box center [444, 327] width 9 height 6
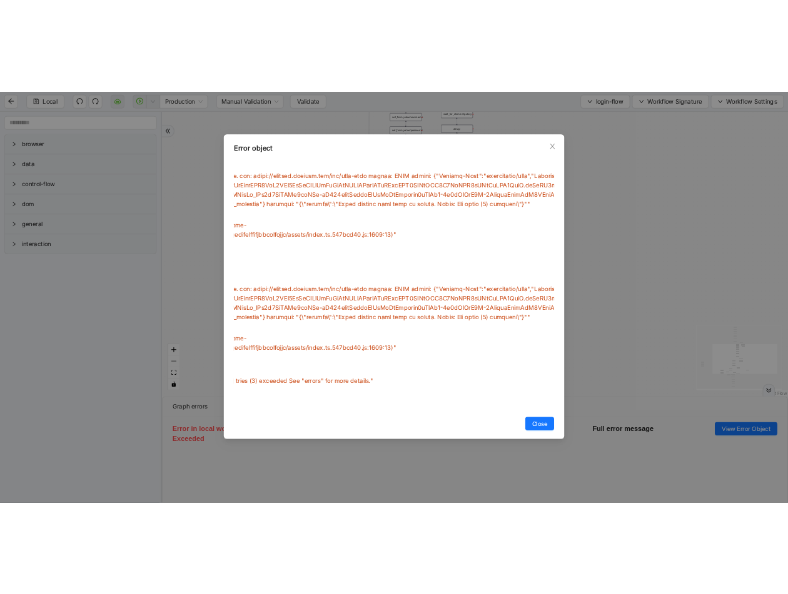
scroll to position [324, 0]
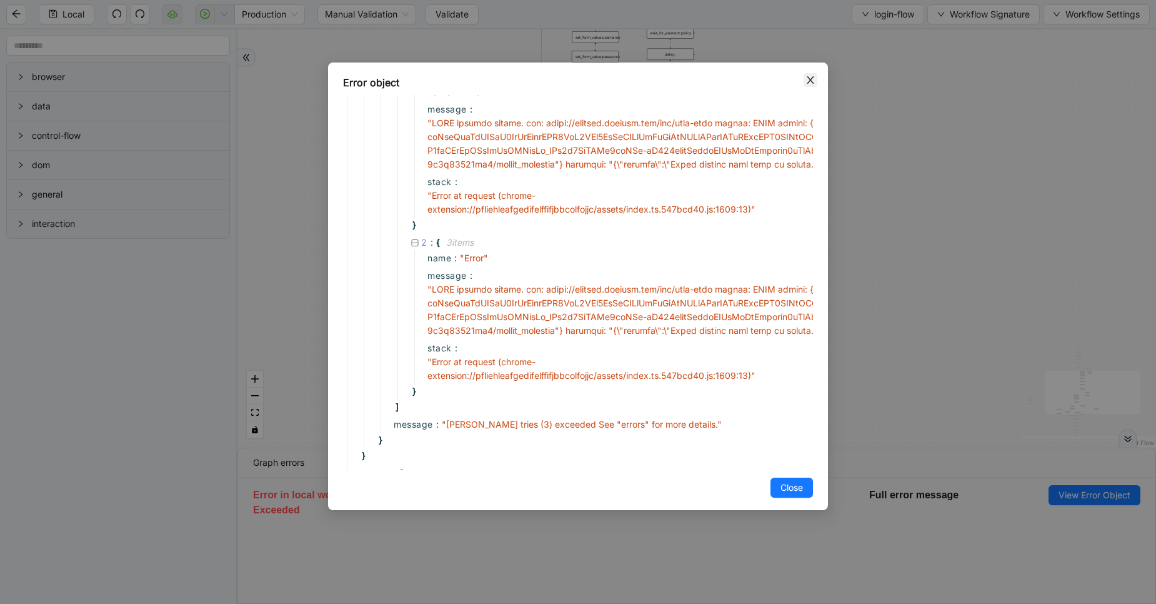
click at [813, 76] on icon "close" at bounding box center [811, 80] width 10 height 10
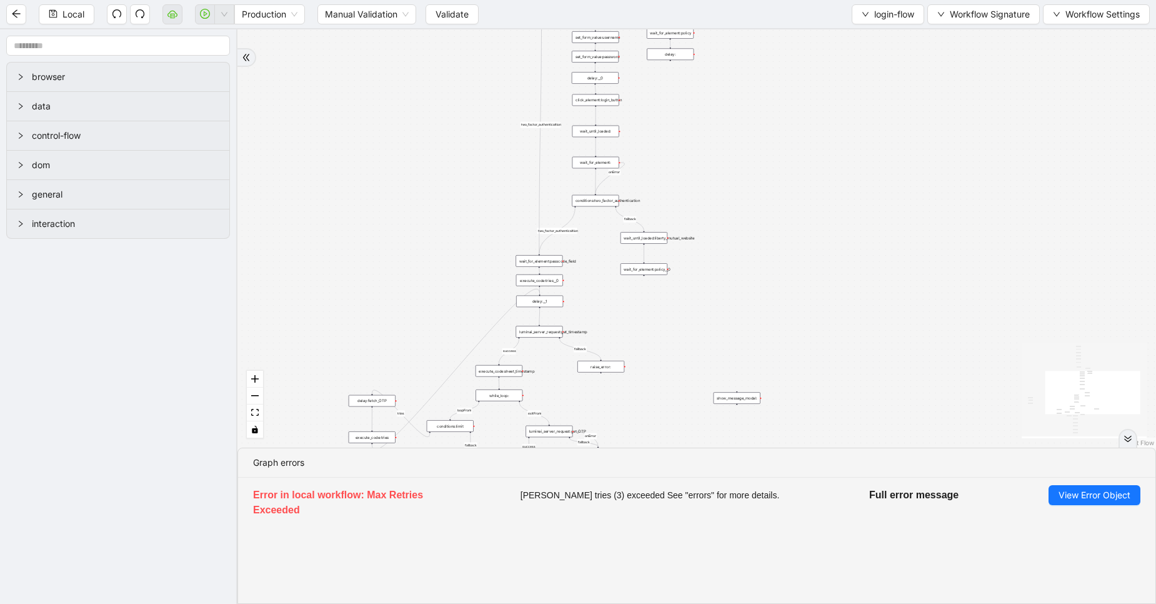
click at [1123, 431] on div at bounding box center [1128, 438] width 19 height 19
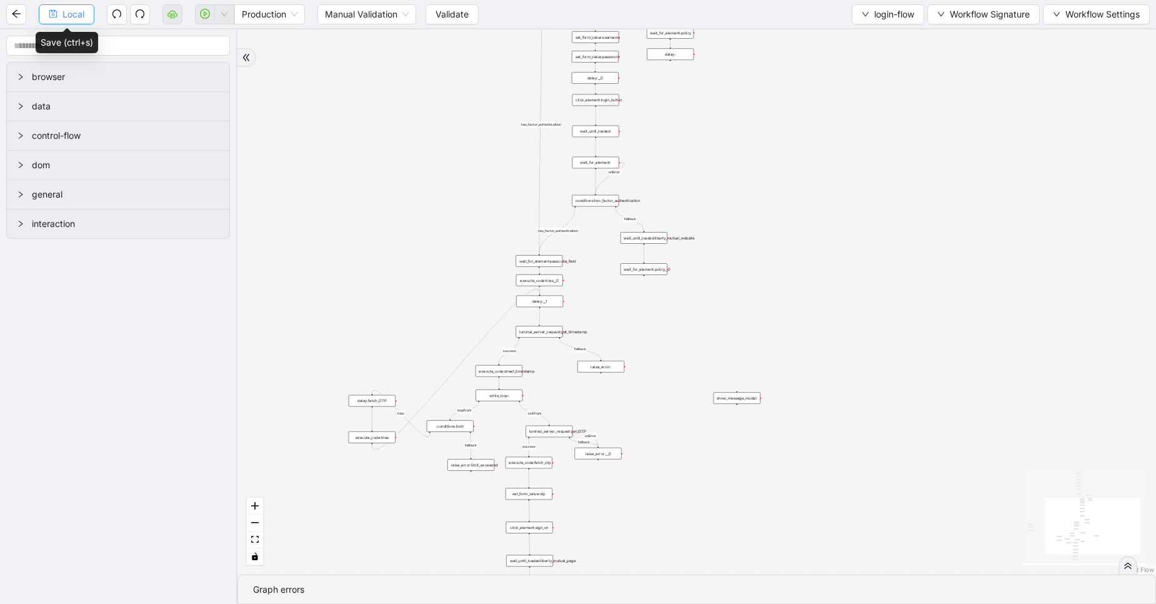
click at [48, 10] on button "Local" at bounding box center [67, 14] width 56 height 20
click at [48, 10] on div "Local Production Manual Validation Validate login-flow Workflow Signature Workf…" at bounding box center [578, 302] width 1156 height 604
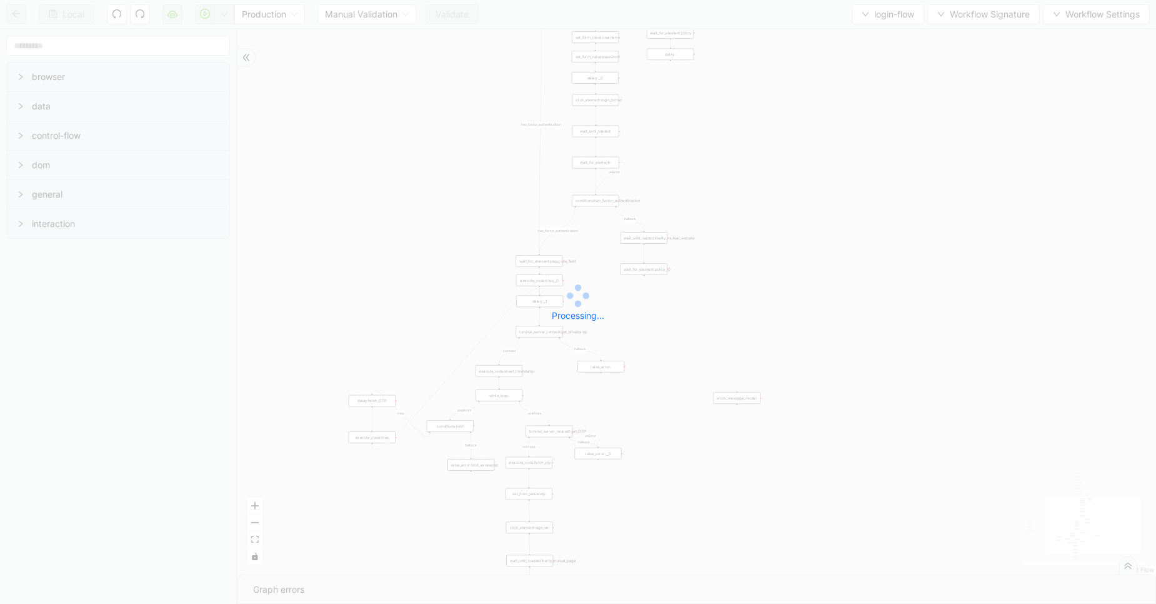
click at [48, 10] on div "Local Production Manual Validation Validate login-flow Workflow Signature Workf…" at bounding box center [578, 302] width 1156 height 604
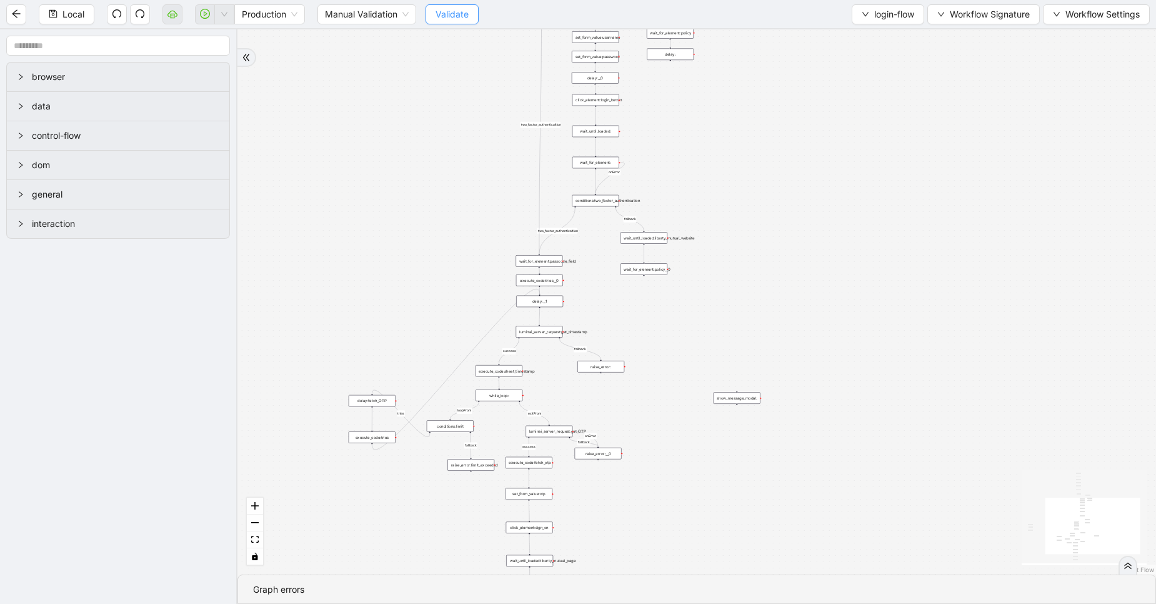
click at [436, 15] on button "Validate" at bounding box center [452, 14] width 53 height 20
click at [171, 16] on icon "cloud-server" at bounding box center [172, 15] width 4 height 4
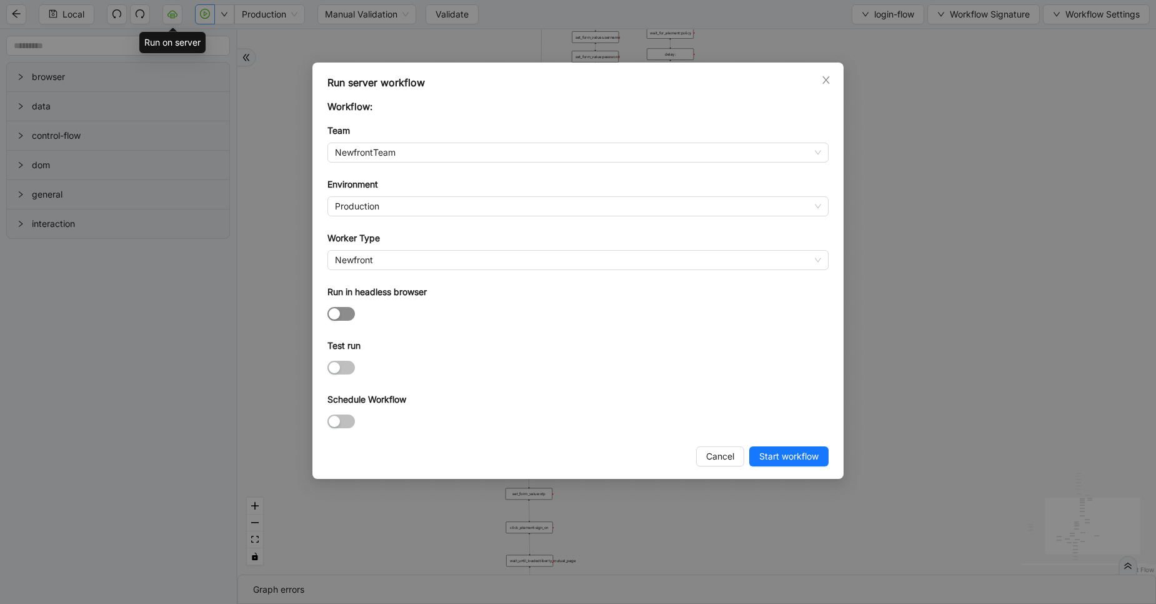
click at [348, 313] on span "button" at bounding box center [342, 314] width 28 height 14
click at [771, 446] on button "Start workflow" at bounding box center [789, 456] width 79 height 20
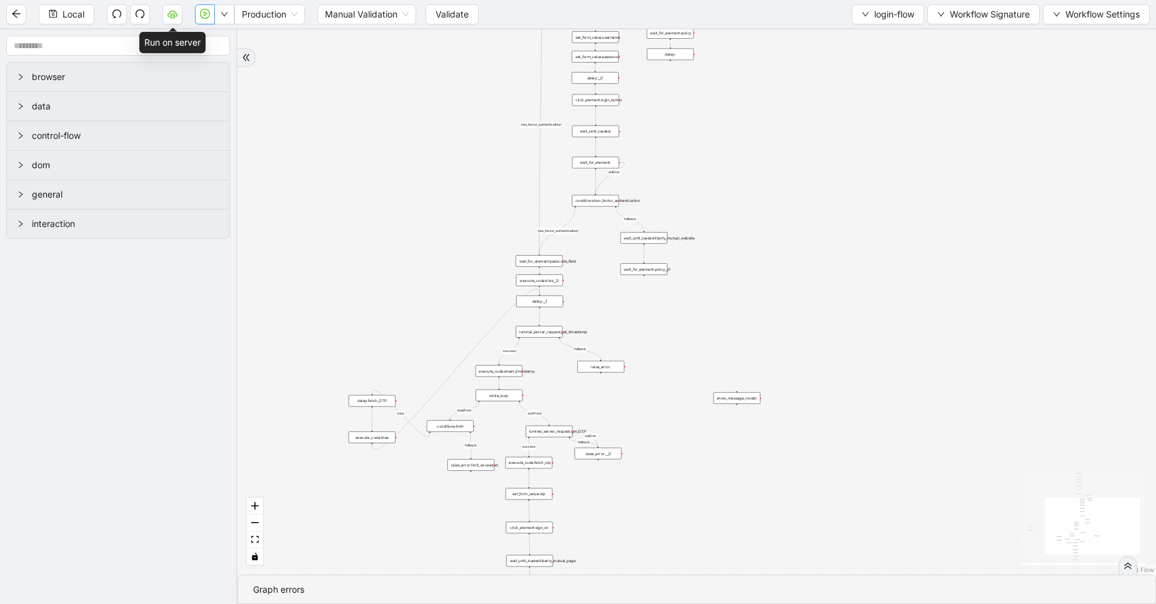
click at [771, 446] on div "Run server workflow Workflow: Team NewfrontTeam Environment Production Worker T…" at bounding box center [578, 302] width 1156 height 604
click at [862, 12] on icon "down" at bounding box center [866, 15] width 8 height 8
click at [859, 35] on span "Select" at bounding box center [885, 39] width 54 height 14
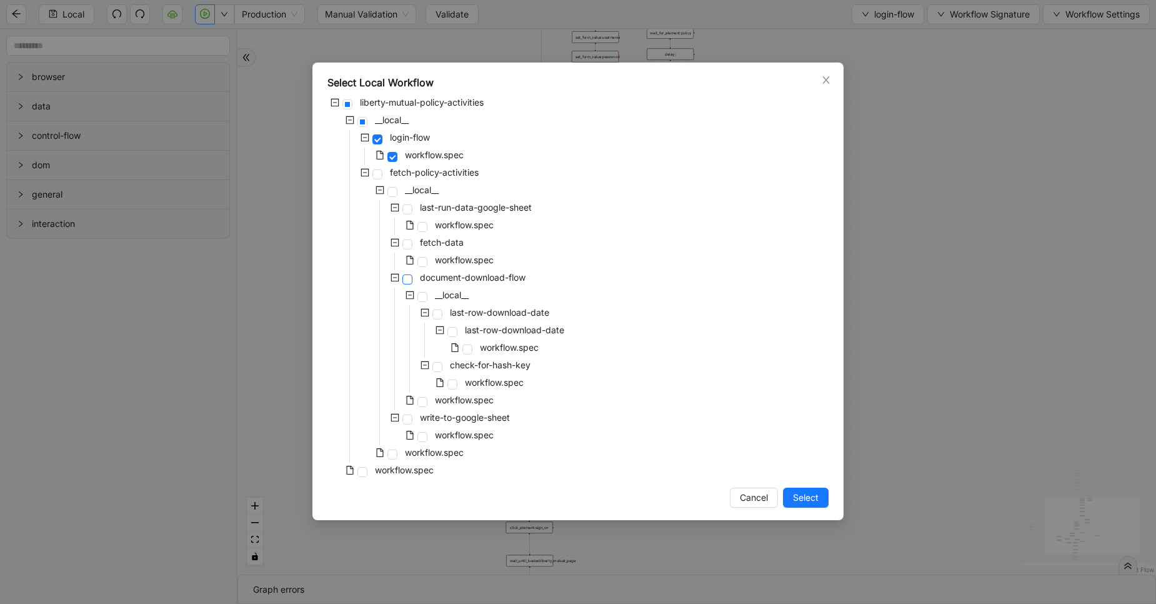
click at [408, 279] on span at bounding box center [408, 279] width 10 height 10
click at [419, 398] on span at bounding box center [423, 402] width 10 height 10
click at [817, 498] on span "Select" at bounding box center [806, 498] width 26 height 14
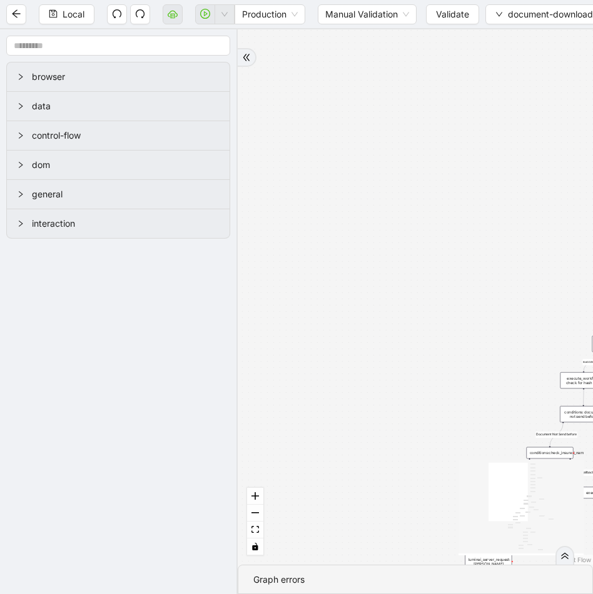
click at [524, 344] on div "fallback fallback success insured_name_not_available success fallback fallback …" at bounding box center [415, 297] width 355 height 536
click at [429, 263] on div "fallback fallback success insured_name_not_available success fallback fallback …" at bounding box center [415, 297] width 355 height 536
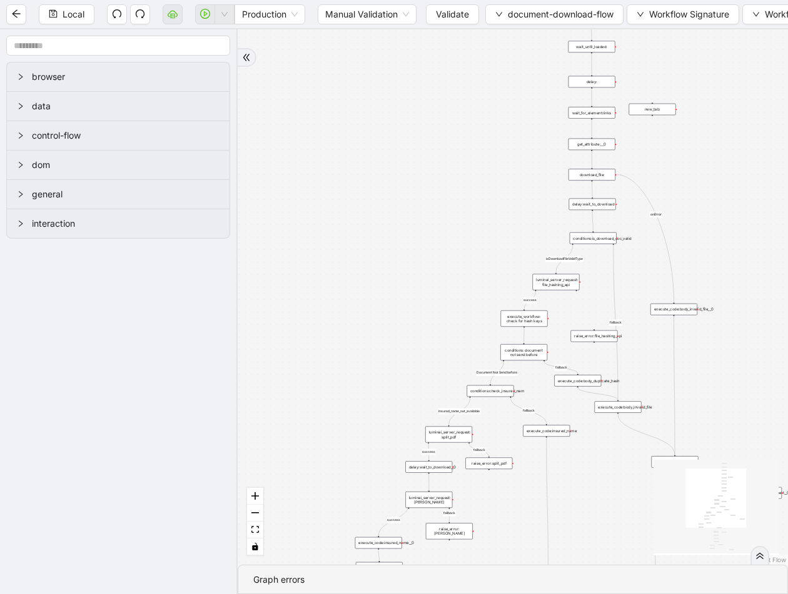
drag, startPoint x: 490, startPoint y: 256, endPoint x: 366, endPoint y: 119, distance: 184.5
click at [366, 119] on div "fallback fallback success insured_name_not_available success fallback fallback …" at bounding box center [513, 297] width 550 height 536
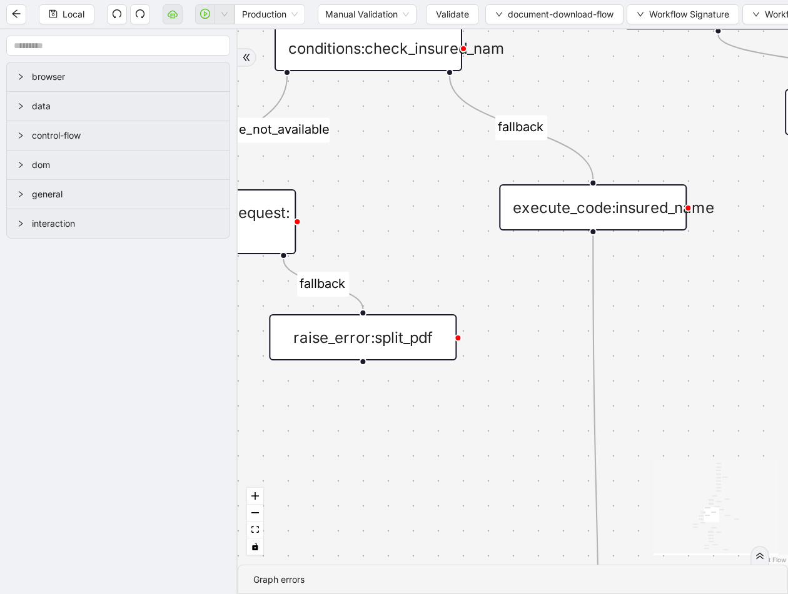
drag, startPoint x: 614, startPoint y: 525, endPoint x: 709, endPoint y: 307, distance: 238.0
click at [709, 307] on div "fallback fallback success insured_name_not_available success fallback fallback …" at bounding box center [513, 297] width 550 height 536
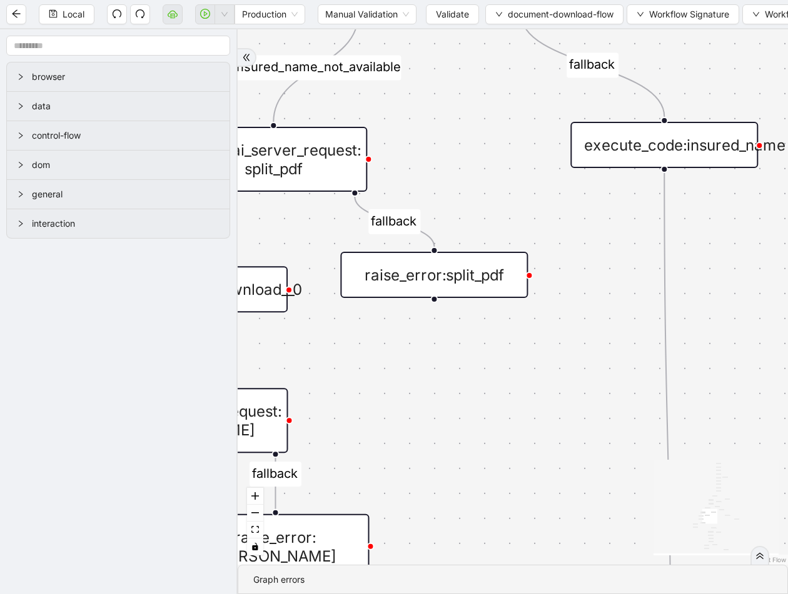
drag, startPoint x: 420, startPoint y: 439, endPoint x: 662, endPoint y: 299, distance: 279.8
click at [662, 299] on div "fallback fallback success insured_name_not_available success fallback fallback …" at bounding box center [513, 297] width 550 height 536
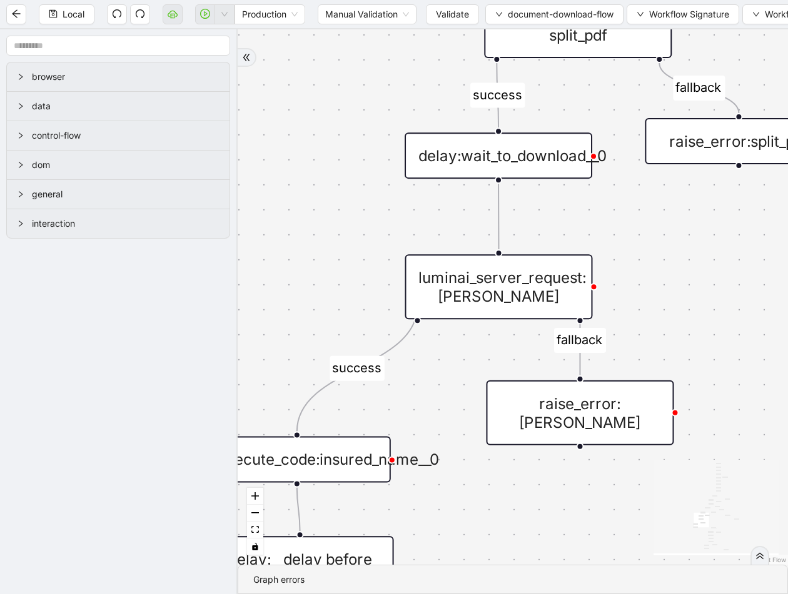
drag, startPoint x: 609, startPoint y: 336, endPoint x: 743, endPoint y: 281, distance: 144.9
click at [743, 281] on div "fallback fallback success insured_name_not_available success fallback fallback …" at bounding box center [513, 297] width 550 height 536
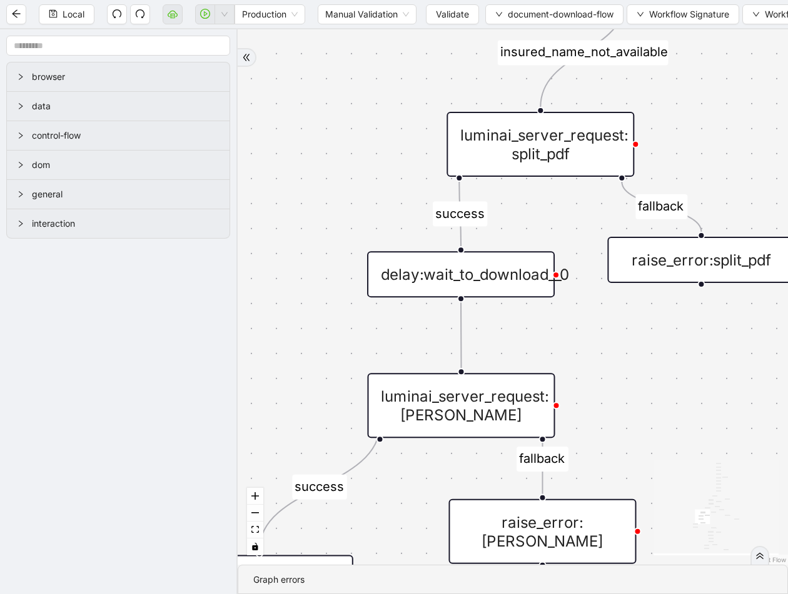
drag, startPoint x: 743, startPoint y: 281, endPoint x: 701, endPoint y: 406, distance: 132.3
click at [701, 406] on div "fallback fallback success insured_name_not_available success fallback fallback …" at bounding box center [513, 297] width 550 height 536
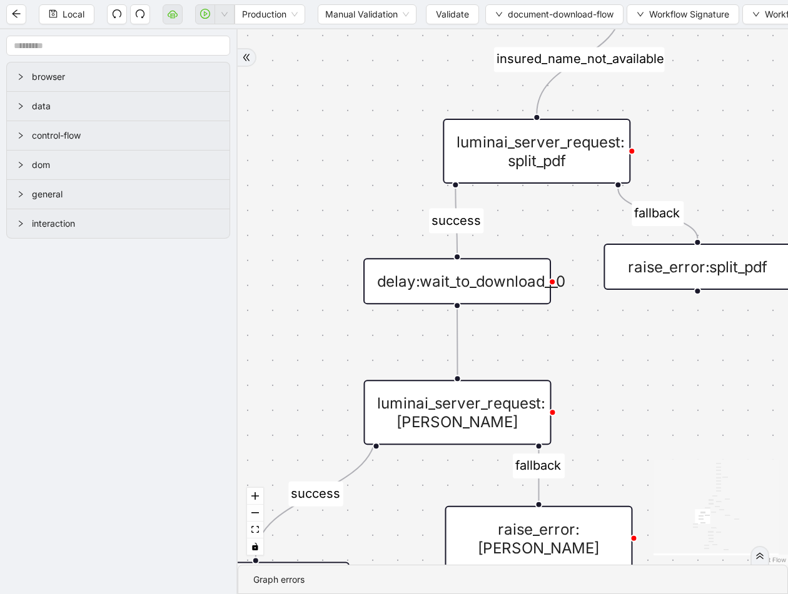
click at [573, 173] on div "luminai_server_request: split_pdf" at bounding box center [537, 151] width 188 height 65
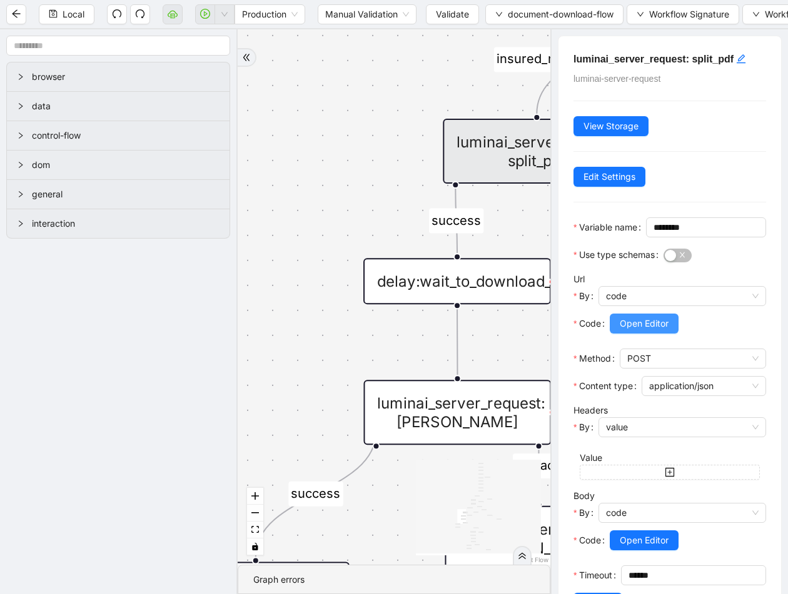
click at [664, 331] on span "Open Editor" at bounding box center [644, 324] width 49 height 14
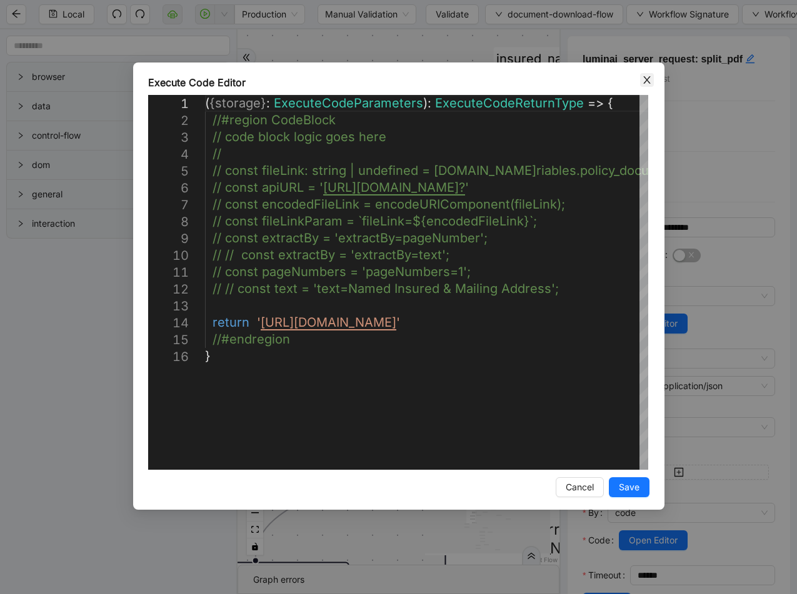
click at [642, 76] on icon "close" at bounding box center [647, 80] width 10 height 10
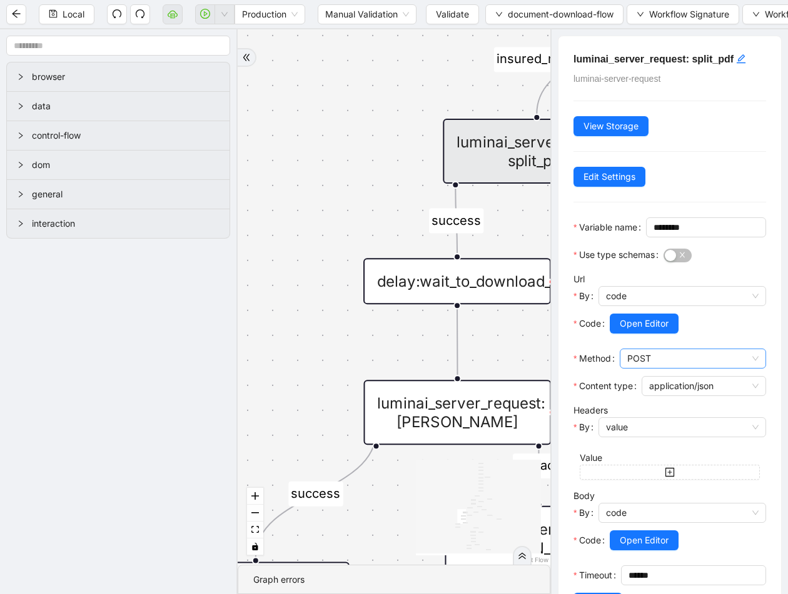
scroll to position [78, 0]
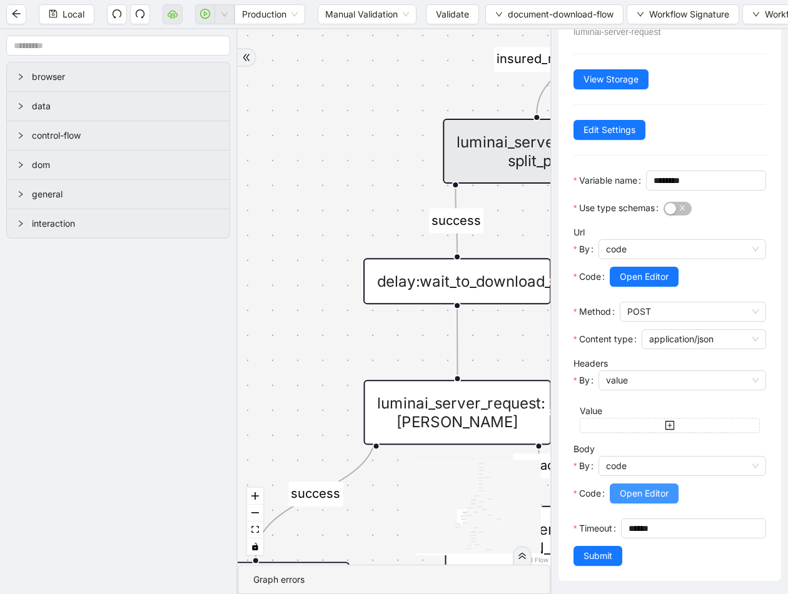
click at [649, 487] on span "Open Editor" at bounding box center [644, 494] width 49 height 14
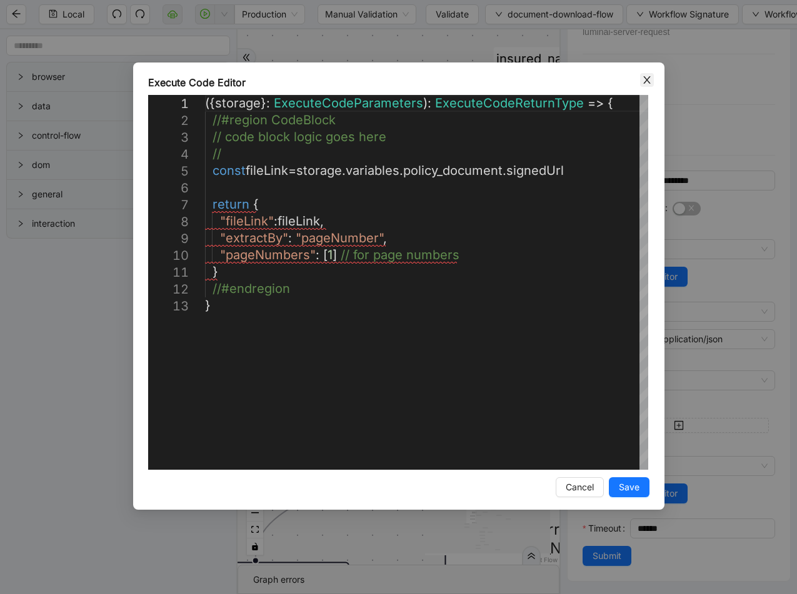
click at [643, 79] on icon "close" at bounding box center [647, 80] width 10 height 10
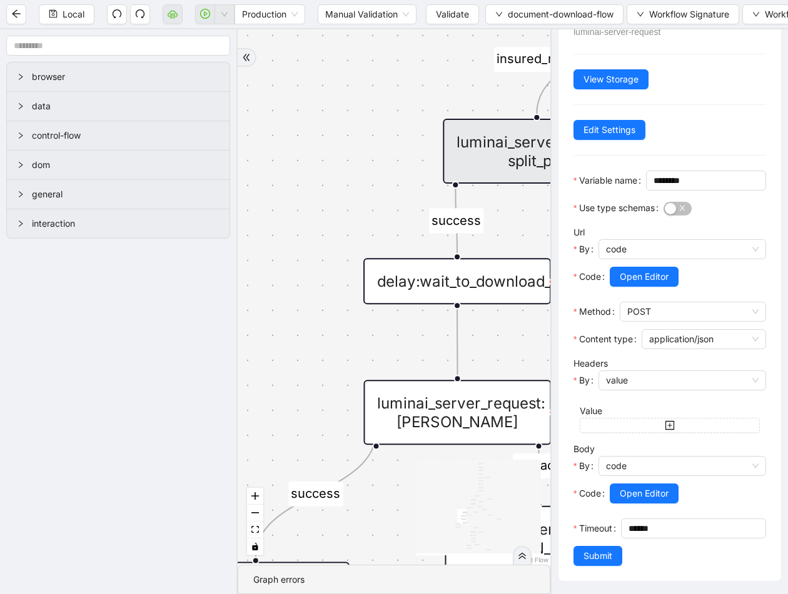
click at [411, 131] on div "fallback fallback success insured_name_not_available success fallback fallback …" at bounding box center [394, 297] width 313 height 536
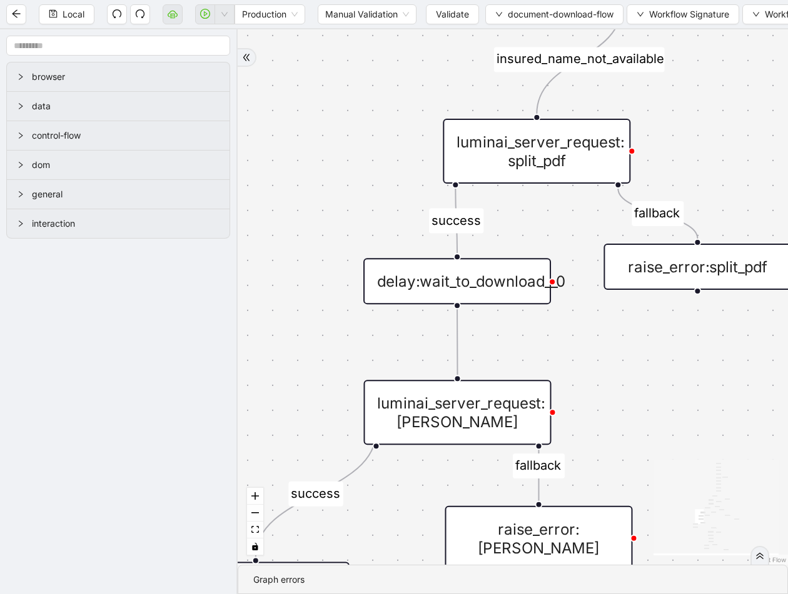
scroll to position [0, 0]
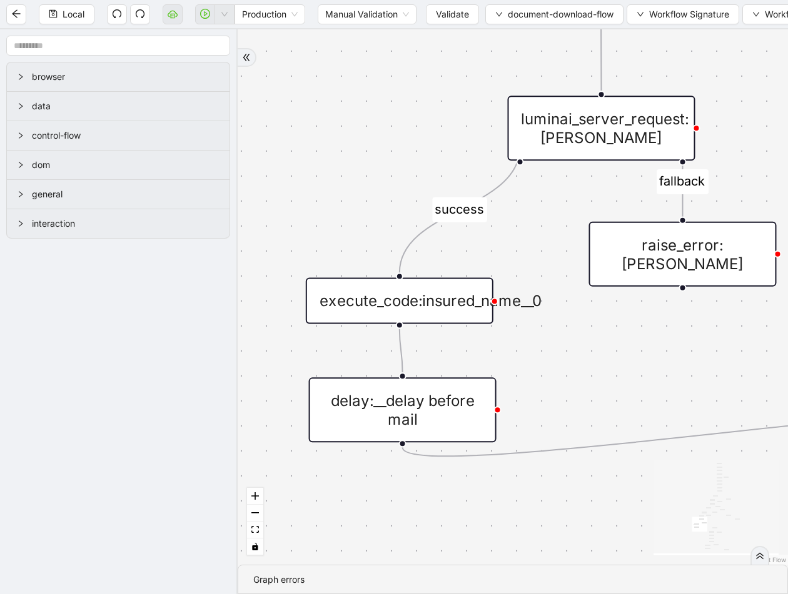
drag, startPoint x: 468, startPoint y: 497, endPoint x: 611, endPoint y: 213, distance: 318.7
click at [611, 213] on div "fallback fallback success insured_name_not_available success fallback fallback …" at bounding box center [513, 297] width 550 height 536
click at [451, 271] on div "fallback fallback success insured_name_not_available success fallback fallback …" at bounding box center [513, 297] width 550 height 536
click at [456, 289] on div "execute_code:insured_name__0" at bounding box center [400, 301] width 188 height 46
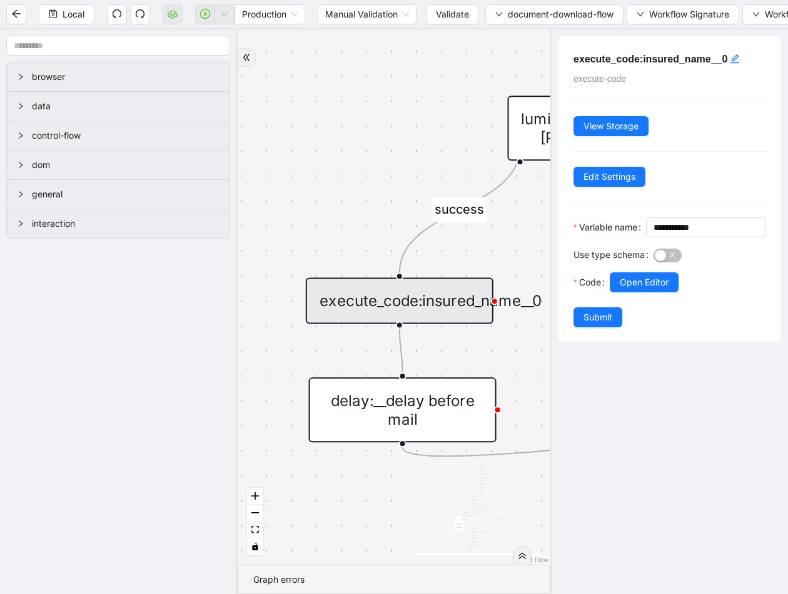
click at [517, 391] on div "fallback fallback success insured_name_not_available success fallback fallback …" at bounding box center [394, 297] width 313 height 536
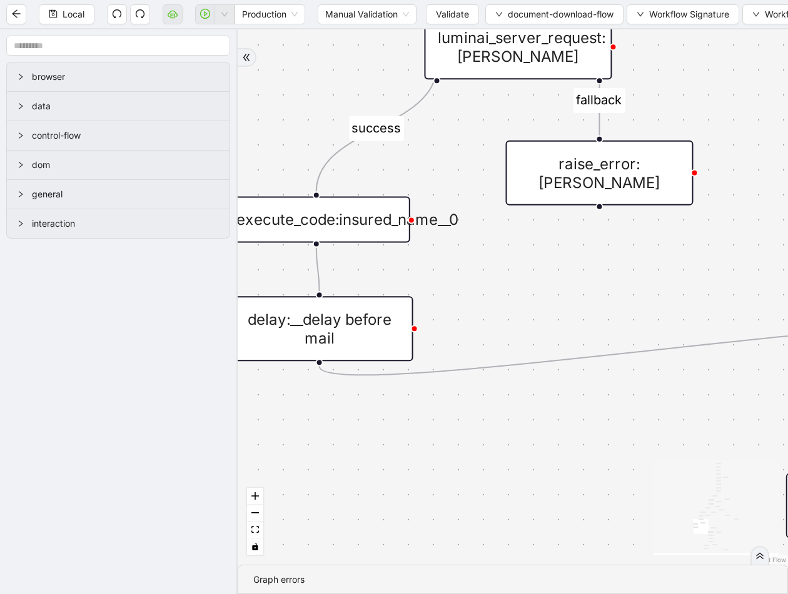
drag, startPoint x: 517, startPoint y: 391, endPoint x: 434, endPoint y: 309, distance: 116.3
click at [434, 309] on div "fallback fallback success insured_name_not_available success fallback fallback …" at bounding box center [513, 297] width 550 height 536
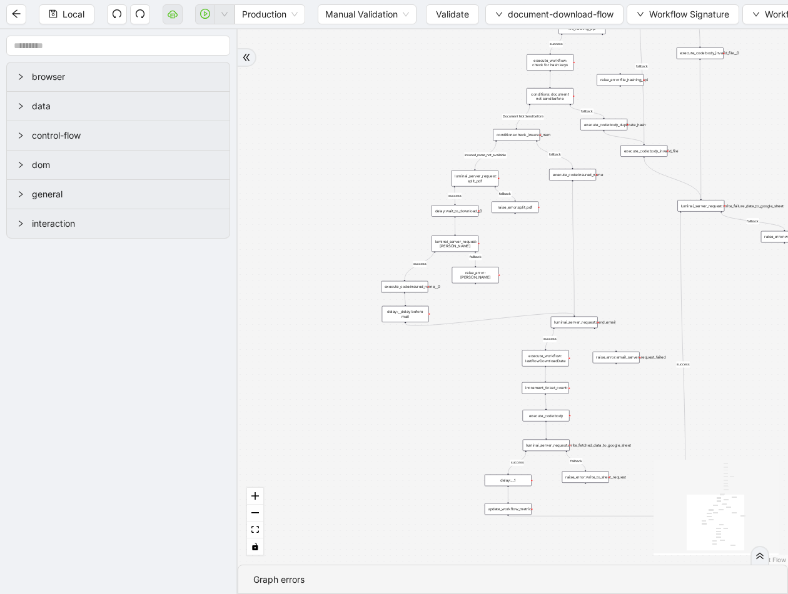
click at [576, 334] on div "fallback fallback success insured_name_not_available success fallback fallback …" at bounding box center [513, 297] width 550 height 536
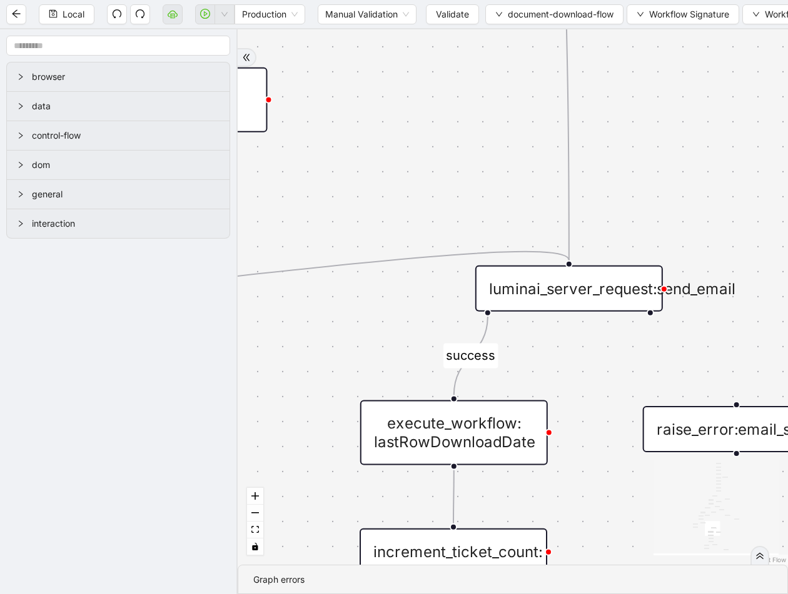
click at [599, 299] on div "luminai_server_request:send_email" at bounding box center [569, 289] width 188 height 46
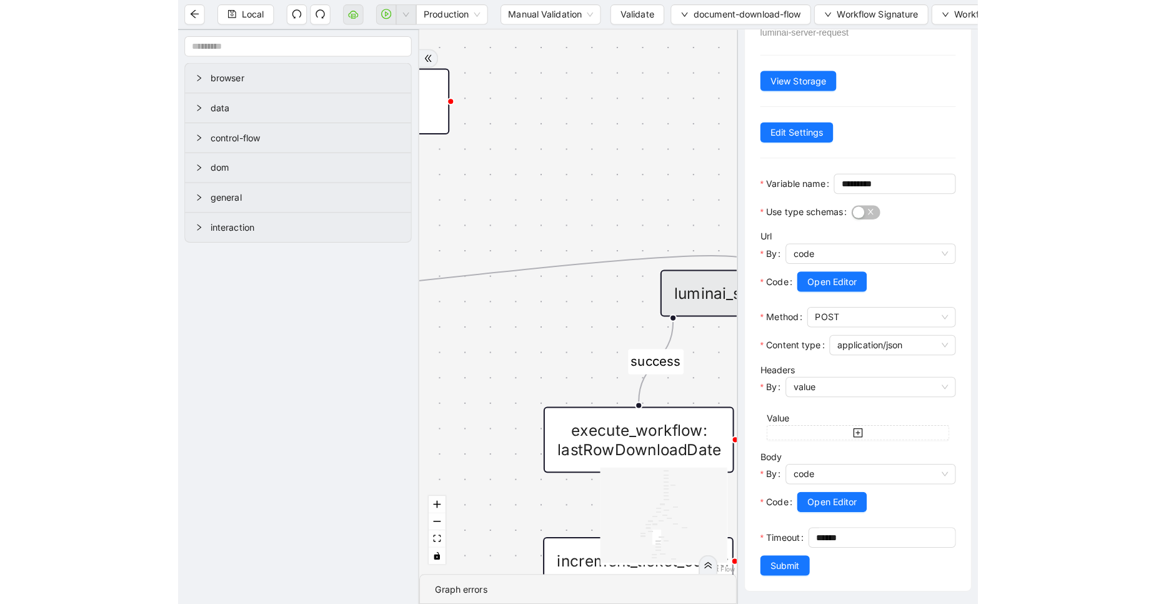
scroll to position [78, 0]
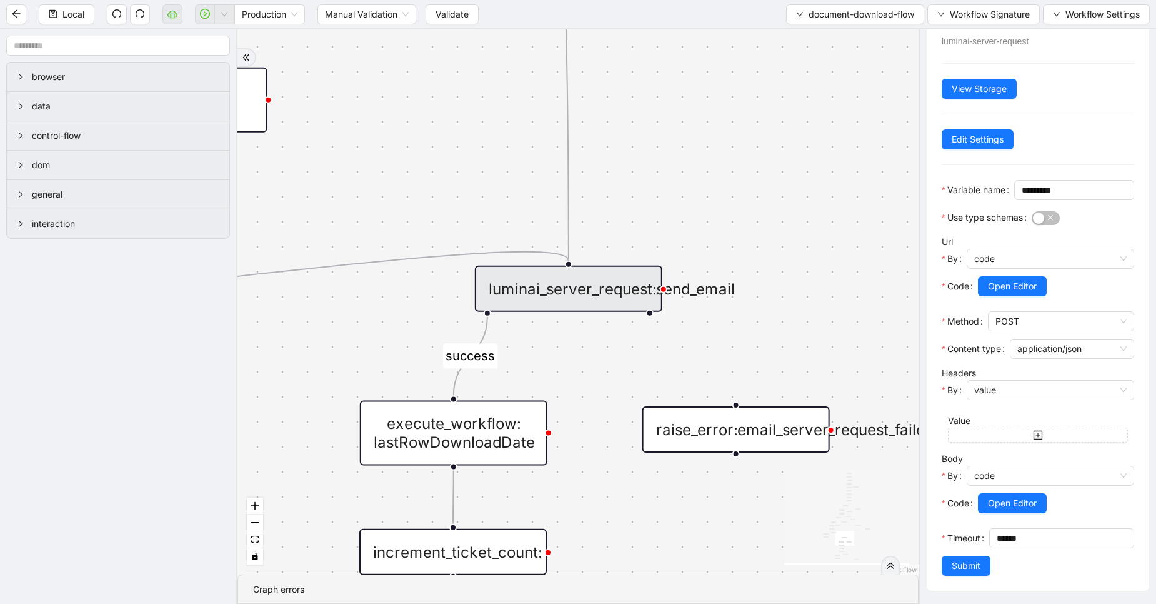
drag, startPoint x: 708, startPoint y: 232, endPoint x: 915, endPoint y: 297, distance: 216.3
click at [915, 297] on div "fallback fallback success insured_name_not_available success fallback fallback …" at bounding box center [578, 301] width 681 height 545
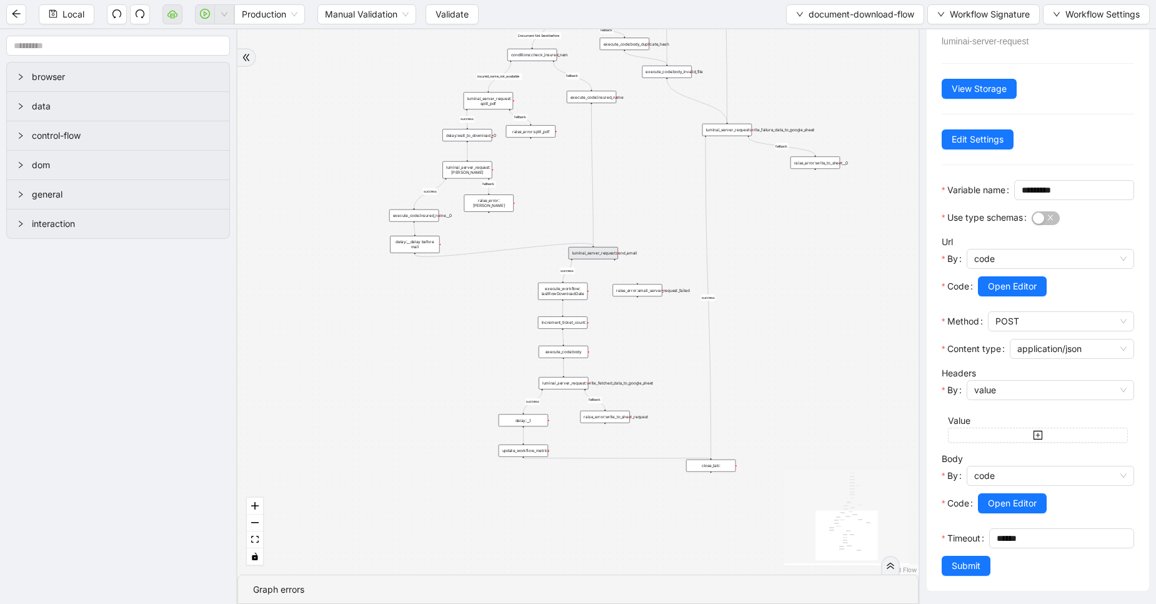
drag, startPoint x: 460, startPoint y: 242, endPoint x: 519, endPoint y: 344, distance: 117.9
click at [519, 344] on div "fallback fallback success insured_name_not_available success fallback fallback …" at bounding box center [578, 301] width 681 height 545
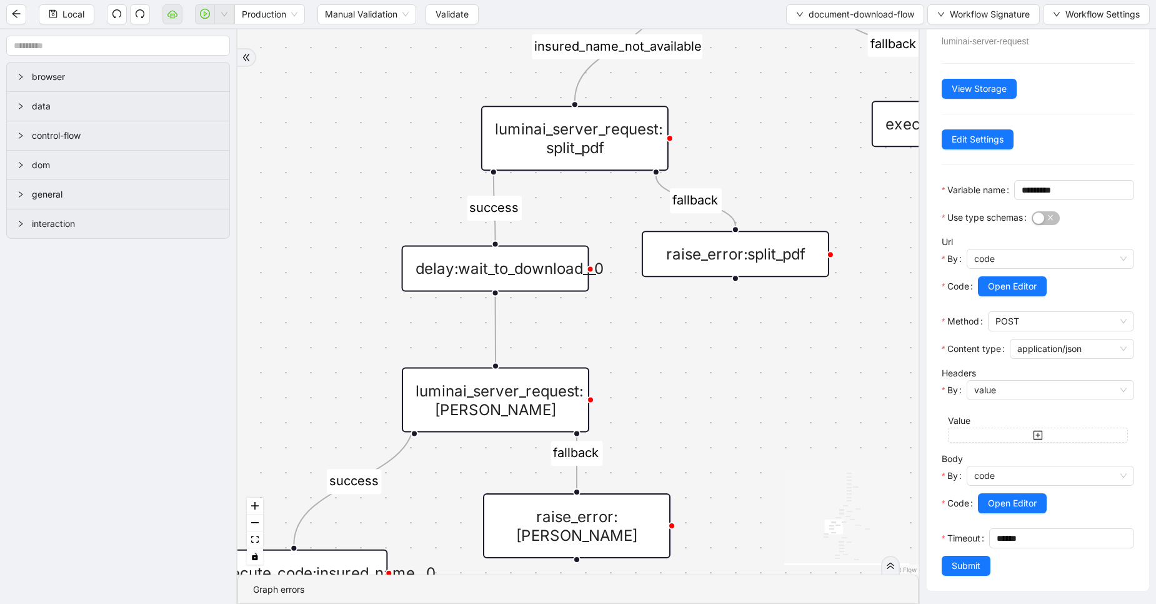
drag, startPoint x: 597, startPoint y: 161, endPoint x: 618, endPoint y: 302, distance: 142.3
click at [618, 302] on div "fallback fallback success insured_name_not_available success fallback fallback …" at bounding box center [578, 301] width 681 height 545
click at [618, 141] on div "luminai_server_request: split_pdf" at bounding box center [575, 138] width 188 height 65
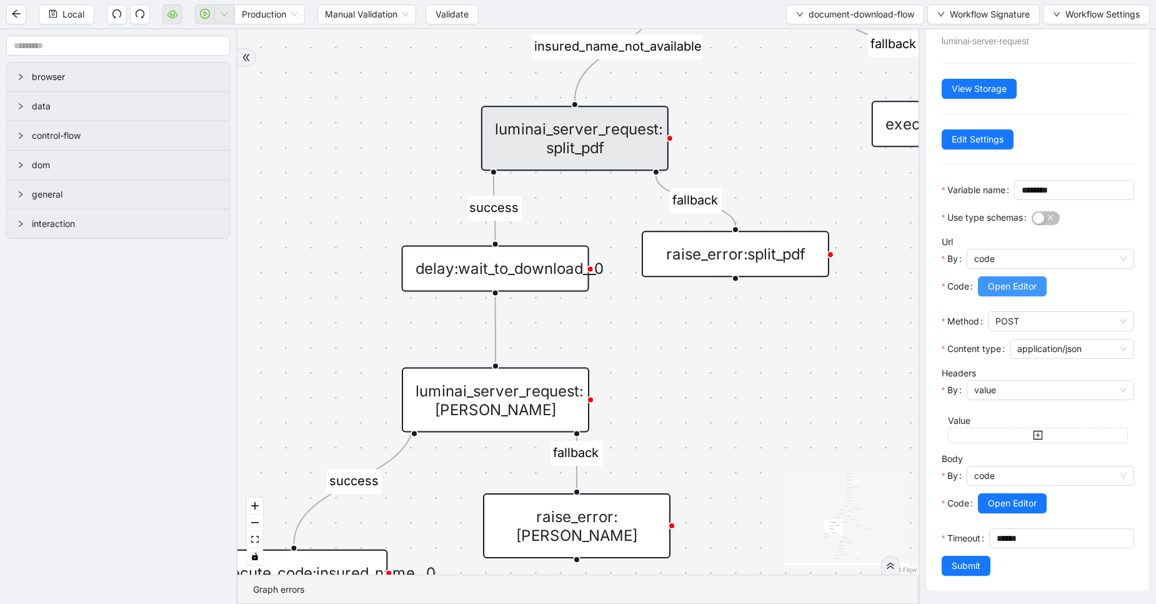
click at [1016, 279] on span "Open Editor" at bounding box center [1012, 286] width 49 height 14
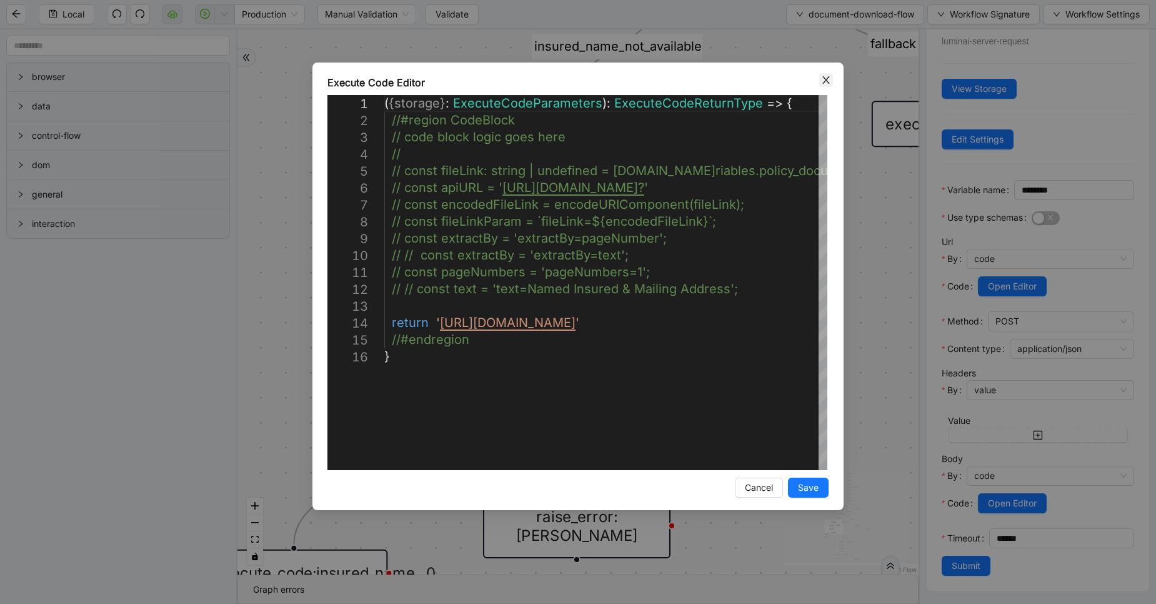
click at [825, 83] on icon "close" at bounding box center [826, 80] width 7 height 8
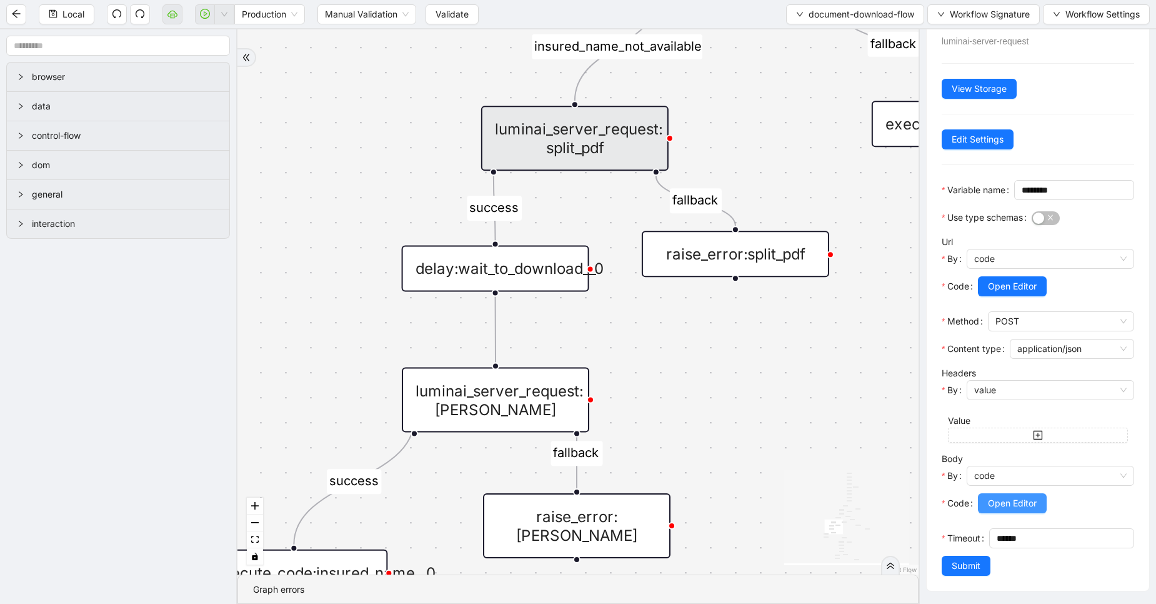
click at [1006, 496] on span "Open Editor" at bounding box center [1012, 503] width 49 height 14
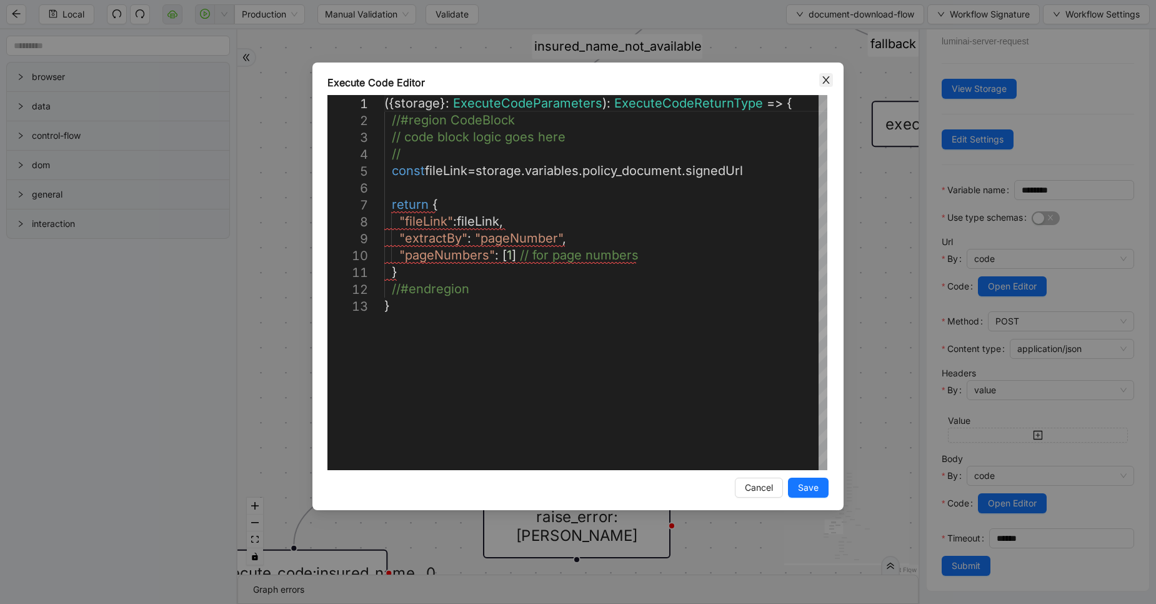
click at [823, 77] on icon "close" at bounding box center [826, 80] width 7 height 8
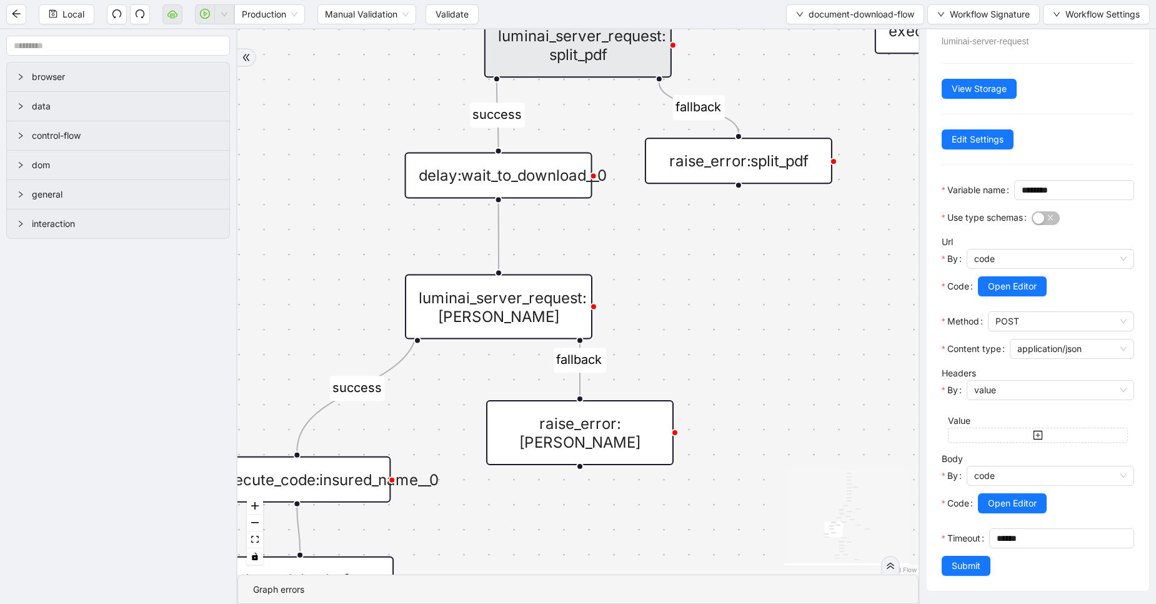
drag, startPoint x: 693, startPoint y: 374, endPoint x: 696, endPoint y: 269, distance: 104.4
click at [696, 269] on div "fallback fallback success insured_name_not_available success fallback fallback …" at bounding box center [578, 301] width 681 height 545
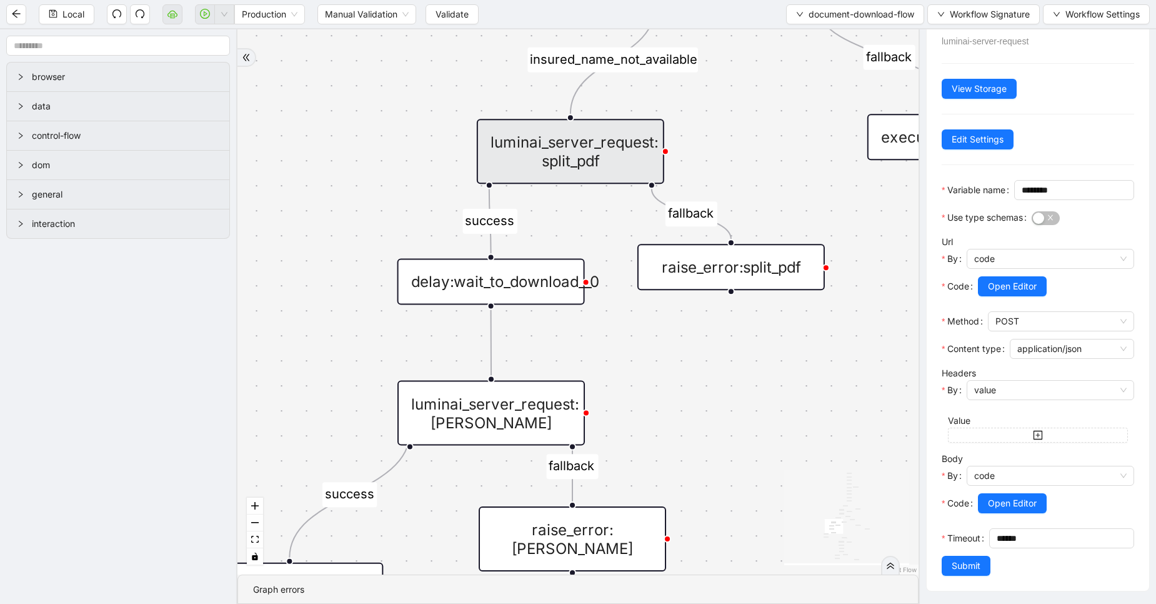
drag, startPoint x: 649, startPoint y: 187, endPoint x: 644, endPoint y: 343, distance: 156.4
click at [644, 343] on div "fallback fallback success insured_name_not_available success fallback fallback …" at bounding box center [578, 301] width 681 height 545
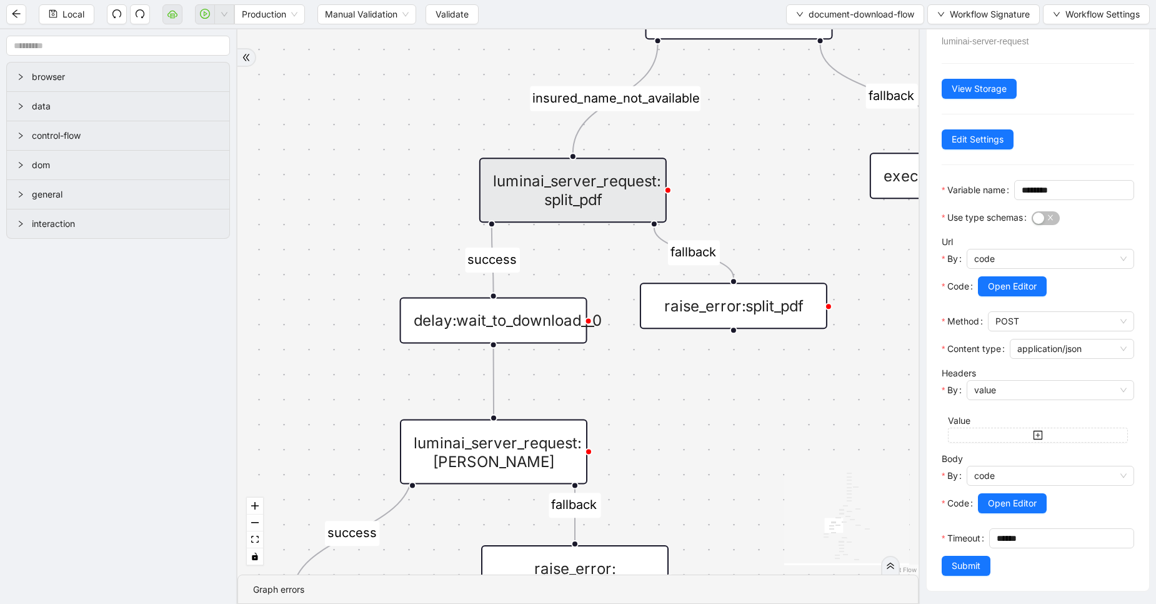
click at [612, 221] on div "luminai_server_request: split_pdf" at bounding box center [573, 190] width 188 height 65
click at [611, 196] on div "luminai_server_request: split_pdf" at bounding box center [573, 190] width 188 height 65
click at [1035, 279] on span "Open Editor" at bounding box center [1012, 286] width 49 height 14
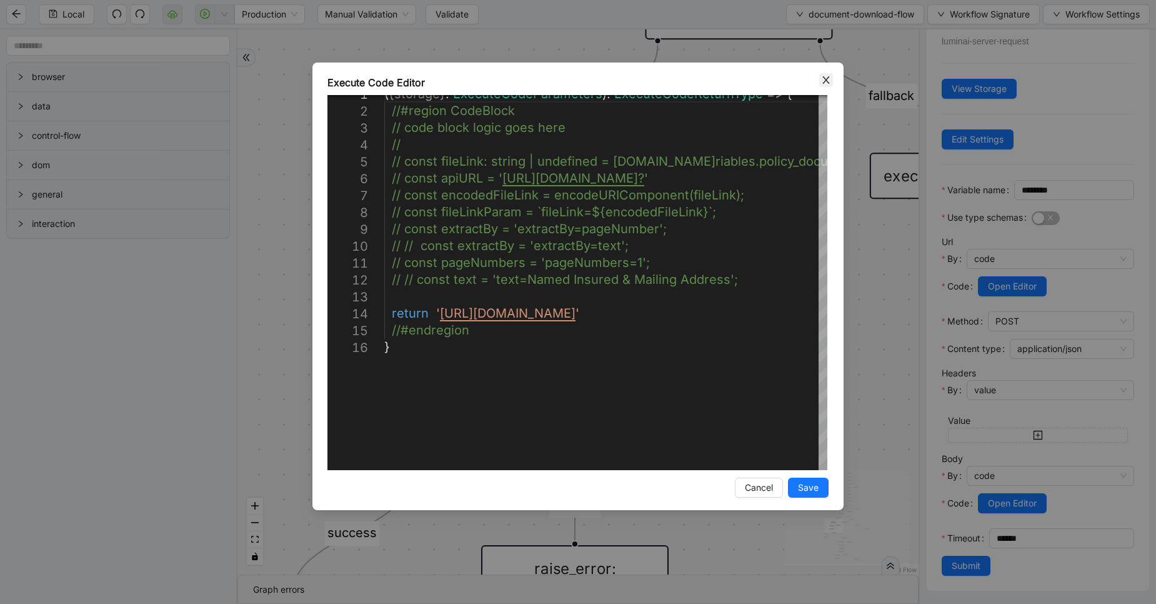
click at [827, 74] on span "Close" at bounding box center [827, 80] width 14 height 14
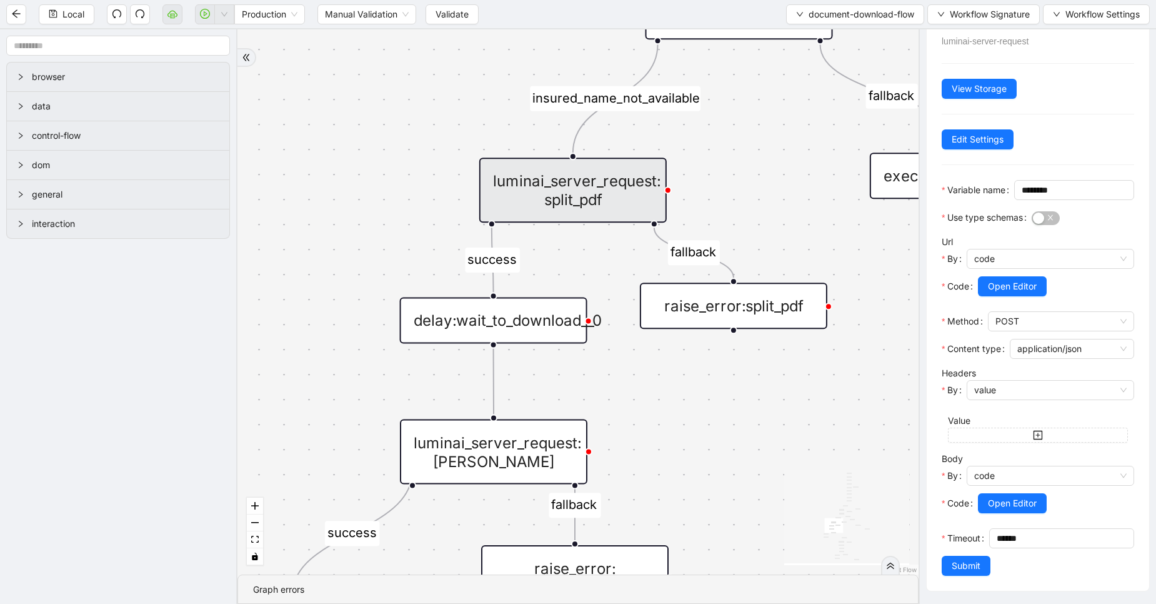
click at [539, 435] on div "luminai_server_request:[PERSON_NAME]" at bounding box center [494, 451] width 188 height 65
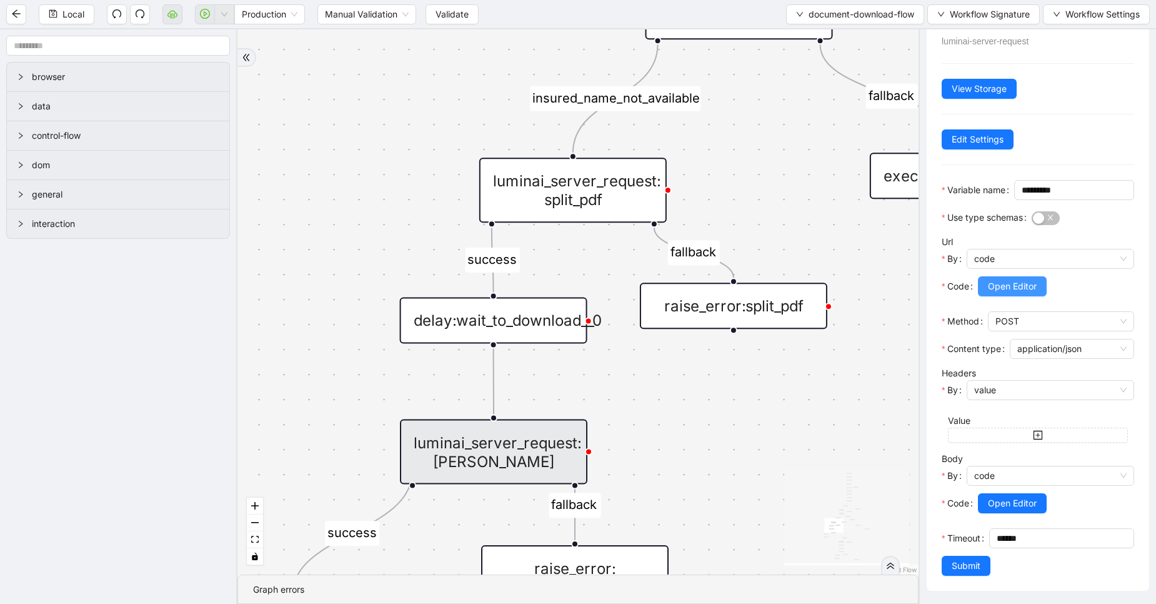
click at [1016, 279] on span "Open Editor" at bounding box center [1012, 286] width 49 height 14
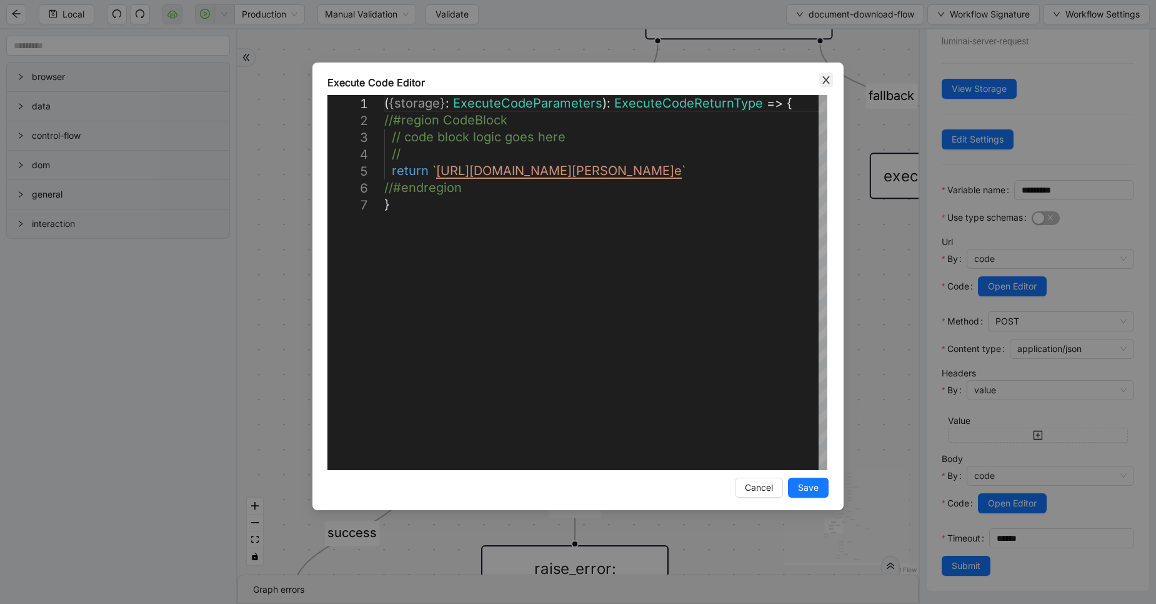
click at [828, 74] on span "Close" at bounding box center [827, 80] width 14 height 14
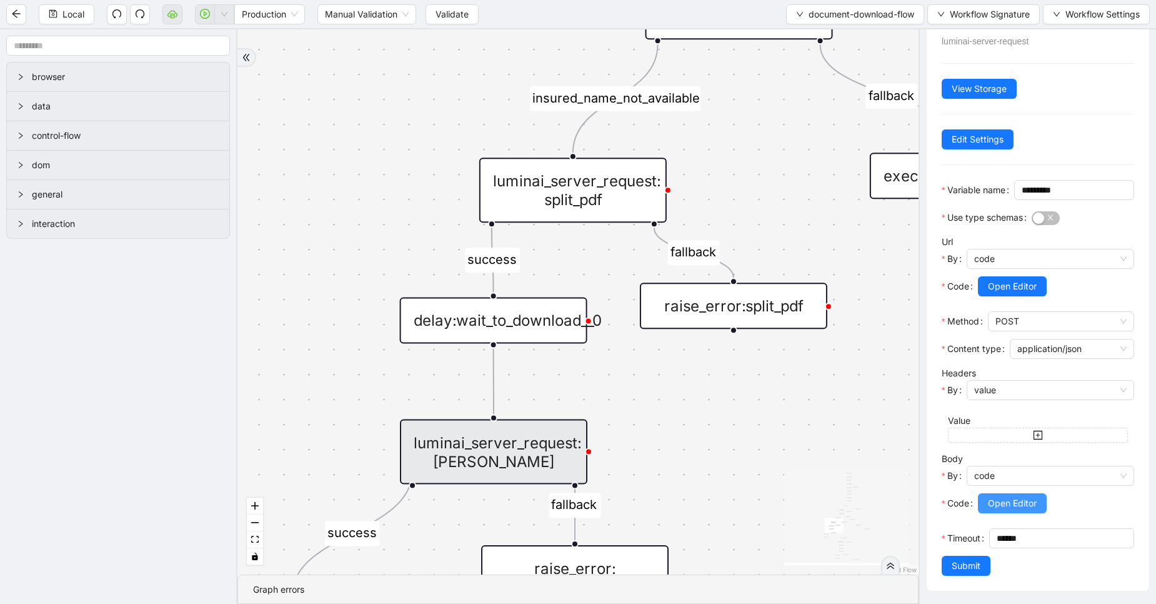
click at [1030, 496] on span "Open Editor" at bounding box center [1012, 503] width 49 height 14
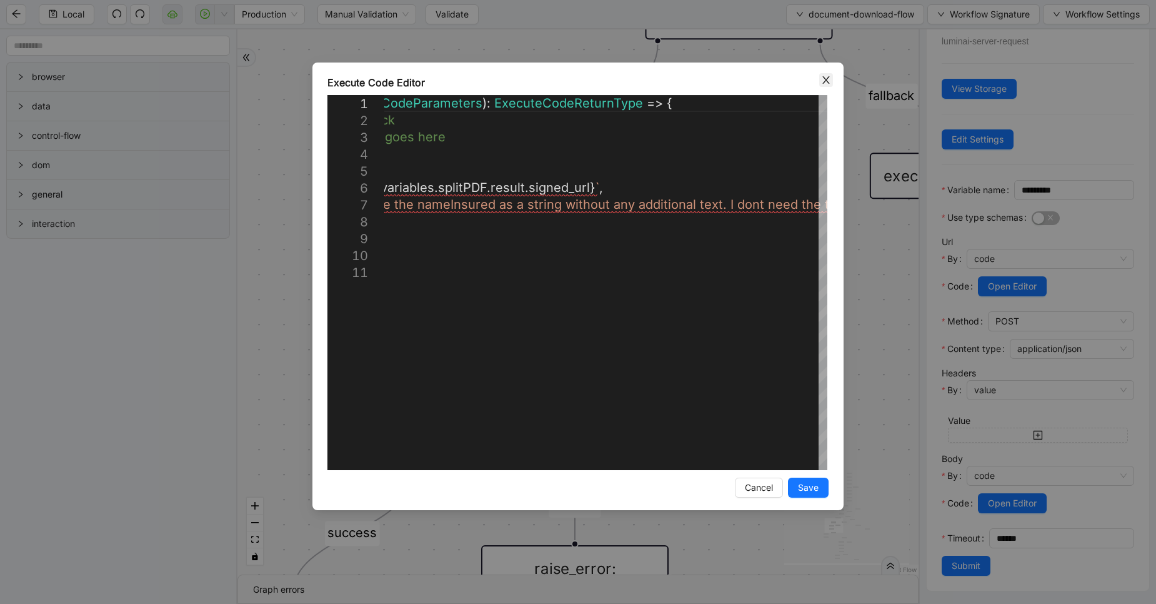
click at [825, 78] on icon "close" at bounding box center [826, 80] width 7 height 8
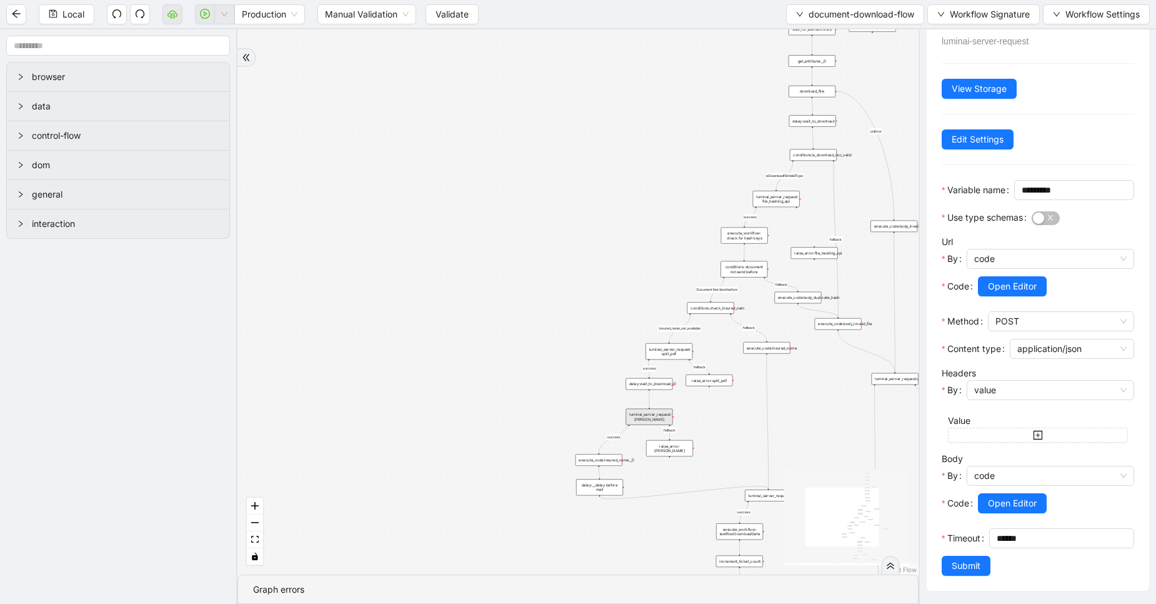
drag, startPoint x: 567, startPoint y: 401, endPoint x: 521, endPoint y: 254, distance: 154.6
click at [521, 254] on div "fallback fallback success insured_name_not_available success fallback fallback …" at bounding box center [578, 301] width 681 height 545
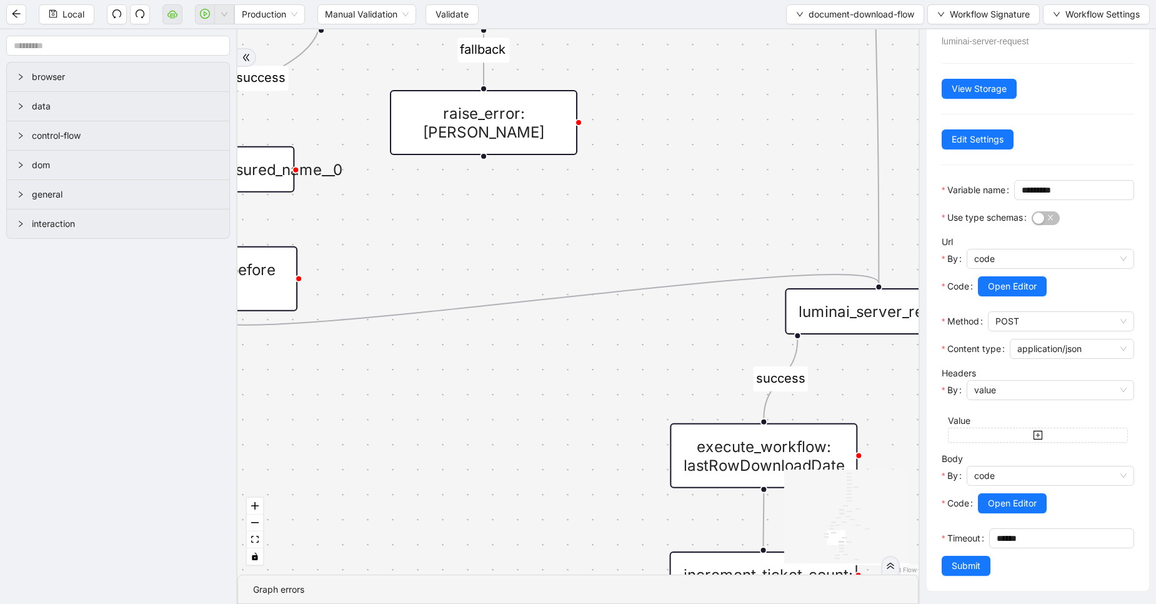
click at [816, 323] on div "luminai_server_request:send_email" at bounding box center [879, 311] width 188 height 46
click at [1000, 496] on span "Open Editor" at bounding box center [1012, 503] width 49 height 14
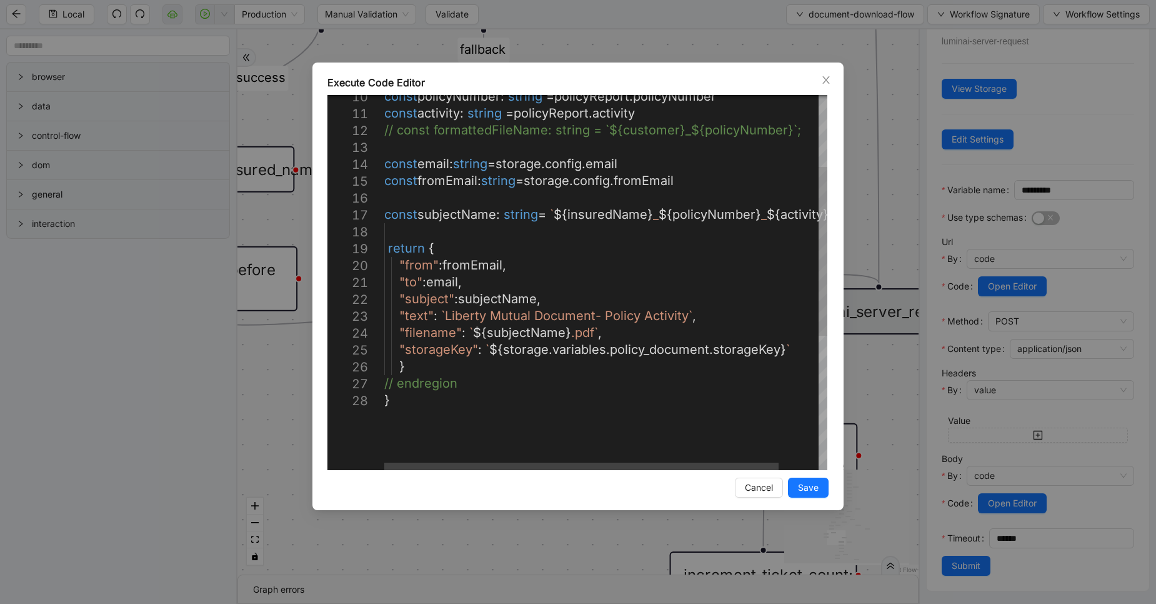
type textarea "**********"
click at [539, 332] on div "const policyNumber : string = policyReport . policyNumber const activity : stri…" at bounding box center [628, 351] width 488 height 831
click at [659, 294] on div "const policyNumber : string = policyReport . policyNumber const activity : stri…" at bounding box center [628, 351] width 488 height 831
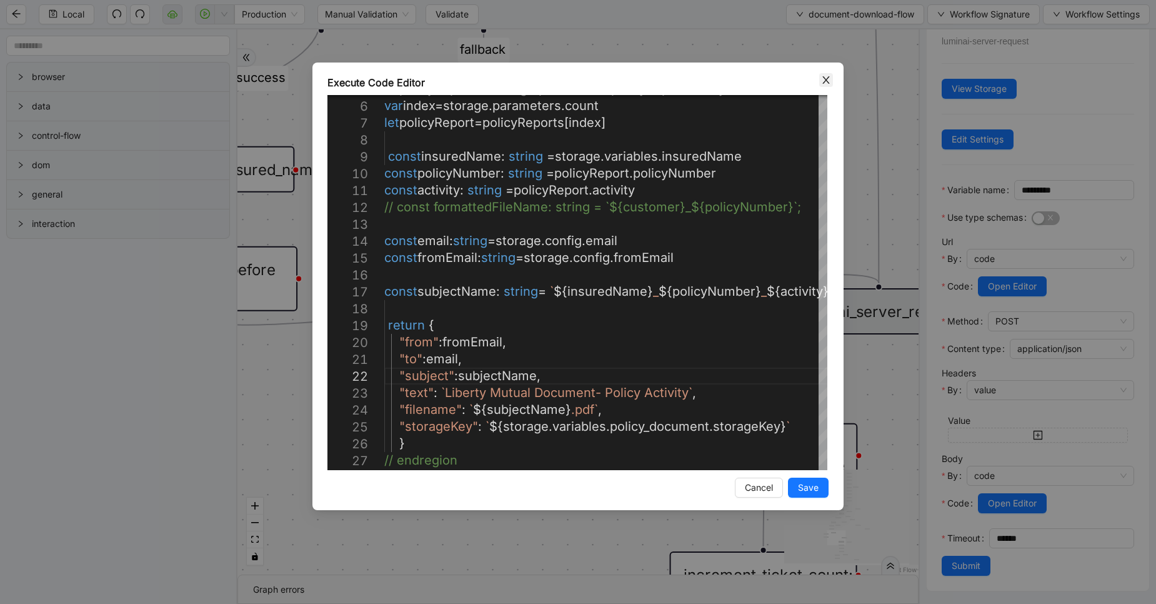
click at [822, 83] on icon "close" at bounding box center [826, 80] width 10 height 10
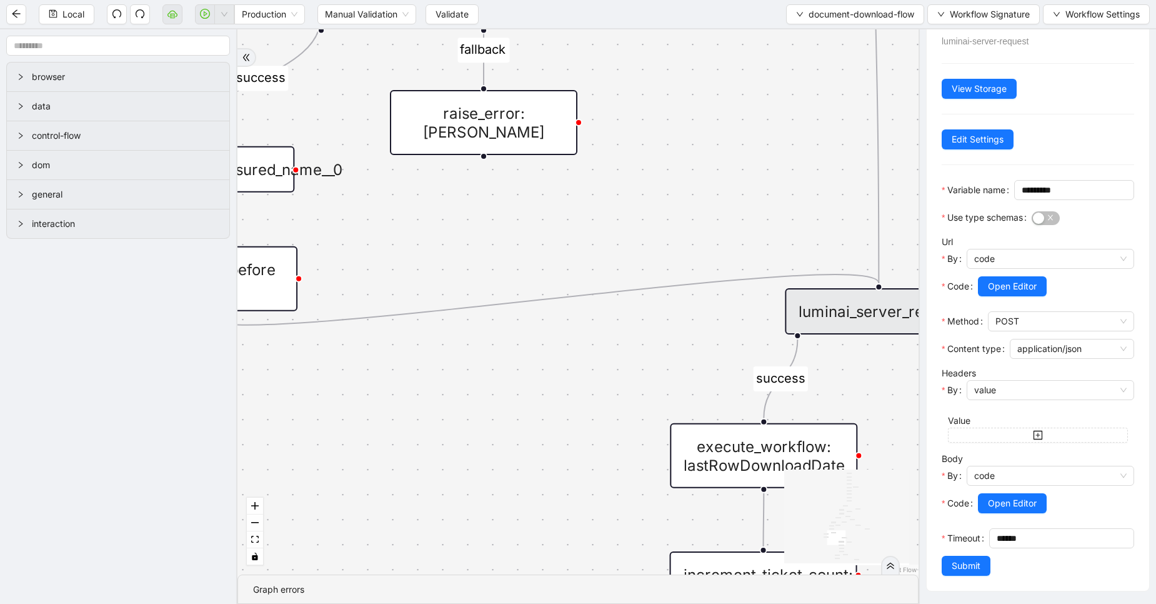
click at [710, 214] on div "fallback fallback success insured_name_not_available success fallback fallback …" at bounding box center [578, 301] width 681 height 545
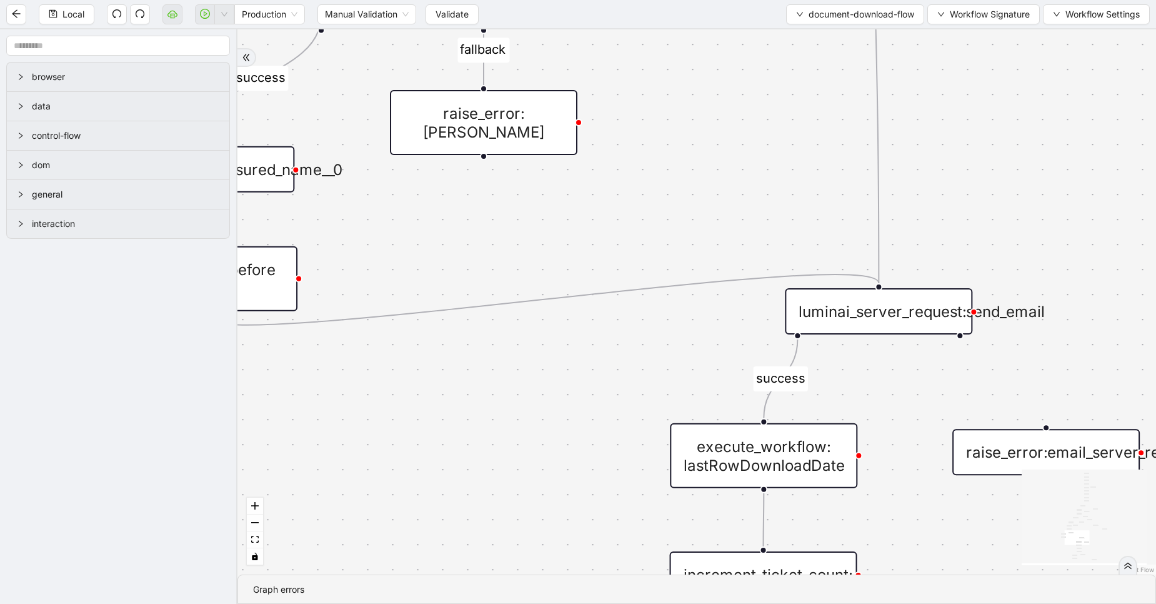
click at [667, 221] on div "fallback fallback success insured_name_not_available success fallback fallback …" at bounding box center [697, 301] width 919 height 545
click at [850, 318] on div "luminai_server_request:send_email" at bounding box center [879, 311] width 188 height 46
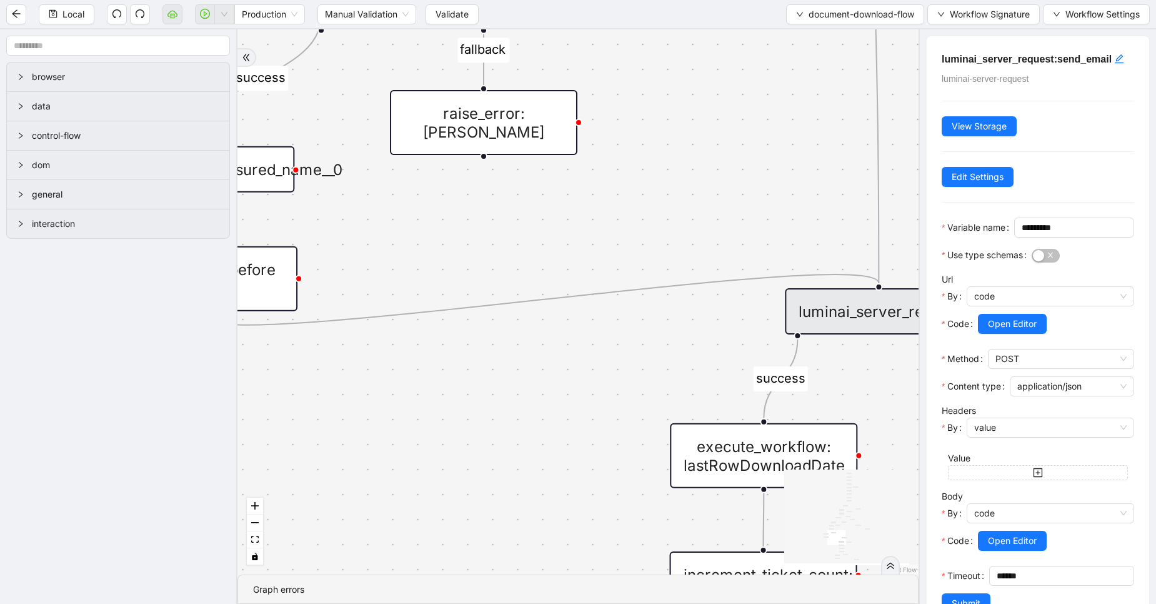
click at [787, 218] on div "fallback fallback success insured_name_not_available success fallback fallback …" at bounding box center [578, 301] width 681 height 545
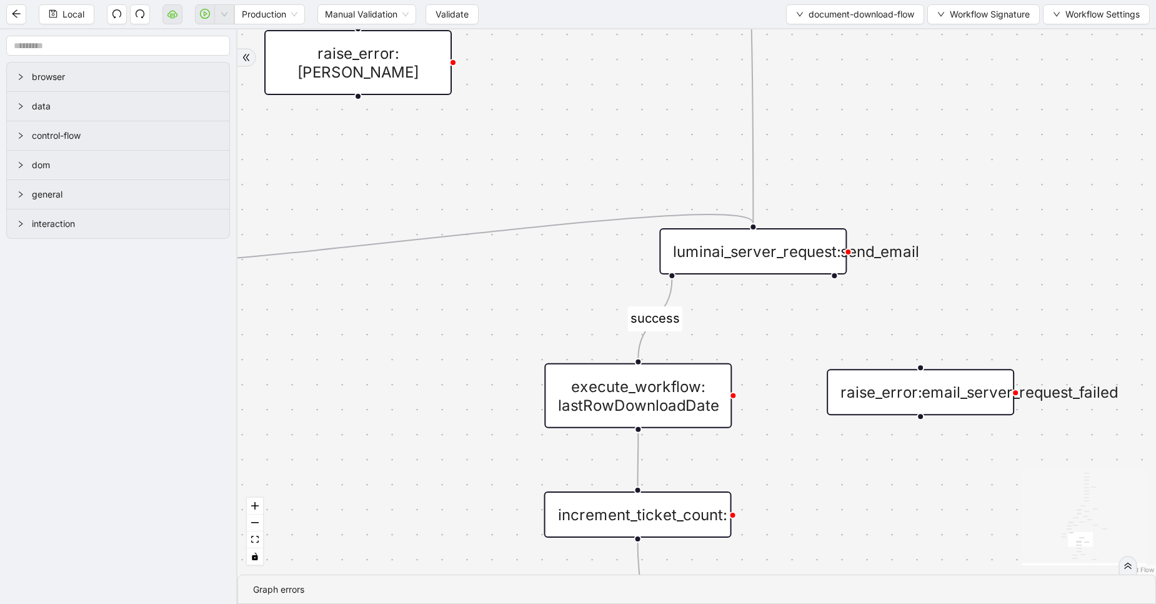
drag, startPoint x: 787, startPoint y: 218, endPoint x: 646, endPoint y: 153, distance: 155.0
click at [646, 153] on div "fallback fallback success insured_name_not_available success fallback fallback …" at bounding box center [697, 301] width 919 height 545
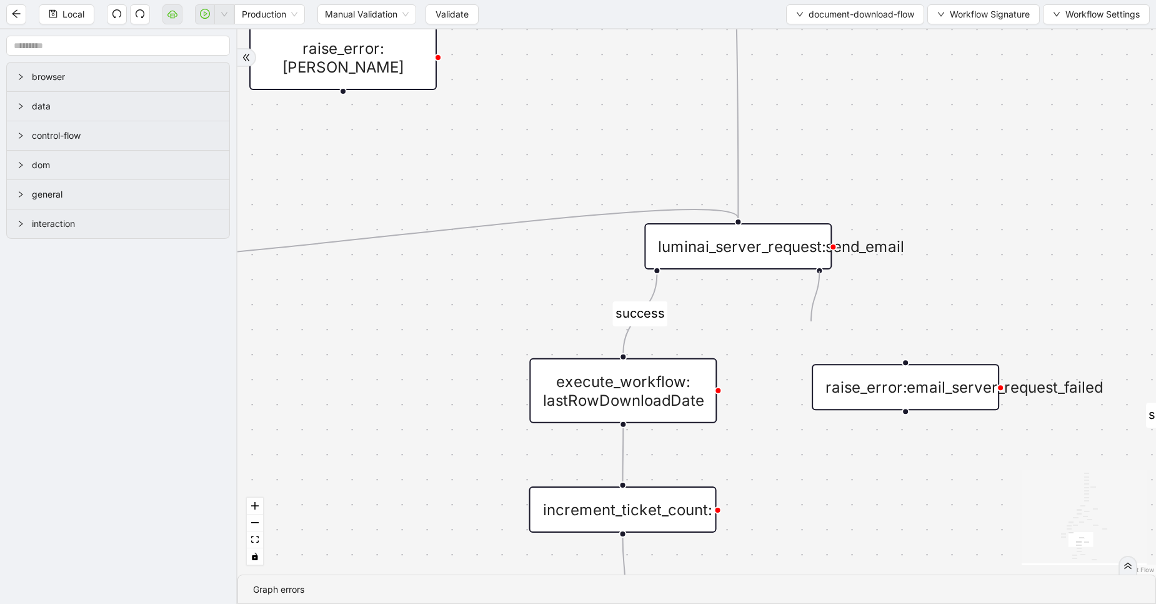
drag, startPoint x: 821, startPoint y: 273, endPoint x: 766, endPoint y: 308, distance: 66.1
click at [766, 308] on div "fallback fallback success insured_name_not_available success fallback fallback …" at bounding box center [697, 301] width 919 height 545
drag, startPoint x: 832, startPoint y: 248, endPoint x: 820, endPoint y: 268, distance: 23.1
click at [913, 357] on div "fallback fallback success insured_name_not_available success fallback fallback …" at bounding box center [697, 301] width 919 height 545
drag, startPoint x: 820, startPoint y: 268, endPoint x: 915, endPoint y: 358, distance: 131.3
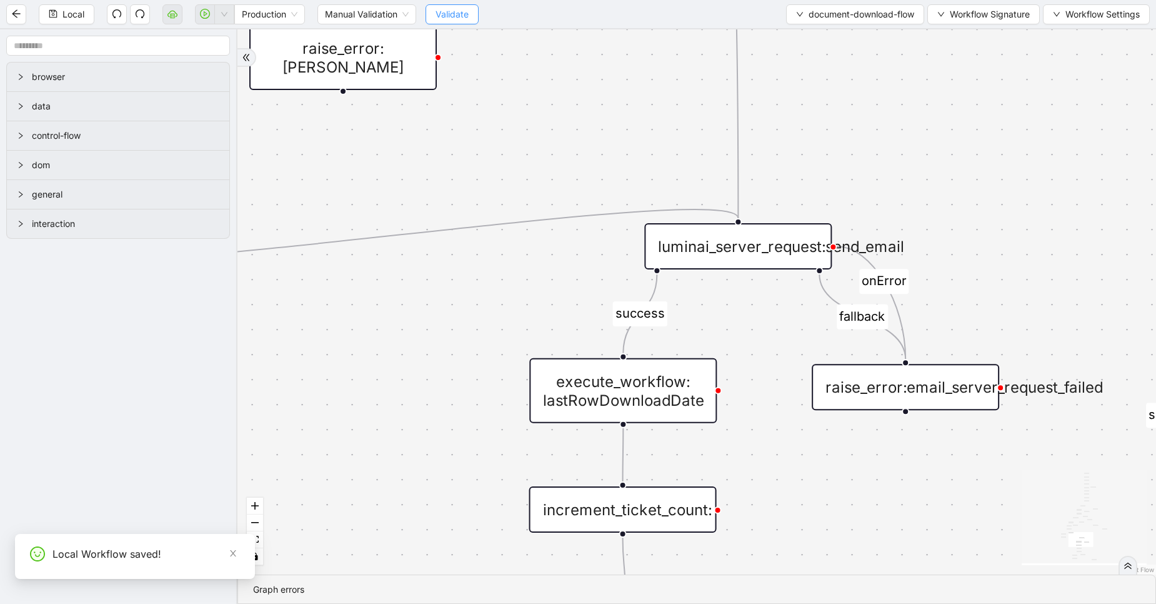
click at [453, 16] on span "Validate" at bounding box center [452, 15] width 33 height 14
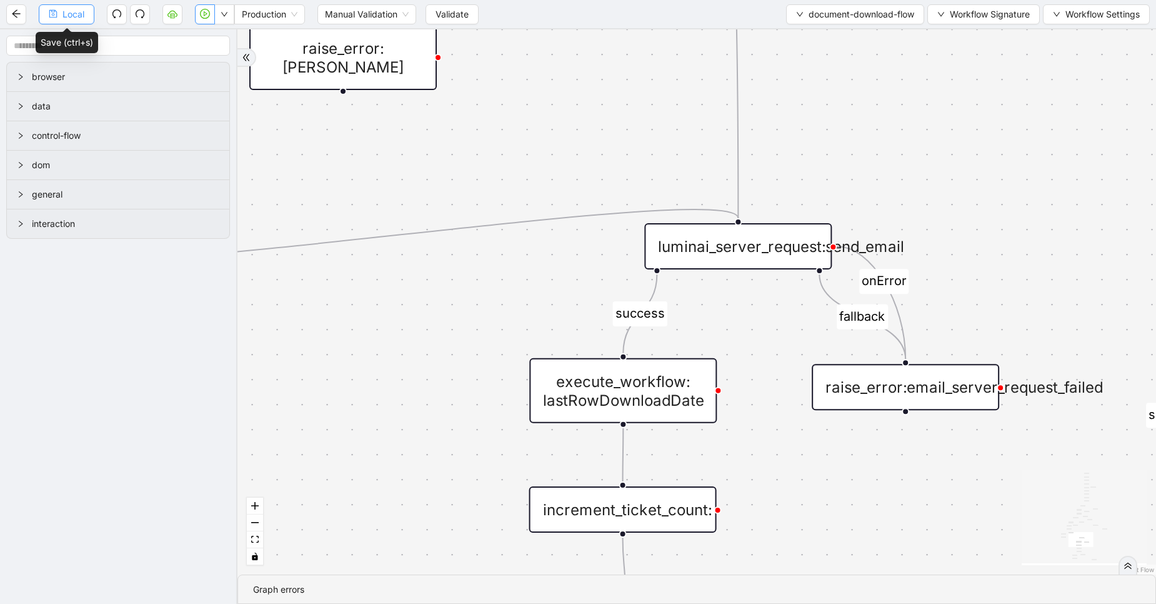
click at [74, 13] on span "Local" at bounding box center [74, 15] width 22 height 14
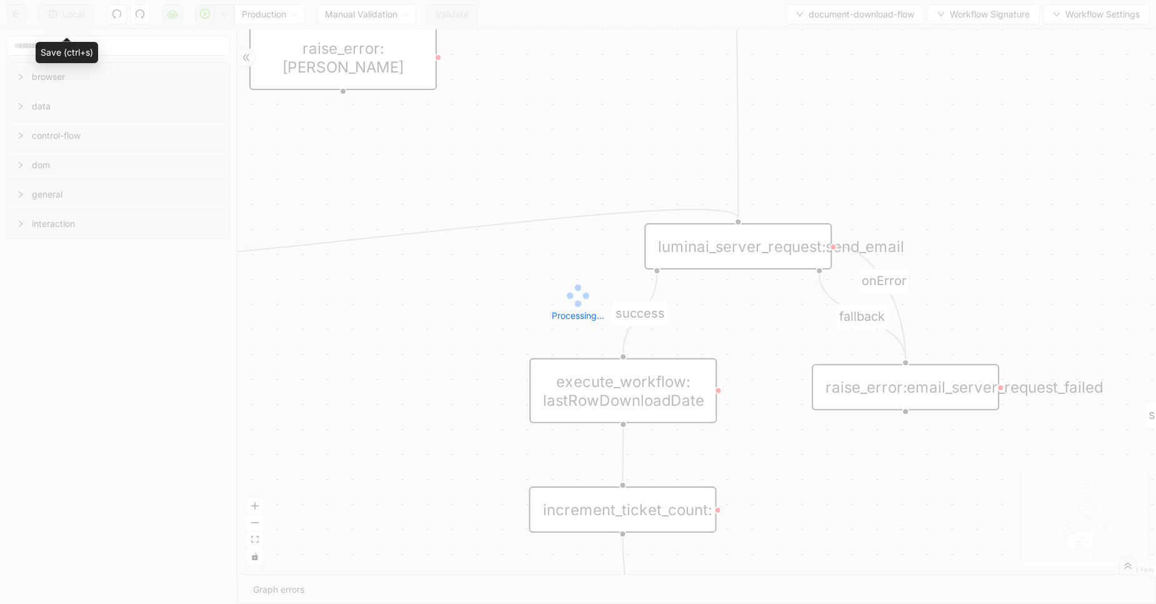
click at [74, 13] on div "Local Production Manual Validation Validate document-download-flow Workflow Sig…" at bounding box center [578, 302] width 1156 height 604
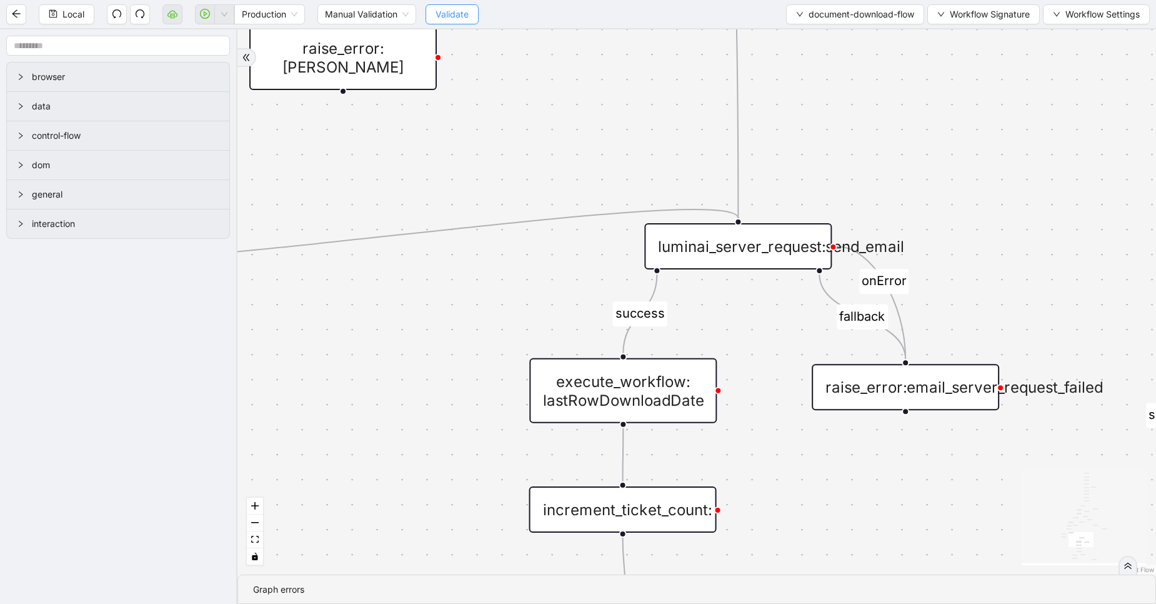
click at [453, 23] on button "Validate" at bounding box center [452, 14] width 53 height 20
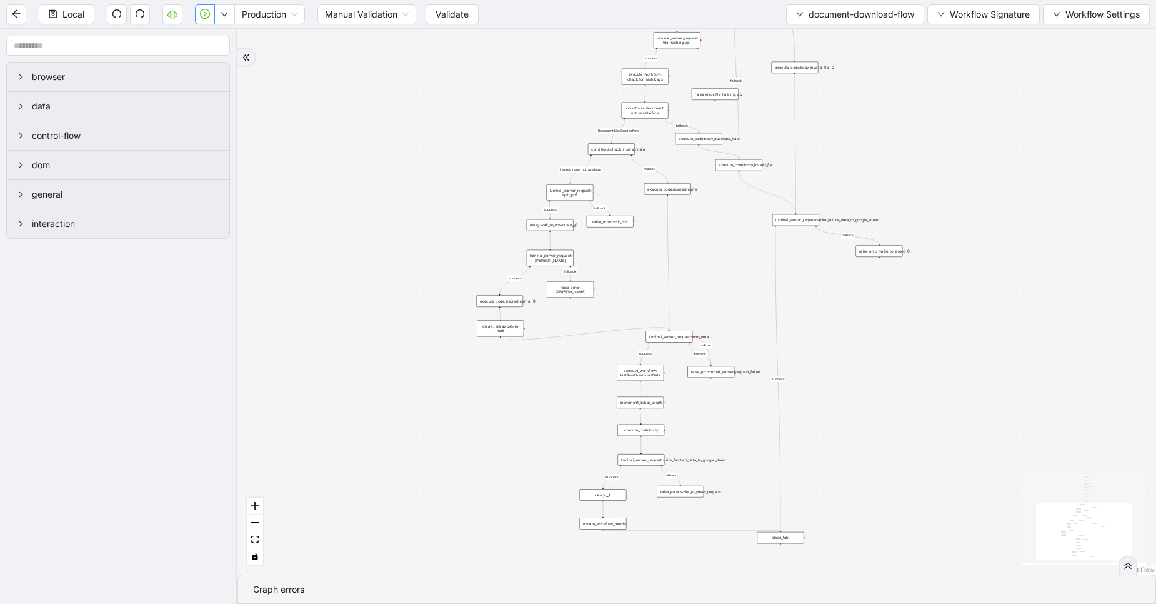
drag, startPoint x: 643, startPoint y: 174, endPoint x: 628, endPoint y: 280, distance: 106.7
click at [628, 280] on div "fallback fallback success insured_name_not_available success fallback fallback …" at bounding box center [697, 301] width 919 height 545
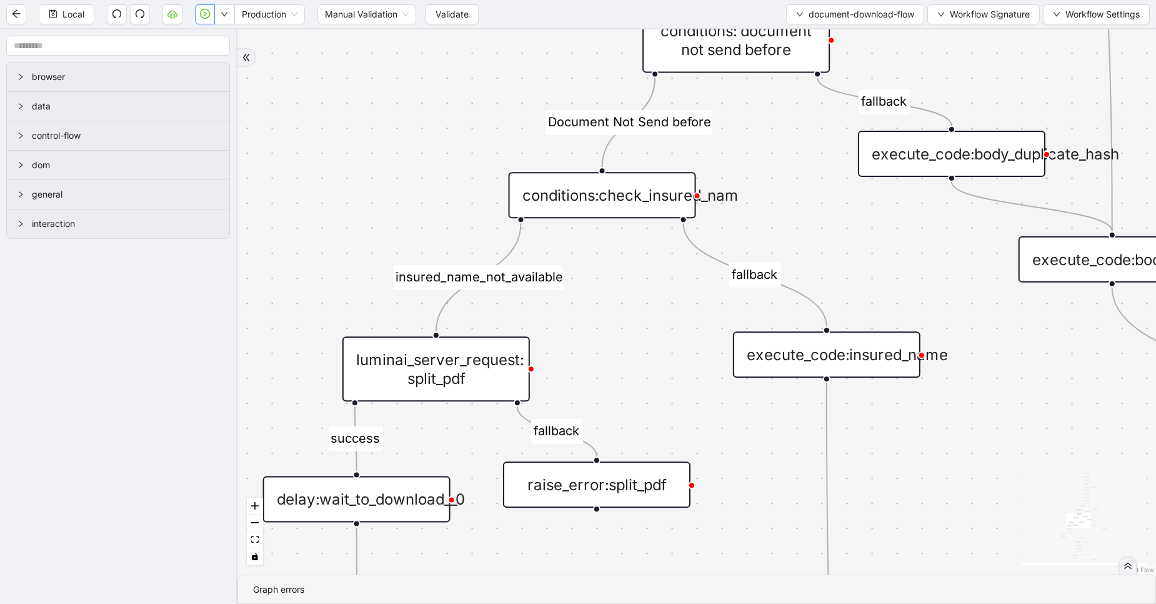
drag, startPoint x: 609, startPoint y: 164, endPoint x: 653, endPoint y: 364, distance: 205.4
click at [653, 364] on div "fallback fallback success insured_name_not_available success fallback fallback …" at bounding box center [697, 301] width 919 height 545
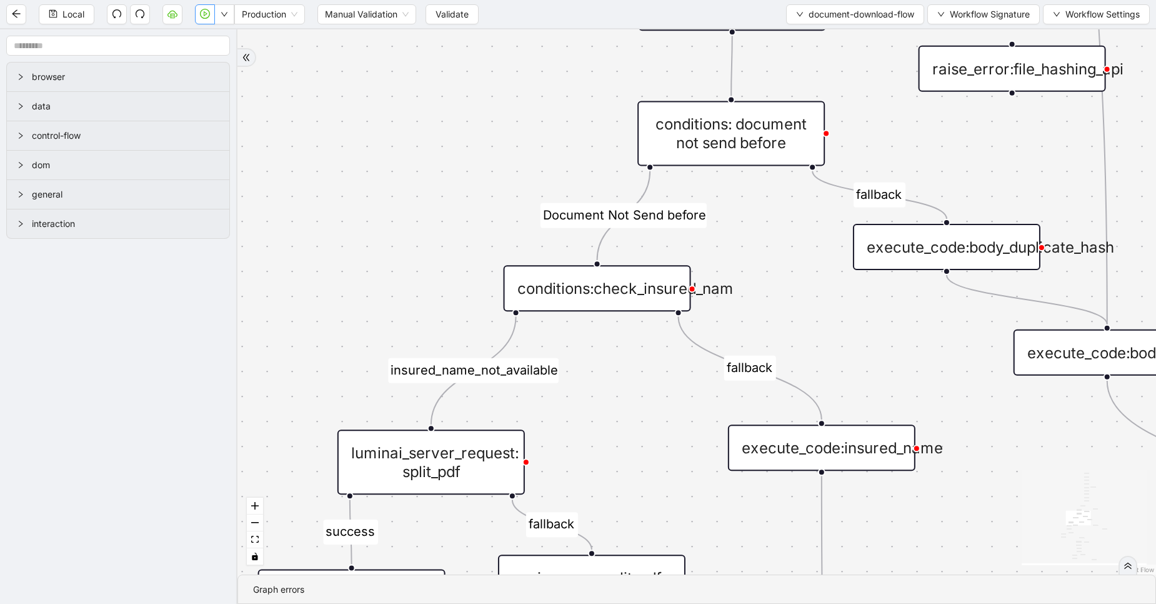
drag, startPoint x: 582, startPoint y: 307, endPoint x: 578, endPoint y: 402, distance: 95.1
click at [578, 402] on div "fallback fallback success insured_name_not_available success fallback fallback …" at bounding box center [697, 301] width 919 height 545
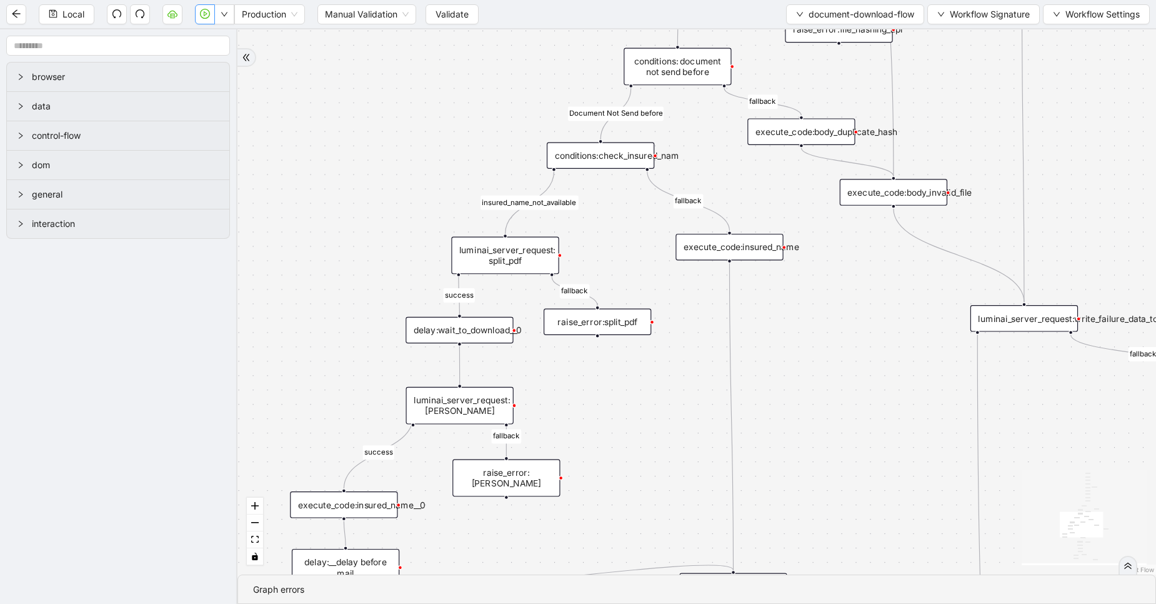
drag, startPoint x: 578, startPoint y: 402, endPoint x: 589, endPoint y: 220, distance: 182.3
click at [589, 220] on div "fallback fallback success insured_name_not_available success fallback fallback …" at bounding box center [697, 301] width 919 height 545
drag, startPoint x: 507, startPoint y: 254, endPoint x: 403, endPoint y: 199, distance: 117.7
click at [403, 199] on div "luminai_server_request: split_pdf" at bounding box center [402, 200] width 108 height 38
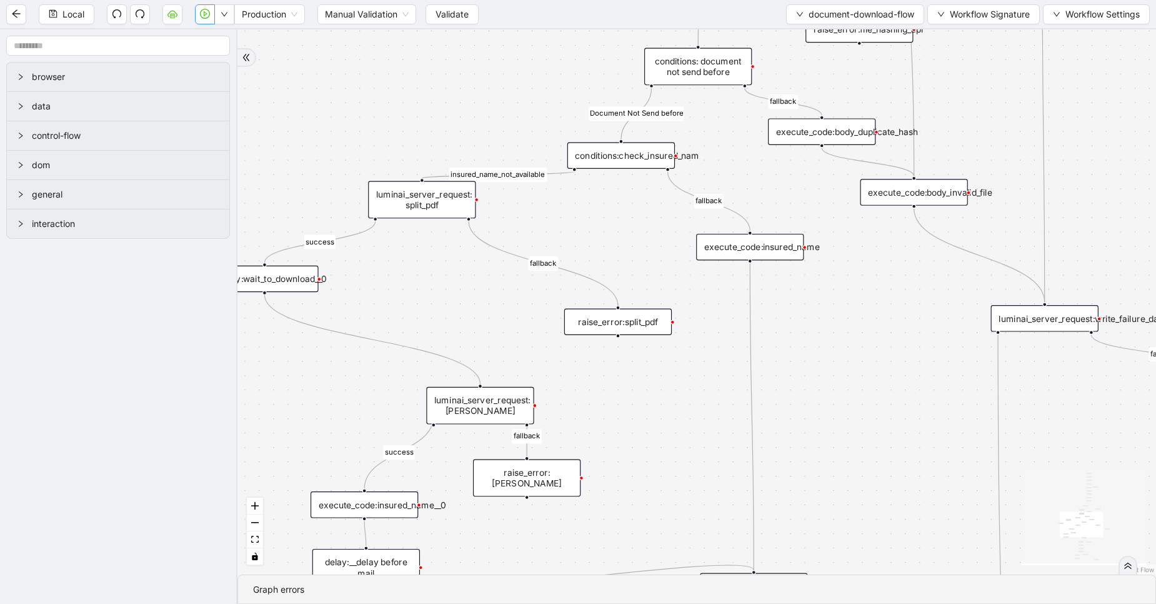
drag, startPoint x: 447, startPoint y: 334, endPoint x: 247, endPoint y: 283, distance: 206.5
click at [247, 283] on div "delay:wait_to_download__0" at bounding box center [265, 279] width 108 height 27
drag, startPoint x: 616, startPoint y: 322, endPoint x: 434, endPoint y: 276, distance: 188.2
click at [434, 276] on div "raise_error:split_pdf" at bounding box center [438, 276] width 108 height 27
click at [428, 215] on div "luminai_server_request: split_pdf" at bounding box center [427, 200] width 108 height 38
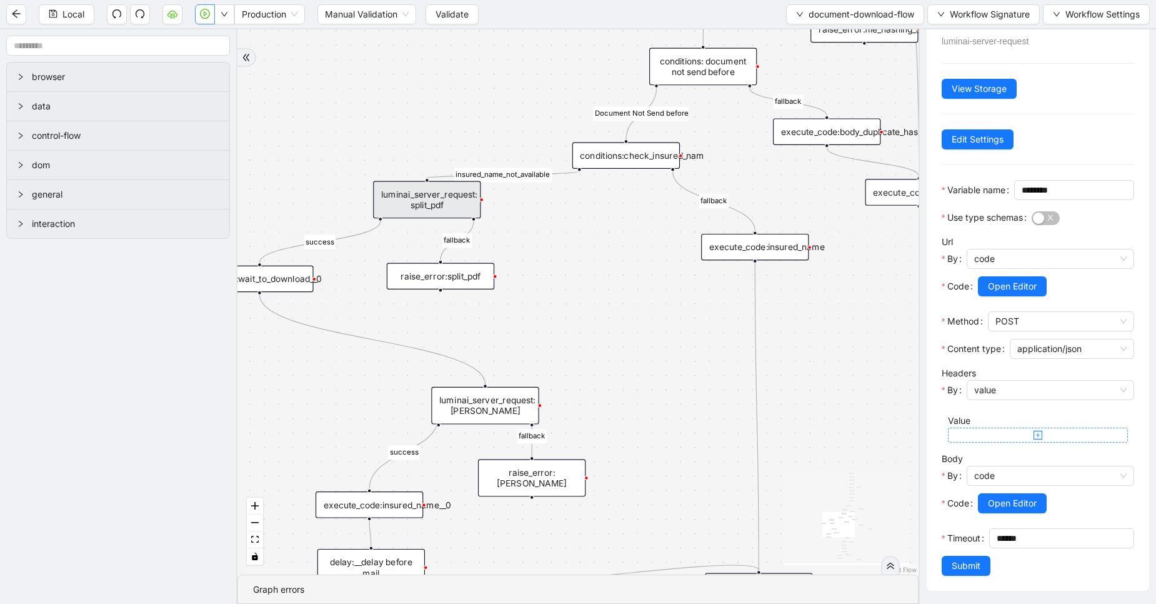
scroll to position [78, 0]
click at [486, 412] on div "luminai_server_request:[PERSON_NAME]" at bounding box center [485, 406] width 108 height 38
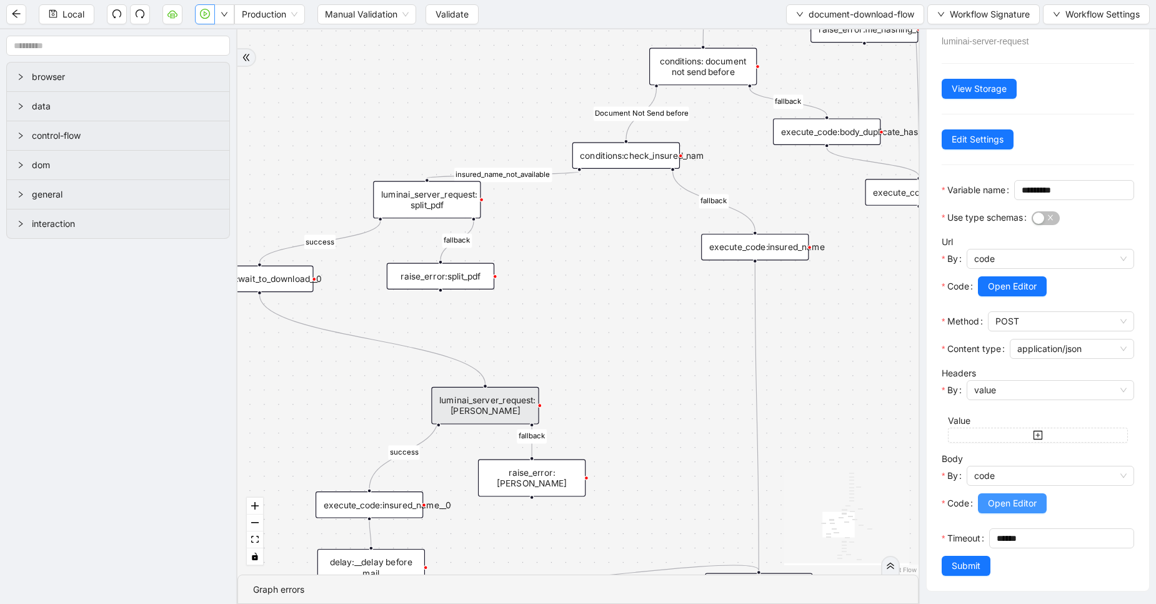
click at [1018, 496] on span "Open Editor" at bounding box center [1012, 503] width 49 height 14
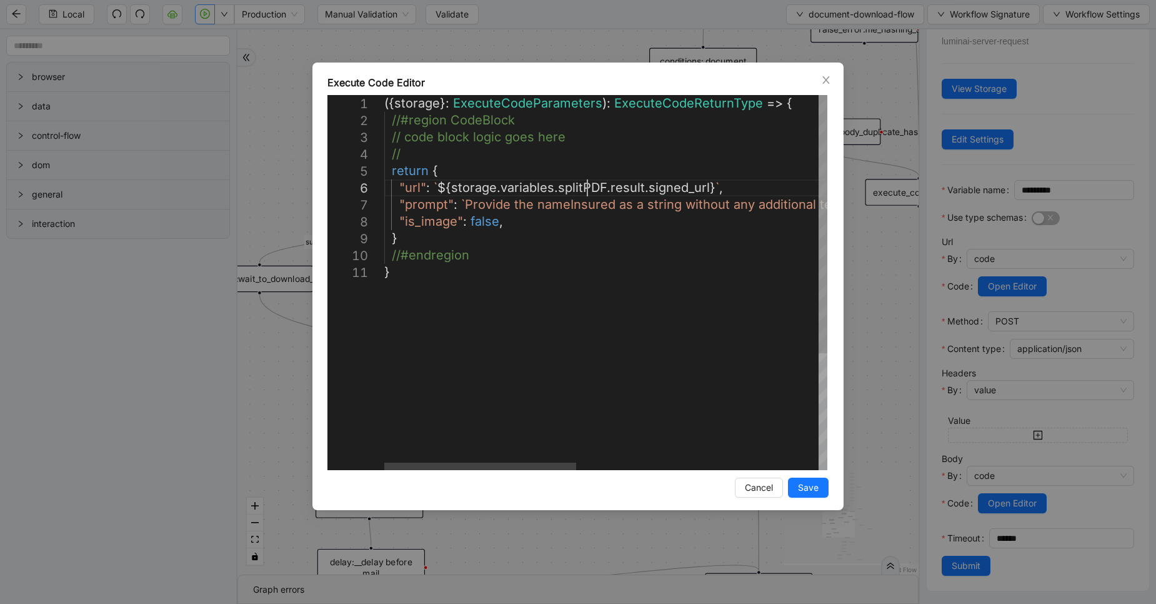
scroll to position [0, 0]
click at [589, 186] on div "({ storage }: ExecuteCodeParameters ): ExecuteCodeReturnType => { //#region Cod…" at bounding box center [885, 367] width 1002 height 544
click at [626, 186] on div "({ storage }: ExecuteCodeParameters ): ExecuteCodeReturnType => { //#region Cod…" at bounding box center [885, 367] width 1002 height 544
click at [316, 110] on div "**********" at bounding box center [578, 287] width 531 height 448
click at [293, 115] on div "**********" at bounding box center [578, 302] width 1156 height 604
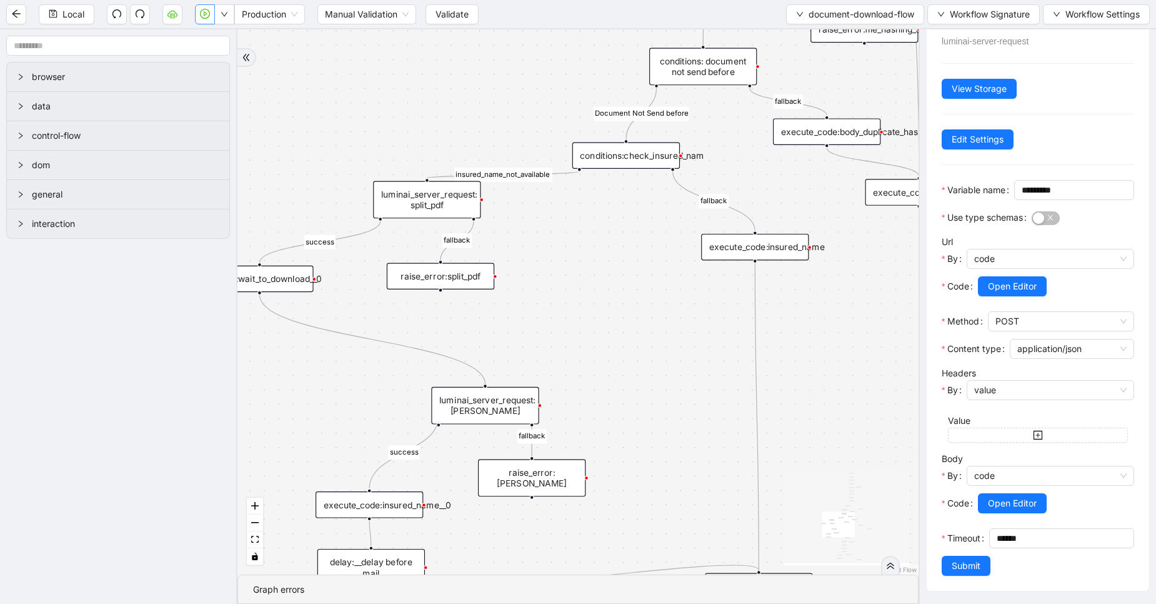
click at [437, 201] on div "luminai_server_request: split_pdf" at bounding box center [427, 200] width 108 height 38
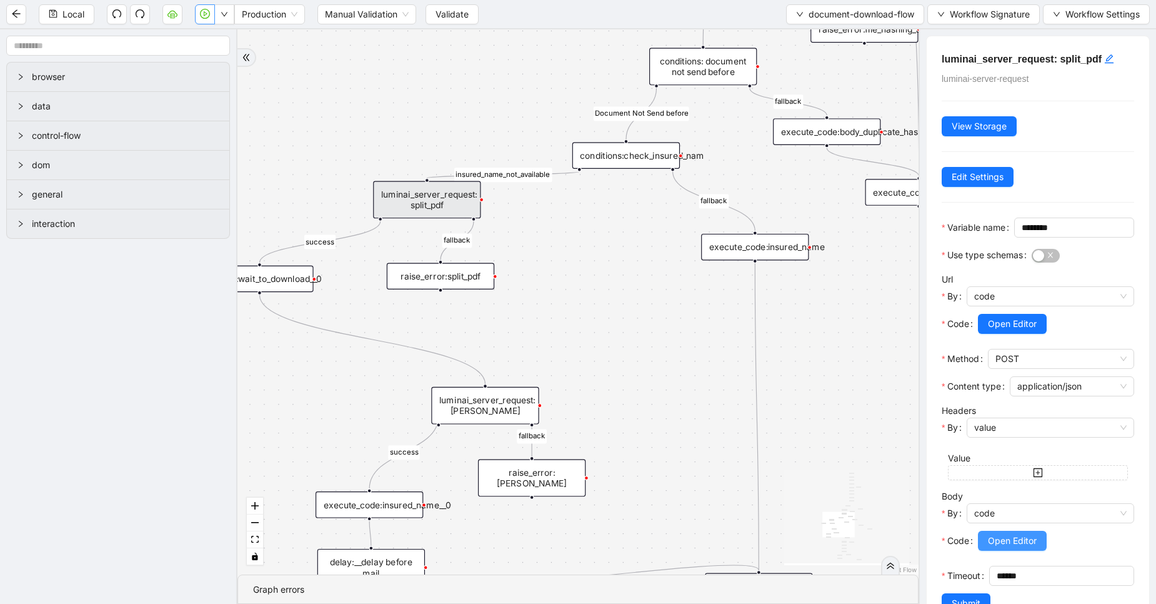
click at [1010, 548] on span "Open Editor" at bounding box center [1012, 541] width 49 height 14
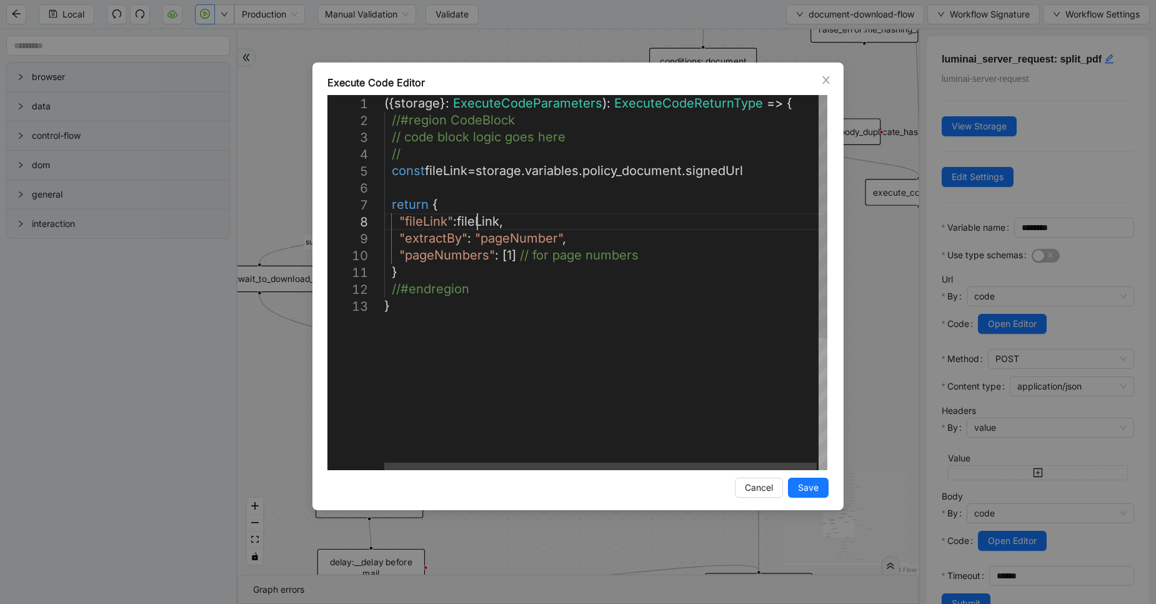
click at [479, 219] on div "({ storage }: ExecuteCodeParameters ): ExecuteCodeReturnType => { //#region Cod…" at bounding box center [606, 384] width 445 height 578
drag, startPoint x: 755, startPoint y: 168, endPoint x: 384, endPoint y: 176, distance: 371.4
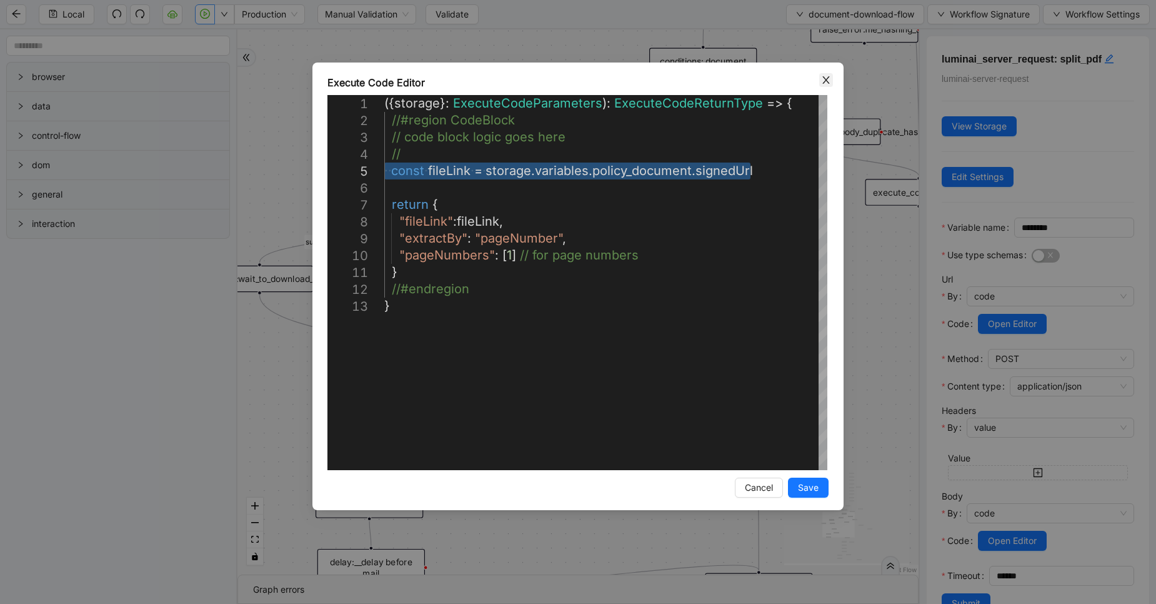
click at [825, 76] on icon "close" at bounding box center [826, 80] width 10 height 10
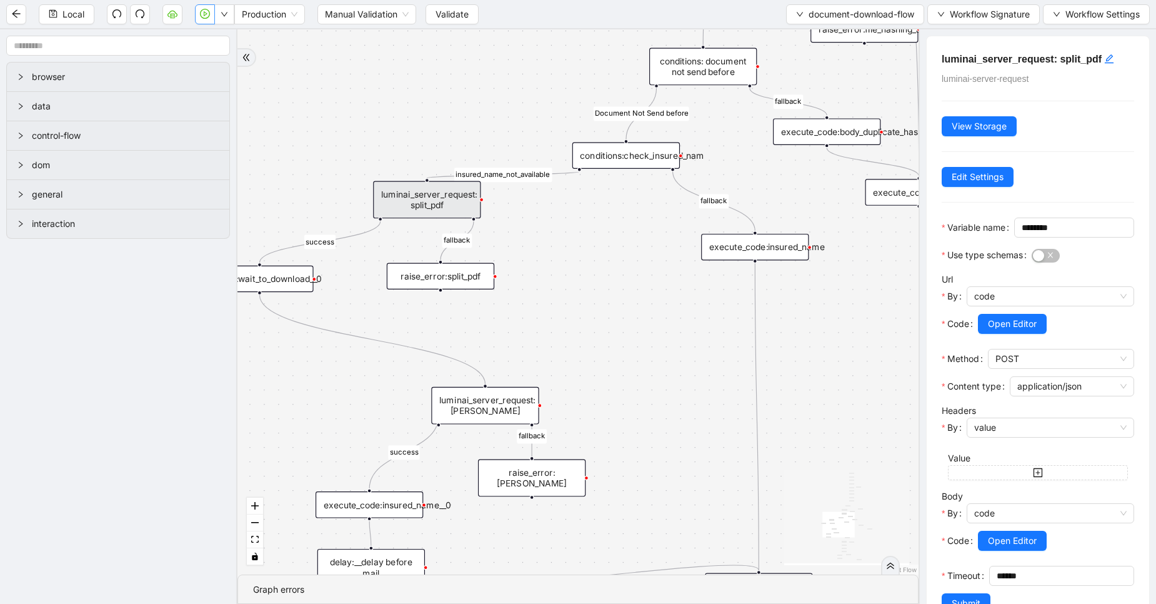
click at [501, 397] on div "luminai_server_request:[PERSON_NAME]" at bounding box center [485, 406] width 108 height 38
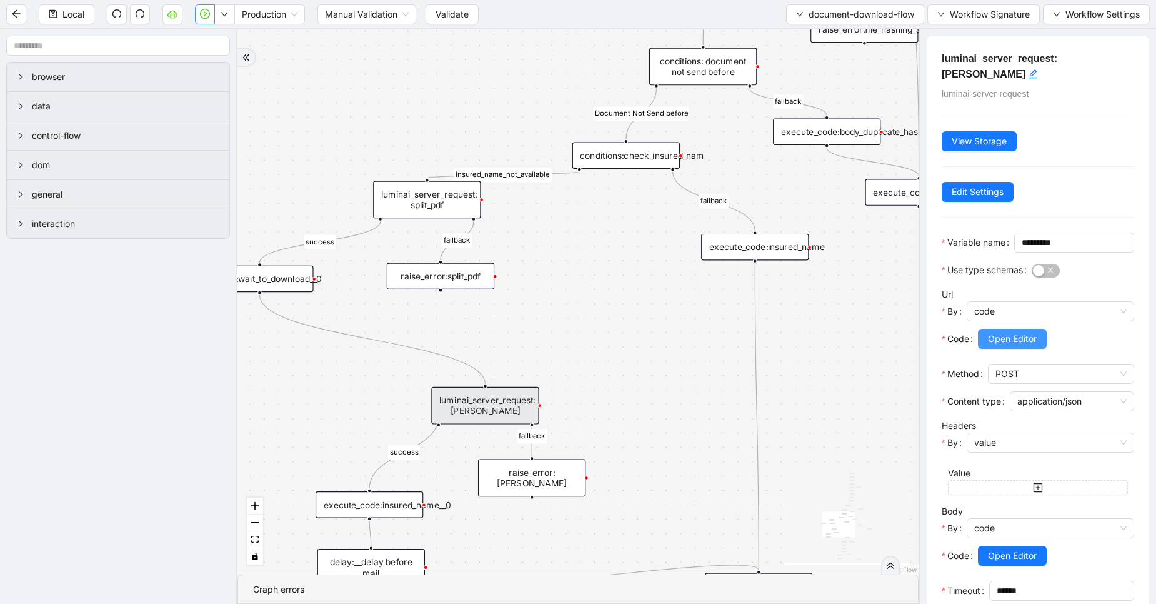
click at [1015, 349] on button "Open Editor" at bounding box center [1012, 339] width 69 height 20
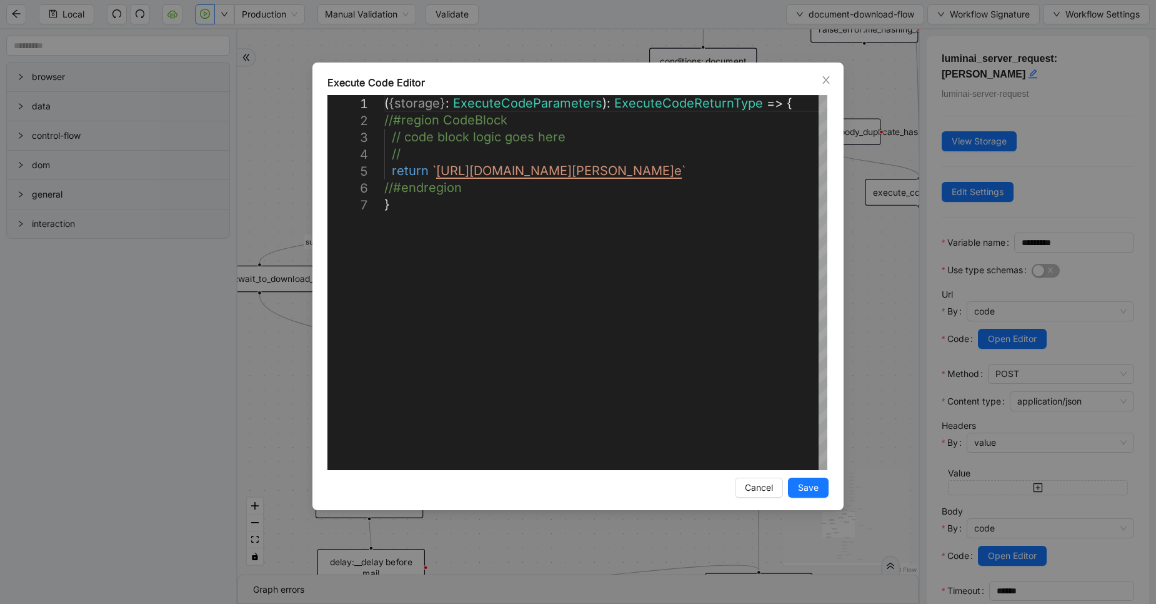
click at [825, 87] on div "Execute Code Editor" at bounding box center [578, 82] width 501 height 15
click at [828, 84] on icon "close" at bounding box center [826, 80] width 10 height 10
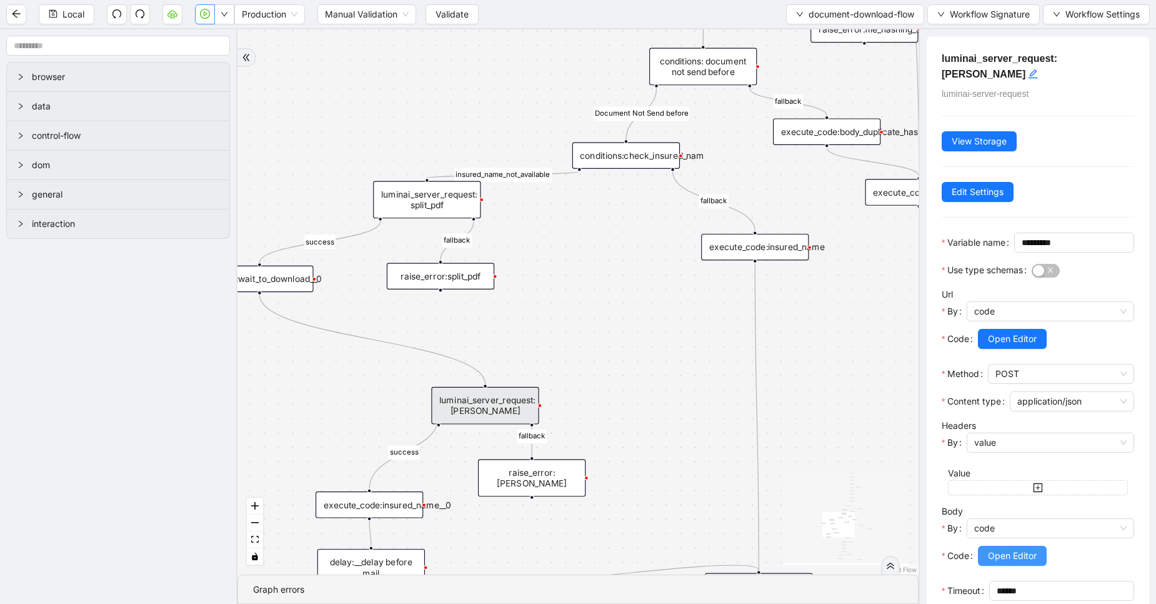
click at [1001, 563] on span "Open Editor" at bounding box center [1012, 556] width 49 height 14
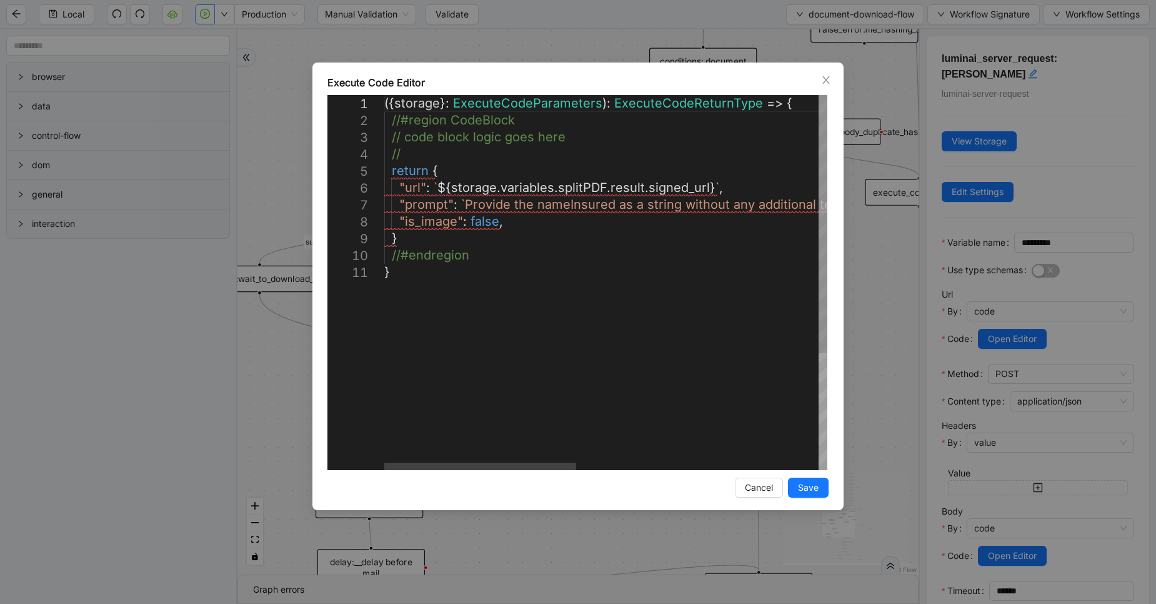
click at [441, 154] on div "({ storage }: ExecuteCodeParameters ): ExecuteCodeReturnType => { //#region Cod…" at bounding box center [885, 367] width 1002 height 544
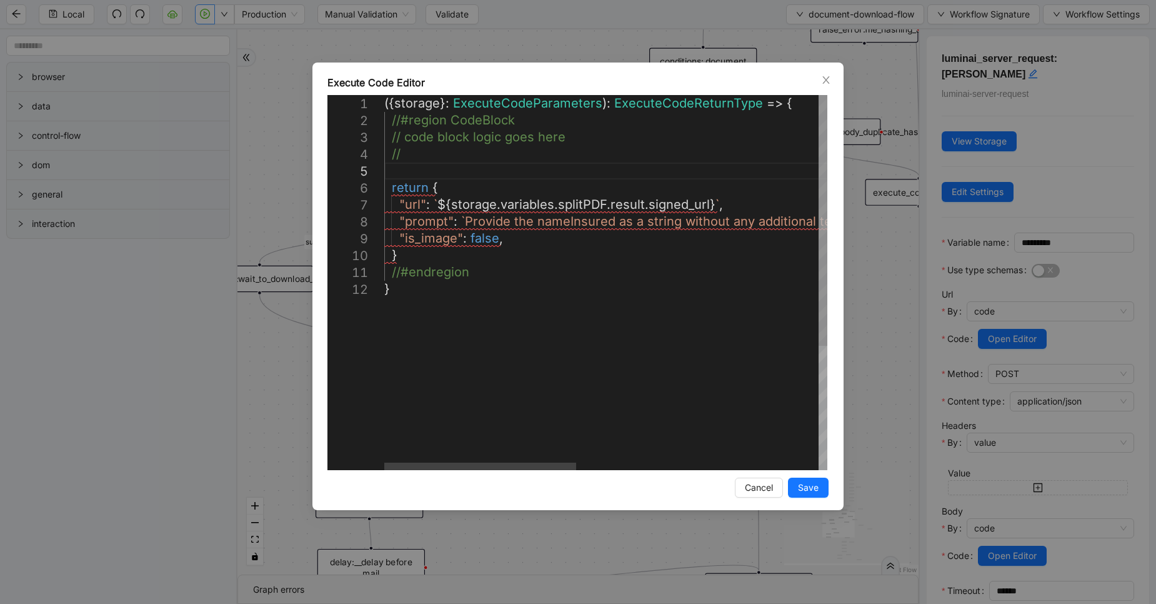
paste textarea "**********"
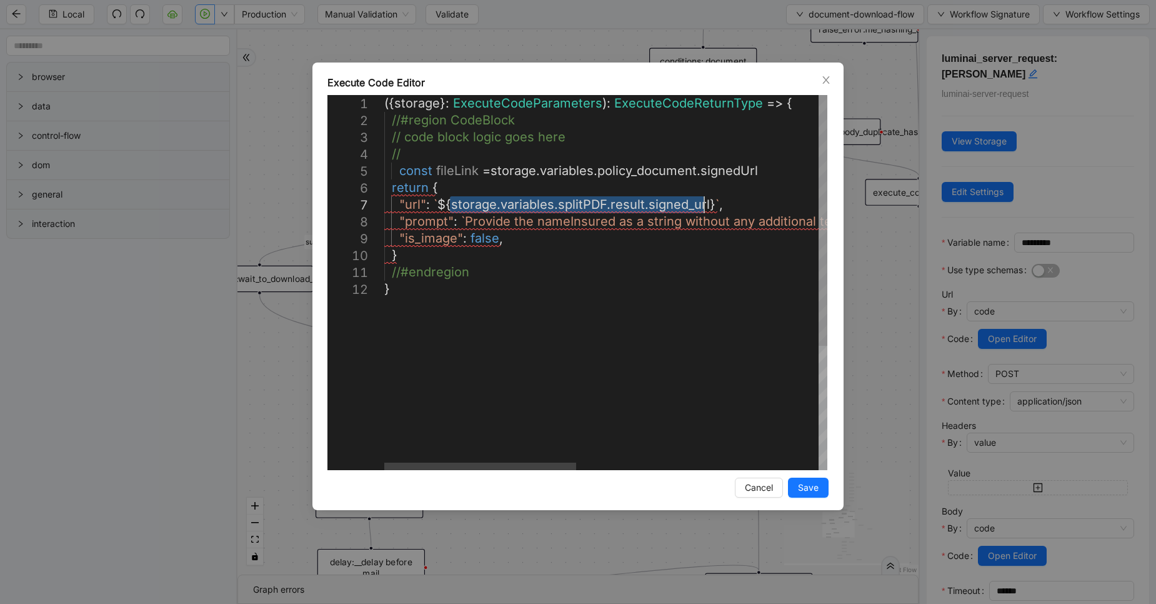
drag, startPoint x: 450, startPoint y: 203, endPoint x: 706, endPoint y: 206, distance: 255.7
click at [771, 176] on div "({ storage }: ExecuteCodeParameters ): ExecuteCodeReturnType => { //#region Cod…" at bounding box center [885, 375] width 1002 height 561
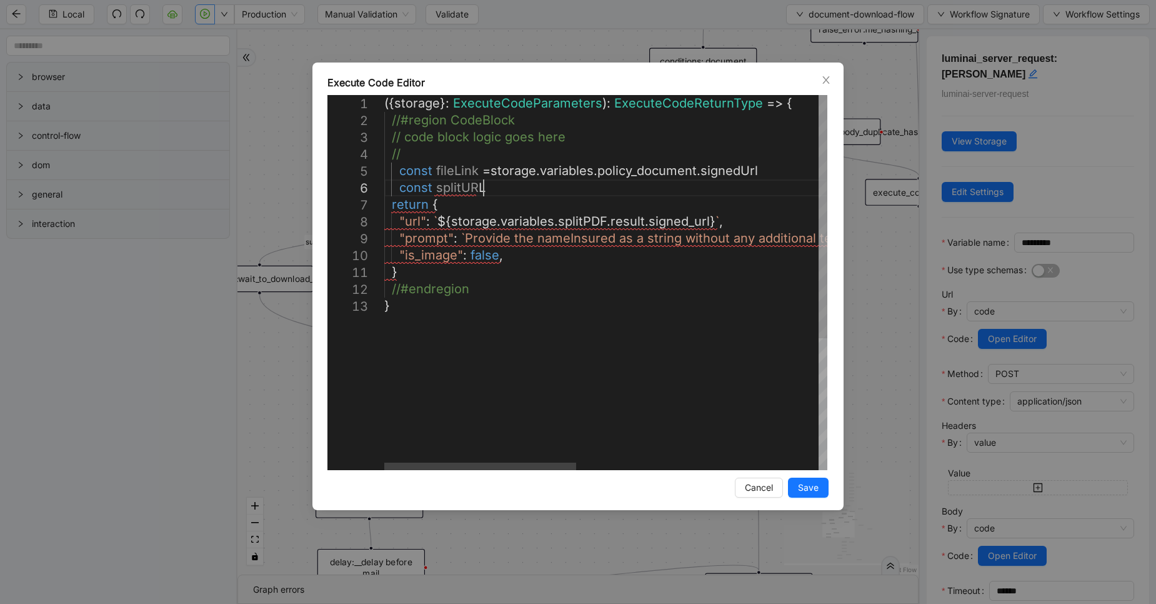
scroll to position [85, 142]
paste textarea "**********"
click at [444, 168] on div "({ storage }: ExecuteCodeParameters ): ExecuteCodeReturnType => { //#region Cod…" at bounding box center [885, 384] width 1002 height 578
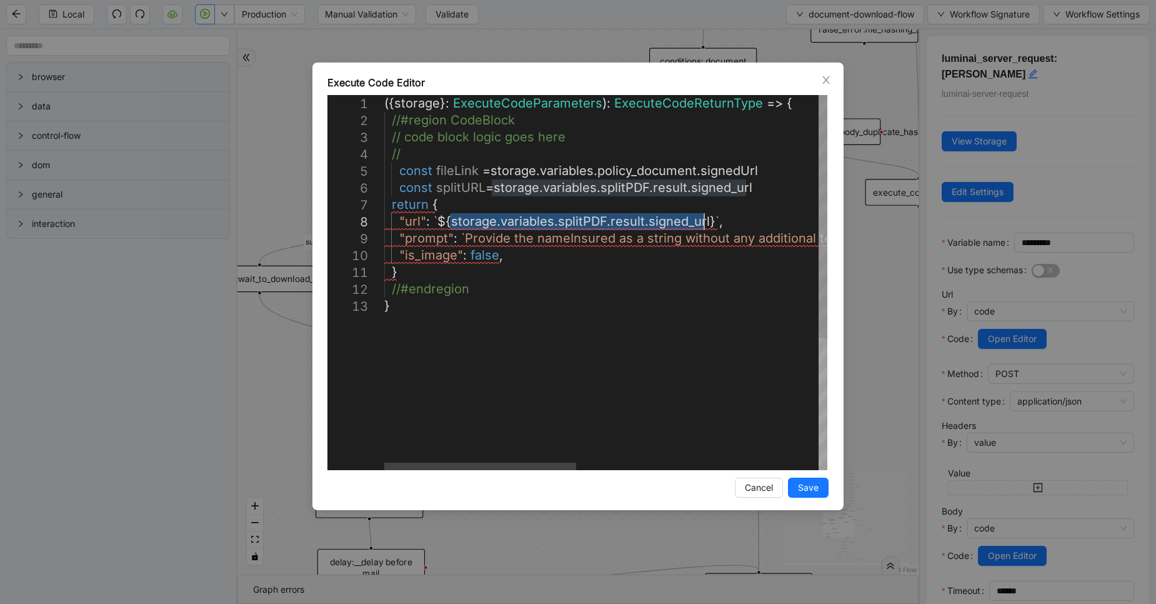
drag, startPoint x: 451, startPoint y: 222, endPoint x: 706, endPoint y: 219, distance: 255.1
paste textarea "Editor content;Press Alt+F1 for Accessibility Options."
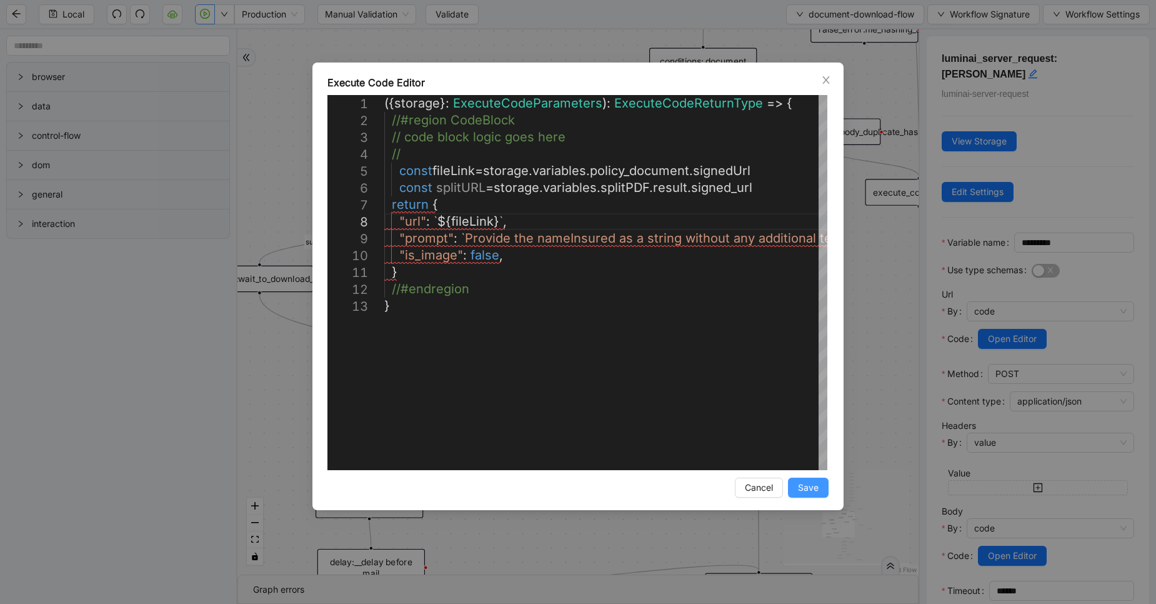
type textarea "**********"
click at [806, 484] on span "Save" at bounding box center [808, 488] width 21 height 14
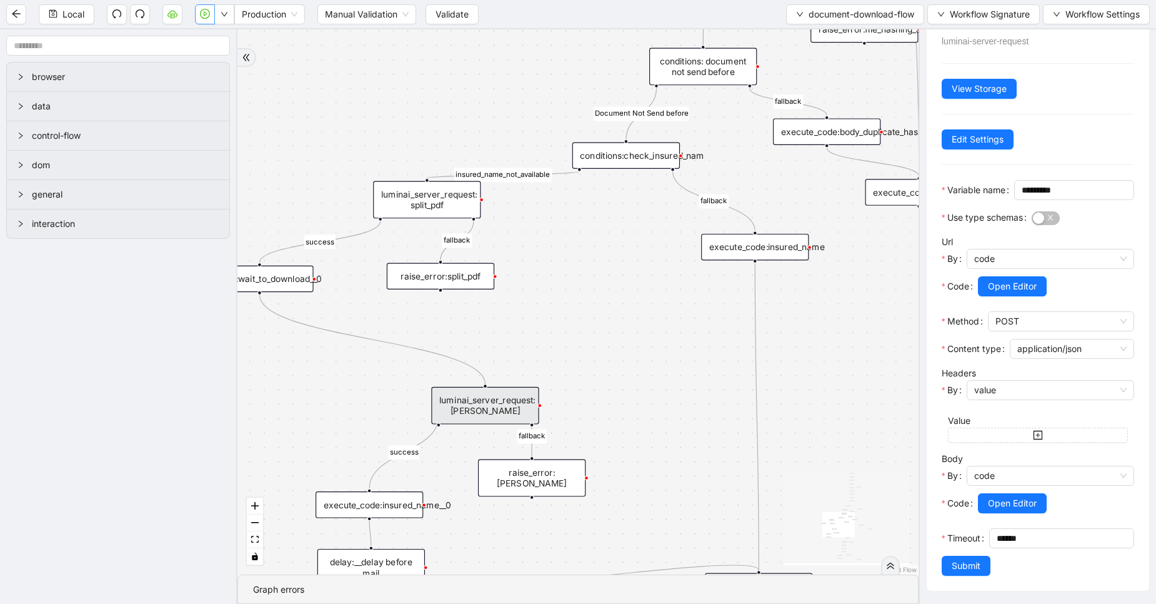
scroll to position [78, 0]
click at [968, 564] on span "Submit" at bounding box center [966, 566] width 29 height 14
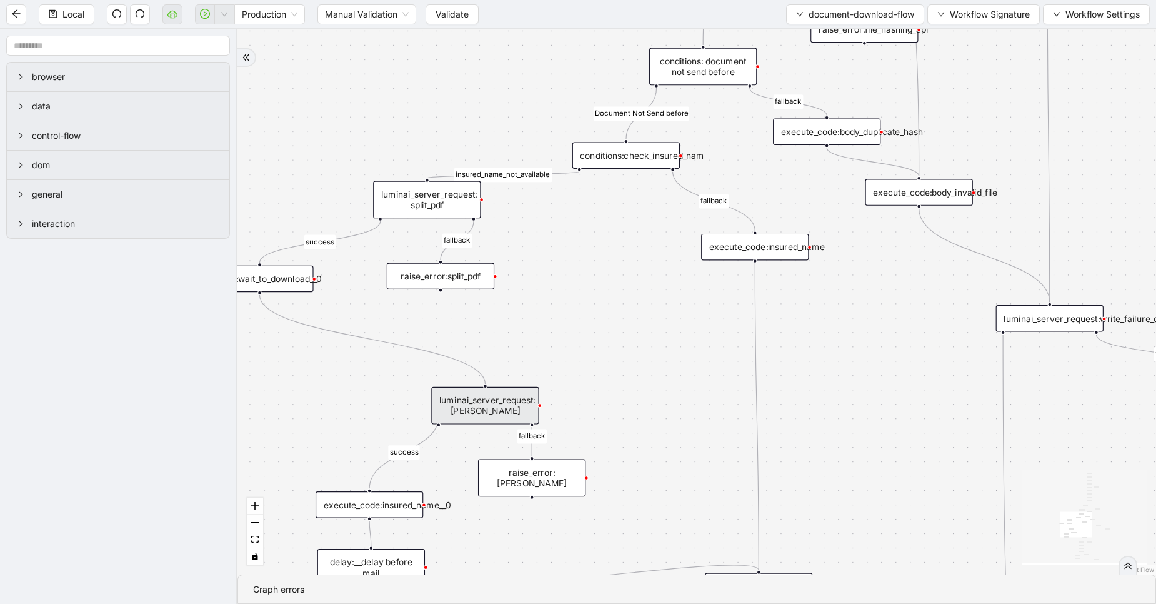
scroll to position [0, 0]
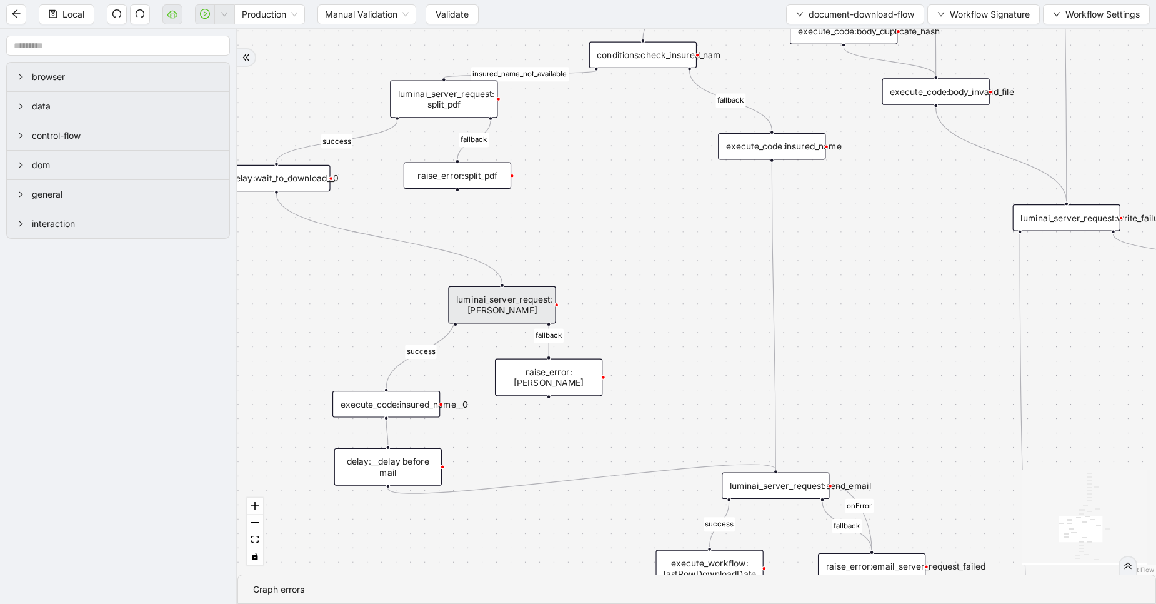
drag, startPoint x: 631, startPoint y: 435, endPoint x: 649, endPoint y: 258, distance: 178.5
click at [649, 258] on div "fallback fallback success insured_name_not_available success fallback fallback …" at bounding box center [697, 301] width 919 height 545
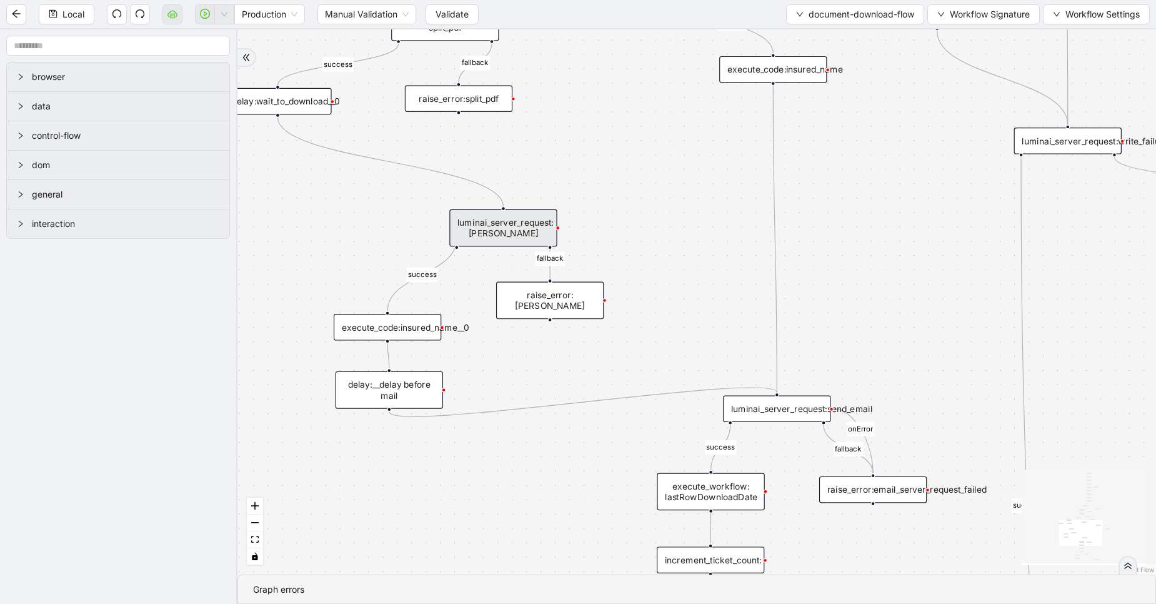
drag, startPoint x: 633, startPoint y: 456, endPoint x: 603, endPoint y: 398, distance: 65.2
click at [603, 398] on div "fallback fallback success insured_name_not_available success fallback fallback …" at bounding box center [697, 301] width 919 height 545
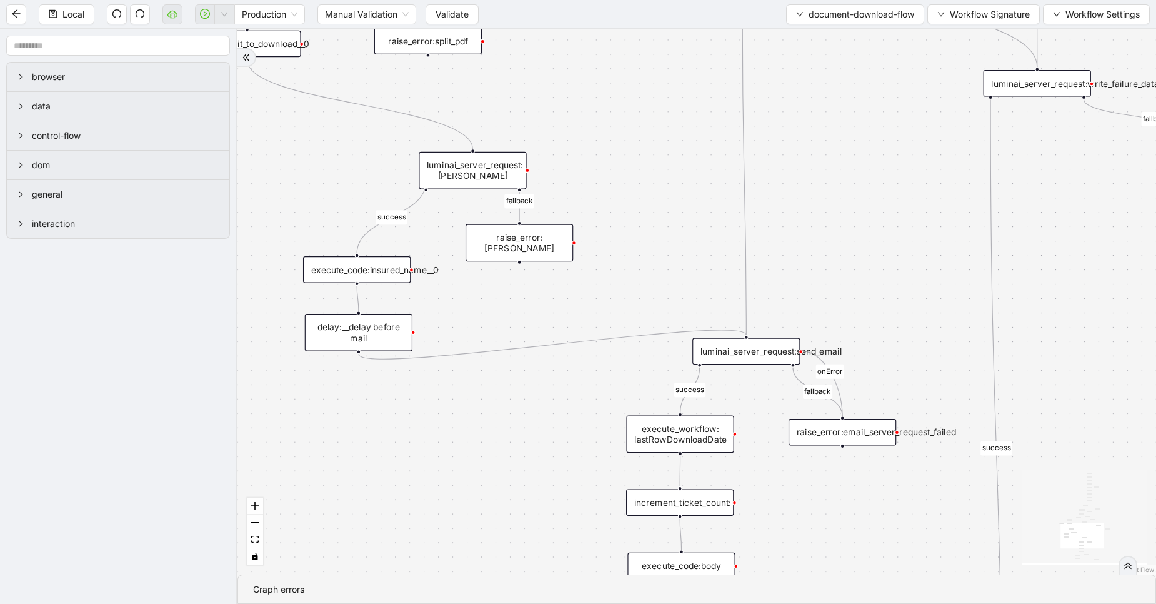
click at [783, 339] on div "luminai_server_request:send_email" at bounding box center [747, 351] width 108 height 27
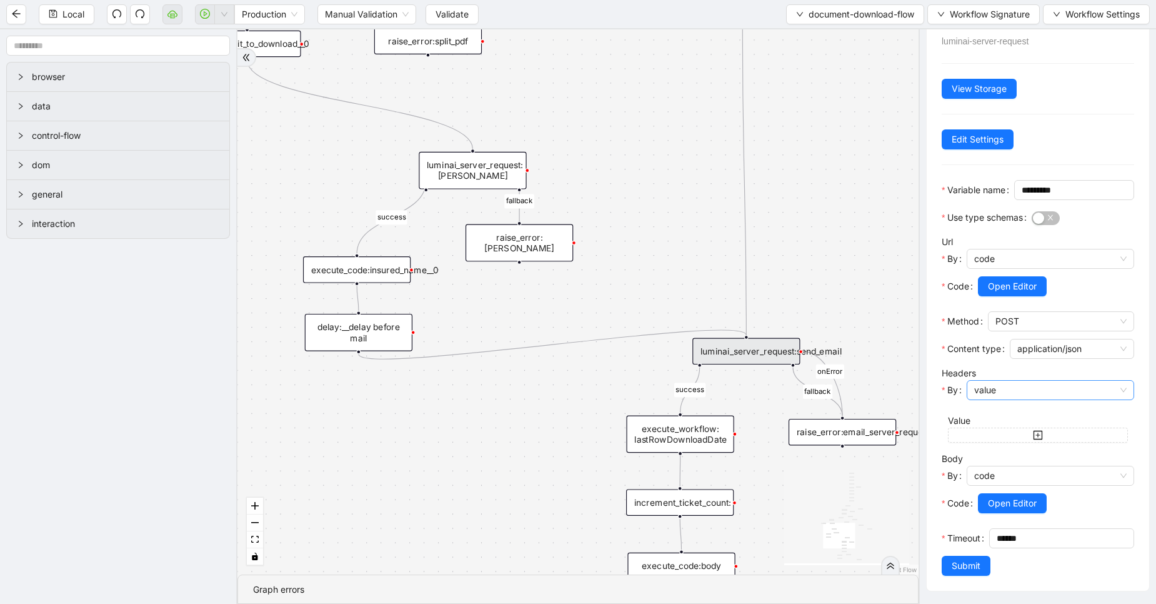
scroll to position [78, 0]
click at [1008, 496] on span "Open Editor" at bounding box center [1012, 503] width 49 height 14
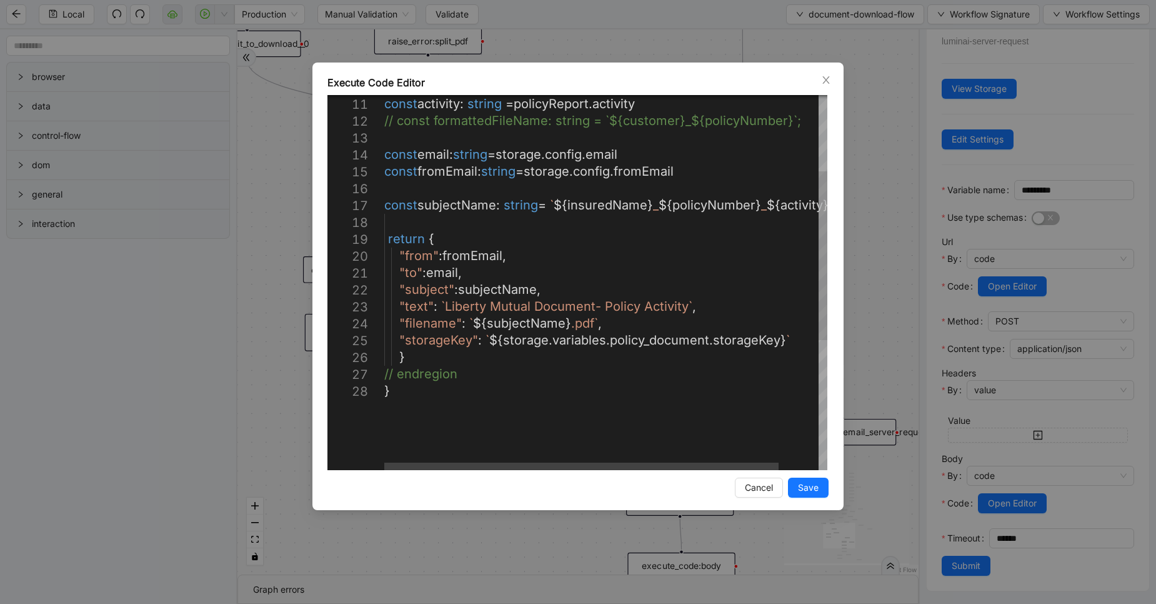
scroll to position [0, 0]
click at [499, 293] on div "const policyNumber : string = policyReport . policyNumber const activity : stri…" at bounding box center [628, 342] width 488 height 831
click at [522, 341] on div "const policyNumber : string = policyReport . policyNumber const activity : stri…" at bounding box center [628, 342] width 488 height 831
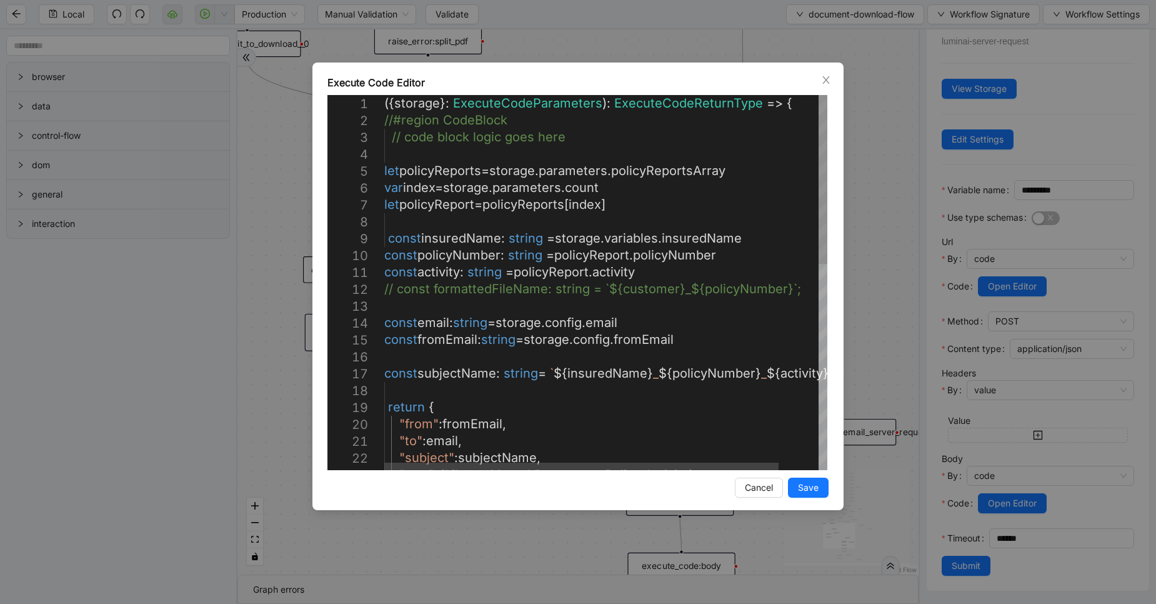
type textarea "**********"
click at [721, 314] on div "const activity : string = policyReport . activity // const formattedFileName: s…" at bounding box center [628, 510] width 488 height 831
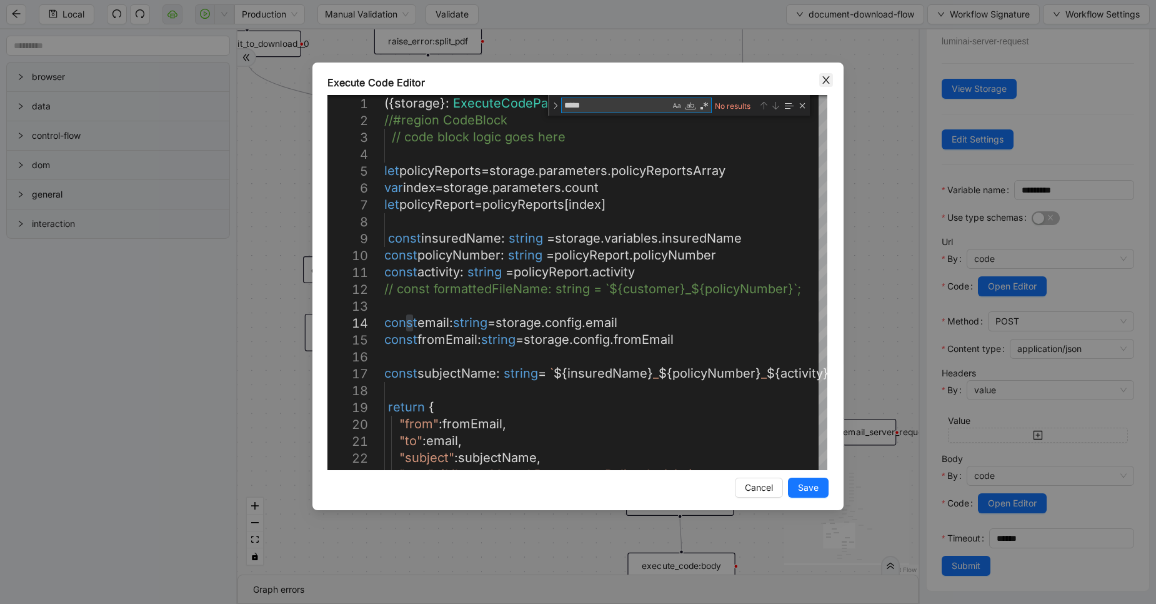
type textarea "*****"
click at [827, 75] on icon "close" at bounding box center [826, 80] width 10 height 10
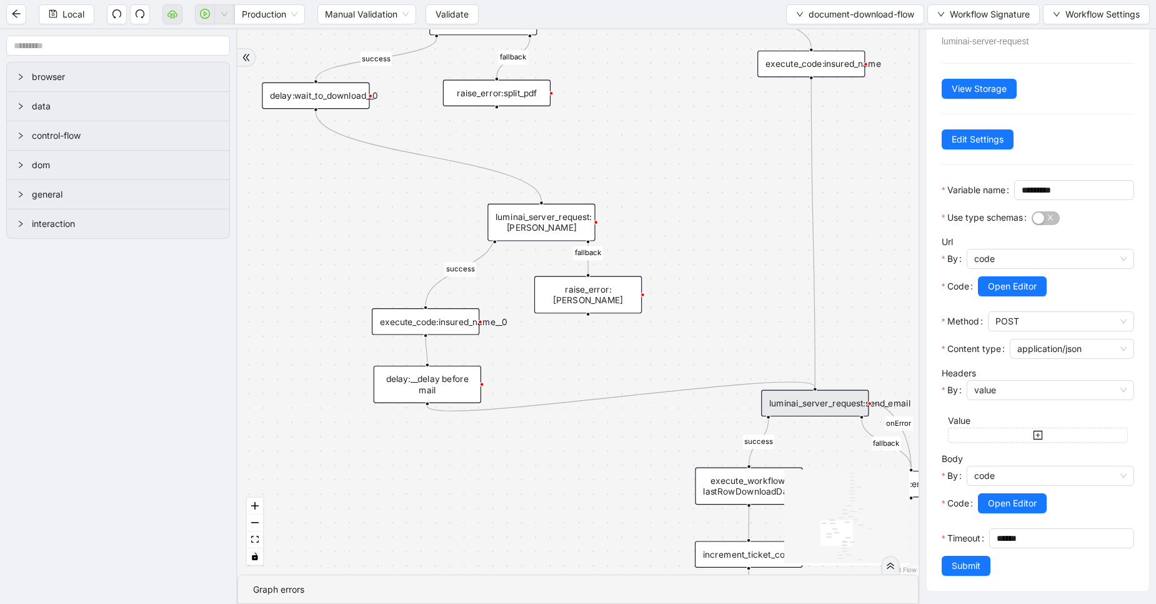
drag, startPoint x: 575, startPoint y: 283, endPoint x: 638, endPoint y: 348, distance: 90.2
click at [638, 348] on div "fallback fallback success insured_name_not_available success fallback fallback …" at bounding box center [578, 301] width 681 height 545
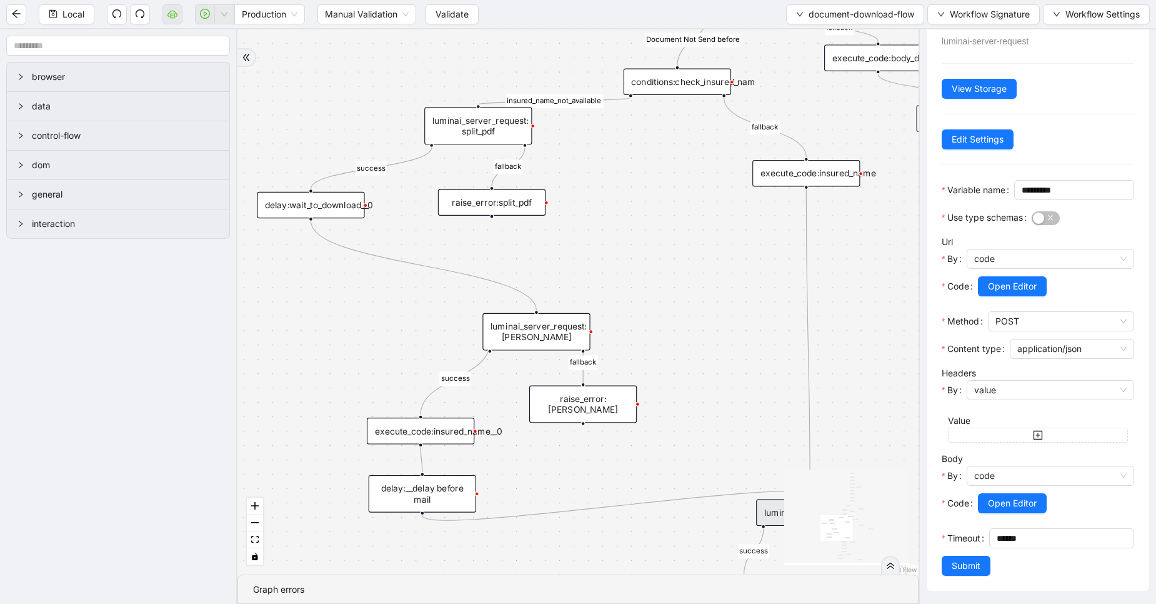
drag, startPoint x: 626, startPoint y: 156, endPoint x: 633, endPoint y: 294, distance: 138.3
click at [633, 294] on div "fallback fallback success insured_name_not_available success fallback fallback …" at bounding box center [578, 301] width 681 height 545
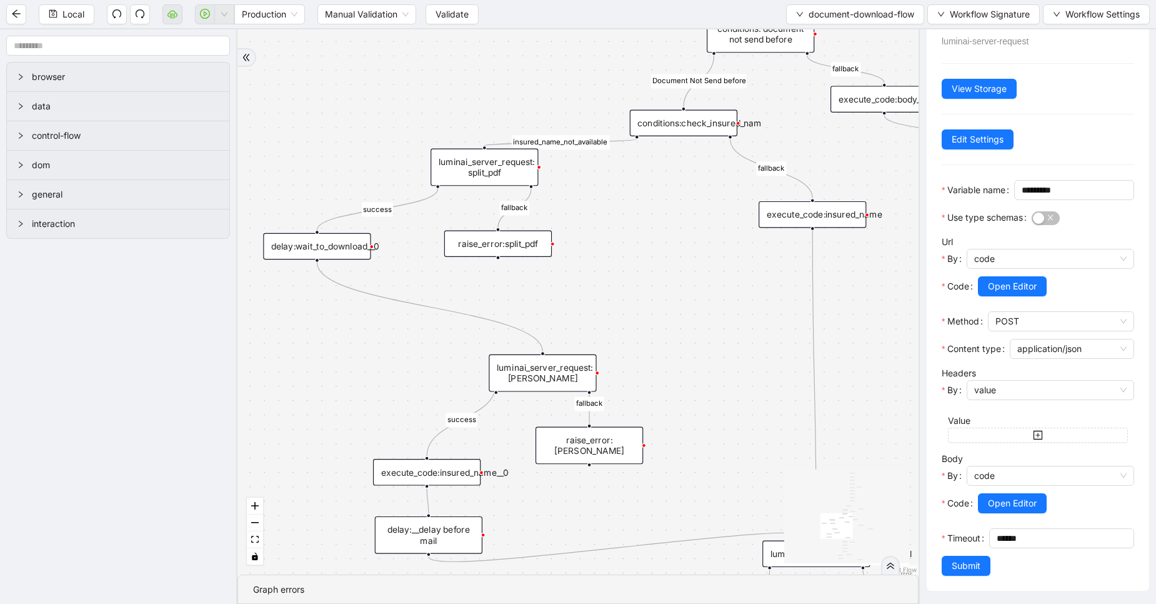
click at [555, 363] on div "luminai_server_request:[PERSON_NAME]" at bounding box center [543, 373] width 108 height 38
click at [1019, 493] on button "Open Editor" at bounding box center [1012, 503] width 69 height 20
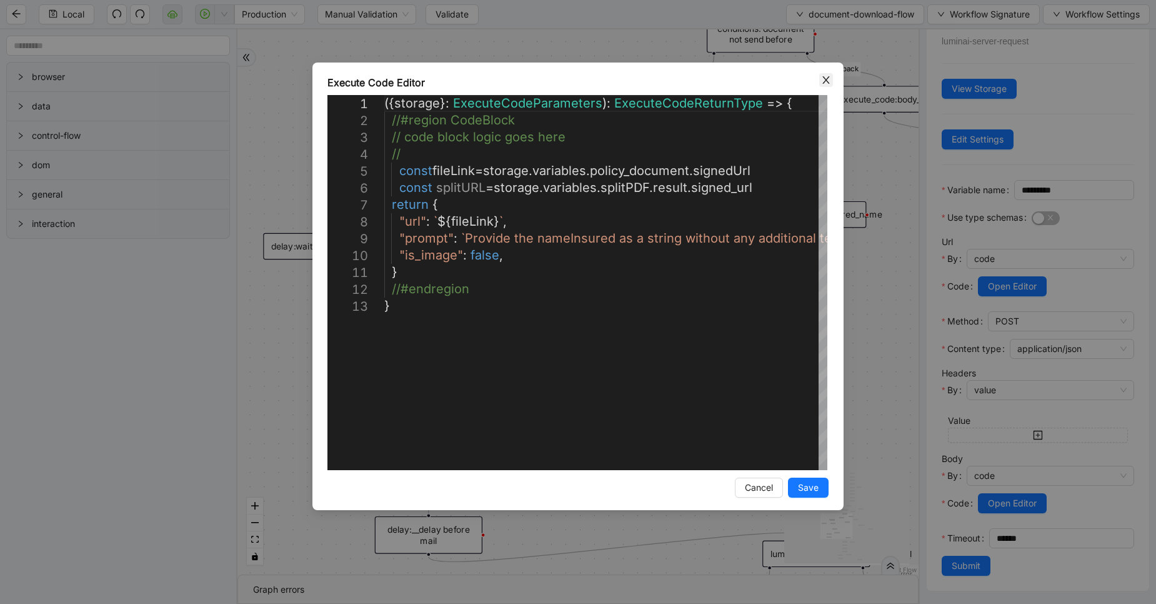
click at [822, 78] on icon "close" at bounding box center [826, 80] width 10 height 10
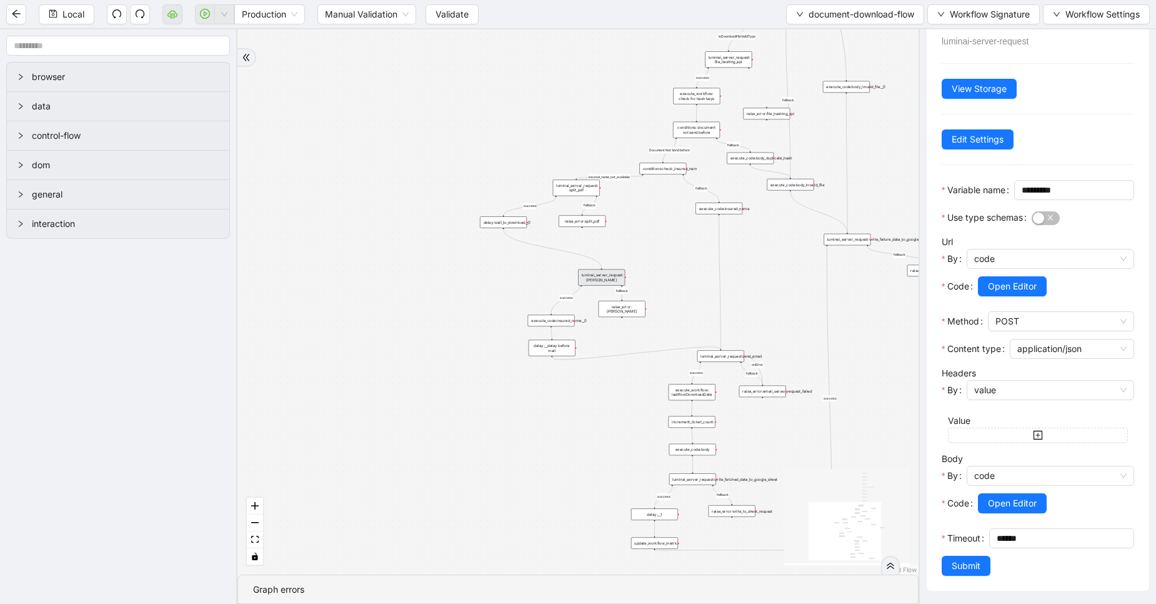
drag, startPoint x: 747, startPoint y: 373, endPoint x: 676, endPoint y: 269, distance: 125.4
click at [676, 269] on div "fallback fallback success insured_name_not_available success fallback fallback …" at bounding box center [578, 301] width 681 height 545
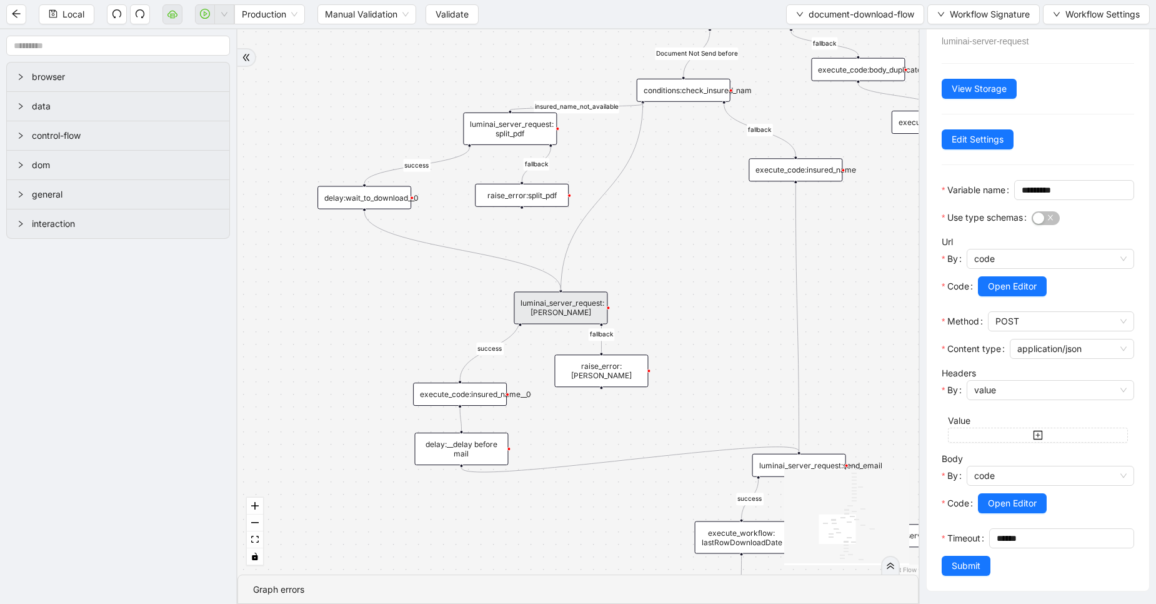
drag, startPoint x: 643, startPoint y: 102, endPoint x: 560, endPoint y: 286, distance: 202.0
click at [446, 11] on span "Validate" at bounding box center [452, 15] width 33 height 14
click at [198, 13] on button "button" at bounding box center [205, 14] width 20 height 20
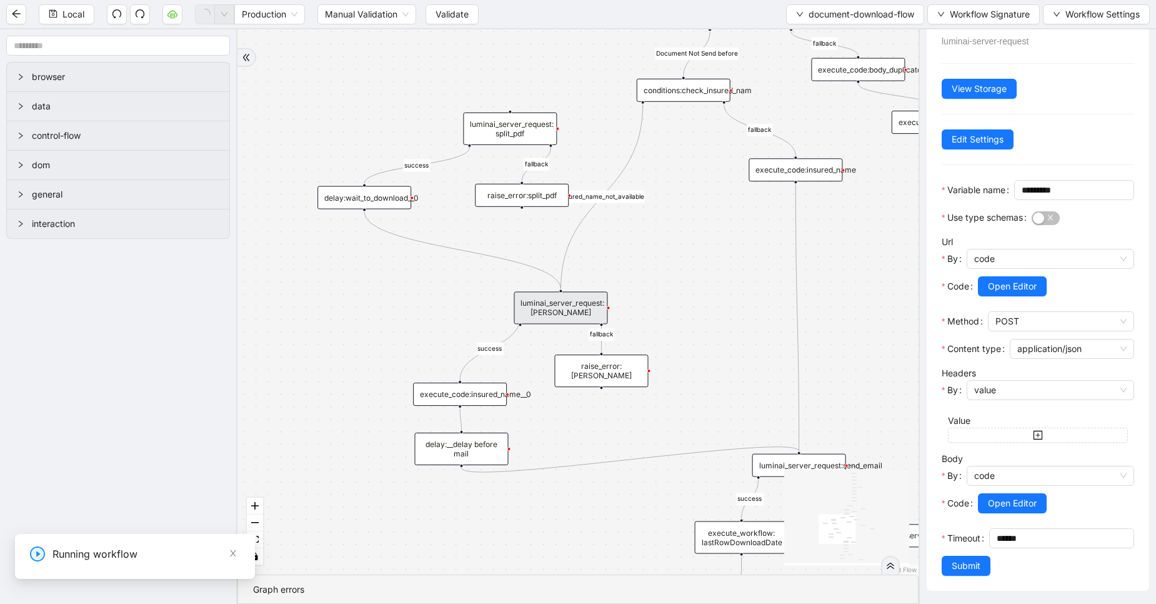
scroll to position [0, 0]
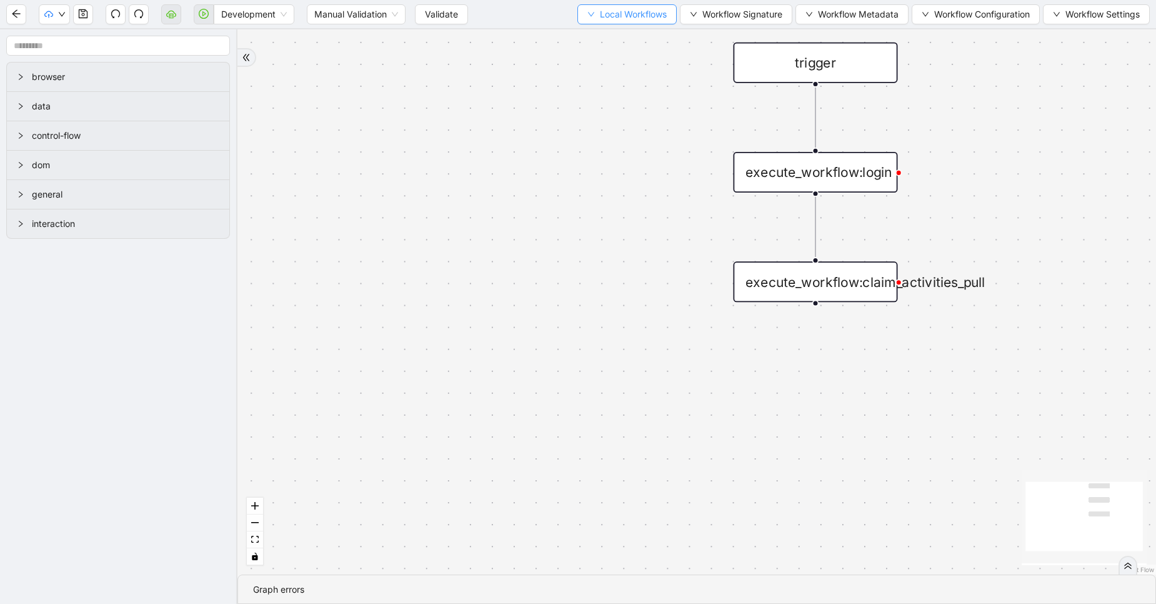
click at [639, 13] on span "Local Workflows" at bounding box center [633, 15] width 67 height 14
click at [990, 14] on span "Workflow Configuration" at bounding box center [983, 15] width 96 height 14
click at [958, 61] on span "Value" at bounding box center [973, 59] width 111 height 14
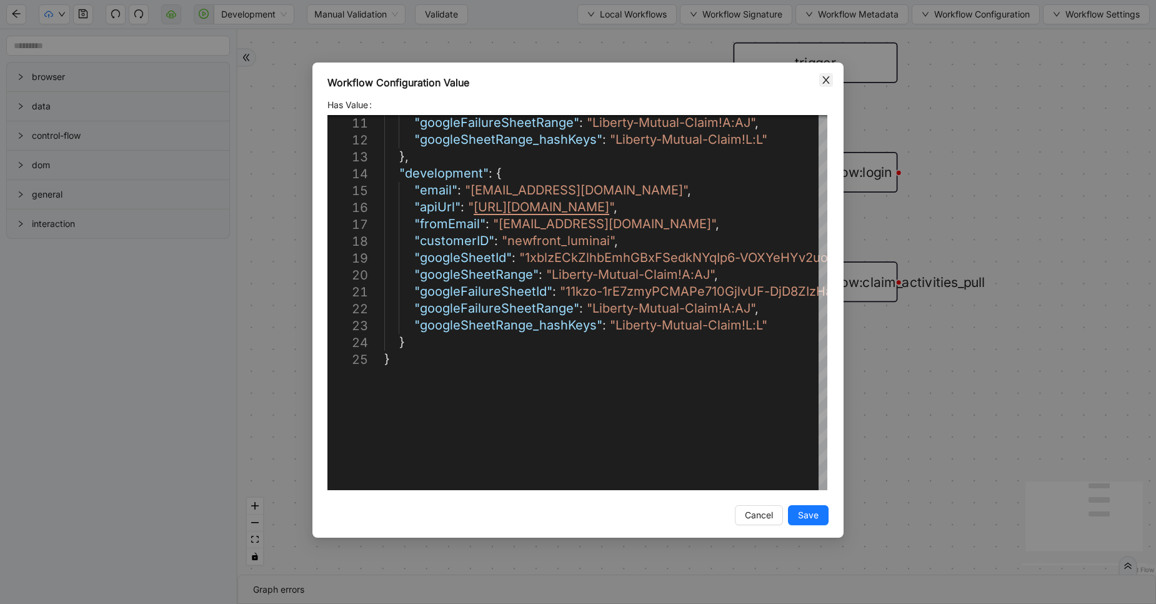
click at [825, 80] on icon "close" at bounding box center [826, 80] width 10 height 10
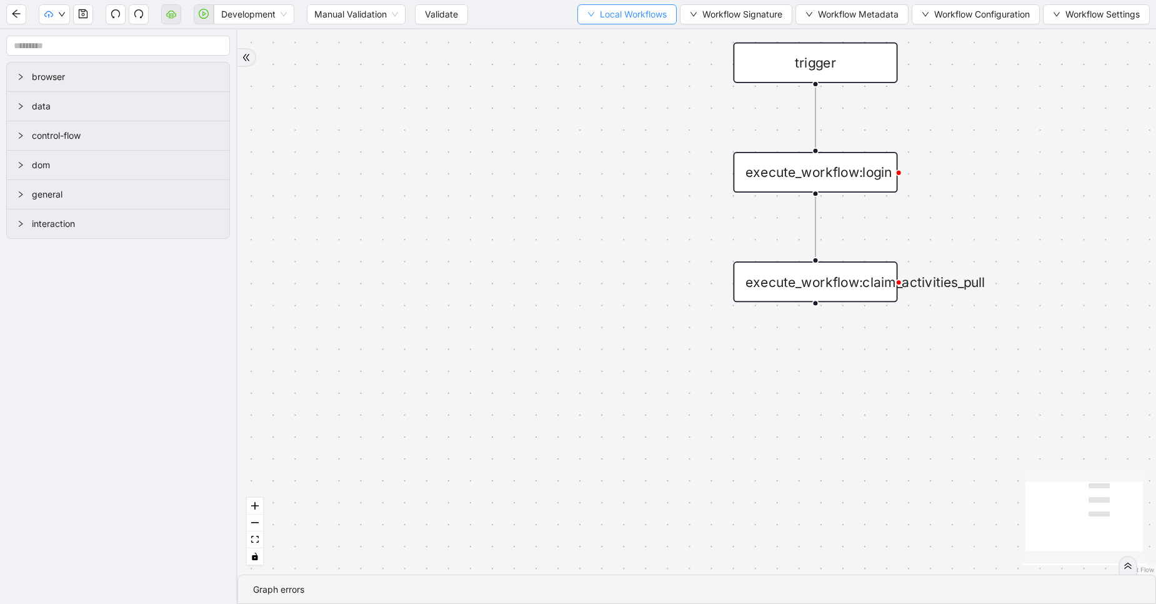
click at [631, 20] on span "Local Workflows" at bounding box center [633, 15] width 67 height 14
click at [608, 34] on span "Select" at bounding box center [621, 39] width 81 height 14
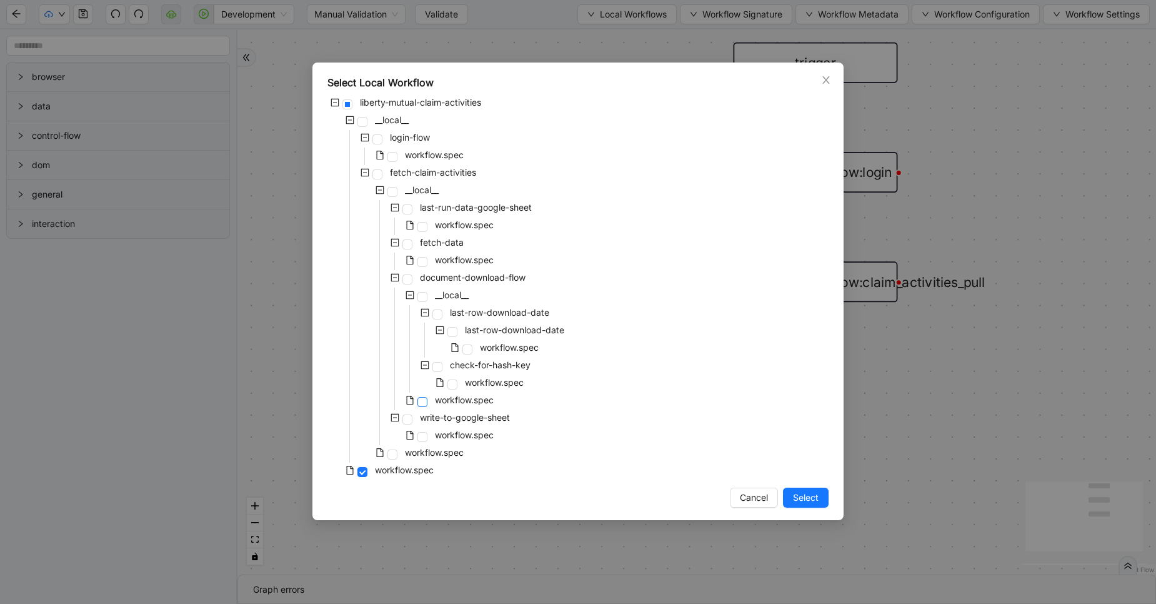
click at [426, 401] on span at bounding box center [423, 402] width 10 height 10
click at [789, 503] on button "Select" at bounding box center [806, 498] width 46 height 20
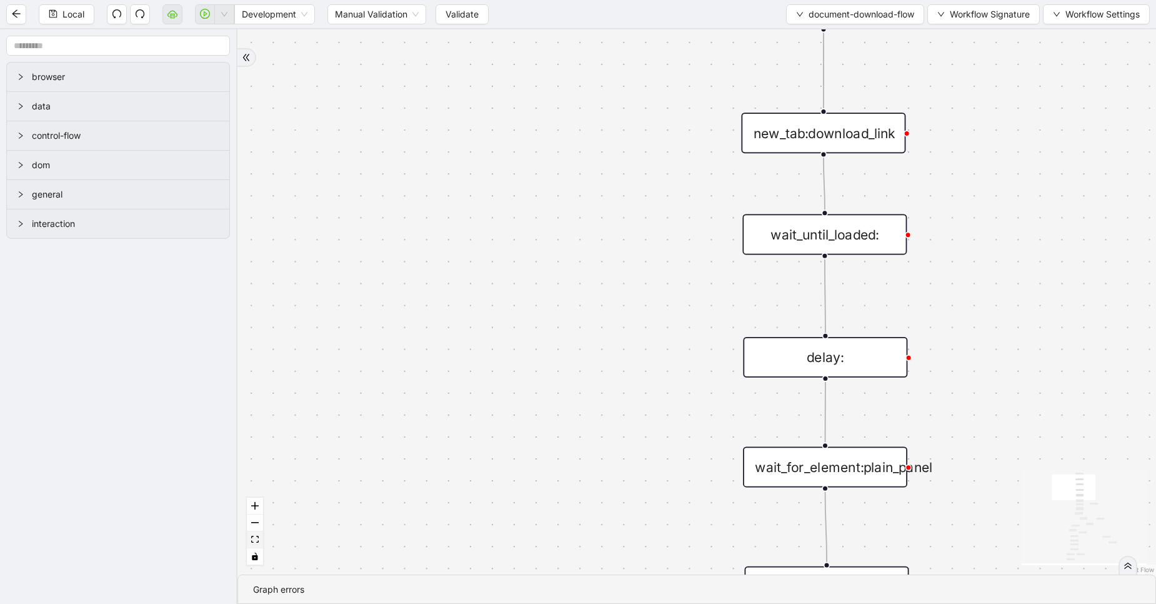
click at [257, 541] on icon "fit view" at bounding box center [255, 539] width 8 height 7
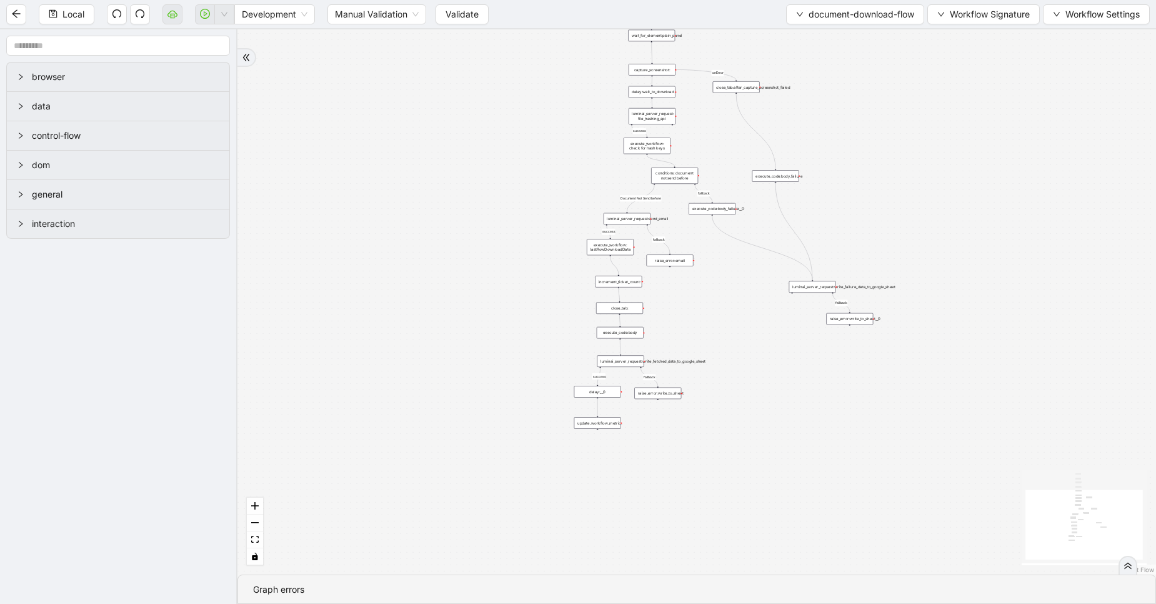
drag, startPoint x: 423, startPoint y: 489, endPoint x: 453, endPoint y: 301, distance: 190.6
click at [453, 301] on div "fallback fallback success fallback success success Document Not Send before fal…" at bounding box center [697, 301] width 919 height 545
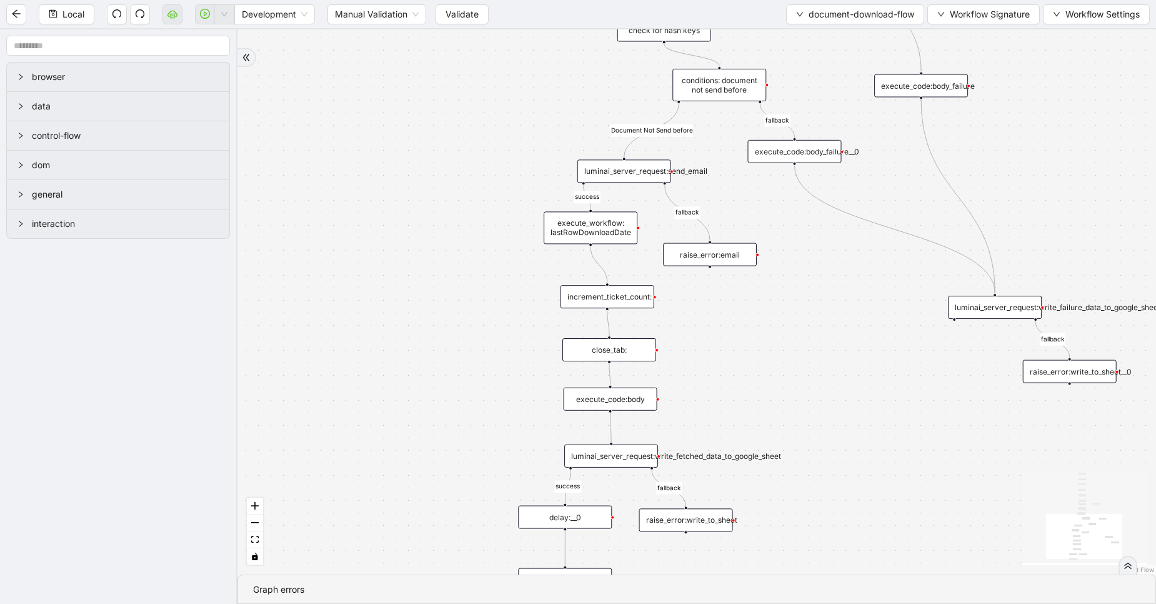
click at [638, 166] on div "luminai_server_request:send_email" at bounding box center [625, 170] width 94 height 23
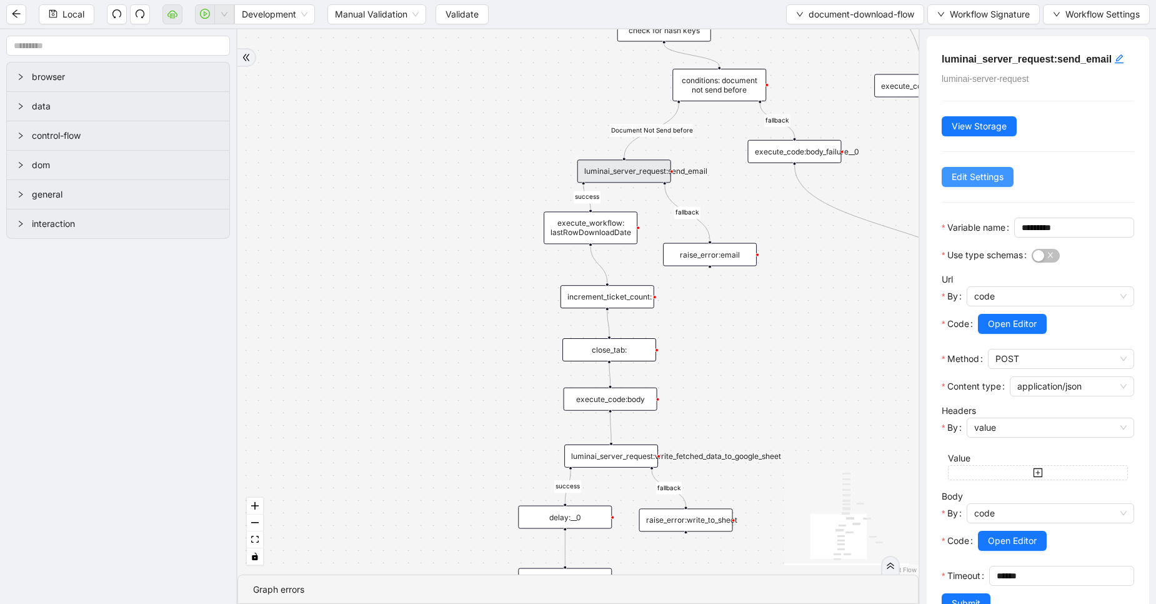
click at [985, 178] on span "Edit Settings" at bounding box center [978, 177] width 52 height 14
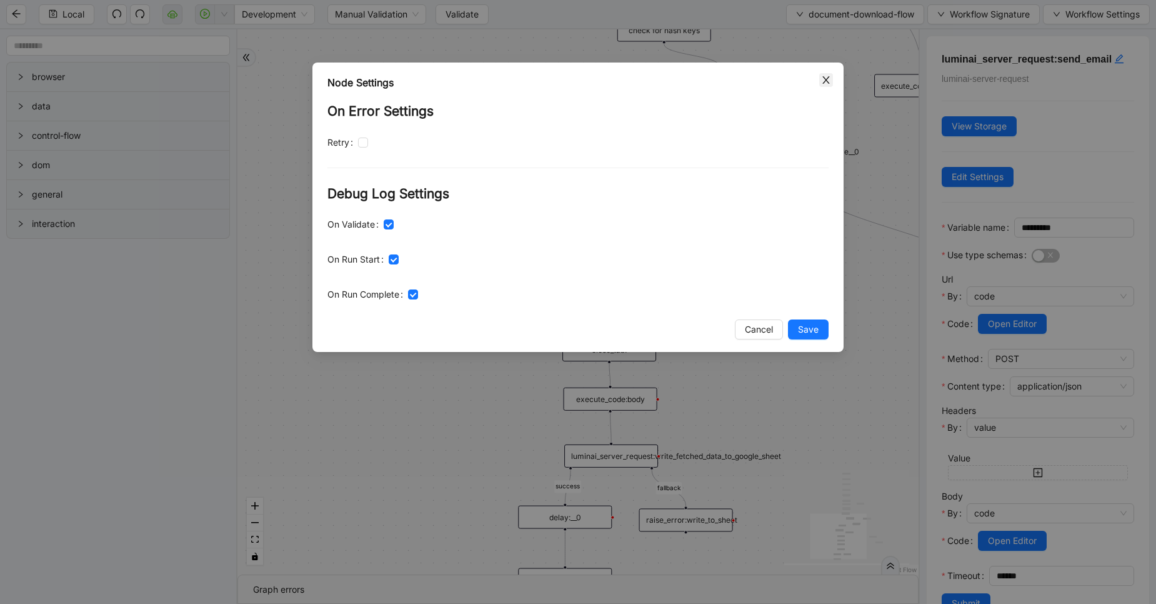
click at [827, 78] on icon "close" at bounding box center [826, 80] width 10 height 10
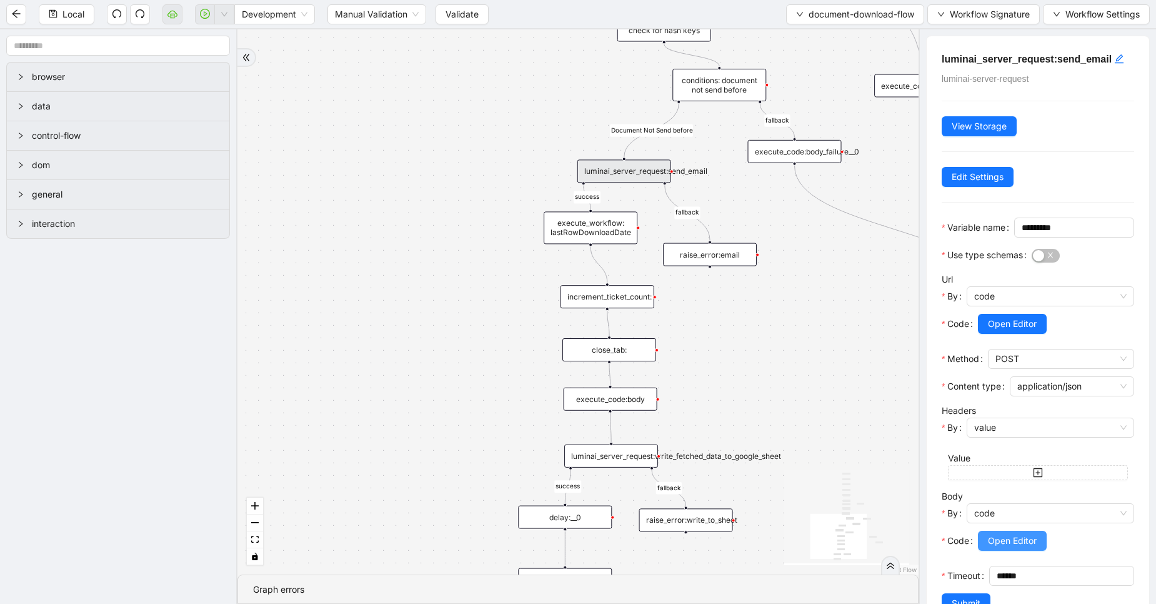
click at [1021, 548] on span "Open Editor" at bounding box center [1012, 541] width 49 height 14
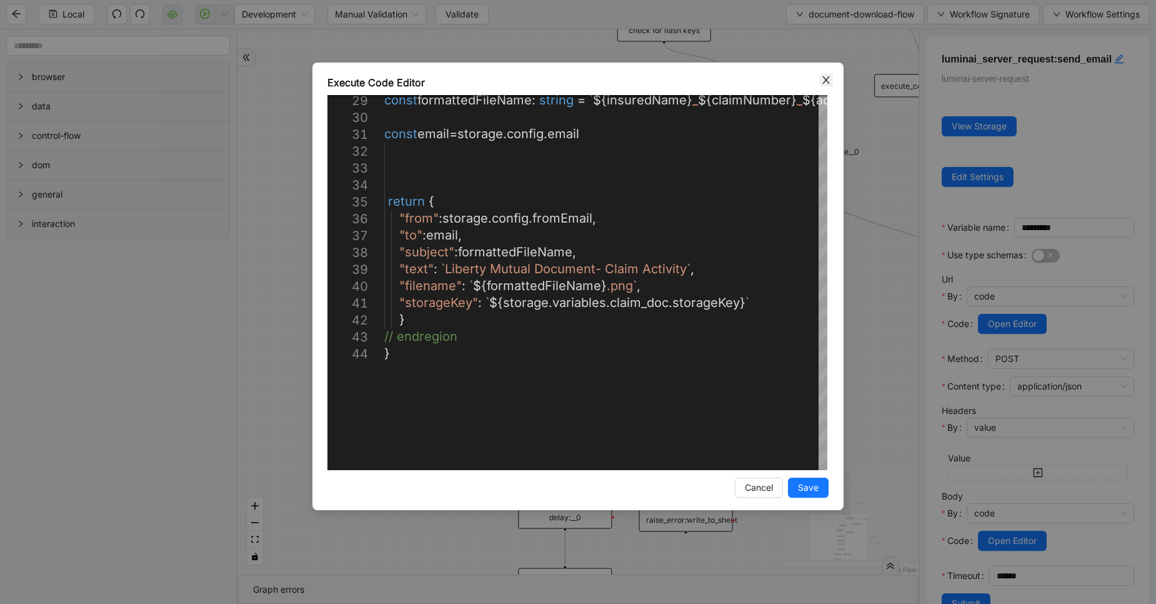
click at [824, 79] on icon "close" at bounding box center [826, 80] width 10 height 10
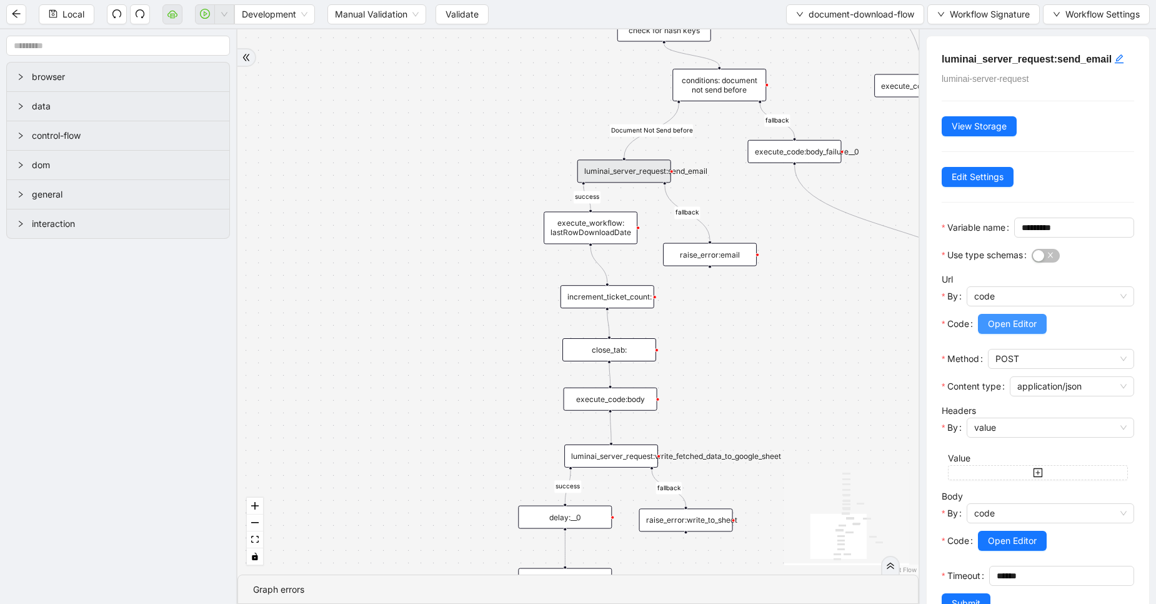
click at [998, 331] on span "Open Editor" at bounding box center [1012, 324] width 49 height 14
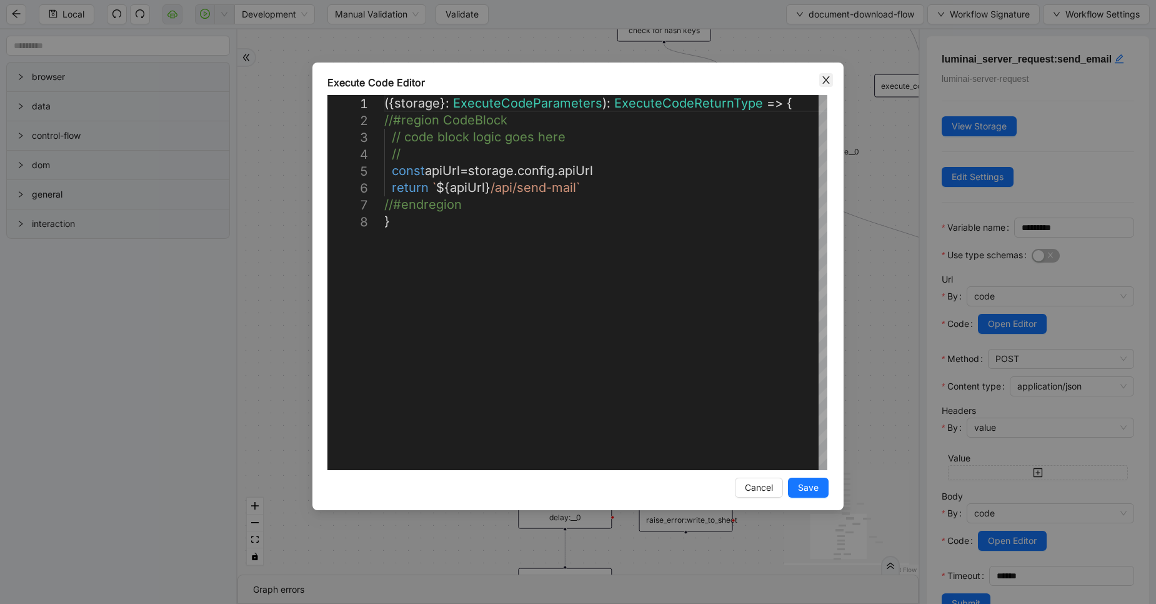
click at [828, 74] on span "Close" at bounding box center [827, 80] width 14 height 14
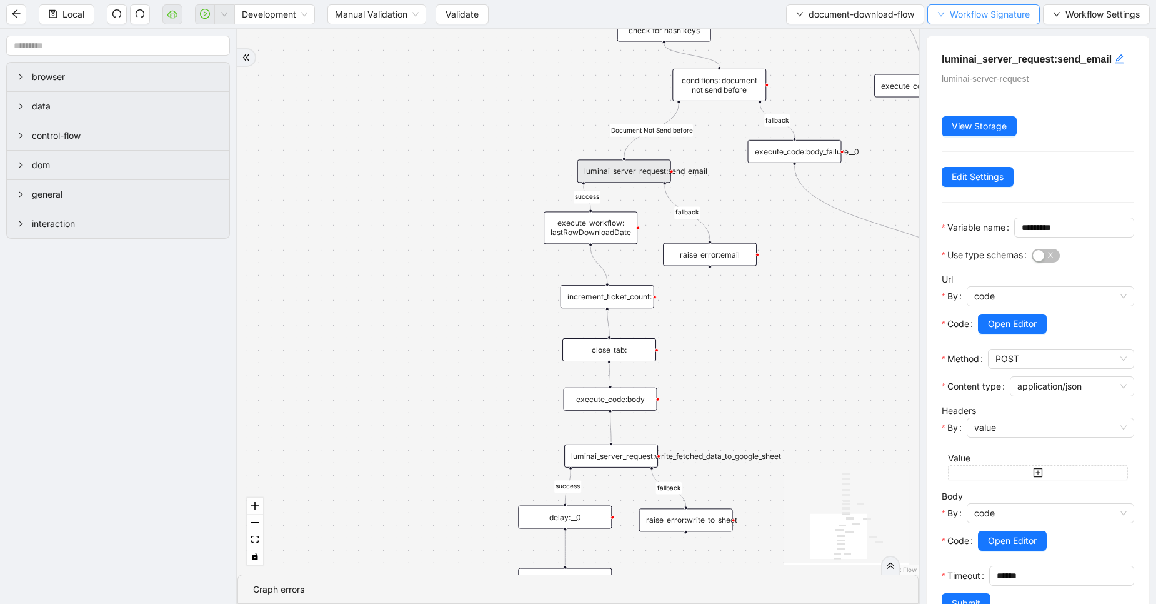
click at [988, 6] on button "Workflow Signature" at bounding box center [984, 14] width 113 height 20
click at [877, 24] on div "Local Development Manual Validation Validate document-download-flow Workflow Si…" at bounding box center [578, 14] width 1156 height 28
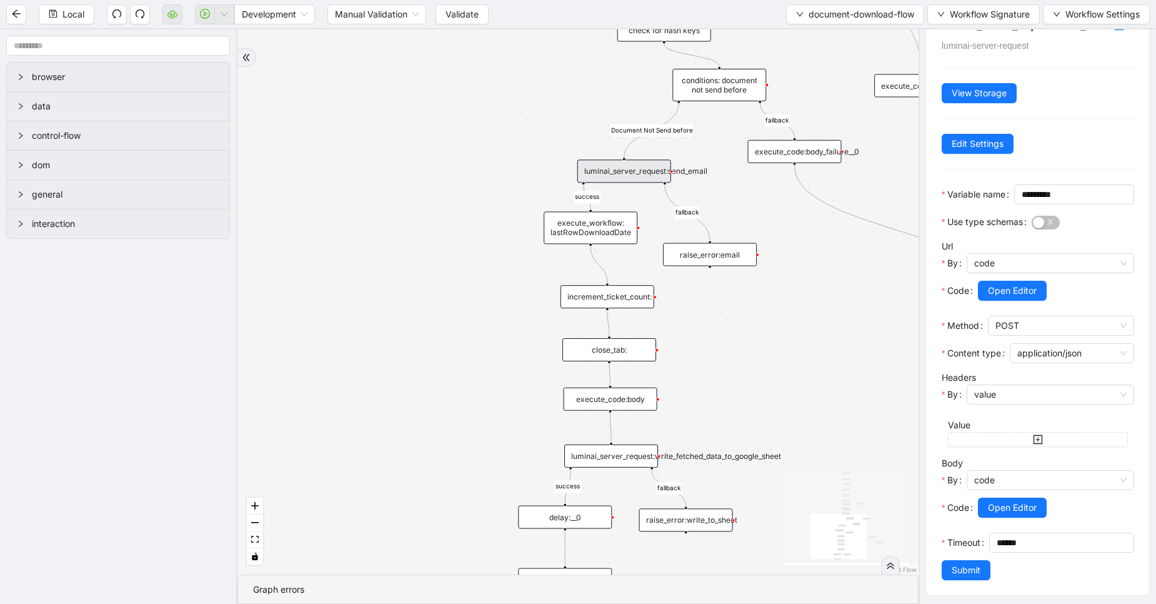
scroll to position [78, 0]
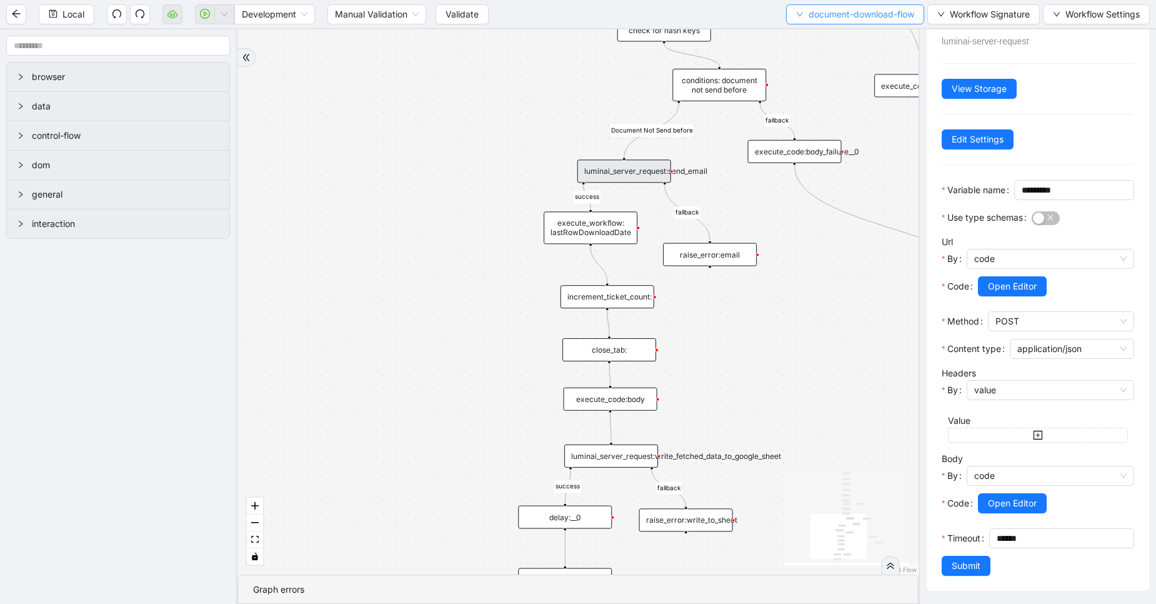
click at [848, 23] on button "document-download-flow" at bounding box center [855, 14] width 138 height 20
click at [817, 33] on span "Select" at bounding box center [852, 39] width 120 height 14
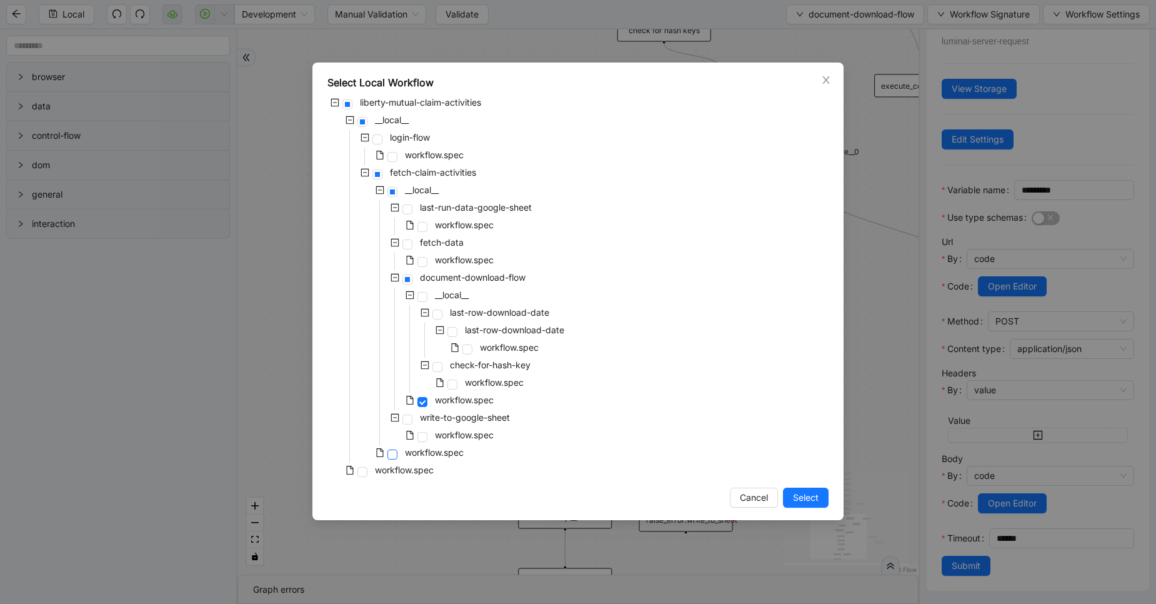
click at [391, 456] on span at bounding box center [393, 454] width 10 height 10
click at [821, 503] on button "Select" at bounding box center [806, 498] width 46 height 20
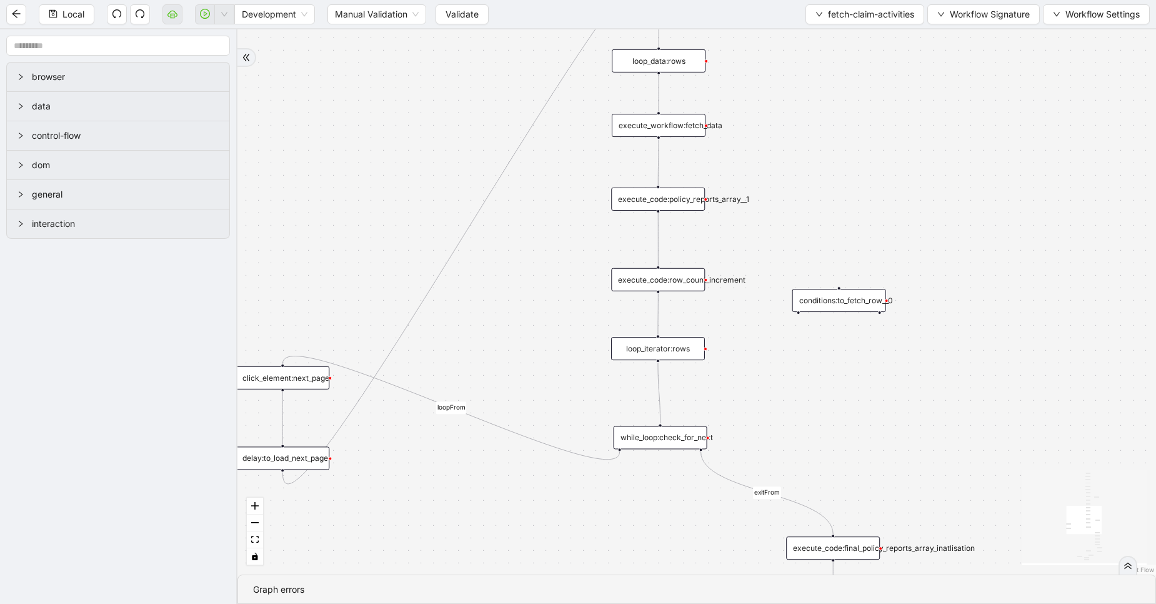
scroll to position [0, 0]
drag, startPoint x: 783, startPoint y: 393, endPoint x: 801, endPoint y: 219, distance: 174.8
click at [801, 219] on div "exitFrom loopFrom exitFrom fallback is_Docs_Fetched loopFrom onError trigger ne…" at bounding box center [697, 301] width 919 height 545
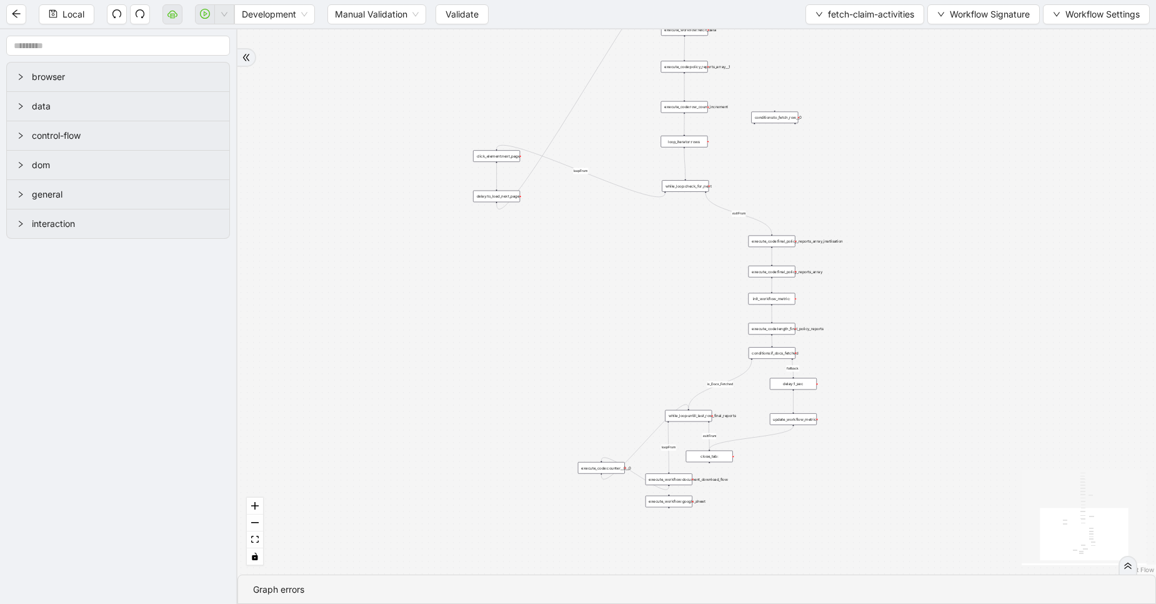
drag, startPoint x: 703, startPoint y: 341, endPoint x: 663, endPoint y: 181, distance: 165.0
click at [663, 181] on div "exitFrom loopFrom exitFrom fallback is_Docs_Fetched loopFrom onError trigger ne…" at bounding box center [697, 301] width 919 height 545
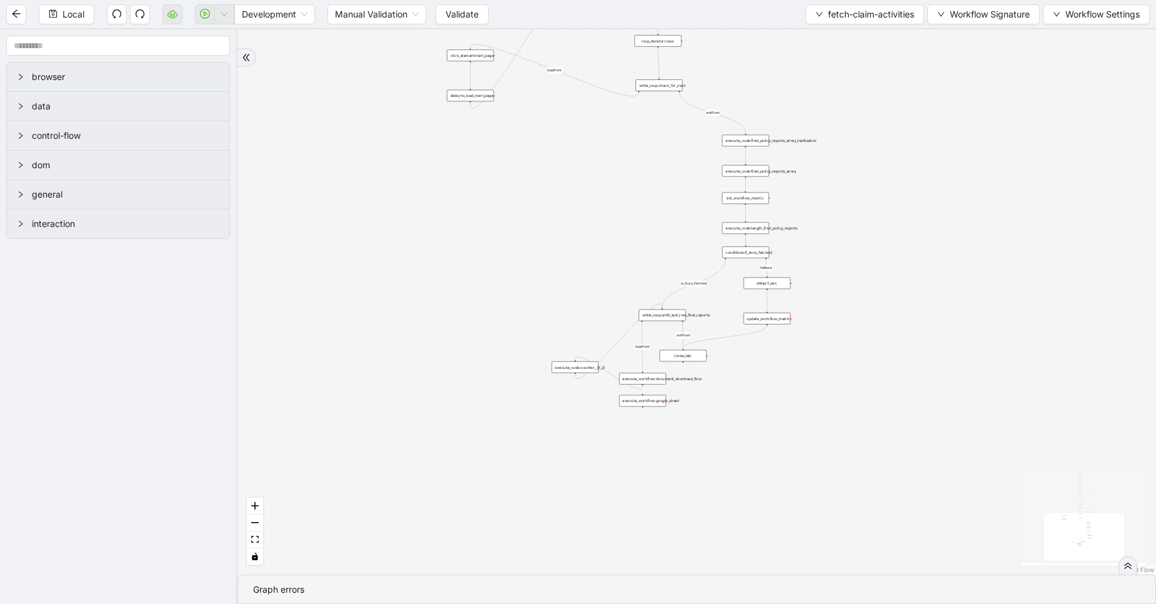
drag, startPoint x: 607, startPoint y: 300, endPoint x: 602, endPoint y: 244, distance: 55.9
click at [602, 244] on div "exitFrom loopFrom exitFrom fallback is_Docs_Fetched loopFrom onError trigger ne…" at bounding box center [697, 301] width 919 height 545
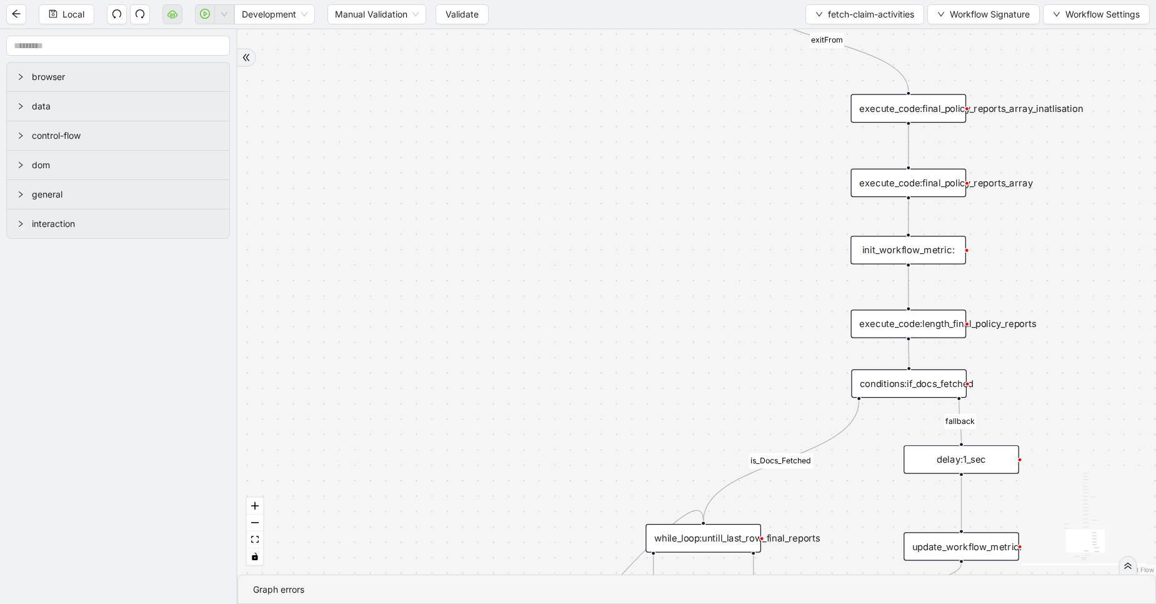
drag, startPoint x: 576, startPoint y: 228, endPoint x: 573, endPoint y: 538, distance: 310.1
click at [573, 538] on div "exitFrom loopFrom exitFrom fallback is_Docs_Fetched loopFrom onError trigger ne…" at bounding box center [697, 301] width 919 height 545
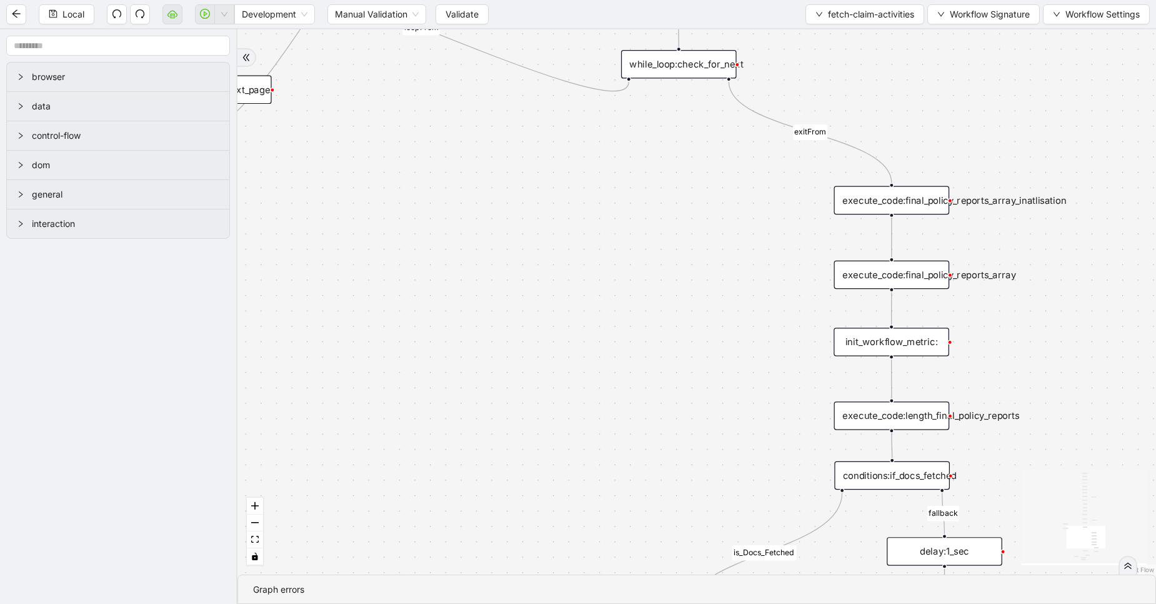
drag, startPoint x: 593, startPoint y: 214, endPoint x: 574, endPoint y: 444, distance: 230.9
click at [574, 444] on div "exitFrom loopFrom exitFrom fallback is_Docs_Fetched loopFrom onError trigger ne…" at bounding box center [697, 301] width 919 height 545
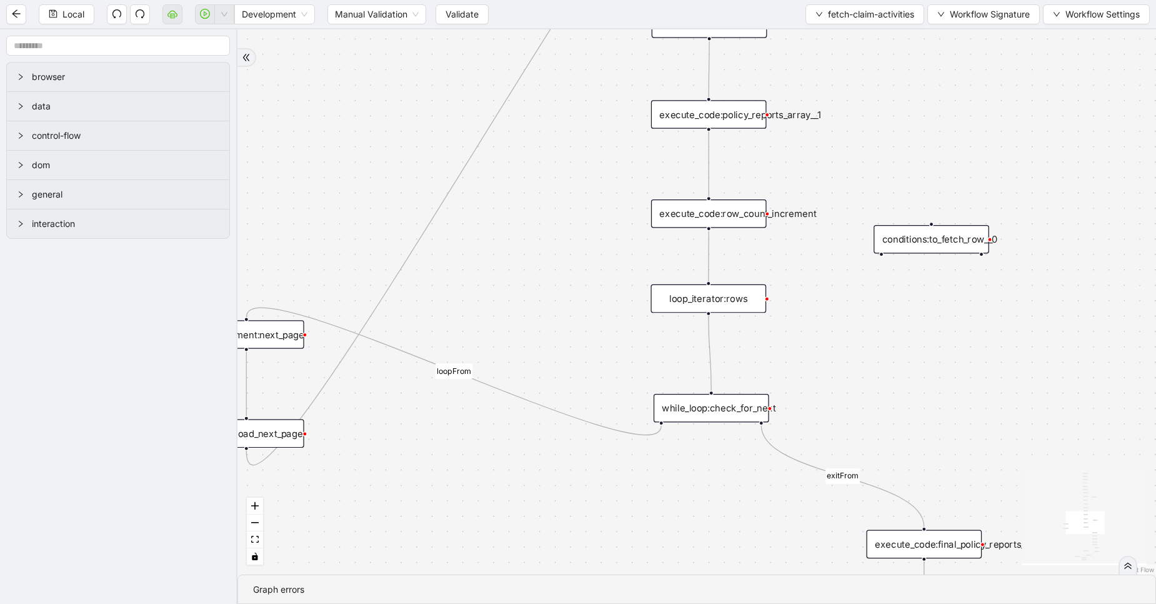
drag, startPoint x: 514, startPoint y: 281, endPoint x: 550, endPoint y: 484, distance: 207.0
click at [550, 484] on div "exitFrom loopFrom exitFrom fallback is_Docs_Fetched loopFrom onError trigger ne…" at bounding box center [697, 301] width 919 height 545
click at [860, 10] on span "fetch-claim-activities" at bounding box center [871, 15] width 86 height 14
click at [851, 34] on span "Select" at bounding box center [862, 39] width 100 height 14
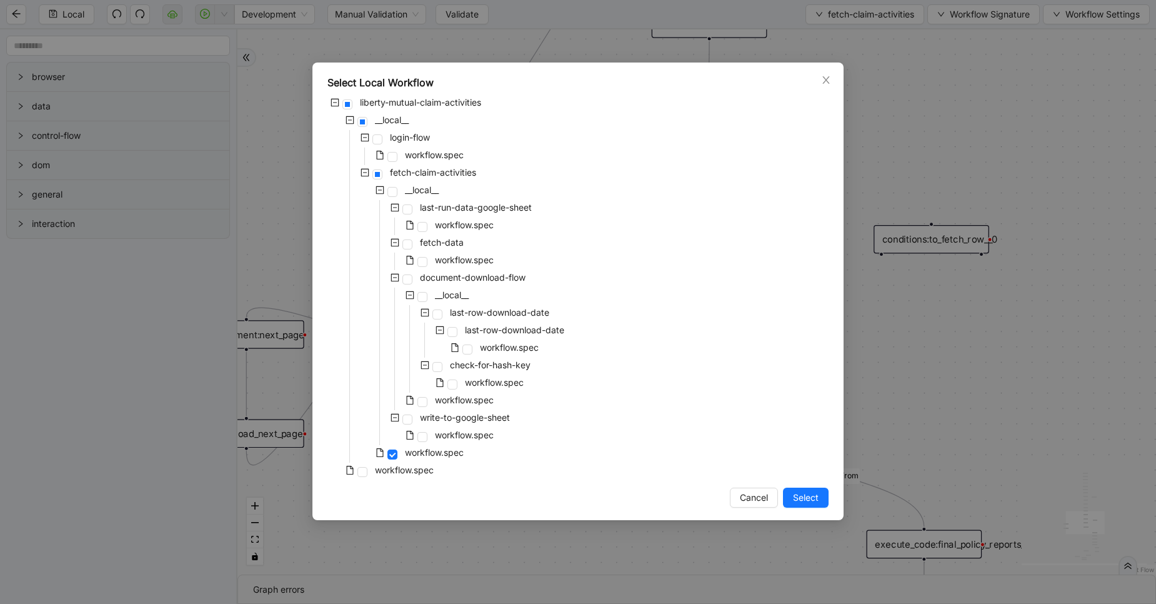
click at [368, 471] on div "workflow.spec" at bounding box center [382, 472] width 109 height 18
click at [363, 473] on span at bounding box center [363, 472] width 10 height 10
click at [796, 506] on button "Select" at bounding box center [806, 498] width 46 height 20
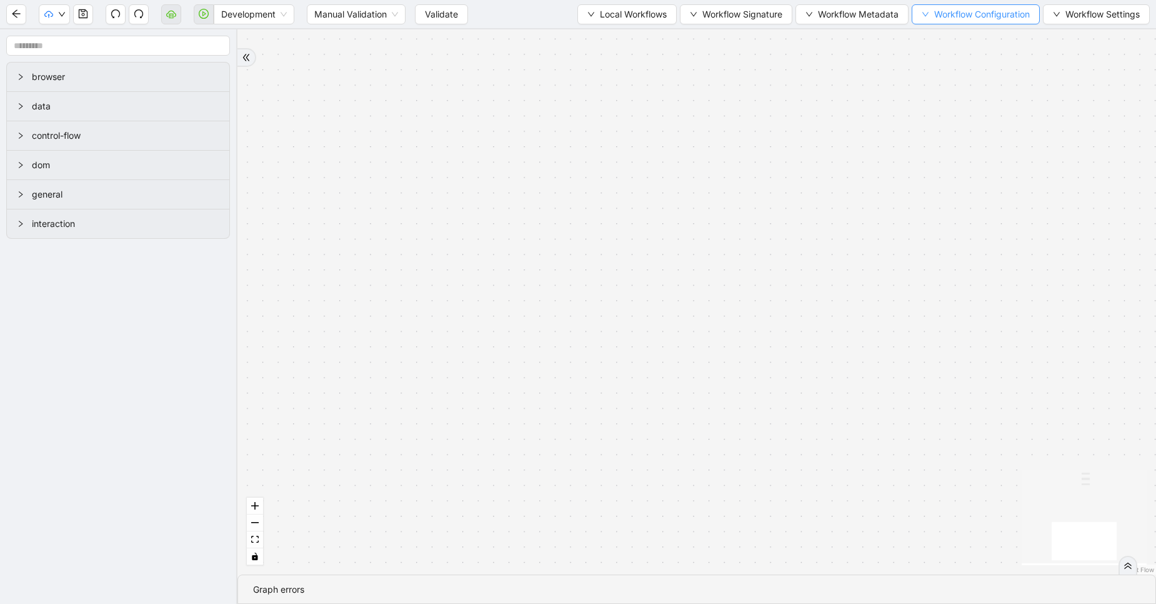
click at [972, 9] on span "Workflow Configuration" at bounding box center [983, 15] width 96 height 14
click at [943, 62] on span "Value" at bounding box center [973, 59] width 111 height 14
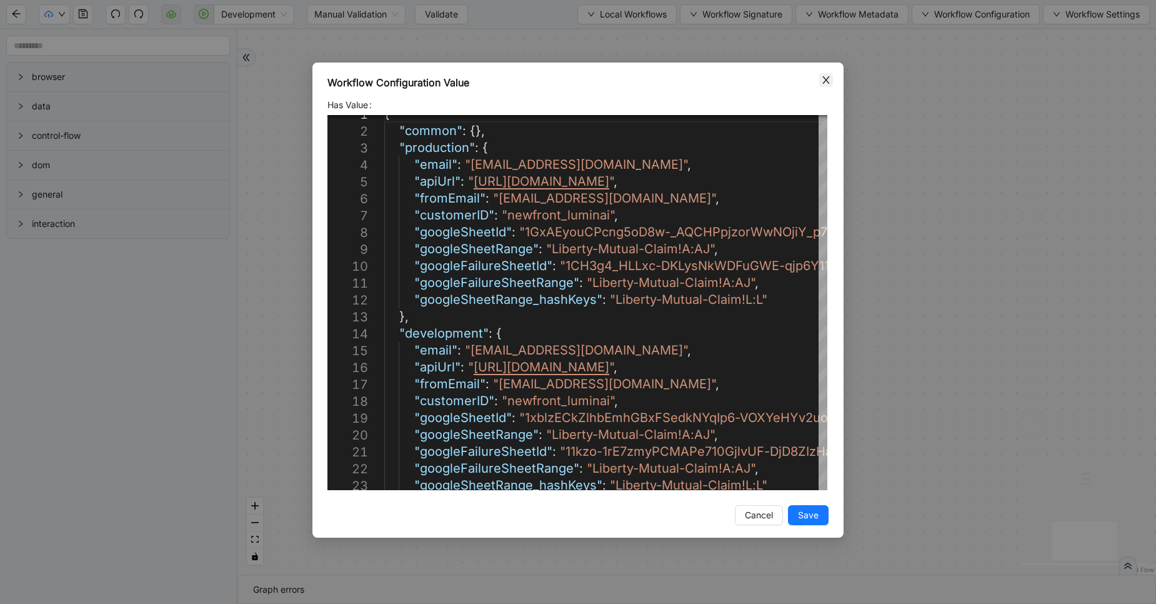
click at [825, 79] on icon "close" at bounding box center [826, 80] width 10 height 10
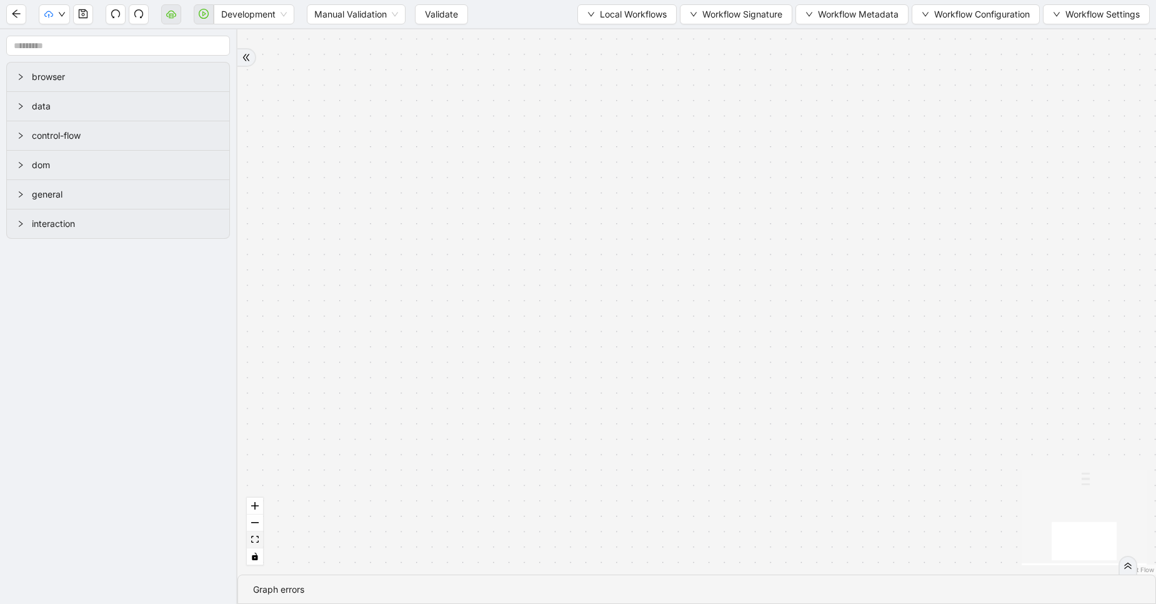
click at [257, 536] on icon "fit view" at bounding box center [255, 539] width 8 height 7
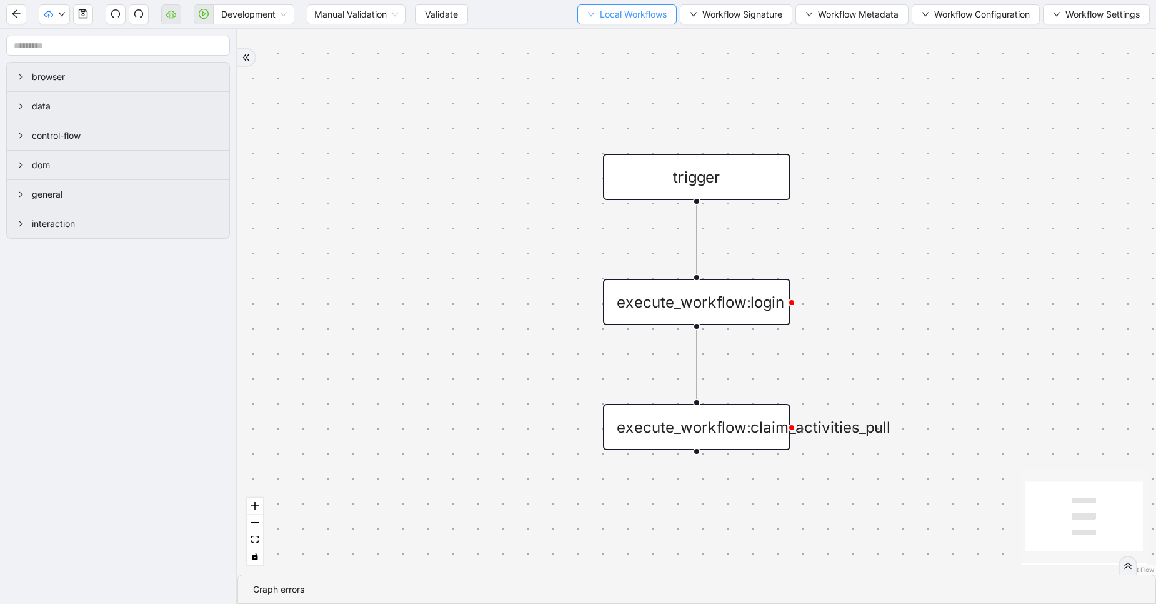
click at [628, 22] on button "Local Workflows" at bounding box center [627, 14] width 99 height 20
click at [90, 20] on button "button" at bounding box center [83, 14] width 20 height 20
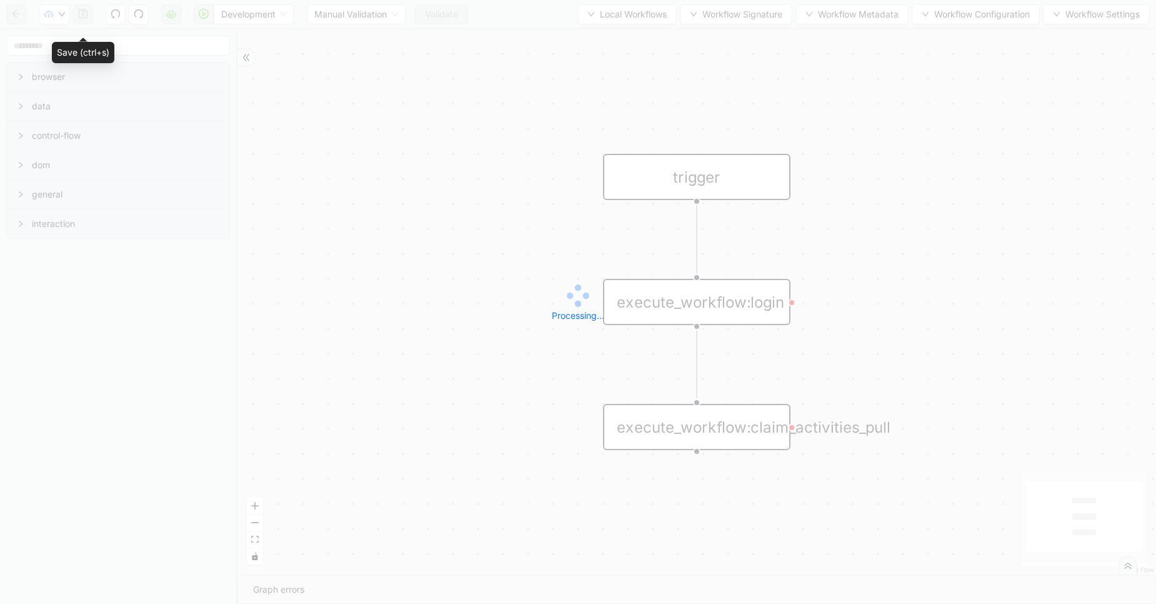
click at [90, 20] on div "Development Manual Validation Validate Local Workflows Workflow Signature Workf…" at bounding box center [578, 302] width 1156 height 604
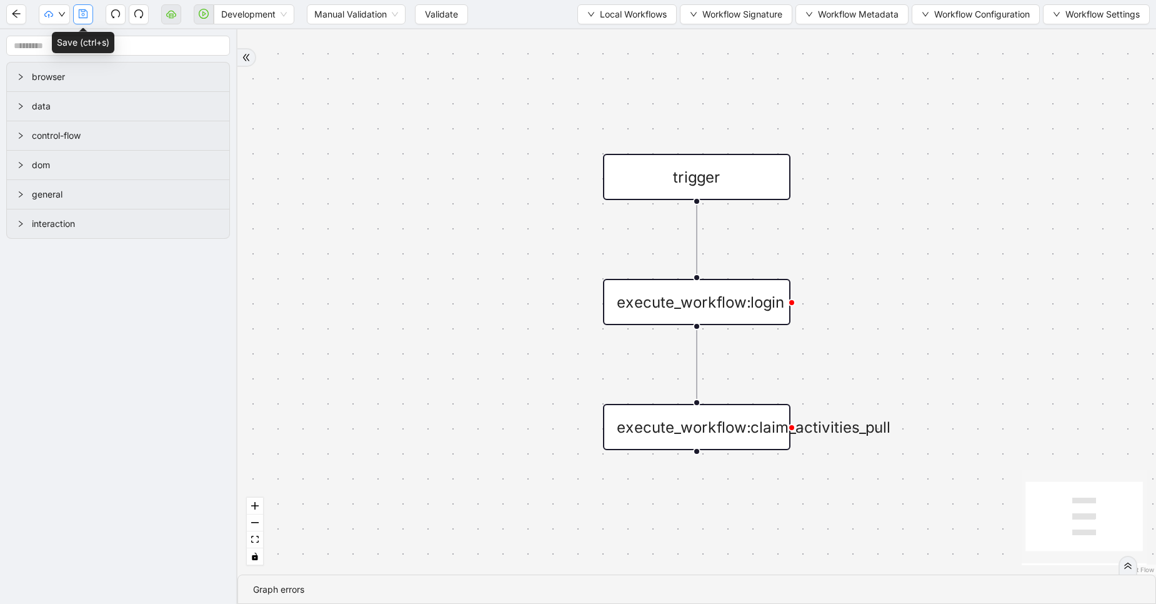
click at [84, 11] on icon "save" at bounding box center [83, 14] width 10 height 10
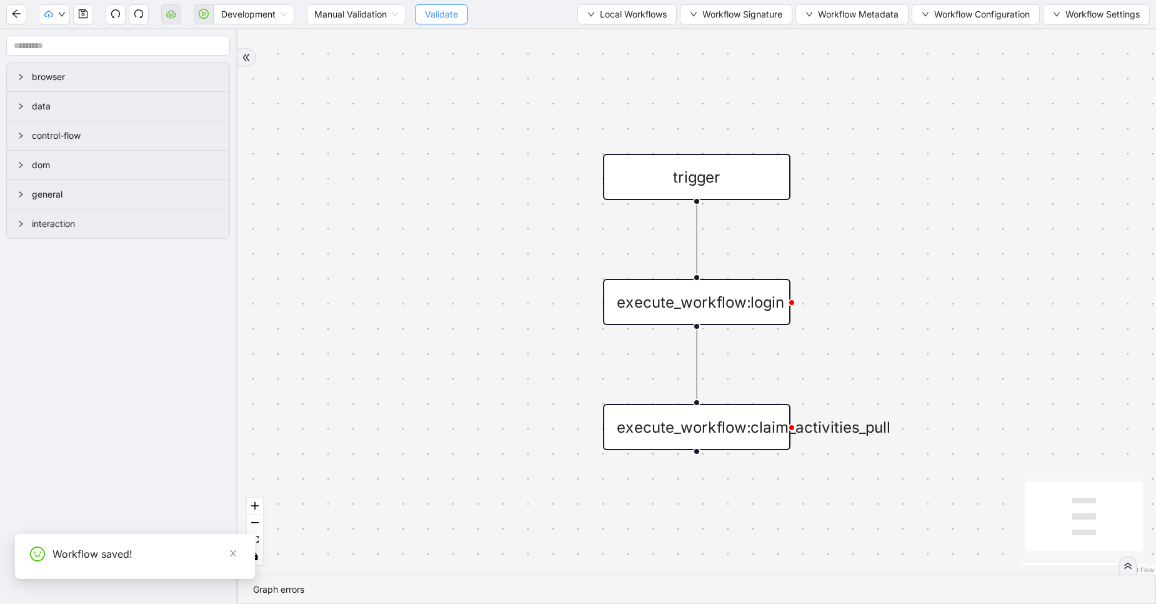
click at [454, 21] on button "Validate" at bounding box center [441, 14] width 53 height 20
click at [254, 16] on span "Development" at bounding box center [254, 14] width 66 height 19
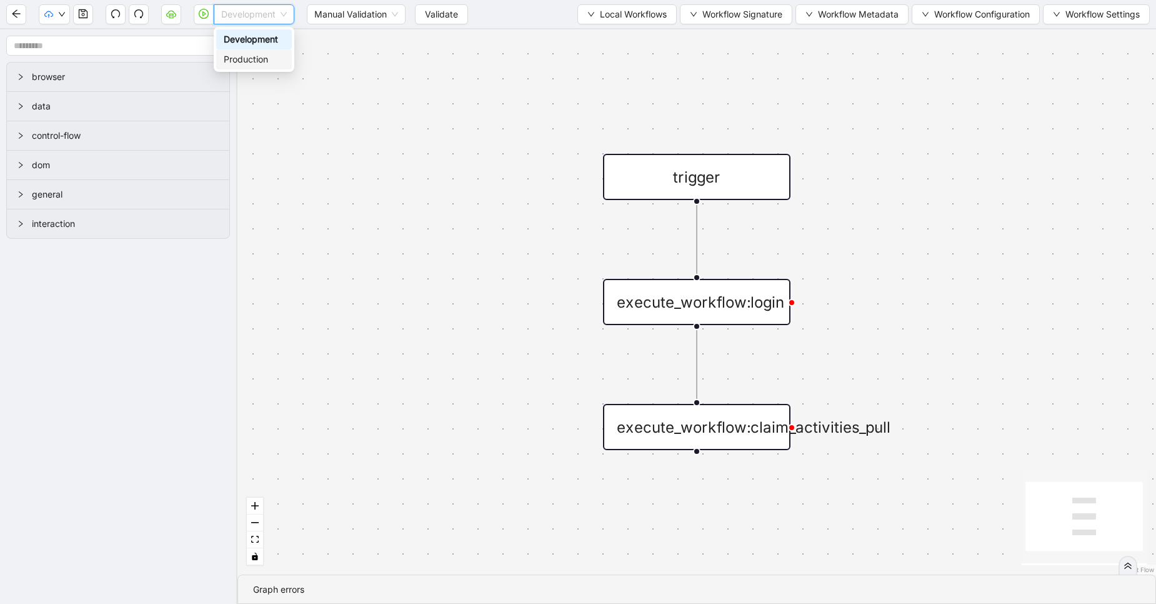
click at [256, 56] on div "Production" at bounding box center [254, 60] width 61 height 14
click at [201, 21] on button "button" at bounding box center [204, 14] width 20 height 20
